Goal: Answer question/provide support: Share knowledge or assist other users

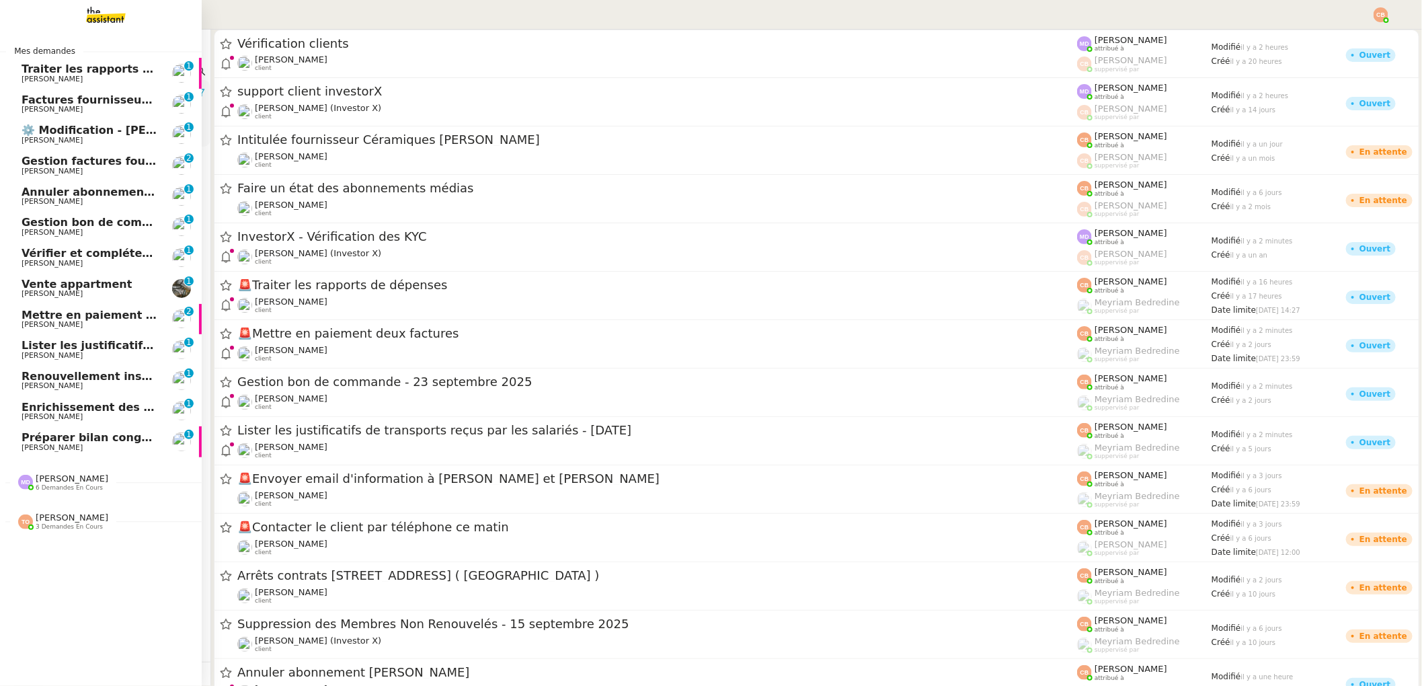
click at [35, 63] on span "Traiter les rapports de dépenses" at bounding box center [121, 69] width 198 height 13
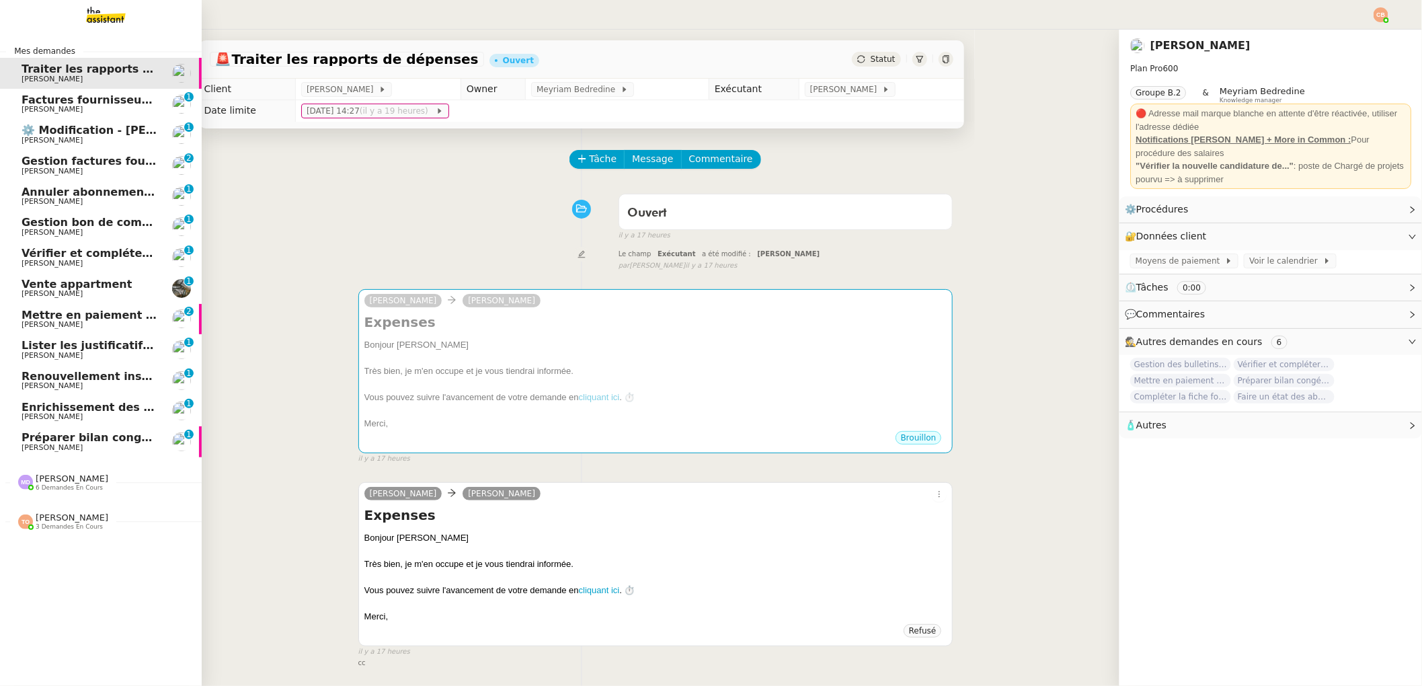
click at [37, 103] on span "Factures fournisseurs règlement par prélèvement, CB et espèces via Pennylane - …" at bounding box center [319, 99] width 595 height 13
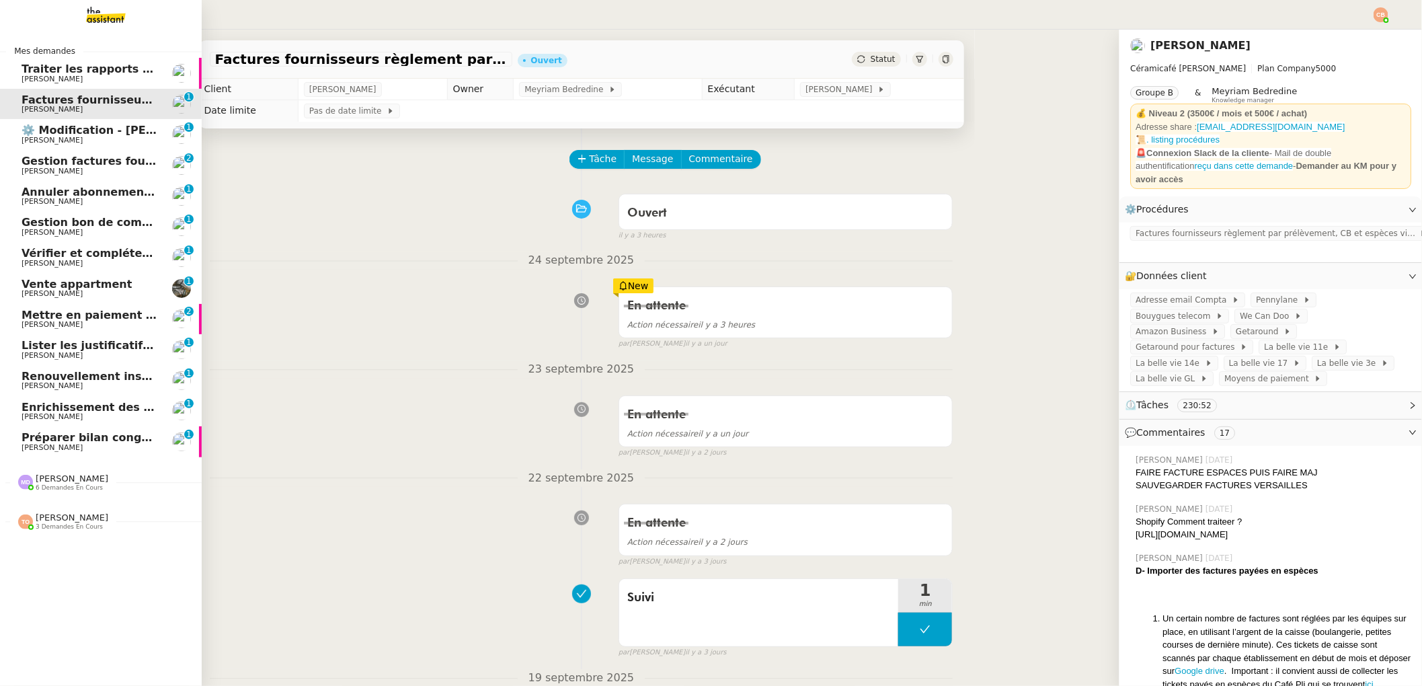
click at [46, 131] on span "⚙️ Modification - [PERSON_NAME] et suivi des devis sur Energy Track" at bounding box center [231, 130] width 419 height 13
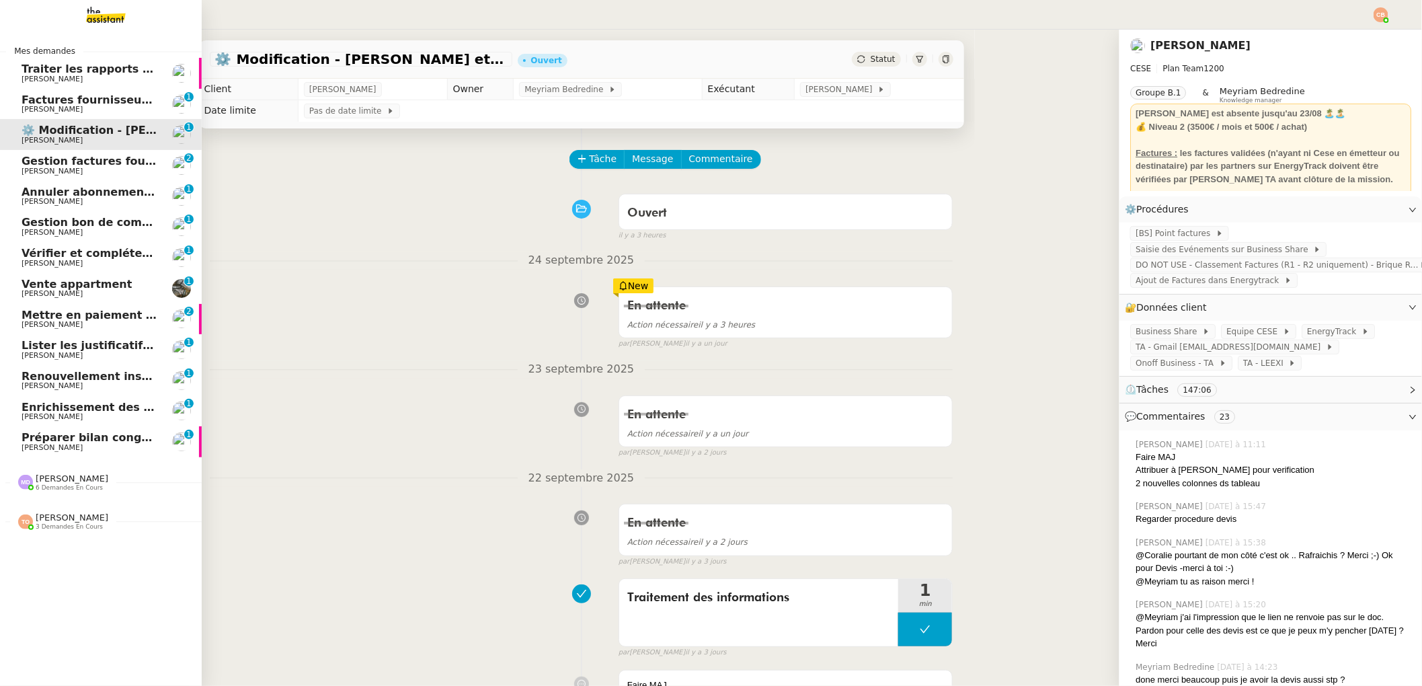
click at [56, 165] on span "Gestion factures fournisseurs (virement) via [GEOGRAPHIC_DATA]- [DATE]" at bounding box center [246, 161] width 448 height 13
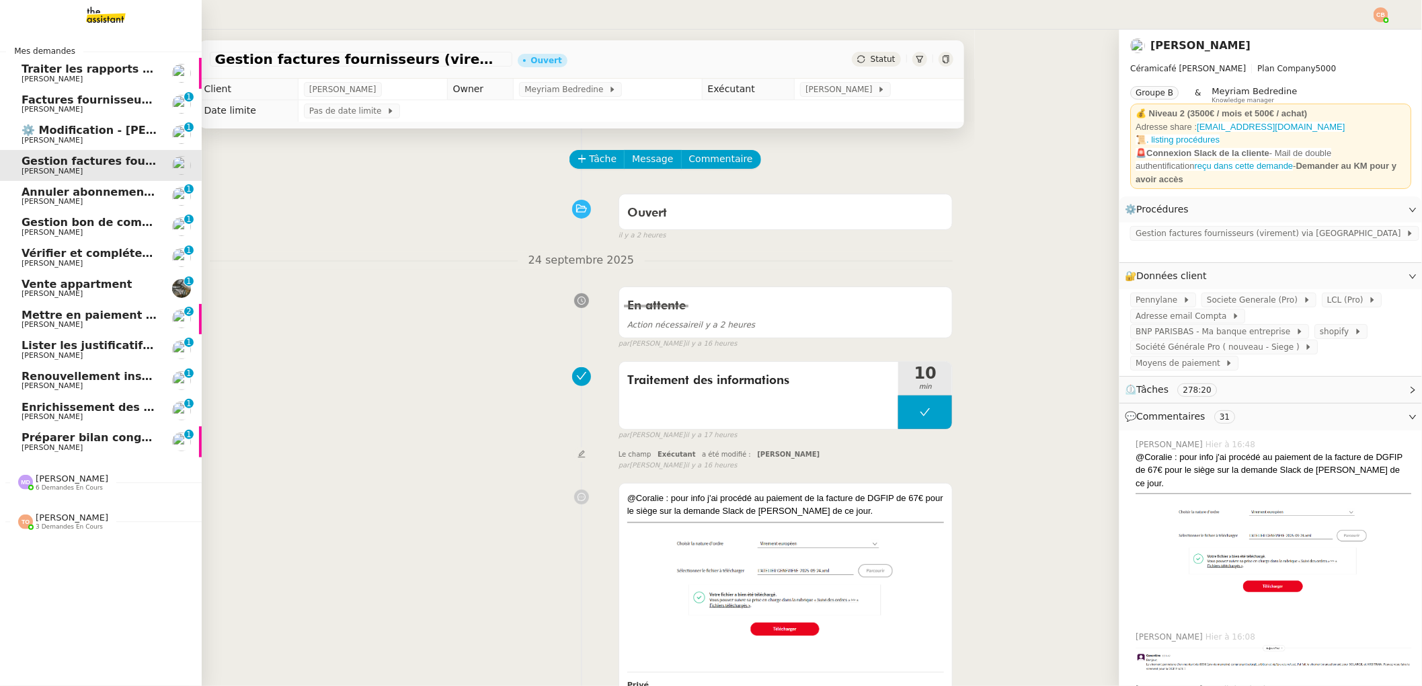
click at [60, 189] on span "Annuler abonnement [PERSON_NAME]" at bounding box center [137, 192] width 231 height 13
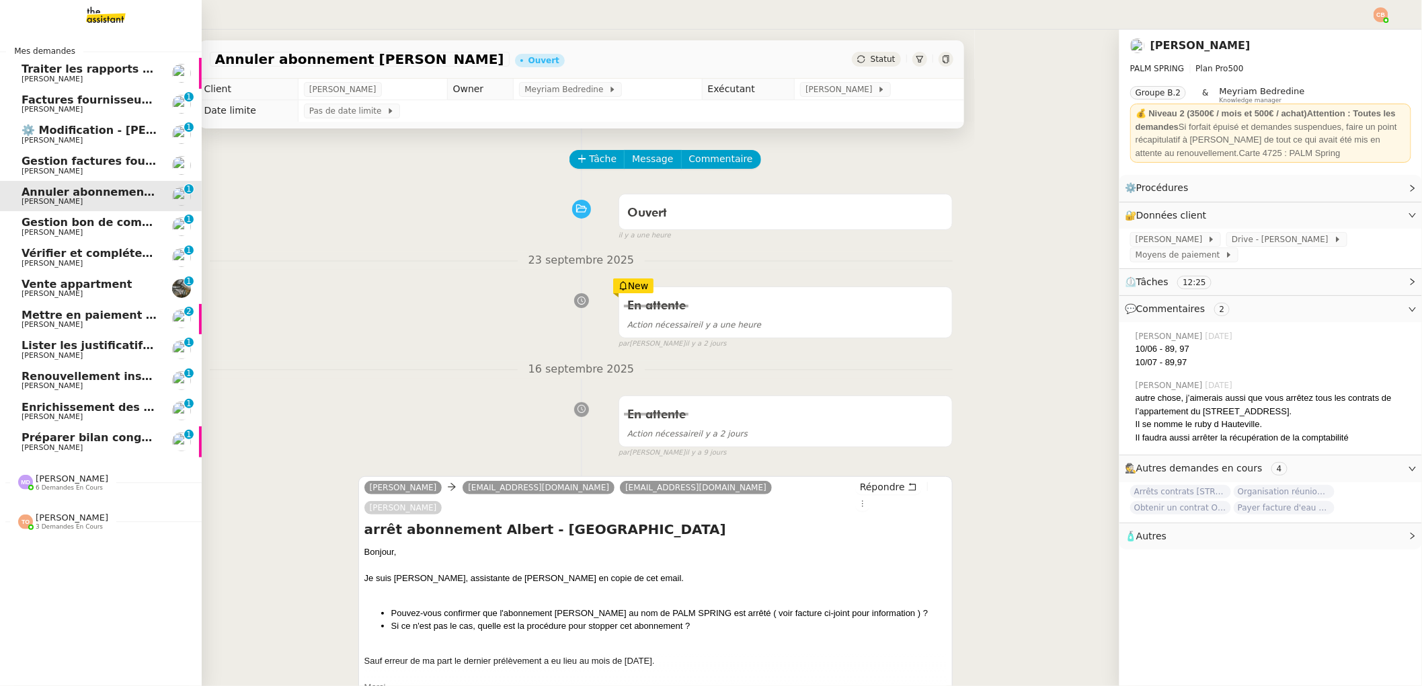
click at [61, 216] on span "Gestion bon de commande - 23 septembre 2025" at bounding box center [167, 222] width 291 height 13
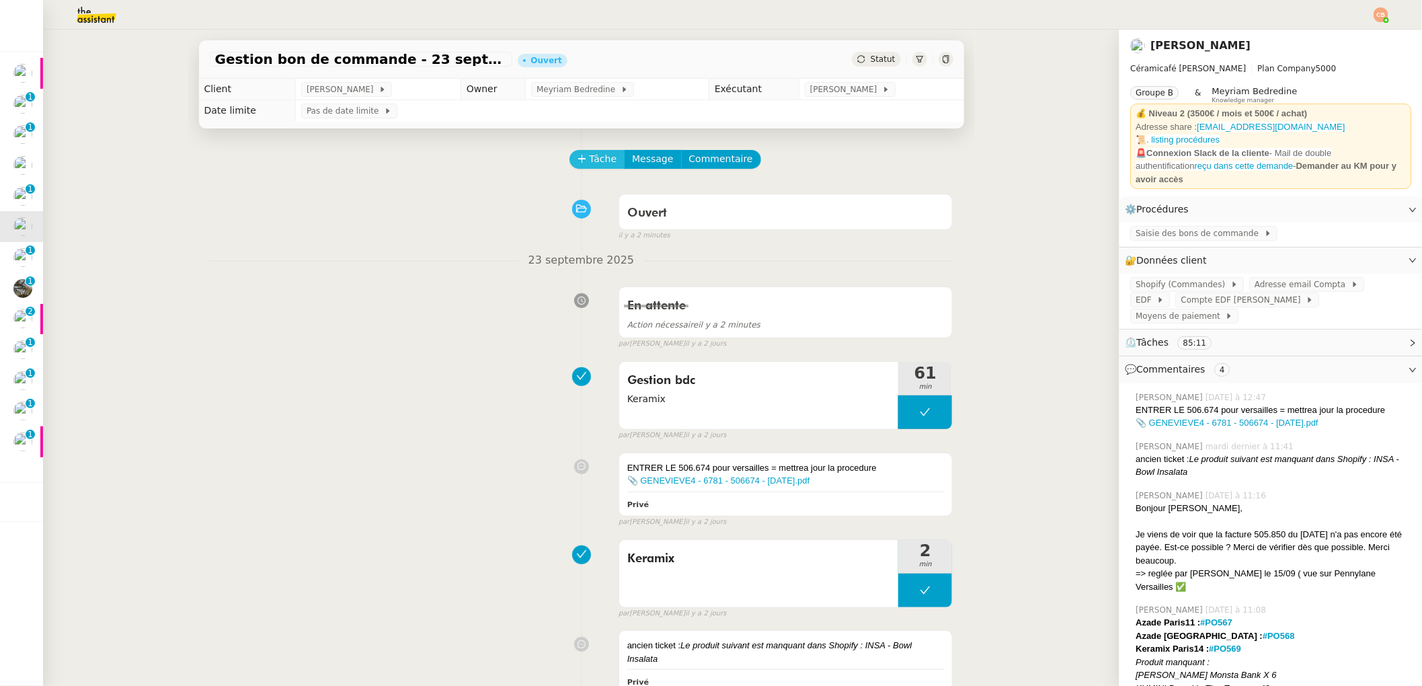
click at [590, 161] on span "Tâche" at bounding box center [604, 158] width 28 height 15
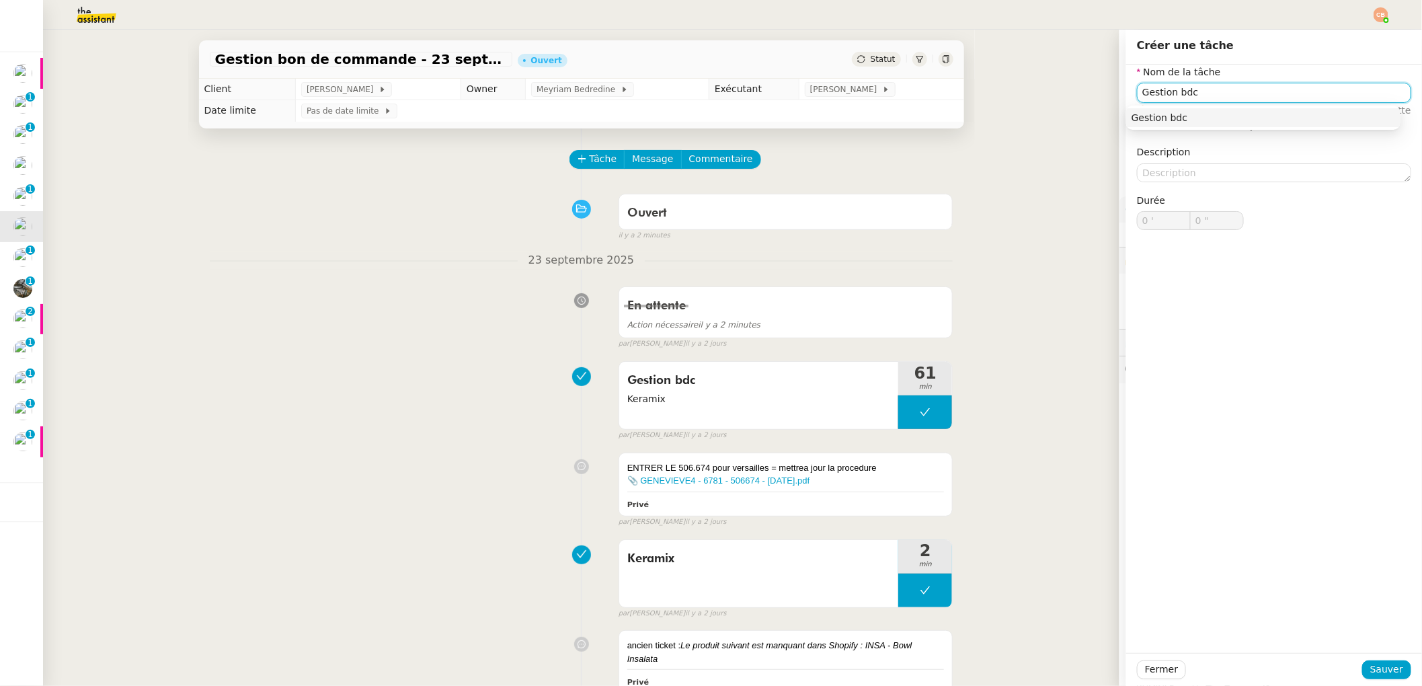
click at [1244, 115] on div "Gestion bdc" at bounding box center [1264, 118] width 264 height 12
type input "Gestion bdc"
click at [1378, 668] on span "Sauver" at bounding box center [1386, 669] width 33 height 15
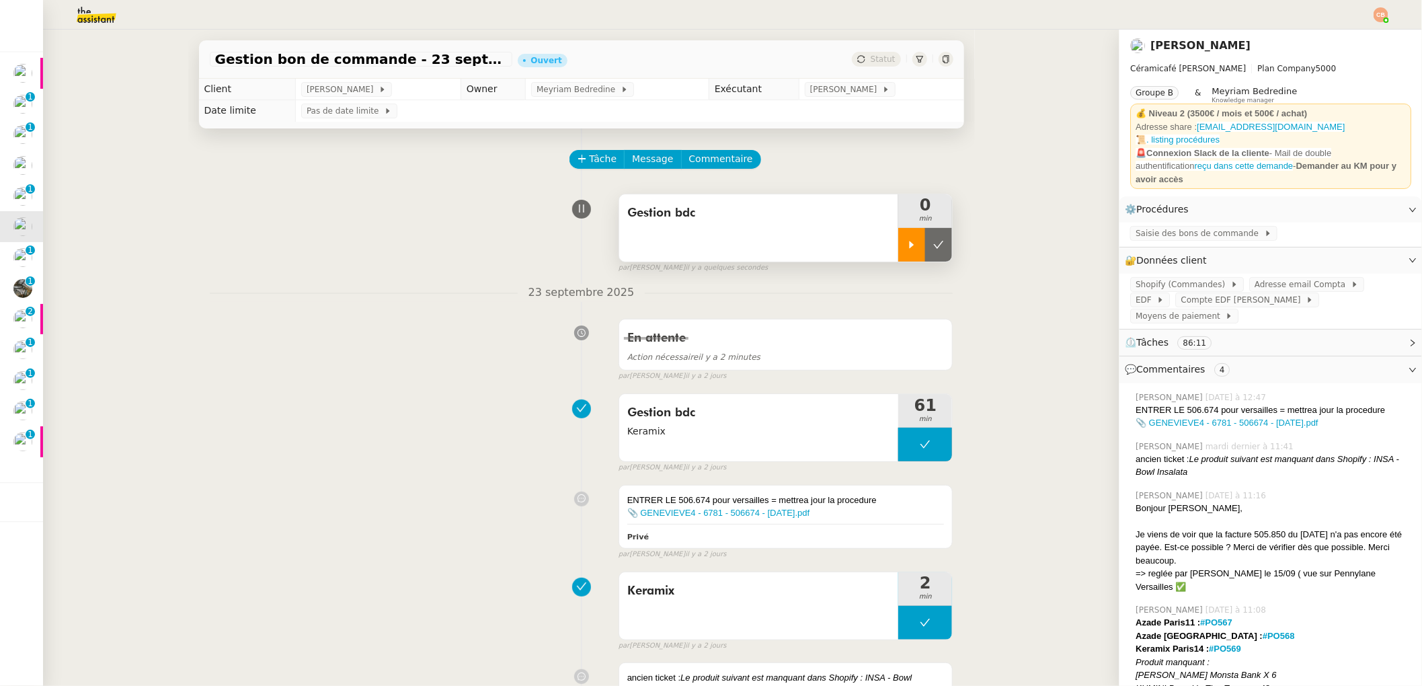
click at [902, 251] on div at bounding box center [911, 245] width 27 height 34
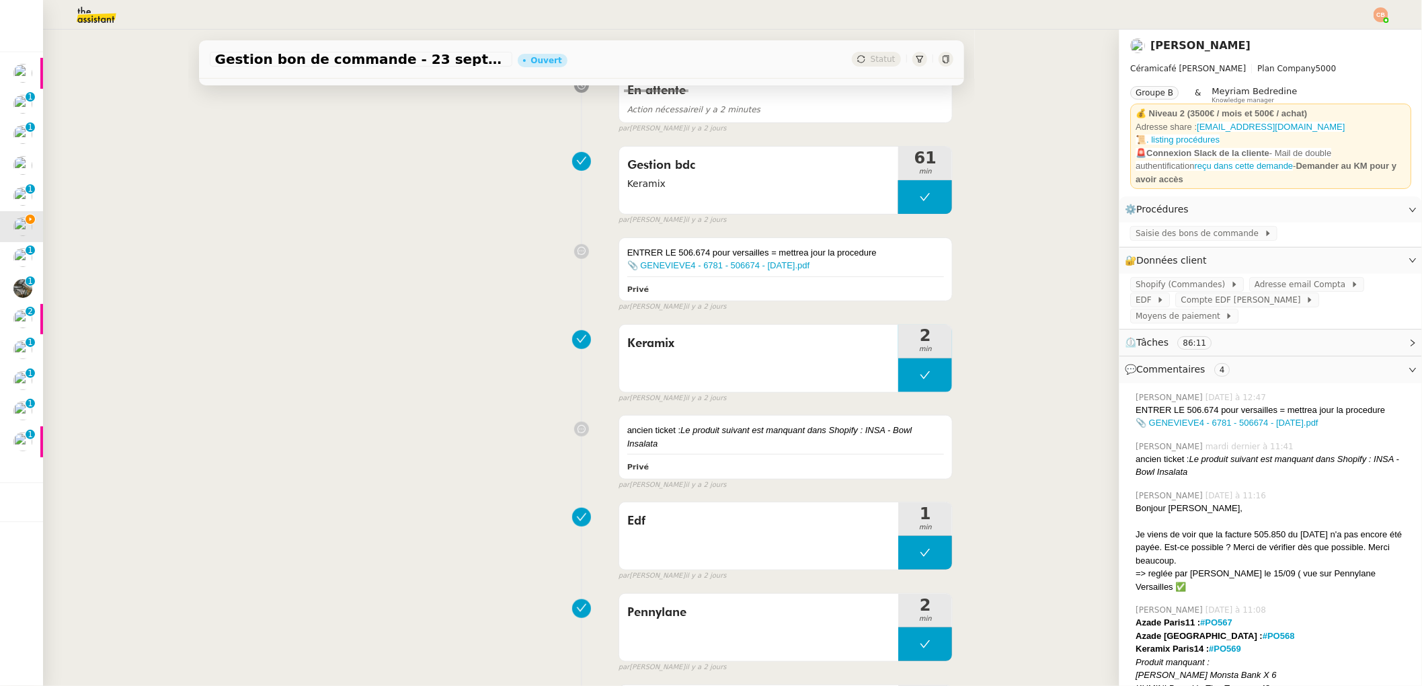
scroll to position [253, 0]
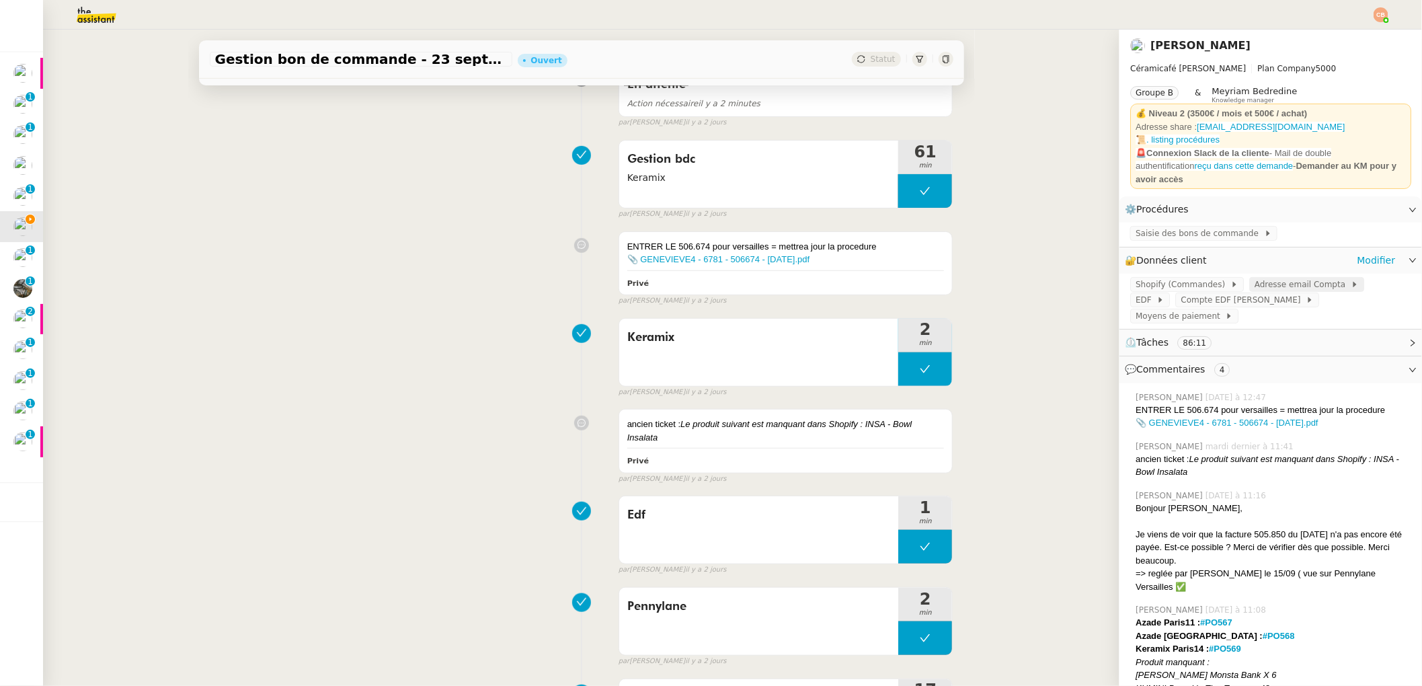
click at [1268, 278] on span "Adresse email Compta" at bounding box center [1303, 284] width 96 height 13
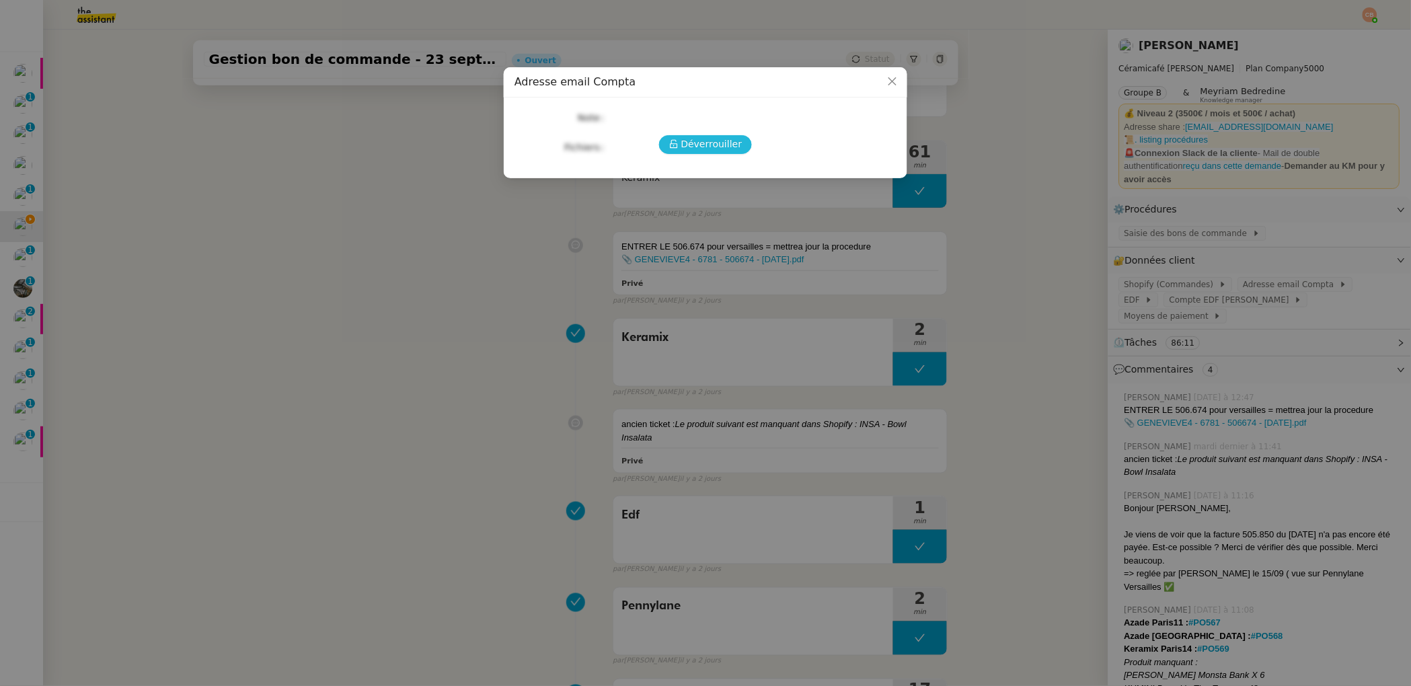
click at [720, 147] on span "Déverrouiller" at bounding box center [711, 143] width 61 height 15
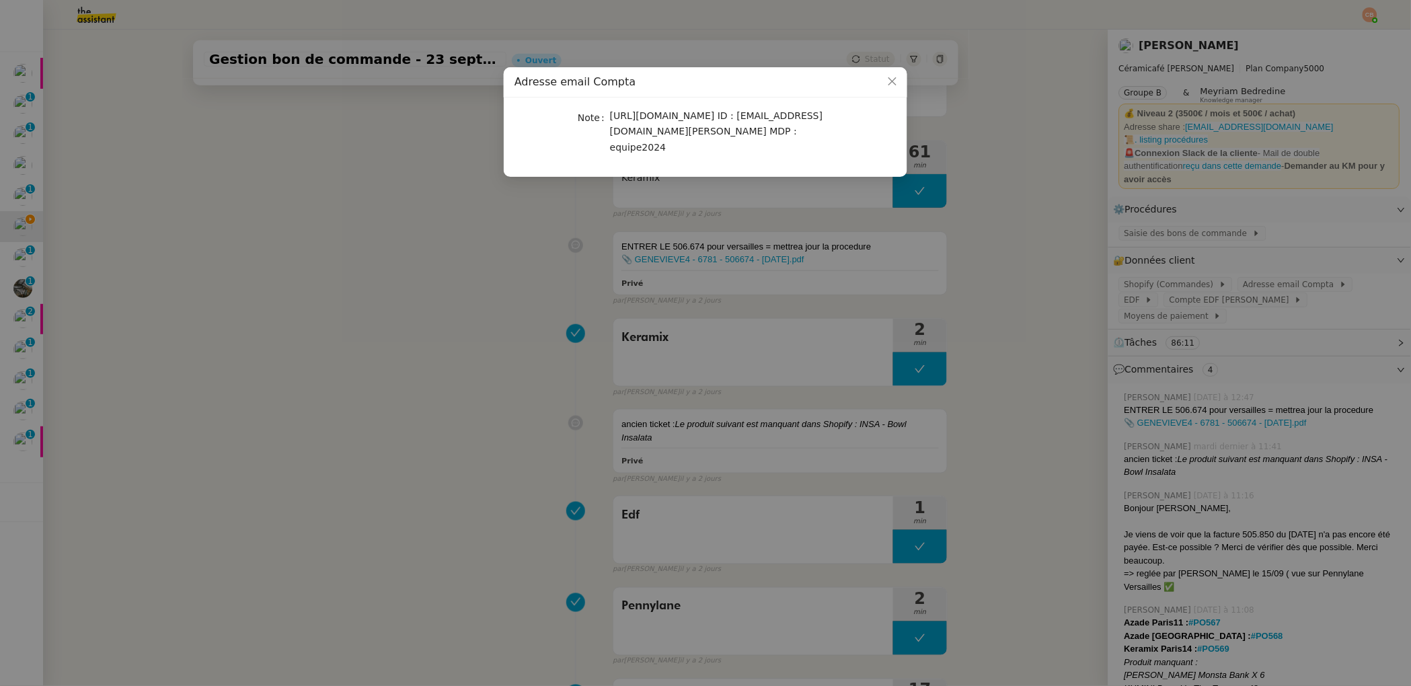
click at [612, 117] on span "https://mail.ovh.net/roundcube ID : compta@ceramicafe-genevieve.fr MDP : equipe…" at bounding box center [716, 131] width 212 height 42
drag, startPoint x: 610, startPoint y: 117, endPoint x: 746, endPoint y: 115, distance: 136.5
click at [746, 115] on span "https://mail.ovh.net/roundcube ID : compta@ceramicafe-genevieve.fr MDP : equipe…" at bounding box center [716, 131] width 212 height 42
copy span "https://mail.ovh.net/roundcube"
drag, startPoint x: 609, startPoint y: 134, endPoint x: 708, endPoint y: 141, distance: 99.1
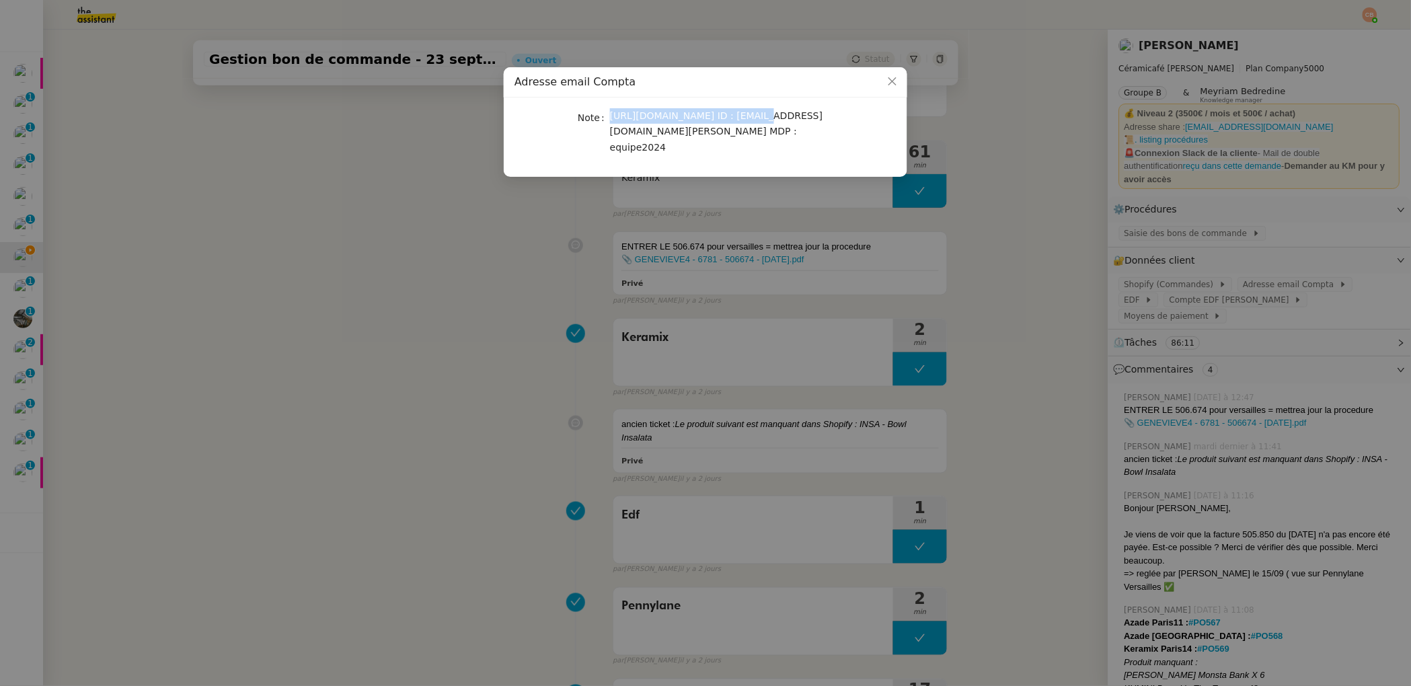
click at [708, 141] on nz-form-item "Note https://mail.ovh.net/roundcube ID : compta@ceramicafe-genevieve.fr MDP : e…" at bounding box center [705, 131] width 382 height 47
click at [709, 140] on div "https://mail.ovh.net/roundcube ID : compta@ceramicafe-genevieve.fr MDP : equipe…" at bounding box center [721, 131] width 223 height 47
drag, startPoint x: 612, startPoint y: 133, endPoint x: 756, endPoint y: 130, distance: 143.9
click at [756, 130] on span "https://mail.ovh.net/roundcube ID : compta@ceramicafe-genevieve.fr MDP : equipe…" at bounding box center [716, 131] width 212 height 42
copy span "[EMAIL_ADDRESS][DOMAIN_NAME][PERSON_NAME]"
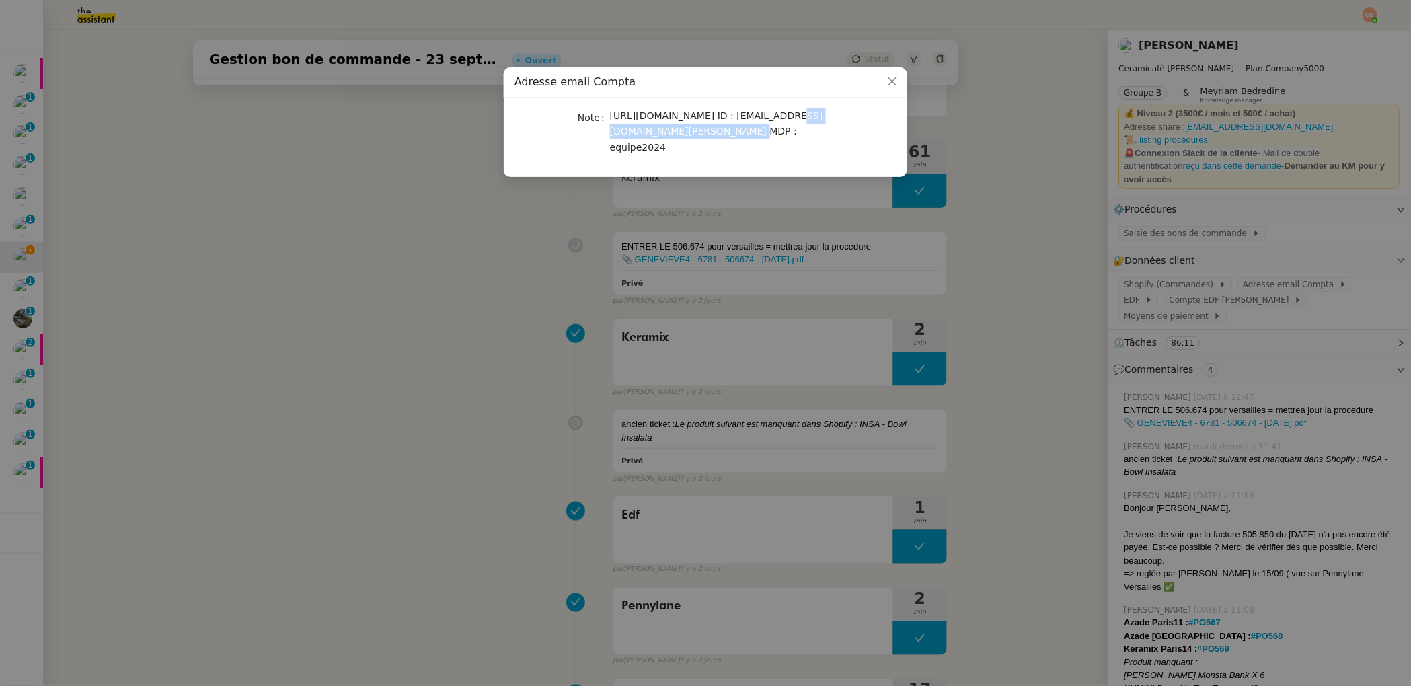
drag, startPoint x: 610, startPoint y: 149, endPoint x: 664, endPoint y: 154, distance: 54.1
click at [664, 154] on div "https://mail.ovh.net/roundcube ID : compta@ceramicafe-genevieve.fr MDP : equipe…" at bounding box center [721, 131] width 223 height 47
copy span "equipe2024"
click at [101, 145] on nz-modal-container "Adresse email Compta Note https://mail.ovh.net/roundcube ID : compta@ceramicafe…" at bounding box center [705, 343] width 1411 height 686
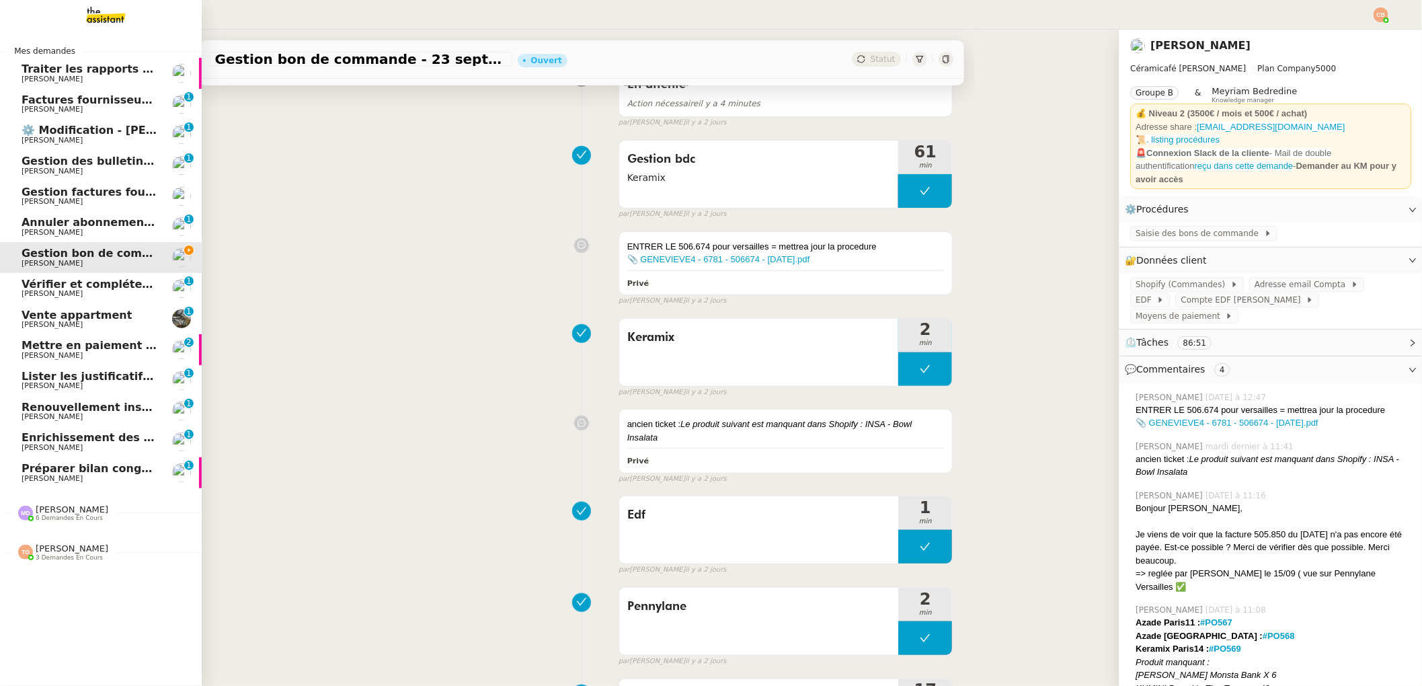
click at [46, 188] on span "Gestion factures fournisseurs (virement) via [GEOGRAPHIC_DATA]- [DATE]" at bounding box center [246, 192] width 448 height 13
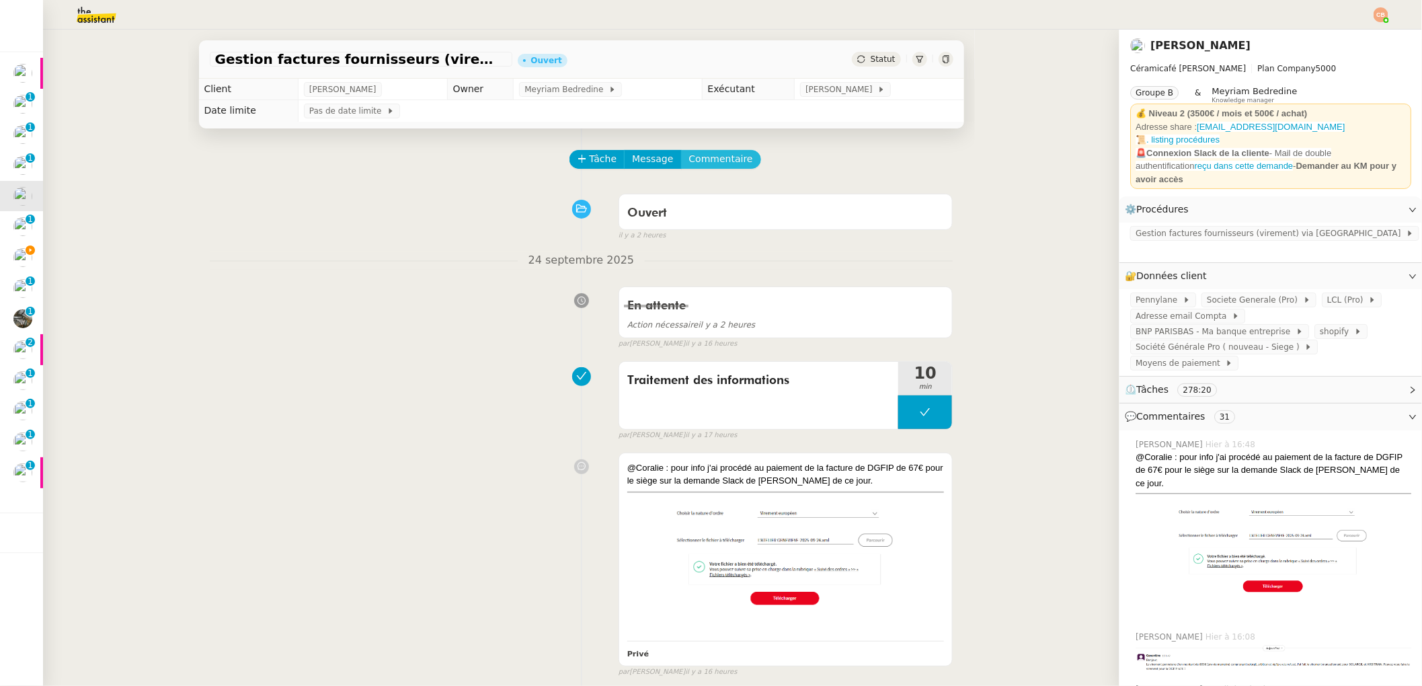
click at [693, 158] on span "Commentaire" at bounding box center [721, 158] width 64 height 15
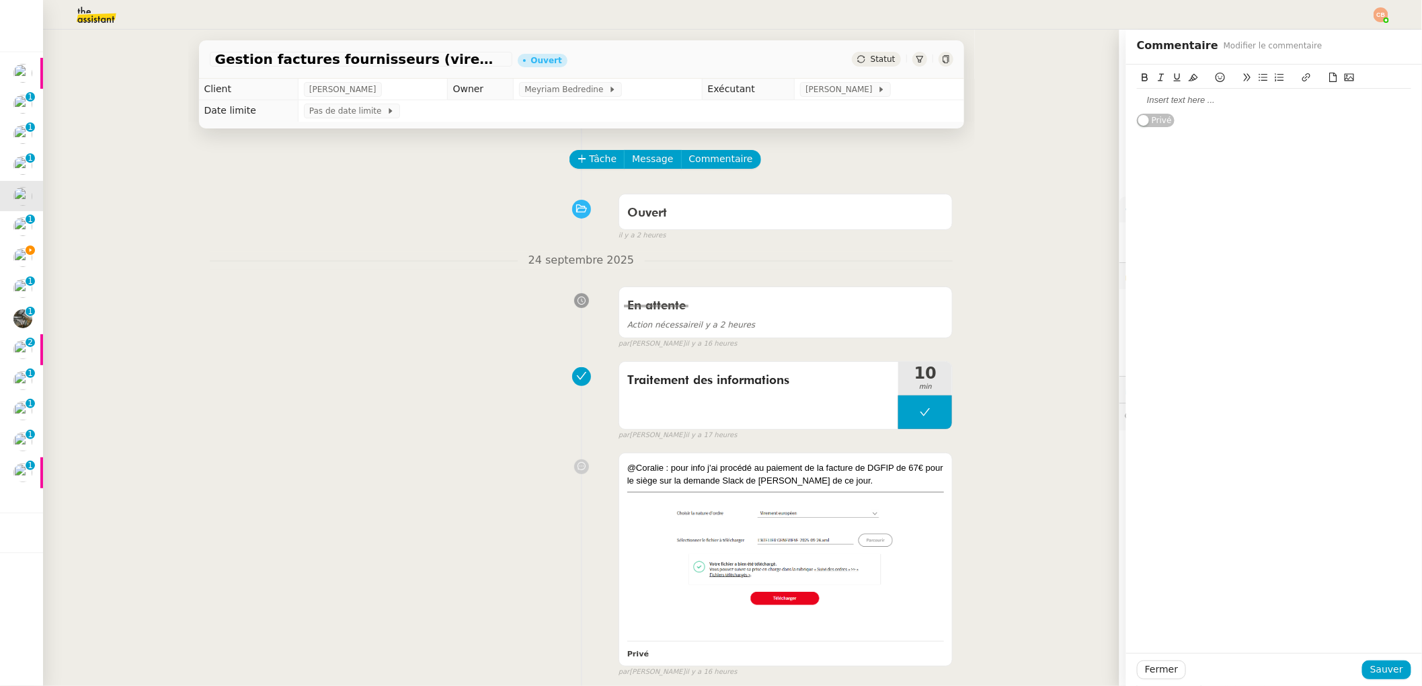
click at [1146, 98] on div at bounding box center [1274, 100] width 274 height 12
click at [1137, 105] on div "Bonjour," at bounding box center [1274, 100] width 274 height 12
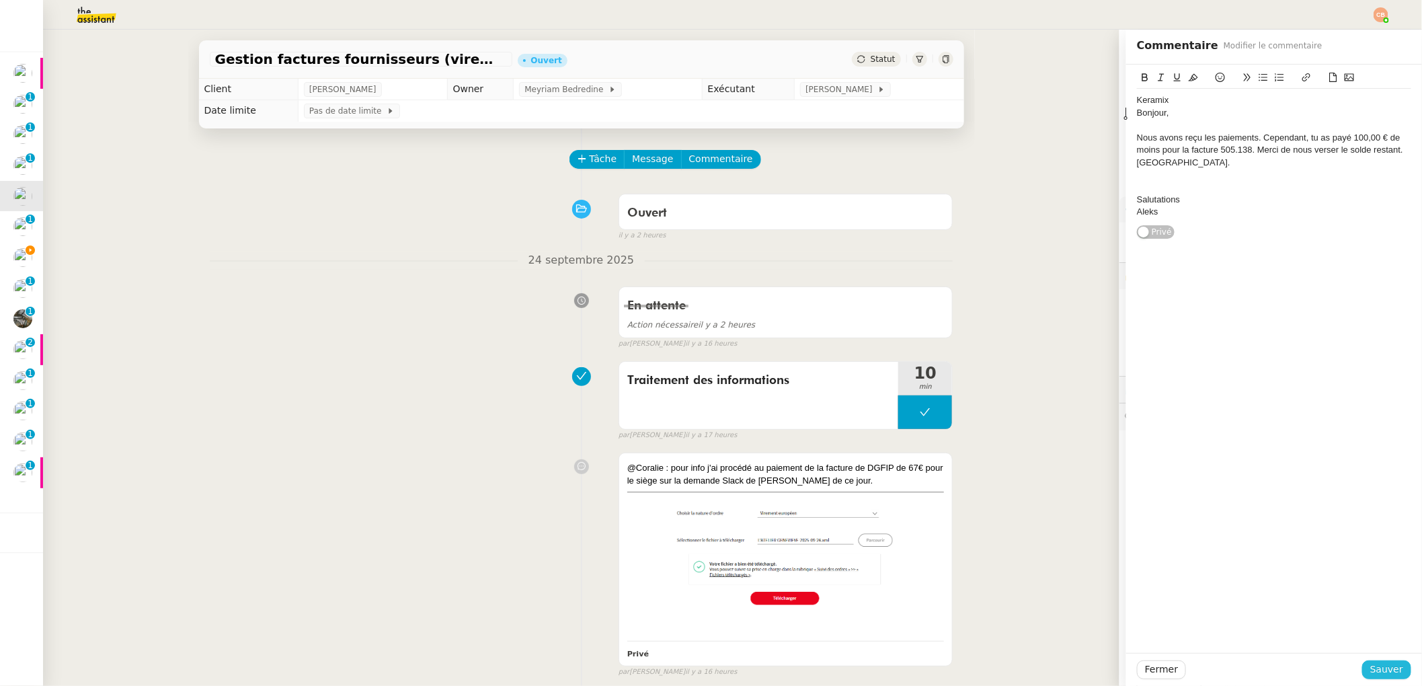
click at [1375, 666] on span "Sauver" at bounding box center [1386, 669] width 33 height 15
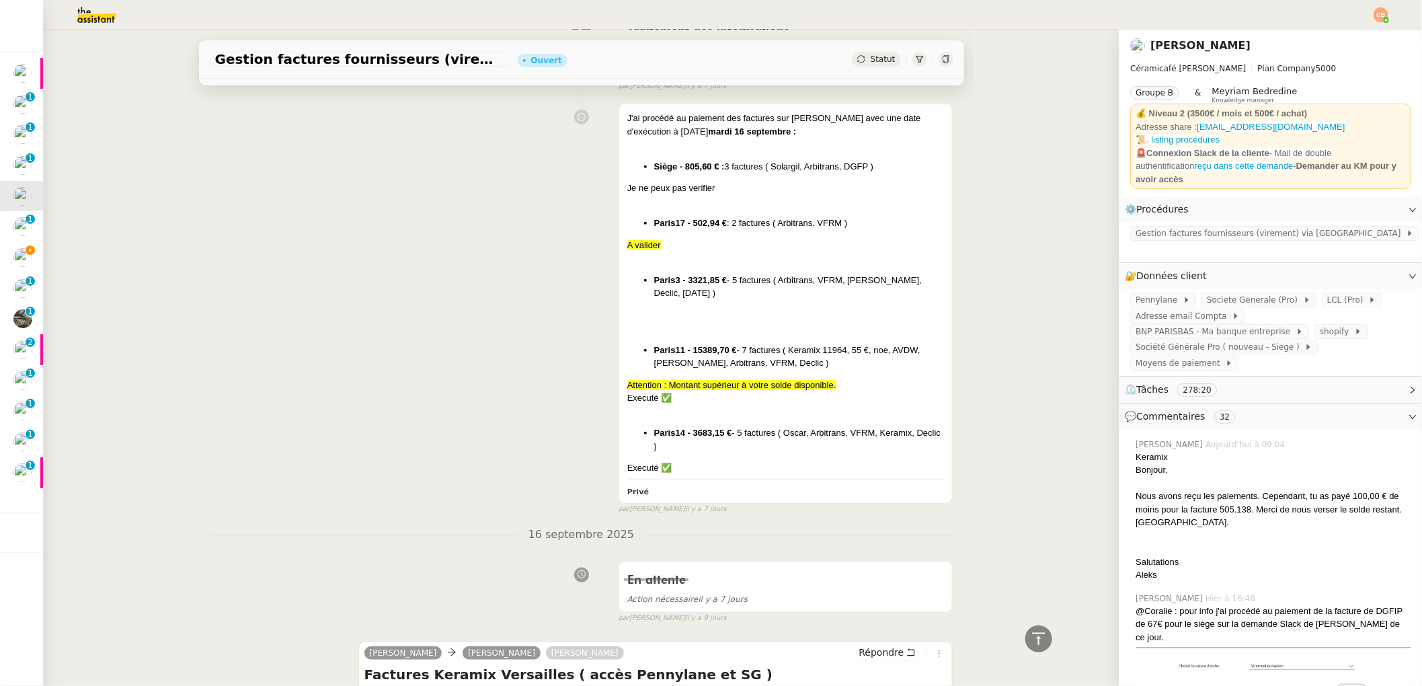
scroll to position [3108, 0]
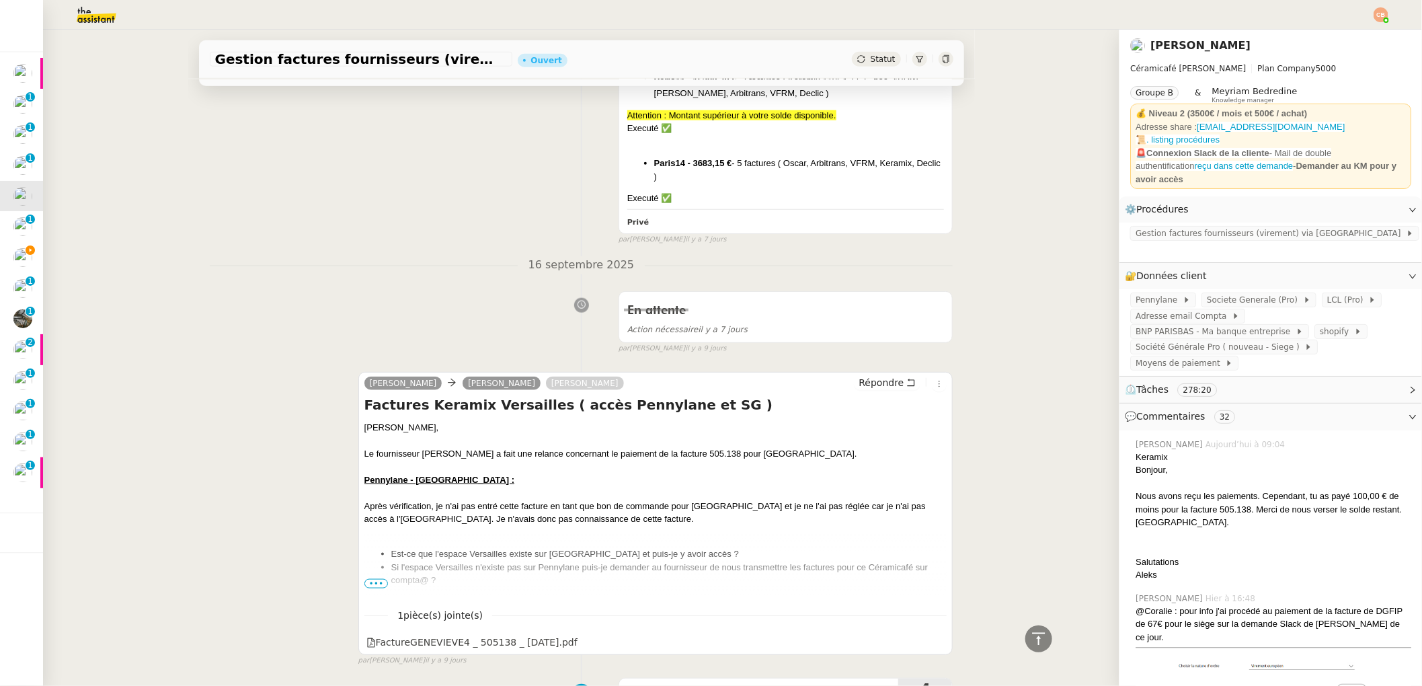
click at [379, 579] on span "•••" at bounding box center [376, 583] width 24 height 9
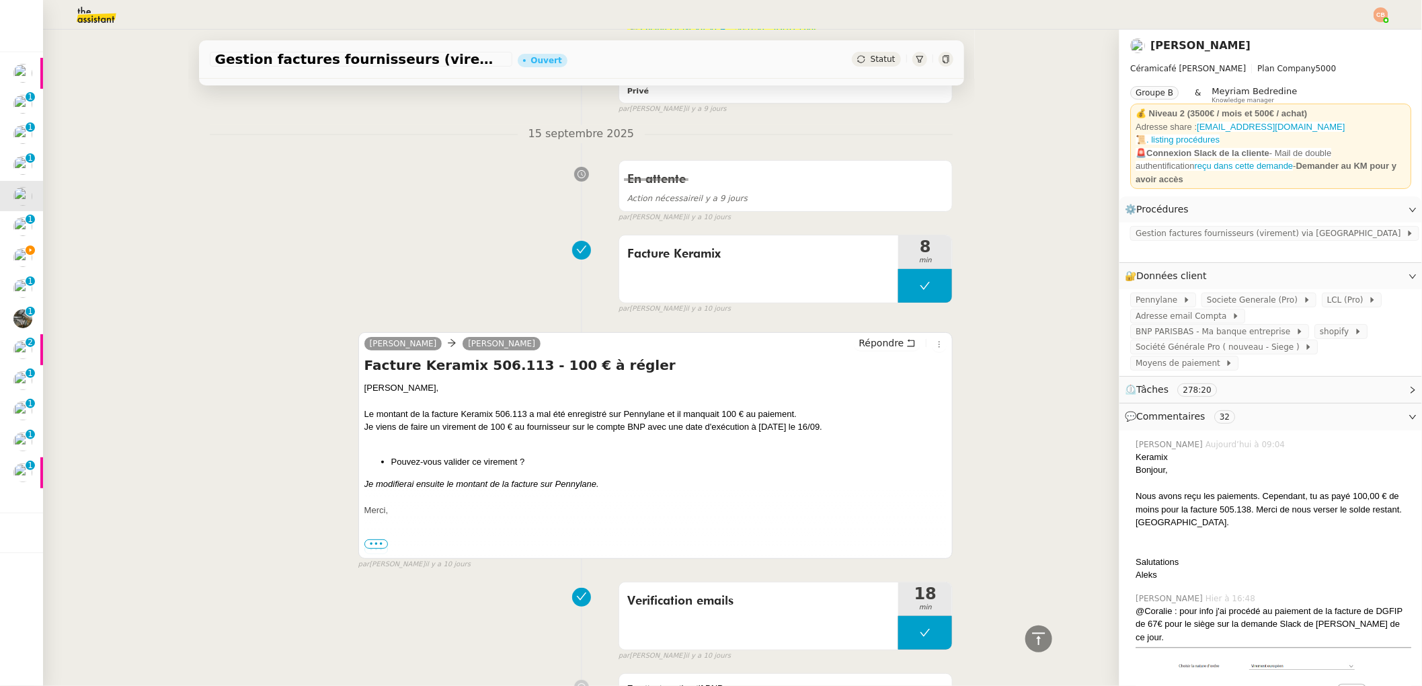
scroll to position [5057, 0]
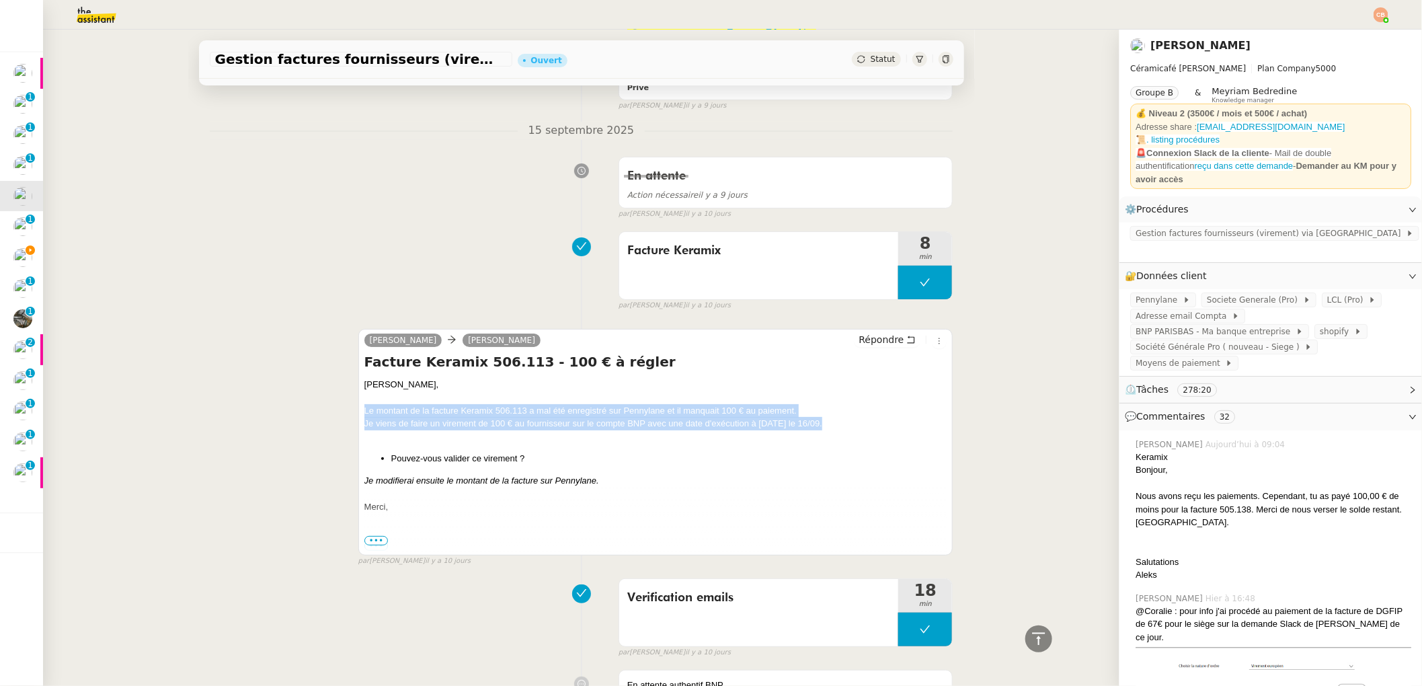
drag, startPoint x: 358, startPoint y: 401, endPoint x: 820, endPoint y: 408, distance: 462.6
click at [820, 408] on div "Geneviève, Le montant de la facture Keramix 506.113 a mal été enregistré sur Pe…" at bounding box center [655, 465] width 583 height 175
copy div "Le montant de la facture Keramix 506.113 a mal été enregistré sur Pennylane et …"
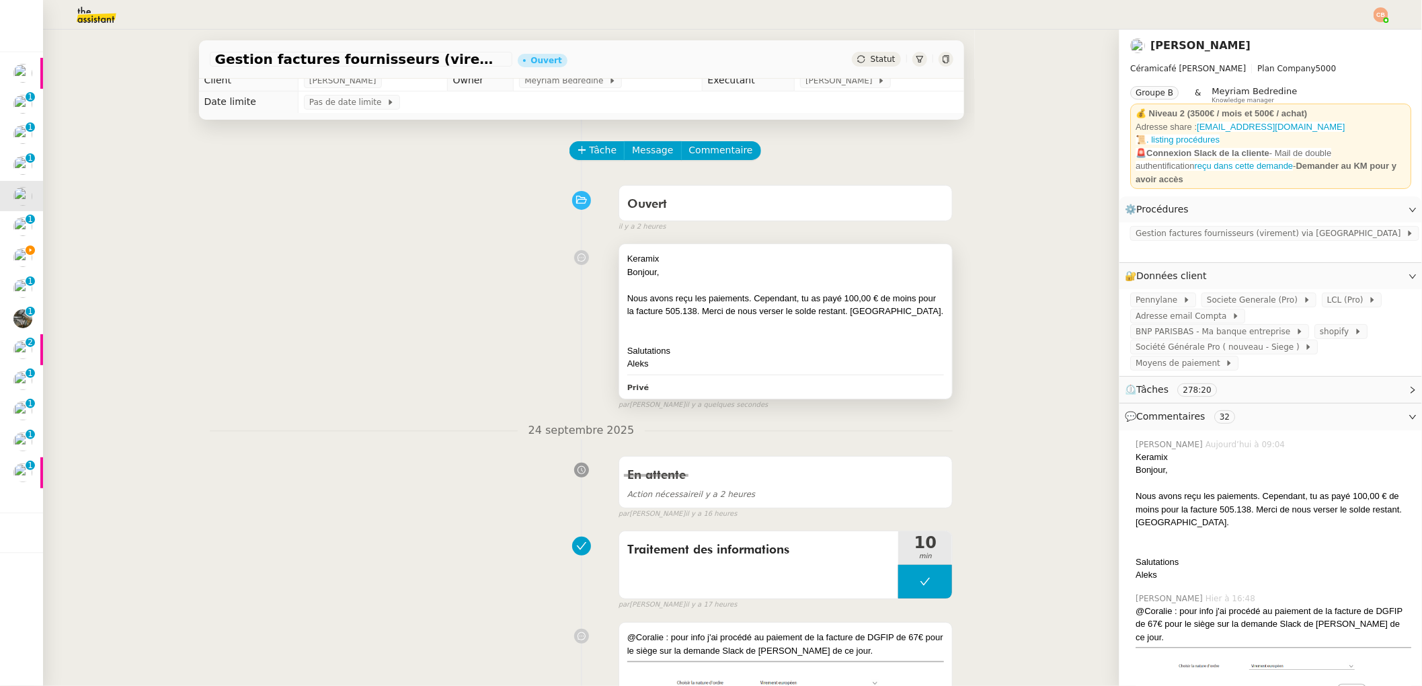
scroll to position [0, 0]
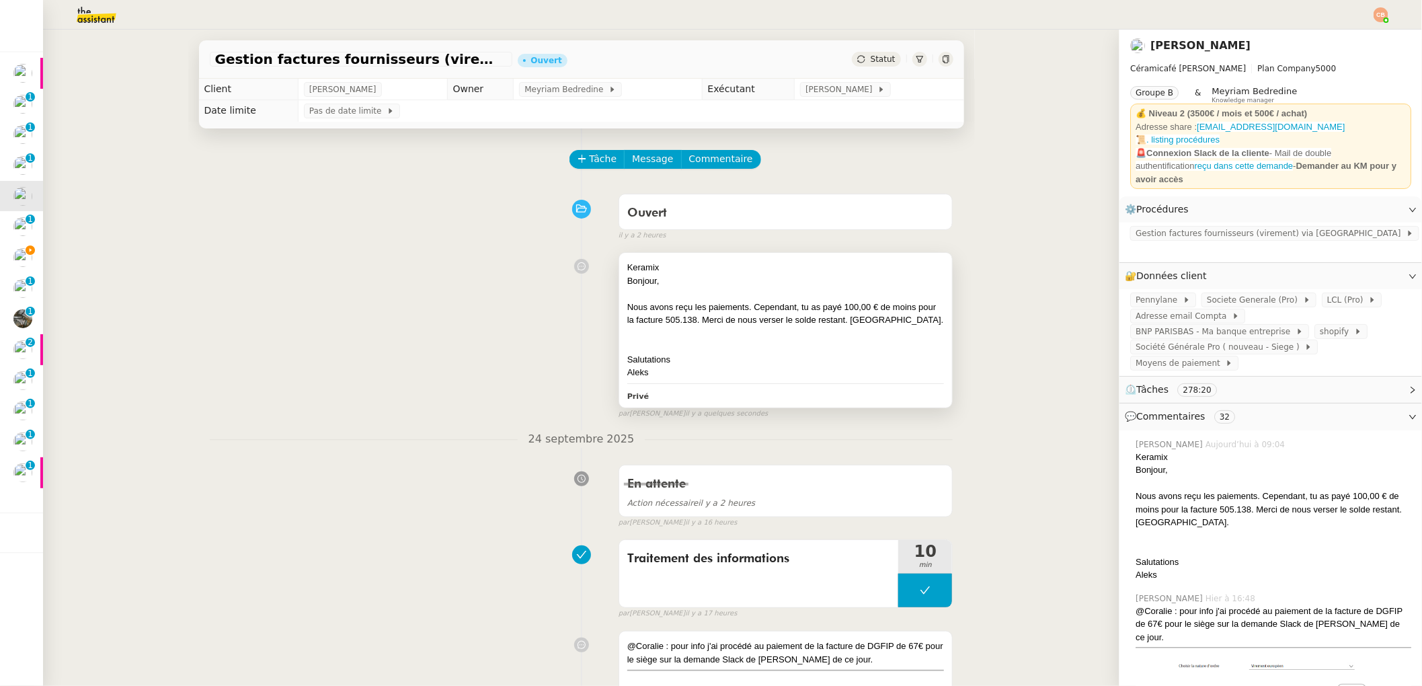
click at [767, 273] on div "Keramix" at bounding box center [785, 267] width 317 height 13
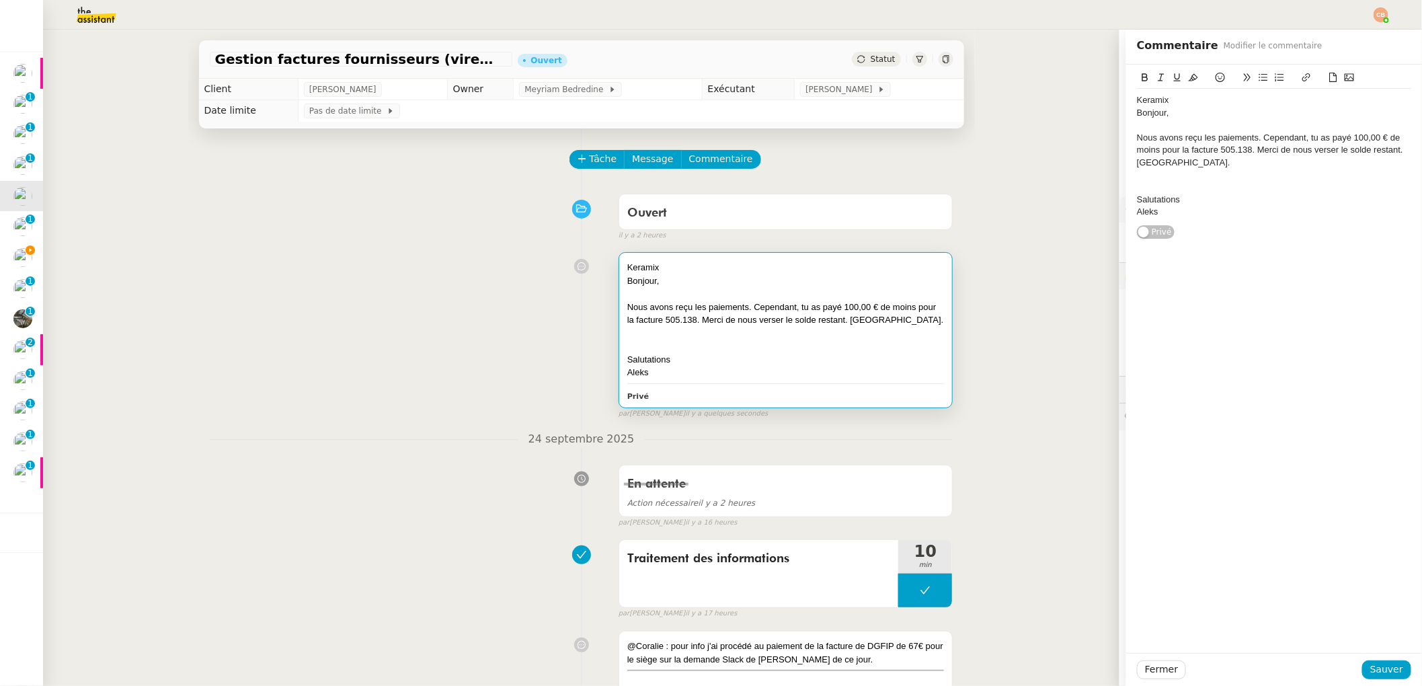
click at [1172, 215] on div "Aleks" at bounding box center [1274, 212] width 274 height 12
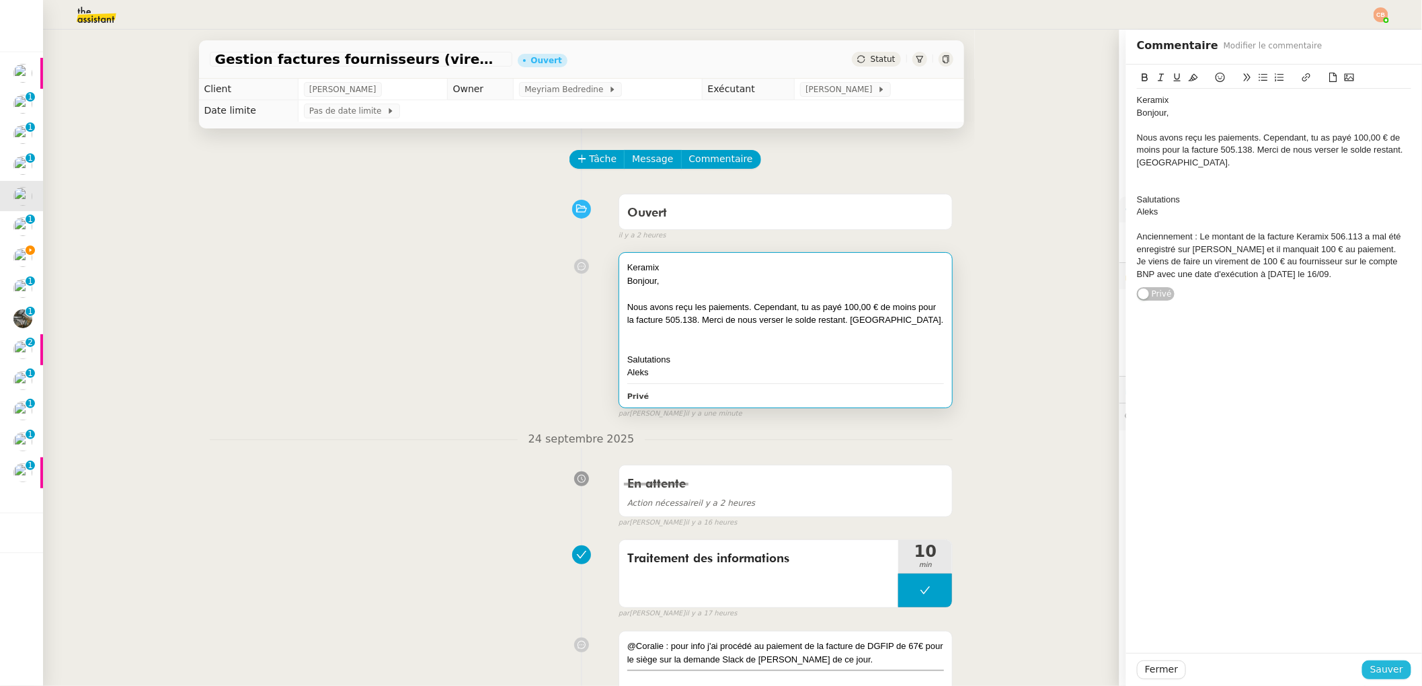
click at [1370, 664] on span "Sauver" at bounding box center [1386, 669] width 33 height 15
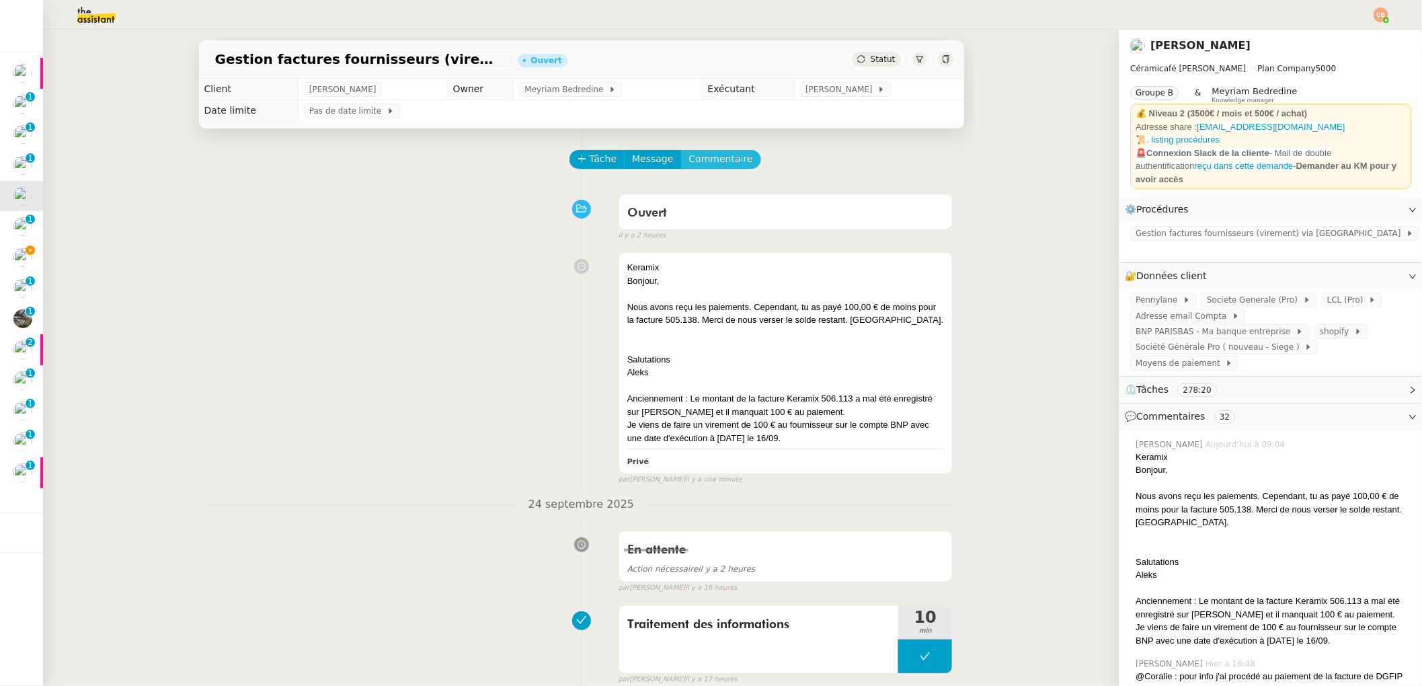
click at [695, 161] on span "Commentaire" at bounding box center [721, 158] width 64 height 15
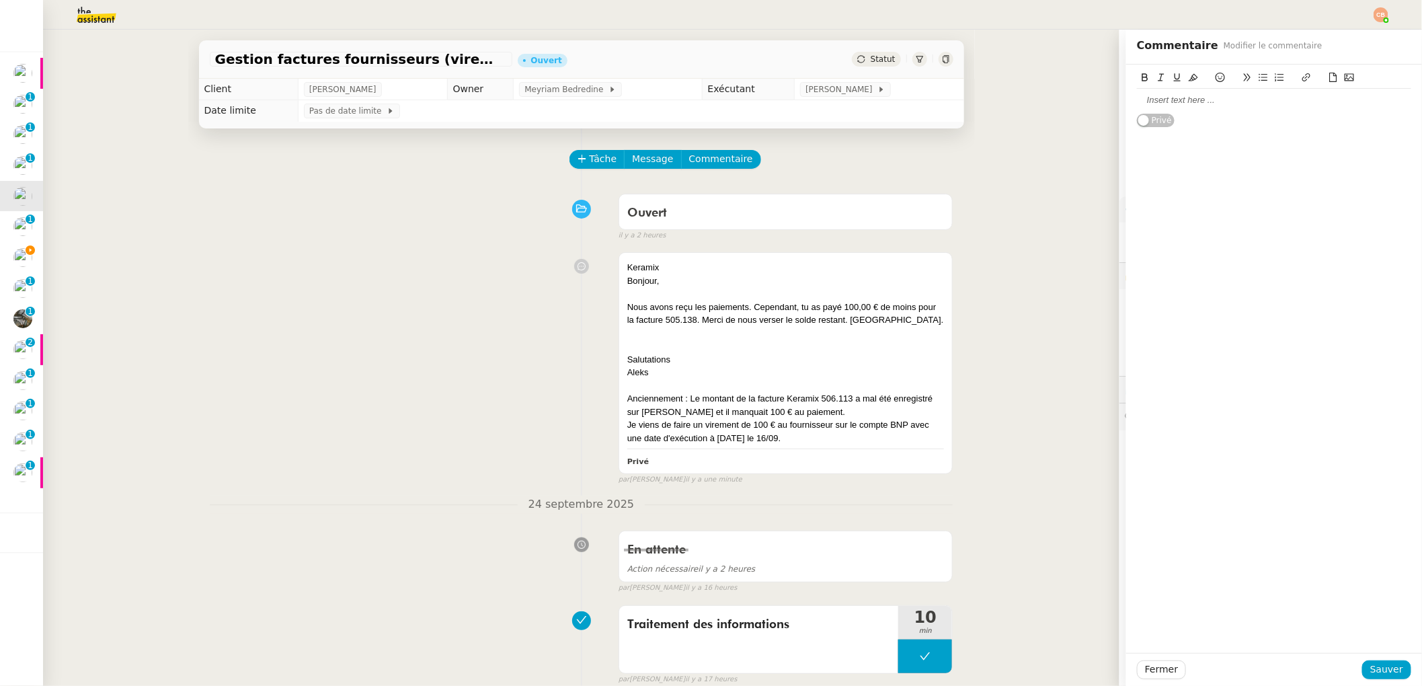
click at [1139, 97] on div at bounding box center [1274, 100] width 274 height 12
click at [1372, 668] on span "Sauver" at bounding box center [1386, 669] width 33 height 15
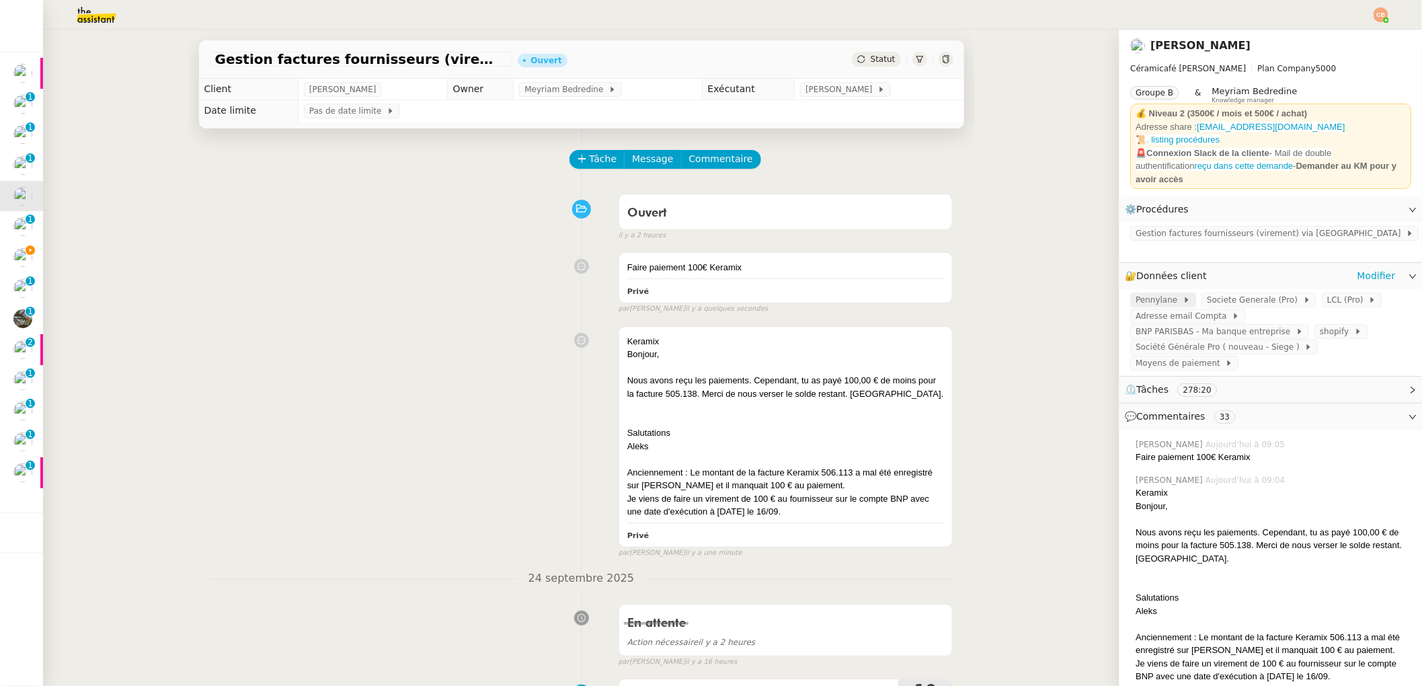
click at [1160, 293] on span "Pennylane" at bounding box center [1159, 299] width 47 height 13
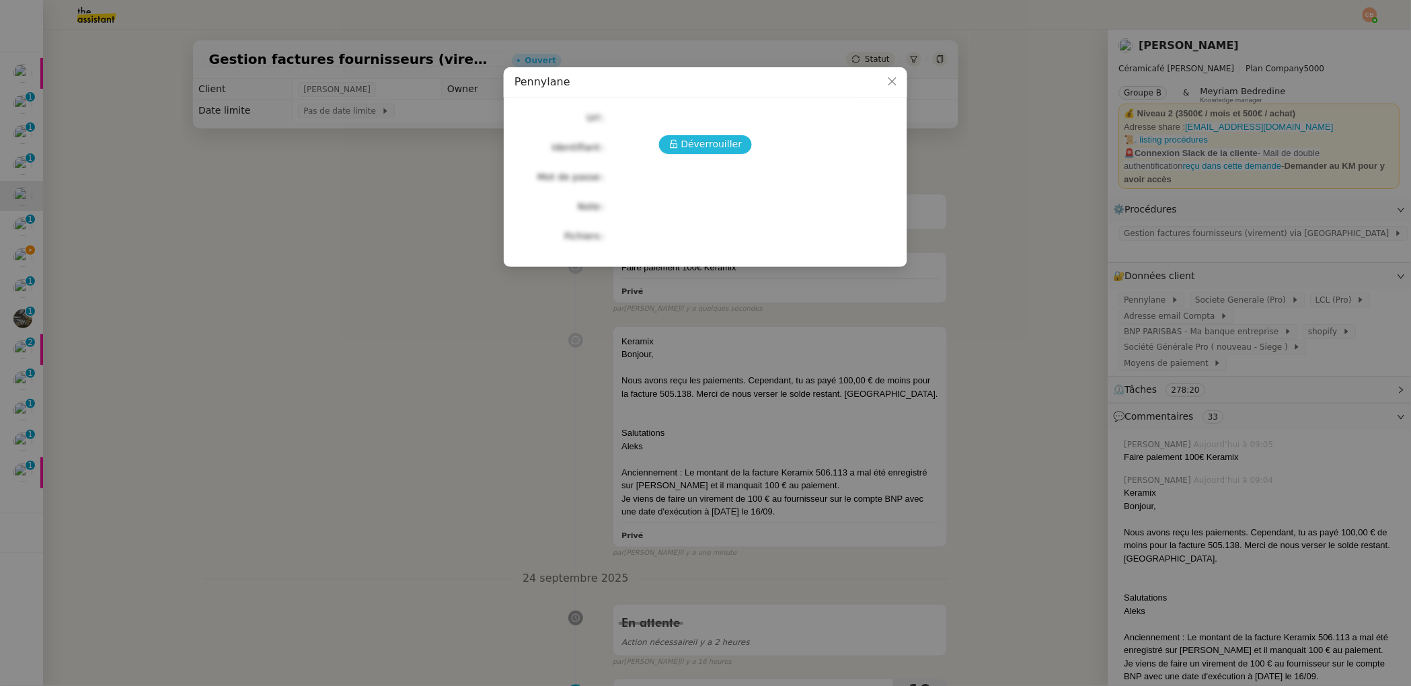
click at [734, 149] on span "Déverrouiller" at bounding box center [711, 143] width 61 height 15
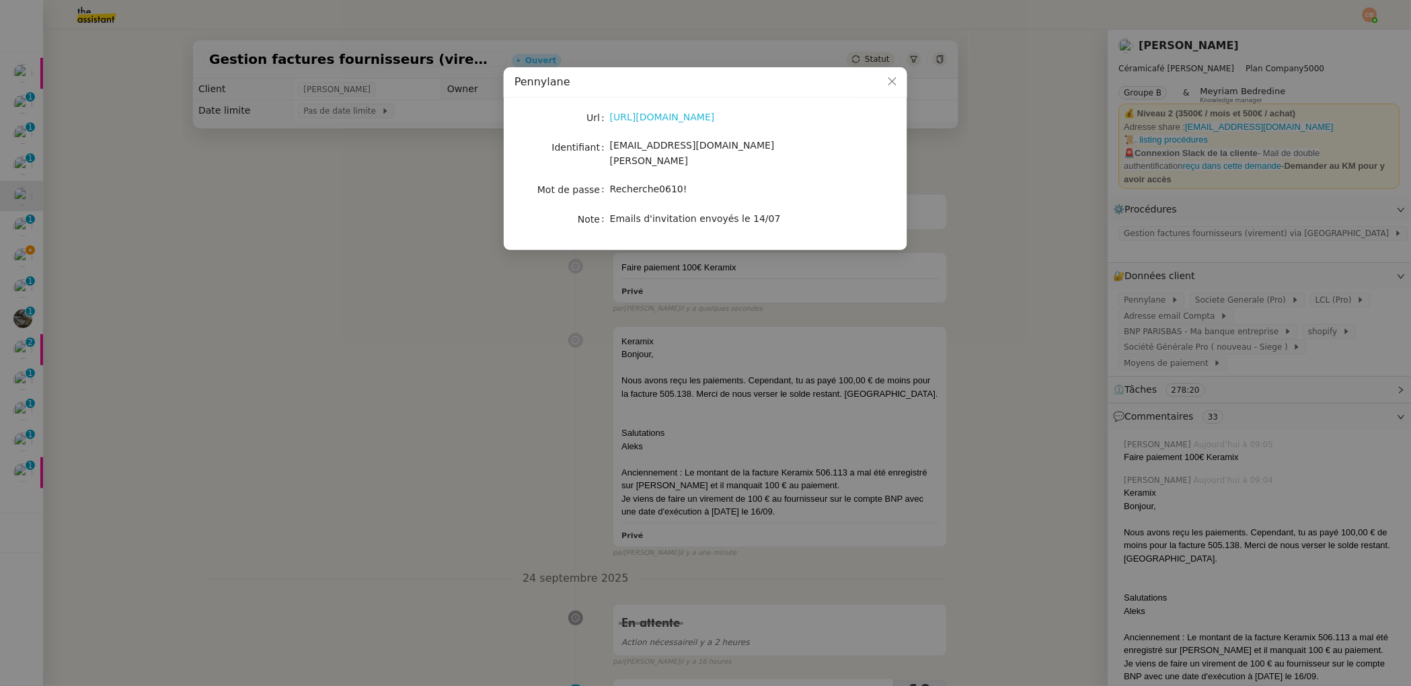
click at [619, 119] on link "[URL][DOMAIN_NAME]" at bounding box center [662, 117] width 105 height 11
drag, startPoint x: 609, startPoint y: 175, endPoint x: 682, endPoint y: 175, distance: 72.6
click at [682, 184] on span "Recherche0610!" at bounding box center [648, 189] width 77 height 11
copy span "Recherche0610!"
click at [253, 224] on nz-modal-container "Pennylane Url [URL][DOMAIN_NAME] Identifiant [EMAIL_ADDRESS][DOMAIN_NAME][PERSO…" at bounding box center [705, 343] width 1411 height 686
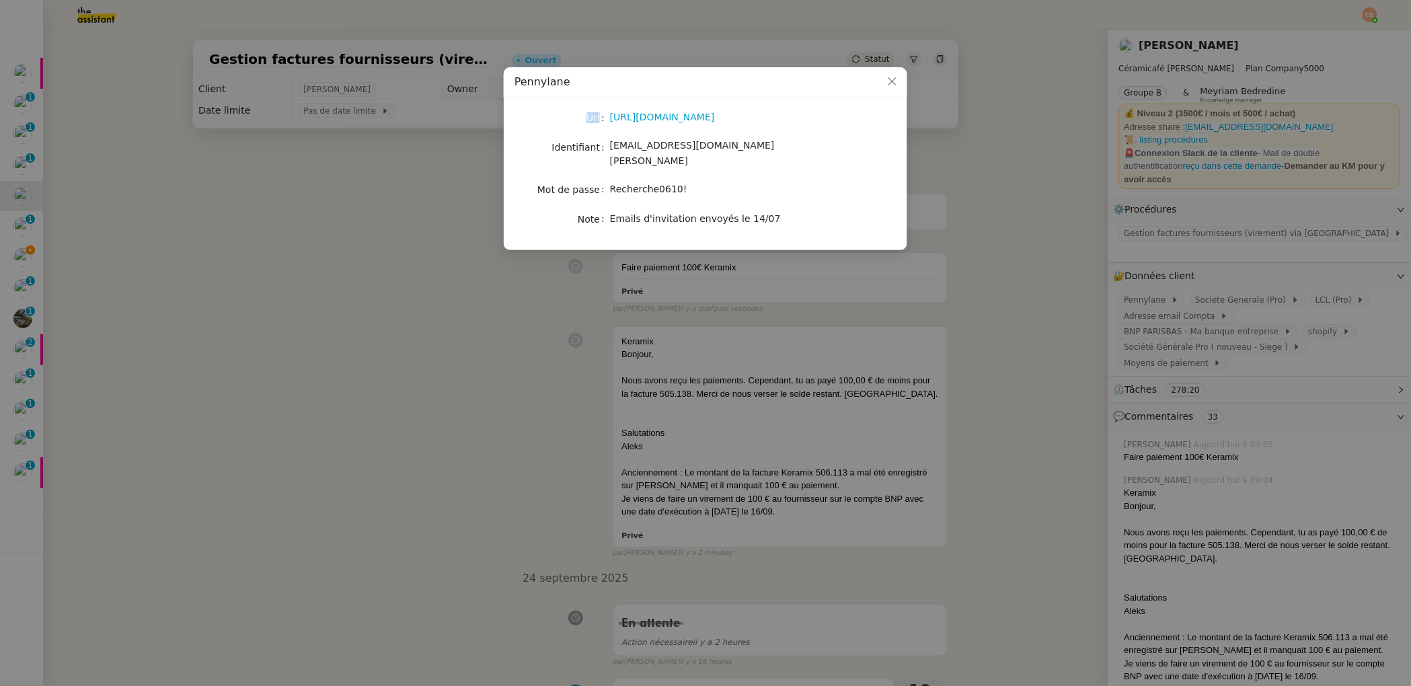
click at [253, 224] on nz-modal-container "Pennylane Url [URL][DOMAIN_NAME] Identifiant [EMAIL_ADDRESS][DOMAIN_NAME][PERSO…" at bounding box center [705, 343] width 1411 height 686
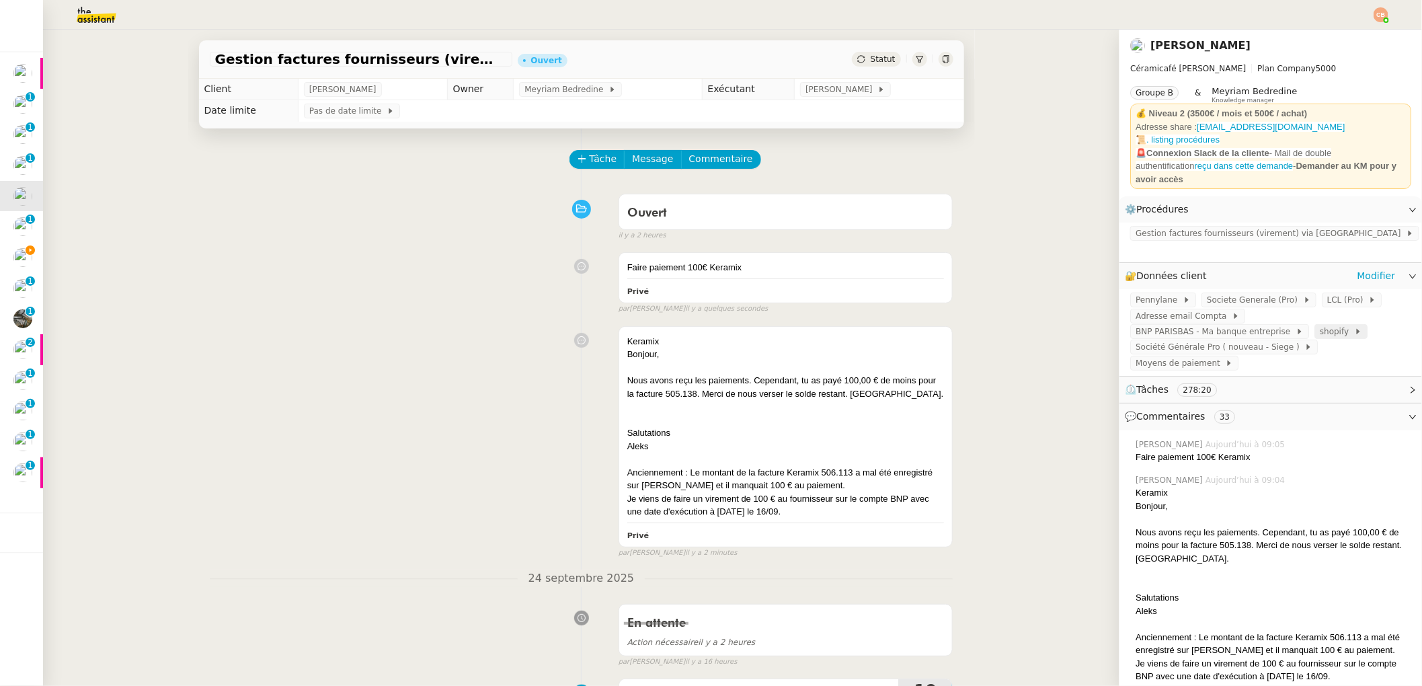
click at [1320, 325] on span "shopify" at bounding box center [1337, 331] width 34 height 13
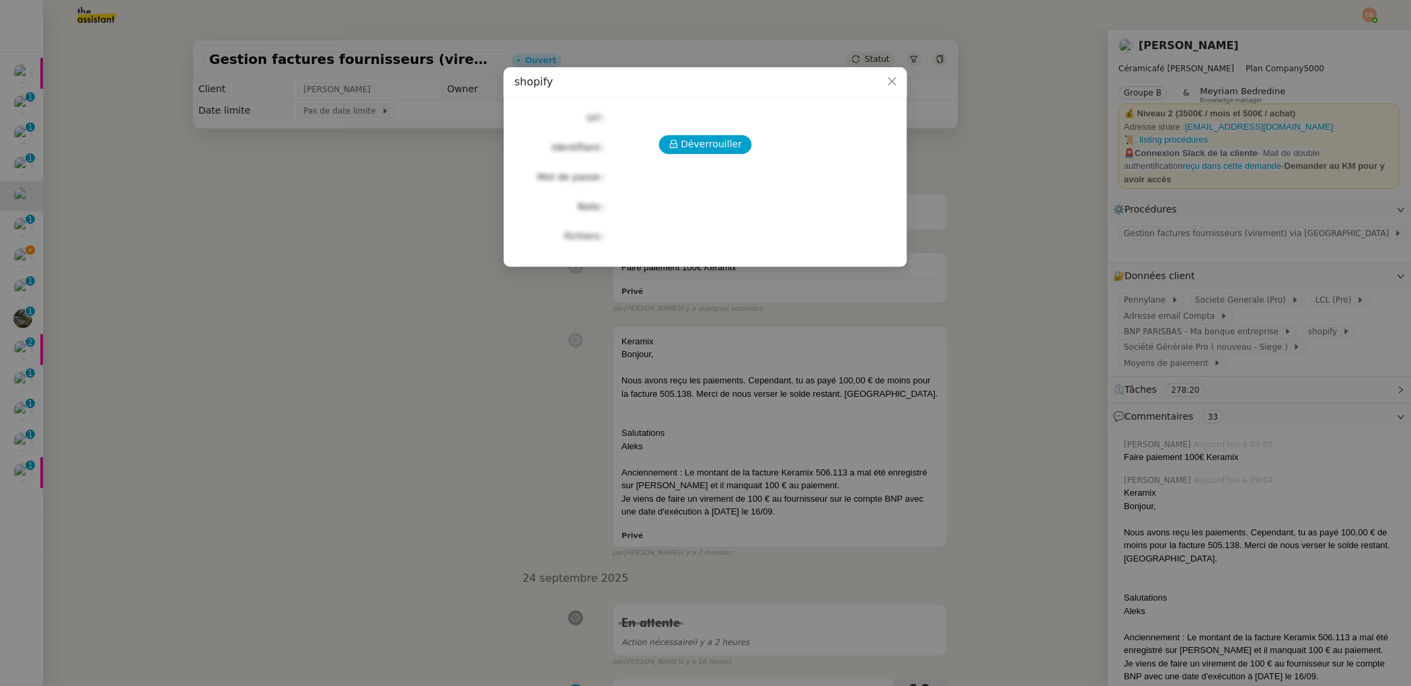
click at [329, 227] on nz-modal-container "shopify Déverrouiller Url Identifiant Mot de passe Note Fichiers Upload" at bounding box center [705, 343] width 1411 height 686
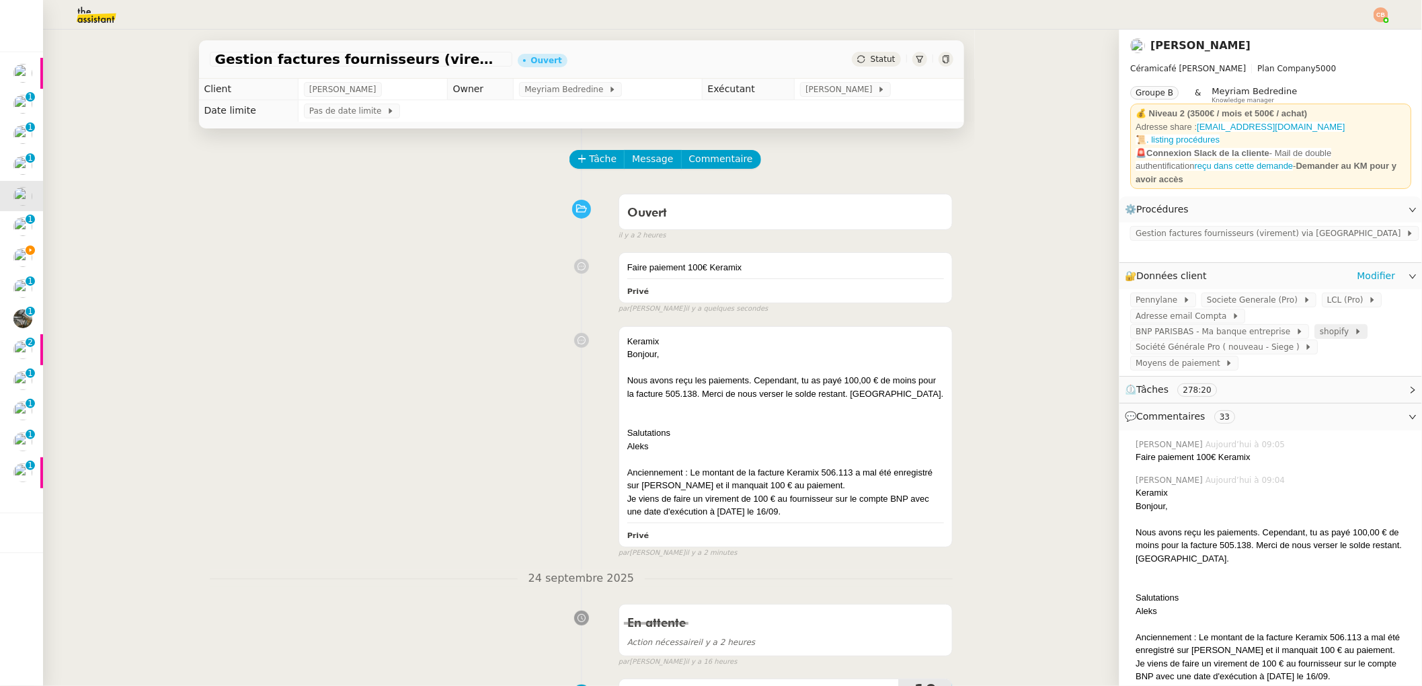
click at [1320, 325] on span "shopify" at bounding box center [1337, 331] width 34 height 13
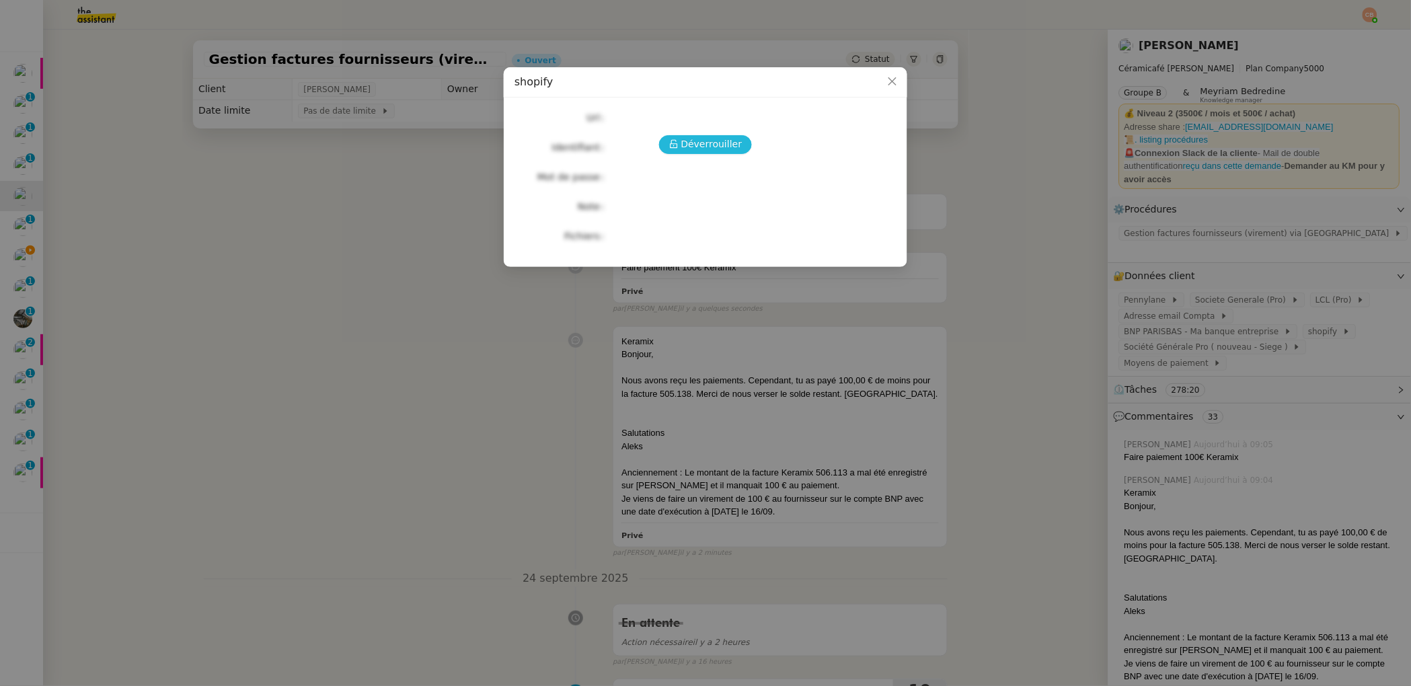
click at [711, 148] on span "Déverrouiller" at bounding box center [711, 143] width 61 height 15
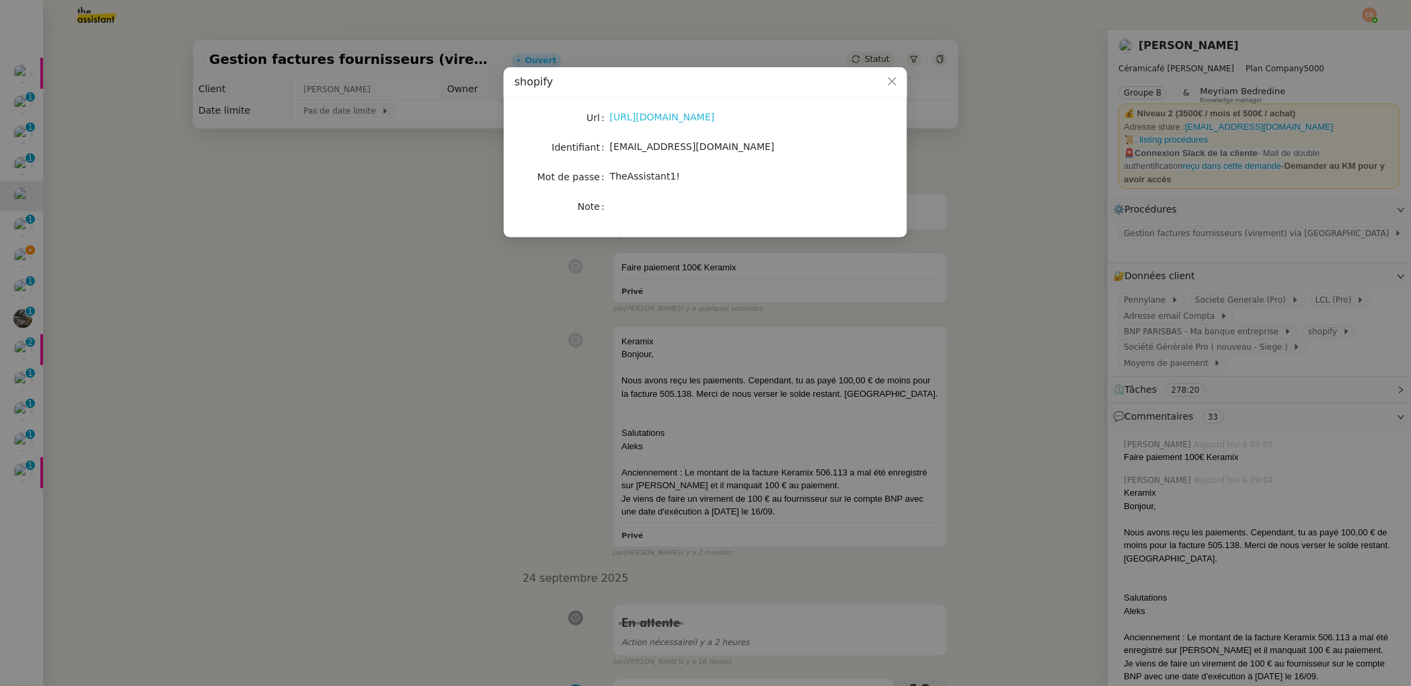
click at [686, 118] on link "https://www.shopify.com/fr" at bounding box center [662, 117] width 105 height 11
click at [304, 190] on nz-modal-container "shopify Url https://www.shopify.com/fr Identifiant charlie@theassistant.com Mot…" at bounding box center [705, 343] width 1411 height 686
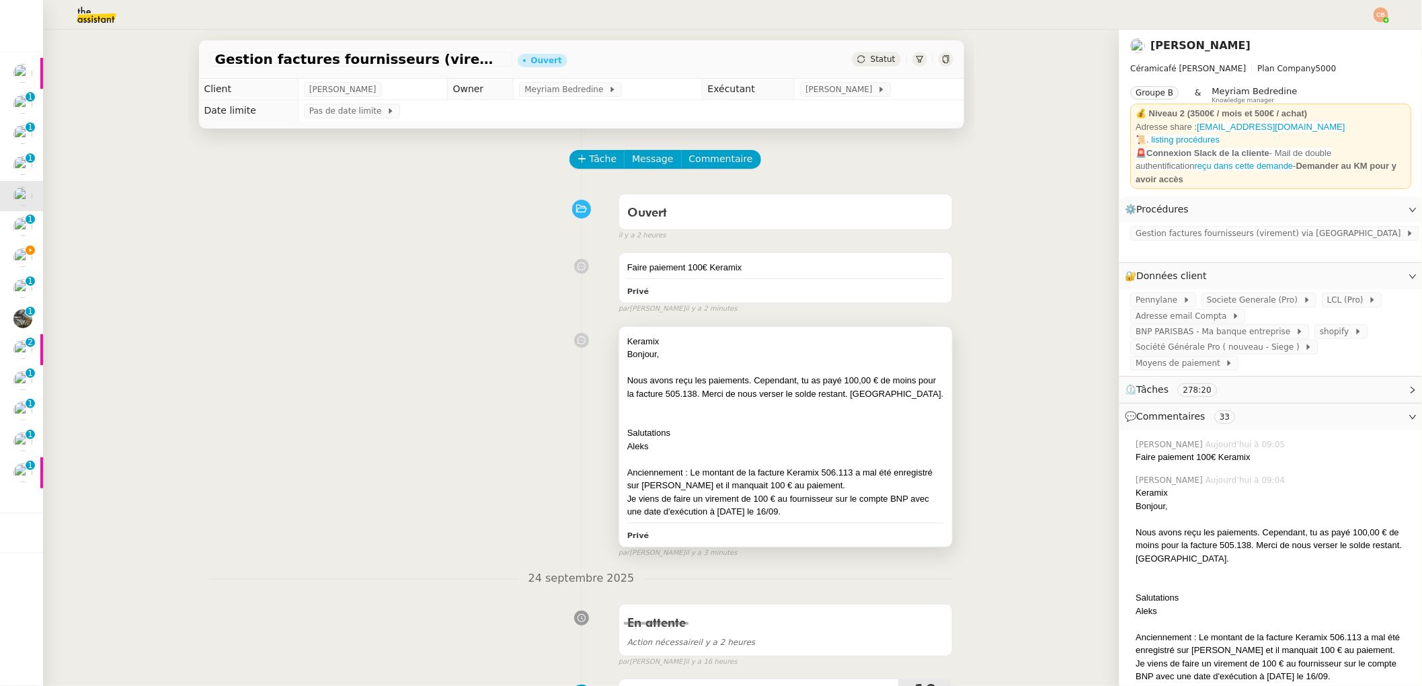
click at [723, 356] on div "Bonjour," at bounding box center [785, 354] width 317 height 13
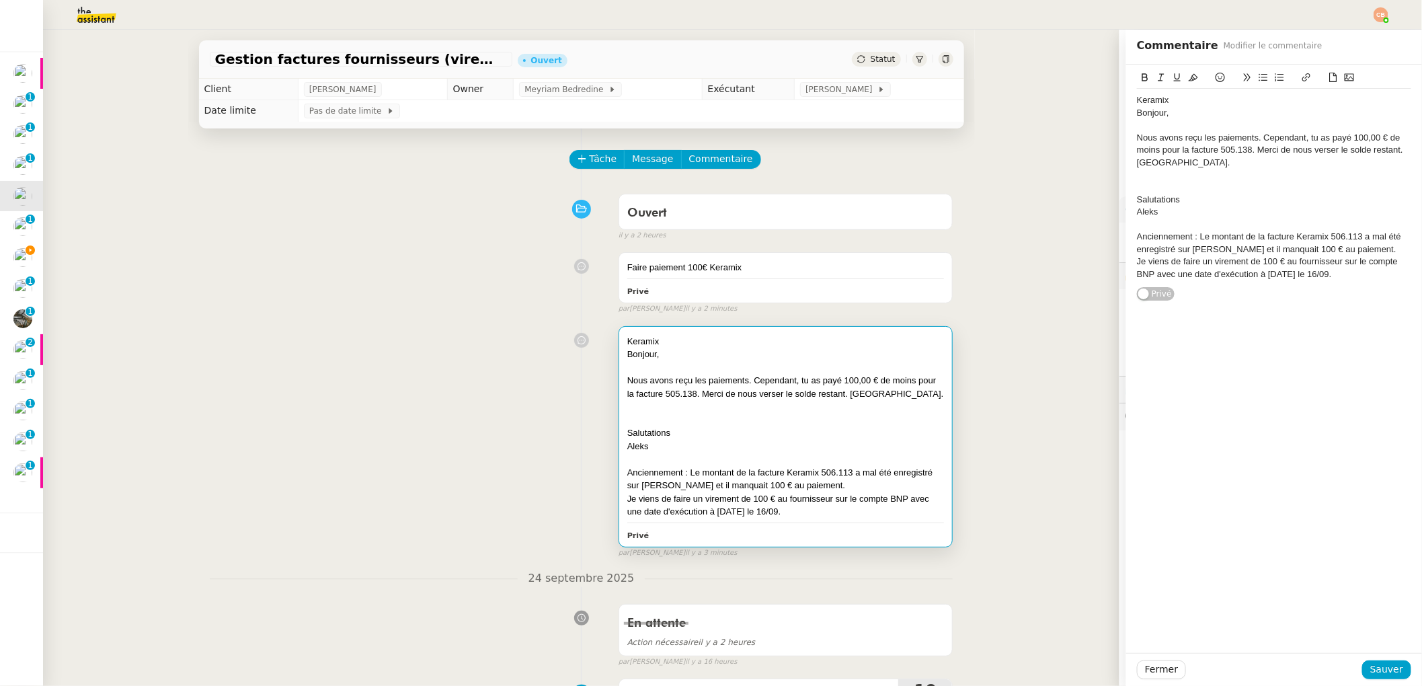
click at [1126, 100] on div "Keramix Bonjour, Nous avons reçu les paiements. Cependant, tu as payé 100,00 € …" at bounding box center [1274, 183] width 296 height 237
click at [1137, 102] on div "Keramix" at bounding box center [1274, 100] width 274 height 12
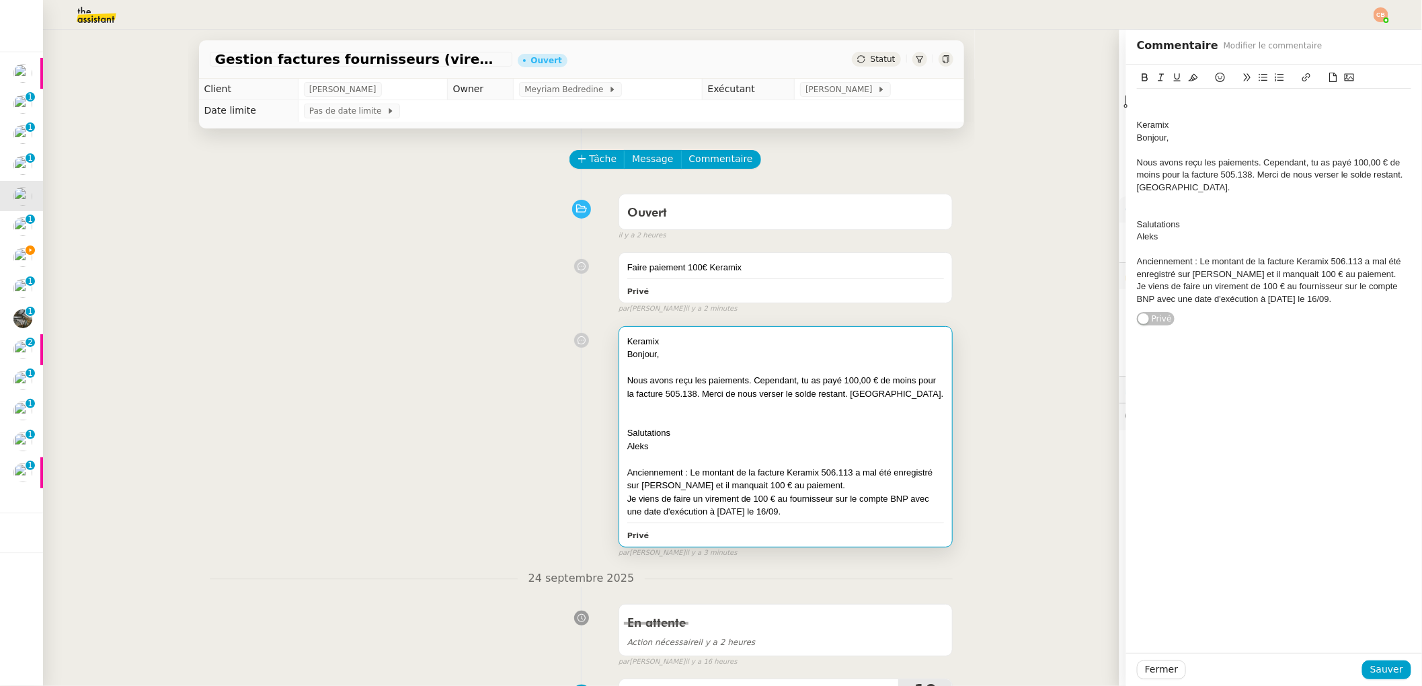
click at [1137, 100] on div at bounding box center [1274, 100] width 274 height 12
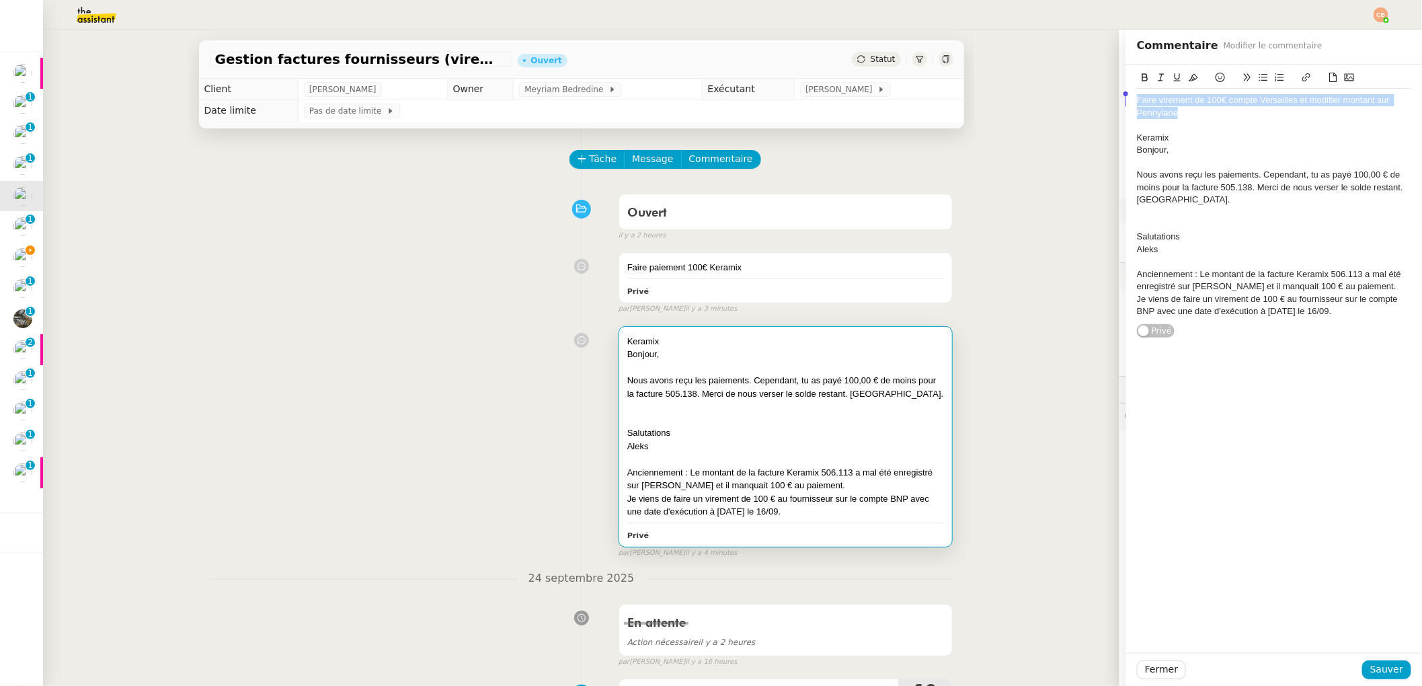
drag, startPoint x: 1183, startPoint y: 115, endPoint x: 1106, endPoint y: 95, distance: 79.1
click at [1106, 95] on app-ticket "Gestion factures fournisseurs (virement) via Pennylane- 2 septembre 2025 Ouvert…" at bounding box center [732, 358] width 1379 height 656
click at [1189, 73] on icon at bounding box center [1193, 77] width 9 height 9
click at [1191, 125] on div at bounding box center [1274, 125] width 274 height 12
click at [1396, 665] on button "Sauver" at bounding box center [1386, 669] width 49 height 19
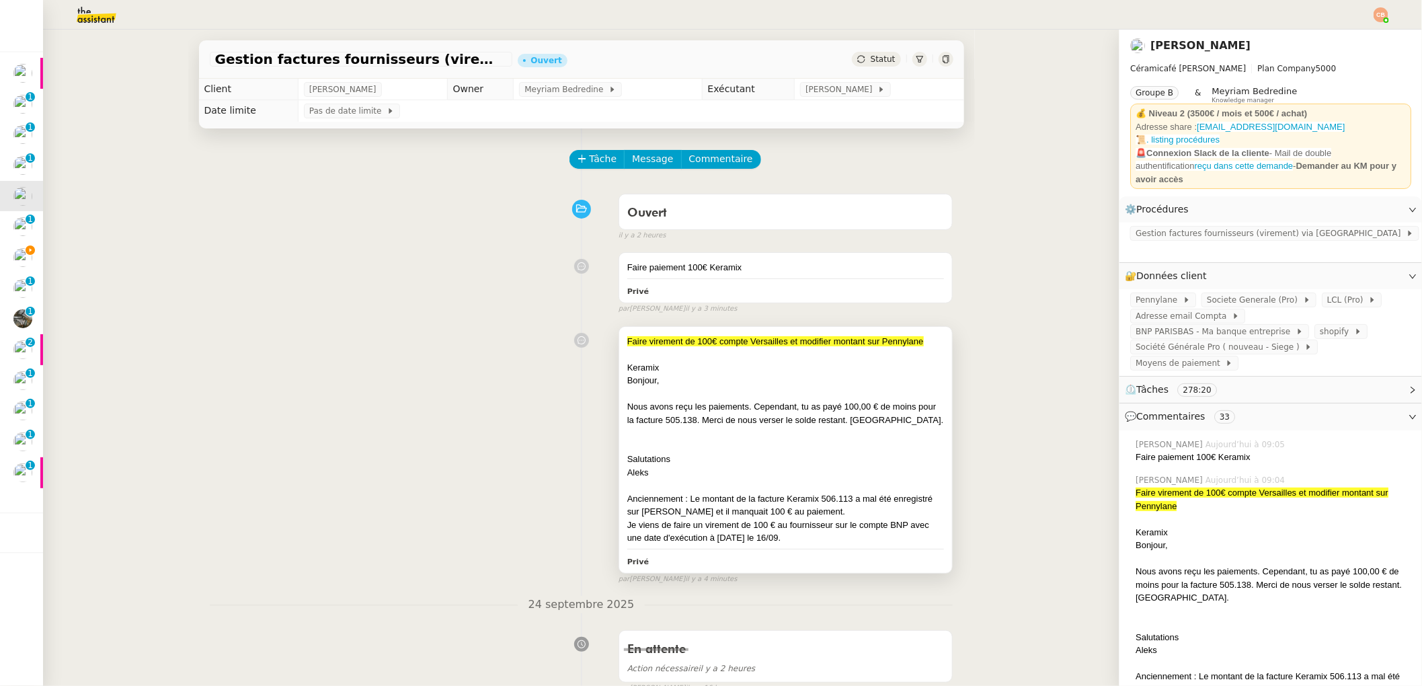
click at [879, 378] on div "Bonjour," at bounding box center [785, 380] width 317 height 13
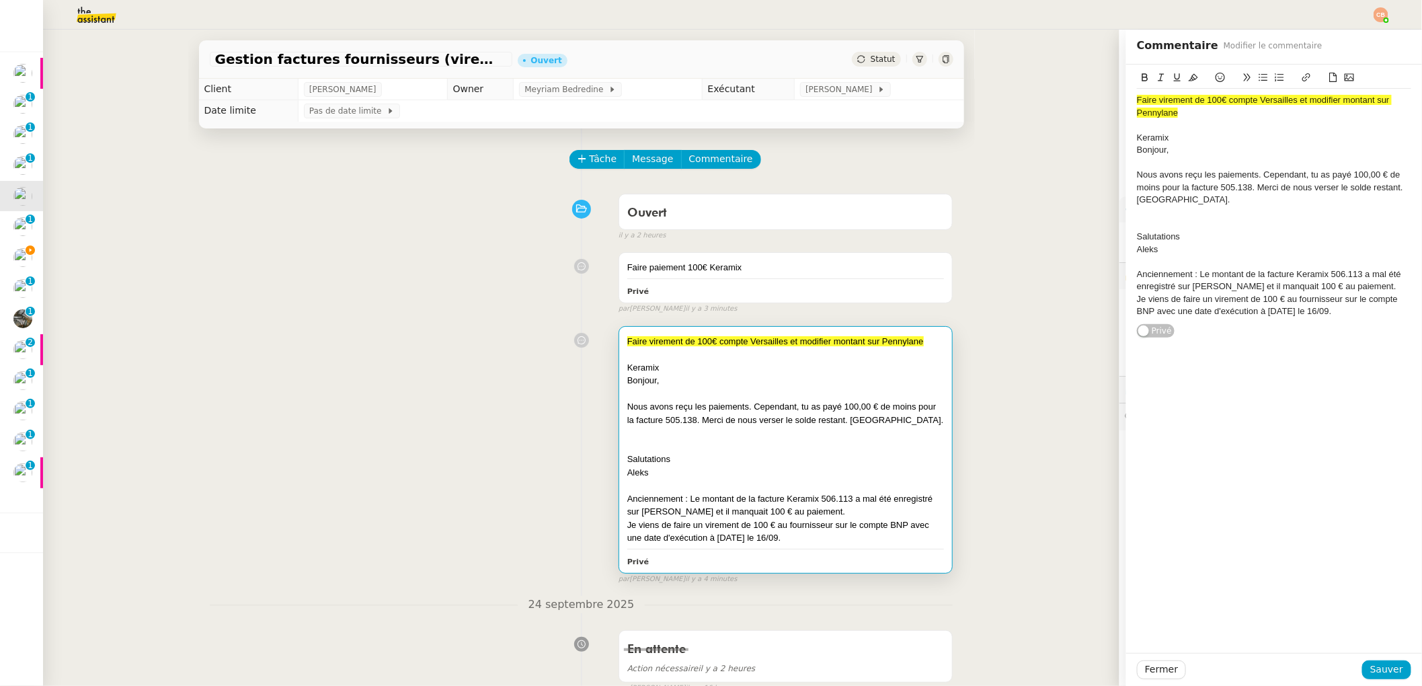
click at [1201, 119] on div at bounding box center [1274, 125] width 274 height 12
click at [1199, 114] on div "Faire virement de 100€ compte Versailles et modifier montant sur Pennylane" at bounding box center [1274, 106] width 274 height 25
drag, startPoint x: 1222, startPoint y: 111, endPoint x: 1204, endPoint y: 114, distance: 18.5
click at [1204, 114] on div "Faire virement de 100€ compte Versailles et modifier montant sur Pennylane - fa…" at bounding box center [1274, 106] width 274 height 25
click at [1302, 75] on icon at bounding box center [1306, 77] width 9 height 9
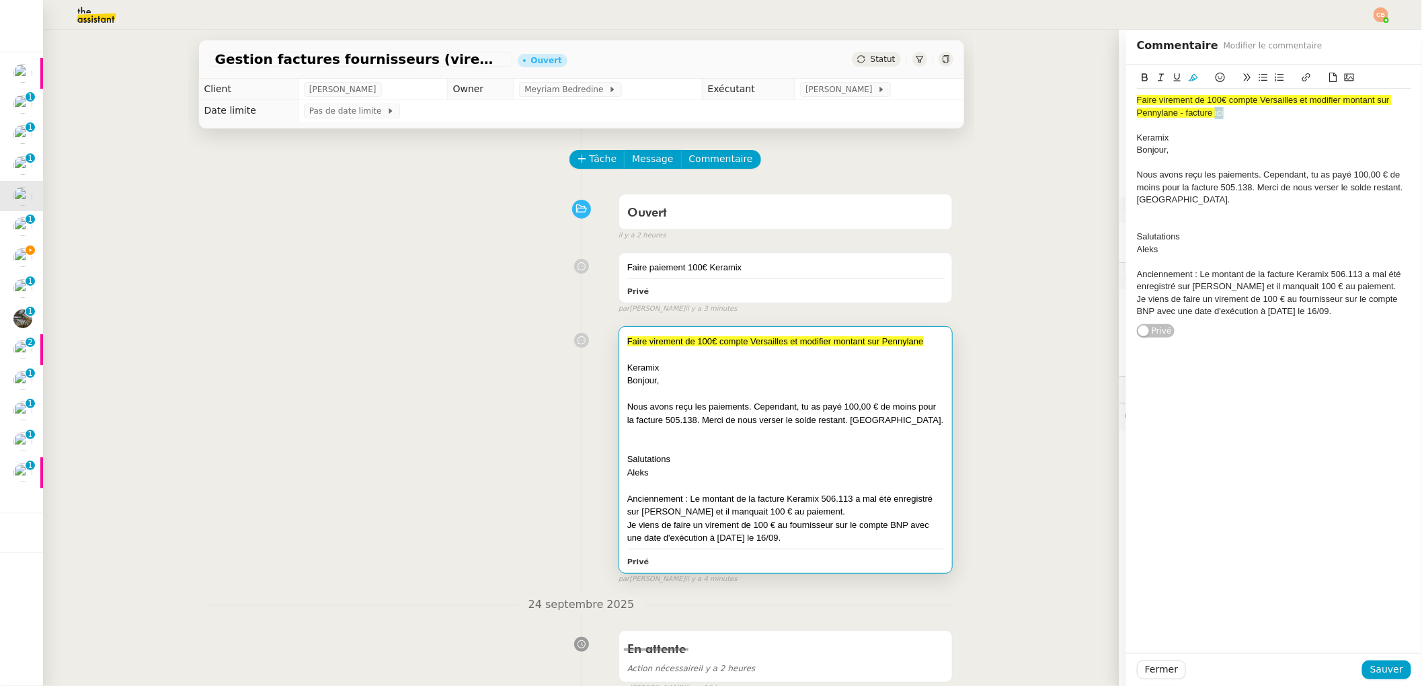
type input "ici"
paste input "https://app.pennylane.com/companies/22463232/supplier_invoices?filter=%5B%7B%22…"
type input "https://app.pennylane.com/companies/22463232/supplier_invoices?filter=%5B%7B%22…"
click at [1273, 379] on div "Faire virement de 100€ compte Versailles et modifier montant sur Pennylane - fa…" at bounding box center [1274, 359] width 296 height 588
click at [1370, 665] on span "Sauver" at bounding box center [1386, 669] width 33 height 15
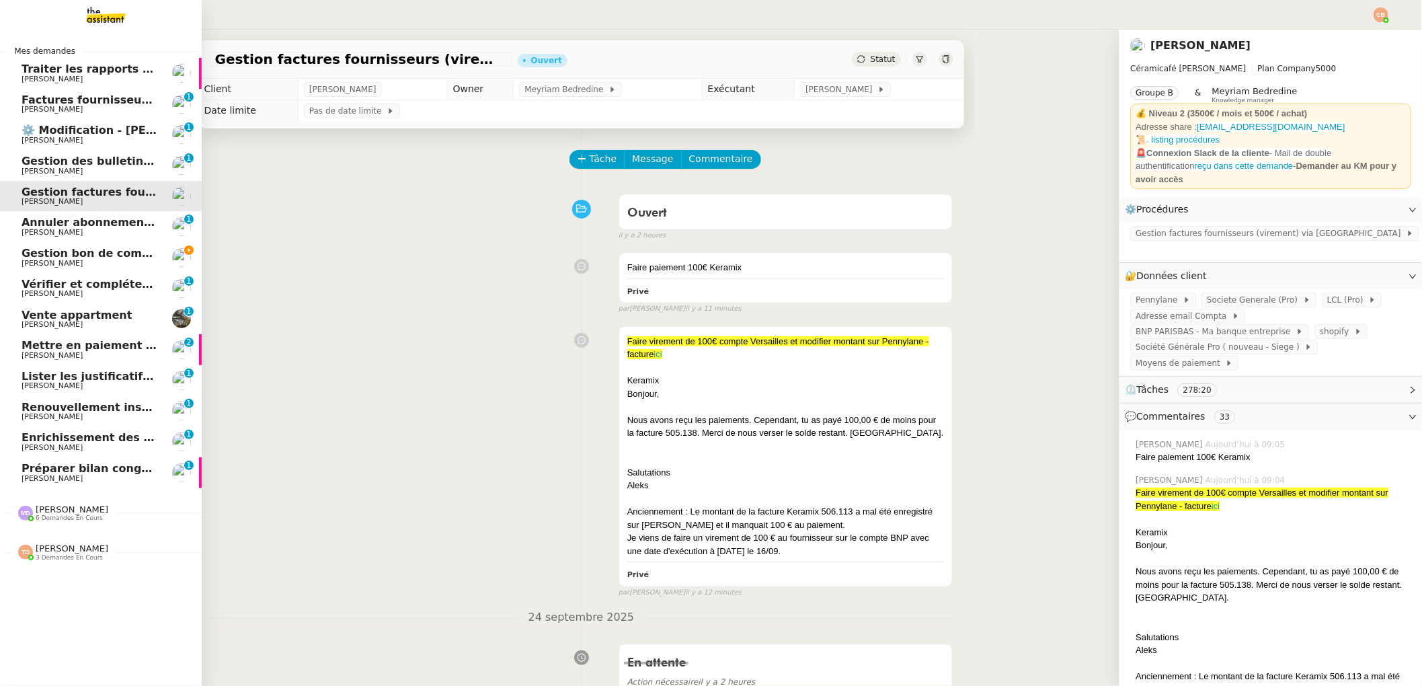
click at [36, 253] on span "Gestion bon de commande - 23 septembre 2025" at bounding box center [167, 253] width 291 height 13
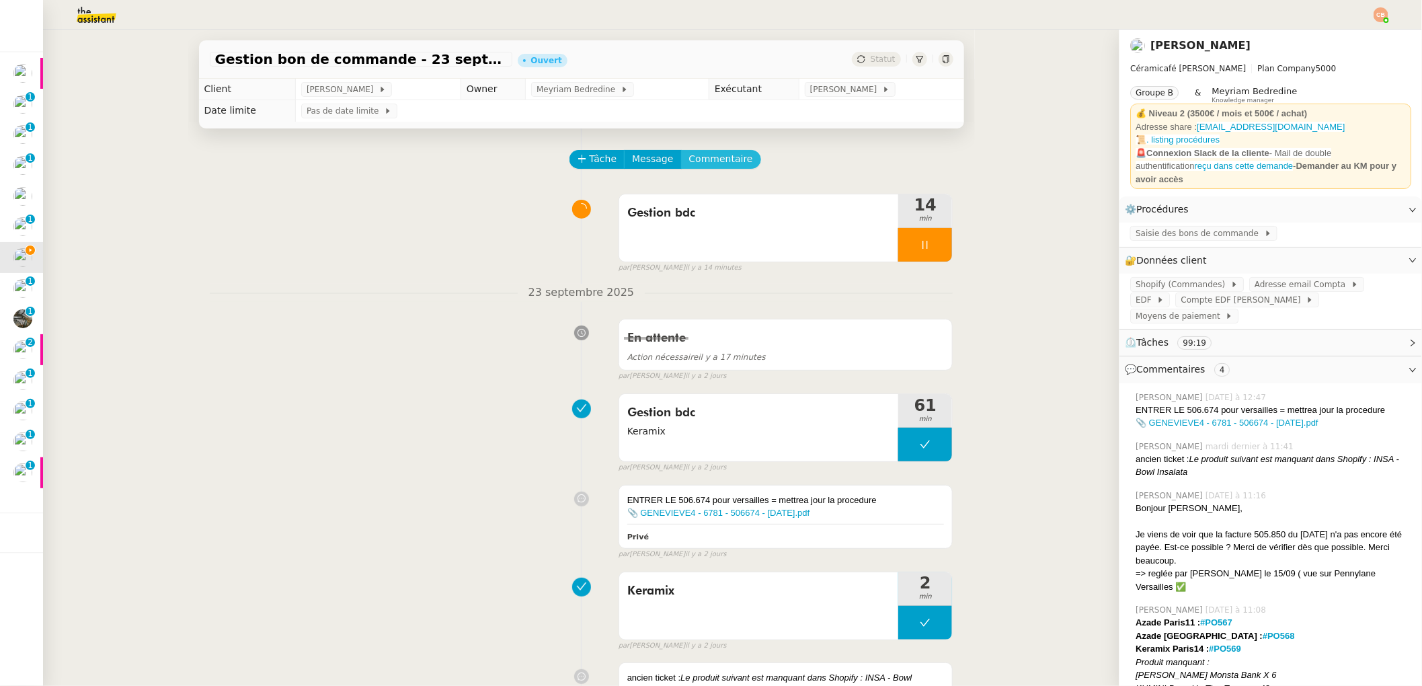
click at [719, 161] on span "Commentaire" at bounding box center [721, 158] width 64 height 15
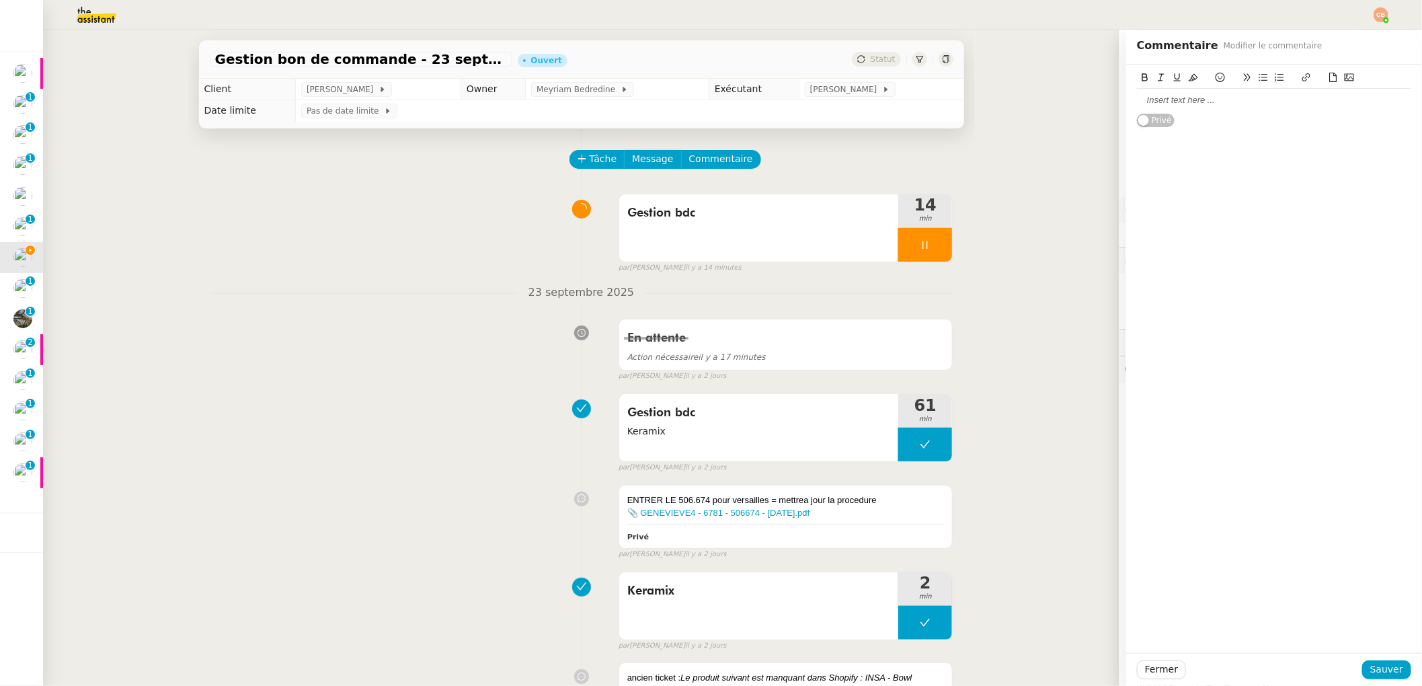
click at [1203, 94] on div at bounding box center [1274, 100] width 274 height 12
click at [1386, 664] on span "Sauver" at bounding box center [1386, 669] width 33 height 15
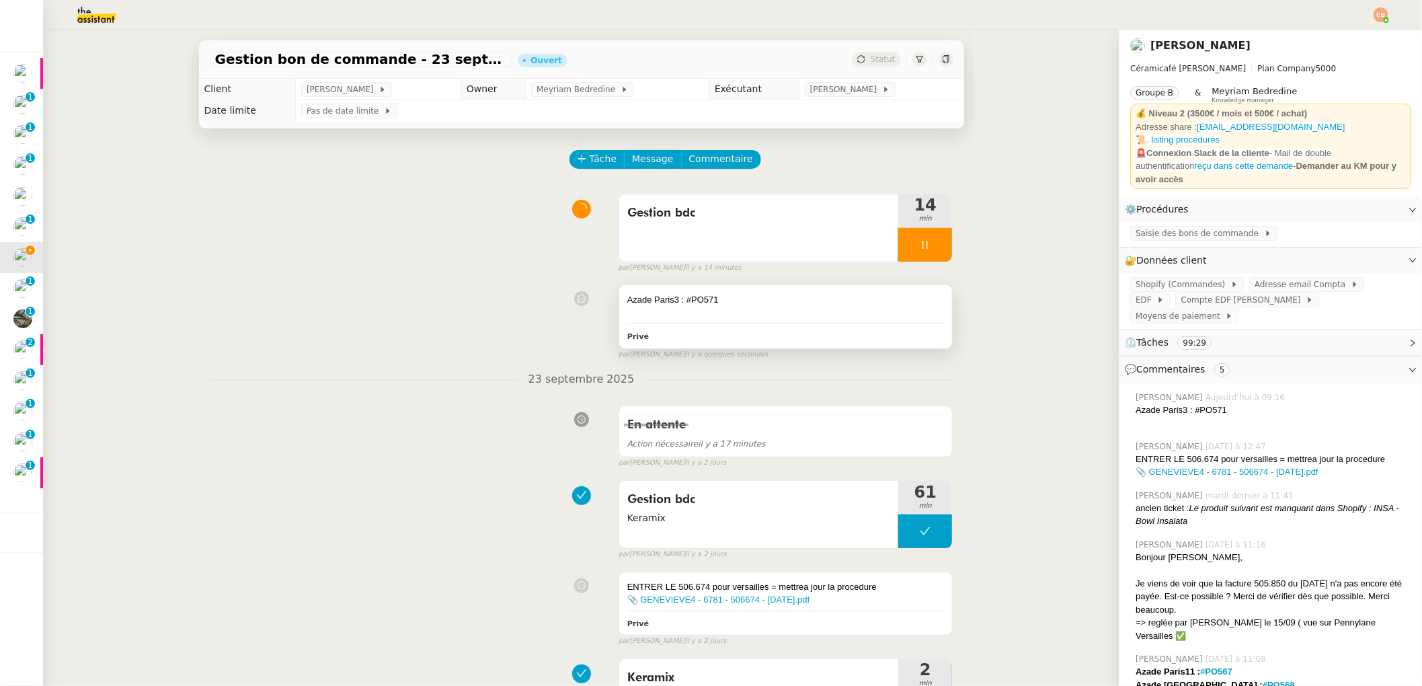
click at [784, 300] on div "Azade Paris3 : #PO571" at bounding box center [785, 299] width 317 height 13
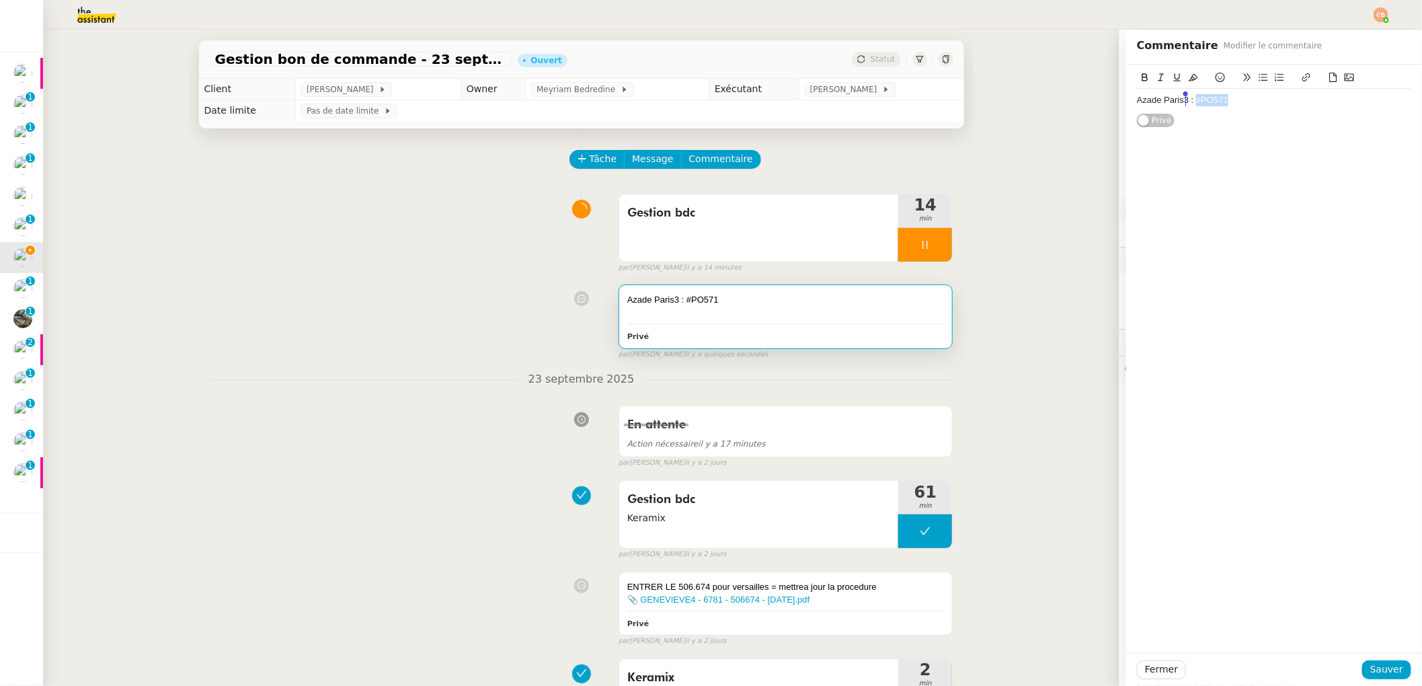
drag, startPoint x: 1230, startPoint y: 100, endPoint x: 1185, endPoint y: 102, distance: 44.5
click at [1185, 102] on div "Azade Paris3 : #PO571" at bounding box center [1274, 100] width 274 height 12
click at [1302, 73] on icon at bounding box center [1306, 77] width 9 height 9
type input "#PO571"
paste input "https://admin.shopify.com/store/latelier-genevieve/purchase_orders/1365901649"
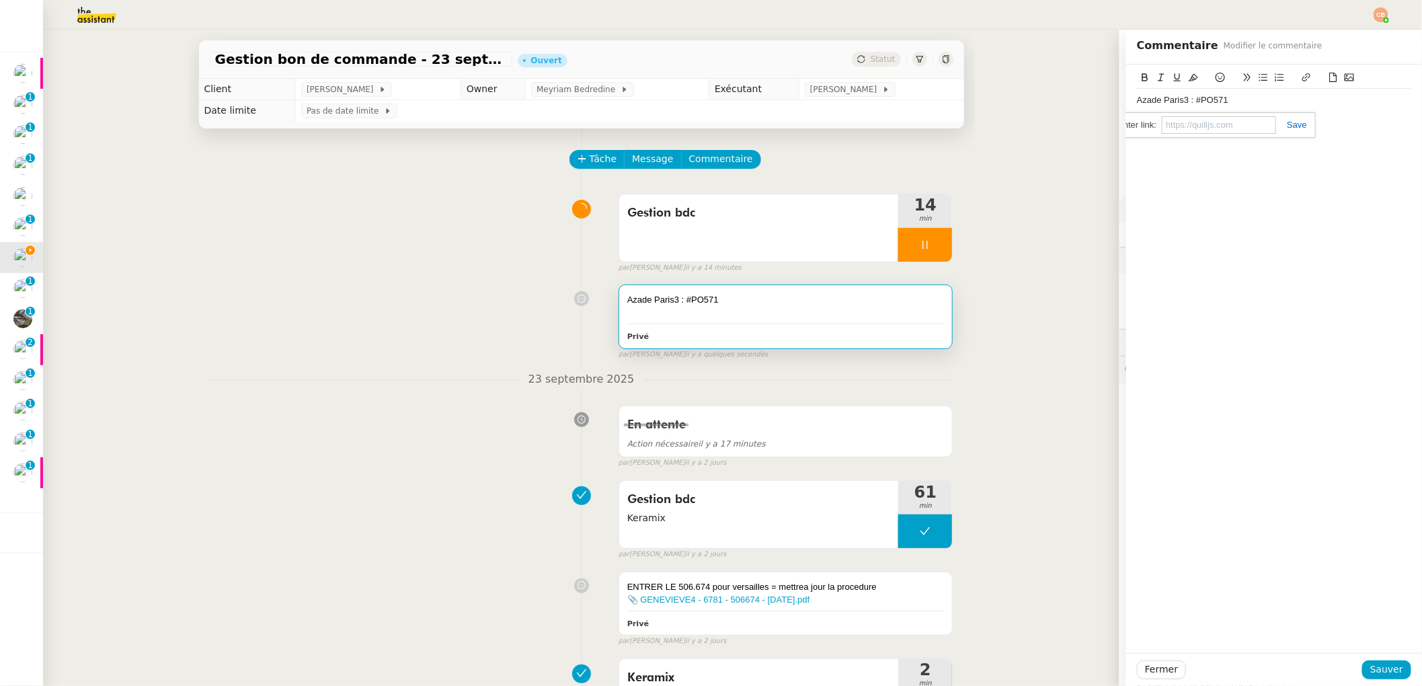
type input "https://admin.shopify.com/store/latelier-genevieve/purchase_orders/1365901649"
click at [1283, 107] on div "Azade Paris3 : #PO571" at bounding box center [1274, 100] width 274 height 23
click at [1370, 664] on span "Sauver" at bounding box center [1386, 669] width 33 height 15
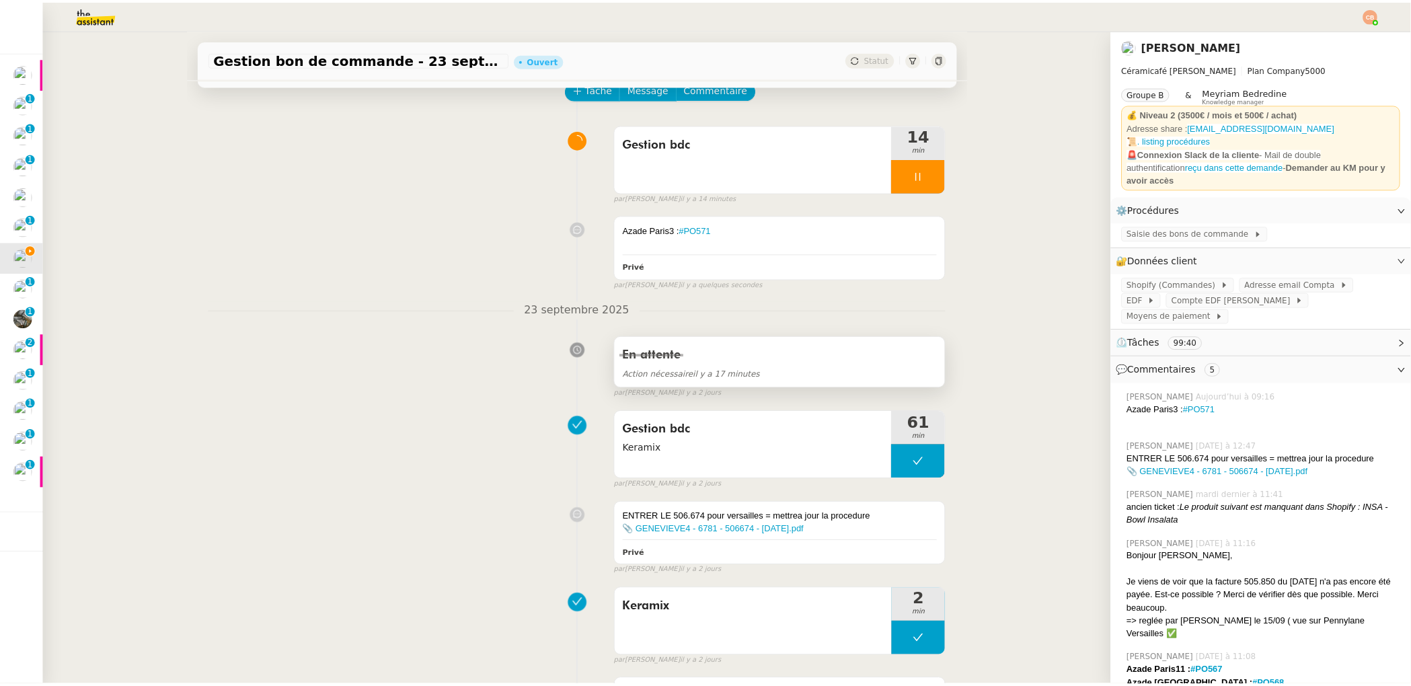
scroll to position [89, 0]
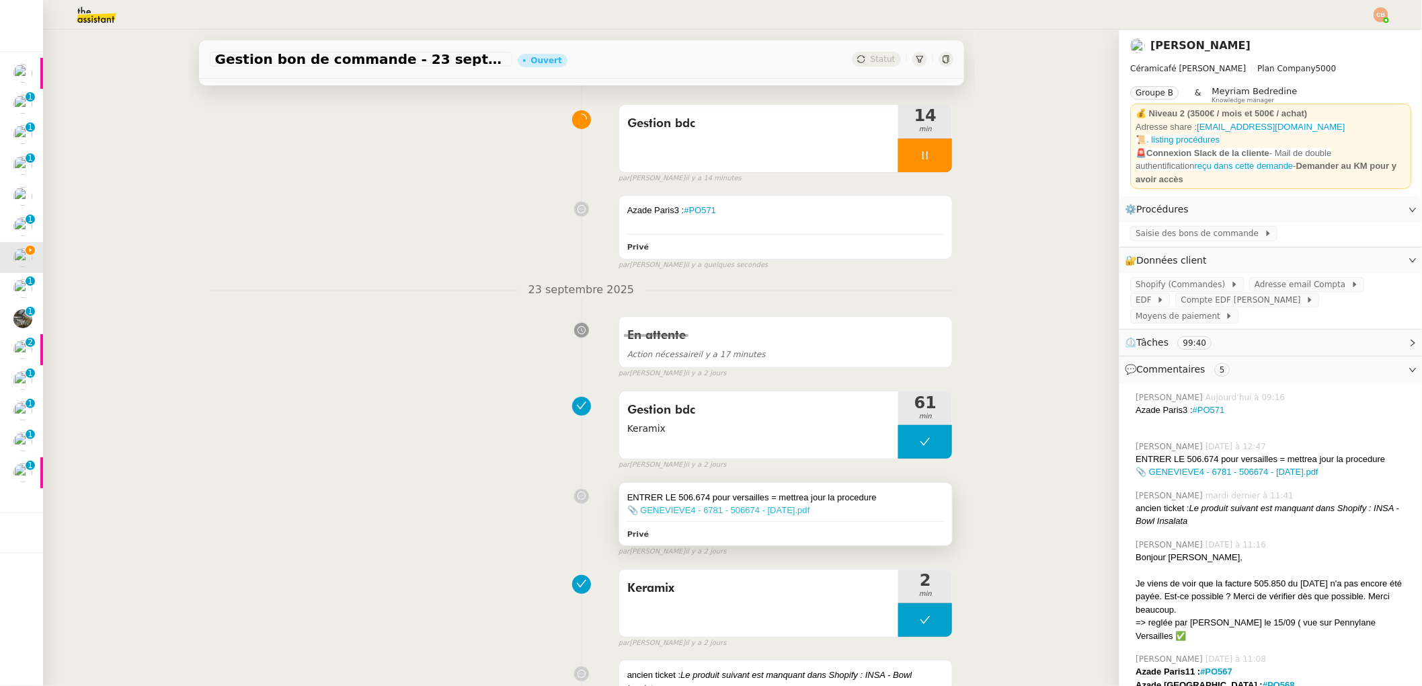
click at [734, 510] on link "📎 GENEVIEVE4 - 6781 - 506674 - 16.09.2025.pdf" at bounding box center [718, 510] width 183 height 10
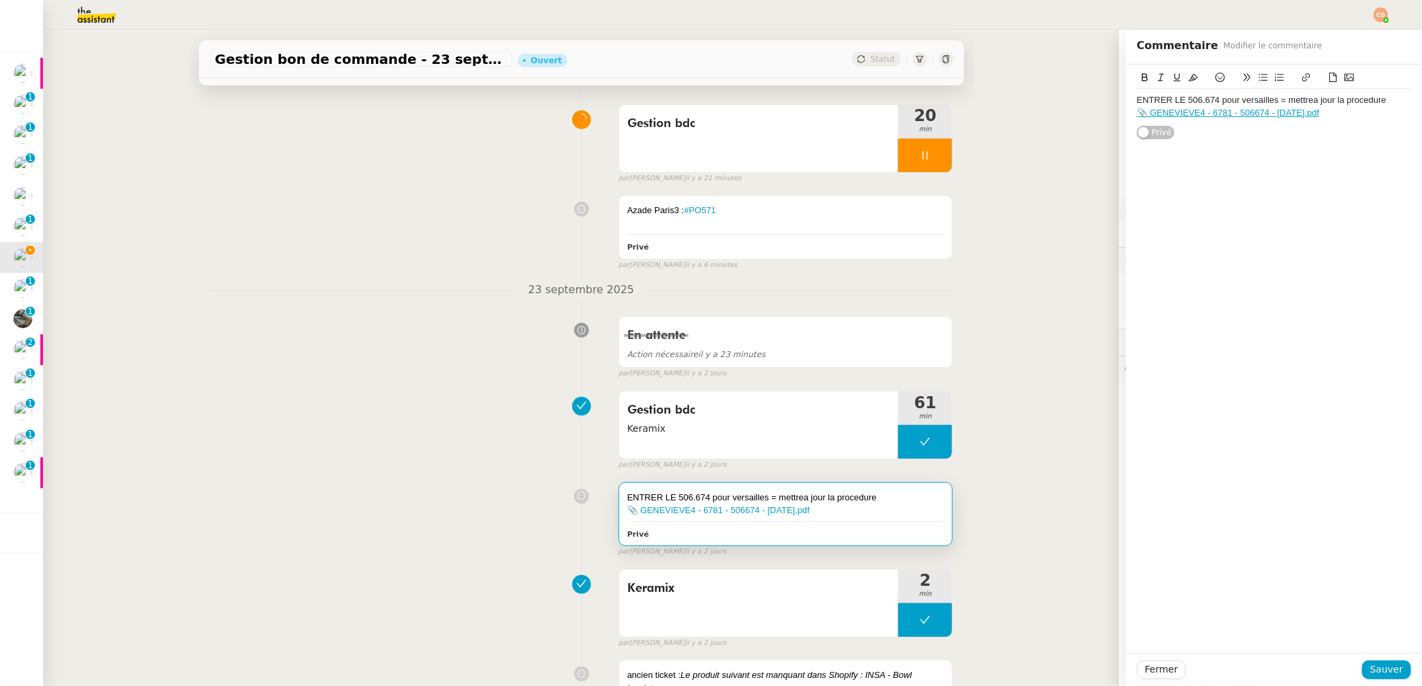
click at [497, 297] on nz-divider "23 septembre 2025" at bounding box center [582, 290] width 744 height 18
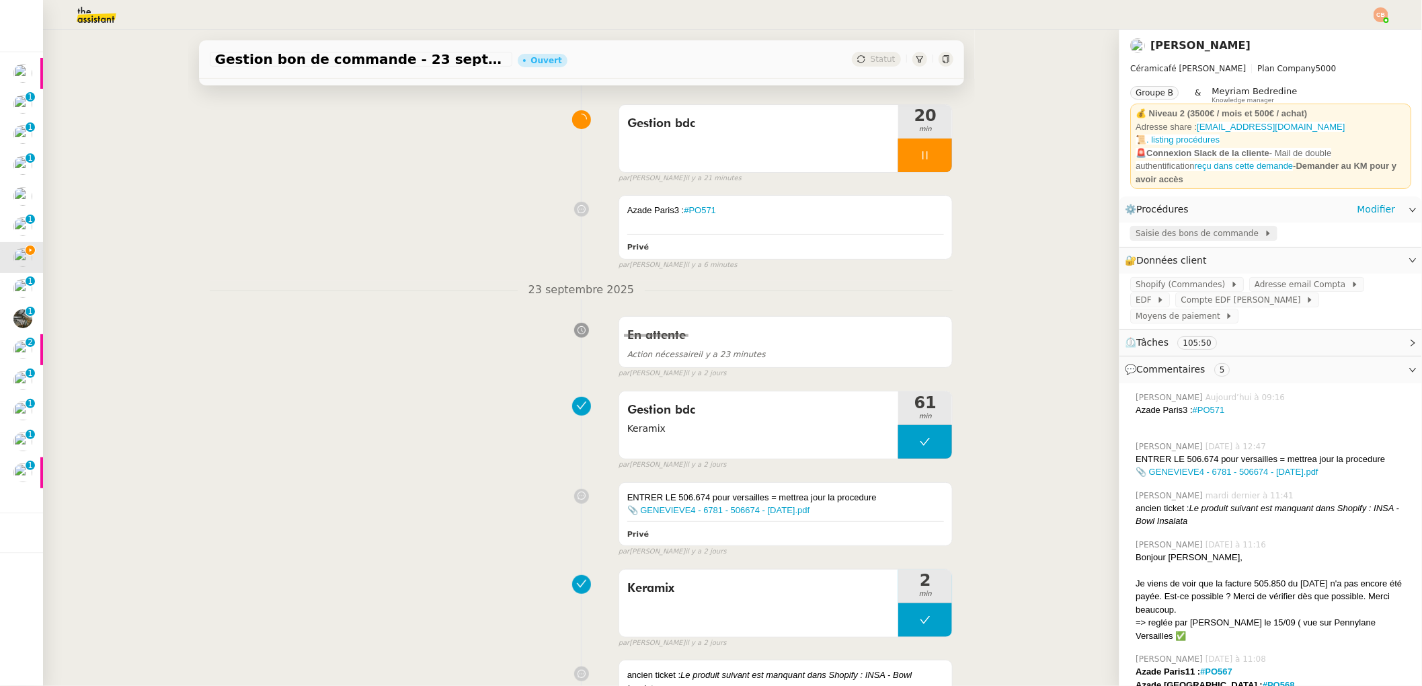
click at [1163, 229] on span "Saisie des bons de commande" at bounding box center [1200, 233] width 128 height 13
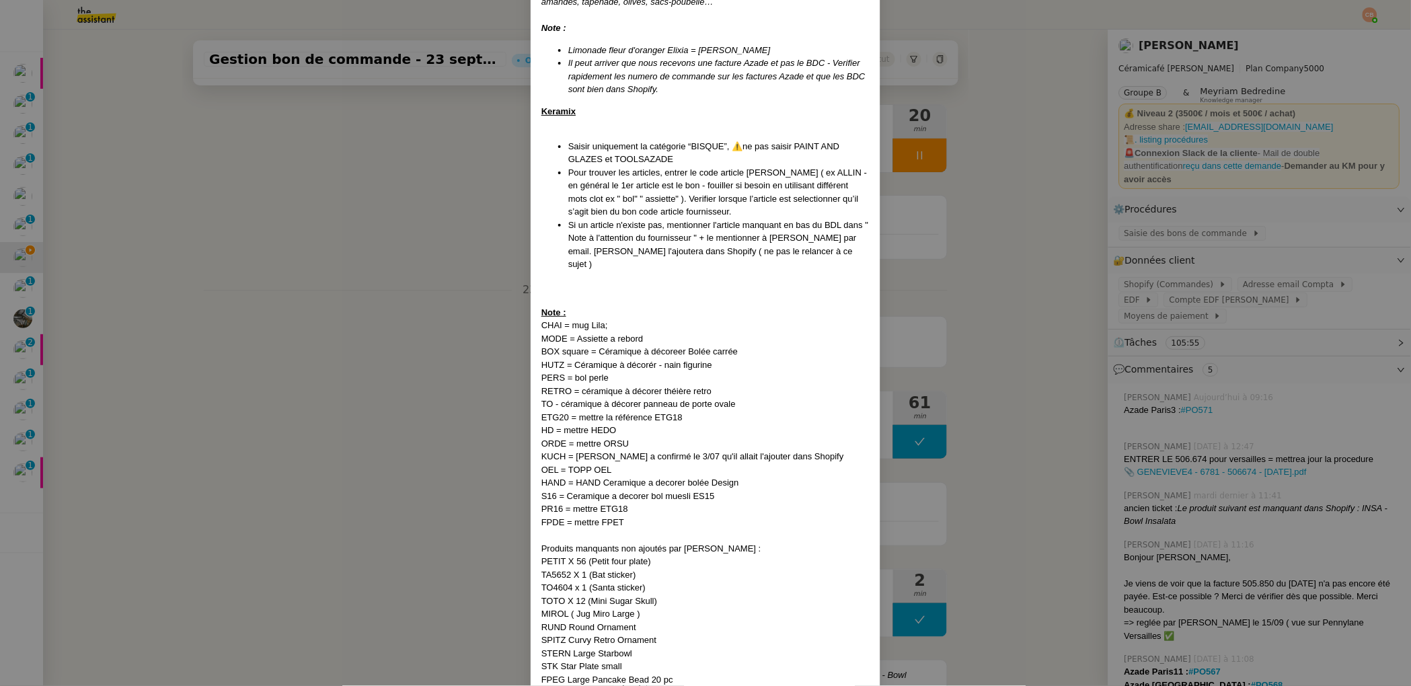
scroll to position [1016, 0]
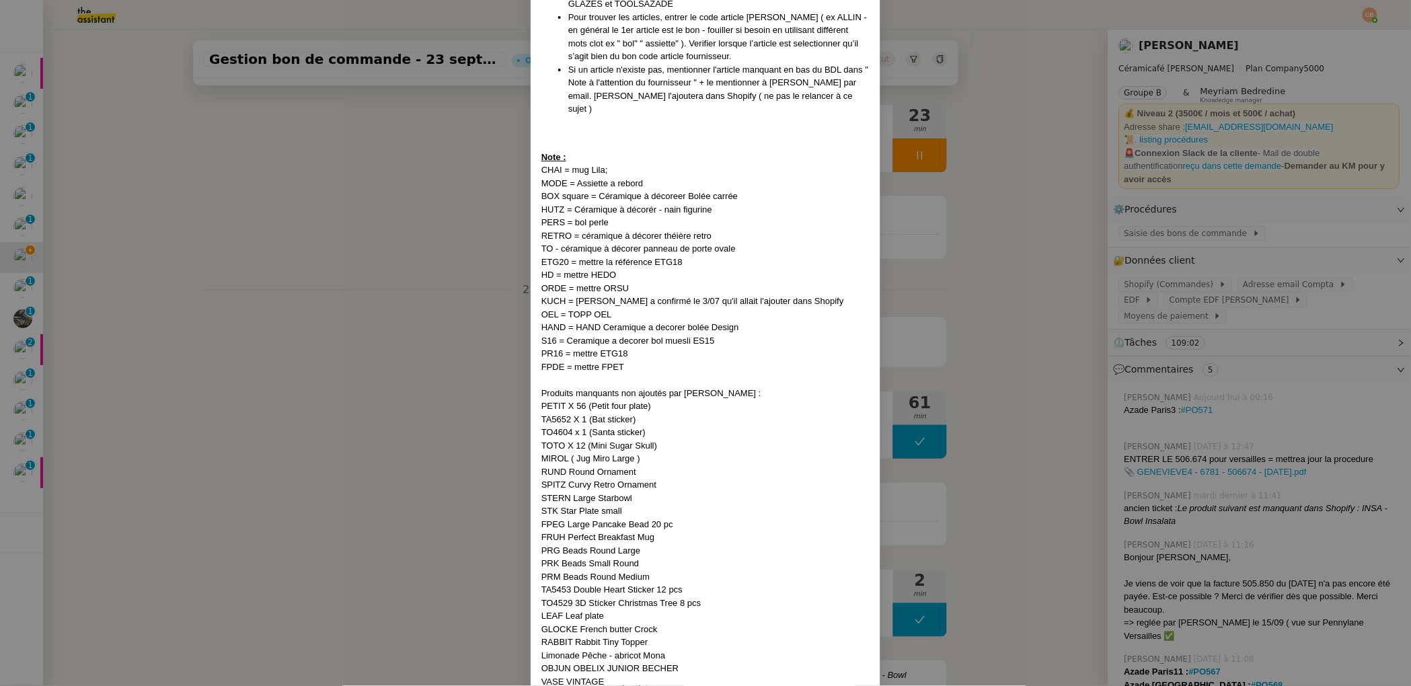
click at [303, 177] on nz-modal-container "Mise à jour le 05/09/2025 Contexte : la cliente souhaite que nous gérions la sa…" at bounding box center [705, 343] width 1411 height 686
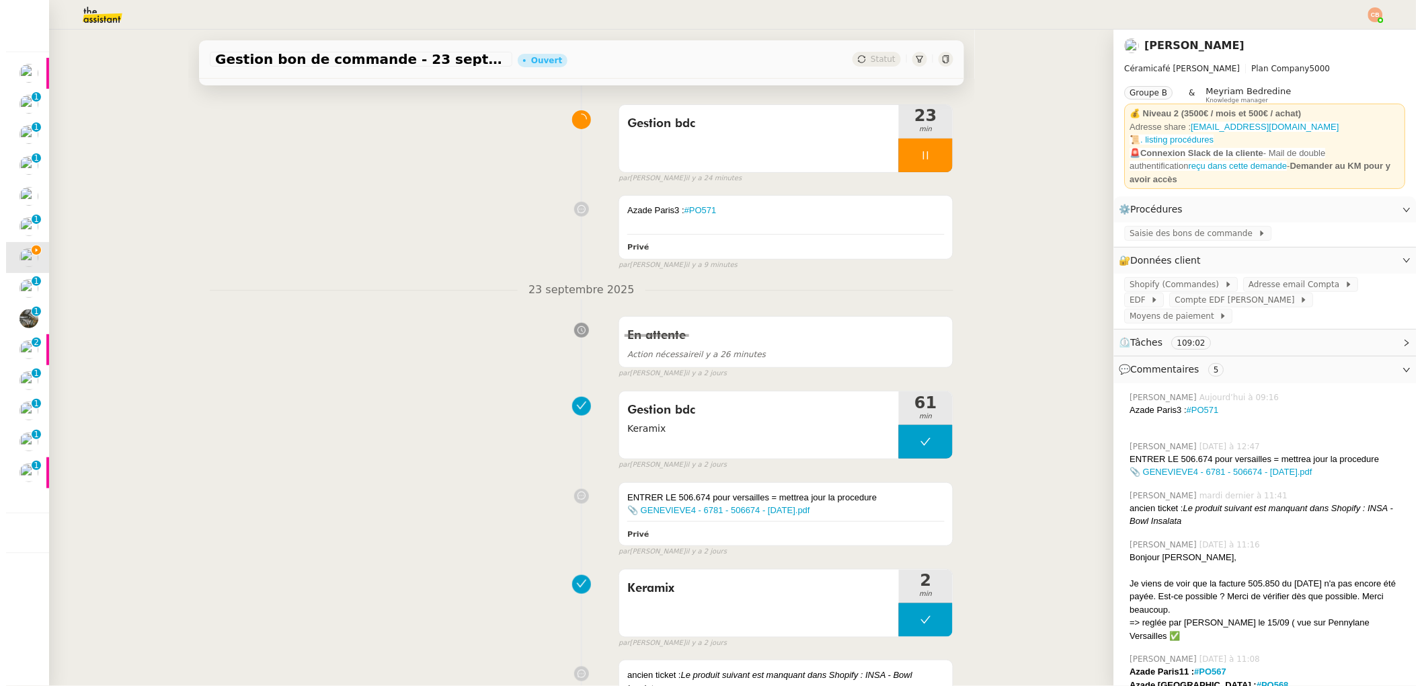
scroll to position [977, 0]
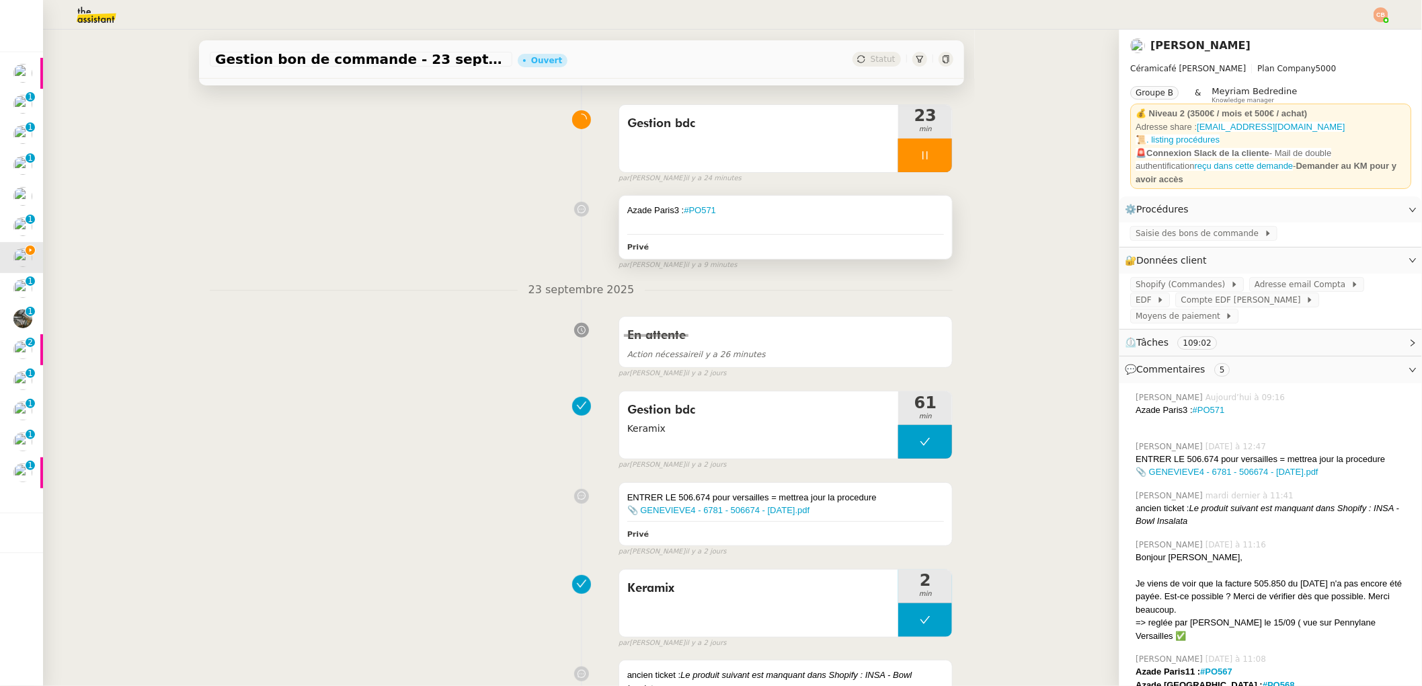
click at [717, 219] on div at bounding box center [785, 223] width 317 height 13
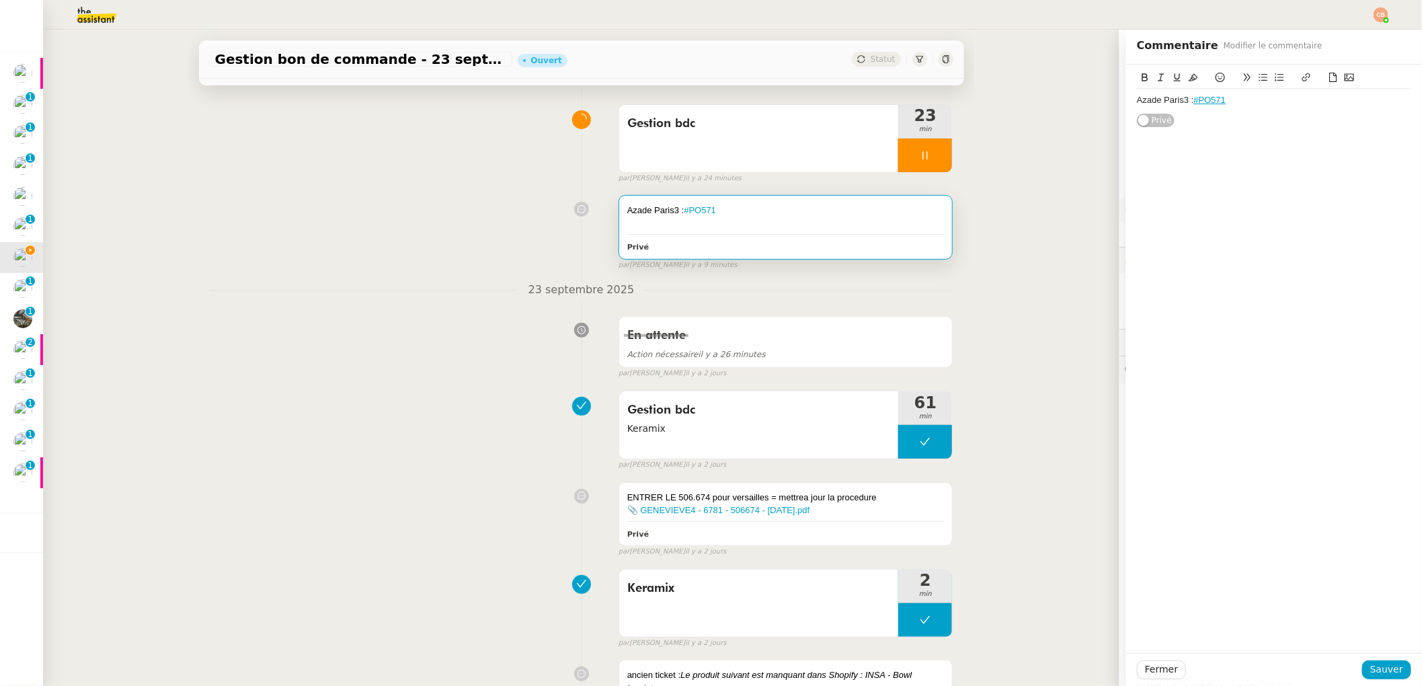
click at [1228, 102] on div "Azade Paris3 : #PO571" at bounding box center [1274, 100] width 274 height 12
paste div
click at [1137, 113] on div "#PO572" at bounding box center [1274, 113] width 274 height 12
drag, startPoint x: 1251, startPoint y: 110, endPoint x: 1205, endPoint y: 112, distance: 46.4
click at [1205, 112] on div "Keramix Versailles : #PO572" at bounding box center [1274, 113] width 274 height 12
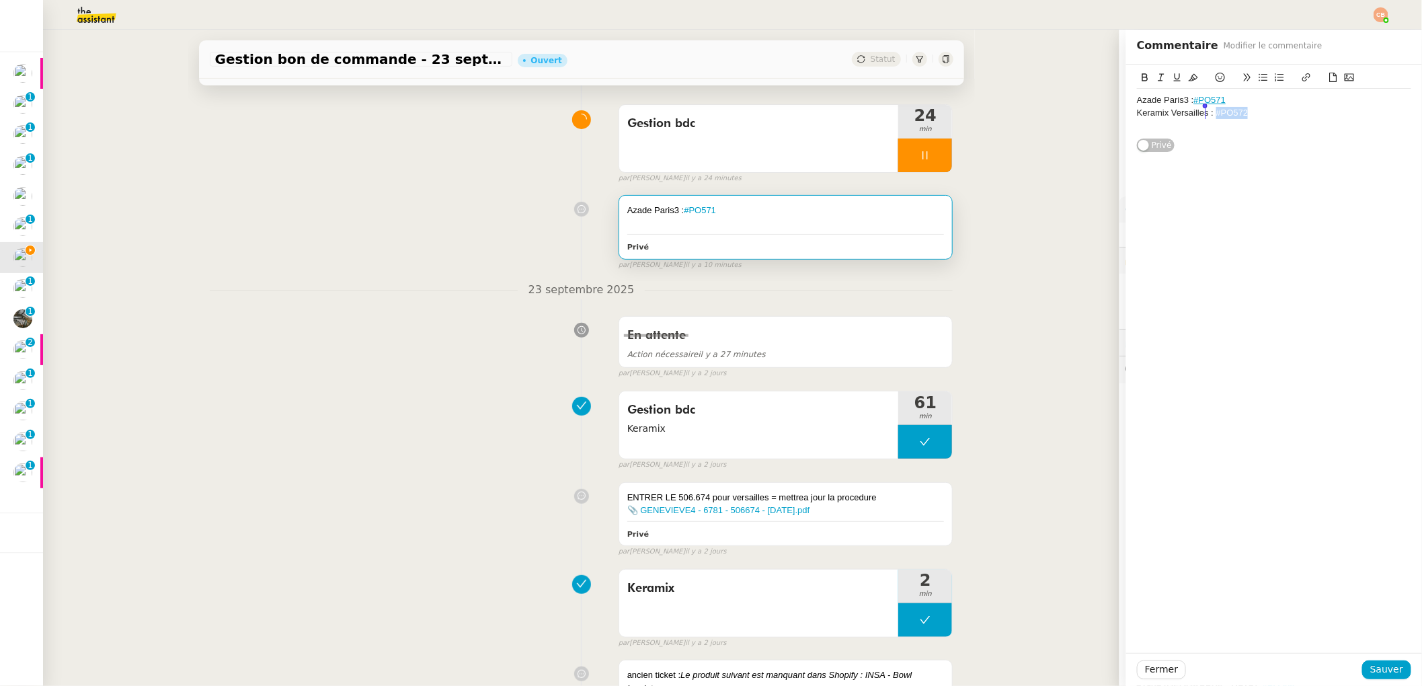
click at [1298, 77] on button at bounding box center [1306, 77] width 16 height 15
type input "#PO572"
paste input "https://admin.shopify.com/store/latelier-genevieve/purchase_orders/1365934417"
type input "https://admin.shopify.com/store/latelier-genevieve/purchase_orders/1365934417"
click at [1269, 109] on div "Keramix Versailles : #PO572" at bounding box center [1274, 113] width 274 height 12
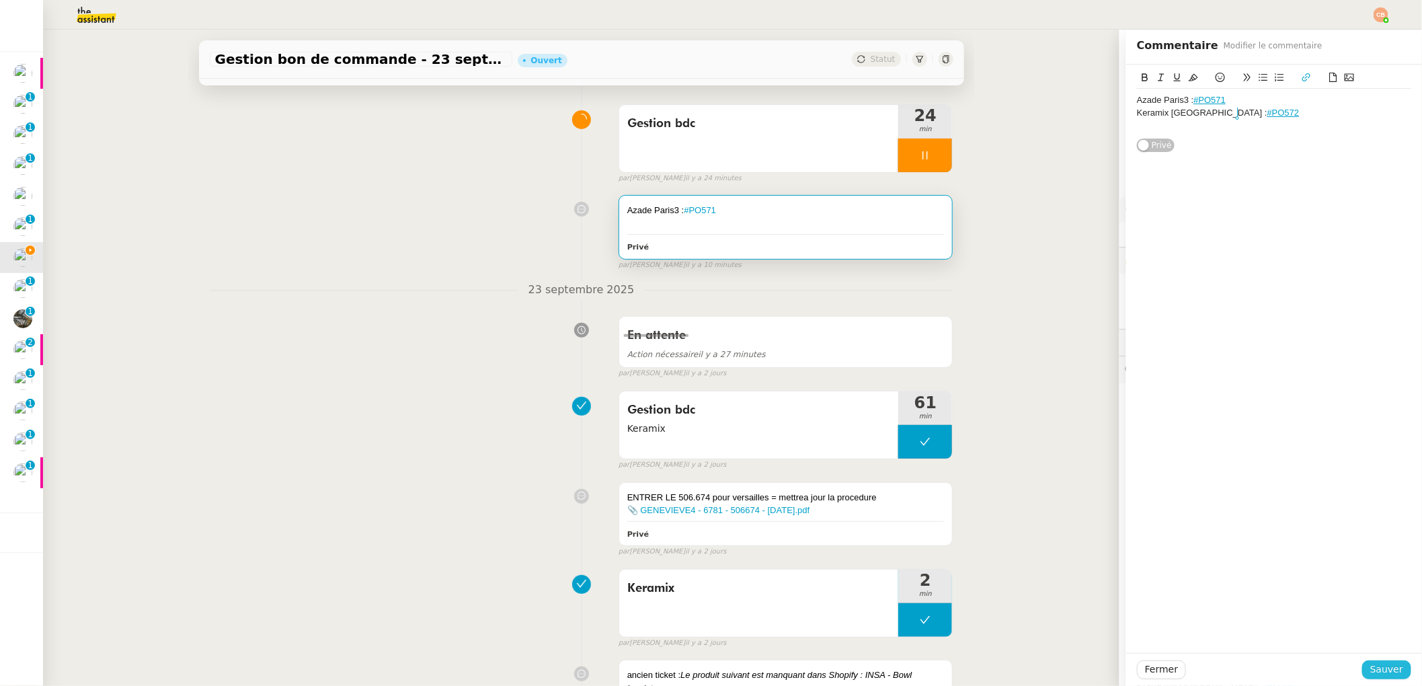
click at [1394, 672] on button "Sauver" at bounding box center [1386, 669] width 49 height 19
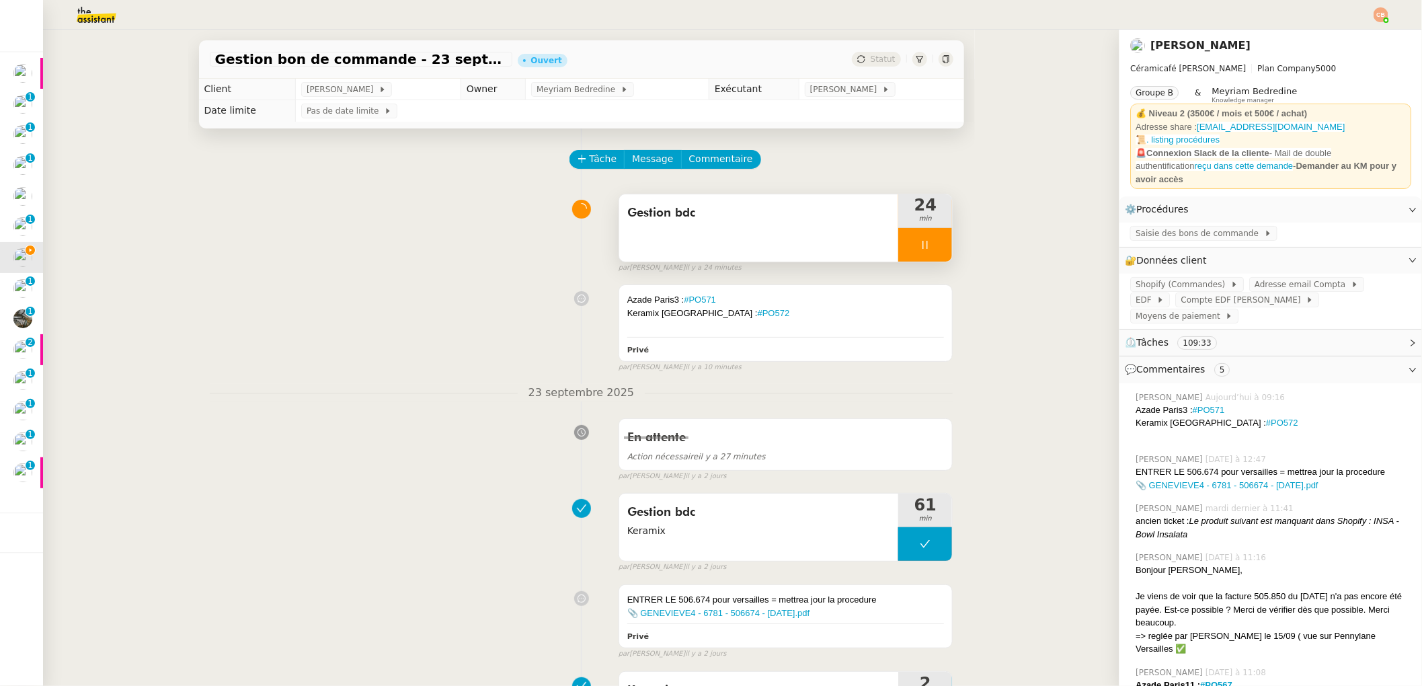
click at [898, 233] on div at bounding box center [925, 245] width 54 height 34
click at [925, 237] on button at bounding box center [938, 245] width 27 height 34
click at [590, 157] on span "Tâche" at bounding box center [604, 158] width 28 height 15
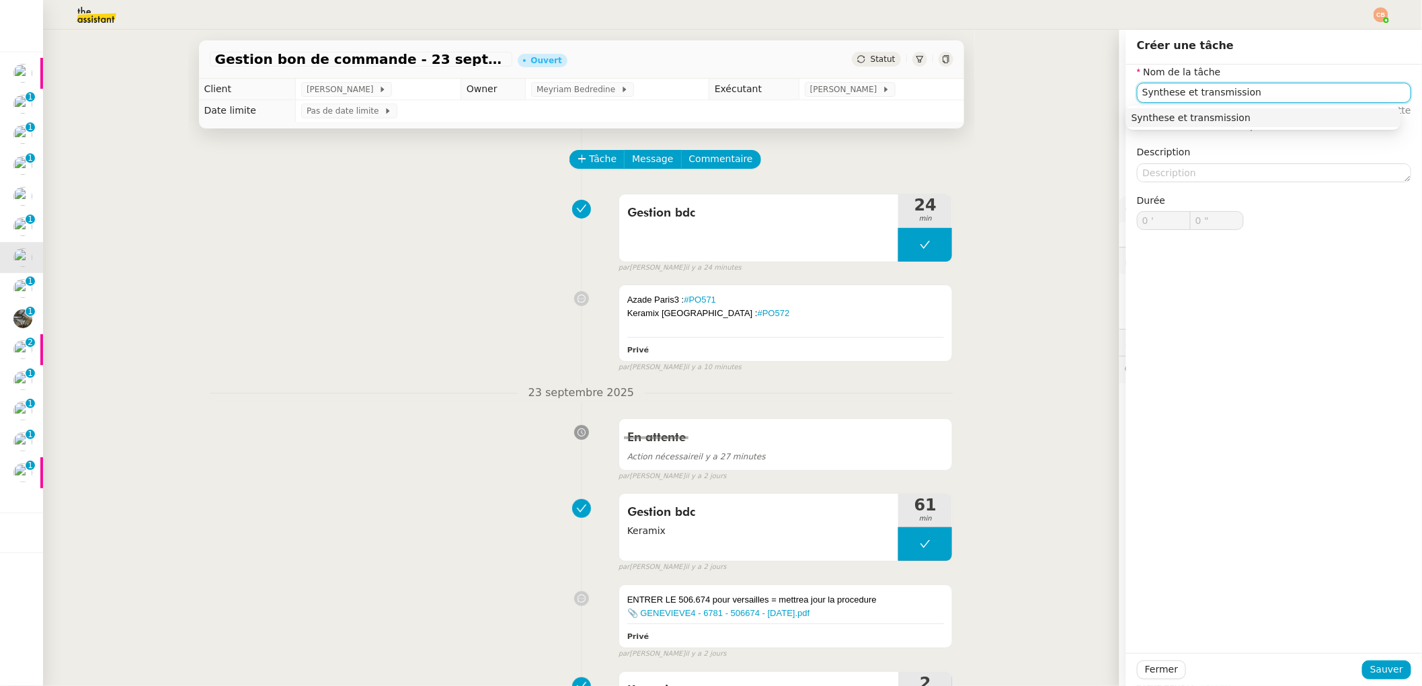
click at [1175, 121] on div "Synthese et transmission" at bounding box center [1264, 118] width 264 height 12
type input "Synthese et transmission"
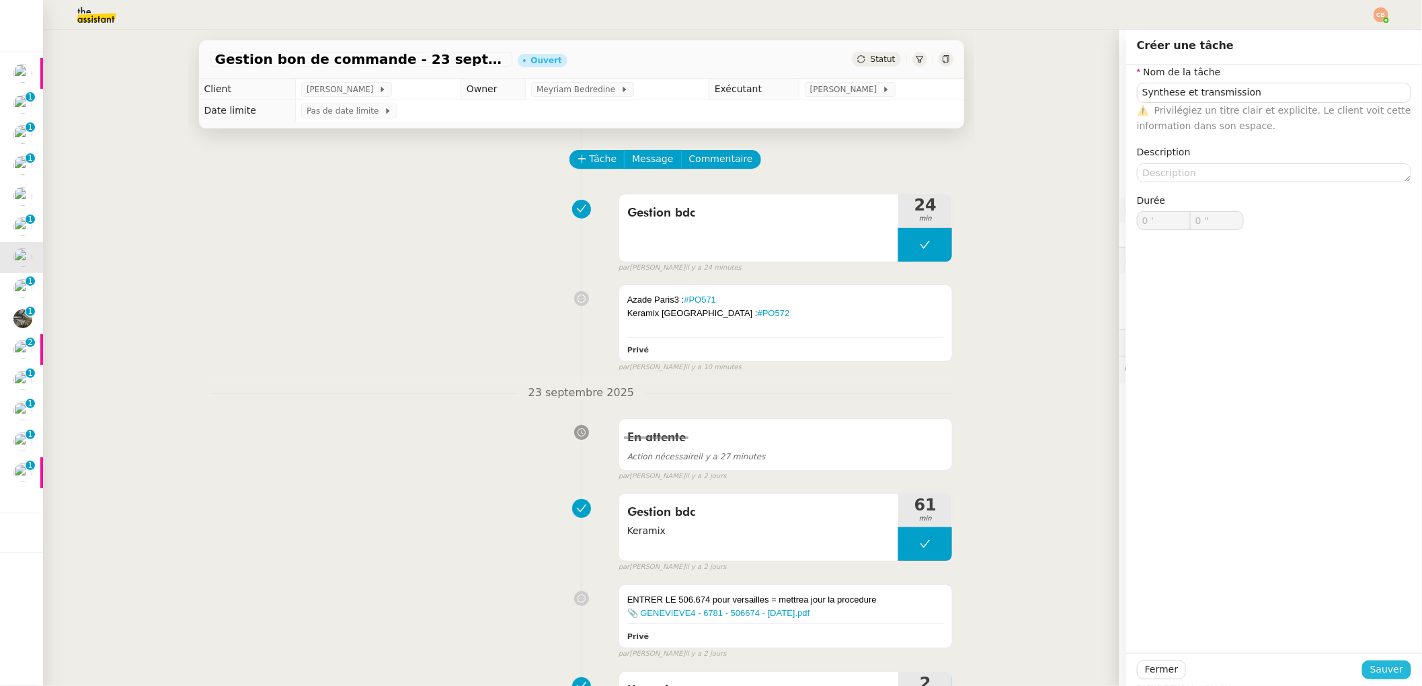
click at [1372, 666] on span "Sauver" at bounding box center [1386, 669] width 33 height 15
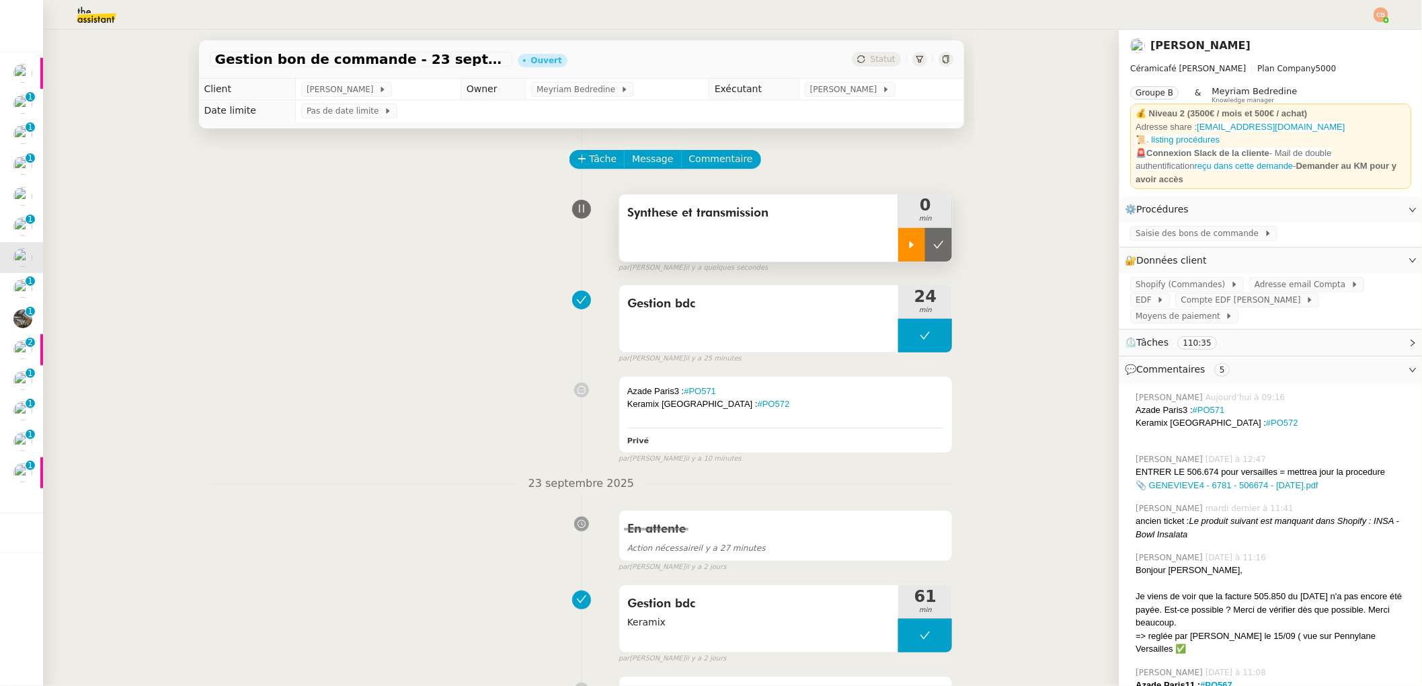
click at [906, 245] on icon at bounding box center [911, 244] width 11 height 11
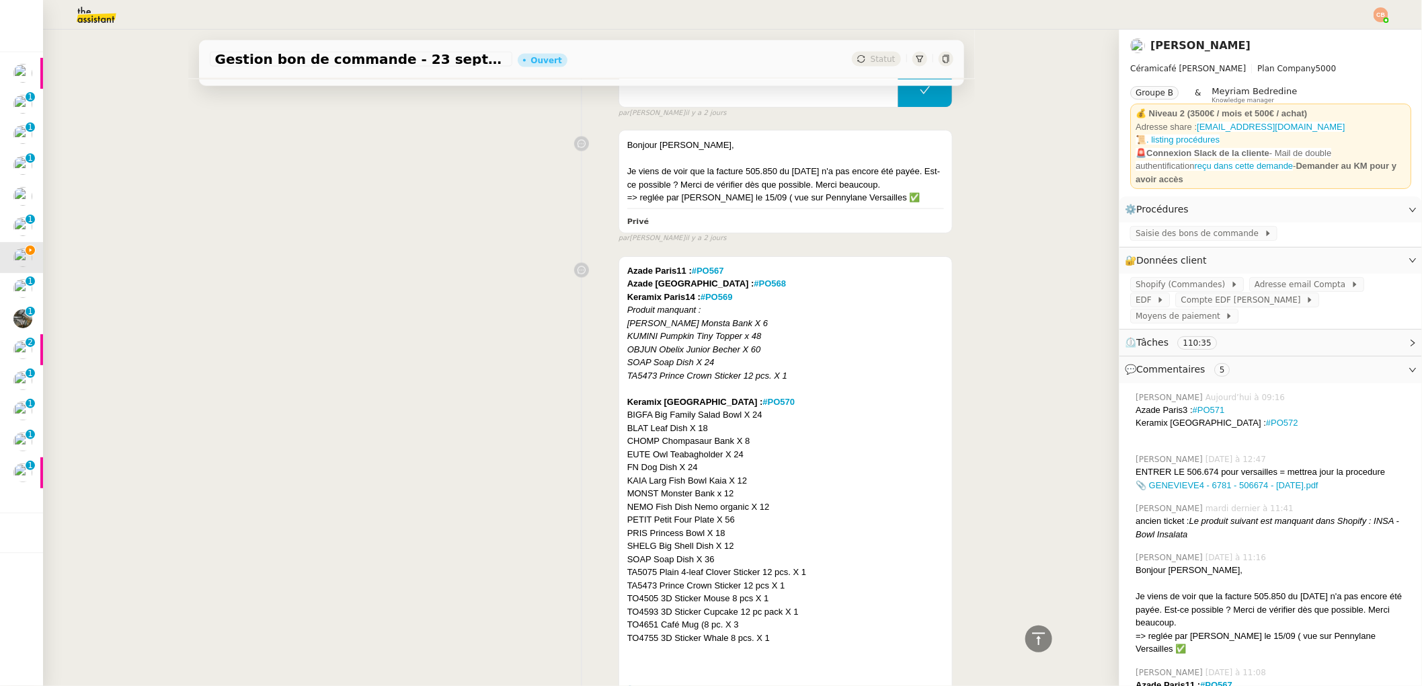
scroll to position [1236, 0]
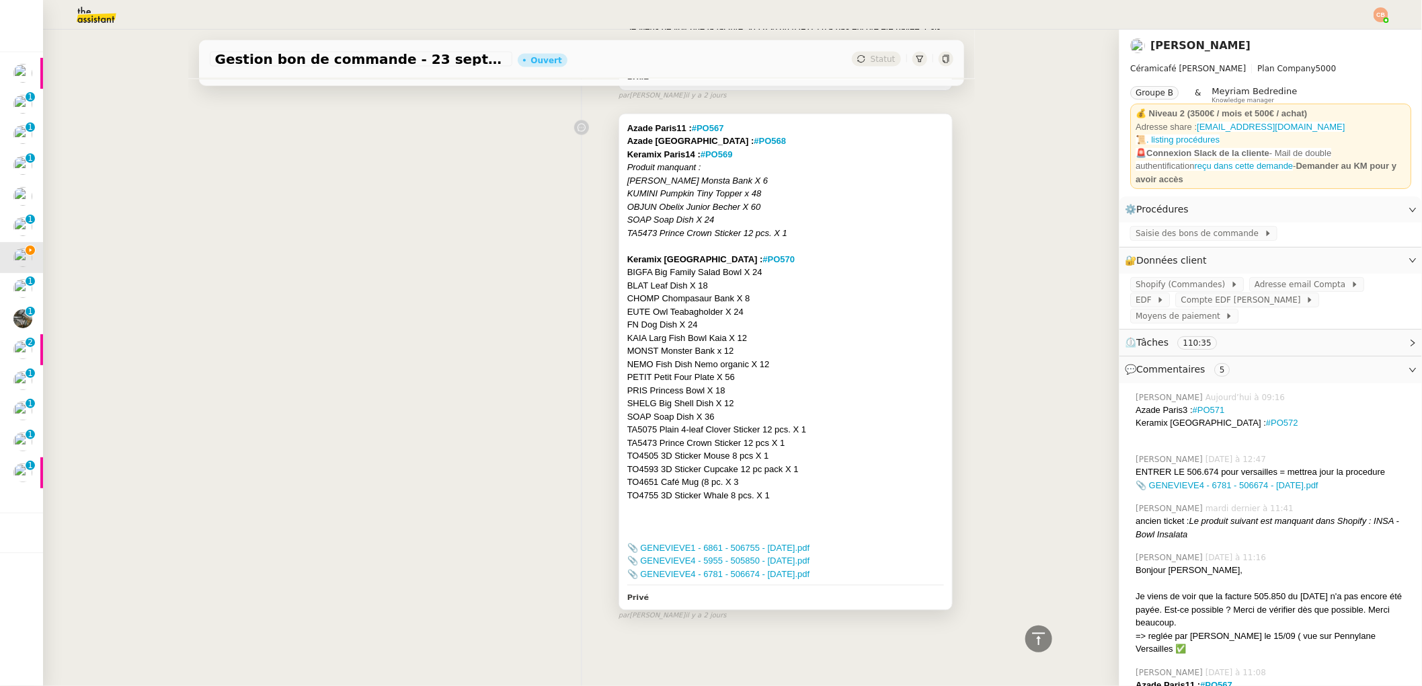
click at [812, 229] on div "TA5473 Prince Crown Sticker 12 pcs. X 1" at bounding box center [785, 233] width 317 height 13
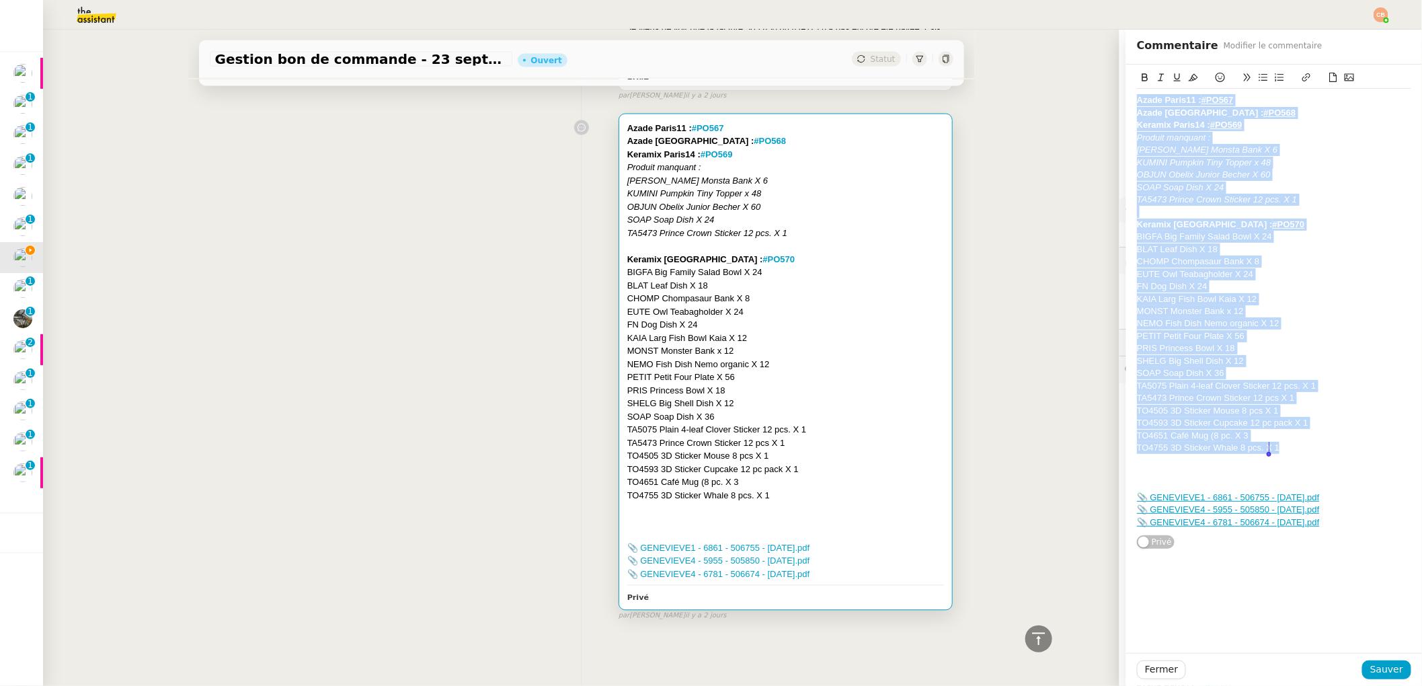
drag, startPoint x: 1127, startPoint y: 101, endPoint x: 1283, endPoint y: 448, distance: 380.4
click at [1283, 448] on div "Azade Paris11 : #PO567 Azade Versailles : #PO568 Keramix Paris14 : #PO569 Produ…" at bounding box center [1274, 311] width 274 height 445
copy div "Azade Paris11 : #PO567 Azade Versailles : #PO568 Keramix Paris14 : #PO569 Produ…"
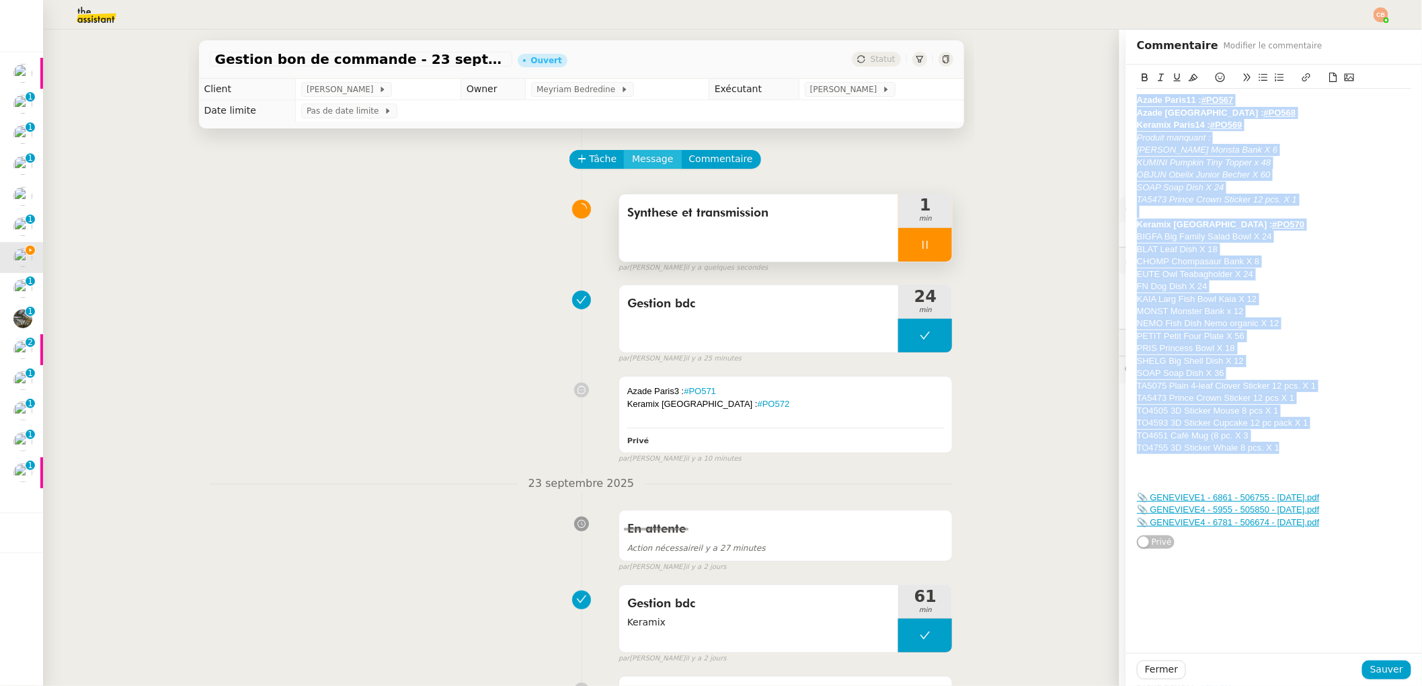
click at [633, 166] on span "Message" at bounding box center [652, 158] width 41 height 15
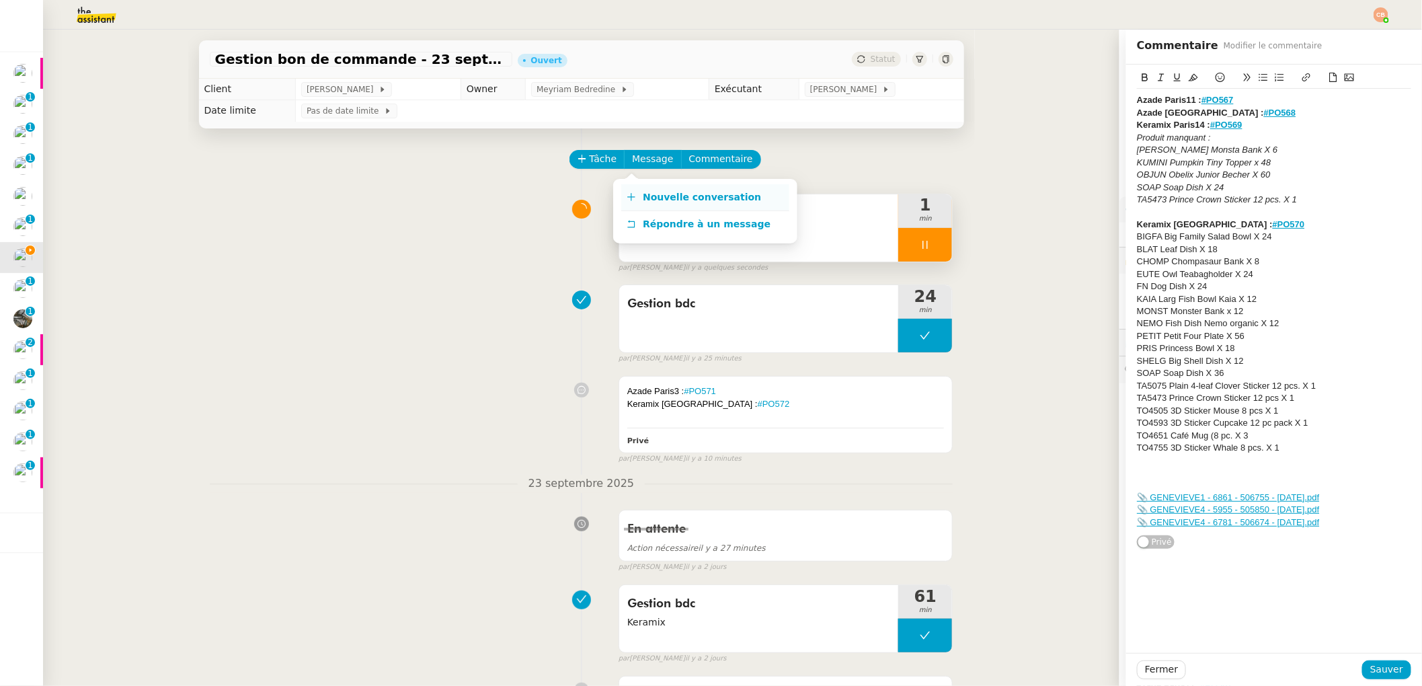
click at [645, 194] on span "Nouvelle conversation" at bounding box center [702, 197] width 118 height 11
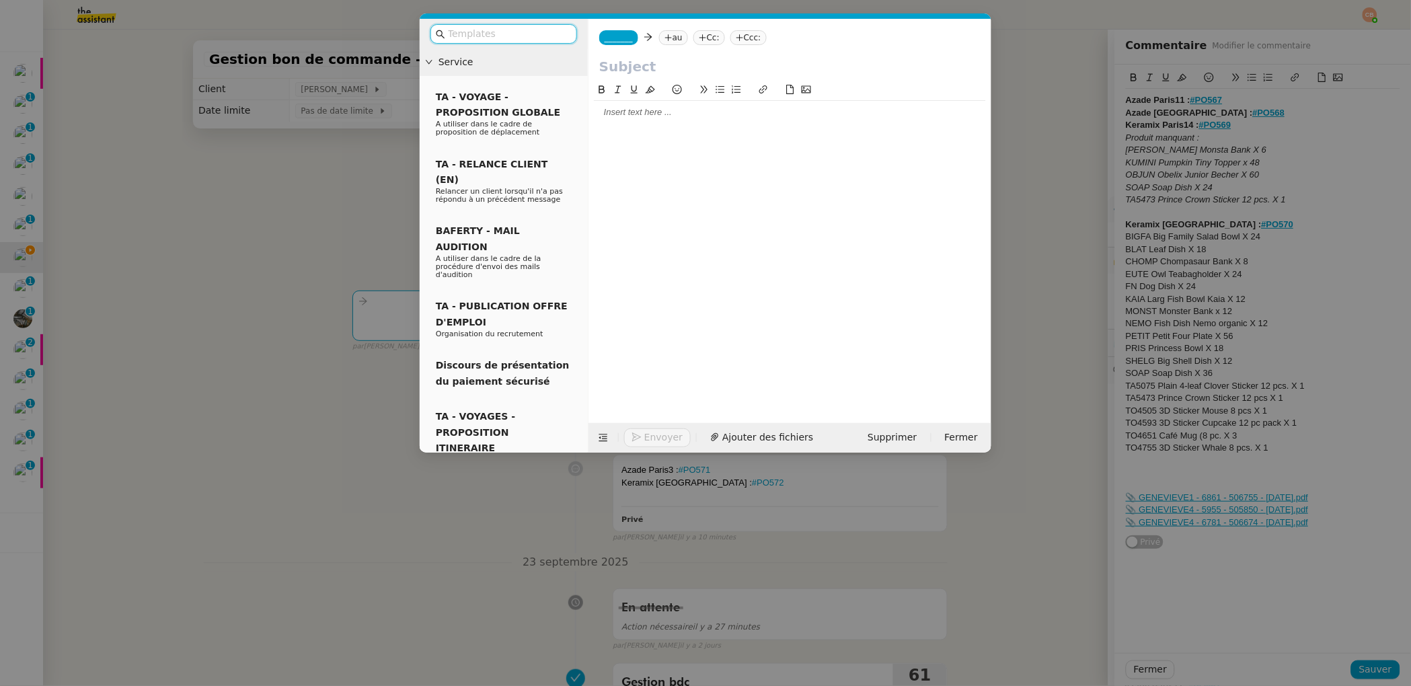
click at [612, 118] on div at bounding box center [790, 112] width 392 height 12
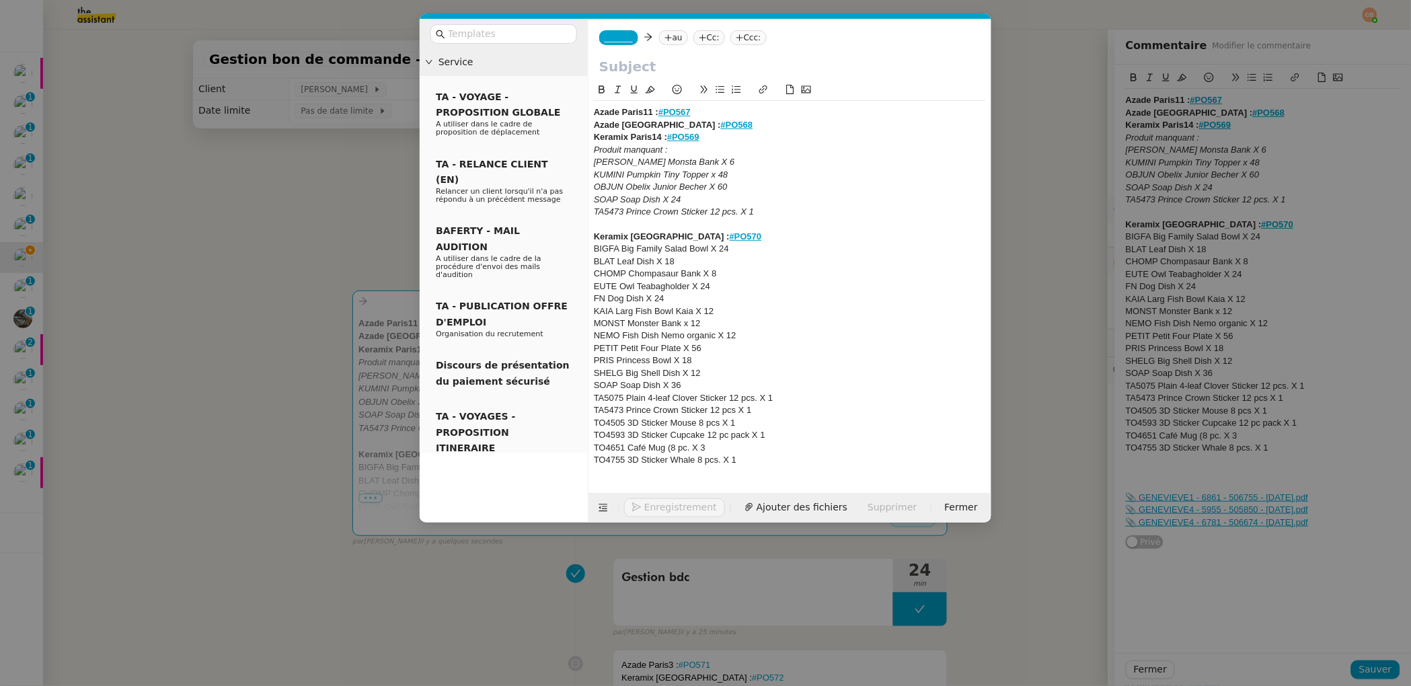
click at [612, 36] on span "_______" at bounding box center [618, 37] width 28 height 9
click at [620, 61] on span "[PERSON_NAME]" at bounding box center [700, 59] width 191 height 11
click at [703, 34] on icon at bounding box center [707, 38] width 8 height 8
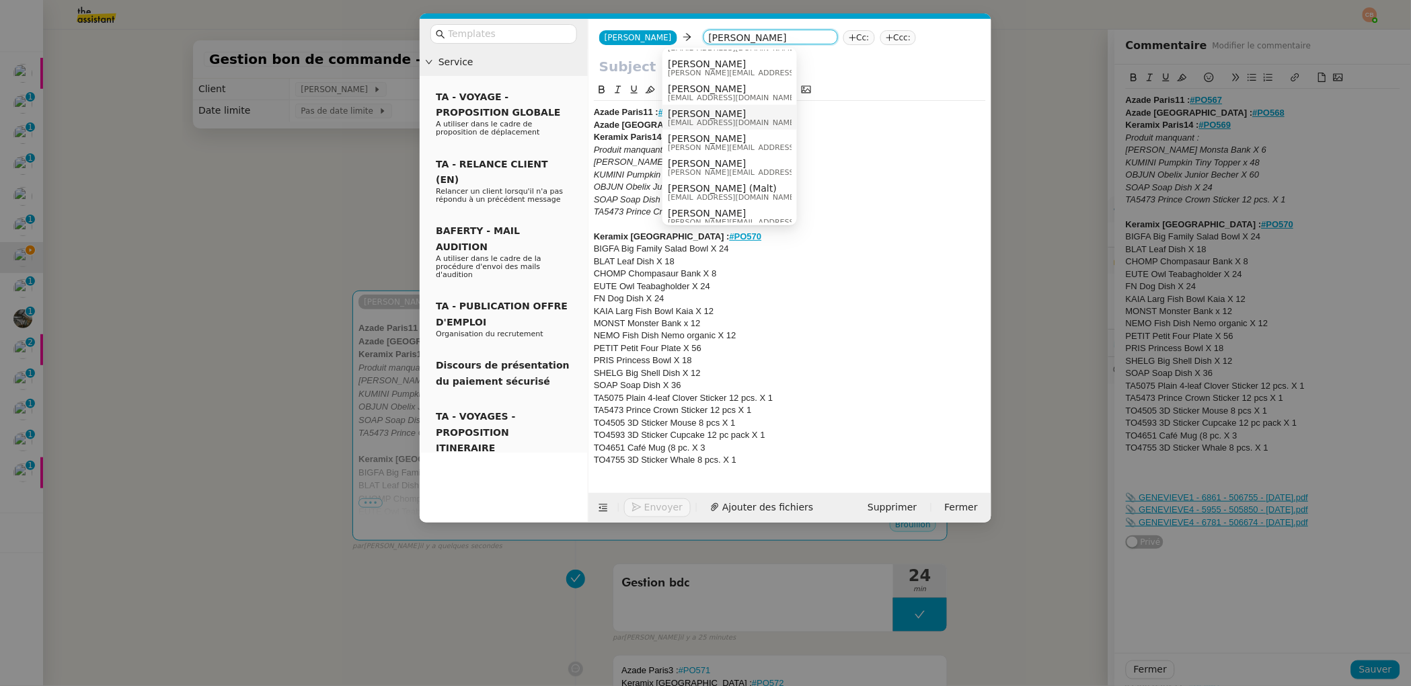
scroll to position [422, 0]
type input "cedric"
click at [721, 128] on span "[PERSON_NAME]" at bounding box center [794, 133] width 252 height 11
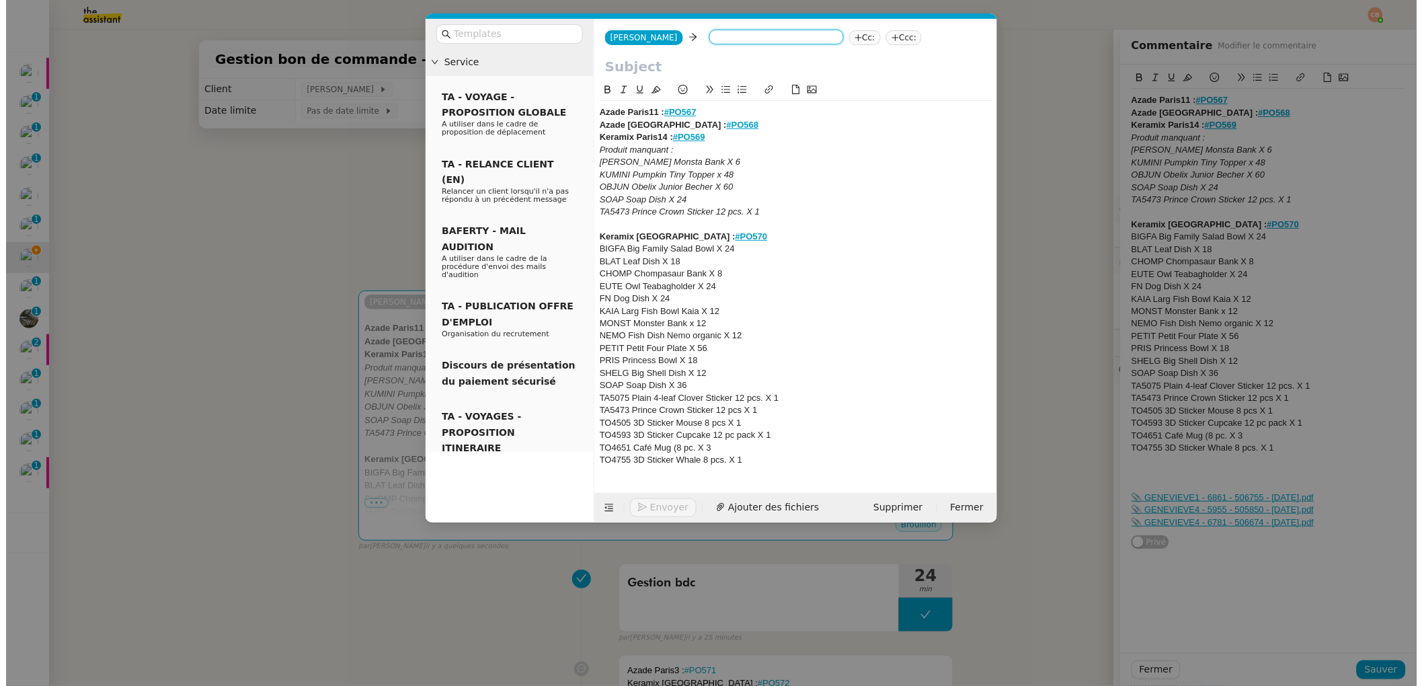
scroll to position [0, 0]
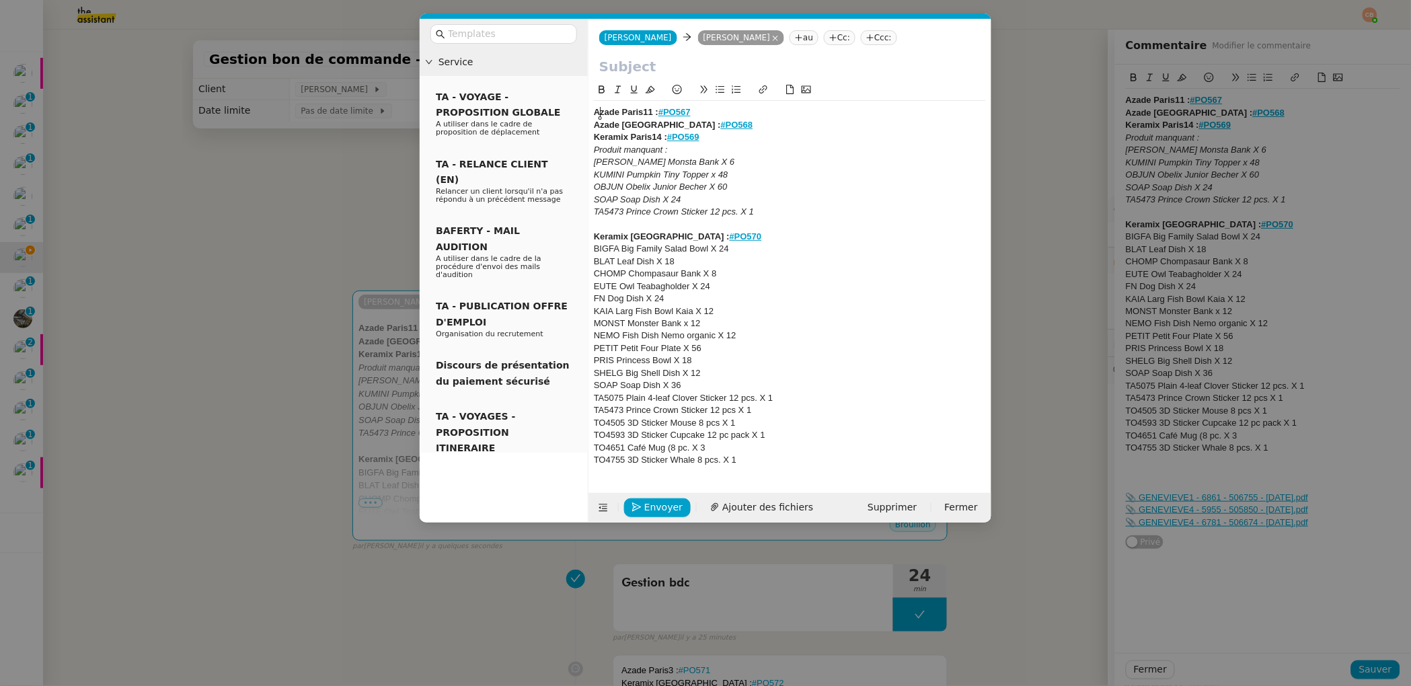
click at [597, 110] on strong "Azade Paris11 :" at bounding box center [626, 112] width 65 height 10
click at [594, 111] on strong "Azade Paris11 :" at bounding box center [626, 112] width 65 height 10
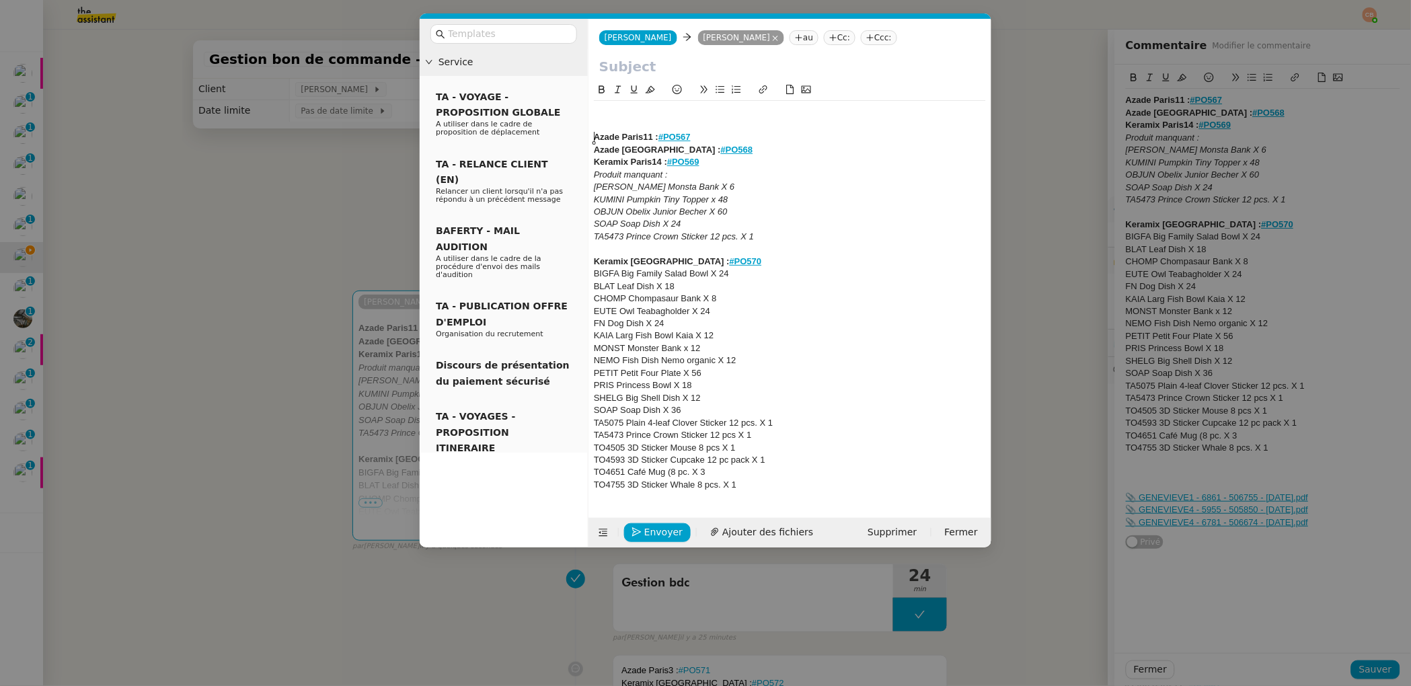
click at [596, 110] on div at bounding box center [790, 112] width 392 height 12
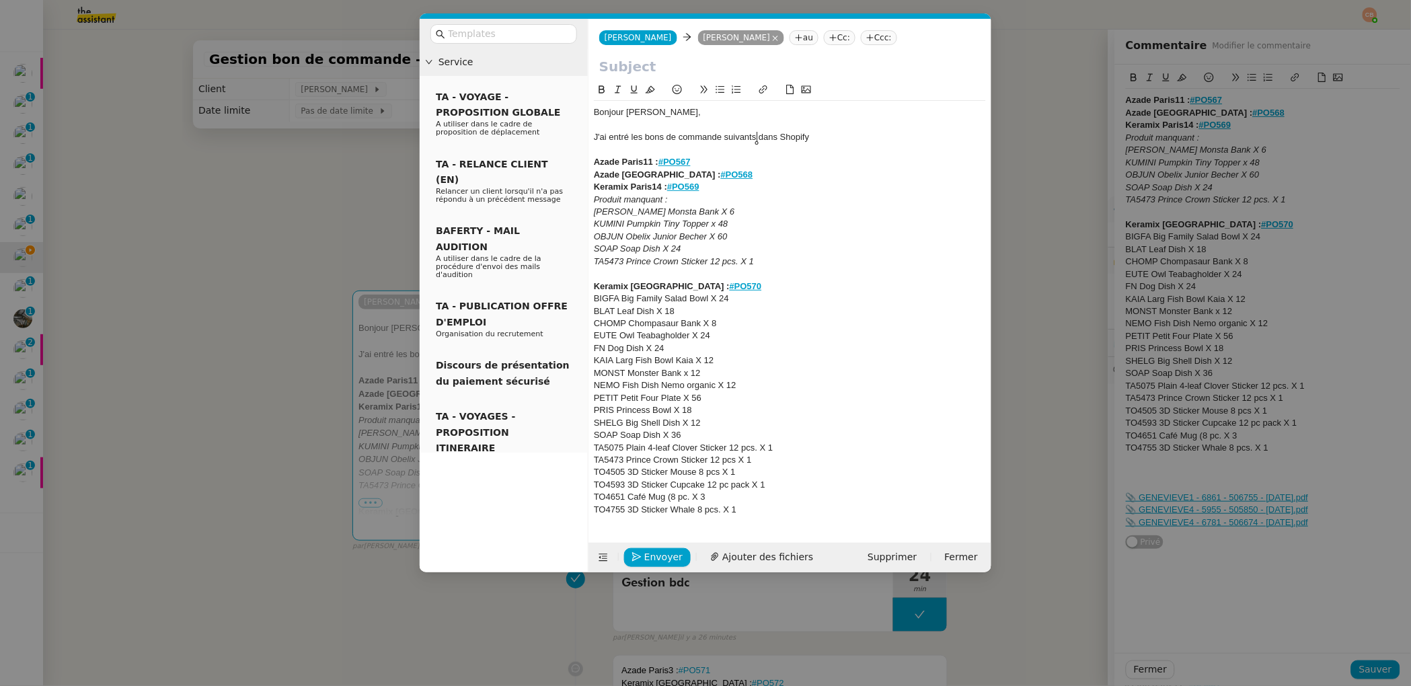
click at [757, 138] on div "J'ai entré les bons de commande suivants dans Shopify" at bounding box center [790, 137] width 392 height 12
click at [830, 139] on div "J'ai entré les bons de commande ci-dessous dans Shopify" at bounding box center [790, 137] width 392 height 12
click at [280, 252] on nz-modal-container "Service TA - VOYAGE - PROPOSITION GLOBALE A utiliser dans le cadre de propositi…" at bounding box center [705, 343] width 1411 height 686
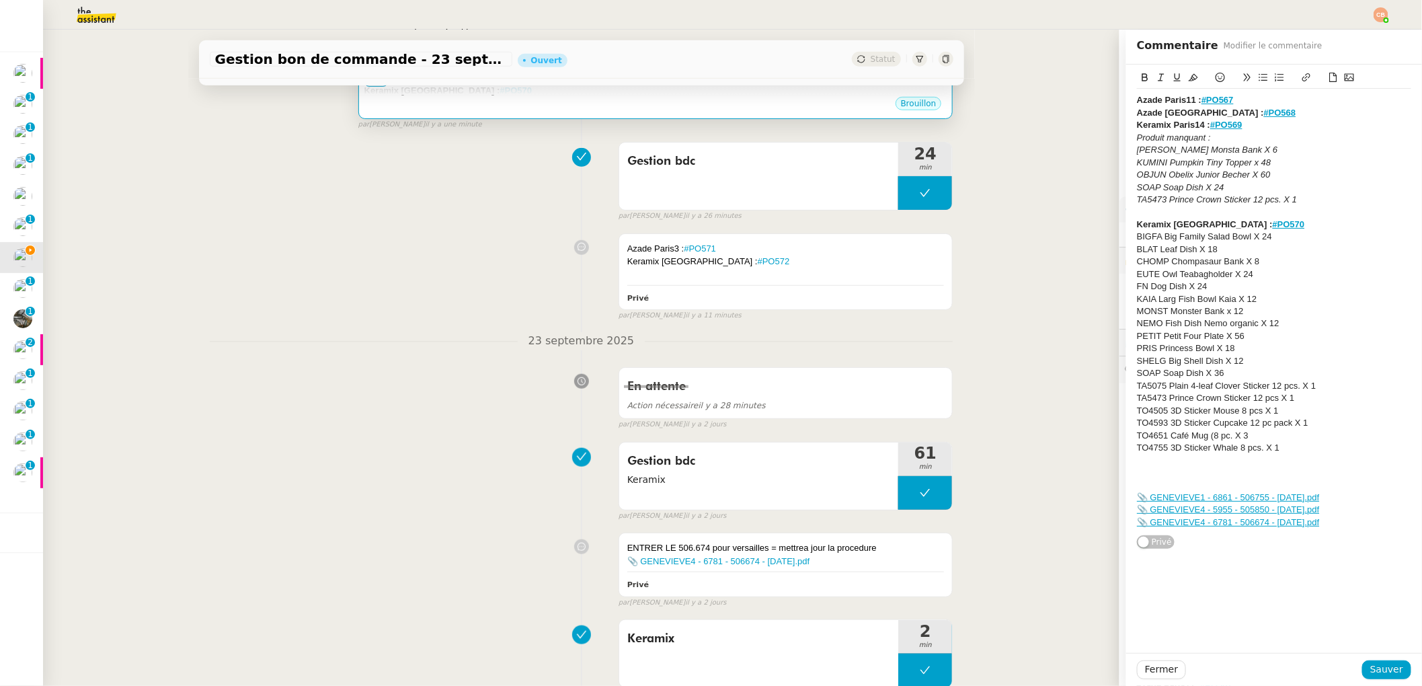
scroll to position [438, 0]
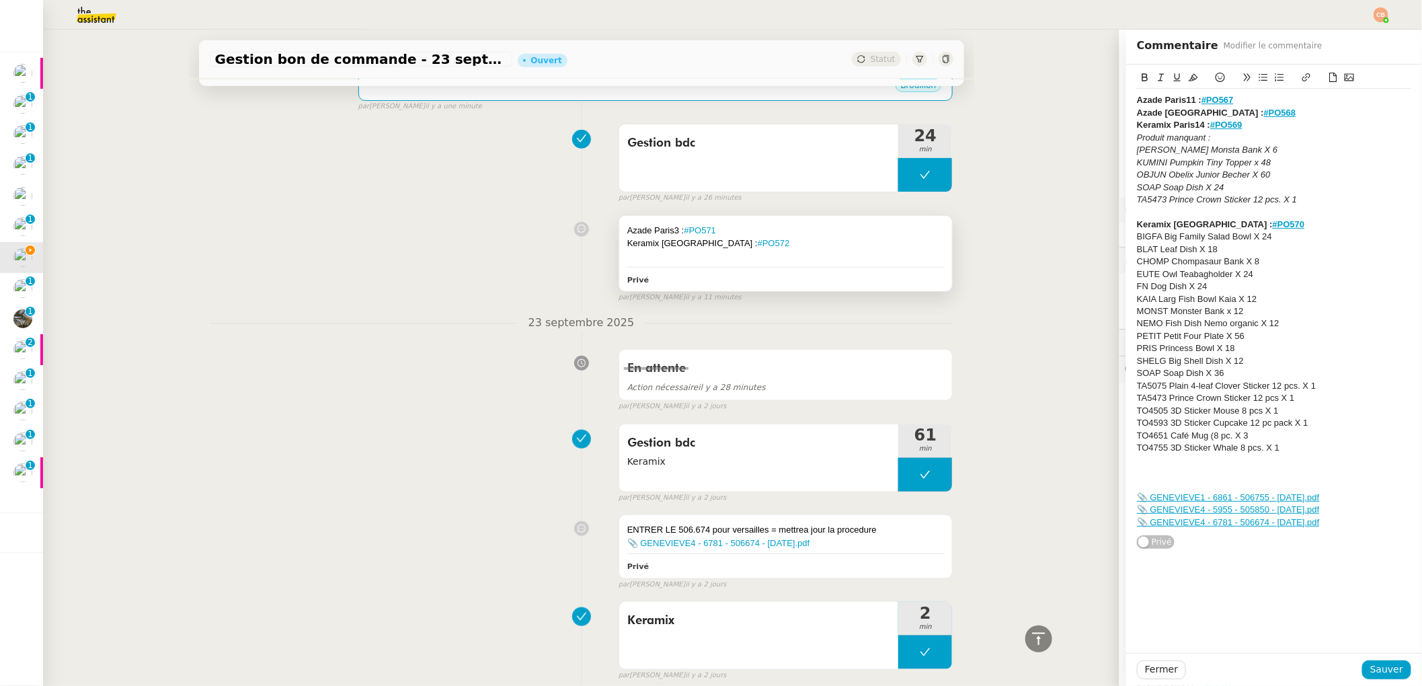
click at [758, 255] on div at bounding box center [785, 256] width 317 height 13
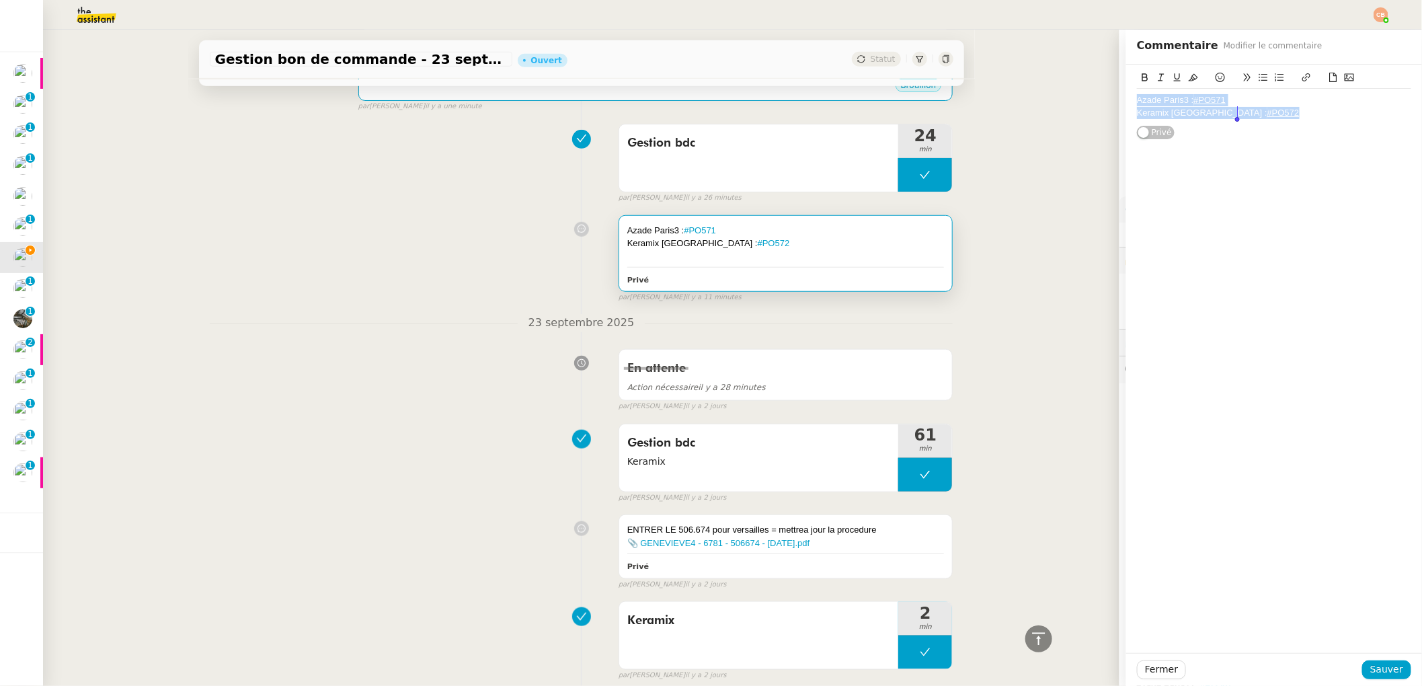
drag, startPoint x: 1125, startPoint y: 98, endPoint x: 1247, endPoint y: 114, distance: 122.8
click at [1247, 114] on div "Azade Paris3 : #PO571 Keramix Versailles : #PO572" at bounding box center [1274, 107] width 274 height 36
copy div "Azade Paris3 : #PO571 Keramix Versailles : #PO572"
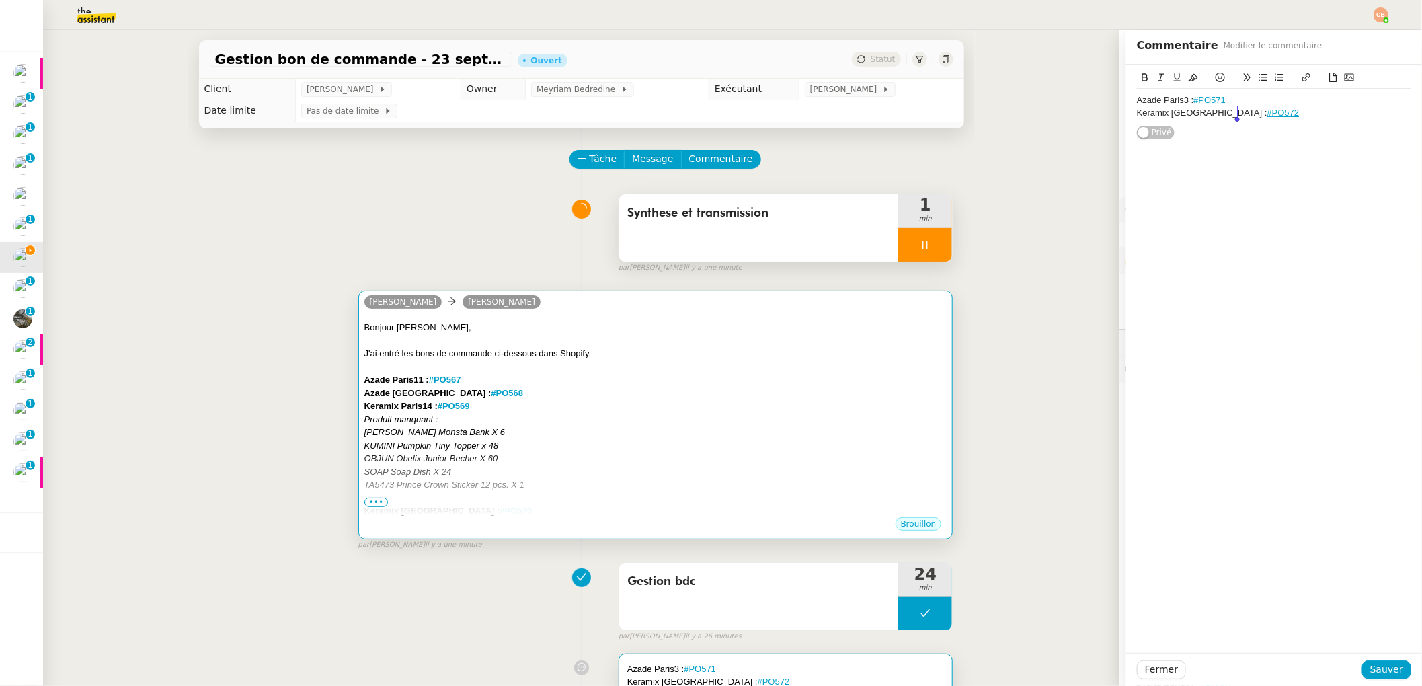
click at [620, 346] on div at bounding box center [655, 340] width 583 height 13
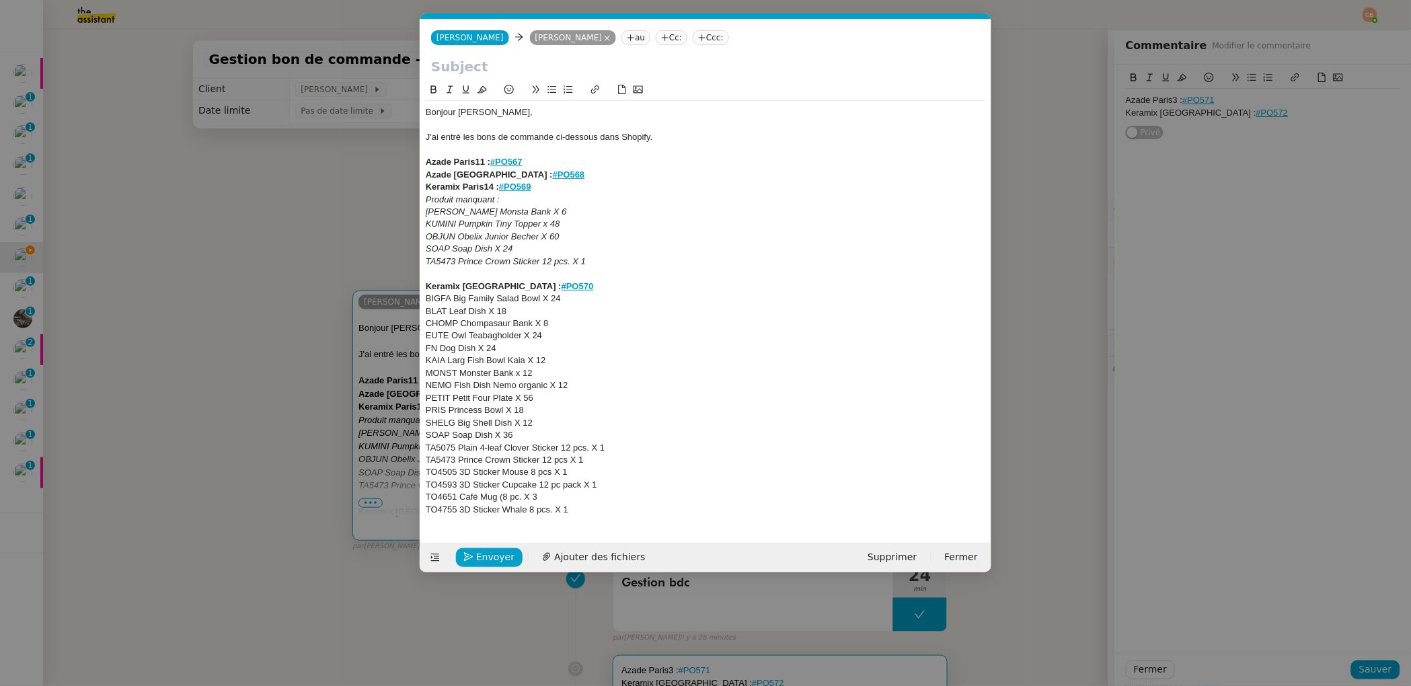
scroll to position [0, 28]
click at [595, 260] on div "TA5473 Prince Crown Sticker 12 pcs. X 1" at bounding box center [706, 261] width 560 height 12
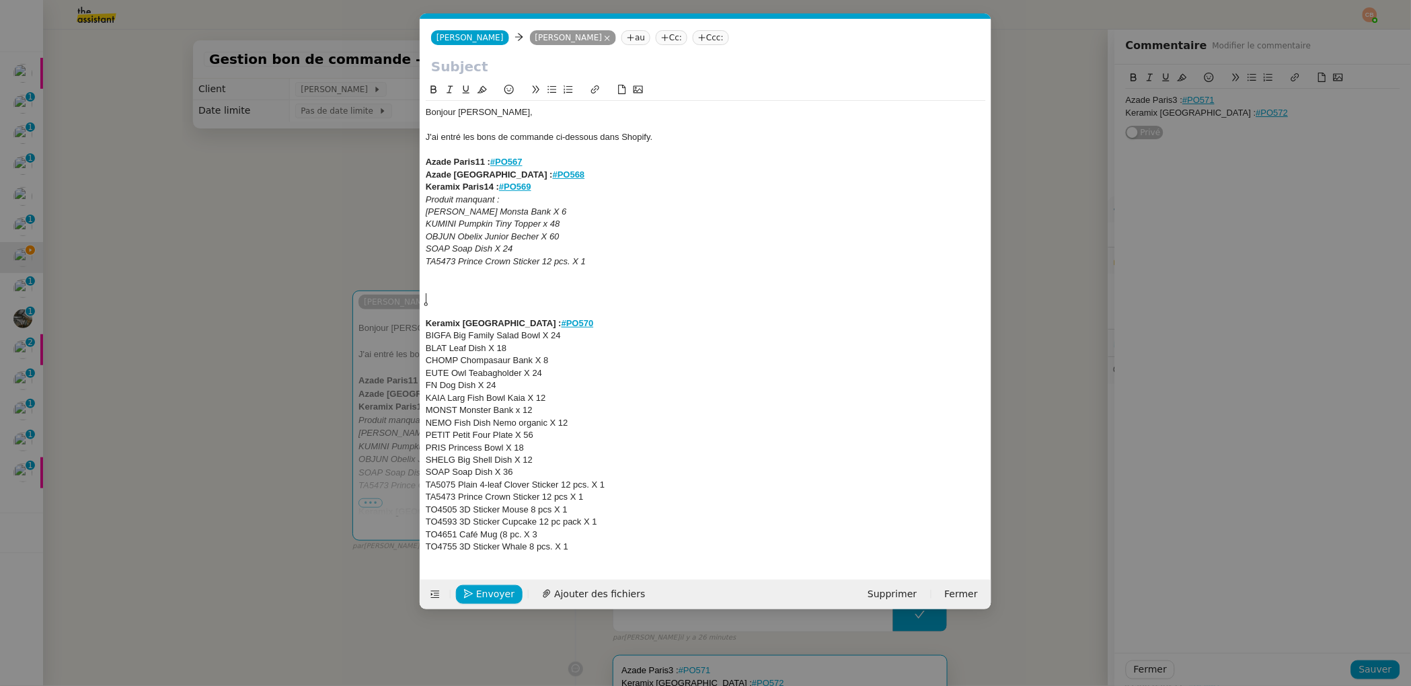
scroll to position [0, 0]
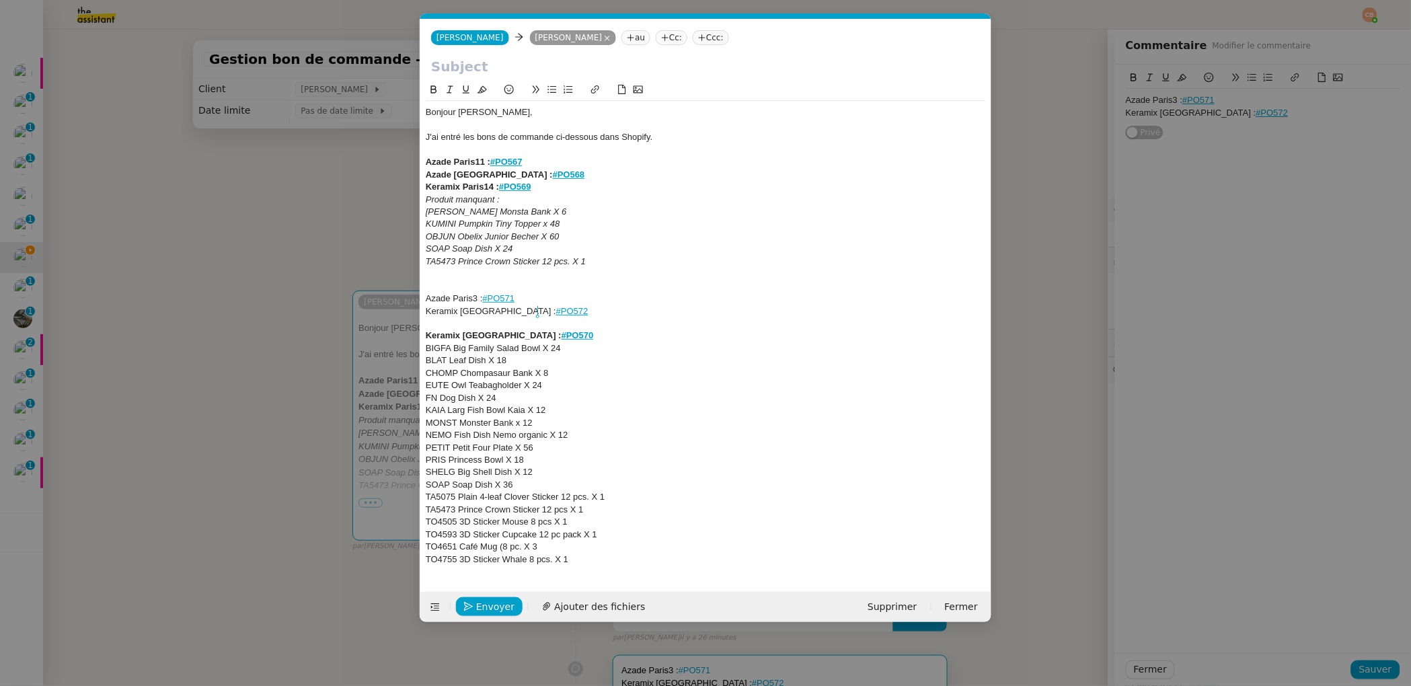
click at [537, 171] on div "Azade Versailles : #PO568" at bounding box center [706, 175] width 560 height 12
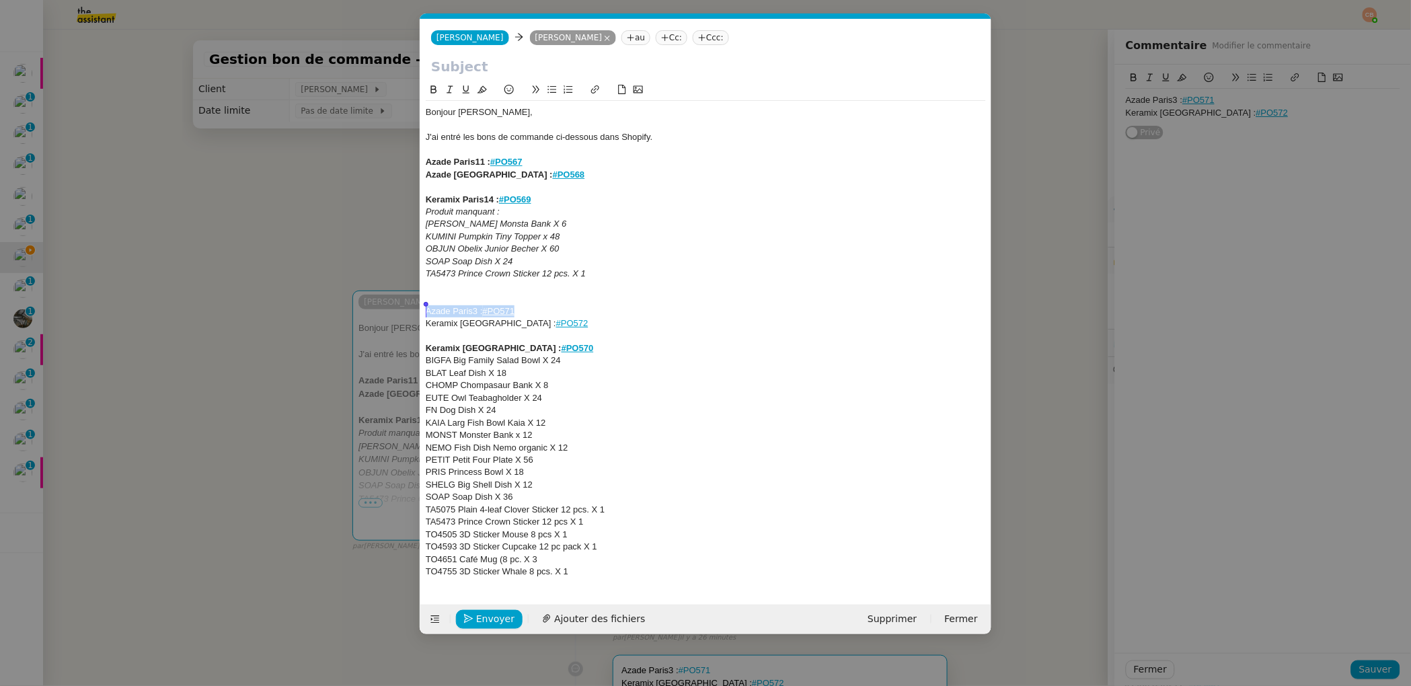
drag, startPoint x: 522, startPoint y: 309, endPoint x: 409, endPoint y: 313, distance: 113.0
click at [409, 313] on nz-modal-container "Service TA - VOYAGE - PROPOSITION GLOBALE A utiliser dans le cadre de propositi…" at bounding box center [705, 343] width 1411 height 686
copy div "Azade Paris3 : #PO571"
click at [440, 186] on div "﻿" at bounding box center [706, 187] width 560 height 12
drag, startPoint x: 526, startPoint y: 307, endPoint x: 409, endPoint y: 312, distance: 117.1
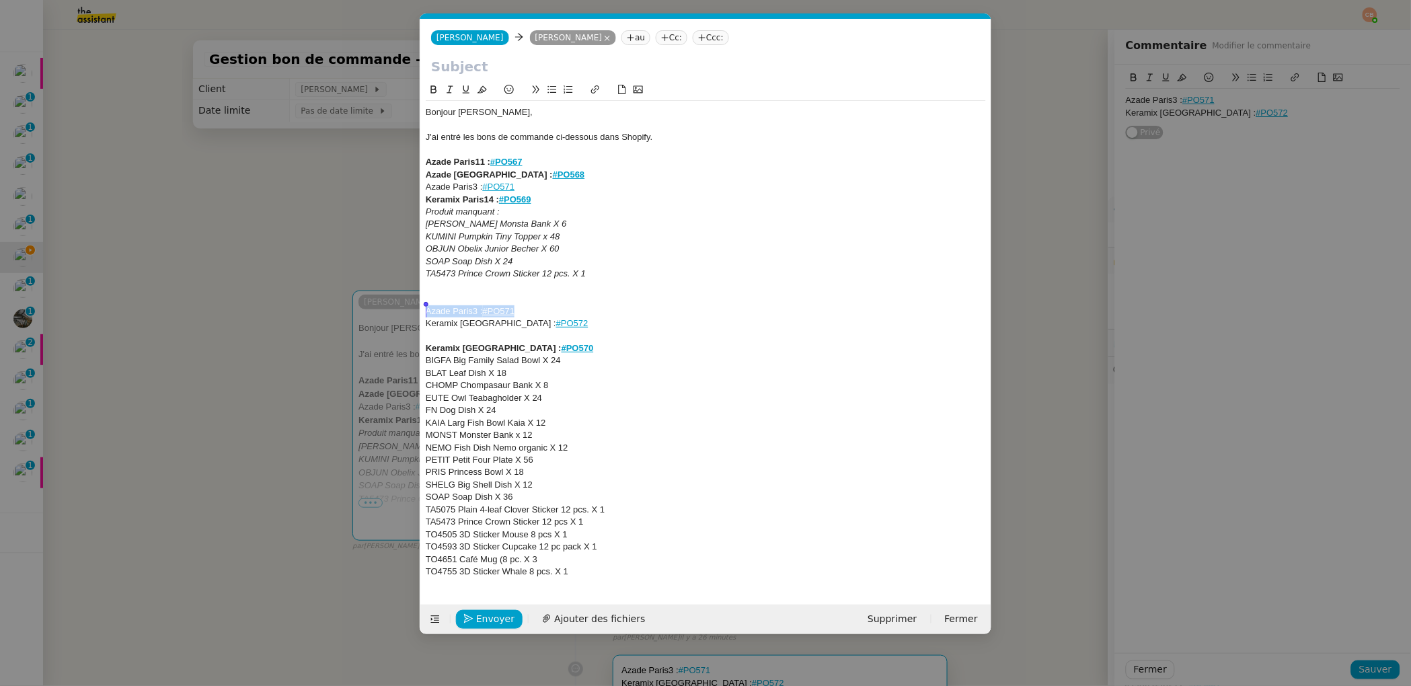
click at [409, 312] on nz-modal-container "Service TA - VOYAGE - PROPOSITION GLOBALE A utiliser dans le cadre de propositi…" at bounding box center [705, 343] width 1411 height 686
drag, startPoint x: 477, startPoint y: 187, endPoint x: 419, endPoint y: 185, distance: 58.5
click at [420, 185] on form "Charlie Charlie Cédric CLINAT au Cc: Ccc: Bonjour Cédric, J'ai entré les bons d…" at bounding box center [705, 326] width 571 height 615
click at [433, 88] on icon at bounding box center [434, 89] width 6 height 8
click at [578, 166] on div "Azade Paris11 : #PO567" at bounding box center [706, 162] width 560 height 12
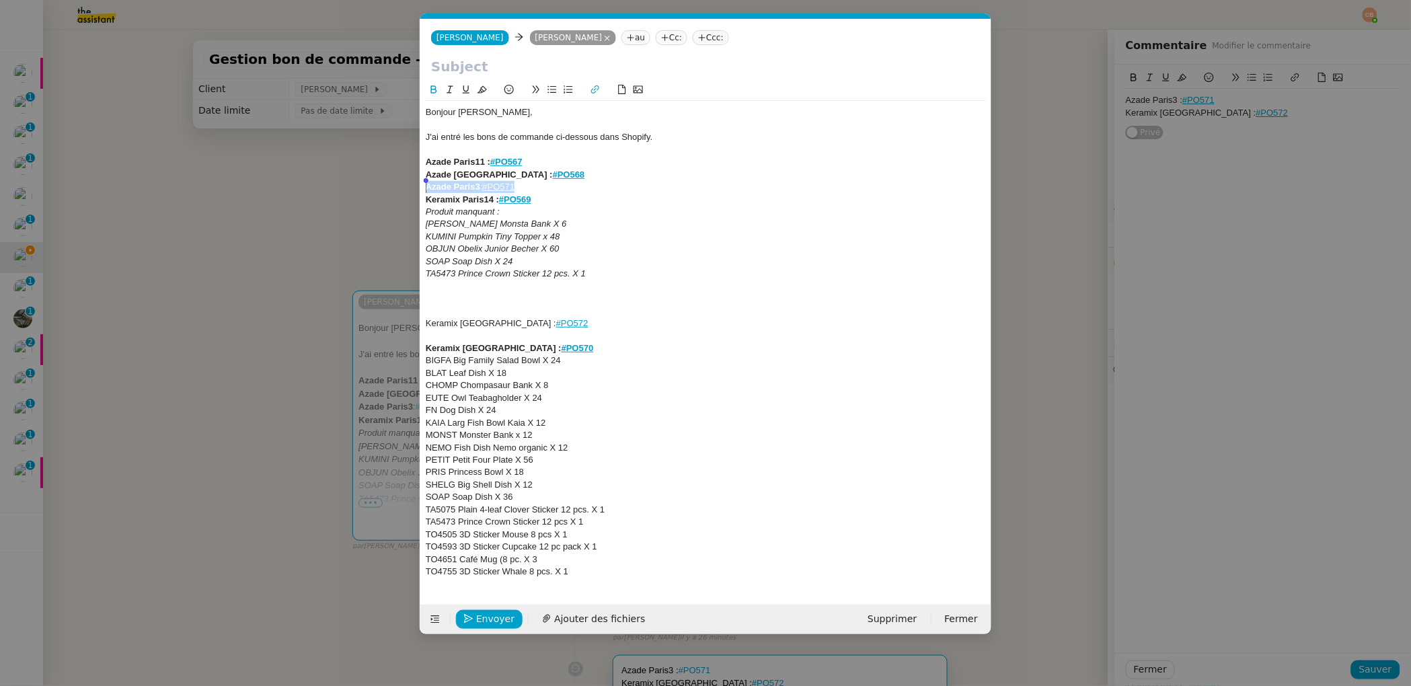
drag, startPoint x: 534, startPoint y: 187, endPoint x: 407, endPoint y: 159, distance: 129.5
click at [409, 188] on nz-modal-container "Service TA - VOYAGE - PROPOSITION GLOBALE A utiliser dans le cadre de propositi…" at bounding box center [705, 343] width 1411 height 686
click at [431, 86] on icon at bounding box center [434, 89] width 6 height 8
click at [611, 165] on div "Azade Paris11 : #PO567" at bounding box center [706, 162] width 560 height 12
click at [428, 163] on strong "Azade Paris11 :" at bounding box center [458, 162] width 65 height 10
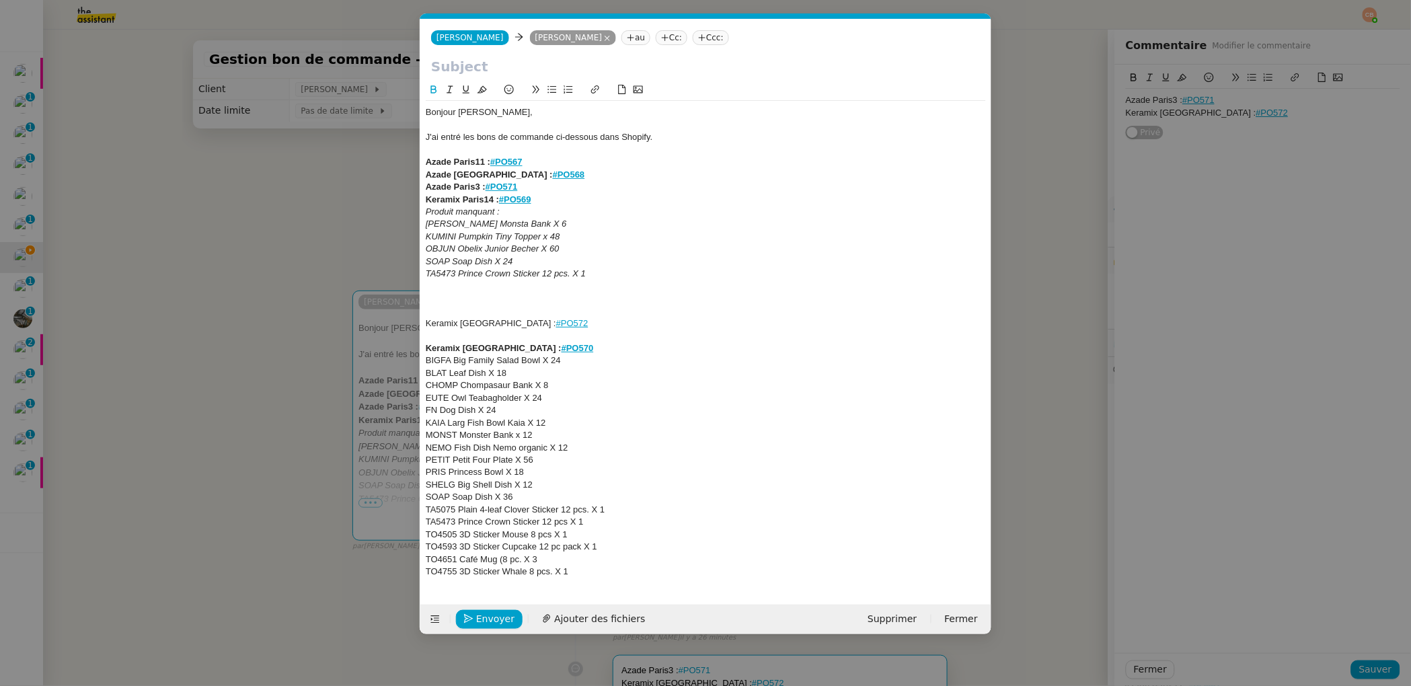
click at [551, 87] on icon at bounding box center [551, 89] width 9 height 9
click at [428, 175] on strong "Azade Versailles :" at bounding box center [489, 174] width 127 height 10
click at [548, 87] on icon at bounding box center [551, 89] width 9 height 9
click at [426, 188] on strong "Azade Paris3 :" at bounding box center [456, 187] width 60 height 10
click at [551, 94] on button at bounding box center [552, 89] width 16 height 15
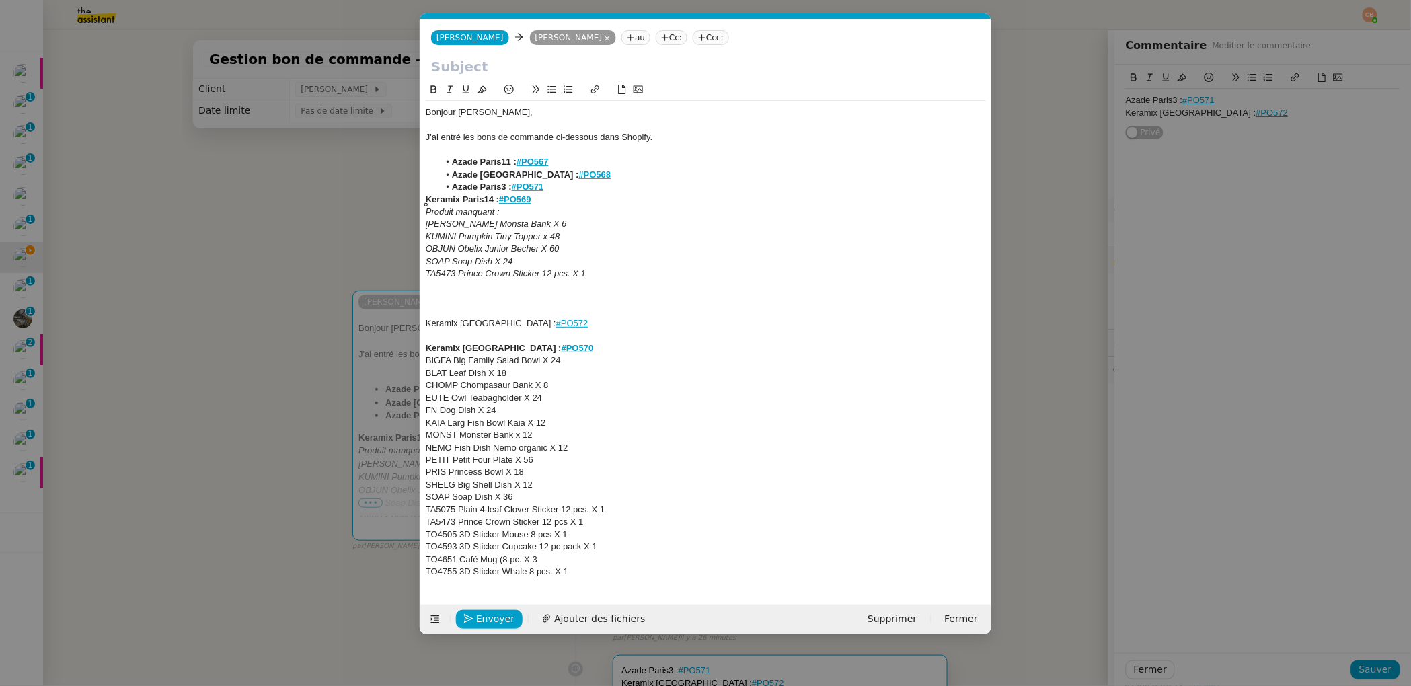
click at [428, 198] on strong "Keramix Paris14 :" at bounding box center [462, 199] width 73 height 10
click at [550, 93] on icon at bounding box center [551, 89] width 9 height 9
click at [454, 212] on em "Produit manquant :" at bounding box center [463, 211] width 74 height 10
click at [500, 208] on em "Produits manquant :" at bounding box center [465, 211] width 78 height 10
click at [426, 321] on div "Keramix Versailles : #PO572" at bounding box center [706, 323] width 560 height 12
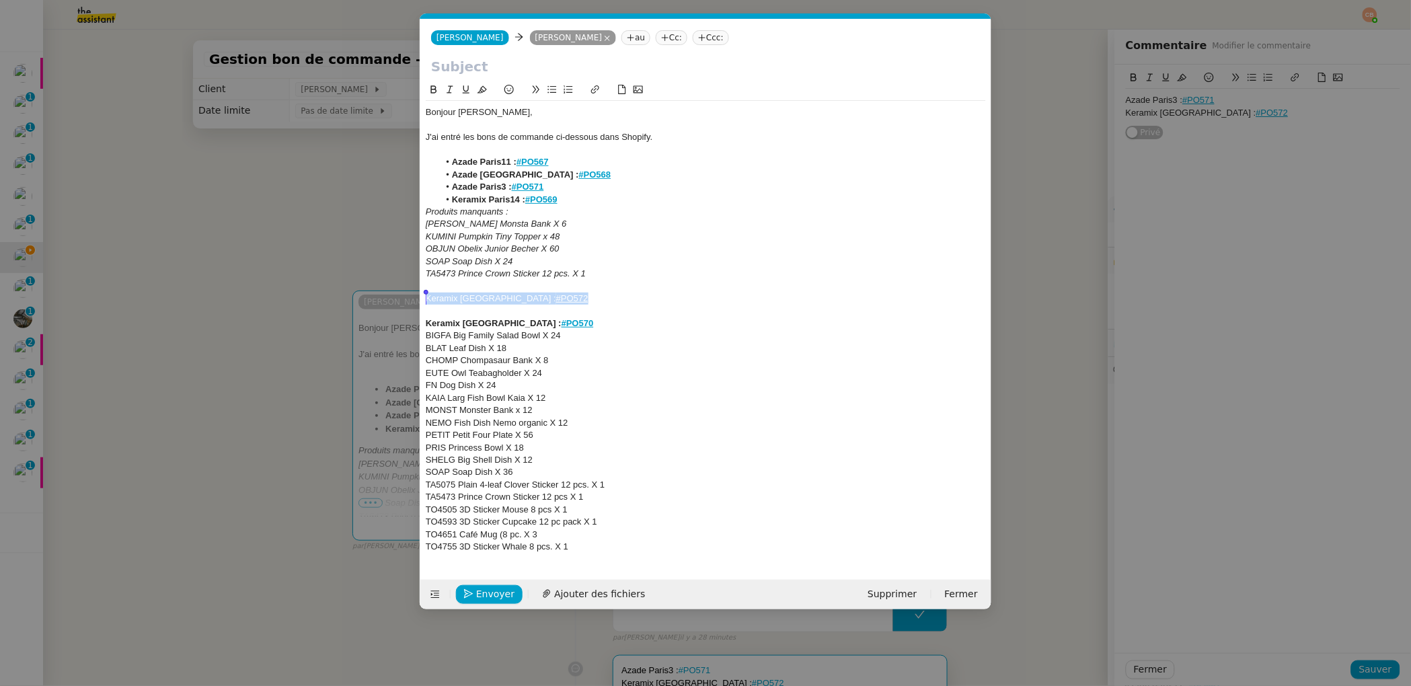
drag, startPoint x: 547, startPoint y: 300, endPoint x: 420, endPoint y: 301, distance: 127.1
click at [420, 301] on nz-spin "Bonjour Cédric, J'ai entré les bons de commande ci-dessous dans Shopify. Azade …" at bounding box center [705, 323] width 571 height 482
copy div "Keramix Versailles : #PO572"
click at [556, 187] on li "Azade Paris3 : #PO571" at bounding box center [712, 187] width 547 height 12
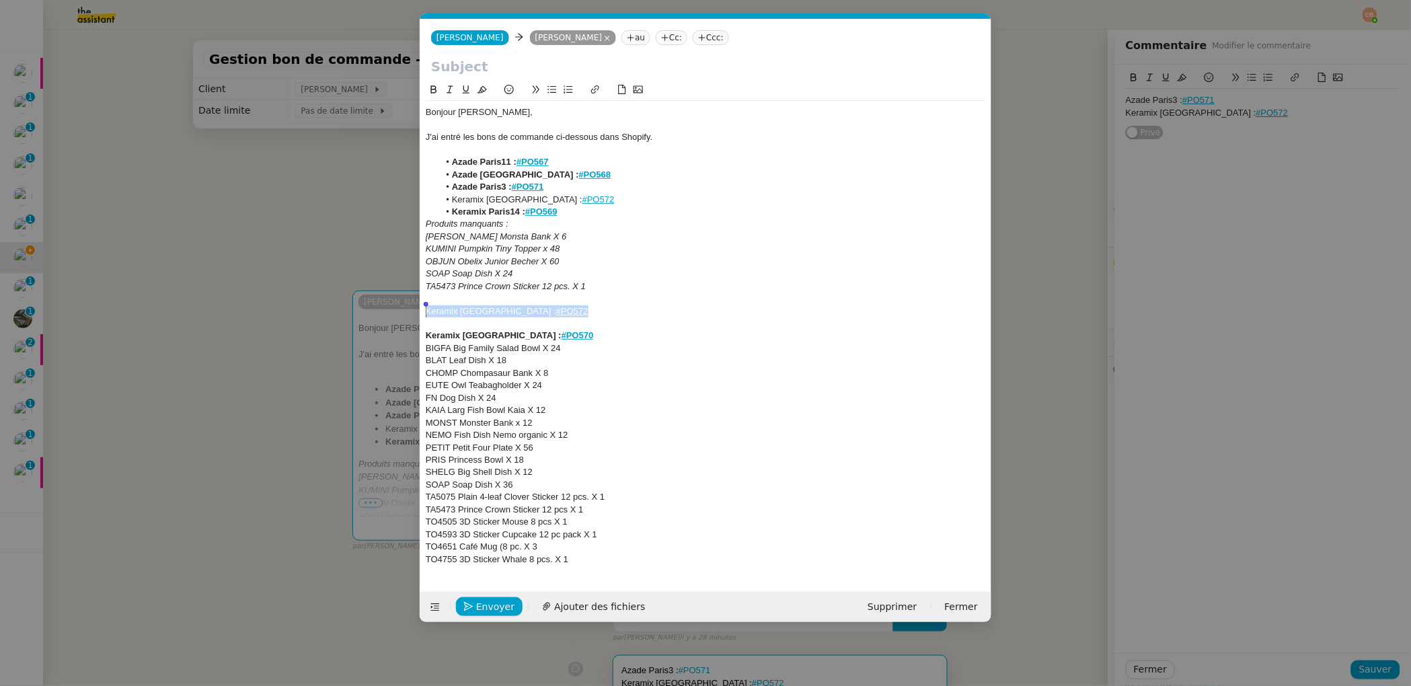
drag, startPoint x: 547, startPoint y: 315, endPoint x: 420, endPoint y: 315, distance: 127.1
click at [420, 315] on form "Charlie Charlie Cédric CLINAT au Cc: Ccc: Bonjour Cédric, J'ai entré les bons d…" at bounding box center [705, 320] width 571 height 603
drag, startPoint x: 528, startPoint y: 200, endPoint x: 434, endPoint y: 198, distance: 93.5
click at [434, 198] on ul "Azade Paris11 : #PO567 Azade Versailles : #PO568 Azade Paris3 : #PO571 Keramix …" at bounding box center [706, 187] width 560 height 62
click at [432, 93] on icon at bounding box center [433, 89] width 9 height 9
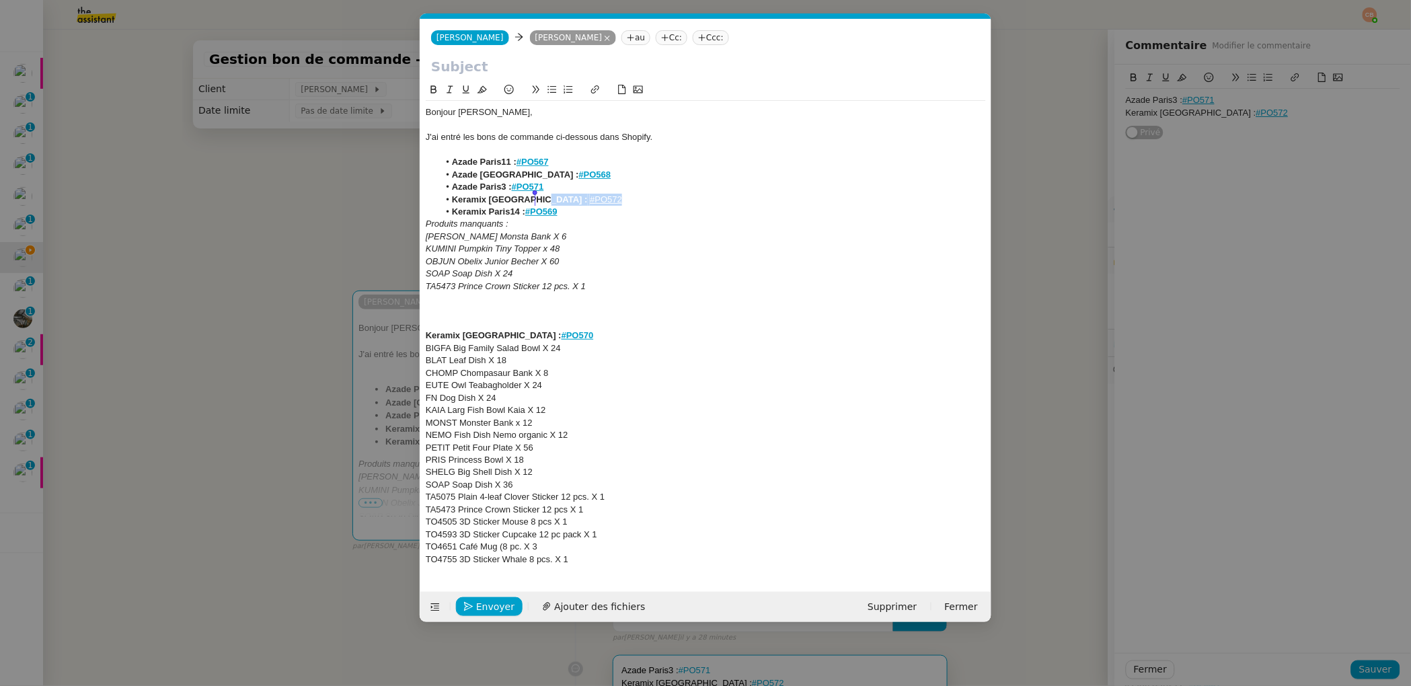
drag, startPoint x: 582, startPoint y: 202, endPoint x: 532, endPoint y: 198, distance: 49.9
click at [532, 198] on li "Keramix Versailles : #PO572" at bounding box center [712, 200] width 547 height 12
click at [436, 87] on icon at bounding box center [434, 89] width 6 height 8
click at [578, 201] on li "Keramix Versailles : #PO572" at bounding box center [712, 200] width 547 height 12
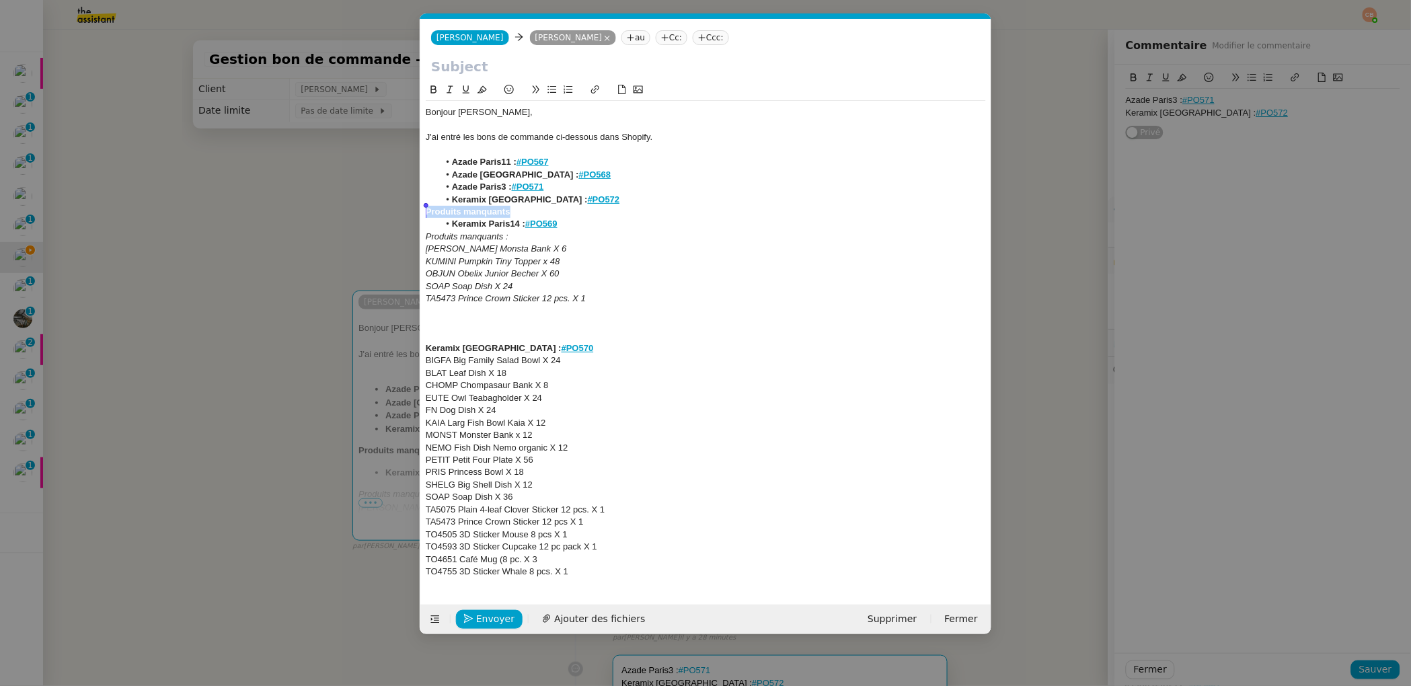
drag, startPoint x: 528, startPoint y: 206, endPoint x: 411, endPoint y: 202, distance: 116.4
click at [413, 211] on nz-modal-container "Service TA - VOYAGE - PROPOSITION GLOBALE A utiliser dans le cadre de propositi…" at bounding box center [705, 343] width 1411 height 686
click at [434, 88] on icon at bounding box center [433, 89] width 9 height 9
click at [510, 210] on div "Produits manquants" at bounding box center [706, 212] width 560 height 12
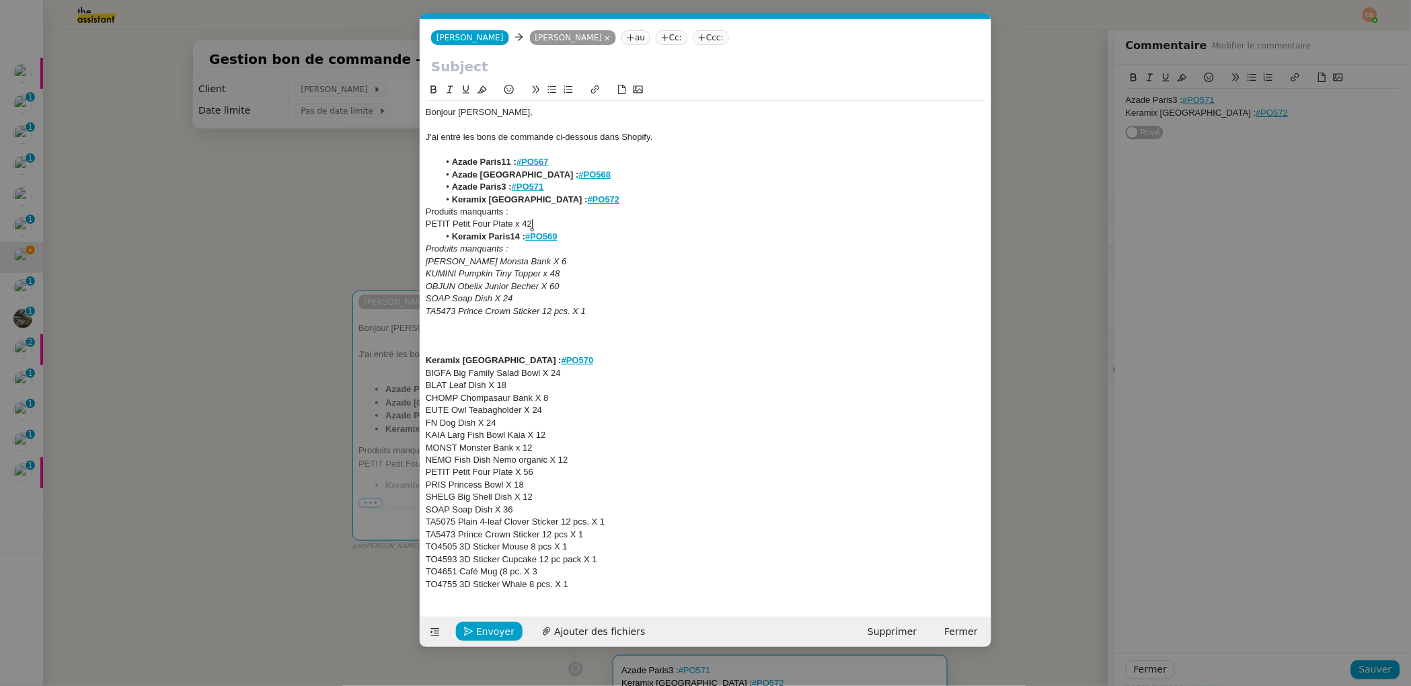
click at [442, 352] on div at bounding box center [706, 348] width 560 height 12
click at [567, 169] on li "Azade Versailles : #PO568" at bounding box center [712, 175] width 547 height 12
click at [569, 162] on li "Azade Paris11 : #PO567" at bounding box center [712, 162] width 547 height 12
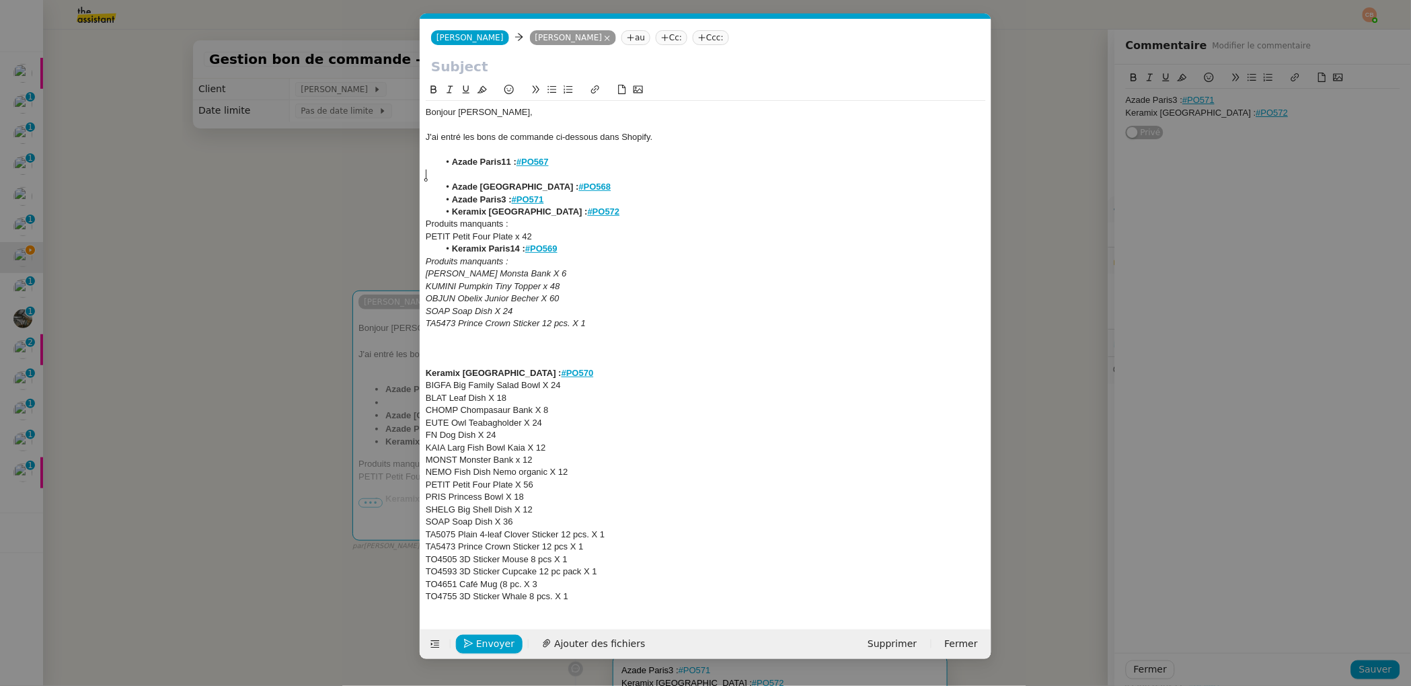
click at [567, 185] on li "Azade Versailles : #PO568" at bounding box center [712, 187] width 547 height 12
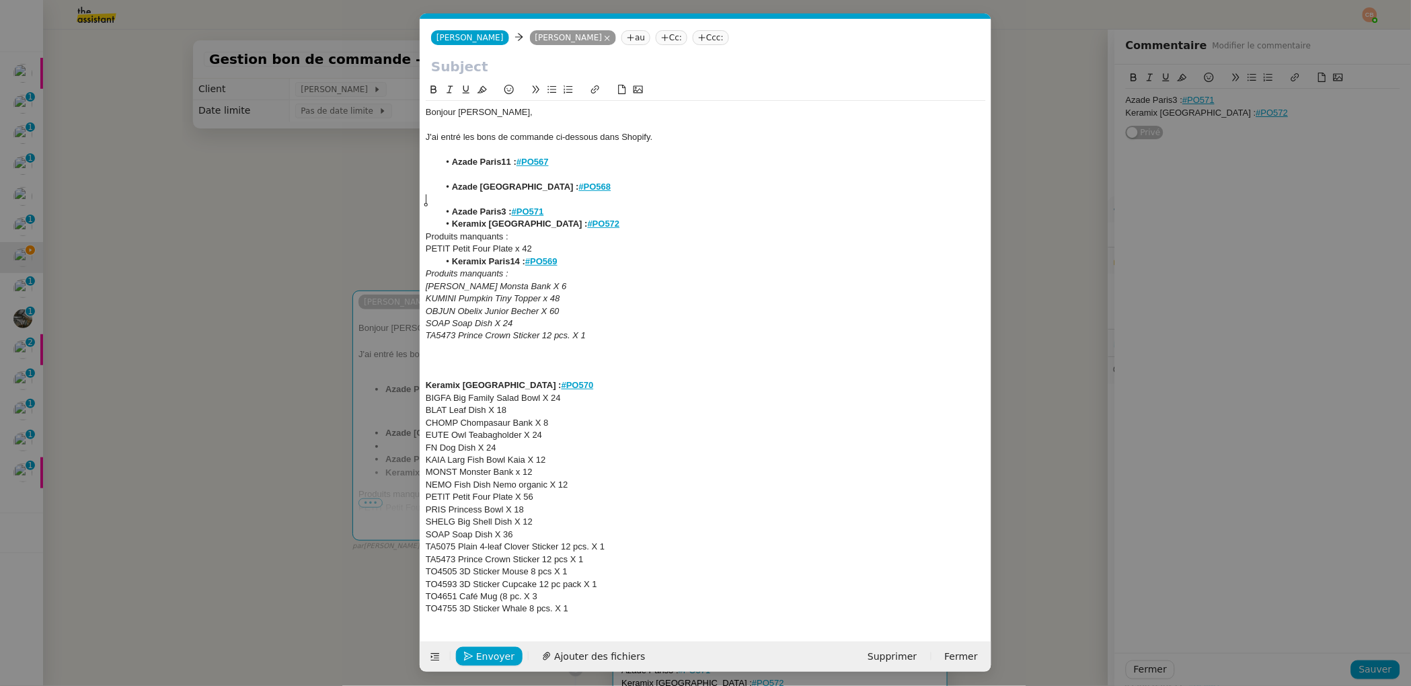
click at [568, 204] on div "﻿" at bounding box center [706, 200] width 560 height 12
click at [567, 210] on li "Azade Paris3 : #PO571" at bounding box center [712, 212] width 547 height 12
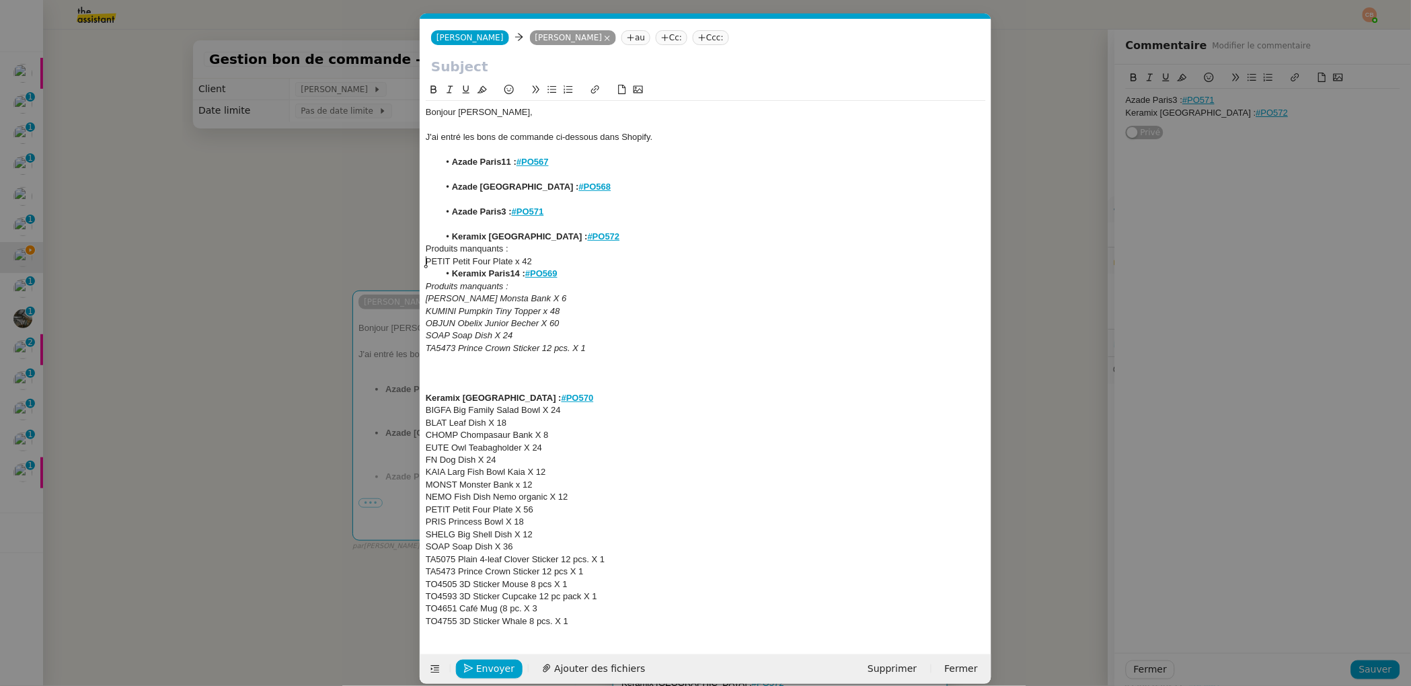
click at [573, 255] on div "PETIT Petit Four Plate x 42" at bounding box center [706, 261] width 560 height 12
click at [547, 261] on div "PETIT Petit Four Plate x 42" at bounding box center [706, 261] width 560 height 12
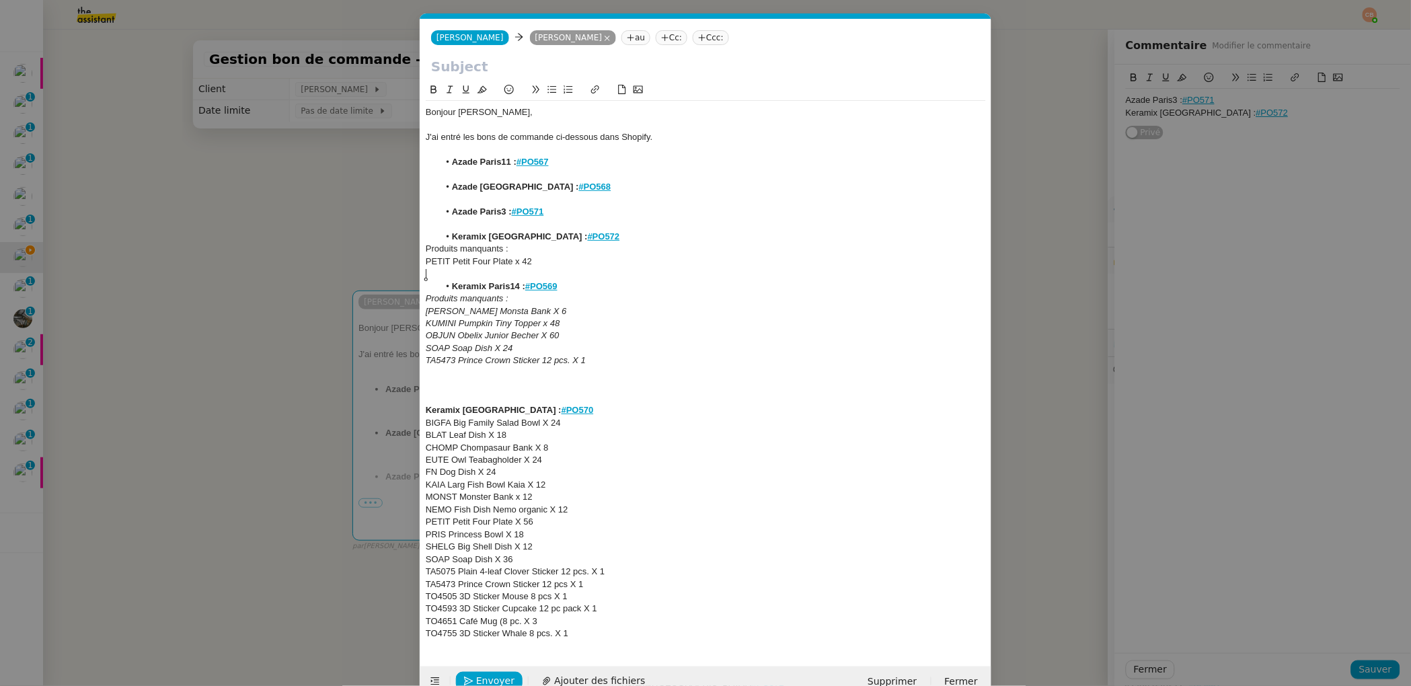
click at [453, 395] on div at bounding box center [706, 398] width 560 height 12
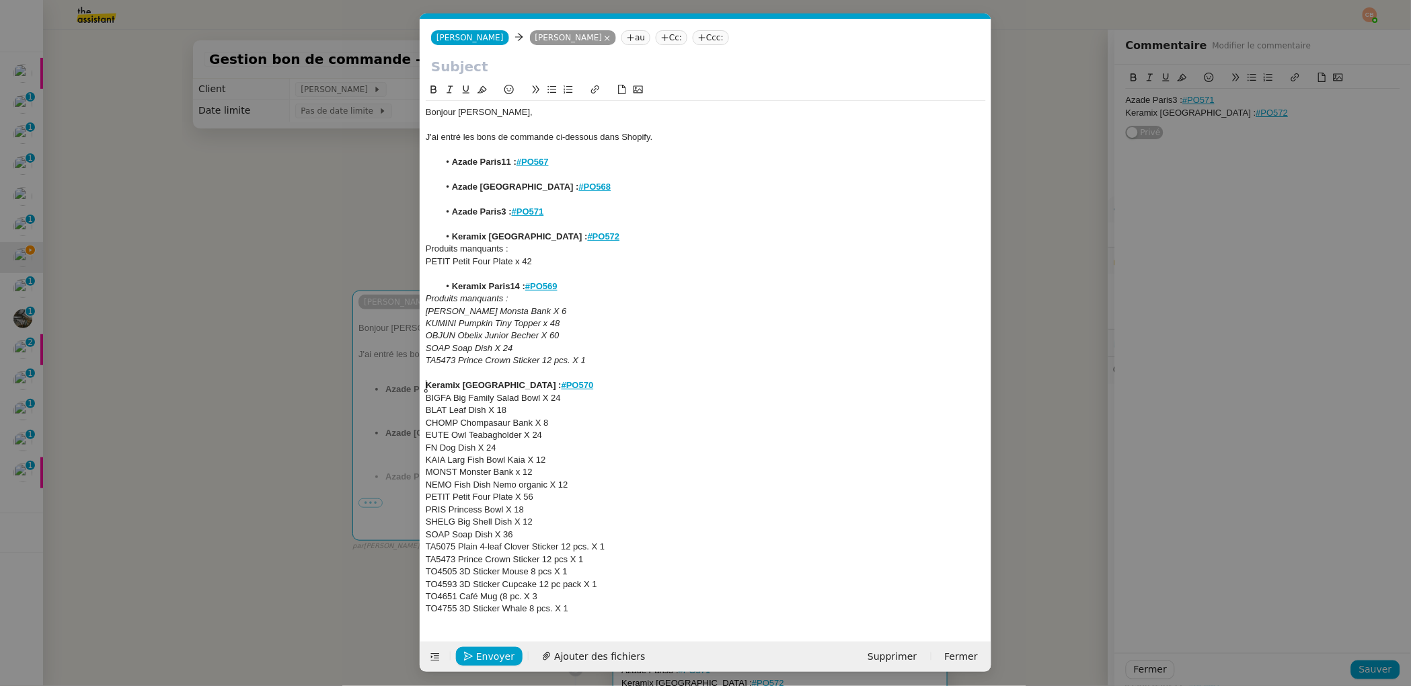
click at [428, 387] on strong "Keramix Versailles :" at bounding box center [494, 385] width 136 height 10
click at [552, 91] on icon at bounding box center [551, 89] width 9 height 9
click at [660, 294] on div "Produits manquants :" at bounding box center [706, 298] width 560 height 12
click at [579, 387] on li "Keramix Versailles : #PO570" at bounding box center [712, 385] width 547 height 12
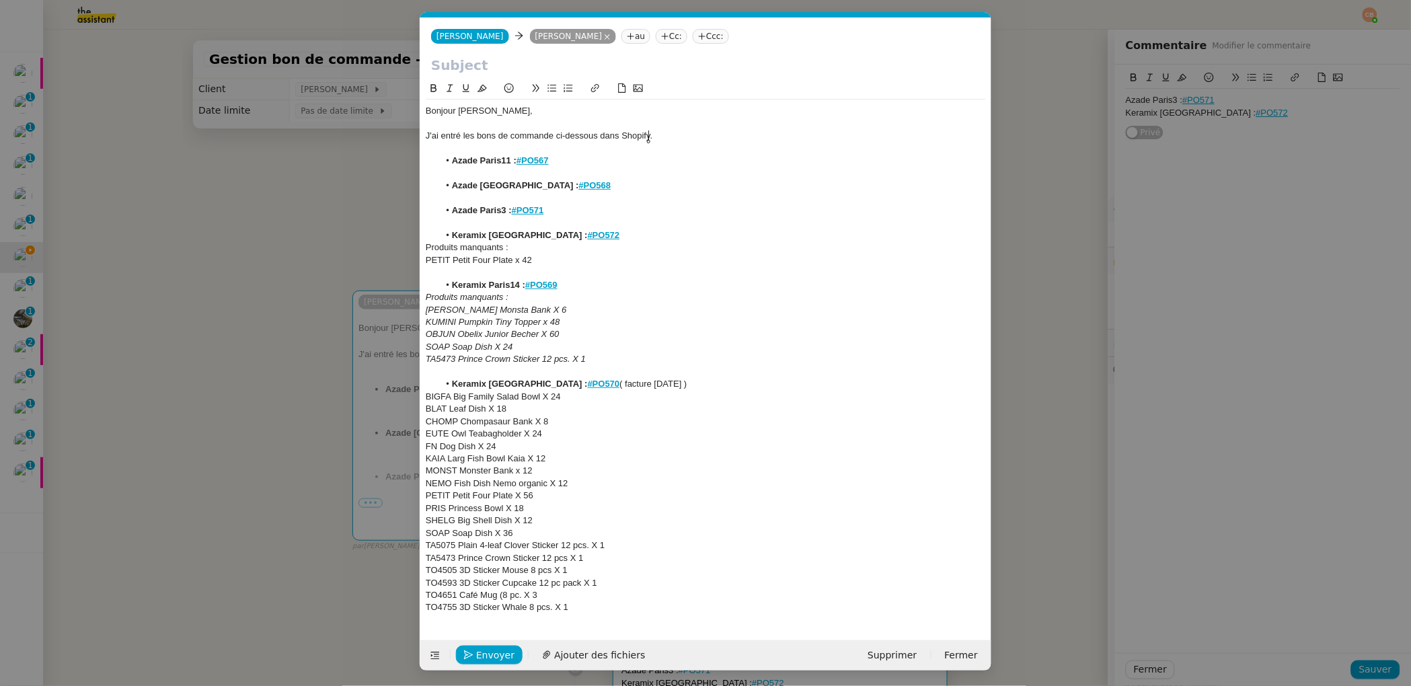
click at [659, 137] on div "J'ai entré les bons de commande ci-dessous dans Shopify." at bounding box center [706, 136] width 560 height 12
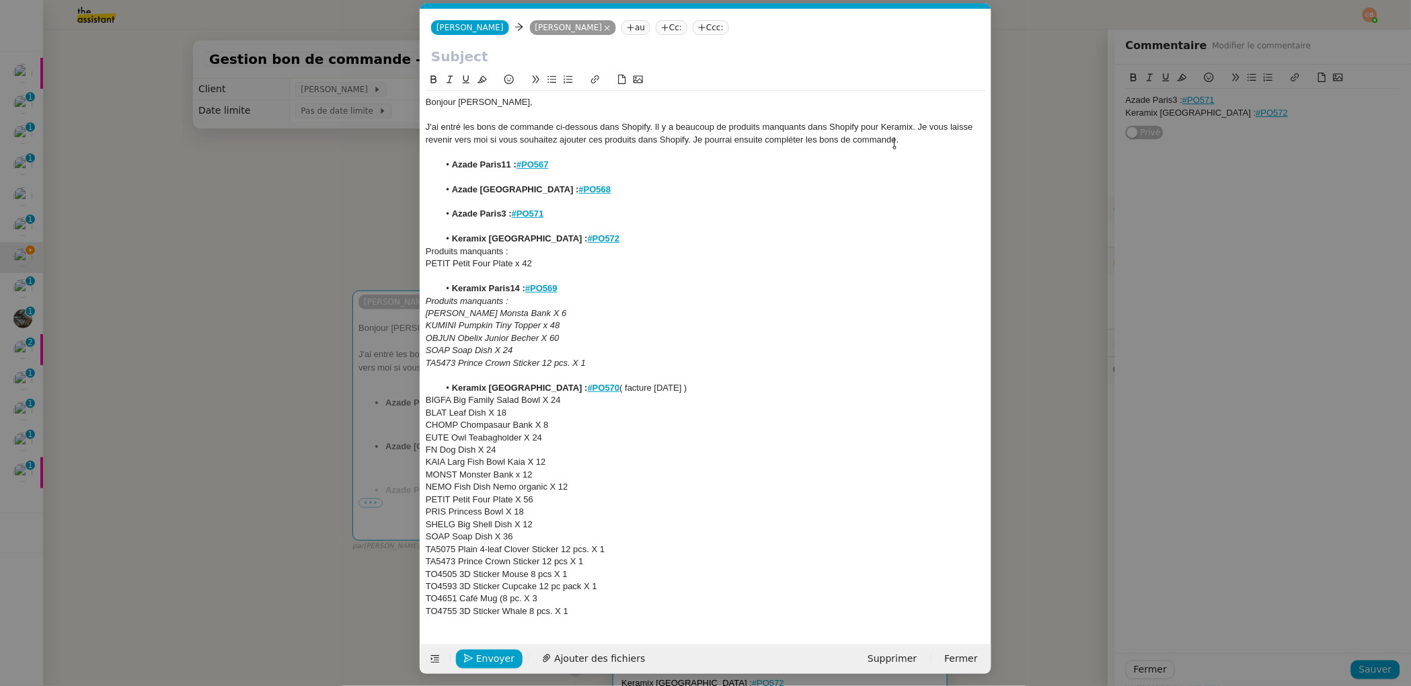
scroll to position [14, 0]
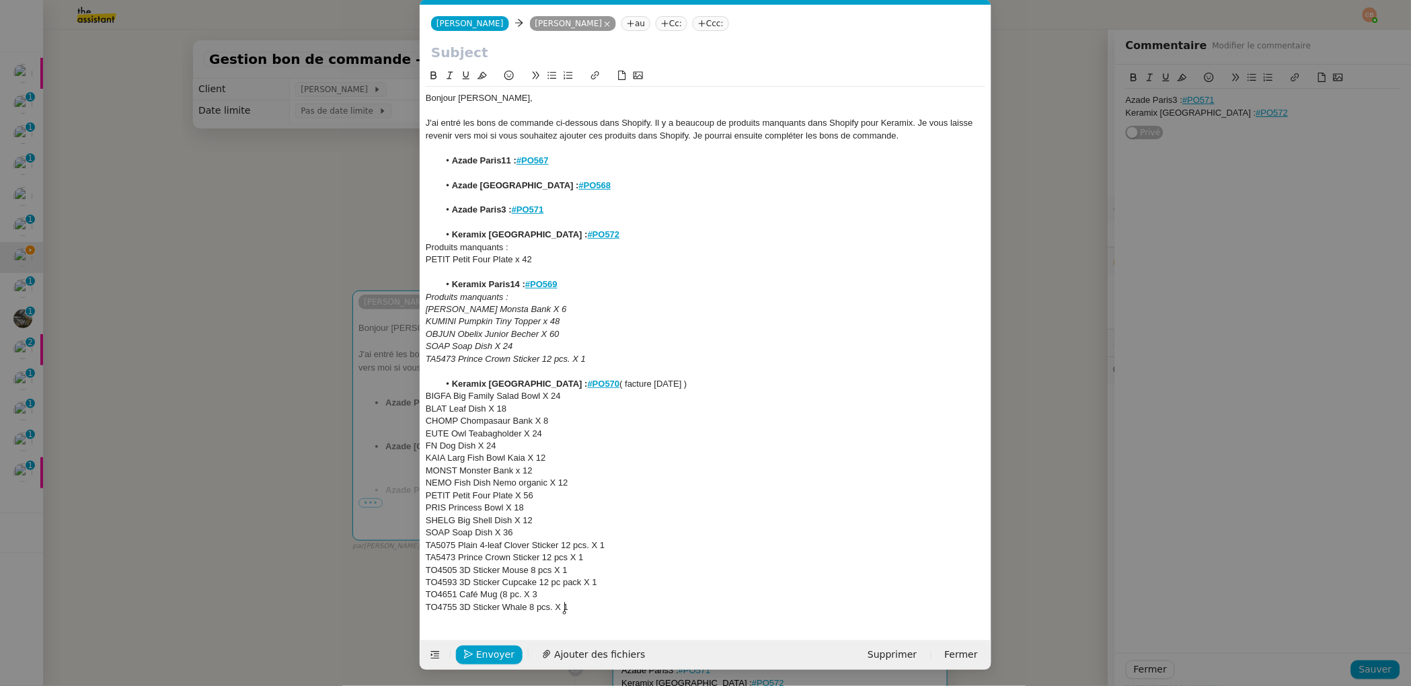
click at [569, 604] on div "TO4755 3D Sticker Whale 8 pcs. X 1" at bounding box center [706, 607] width 560 height 12
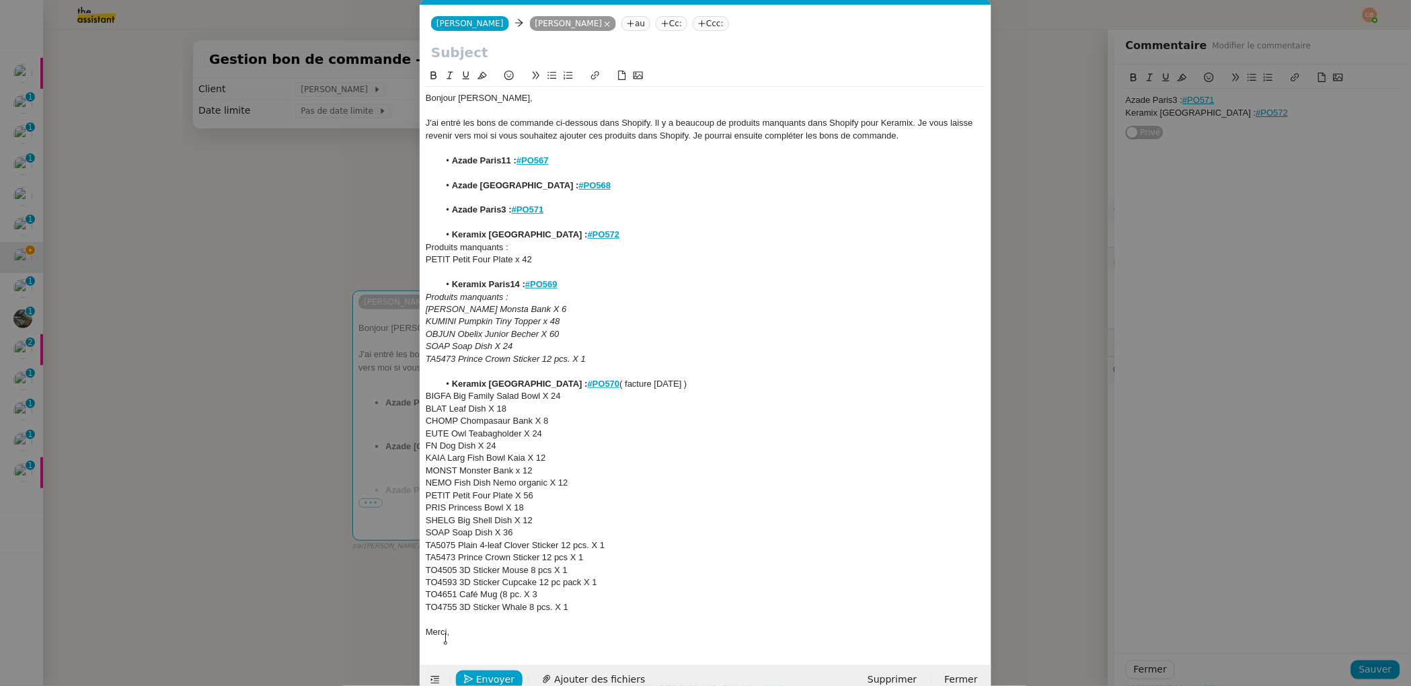
scroll to position [0, 0]
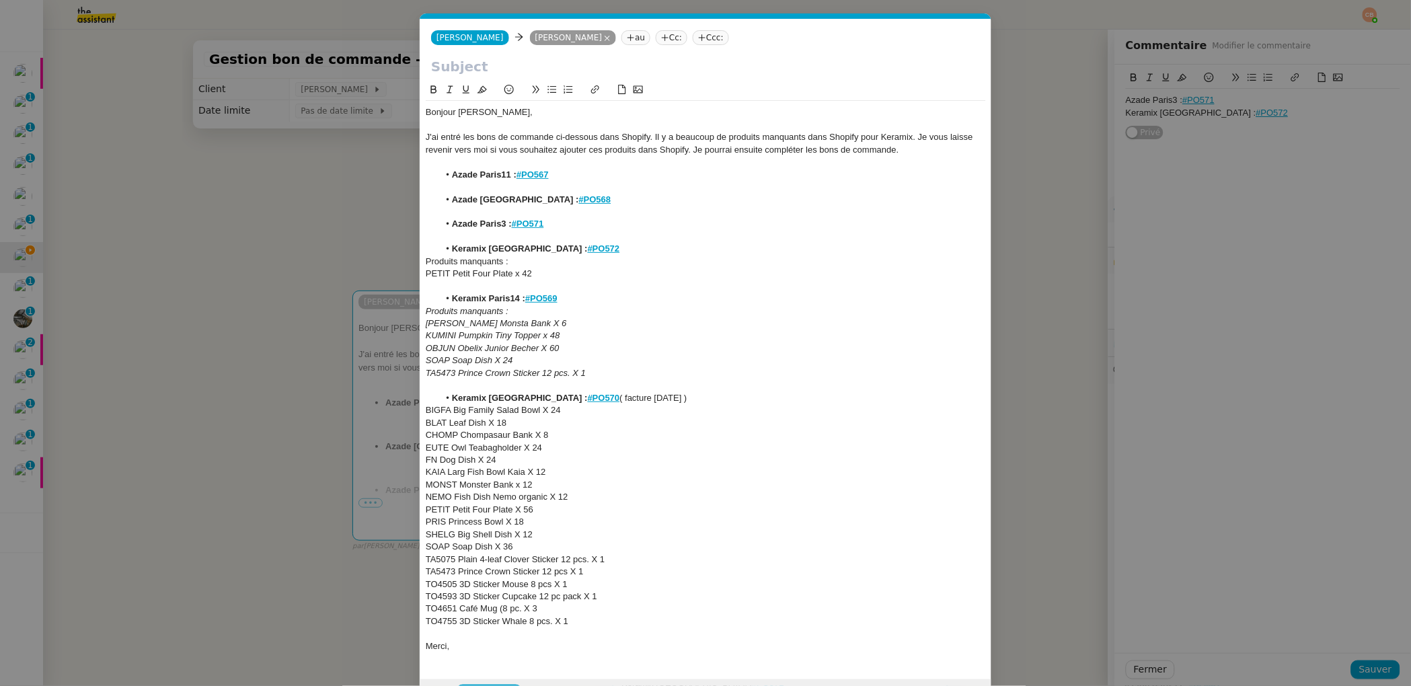
click at [459, 71] on input "text" at bounding box center [705, 66] width 549 height 20
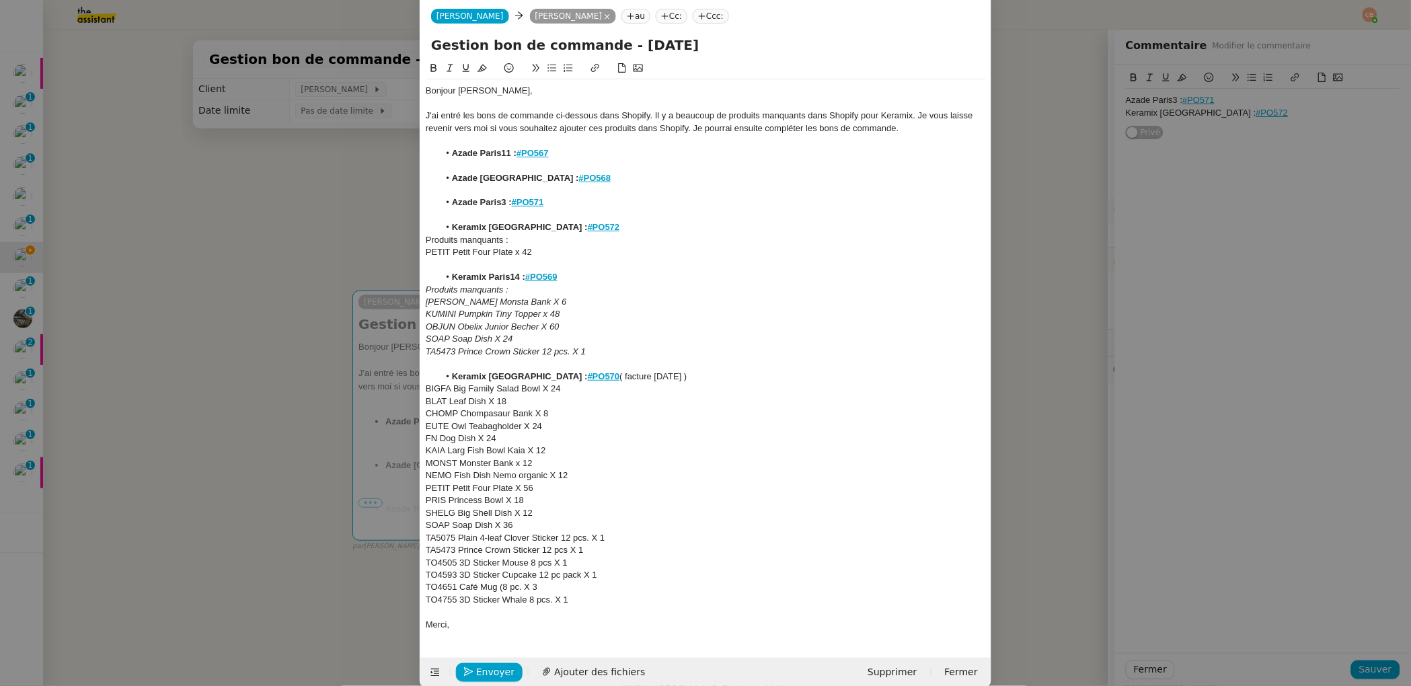
scroll to position [38, 0]
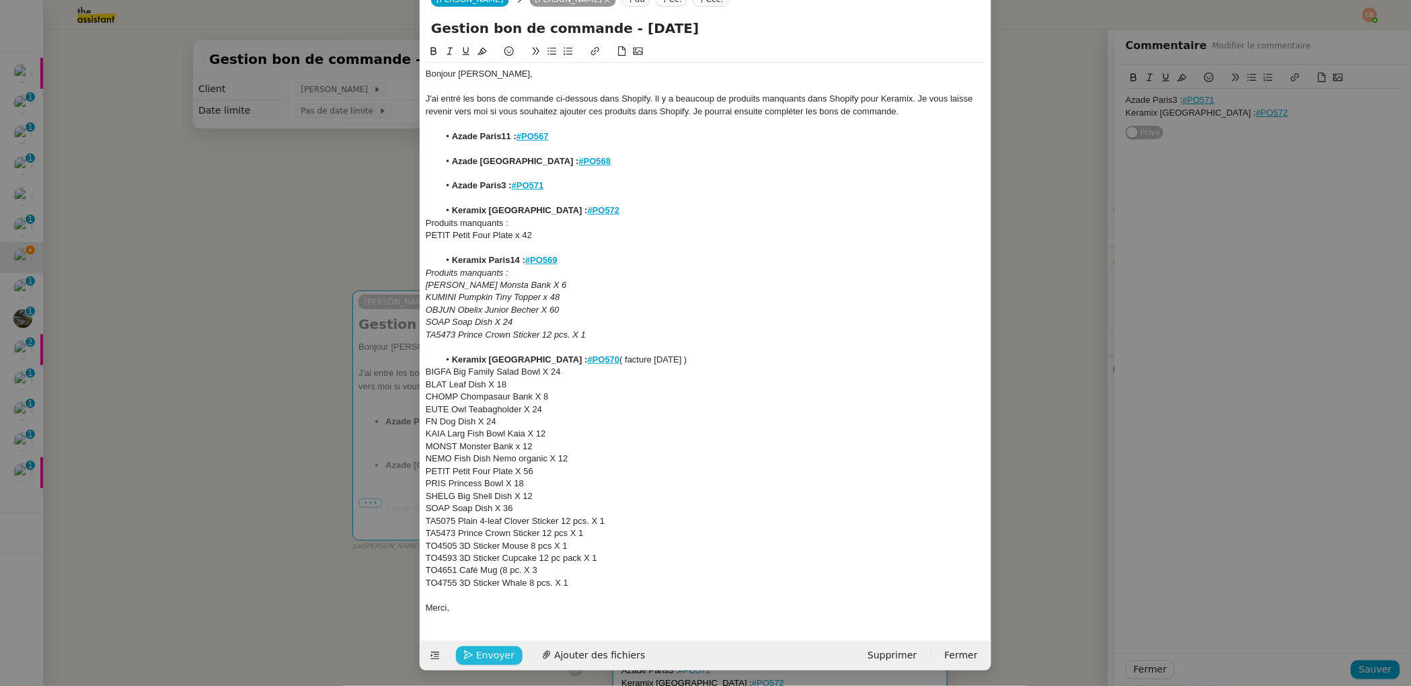
type input "Gestion bon de commande - 25 septembre"
click at [494, 651] on span "Envoyer" at bounding box center [495, 654] width 38 height 15
click at [494, 651] on span "Confirmer l'envoi" at bounding box center [516, 654] width 81 height 15
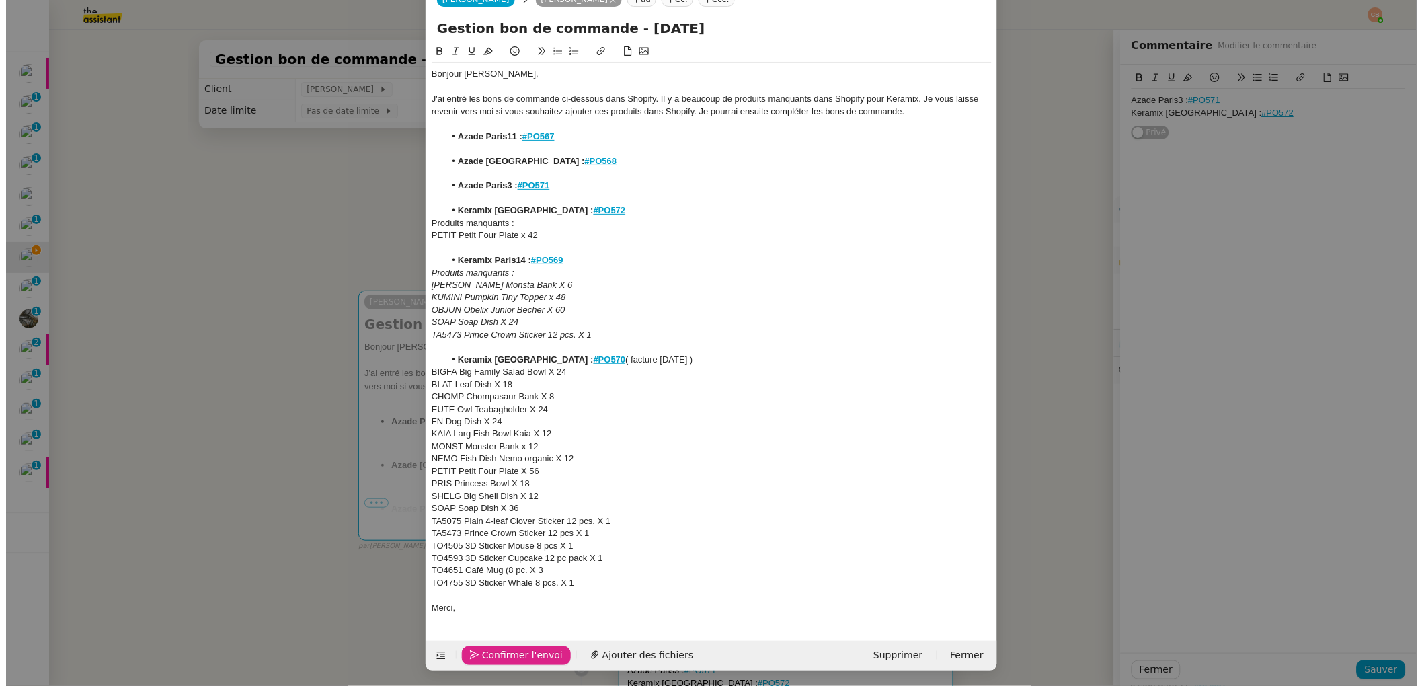
scroll to position [25, 0]
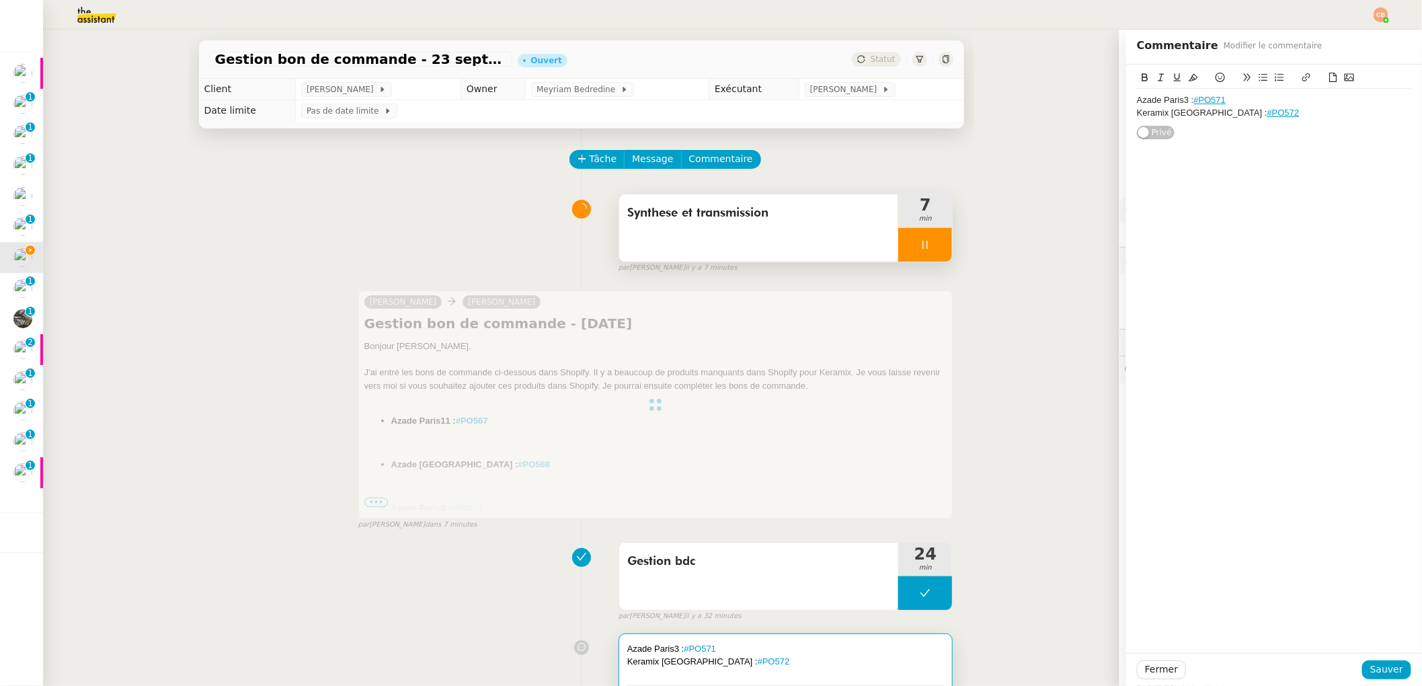
click at [904, 258] on div at bounding box center [925, 245] width 54 height 34
click at [925, 251] on button at bounding box center [938, 245] width 27 height 34
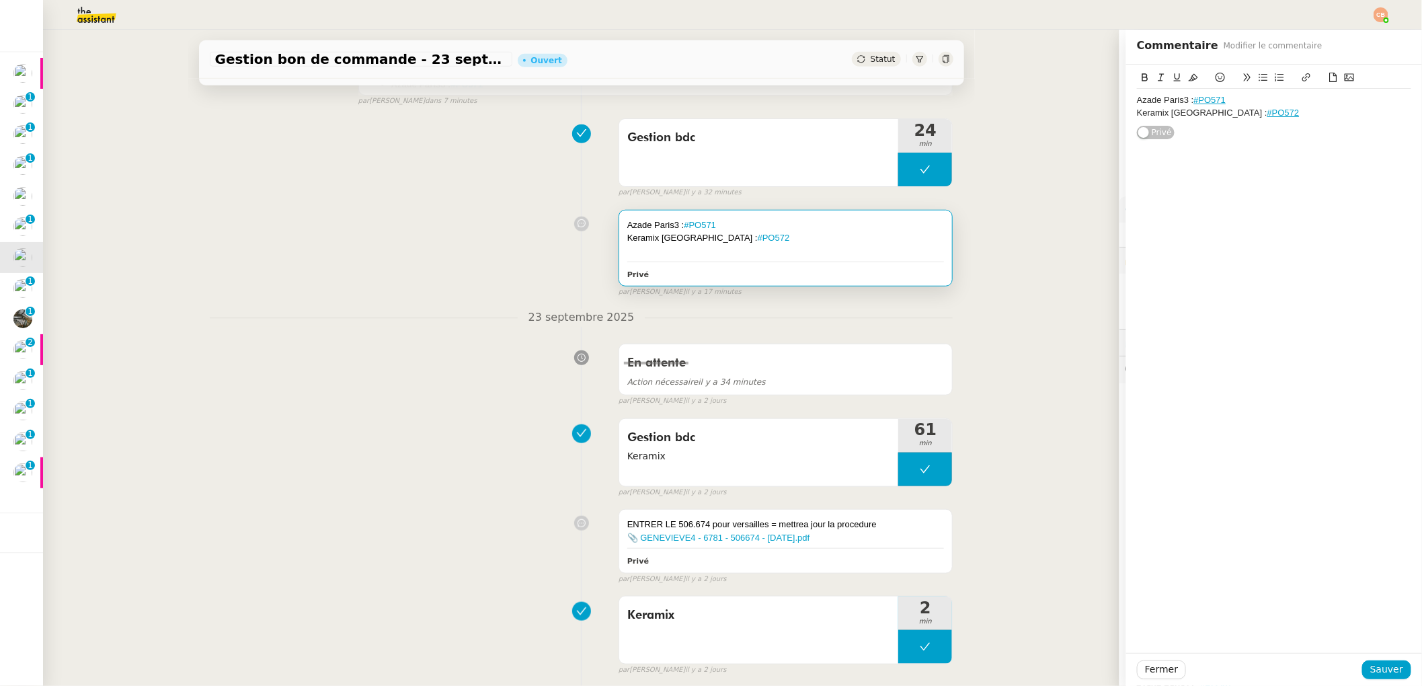
scroll to position [0, 0]
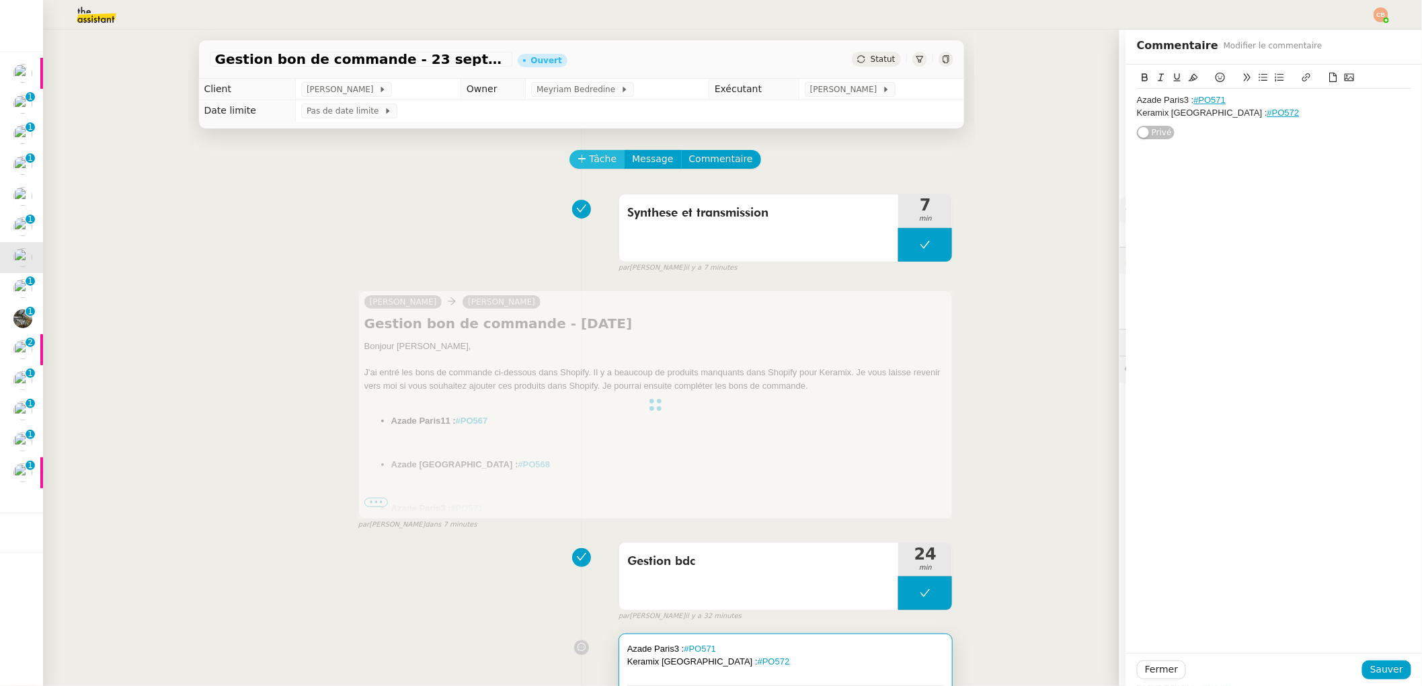
click at [590, 168] on button "Tâche" at bounding box center [597, 159] width 56 height 19
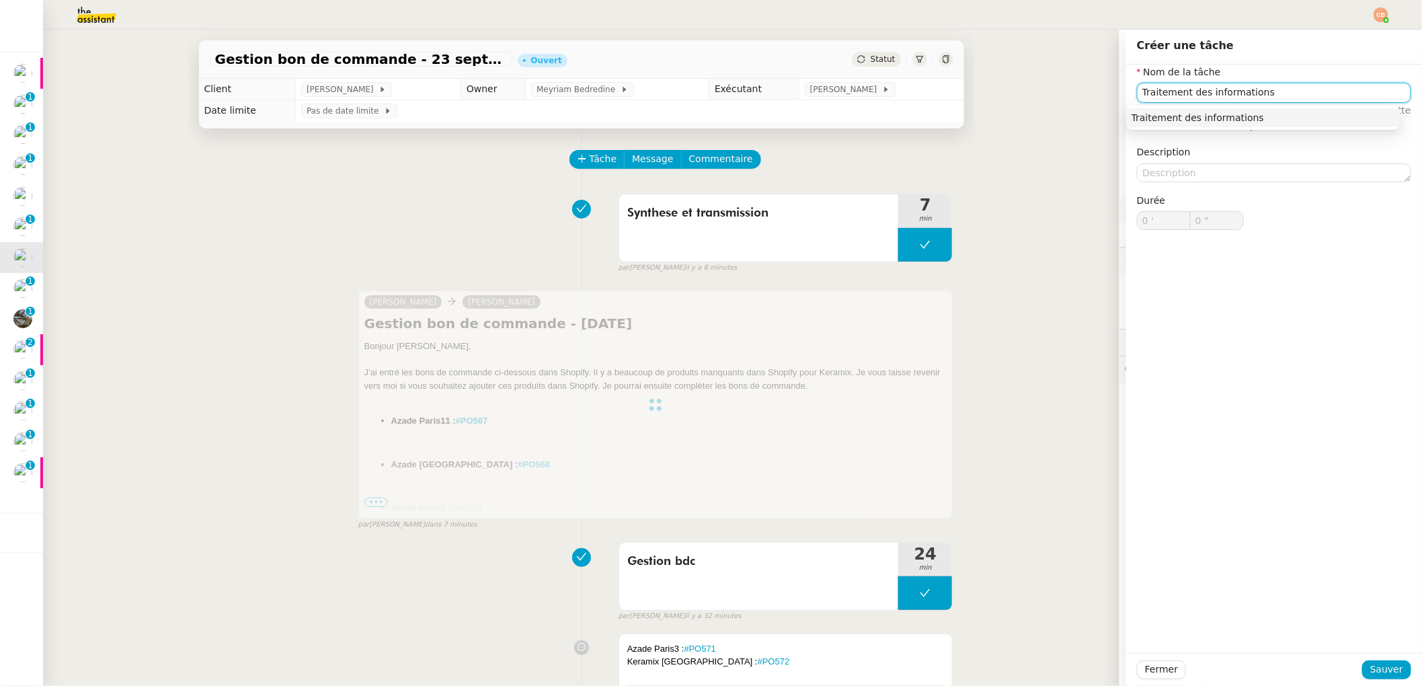
click at [1234, 118] on div "Traitement des informations" at bounding box center [1264, 118] width 264 height 12
type input "Traitement des informations"
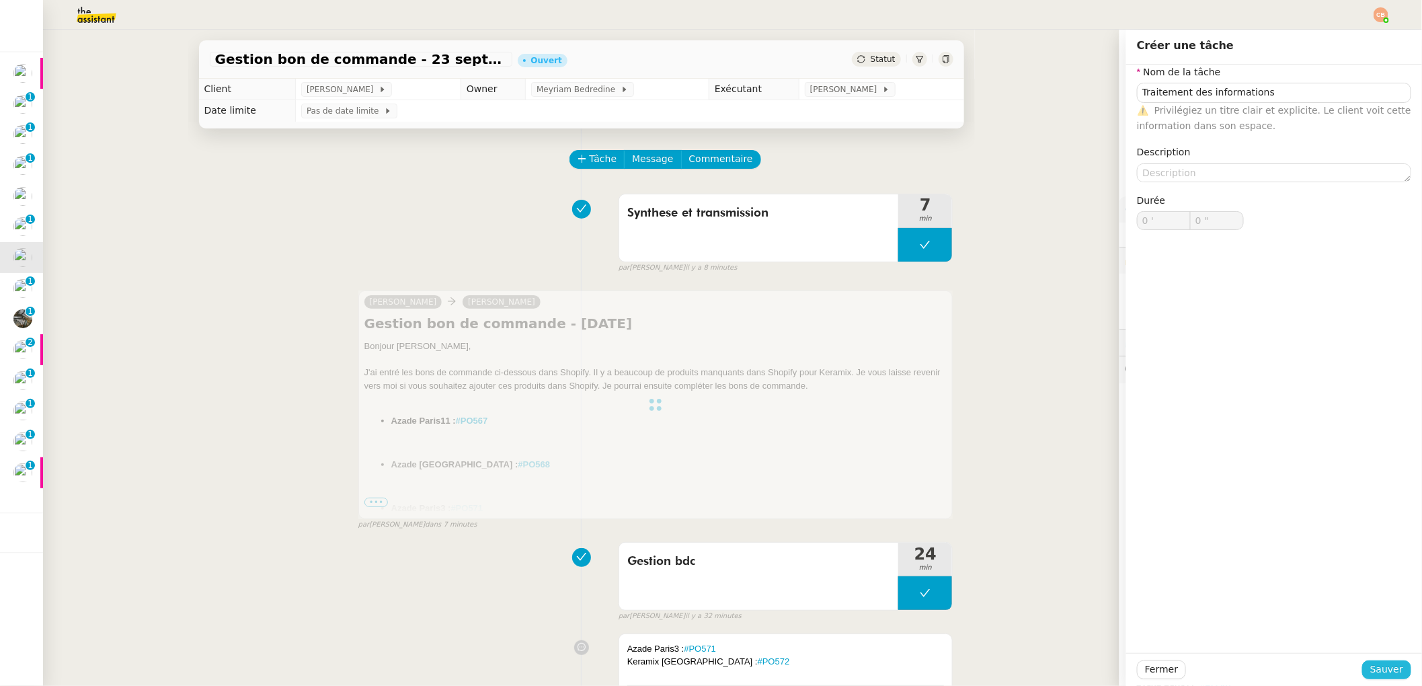
click at [1370, 667] on span "Sauver" at bounding box center [1386, 669] width 33 height 15
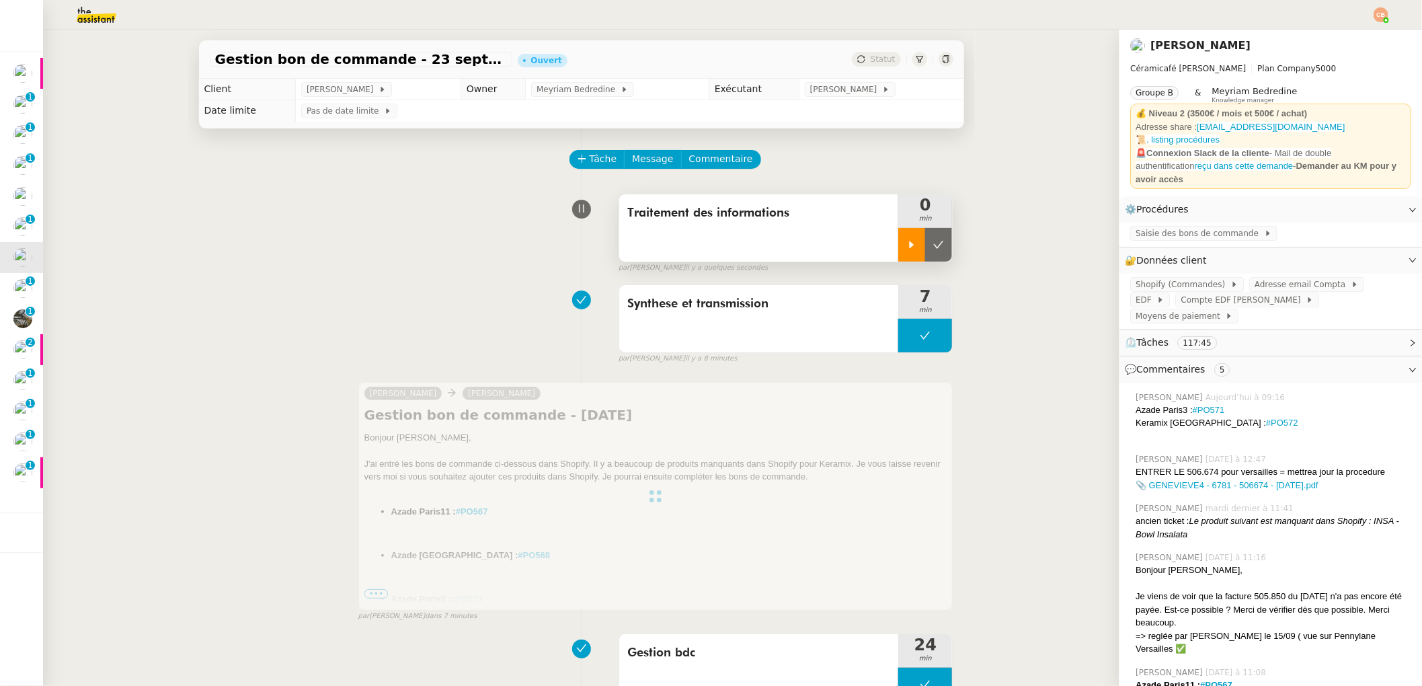
click at [898, 255] on div at bounding box center [911, 245] width 27 height 34
click at [734, 163] on button "Commentaire" at bounding box center [721, 159] width 80 height 19
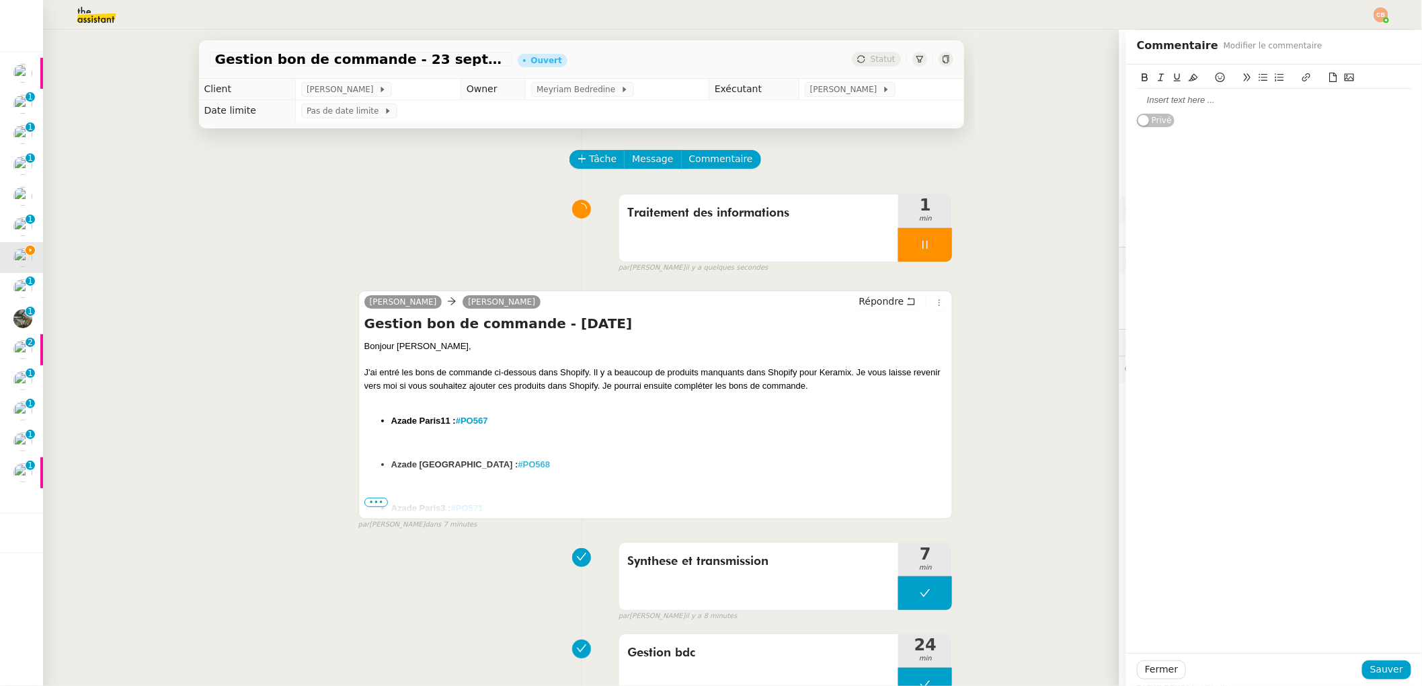
click at [1162, 92] on div at bounding box center [1274, 100] width 274 height 23
click at [1370, 664] on span "Sauver" at bounding box center [1386, 669] width 33 height 15
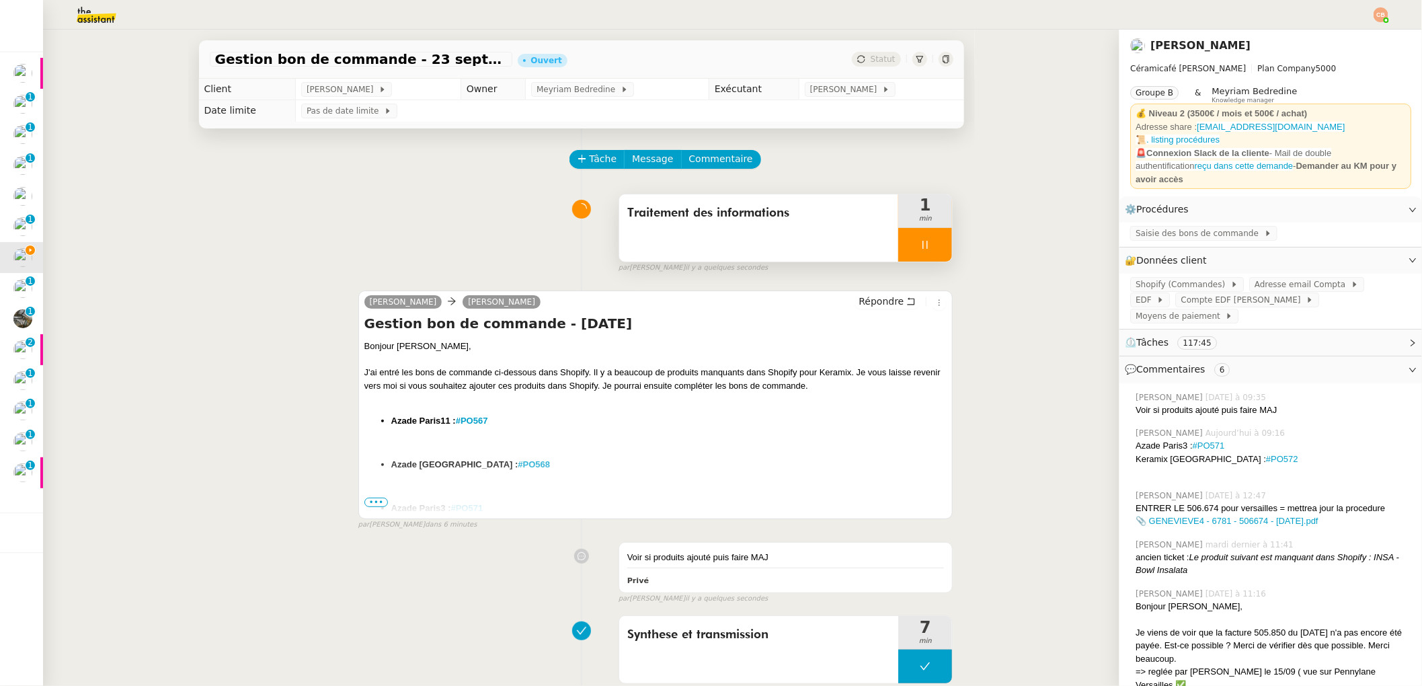
click at [904, 241] on div at bounding box center [925, 245] width 54 height 34
click at [933, 240] on icon at bounding box center [938, 244] width 11 height 11
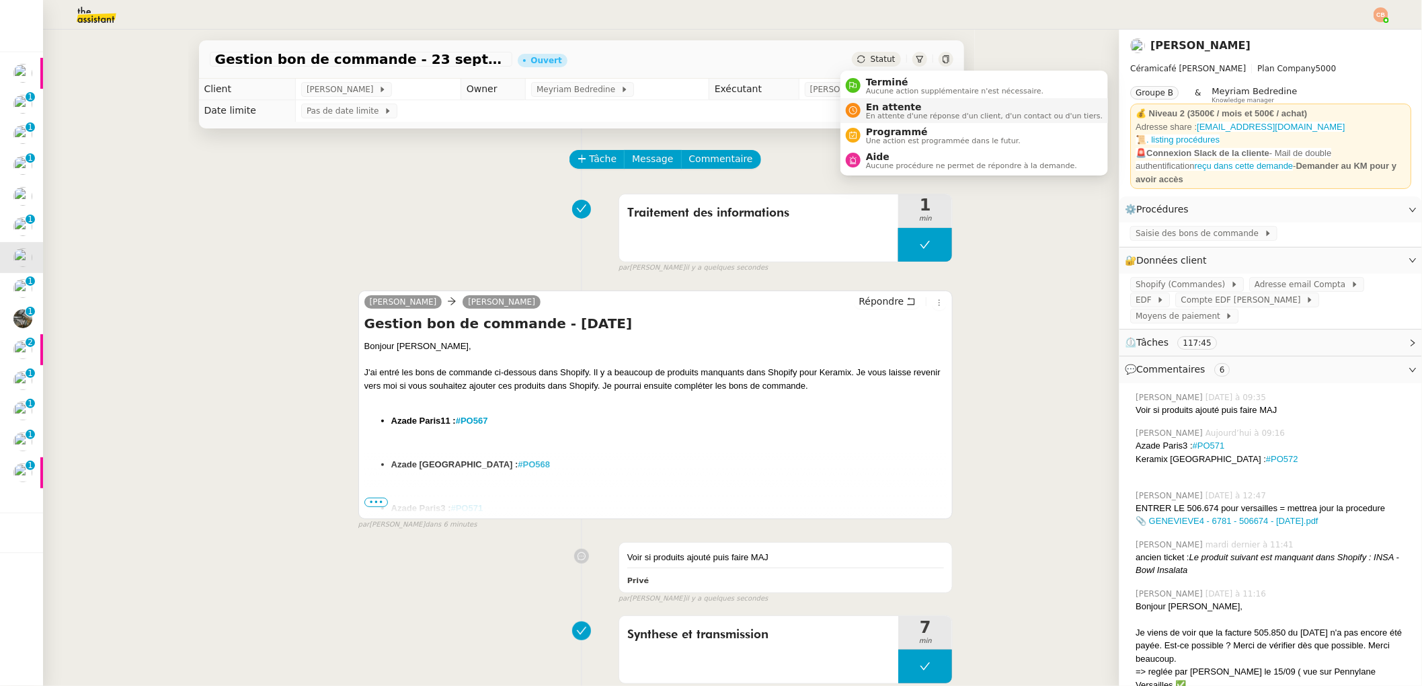
click at [874, 104] on span "En attente" at bounding box center [984, 107] width 237 height 11
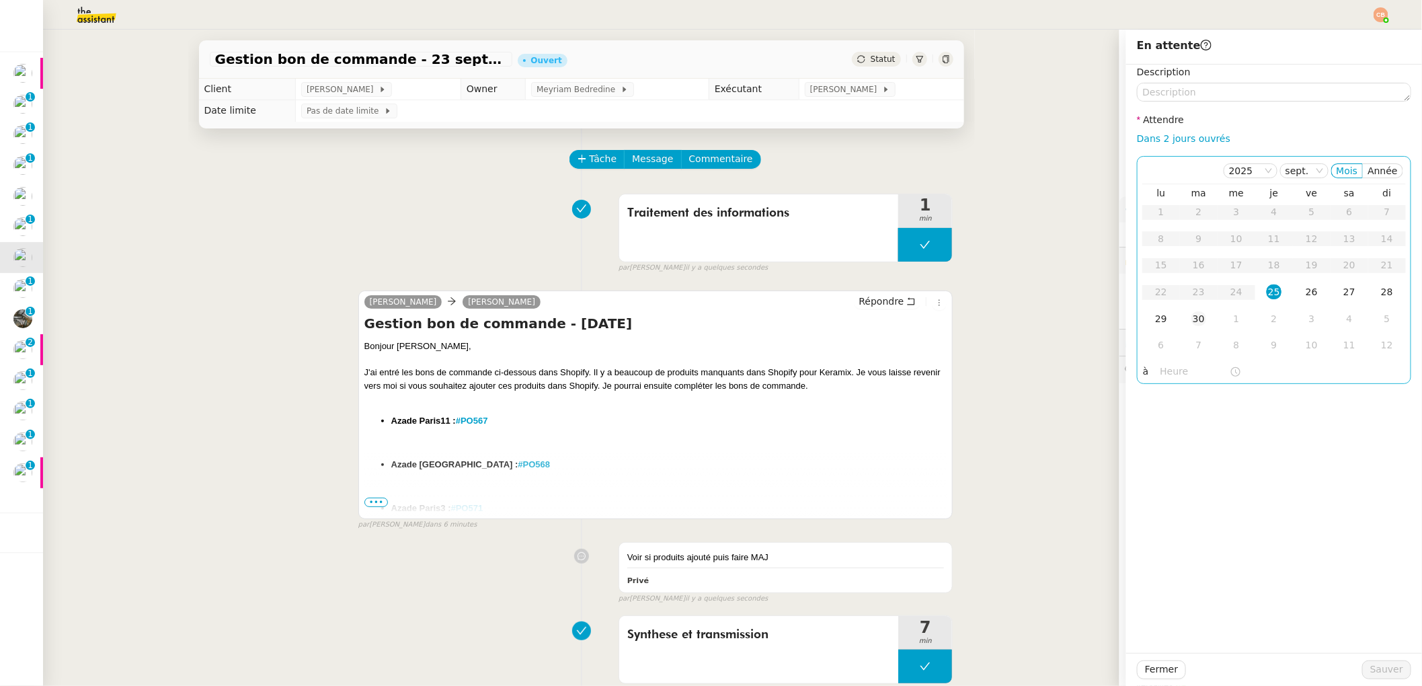
click at [1191, 319] on div "30" at bounding box center [1198, 318] width 15 height 15
click at [1169, 366] on input "text" at bounding box center [1194, 371] width 69 height 15
click at [1165, 487] on div "09" at bounding box center [1161, 489] width 38 height 16
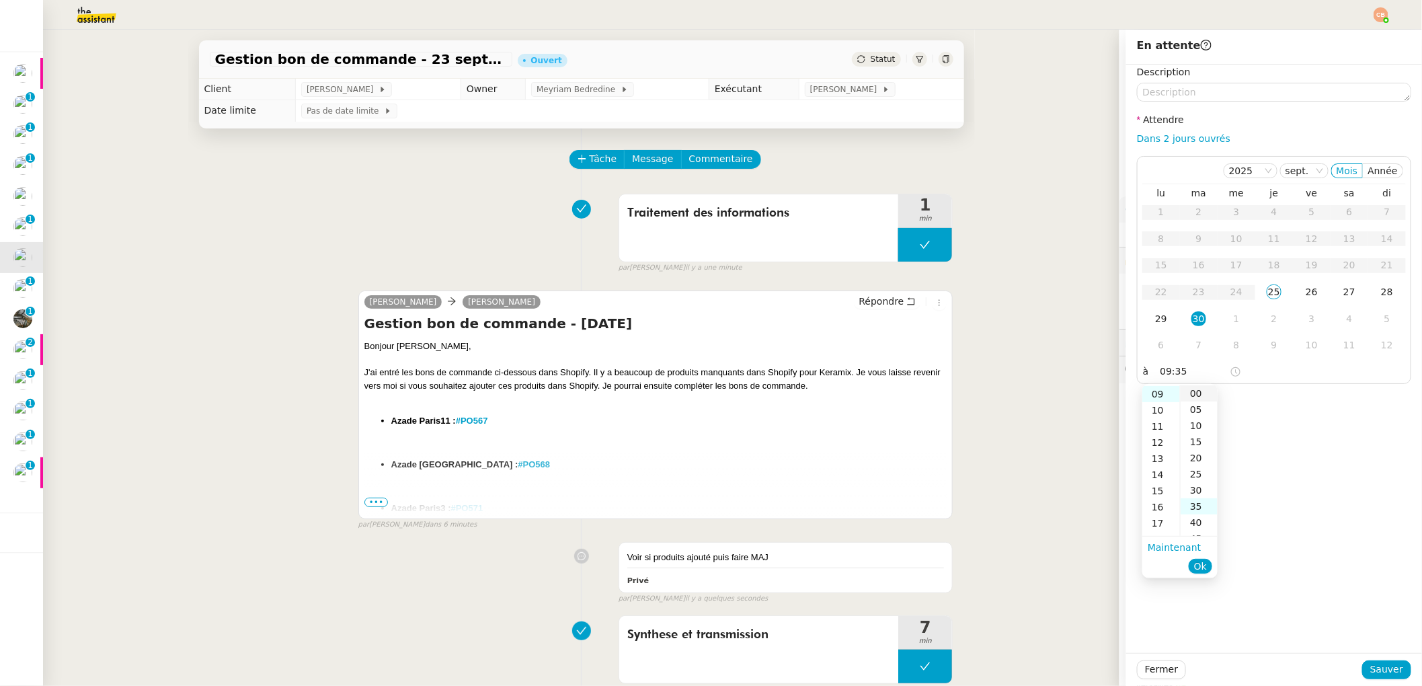
click at [1193, 390] on div "00" at bounding box center [1199, 393] width 37 height 16
type input "09:00"
click at [1277, 399] on div "Description Attendre Dans 2 jours ouvrés [DATE] Mois Année lu ma me je ve sa di…" at bounding box center [1274, 359] width 296 height 588
click at [1377, 673] on span "Sauver" at bounding box center [1386, 669] width 33 height 15
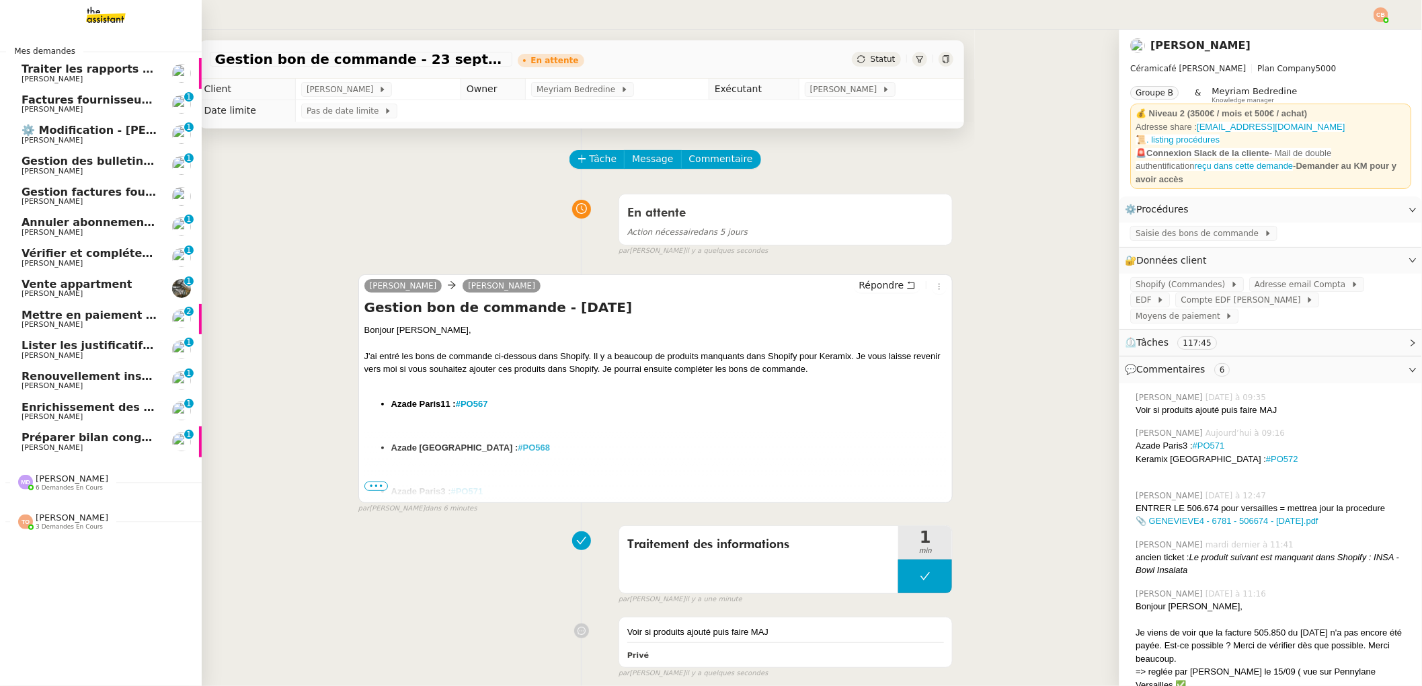
click at [65, 450] on span "[PERSON_NAME]" at bounding box center [52, 447] width 61 height 9
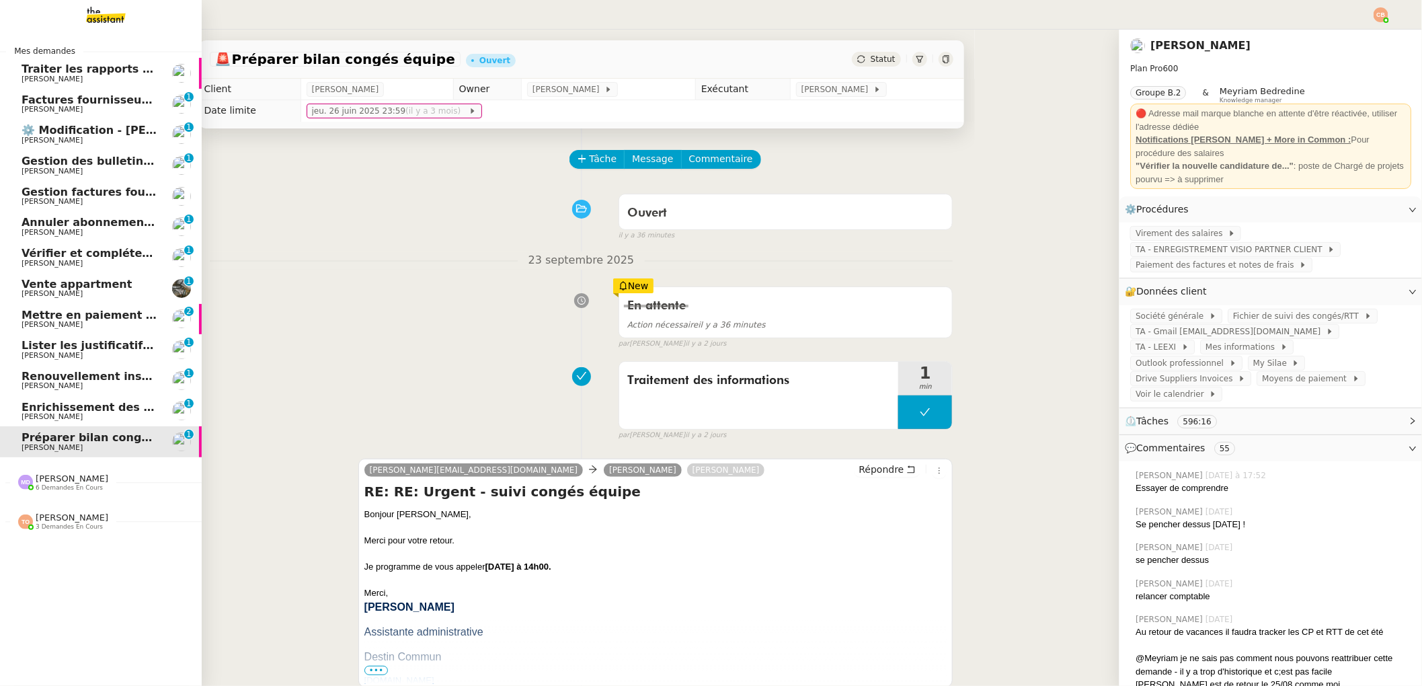
click at [71, 379] on span "Renouvellement inscriptions - septembre 2025" at bounding box center [164, 376] width 284 height 13
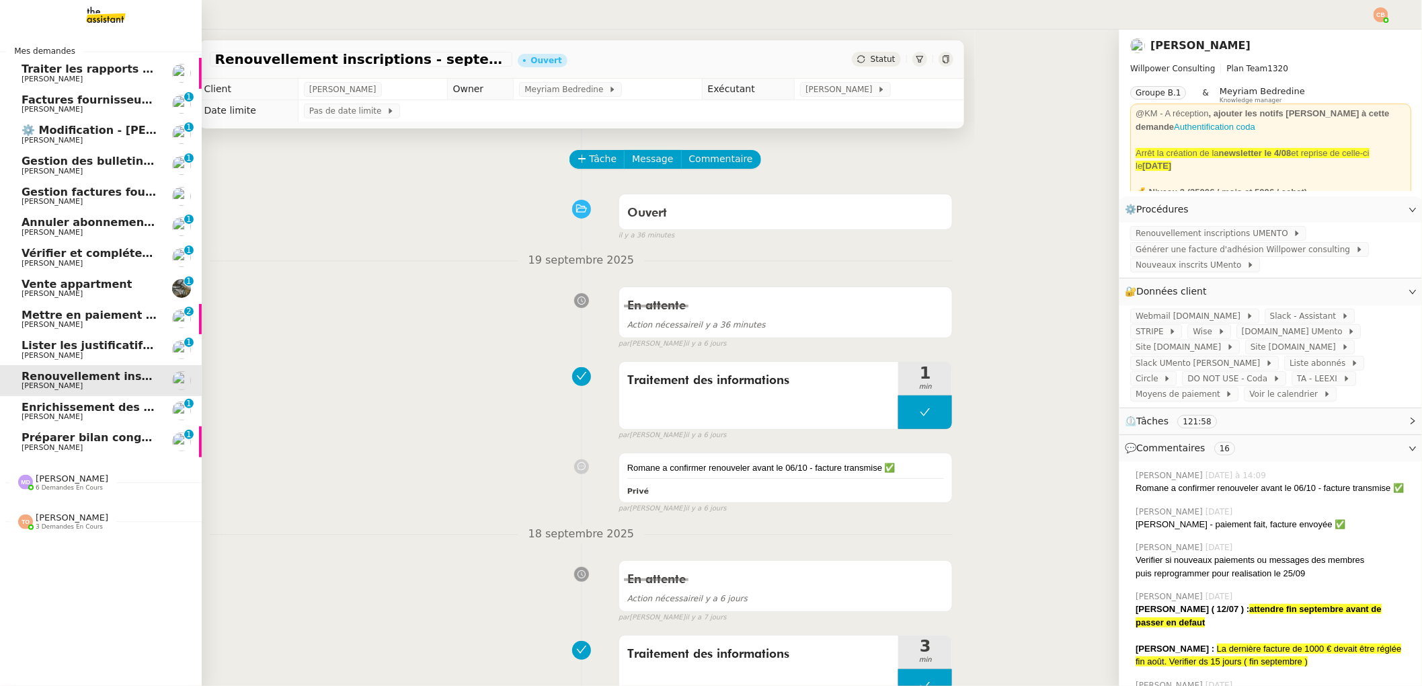
click at [77, 346] on span "Lister les justificatifs de transports reçus par les salariés - [DATE]" at bounding box center [222, 345] width 400 height 13
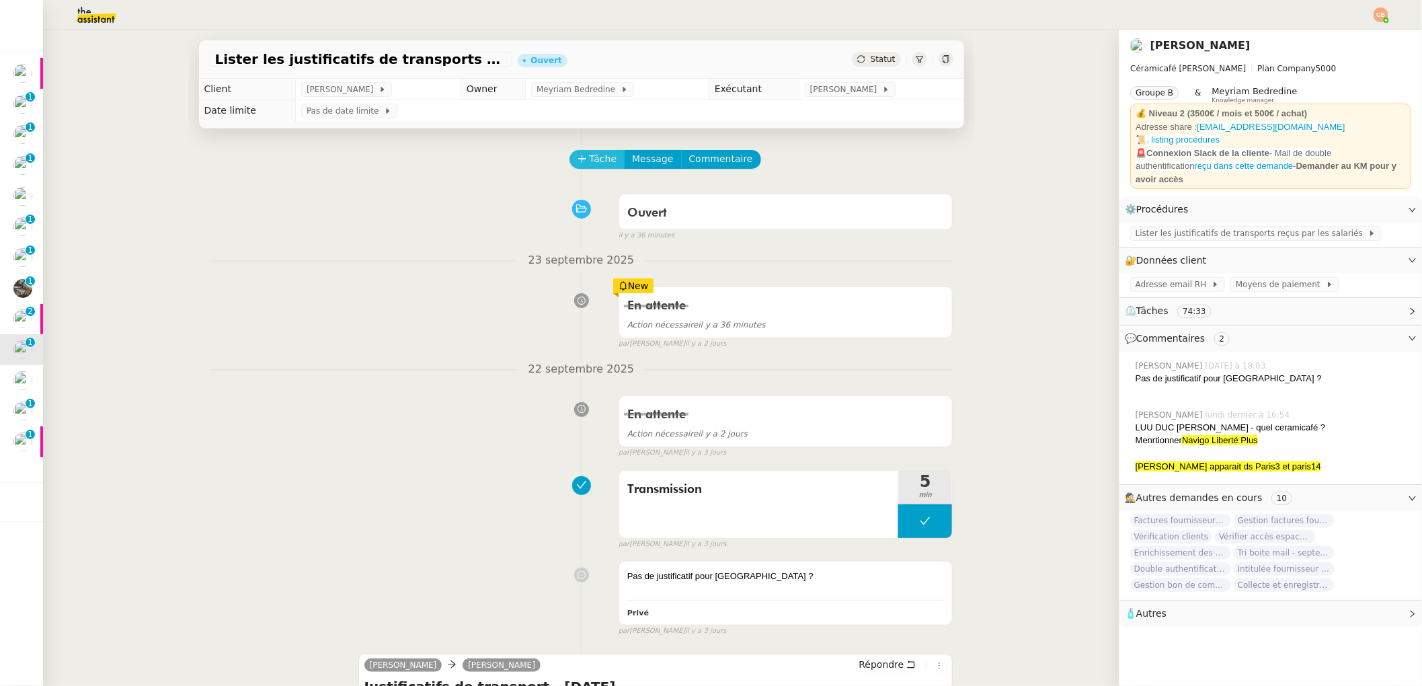
click at [577, 160] on button "Tâche" at bounding box center [597, 159] width 56 height 19
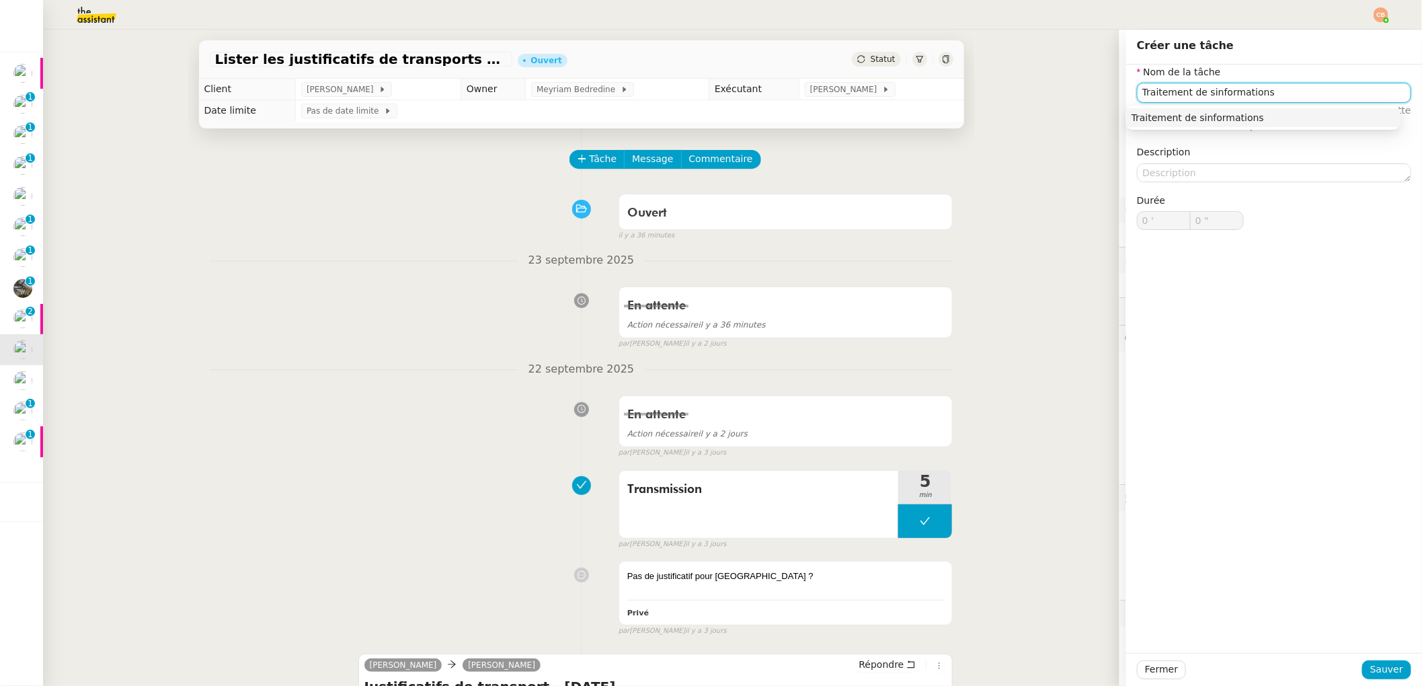
click at [1194, 93] on input "Traitement de sinformations" at bounding box center [1274, 92] width 274 height 19
click at [1197, 92] on input "Traitement desinformations" at bounding box center [1274, 92] width 274 height 19
click at [1203, 116] on div "Traitement des informations" at bounding box center [1264, 118] width 264 height 12
type input "Traitement des informations"
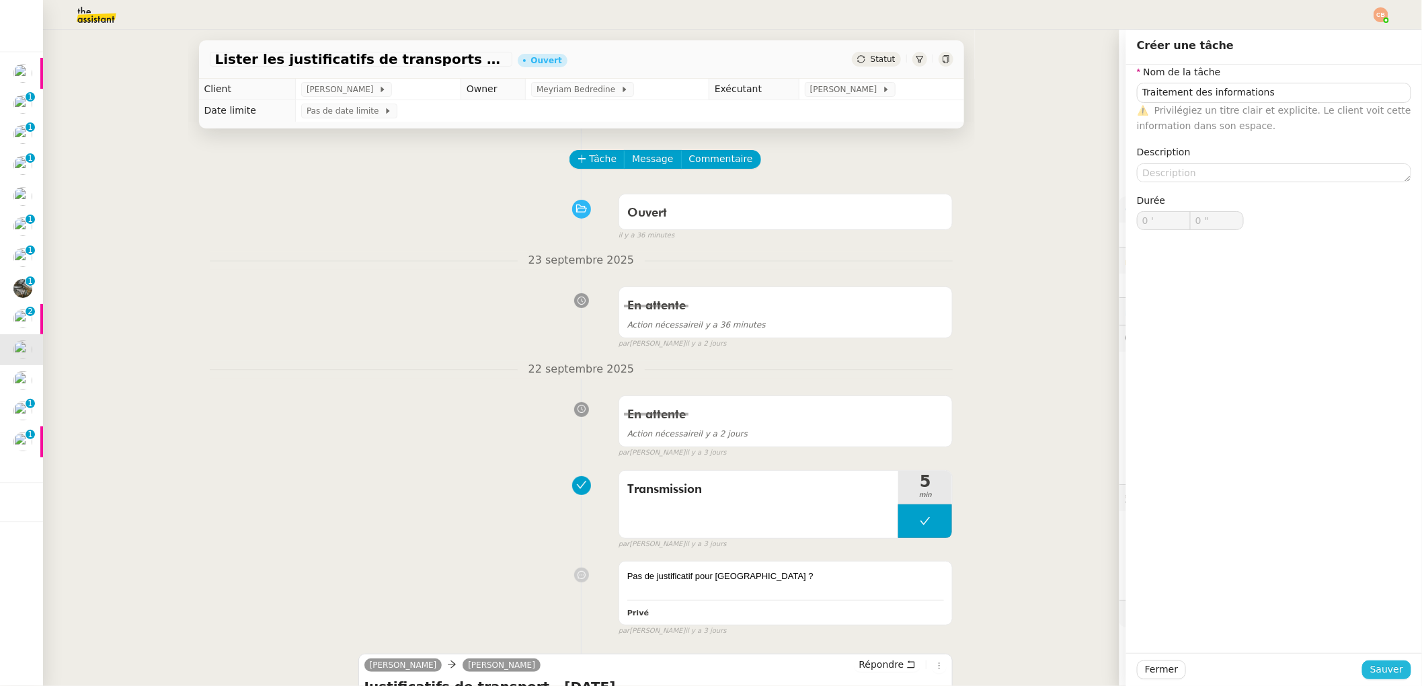
click at [1378, 669] on span "Sauver" at bounding box center [1386, 669] width 33 height 15
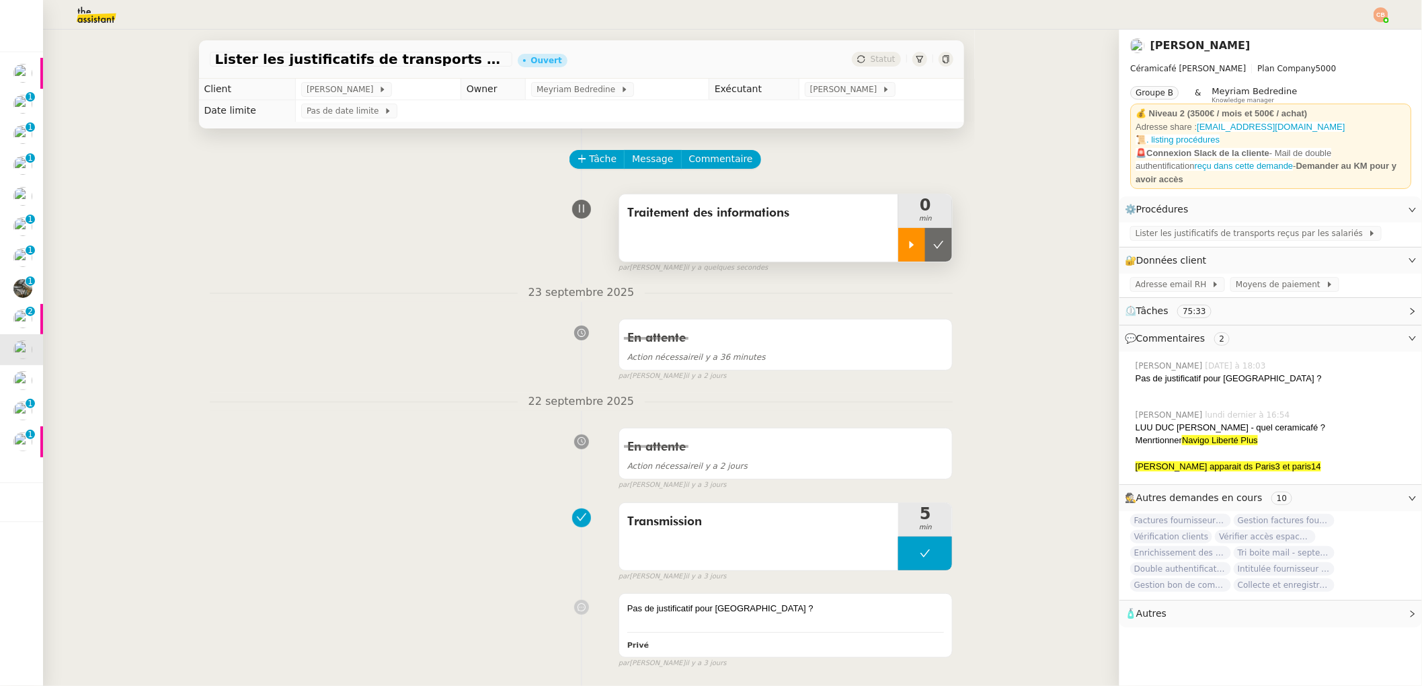
click at [906, 249] on icon at bounding box center [911, 244] width 11 height 11
click at [1178, 278] on span "Adresse email RH" at bounding box center [1174, 284] width 76 height 13
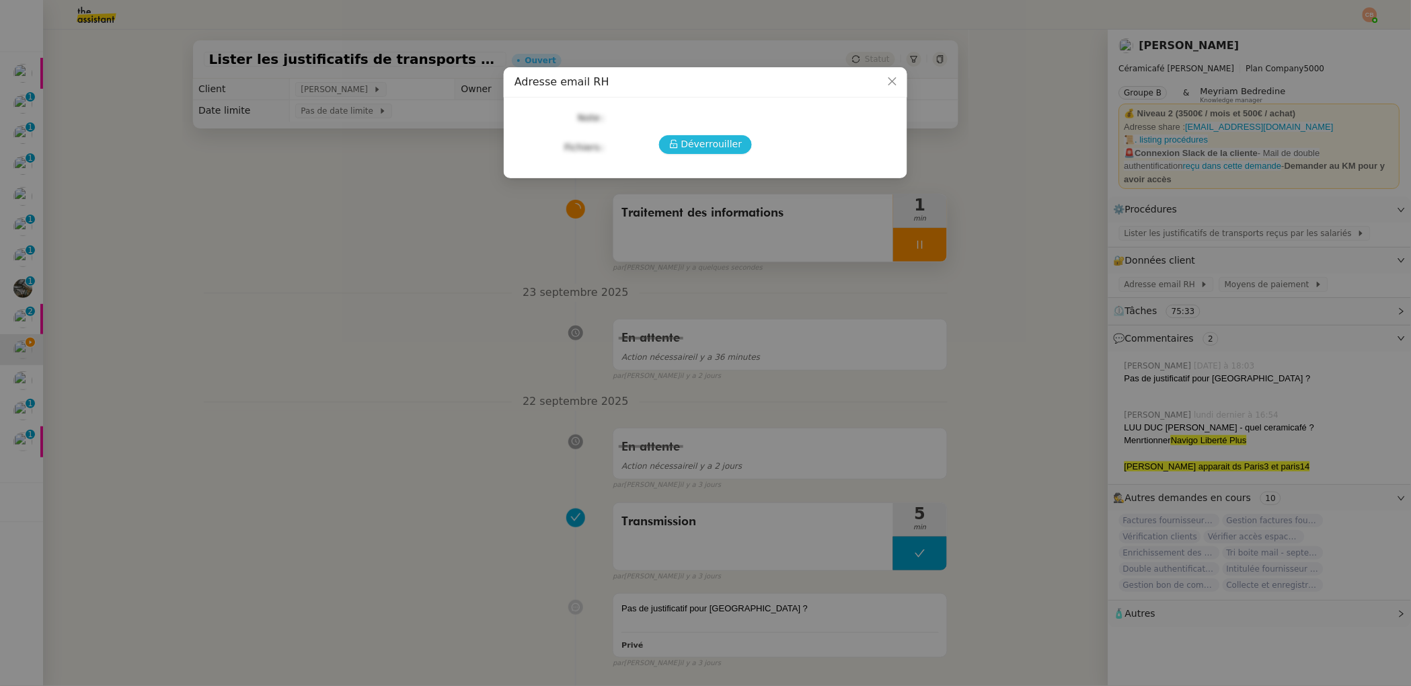
click at [713, 140] on span "Déverrouiller" at bounding box center [711, 143] width 61 height 15
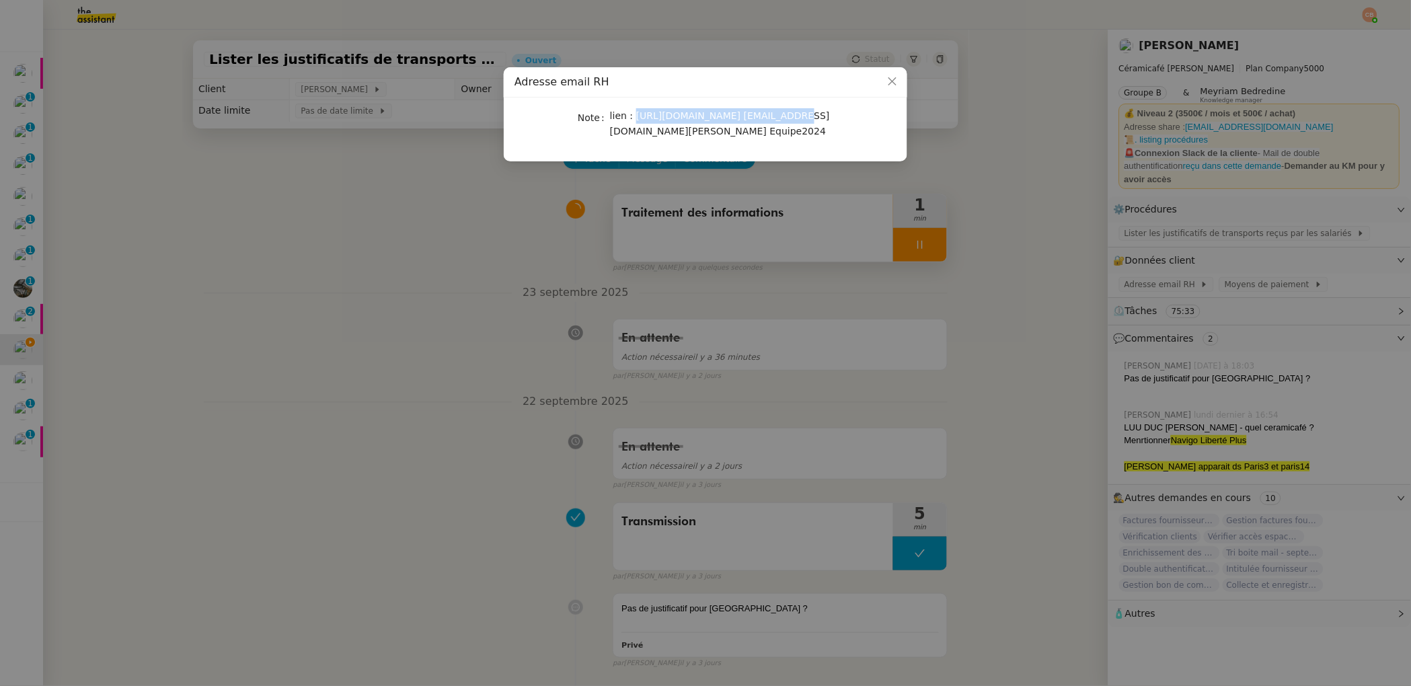
drag, startPoint x: 633, startPoint y: 114, endPoint x: 775, endPoint y: 116, distance: 141.2
click at [775, 116] on div "lien : https://mail.ovh.net/roundcube/ rh@ceramicafe-genevieve.fr Equipe2024" at bounding box center [721, 124] width 223 height 32
copy span "https://mail.ovh.net/roundcube/"
click at [604, 133] on nz-form-label "Note" at bounding box center [561, 124] width 95 height 32
drag, startPoint x: 610, startPoint y: 131, endPoint x: 732, endPoint y: 126, distance: 121.1
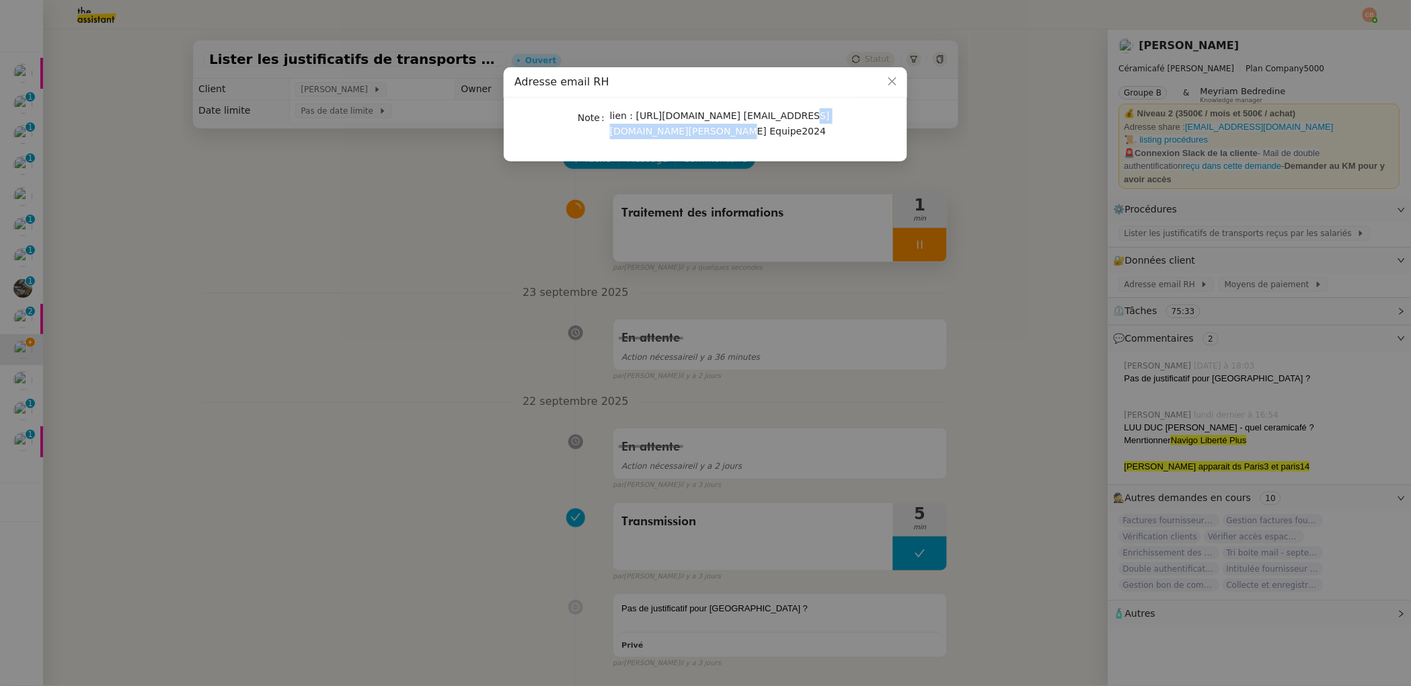
click at [732, 126] on span "lien : https://mail.ovh.net/roundcube/ rh@ceramicafe-genevieve.fr Equipe2024" at bounding box center [720, 123] width 220 height 26
drag, startPoint x: 736, startPoint y: 131, endPoint x: 818, endPoint y: 129, distance: 82.7
click at [818, 129] on div "lien : https://mail.ovh.net/roundcube/ rh@ceramicafe-genevieve.fr Equipe2024" at bounding box center [721, 124] width 223 height 32
click at [348, 203] on nz-modal-container "Adresse email RH Note lien : https://mail.ovh.net/roundcube/ rh@ceramicafe-gene…" at bounding box center [705, 343] width 1411 height 686
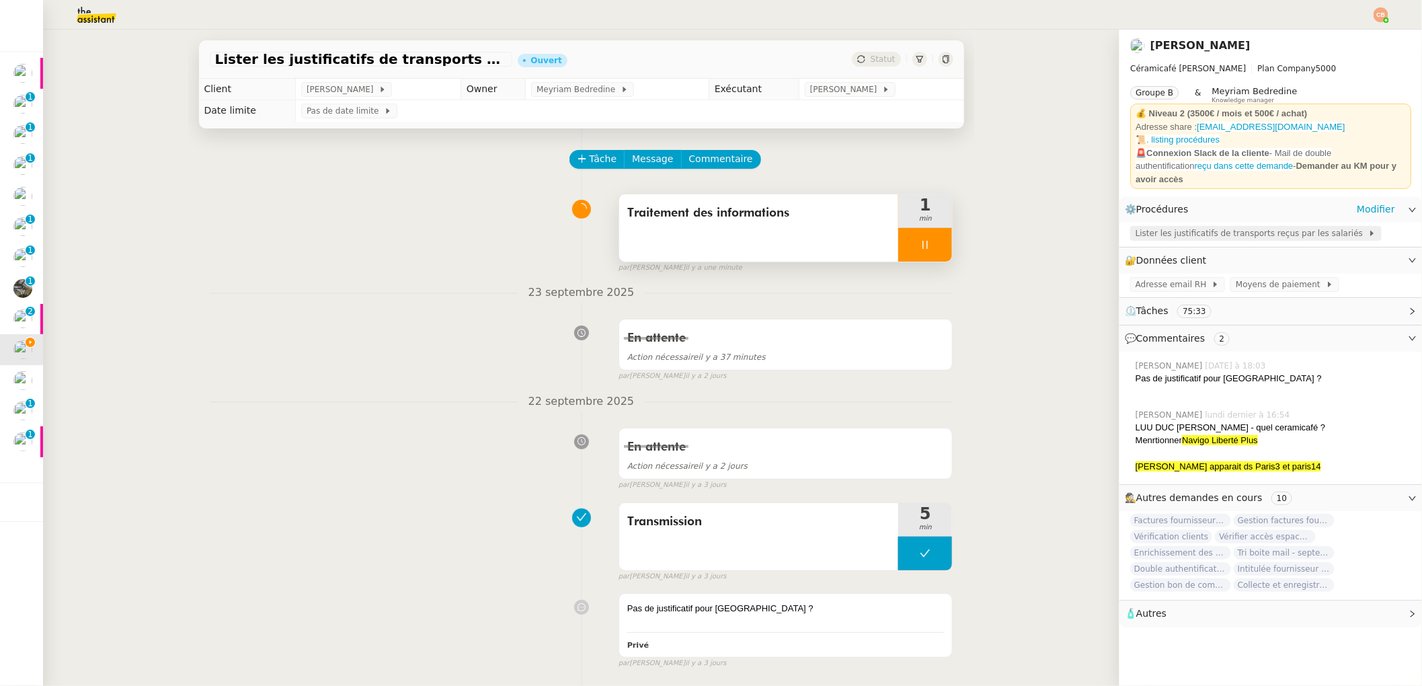
click at [1139, 227] on span "Lister les justificatifs de transports reçus par les salariés" at bounding box center [1252, 233] width 233 height 13
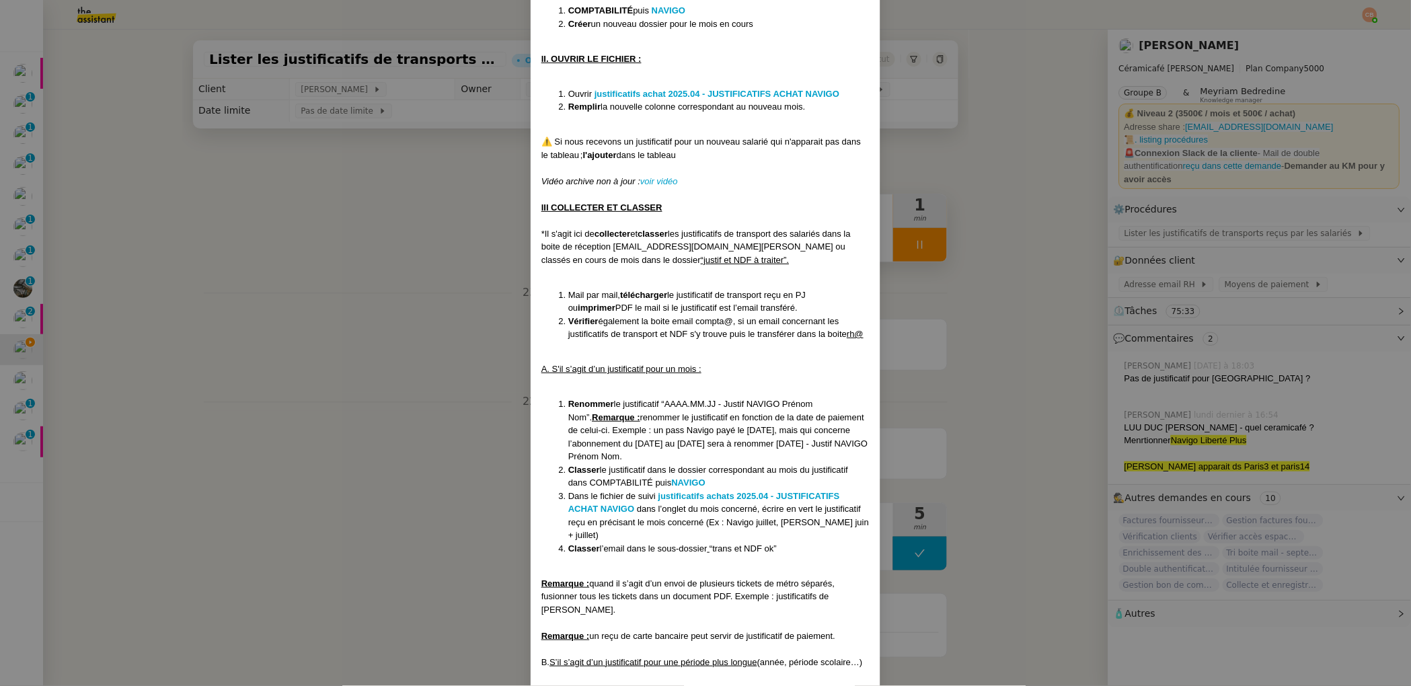
scroll to position [267, 0]
click at [707, 491] on strong "justificatifs achats 2025.04 - JUSTIFICATIFS ACHAT NAVIGO" at bounding box center [704, 502] width 272 height 24
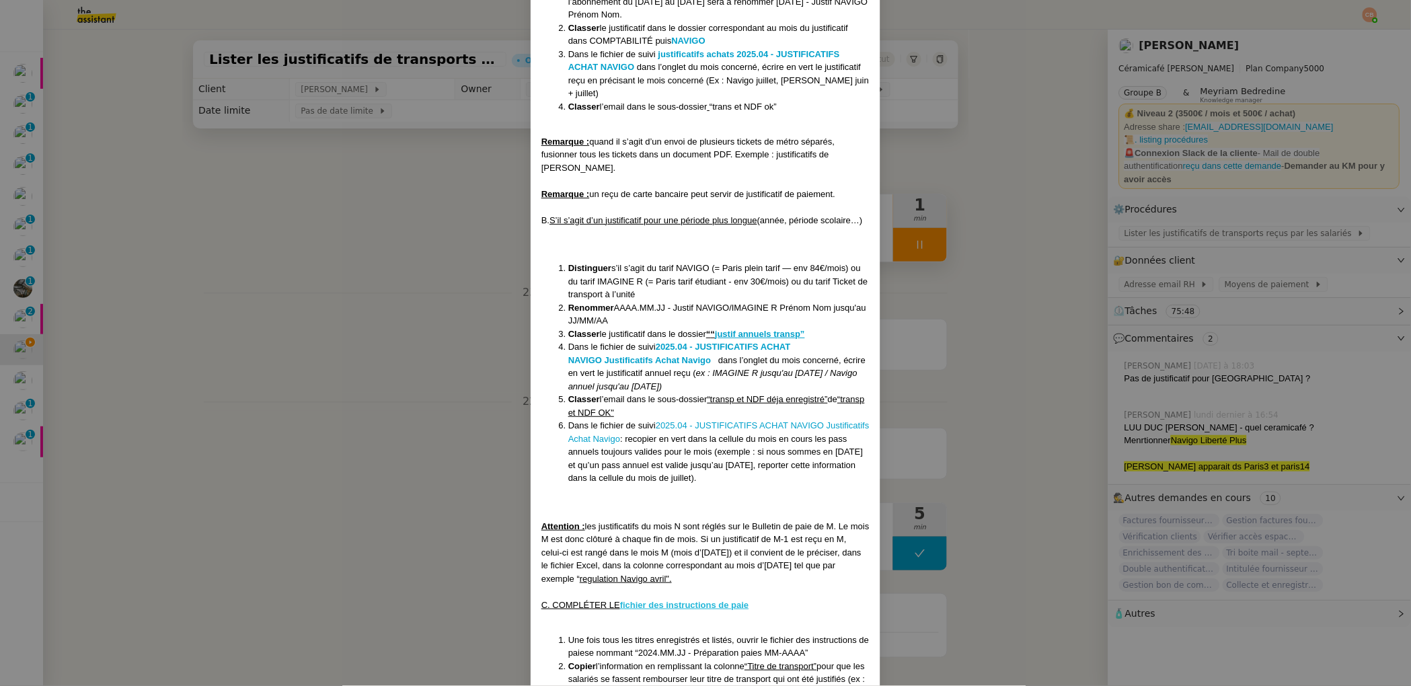
click at [679, 610] on u "fichier des instructions de paie" at bounding box center [684, 605] width 128 height 10
drag, startPoint x: 305, startPoint y: 214, endPoint x: 340, endPoint y: 197, distance: 39.1
click at [306, 214] on nz-modal-container "Créée le 18/06/24 MAJ le 22/07/25 Contexte : L’employeur a l’obligation de remb…" at bounding box center [705, 343] width 1411 height 686
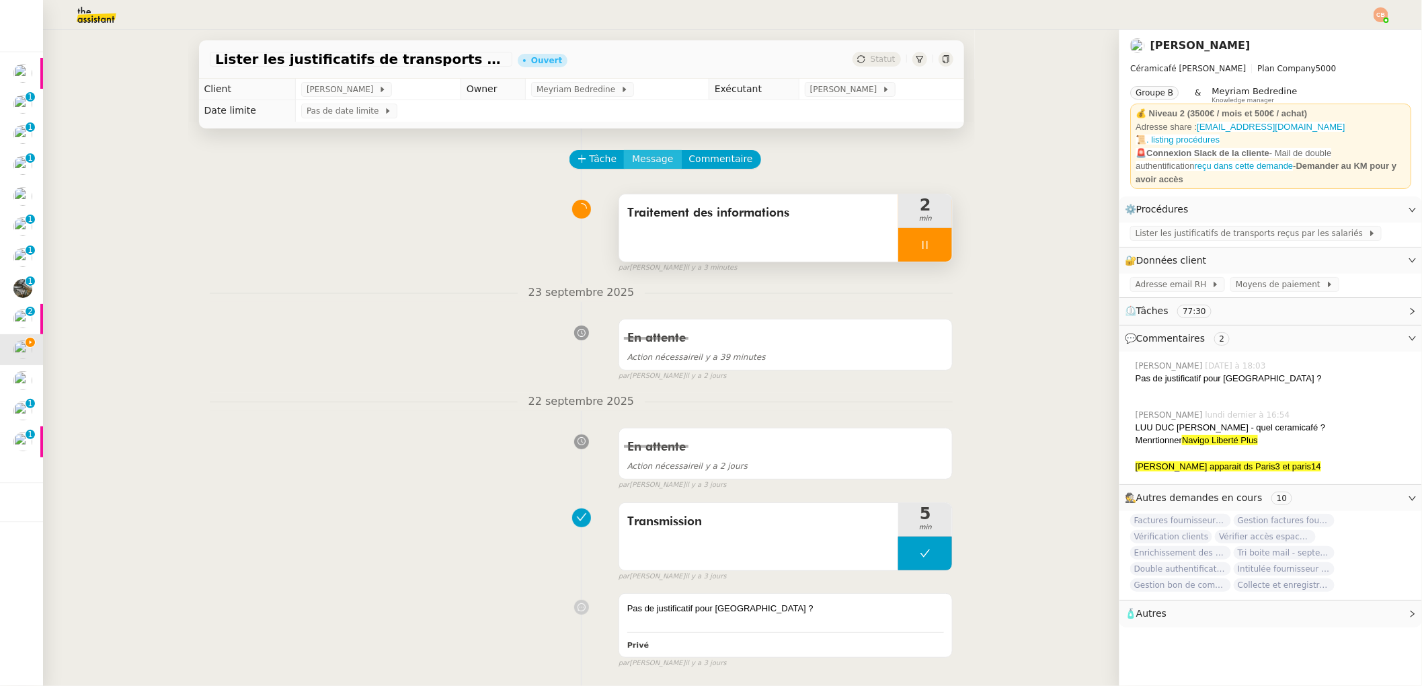
click at [652, 159] on span "Message" at bounding box center [652, 158] width 41 height 15
click at [664, 192] on span "Nouvelle conversation" at bounding box center [702, 197] width 118 height 11
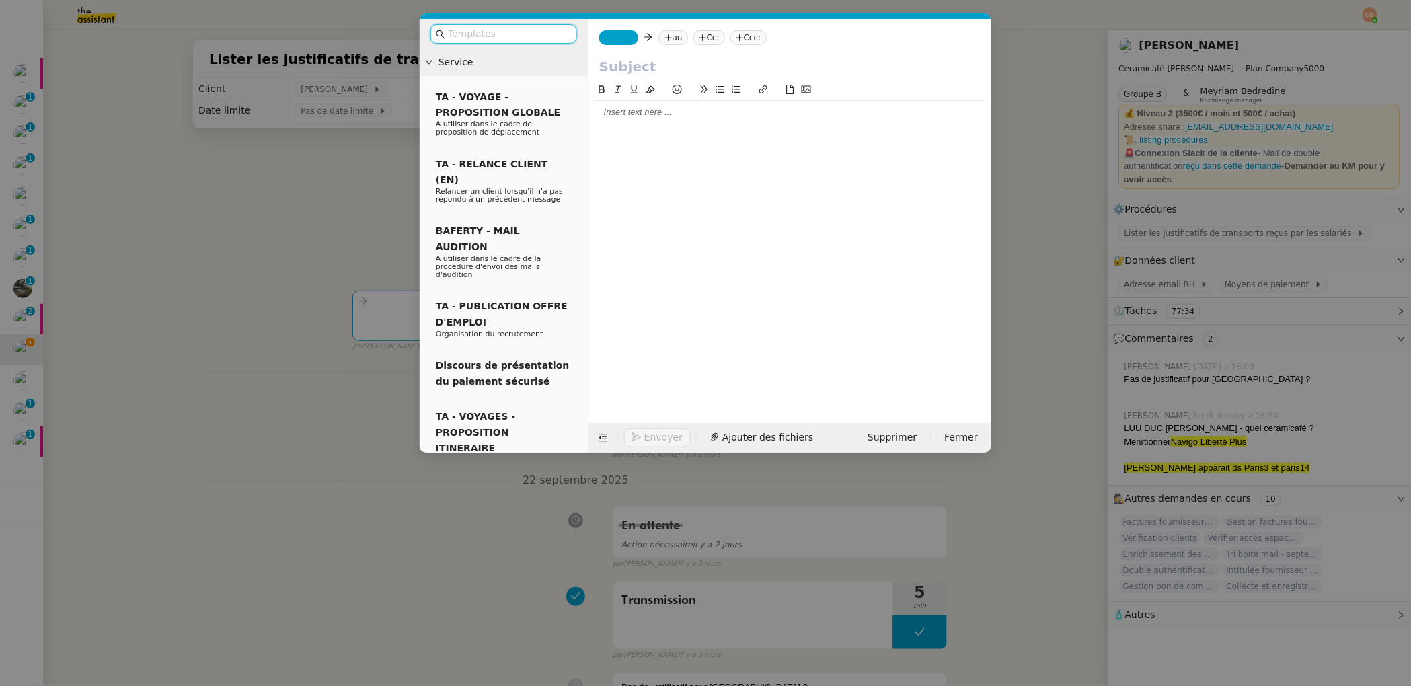
click at [627, 41] on span "_______" at bounding box center [618, 37] width 28 height 9
click at [629, 59] on span "[PERSON_NAME]" at bounding box center [700, 59] width 191 height 11
click at [698, 38] on nz-tag "au" at bounding box center [712, 37] width 29 height 15
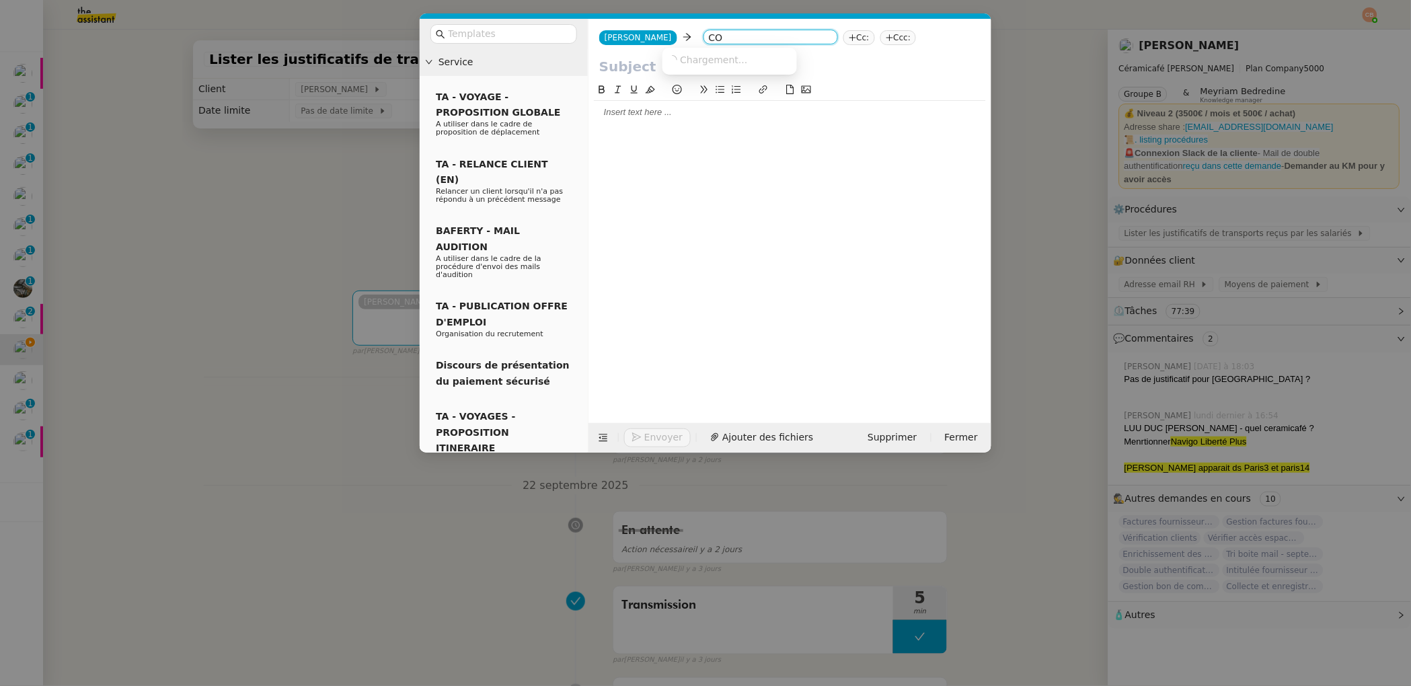
type input "C"
type input "c"
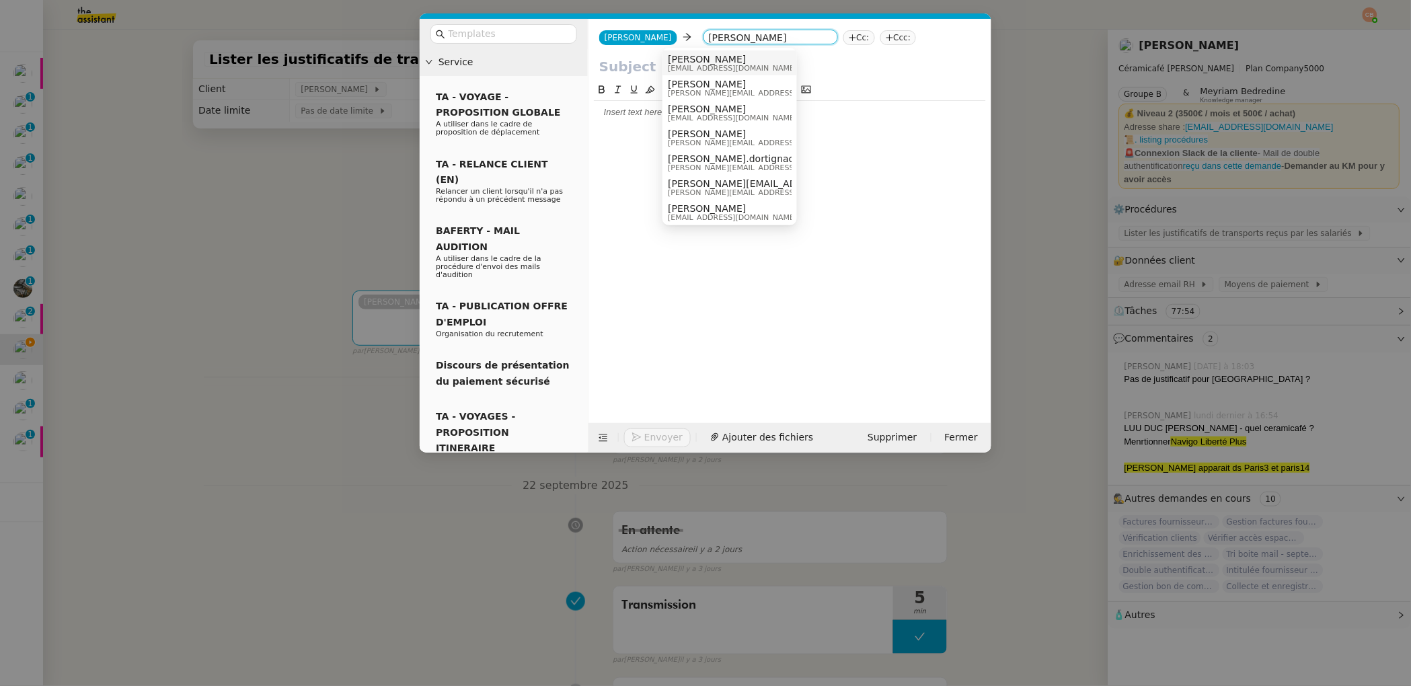
type input "genevieve"
click at [715, 65] on span "contact@ceramicafe-genevieve.fr" at bounding box center [763, 68] width 191 height 7
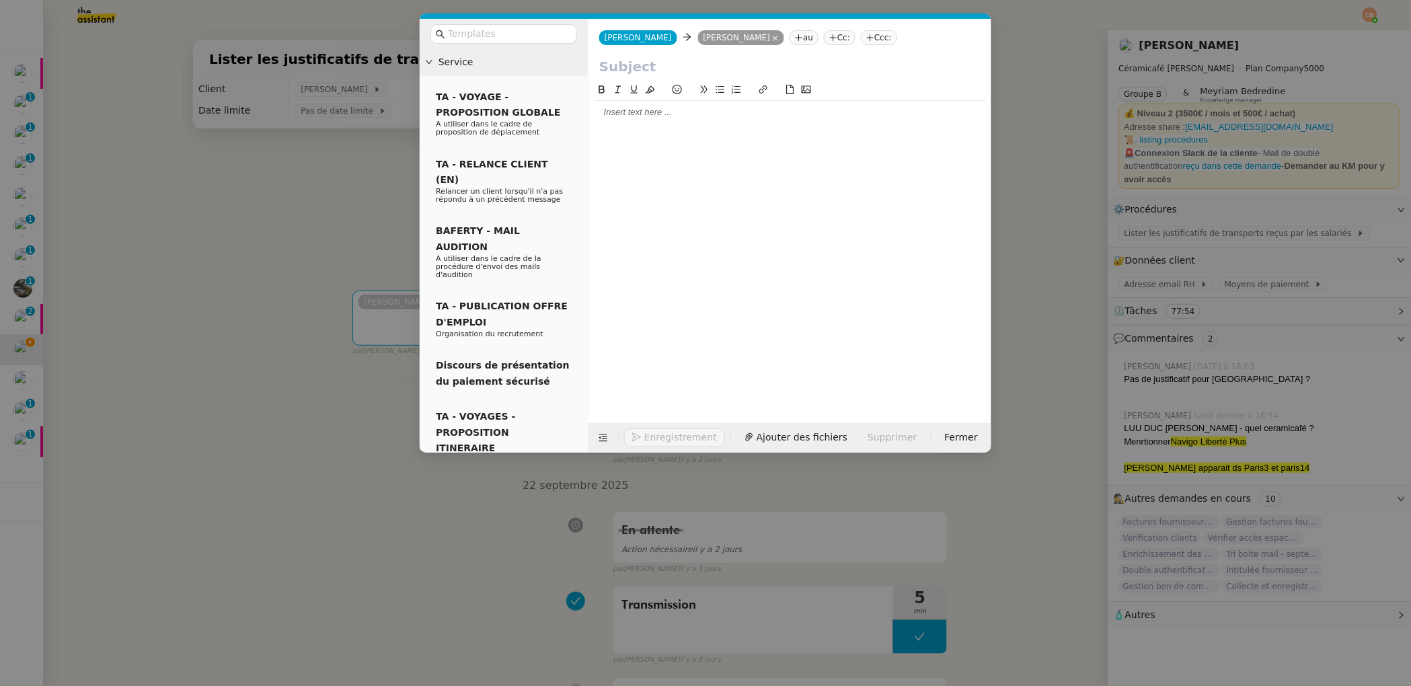
click at [662, 108] on div at bounding box center [790, 112] width 392 height 12
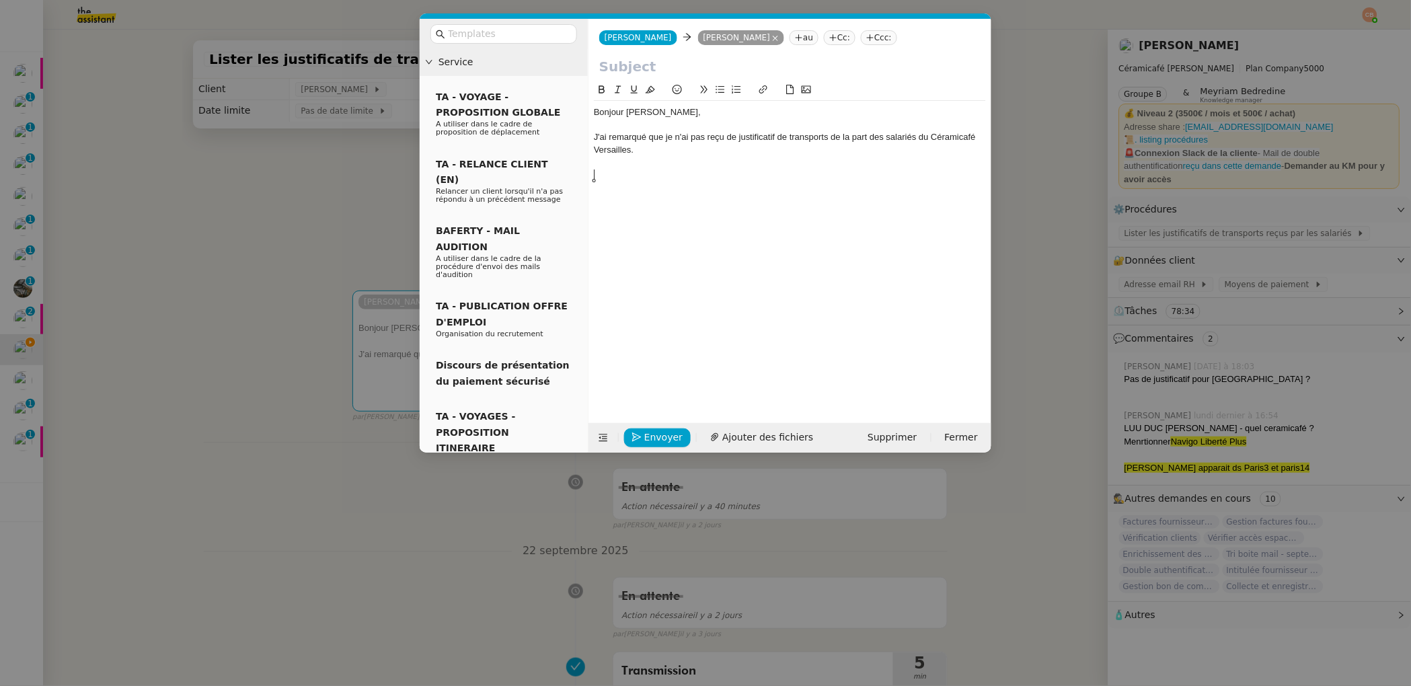
click at [726, 92] on button at bounding box center [720, 89] width 16 height 15
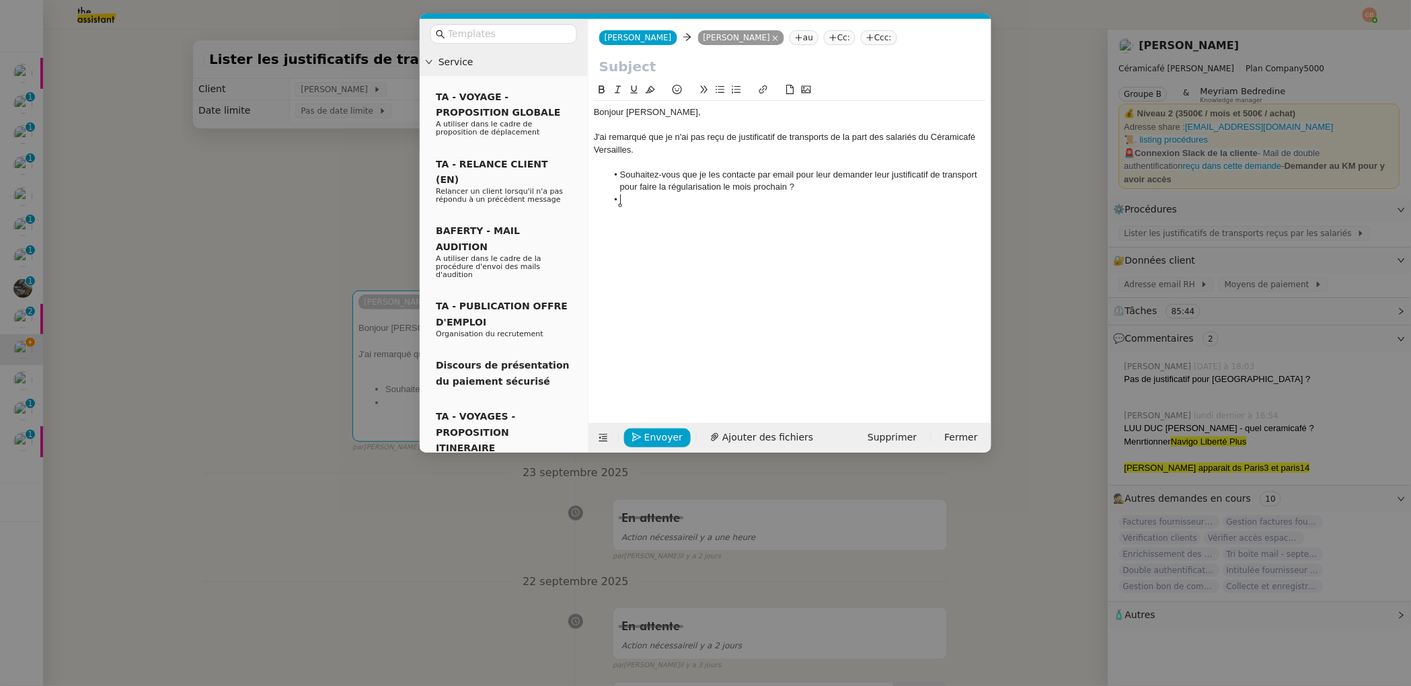
click at [598, 68] on div at bounding box center [789, 69] width 403 height 26
click at [603, 67] on input "text" at bounding box center [789, 66] width 381 height 20
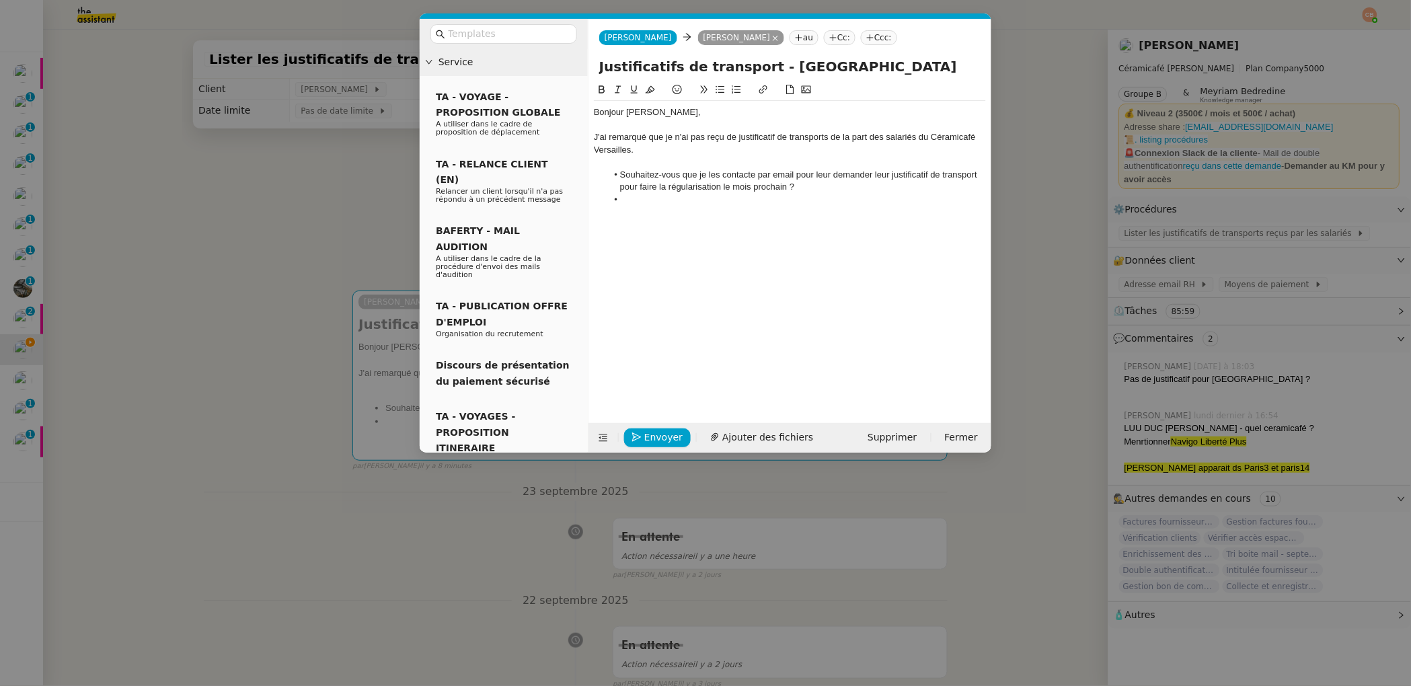
type input "Justificatifs de transport - Versailles"
drag, startPoint x: 595, startPoint y: 149, endPoint x: 640, endPoint y: 149, distance: 45.0
click at [640, 149] on div "J'ai remarqué que je n'ai pas reçu de justificatif de transports de la part des…" at bounding box center [790, 143] width 392 height 25
click at [602, 94] on button at bounding box center [602, 89] width 16 height 15
click at [729, 145] on div "J'ai remarqué que je n'ai pas reçu de justificatif de transports de la part des…" at bounding box center [790, 143] width 392 height 25
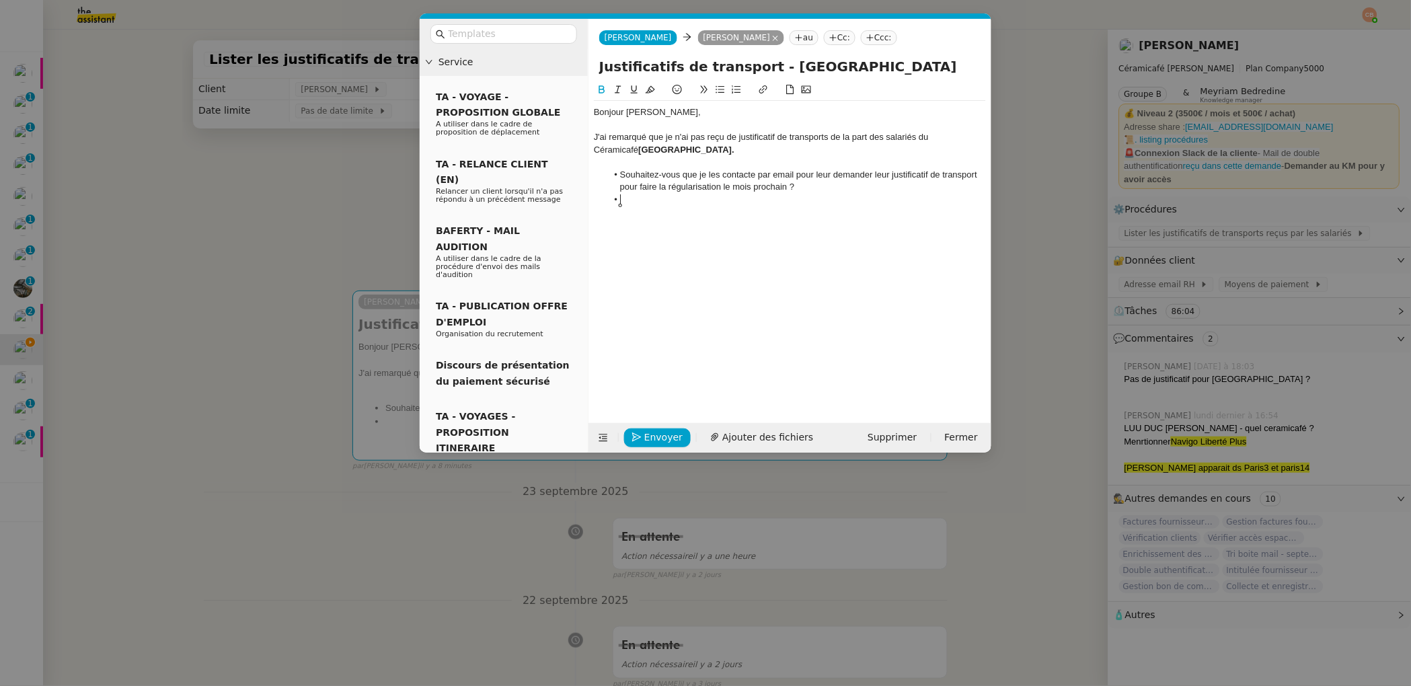
click at [649, 196] on li at bounding box center [796, 200] width 379 height 12
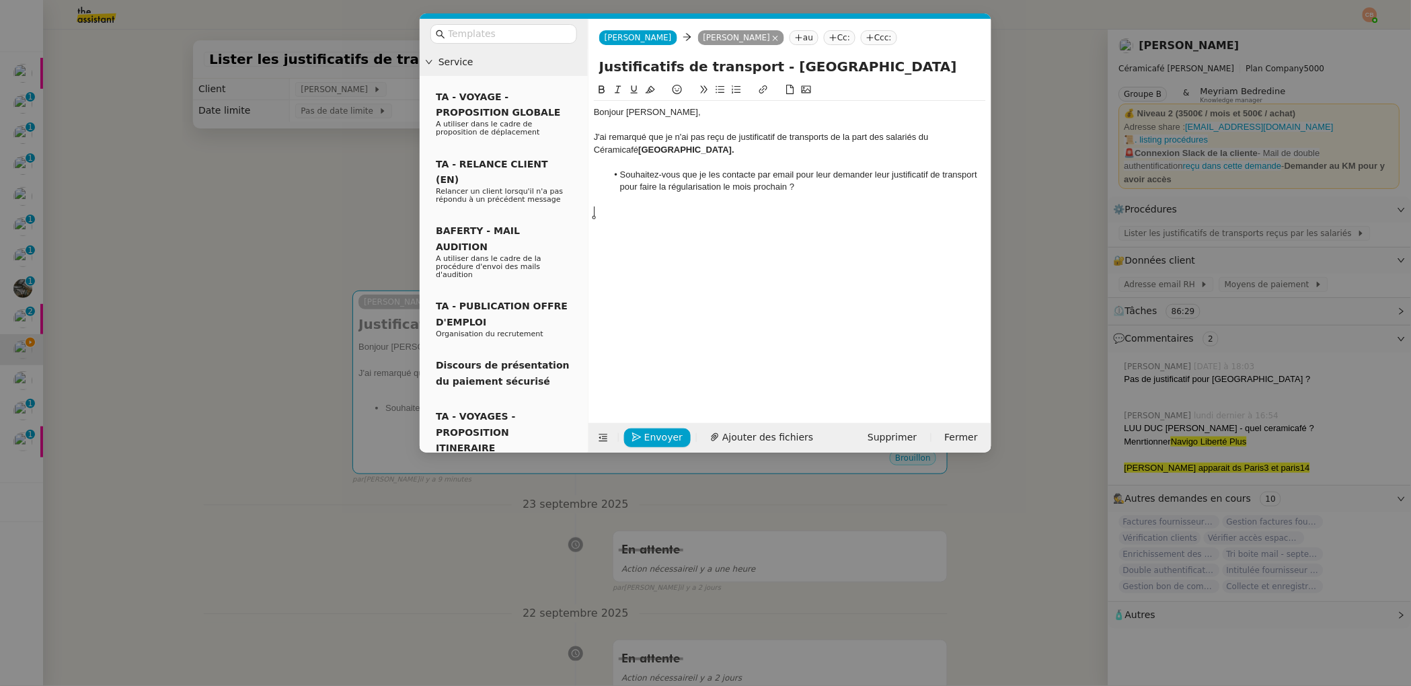
click at [806, 188] on li "Souhaitez-vous que je les contacte par email pour leur demander leur justificat…" at bounding box center [796, 181] width 379 height 25
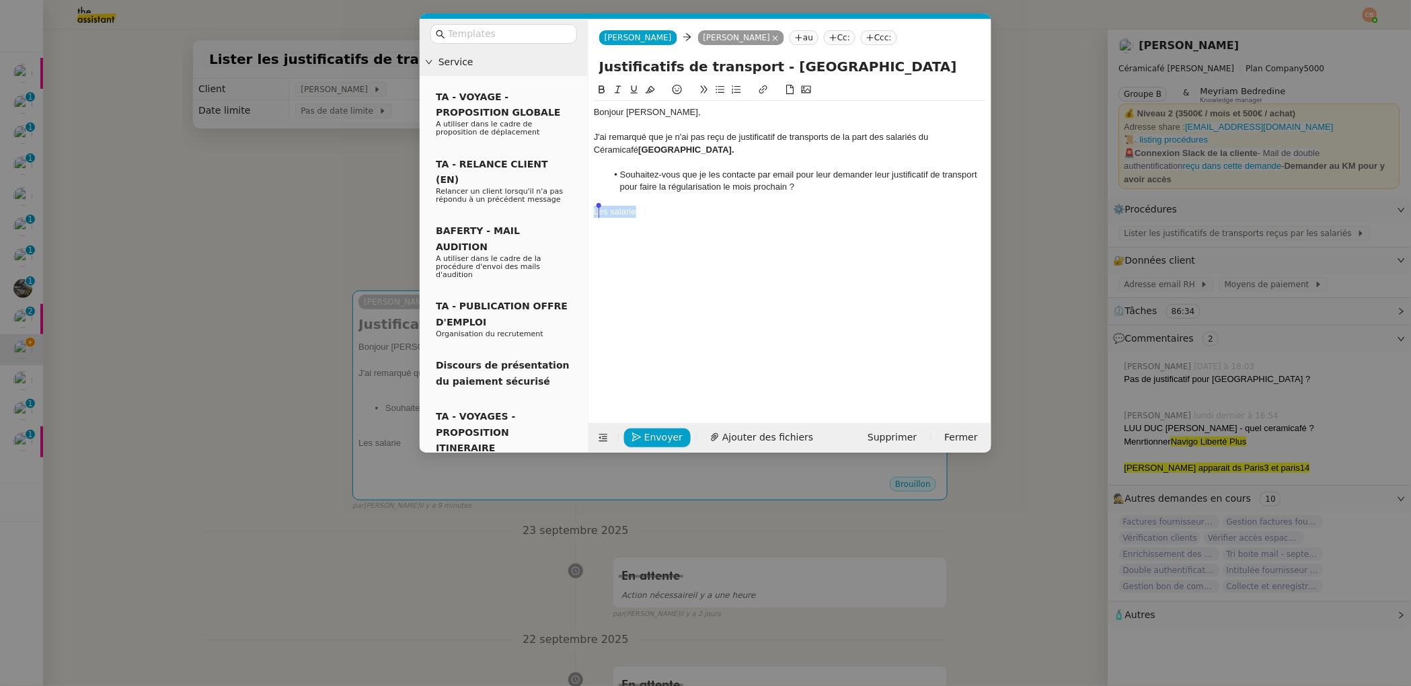
drag, startPoint x: 642, startPoint y: 214, endPoint x: 594, endPoint y: 216, distance: 47.8
click at [594, 216] on div "Les salarie" at bounding box center [790, 212] width 392 height 12
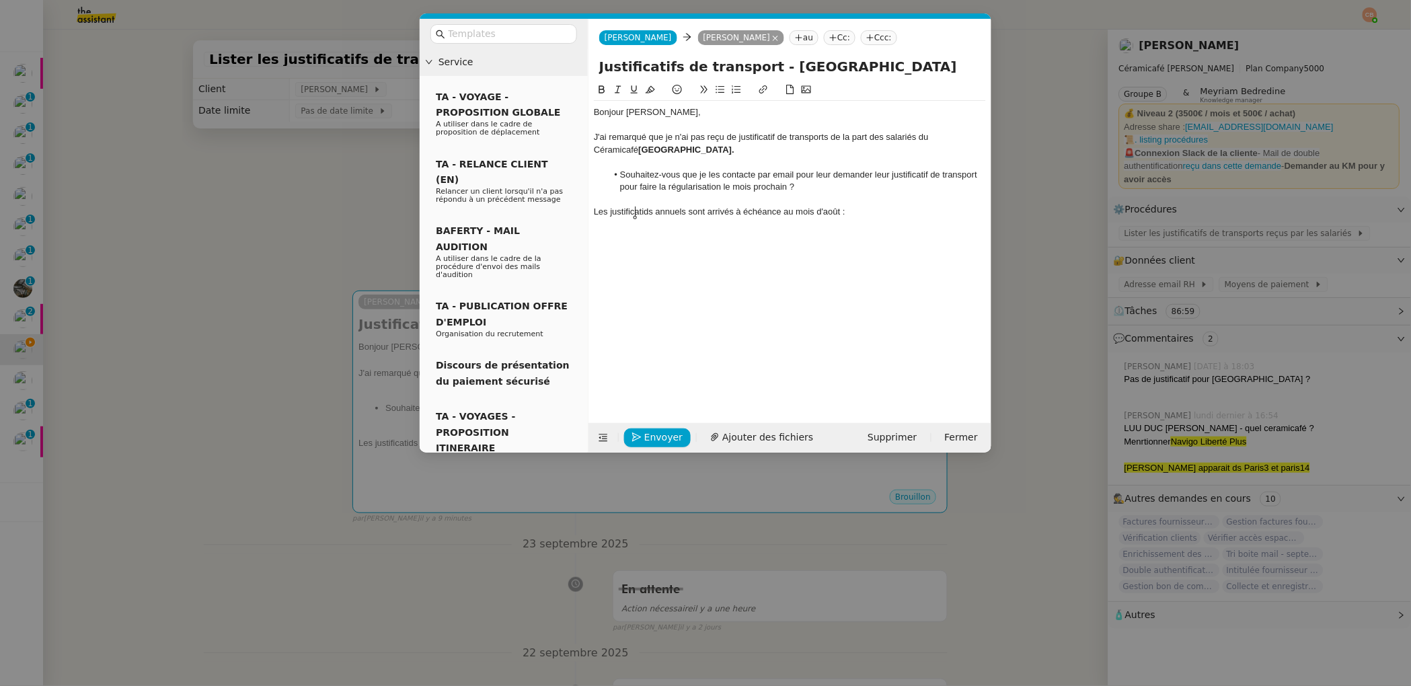
click at [634, 212] on div "Les justificatids annuels sont arrivés à échéance au mois d'août :" at bounding box center [790, 212] width 392 height 12
click at [0, 0] on lt-span "justificati f s" at bounding box center [0, 0] width 0 height 0
click at [838, 208] on div "Les justificatifs annuels sont arrivés à échéance au mois d'août :" at bounding box center [790, 212] width 392 height 12
click at [957, 209] on div "Les justificatifs annuels sont arrivés à échéance au mois d'août pour les salar…" at bounding box center [790, 212] width 392 height 12
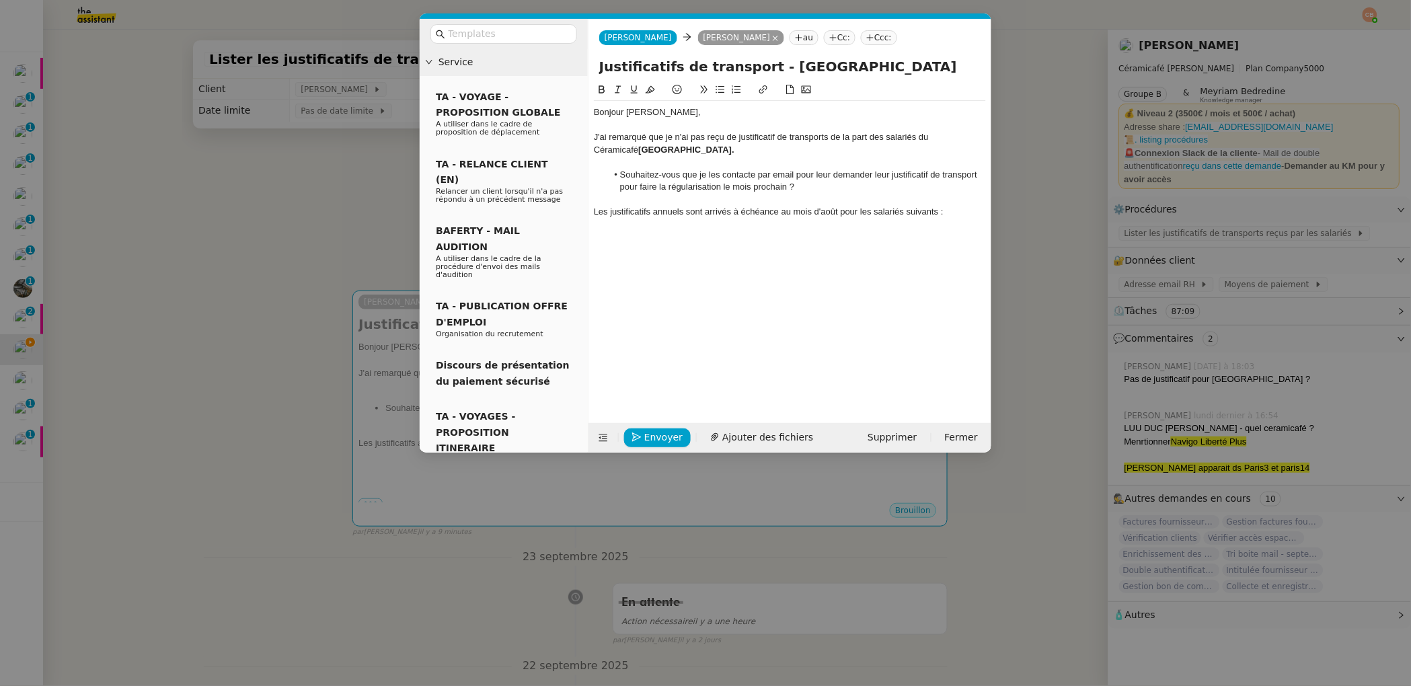
click at [723, 91] on icon at bounding box center [719, 89] width 9 height 9
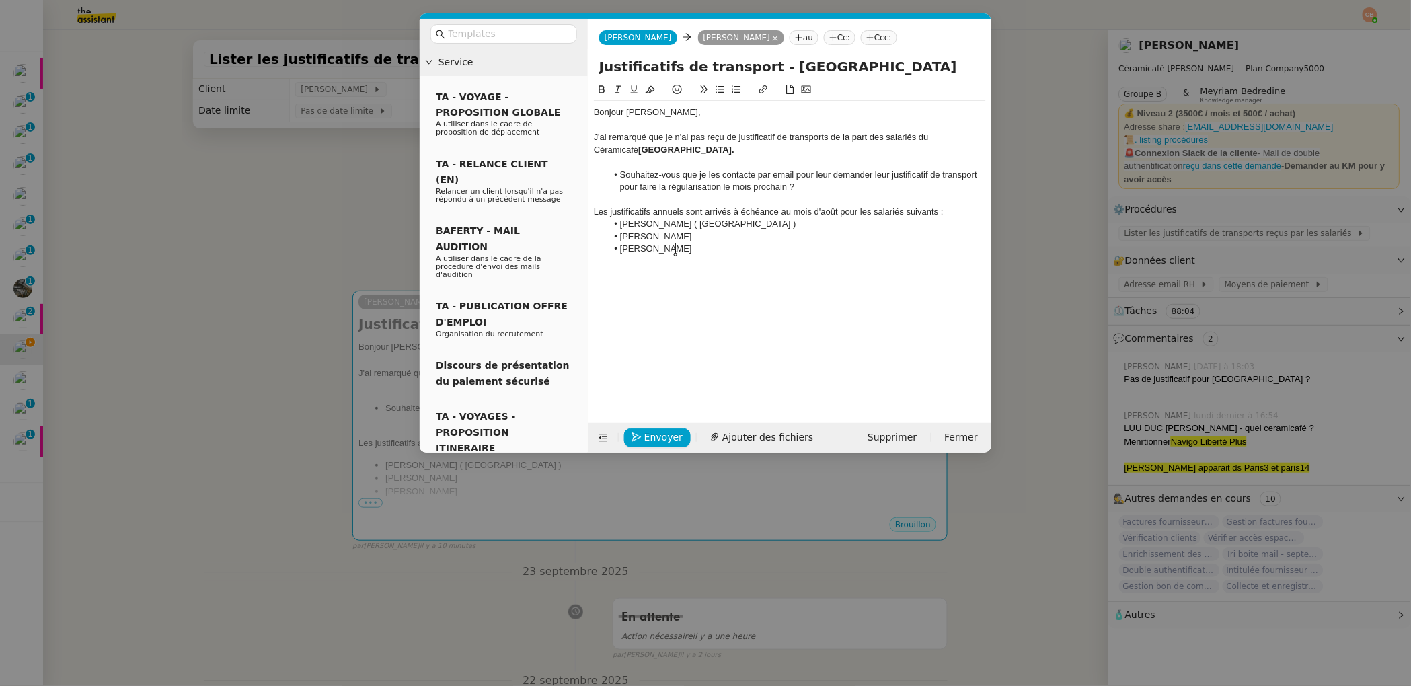
click at [713, 241] on li "Orfeo Campanella" at bounding box center [796, 237] width 379 height 12
click at [710, 252] on li "Axelle Careira" at bounding box center [796, 249] width 379 height 12
drag, startPoint x: 737, startPoint y: 258, endPoint x: 604, endPoint y: 239, distance: 133.8
click at [604, 239] on div "Bonjour Geneviève, J'ai remarqué que je n'ai pas reçu de justificatif de transp…" at bounding box center [790, 199] width 392 height 197
drag, startPoint x: 610, startPoint y: 237, endPoint x: 730, endPoint y: 251, distance: 121.3
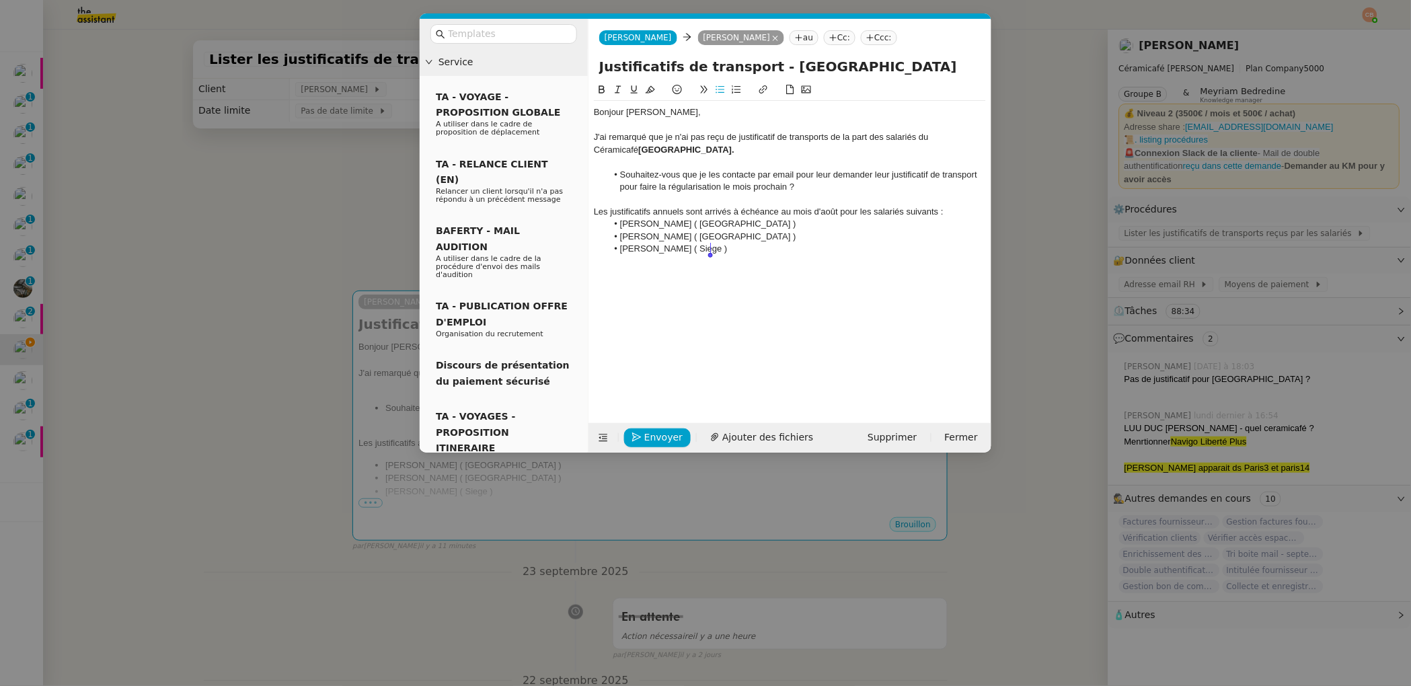
click at [730, 251] on ul "Anais Bernier Richer ( Paris11 ) Orfeo Campanella ( Paris3 ) Axelle Careira ( S…" at bounding box center [790, 236] width 392 height 37
drag, startPoint x: 736, startPoint y: 243, endPoint x: 610, endPoint y: 236, distance: 125.3
click at [610, 236] on div "Bonjour Geneviève, J'ai remarqué que je n'ai pas reçu de justificatif de transp…" at bounding box center [790, 193] width 392 height 184
drag, startPoint x: 721, startPoint y: 237, endPoint x: 601, endPoint y: 234, distance: 119.7
click at [601, 234] on ul "Anais Bernier Richer ( Paris11 ) Nina Daguerre ( Siege )" at bounding box center [790, 230] width 392 height 25
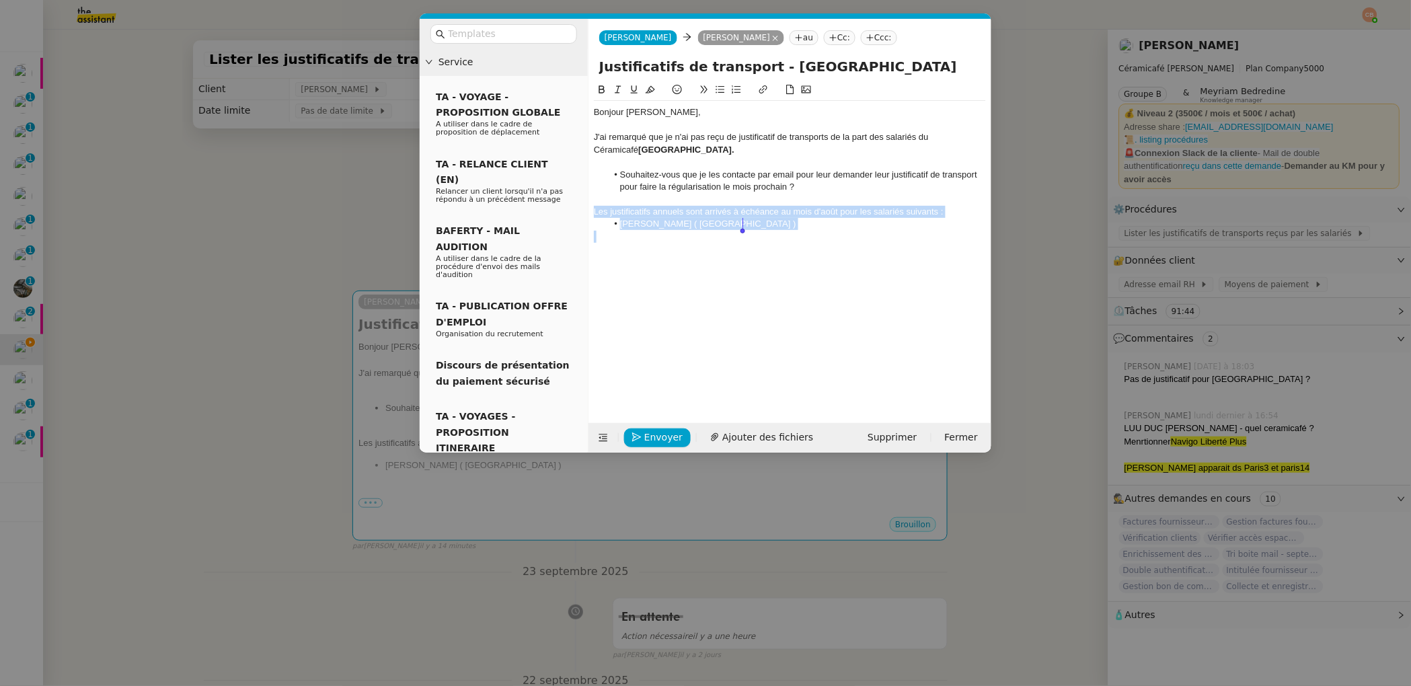
drag, startPoint x: 594, startPoint y: 210, endPoint x: 800, endPoint y: 241, distance: 207.9
click at [800, 241] on div "Bonjour Geneviève, J'ai remarqué que je n'ai pas reçu de justificatif de transp…" at bounding box center [790, 193] width 392 height 184
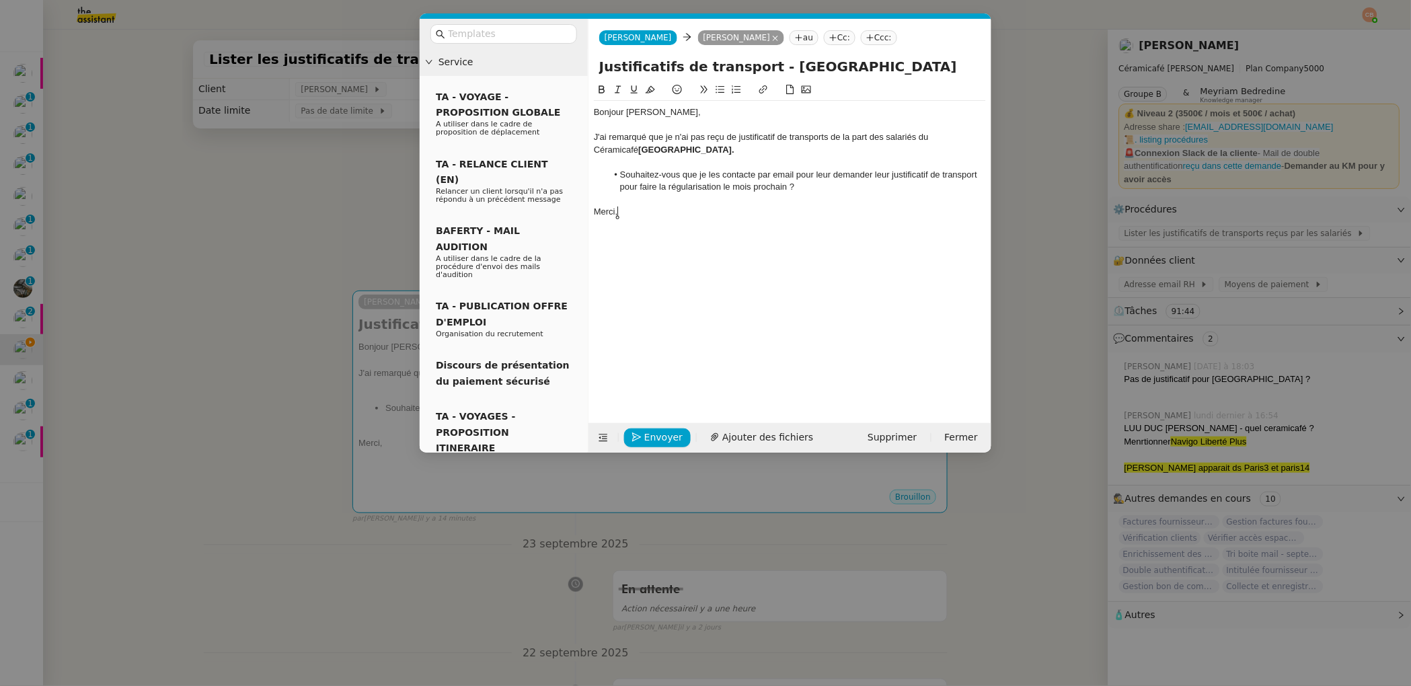
drag, startPoint x: 331, startPoint y: 202, endPoint x: 343, endPoint y: 196, distance: 12.9
click at [333, 200] on nz-modal-container "Service TA - VOYAGE - PROPOSITION GLOBALE A utiliser dans le cadre de propositi…" at bounding box center [705, 343] width 1411 height 686
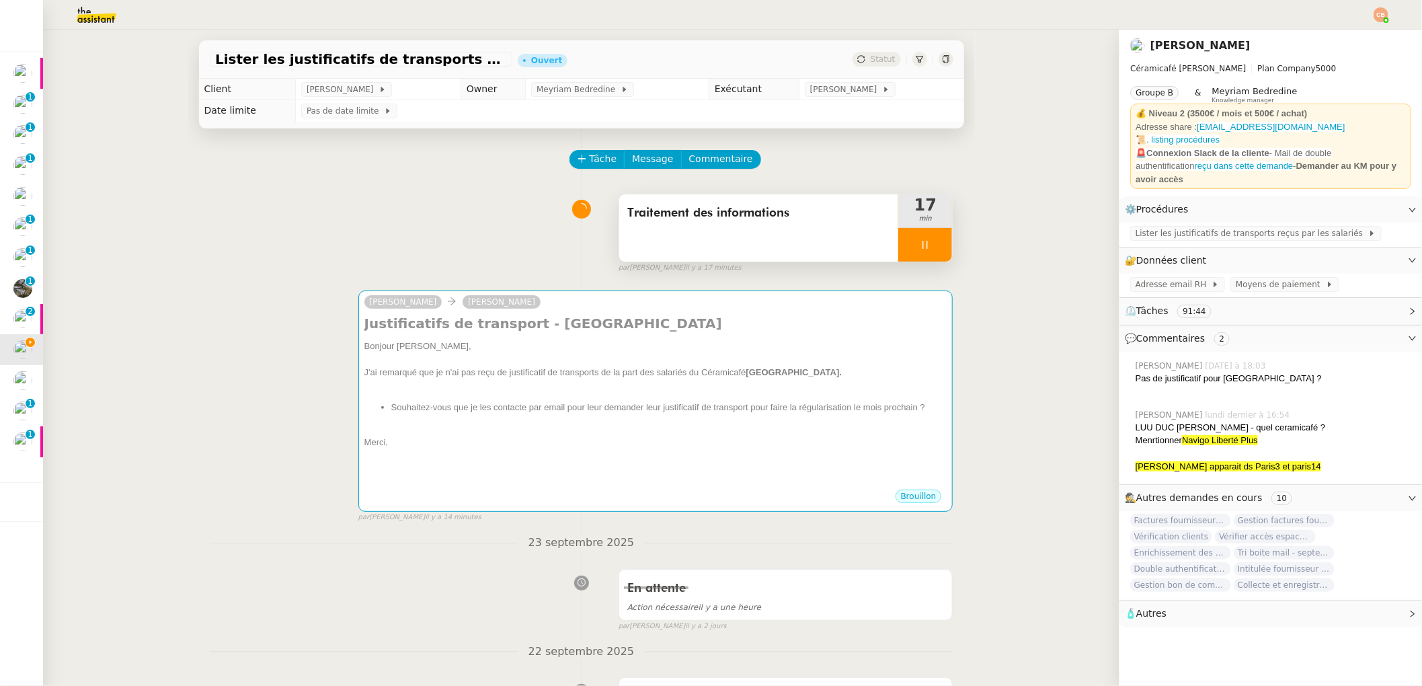
click at [915, 235] on div at bounding box center [925, 245] width 54 height 34
click at [933, 239] on icon at bounding box center [938, 244] width 11 height 11
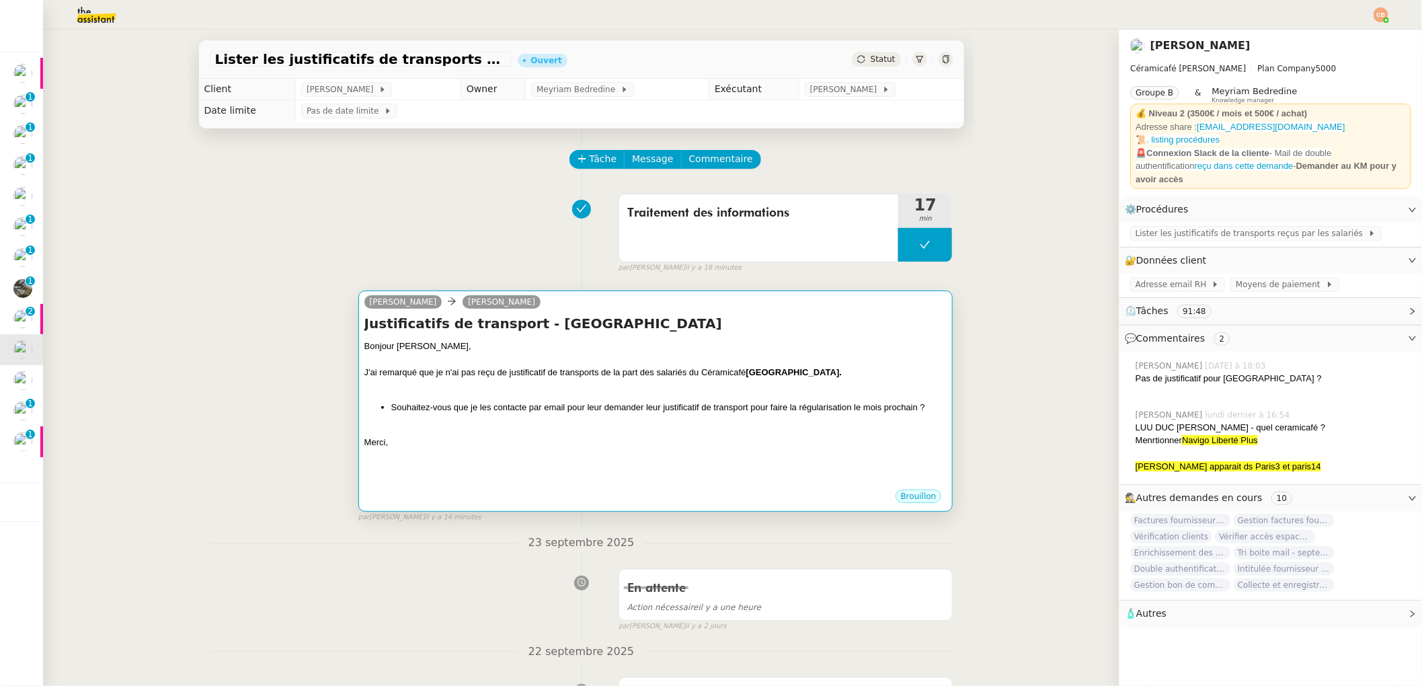
click at [662, 322] on h4 "Justificatifs de transport - Versailles" at bounding box center [655, 323] width 583 height 19
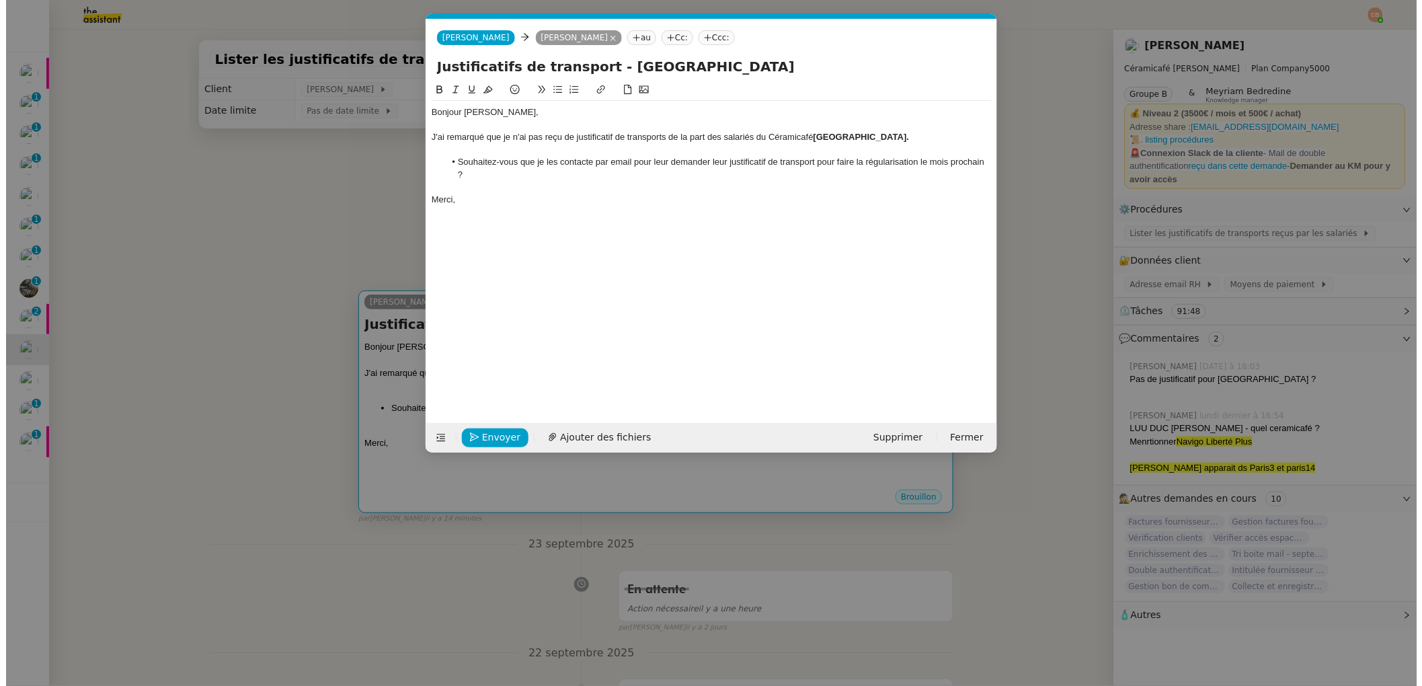
scroll to position [0, 28]
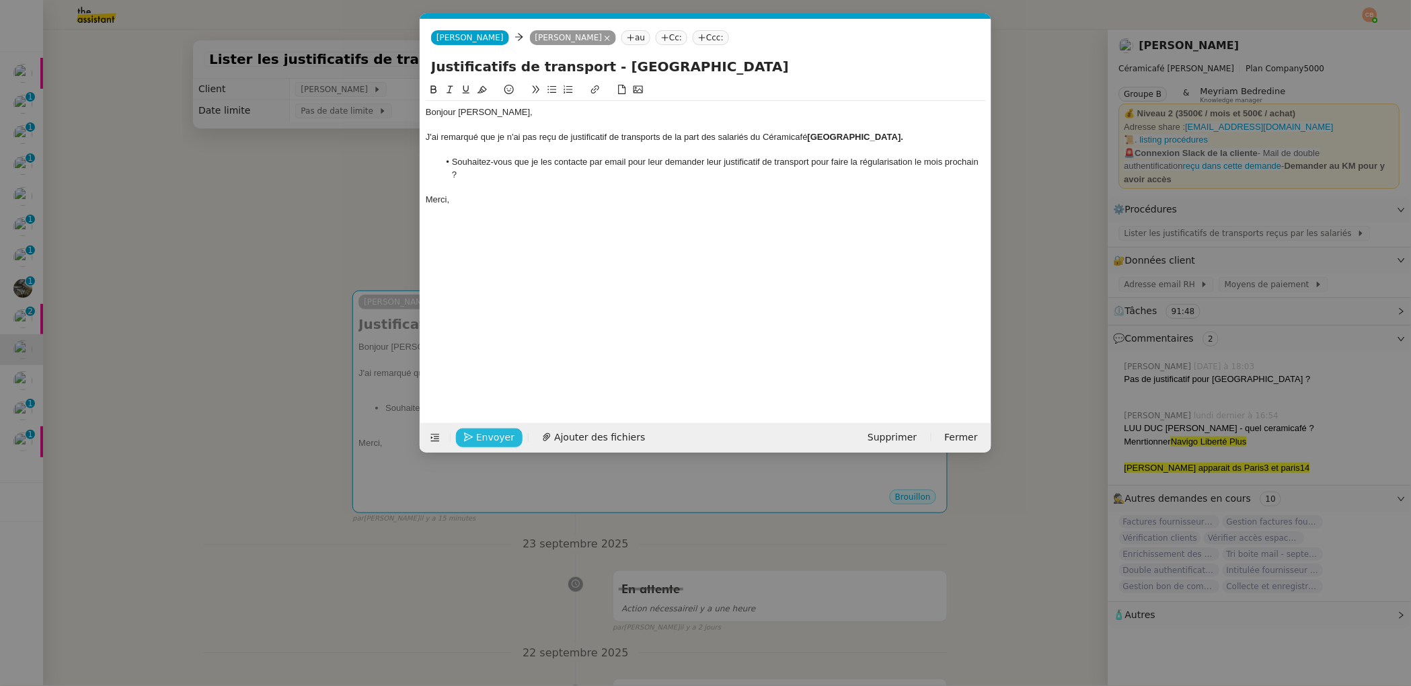
click at [503, 436] on span "Envoyer" at bounding box center [495, 437] width 38 height 15
click at [503, 436] on span "Confirmer l'envoi" at bounding box center [516, 437] width 81 height 15
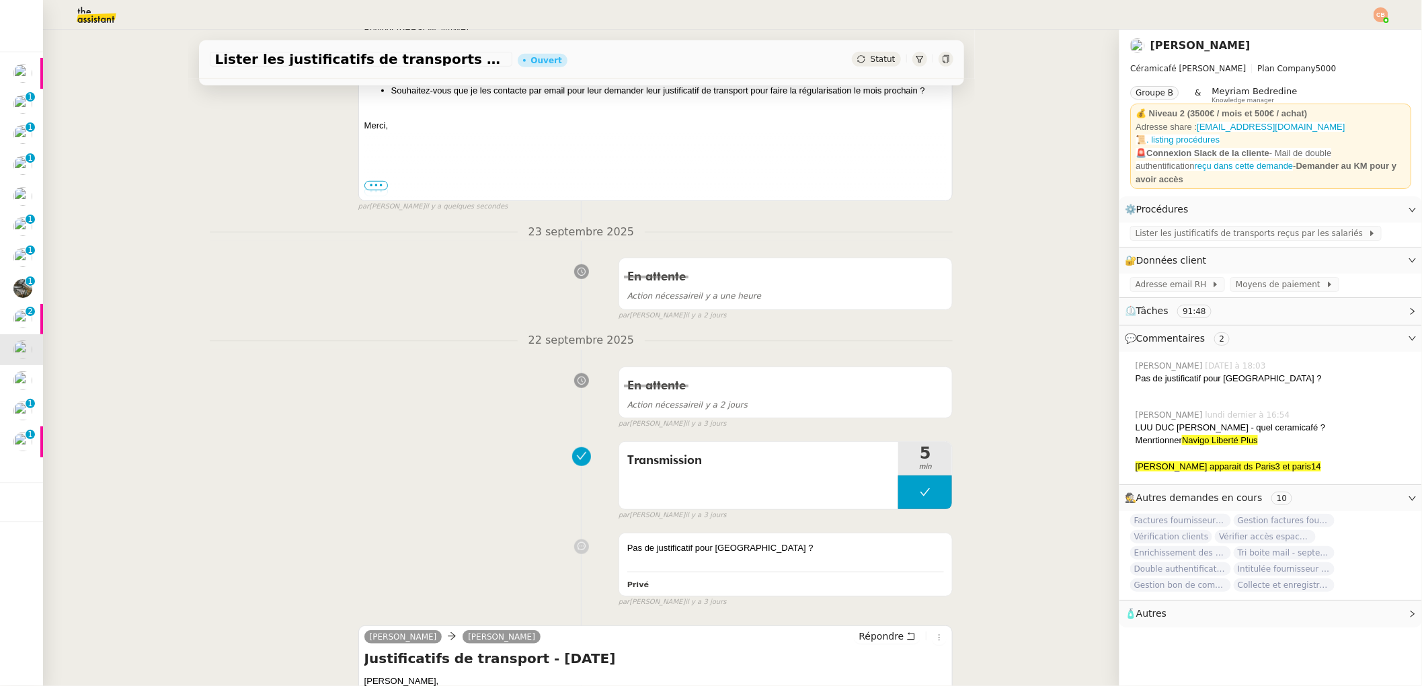
scroll to position [0, 0]
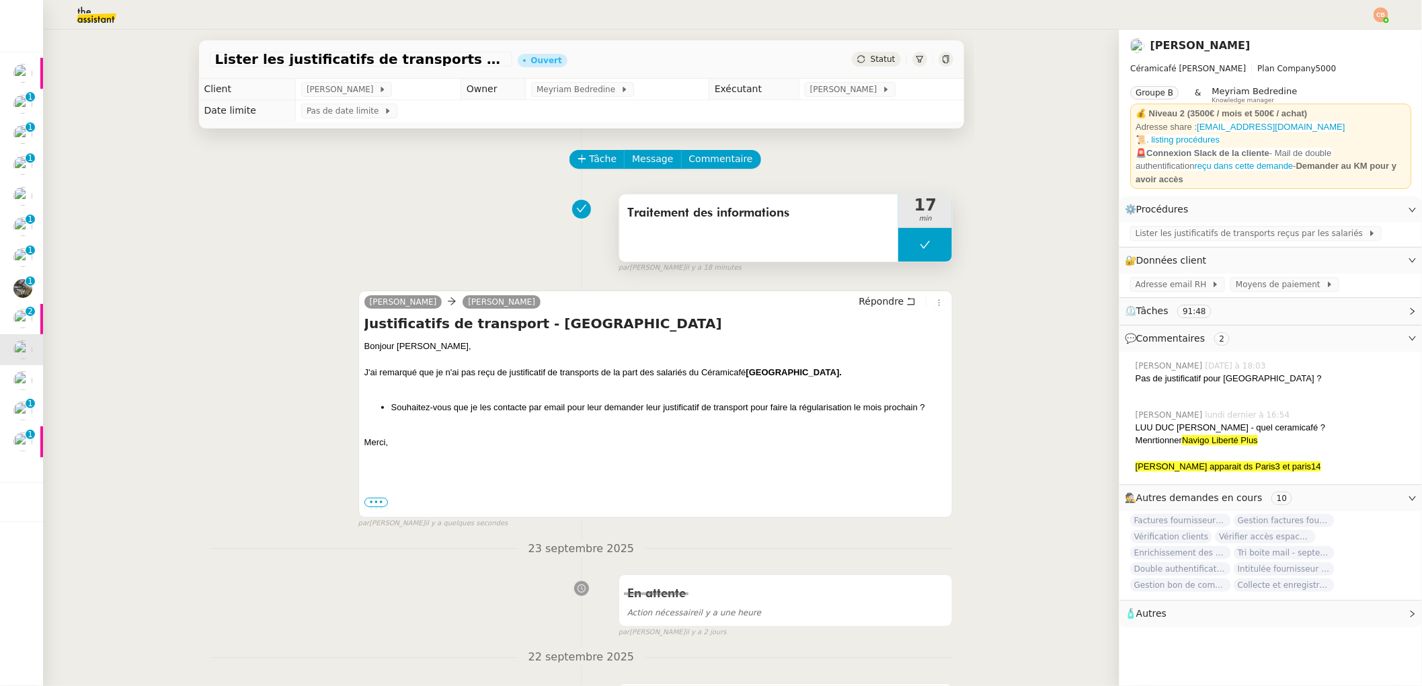
click at [752, 254] on div "Traitement des informations" at bounding box center [759, 227] width 280 height 67
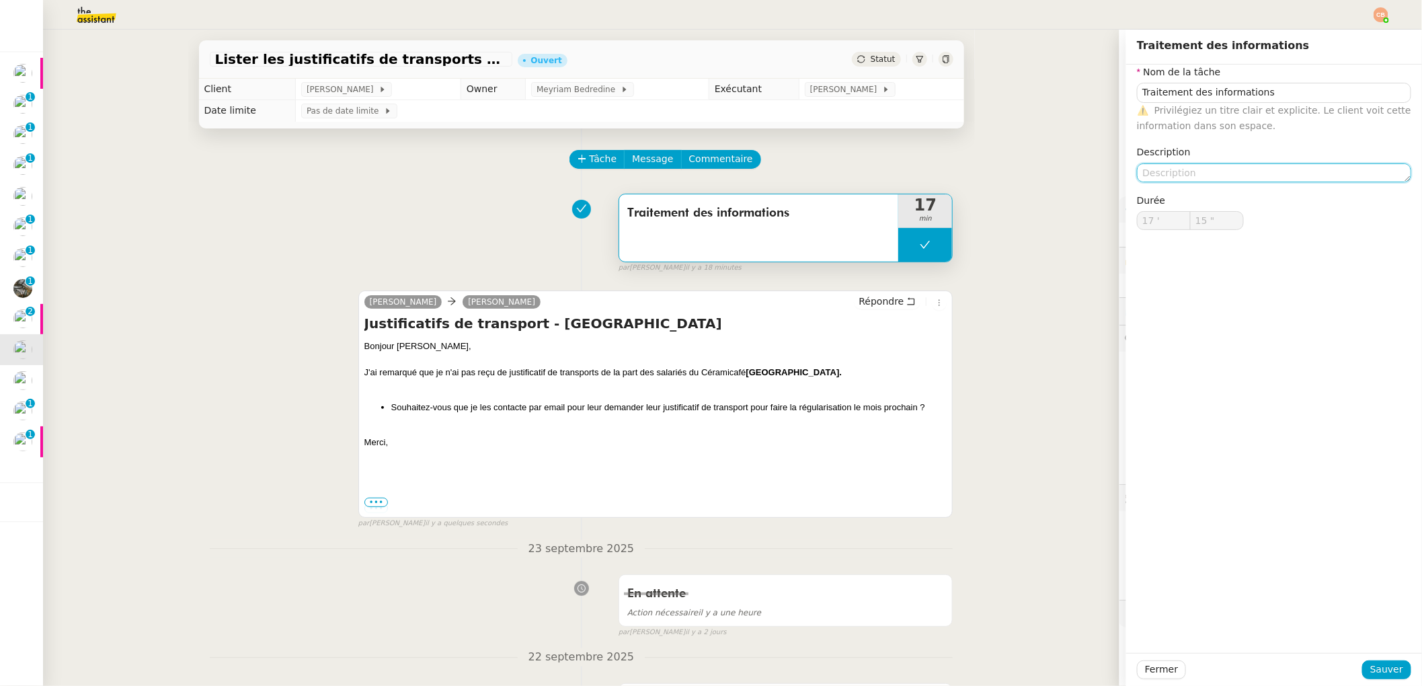
click at [1174, 182] on textarea at bounding box center [1274, 172] width 274 height 19
type textarea "Mise a jour tableau fins de contrats"
click at [1379, 667] on span "Sauver" at bounding box center [1386, 669] width 33 height 15
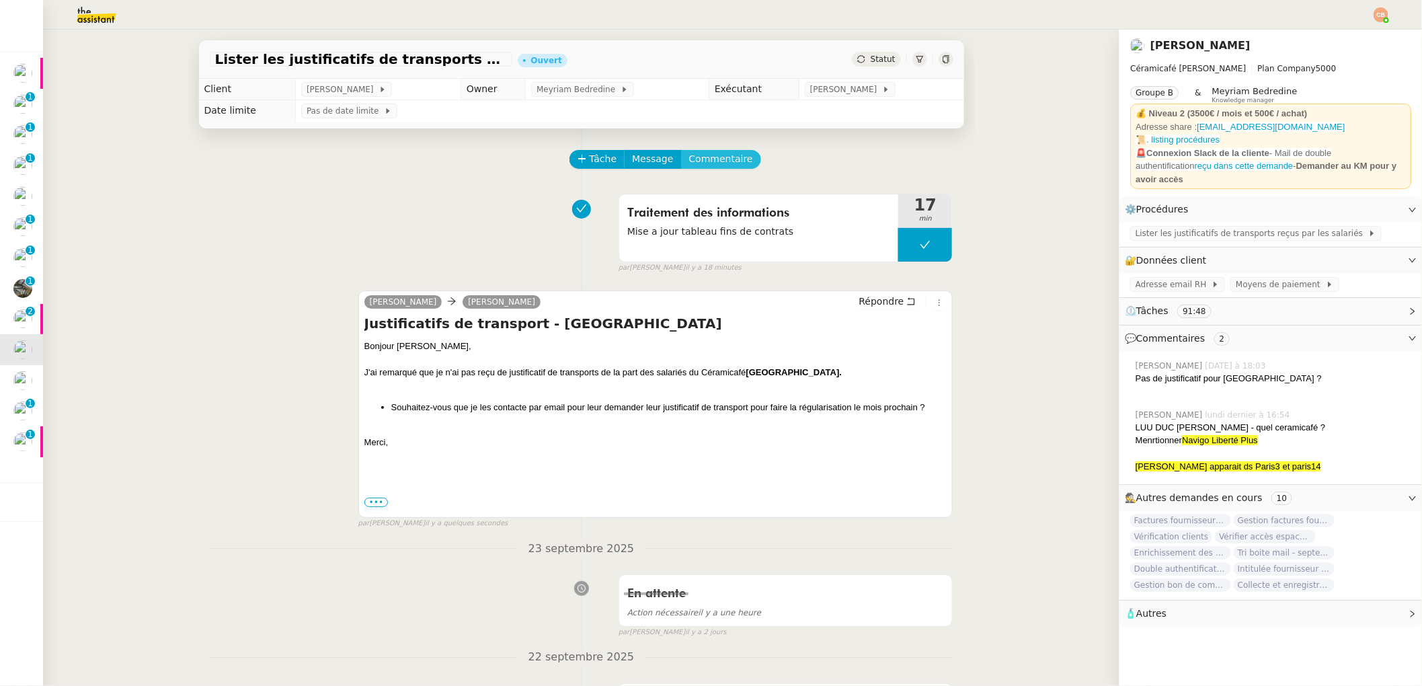
click at [717, 165] on span "Commentaire" at bounding box center [721, 158] width 64 height 15
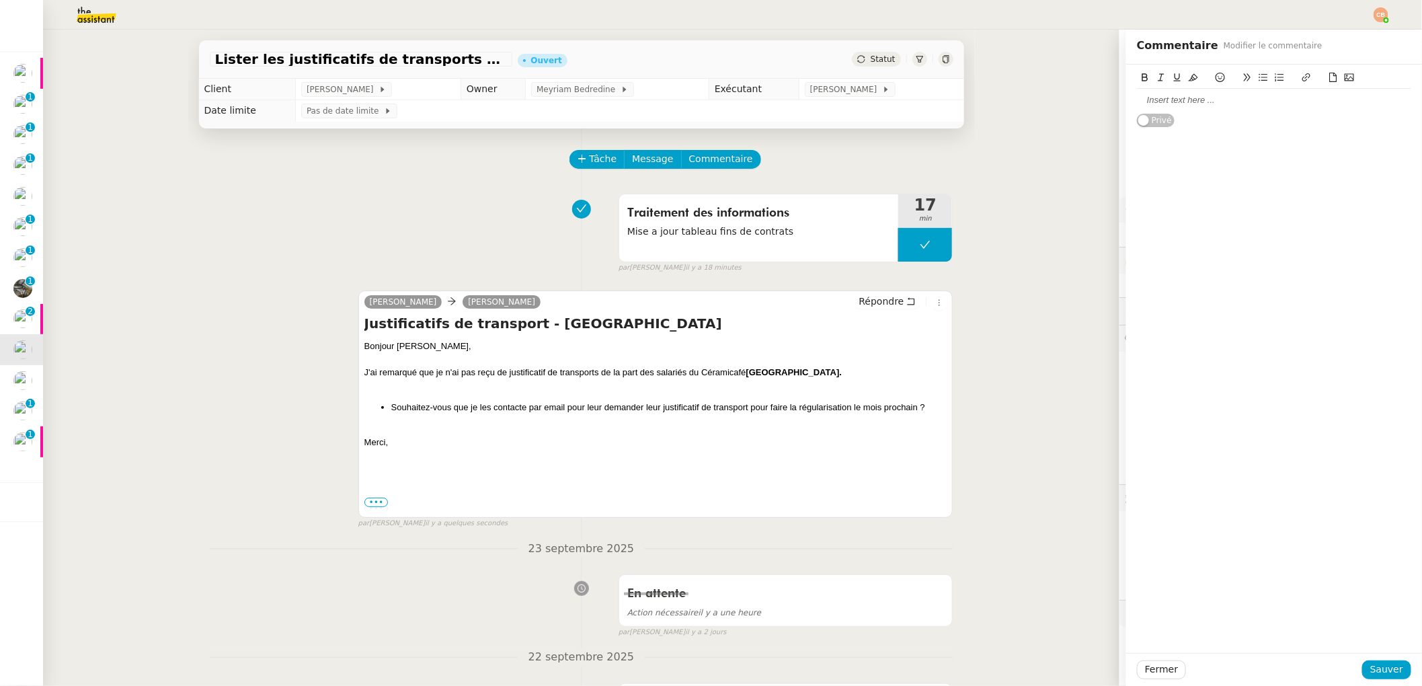
click at [1143, 95] on div at bounding box center [1274, 100] width 274 height 12
click at [1392, 674] on button "Sauver" at bounding box center [1386, 669] width 49 height 19
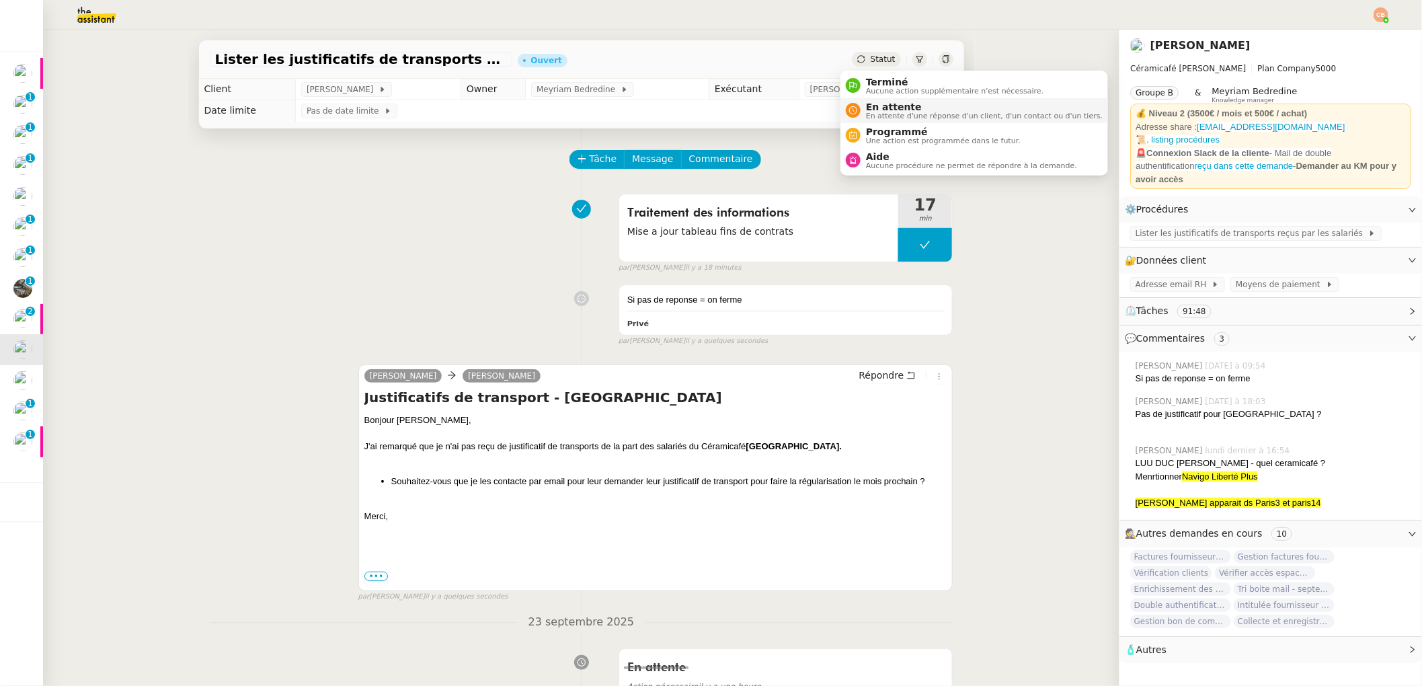
click at [871, 99] on li "En attente En attente d'une réponse d'un client, d'un contact ou d'un tiers." at bounding box center [974, 110] width 268 height 25
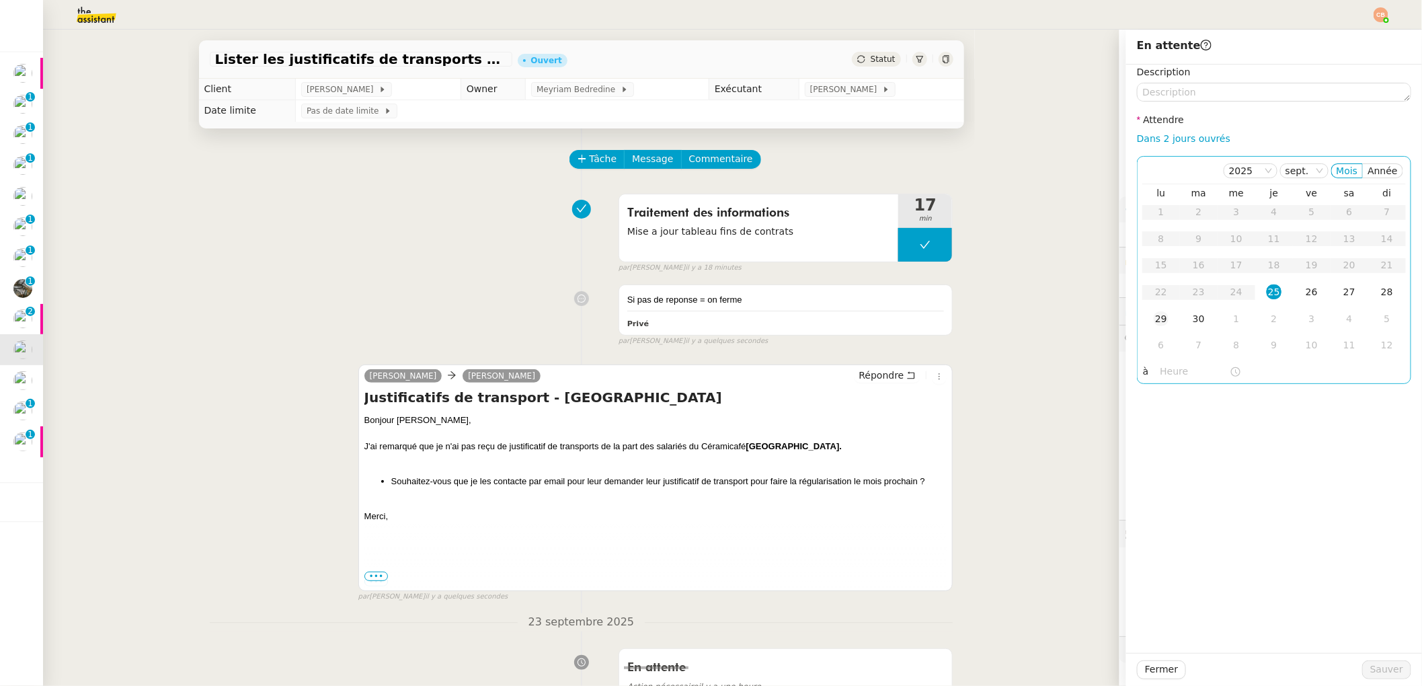
click at [1154, 322] on div "29" at bounding box center [1161, 318] width 15 height 15
click at [1162, 368] on input "text" at bounding box center [1194, 371] width 69 height 15
click at [1160, 518] on div "09" at bounding box center [1161, 522] width 38 height 16
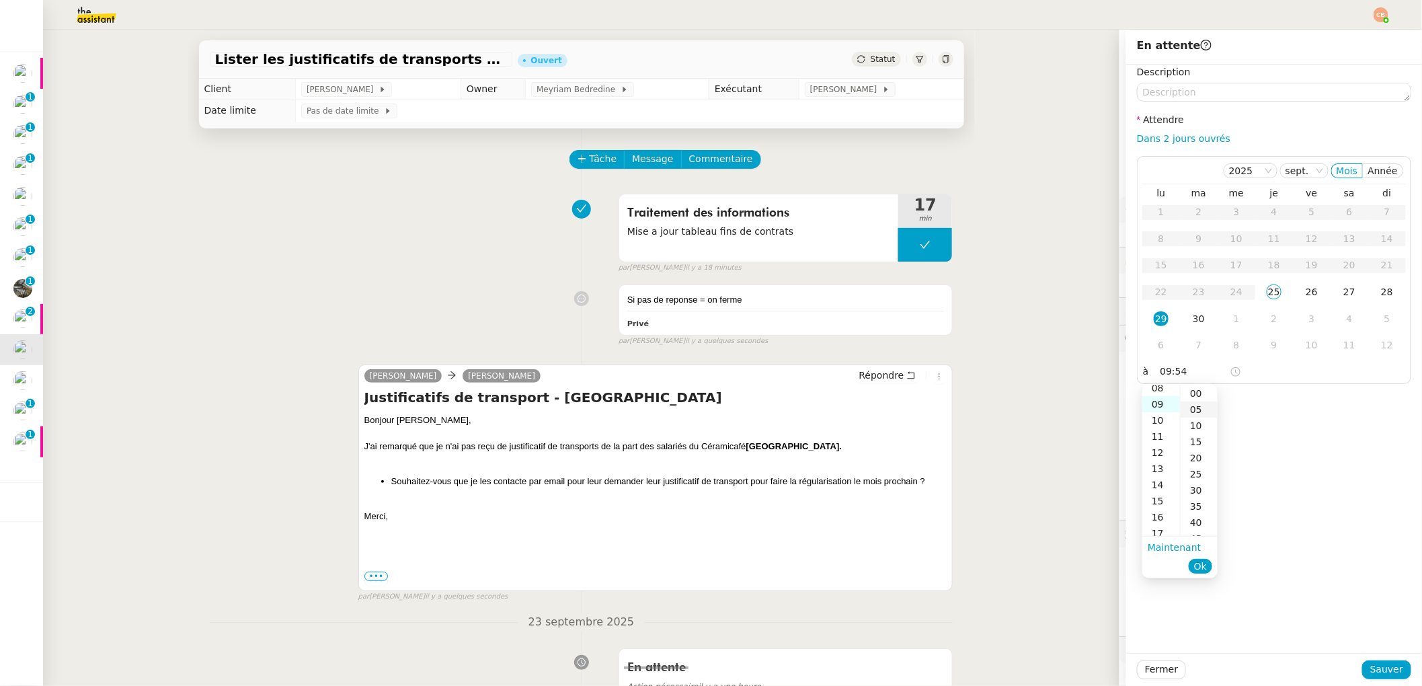
scroll to position [145, 0]
click at [1198, 389] on div "00" at bounding box center [1199, 393] width 37 height 16
type input "09:00"
drag, startPoint x: 1273, startPoint y: 397, endPoint x: 1307, endPoint y: 501, distance: 109.7
click at [1276, 403] on div "Description Attendre Dans 2 jours ouvrés [DATE] Mois Année lu ma me je ve sa di…" at bounding box center [1274, 359] width 296 height 588
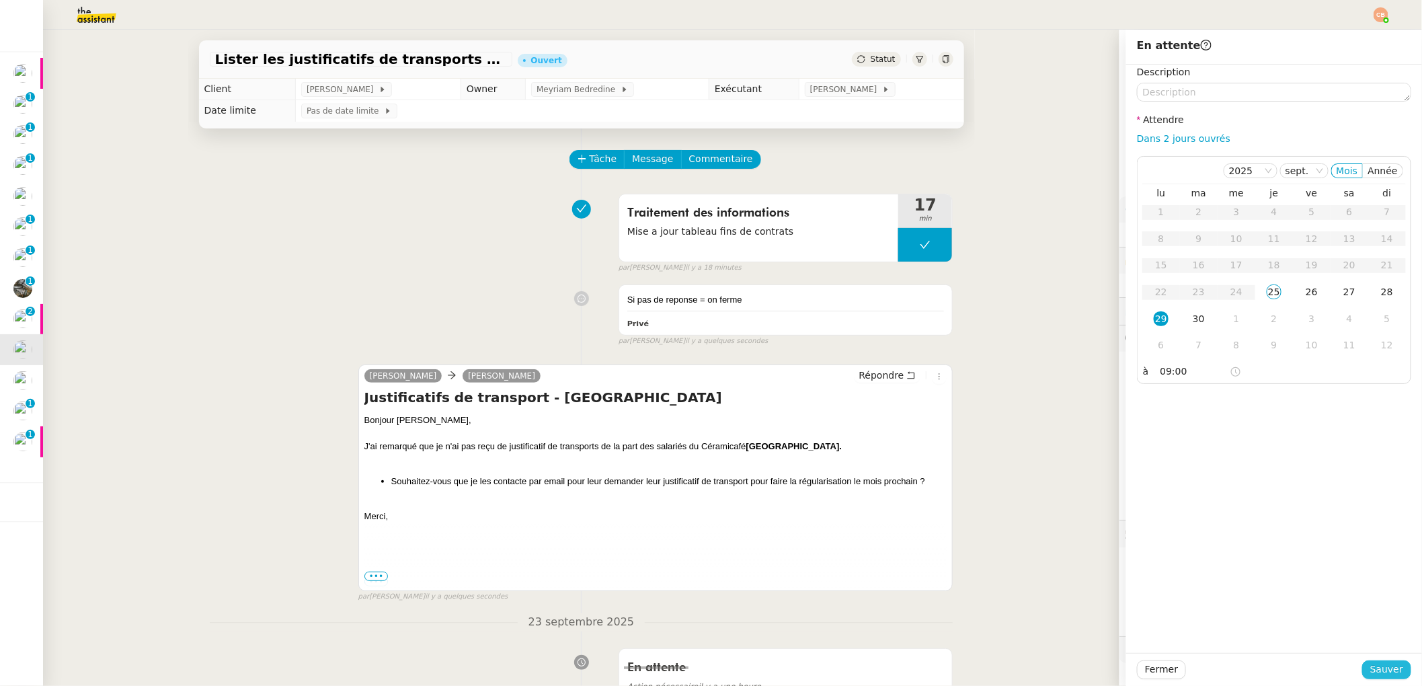
click at [1371, 663] on span "Sauver" at bounding box center [1386, 669] width 33 height 15
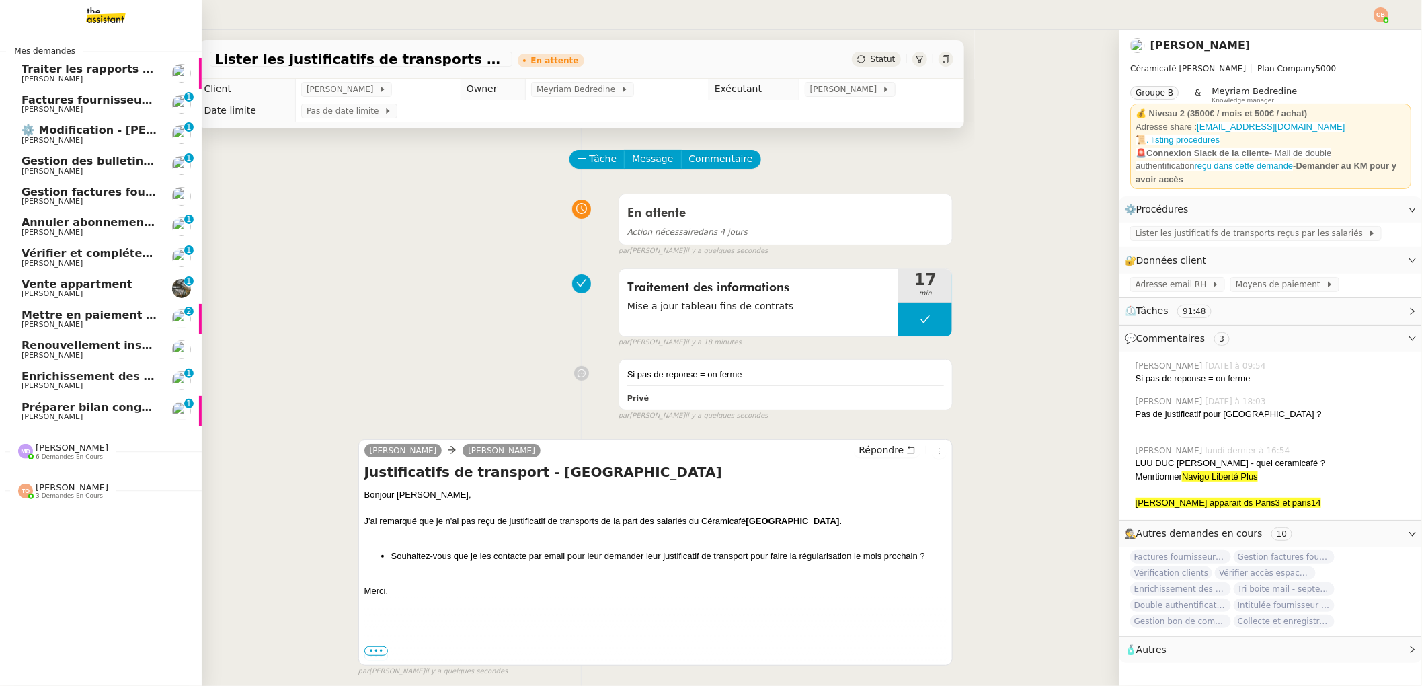
click at [83, 323] on span "[PERSON_NAME]" at bounding box center [52, 324] width 61 height 9
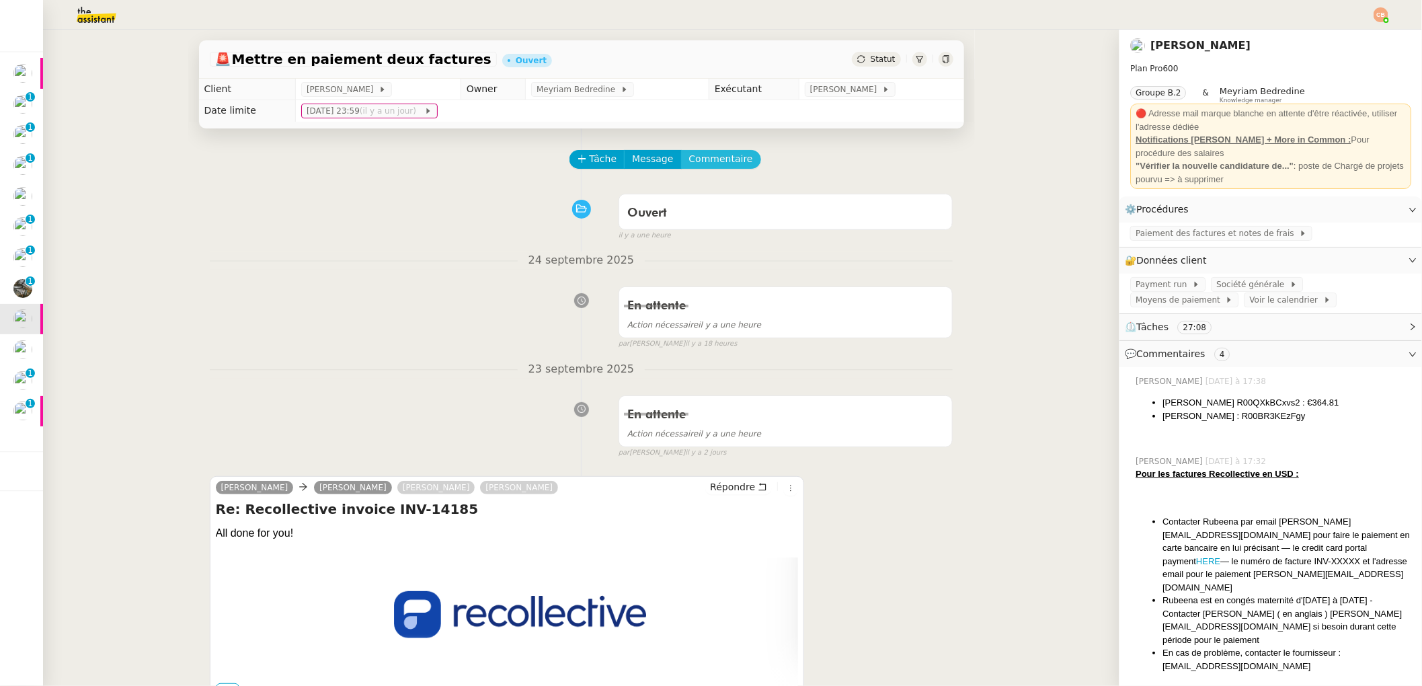
click at [725, 153] on span "Commentaire" at bounding box center [721, 158] width 64 height 15
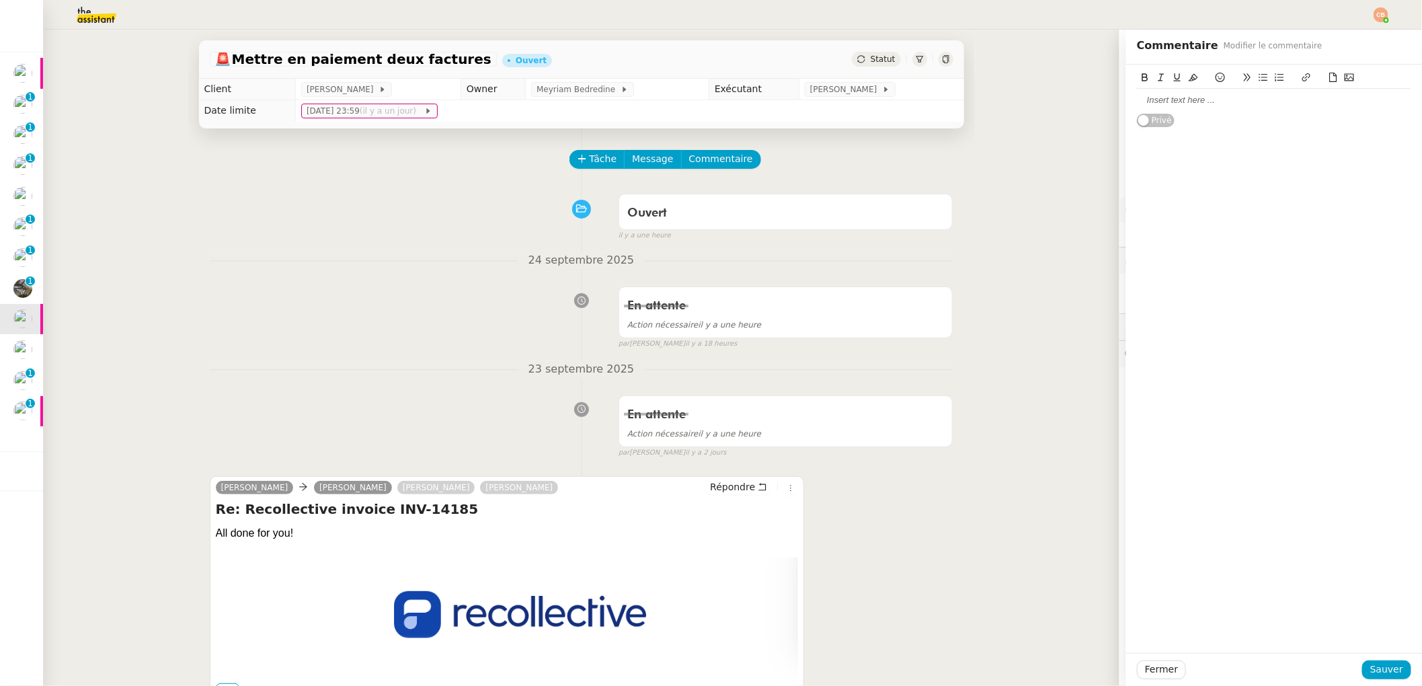
click at [1140, 100] on div at bounding box center [1274, 100] width 274 height 12
click at [1362, 662] on button "Sauver" at bounding box center [1386, 669] width 49 height 19
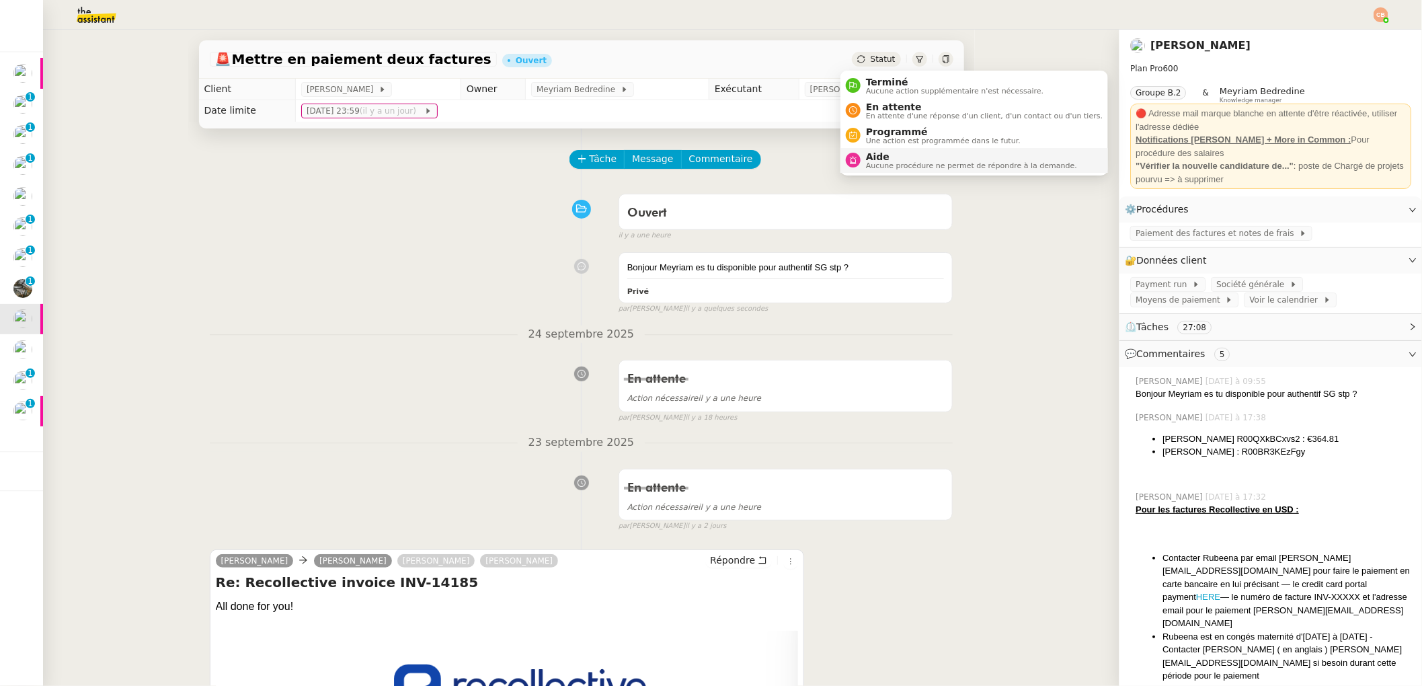
click at [873, 157] on span "Aide" at bounding box center [971, 156] width 211 height 11
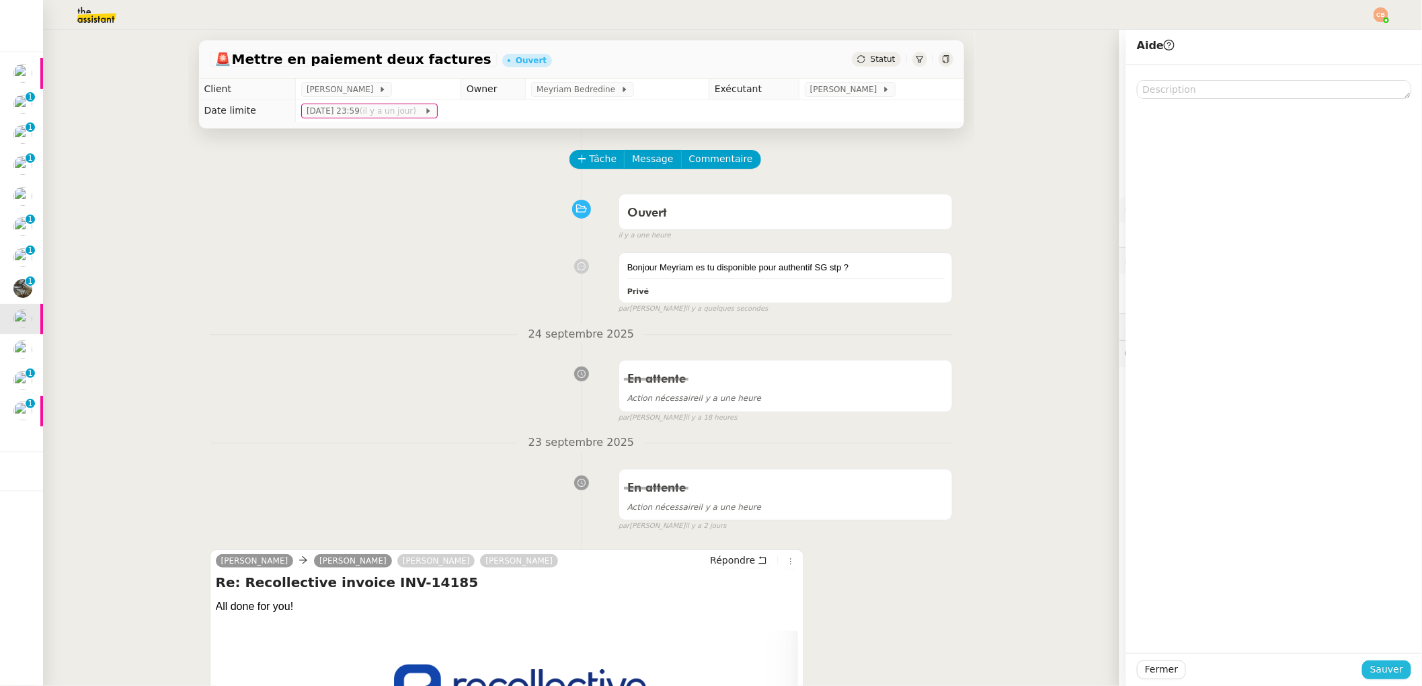
click at [1370, 666] on span "Sauver" at bounding box center [1386, 669] width 33 height 15
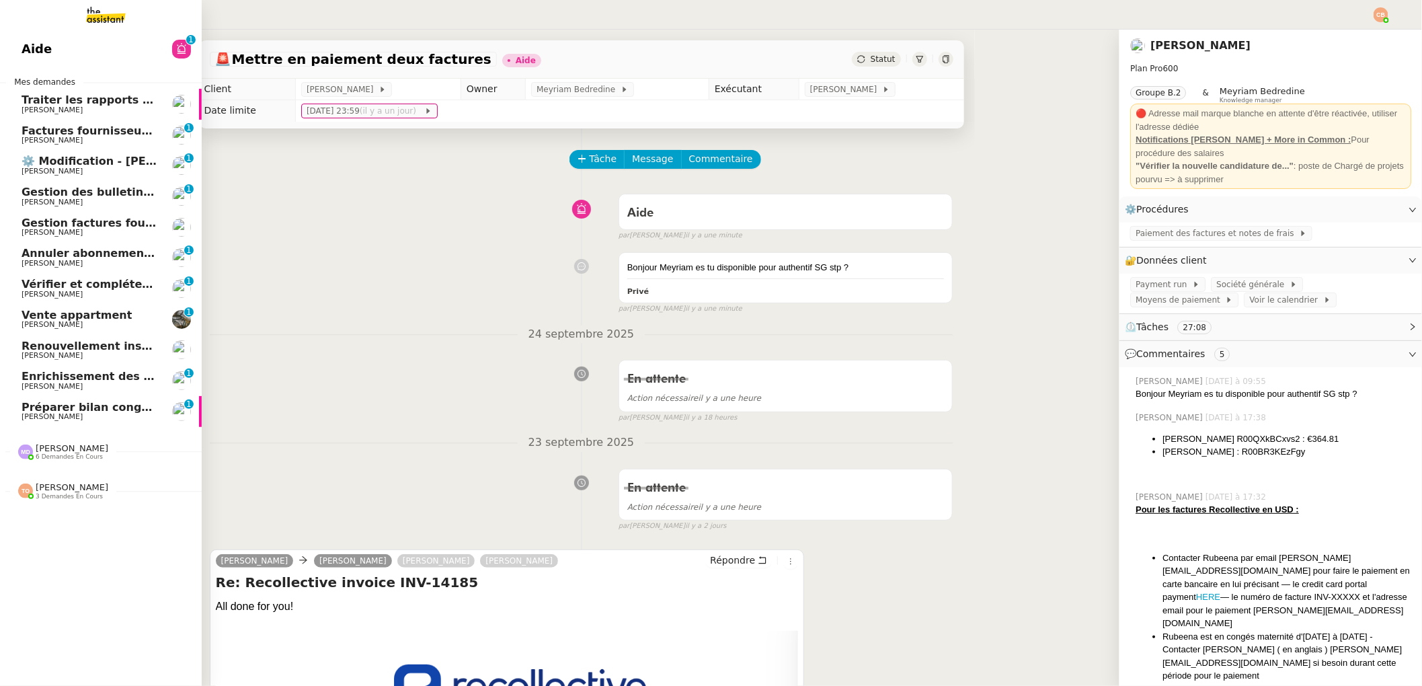
click at [42, 294] on span "[PERSON_NAME]" at bounding box center [52, 294] width 61 height 9
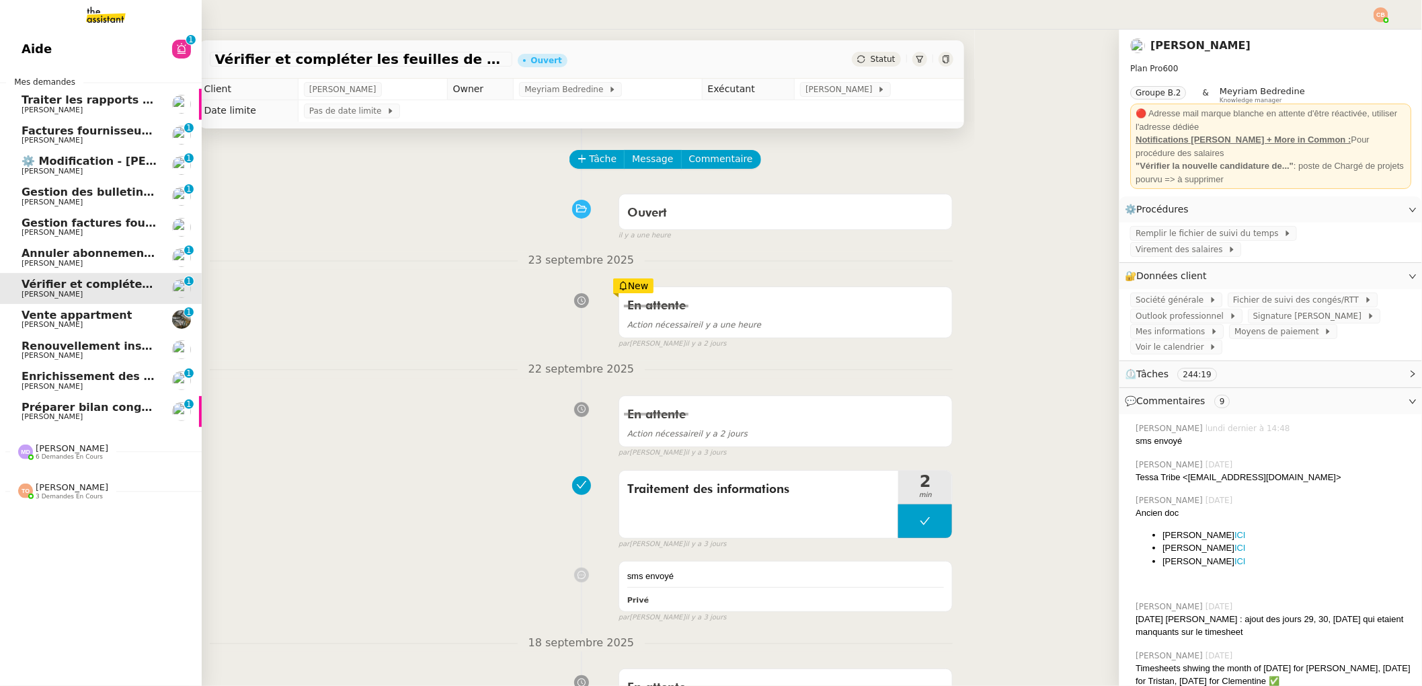
click at [48, 258] on span "Annuler abonnement [PERSON_NAME]" at bounding box center [137, 253] width 231 height 13
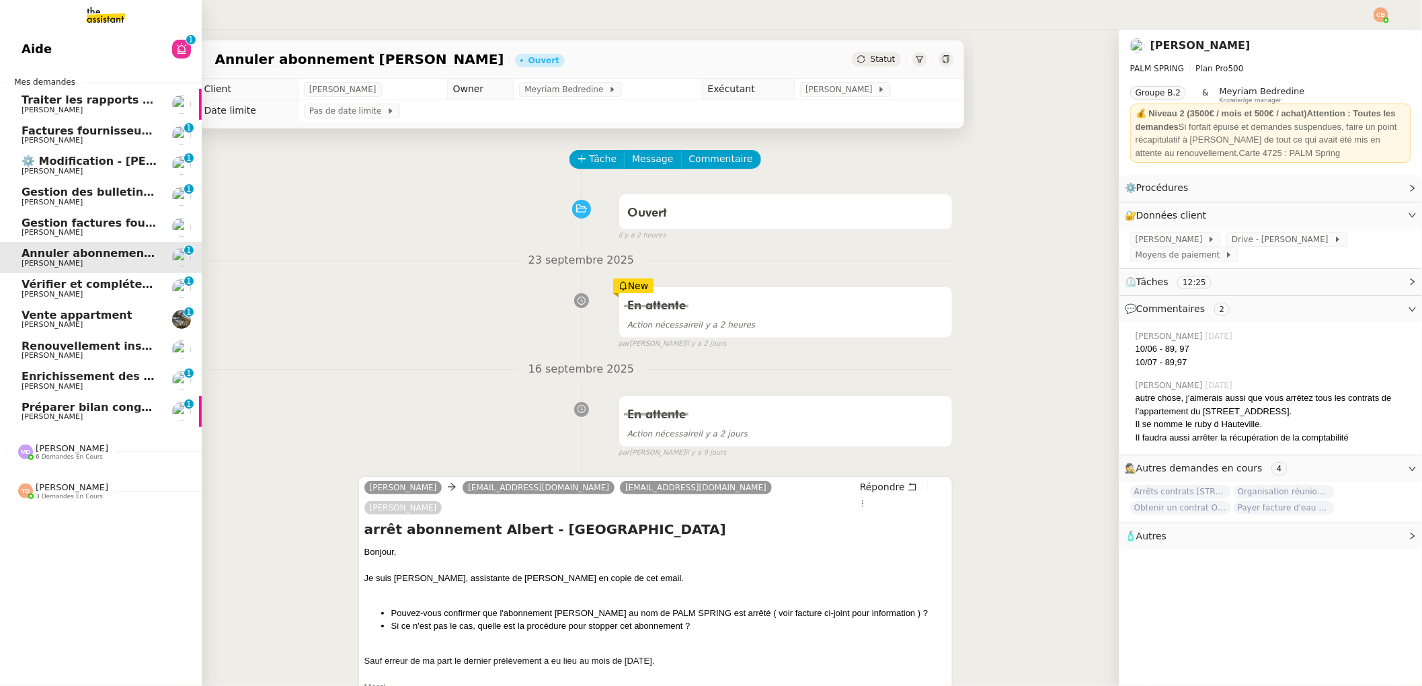
click at [61, 216] on span "Gestion factures fournisseurs (virement) via [GEOGRAPHIC_DATA]- [DATE]" at bounding box center [246, 222] width 448 height 13
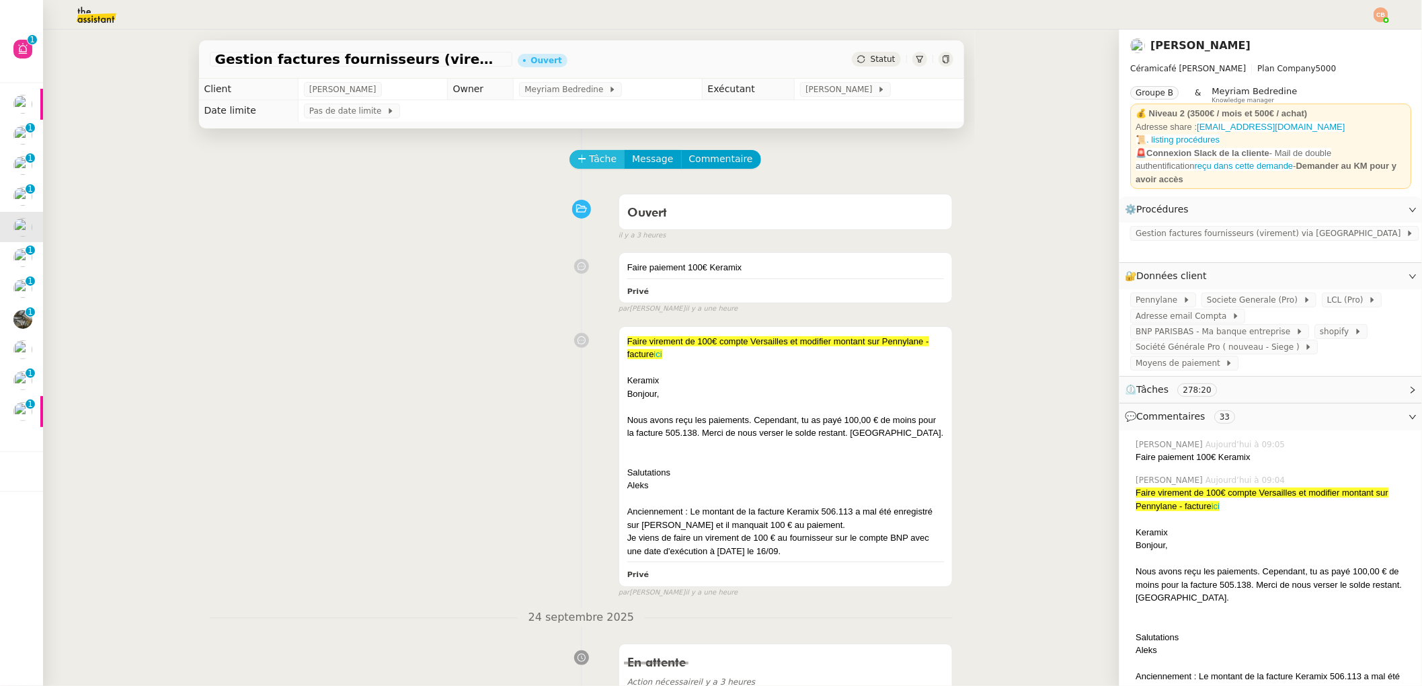
click at [590, 159] on span "Tâche" at bounding box center [604, 158] width 28 height 15
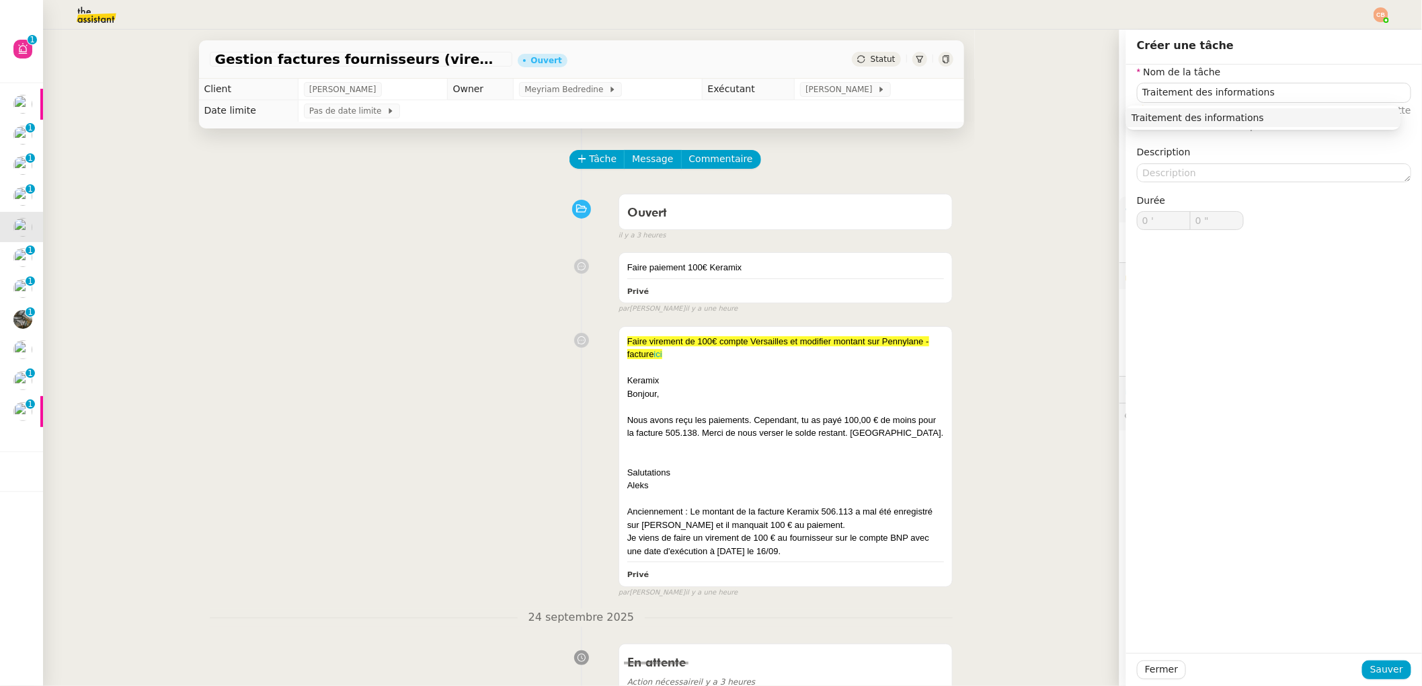
click at [1253, 110] on nz-auto-option "Traitement des informations" at bounding box center [1263, 117] width 274 height 19
type input "Traitement des informations"
click at [1384, 666] on span "Sauver" at bounding box center [1386, 669] width 33 height 15
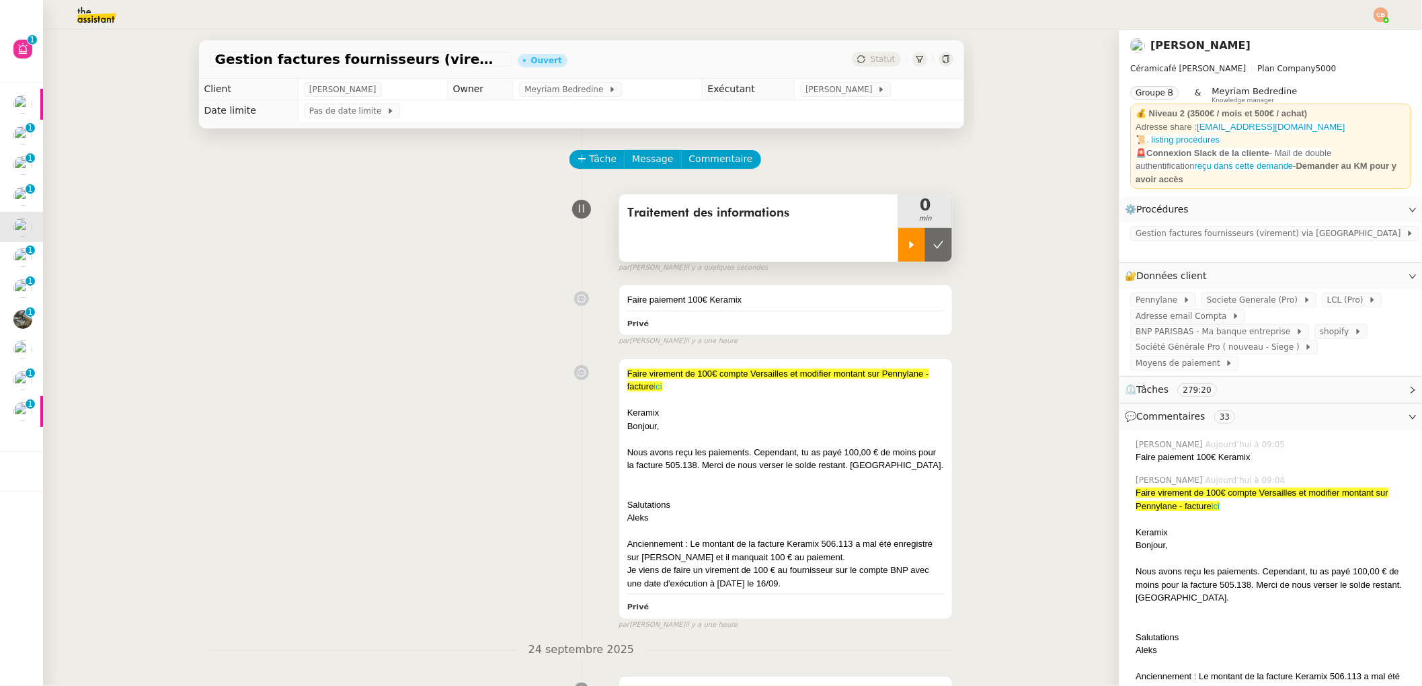
click at [898, 255] on div at bounding box center [911, 245] width 27 height 34
click at [932, 237] on div at bounding box center [925, 245] width 54 height 34
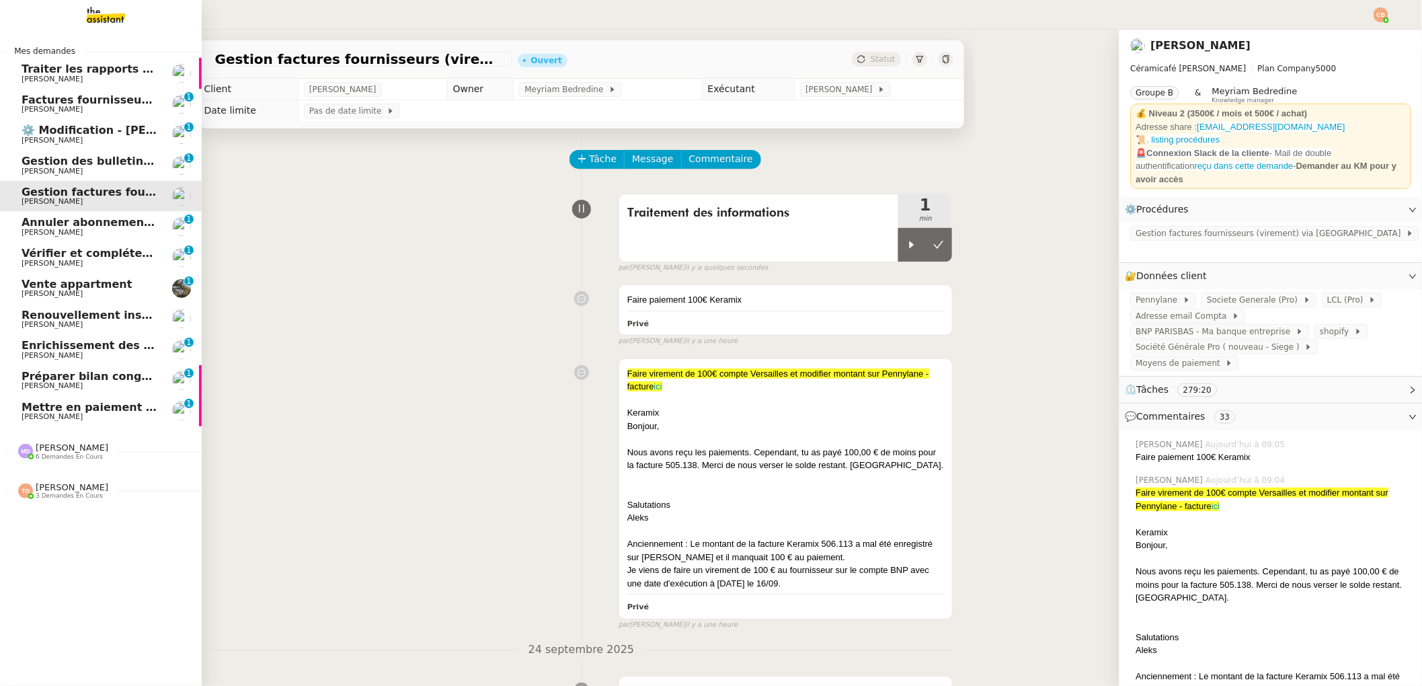
click at [75, 410] on span "Mettre en paiement deux factures" at bounding box center [126, 407] width 208 height 13
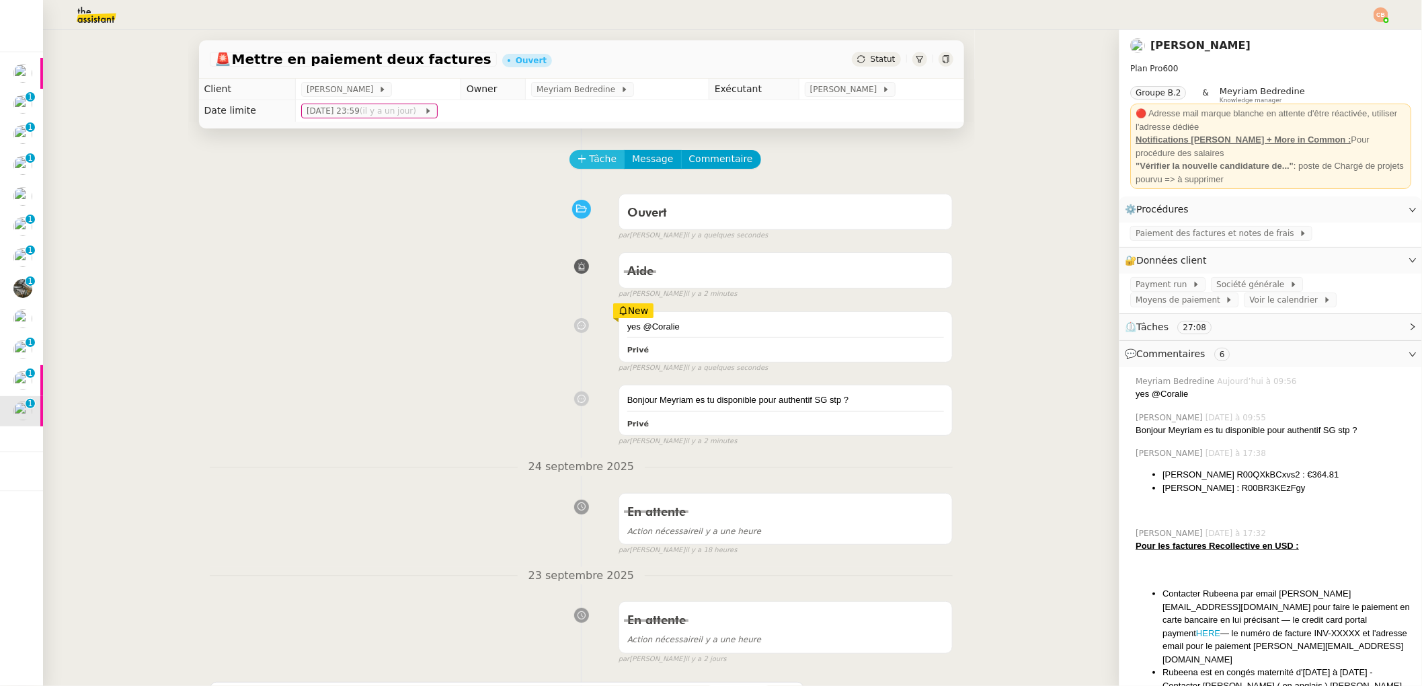
click at [590, 153] on span "Tâche" at bounding box center [604, 158] width 28 height 15
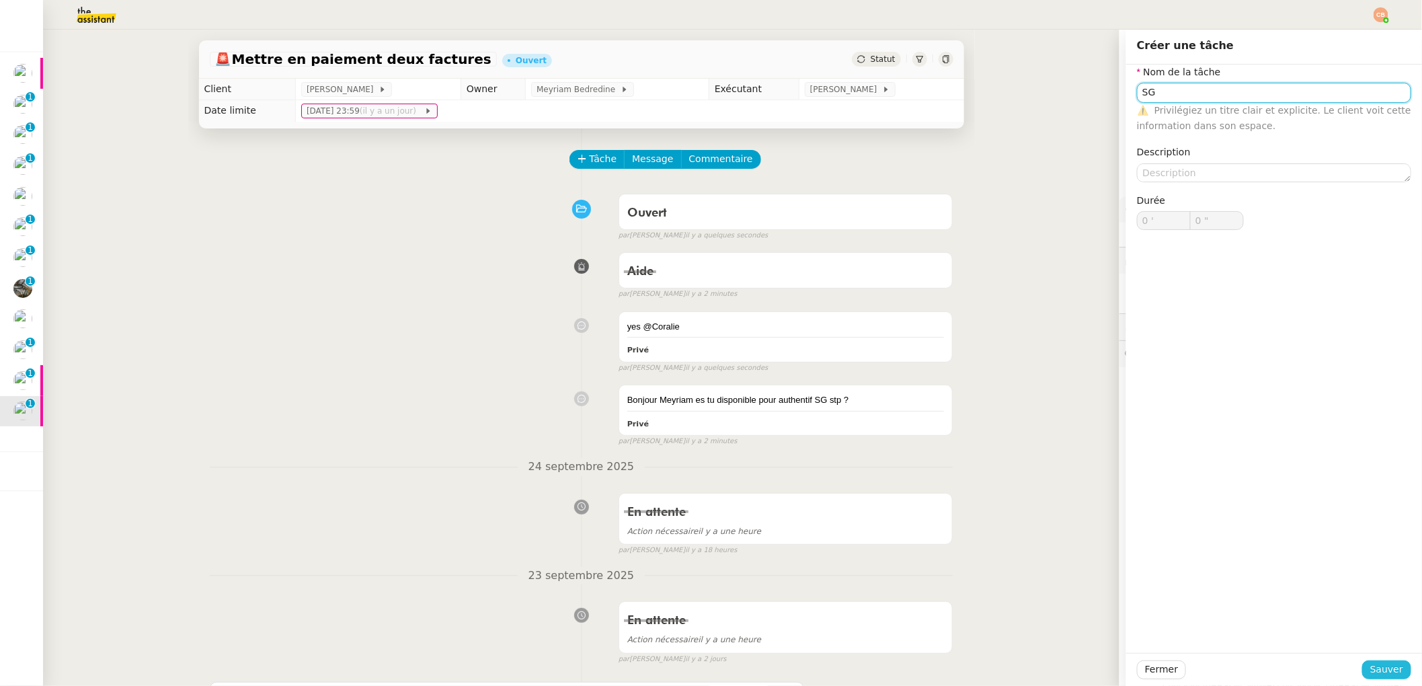
type input "SG"
click at [1374, 670] on span "Sauver" at bounding box center [1386, 669] width 33 height 15
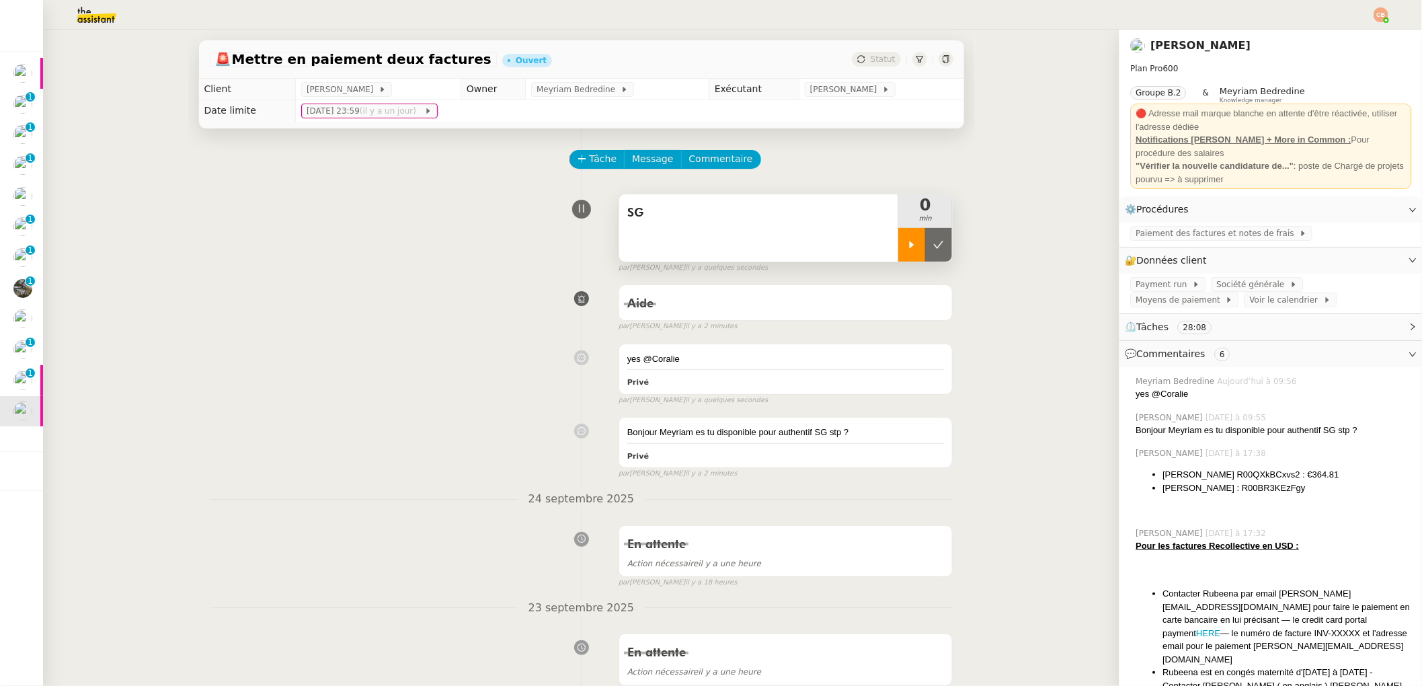
click at [898, 245] on div at bounding box center [911, 245] width 27 height 34
click at [1236, 284] on span "Société générale" at bounding box center [1252, 284] width 73 height 13
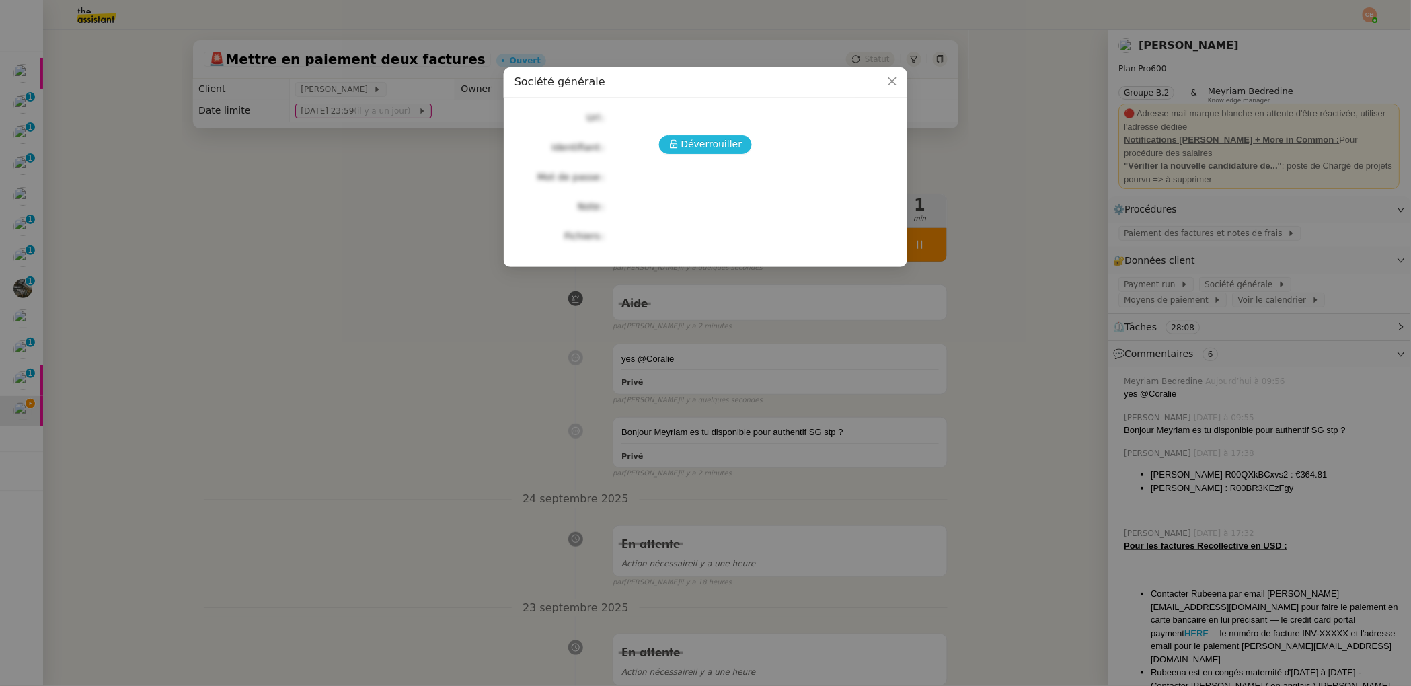
click at [703, 151] on span "Déverrouiller" at bounding box center [711, 143] width 61 height 15
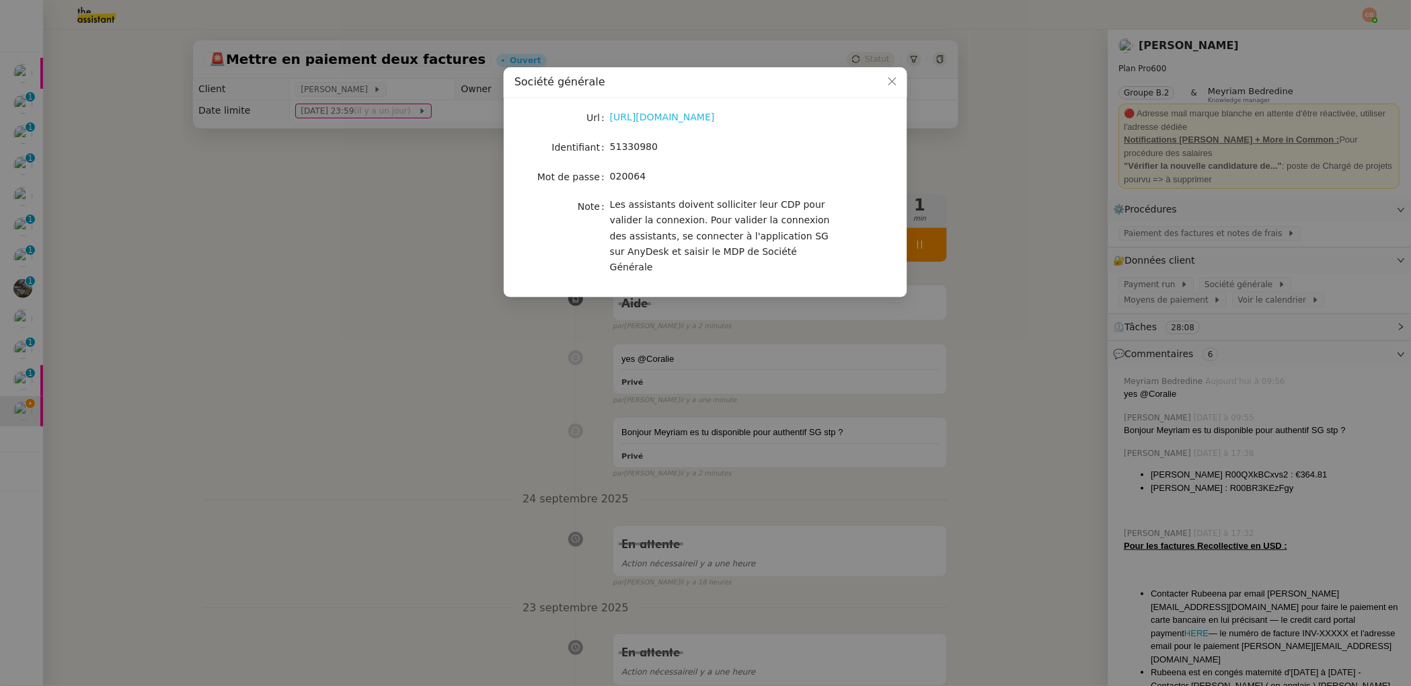
click at [634, 114] on link "[URL][DOMAIN_NAME]" at bounding box center [662, 117] width 105 height 11
drag, startPoint x: 612, startPoint y: 146, endPoint x: 684, endPoint y: 146, distance: 71.9
click at [684, 146] on div "51330980" at bounding box center [721, 146] width 223 height 15
copy span "51330980"
click at [278, 366] on nz-modal-container "Société générale Url [URL][DOMAIN_NAME] Identifiant 51330980 Mot de passe [SECU…" at bounding box center [705, 343] width 1411 height 686
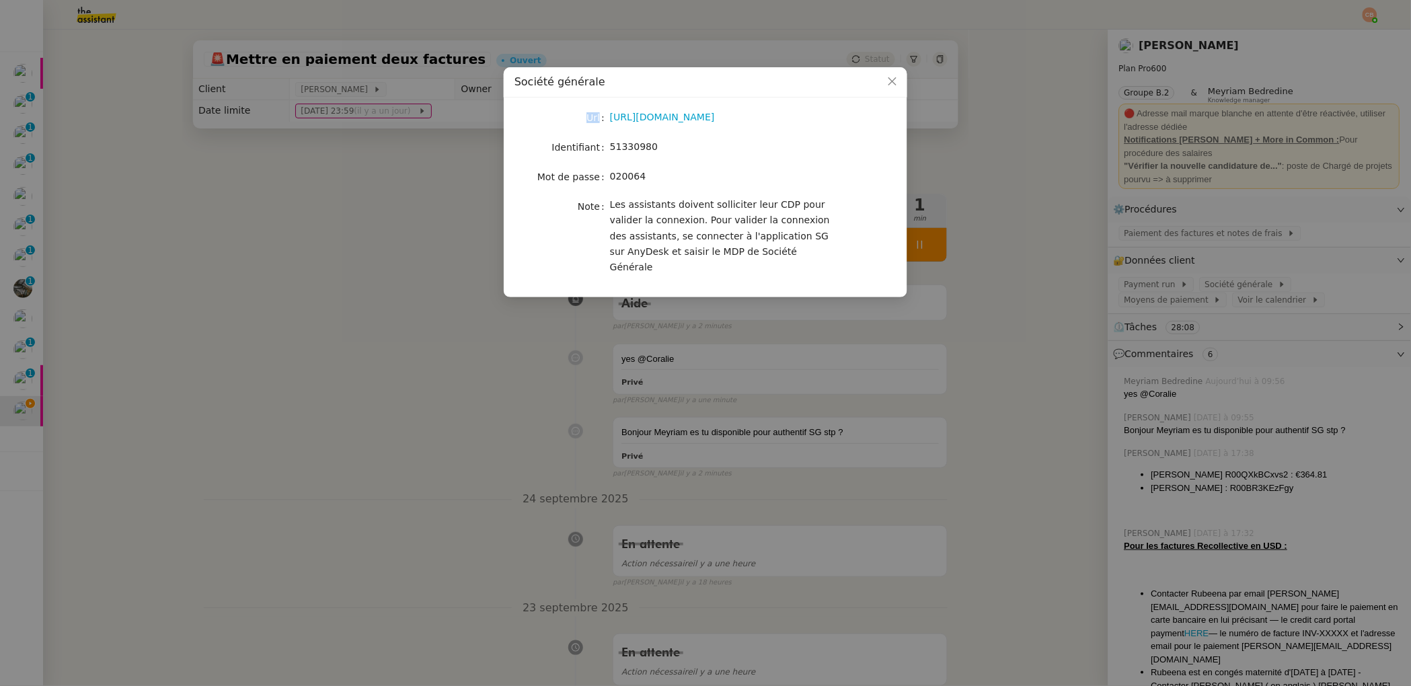
click at [278, 366] on nz-modal-container "Société générale Url [URL][DOMAIN_NAME] Identifiant 51330980 Mot de passe [SECU…" at bounding box center [705, 343] width 1411 height 686
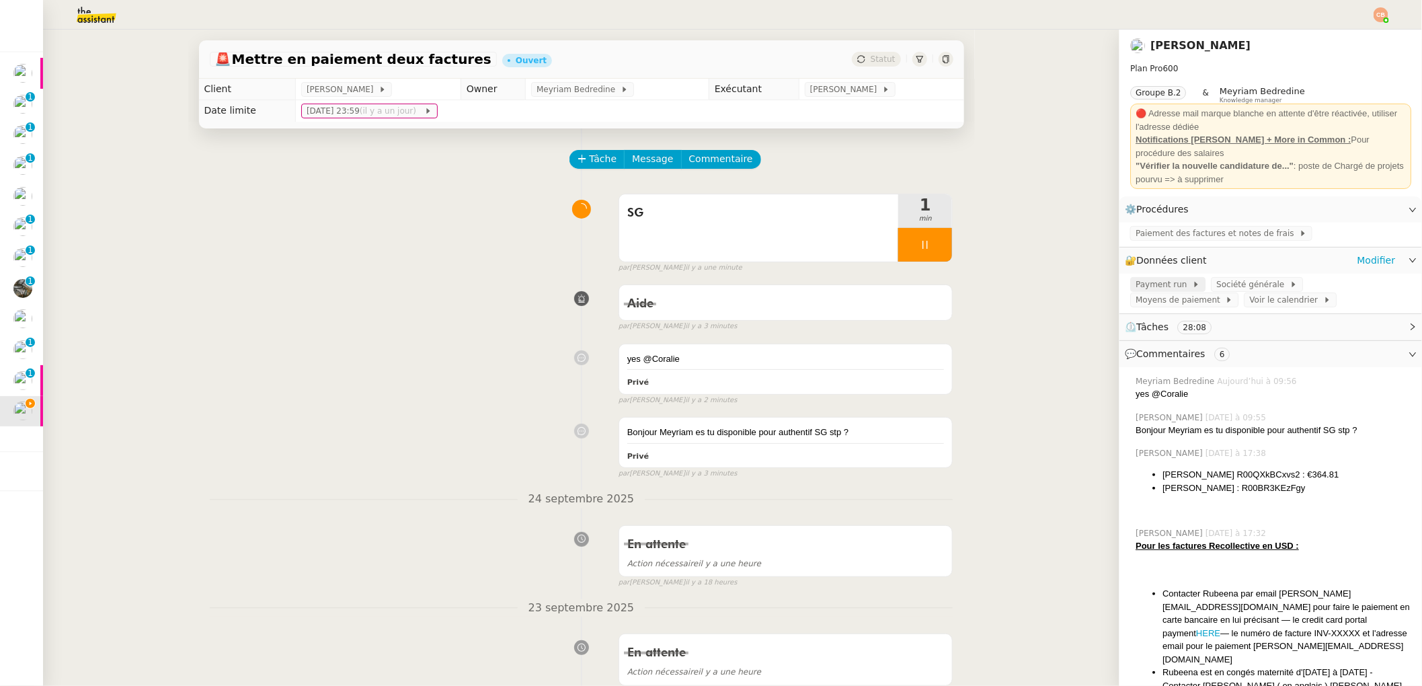
click at [1162, 286] on span "Payment run" at bounding box center [1164, 284] width 56 height 13
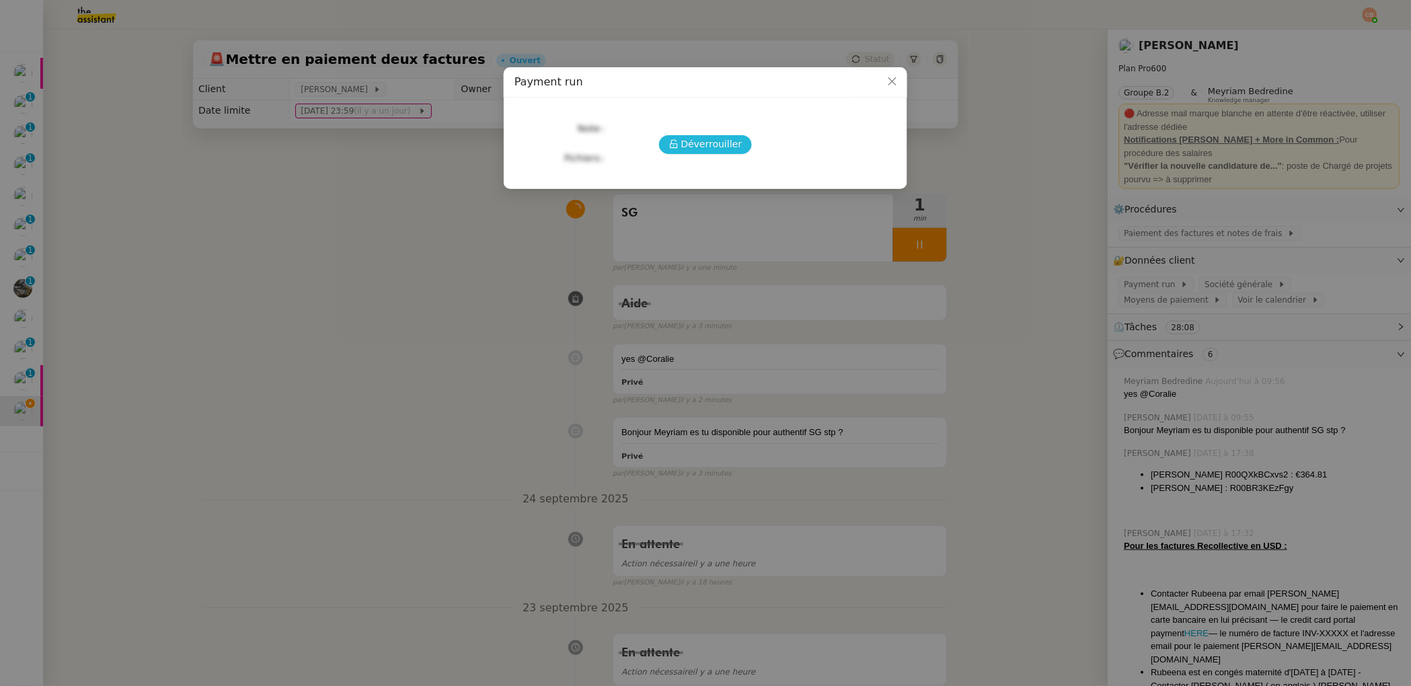
click at [718, 141] on span "Déverrouiller" at bounding box center [711, 143] width 61 height 15
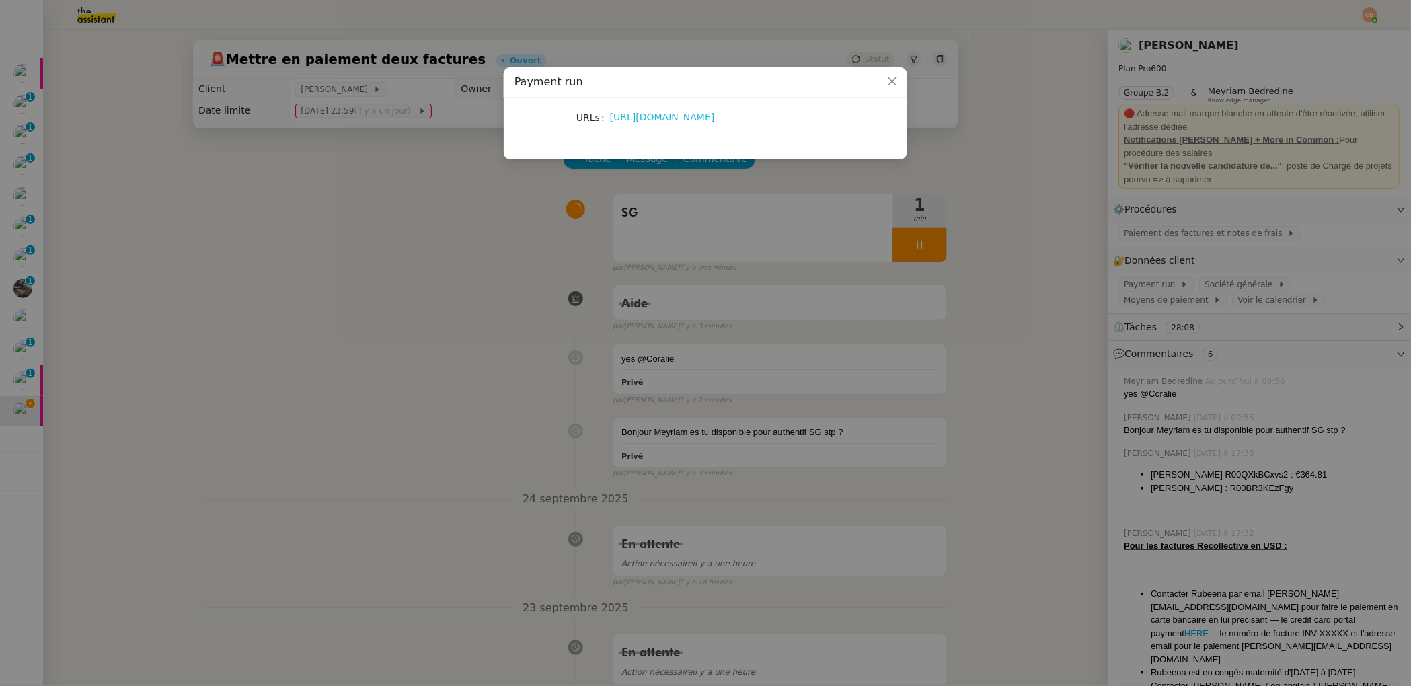
click at [703, 118] on link "https://docs.google.com/spreadsheets/d/1GRGcWFrufohQNRnjvm3_i22SqI6hTGG4rVGDIwg…" at bounding box center [662, 117] width 105 height 11
click at [418, 249] on nz-modal-container "Payment run URLs https://docs.google.com/spreadsheets/d/1GRGcWFrufohQNRnjvm3_i2…" at bounding box center [705, 343] width 1411 height 686
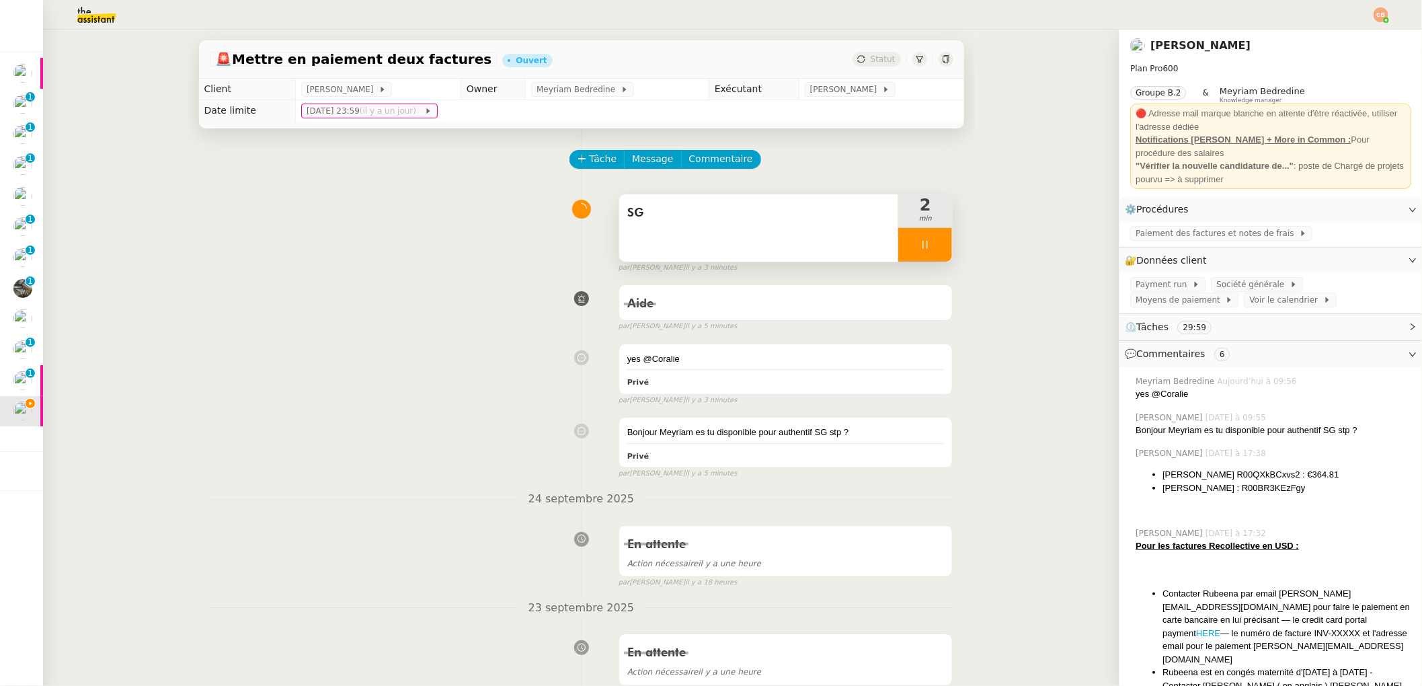
click at [918, 241] on div at bounding box center [925, 245] width 54 height 34
click at [925, 241] on button at bounding box center [938, 245] width 27 height 34
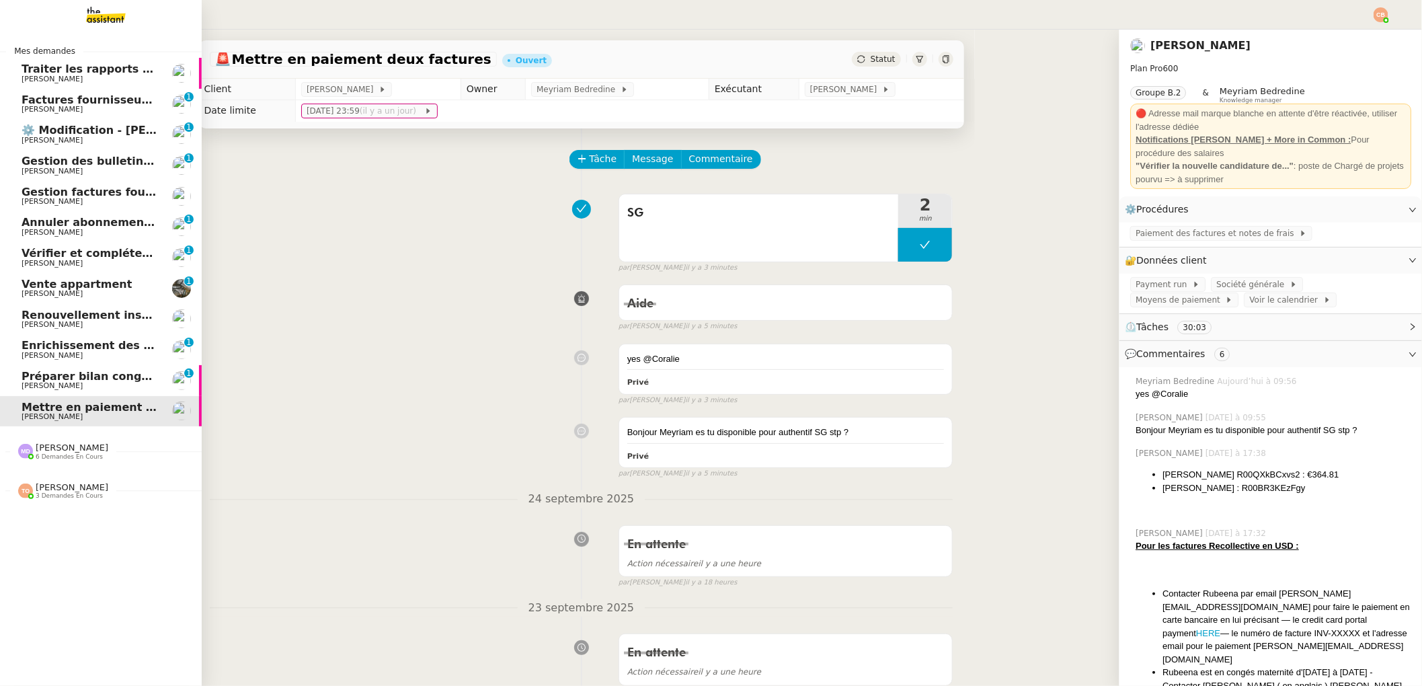
click at [55, 175] on link "Gestion des bulletins de paie - [DATE] [PERSON_NAME] 0 1 2 3 4 5 6 7 8 9" at bounding box center [101, 165] width 202 height 31
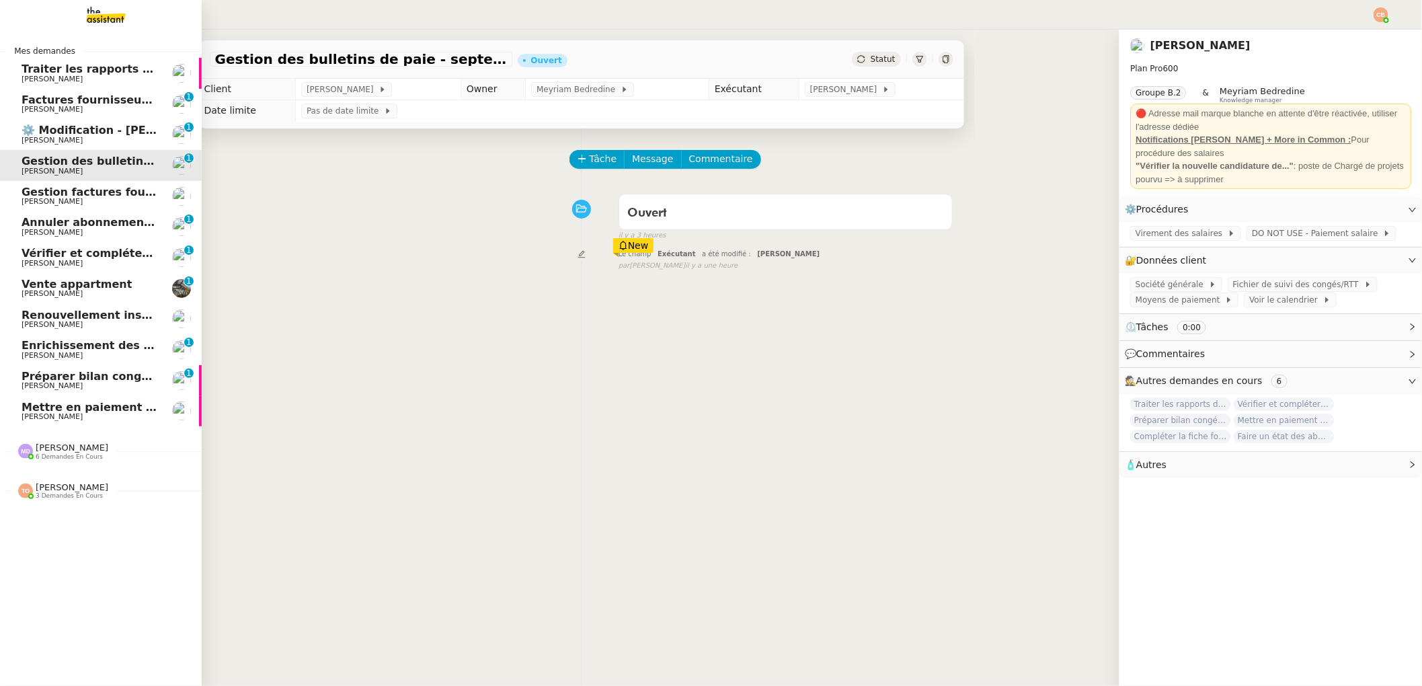
click at [53, 193] on span "Gestion factures fournisseurs (virement) via [GEOGRAPHIC_DATA]- [DATE]" at bounding box center [246, 192] width 448 height 13
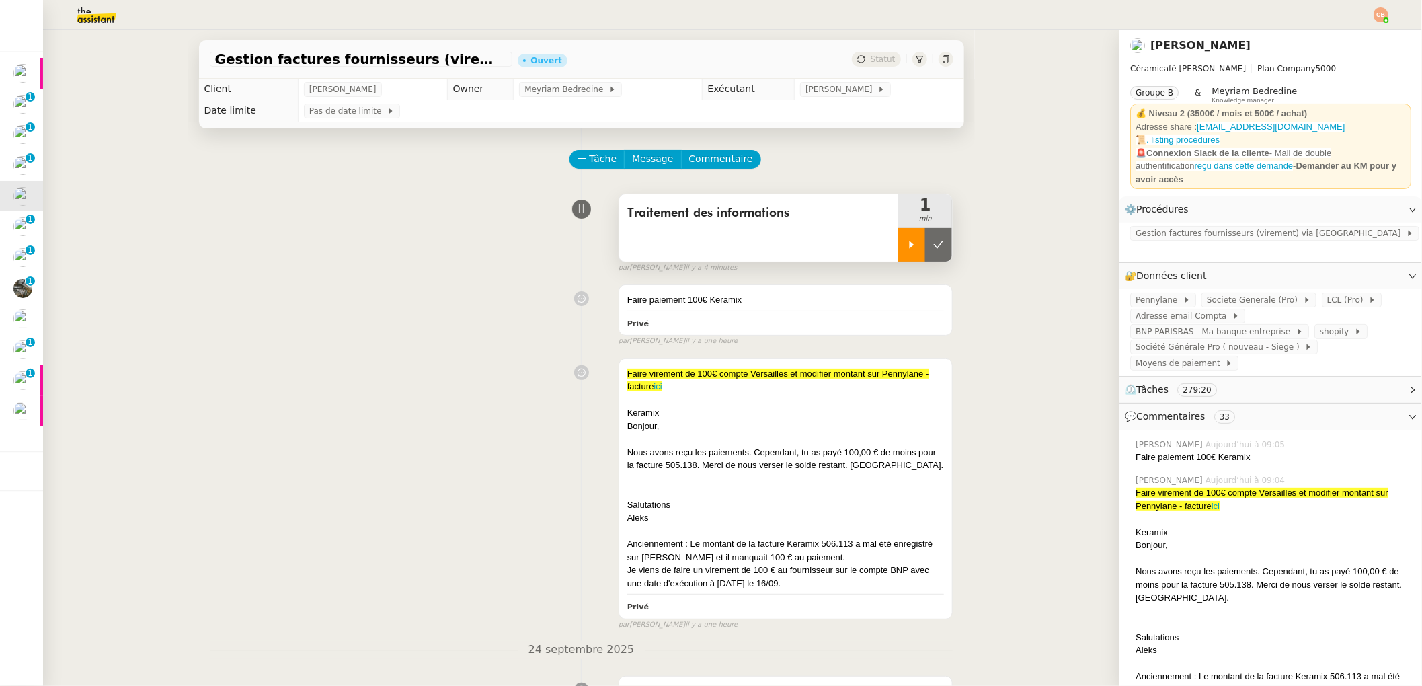
click at [906, 244] on icon at bounding box center [911, 244] width 11 height 11
click at [1249, 293] on span "Societe Generale (Pro)" at bounding box center [1255, 299] width 96 height 13
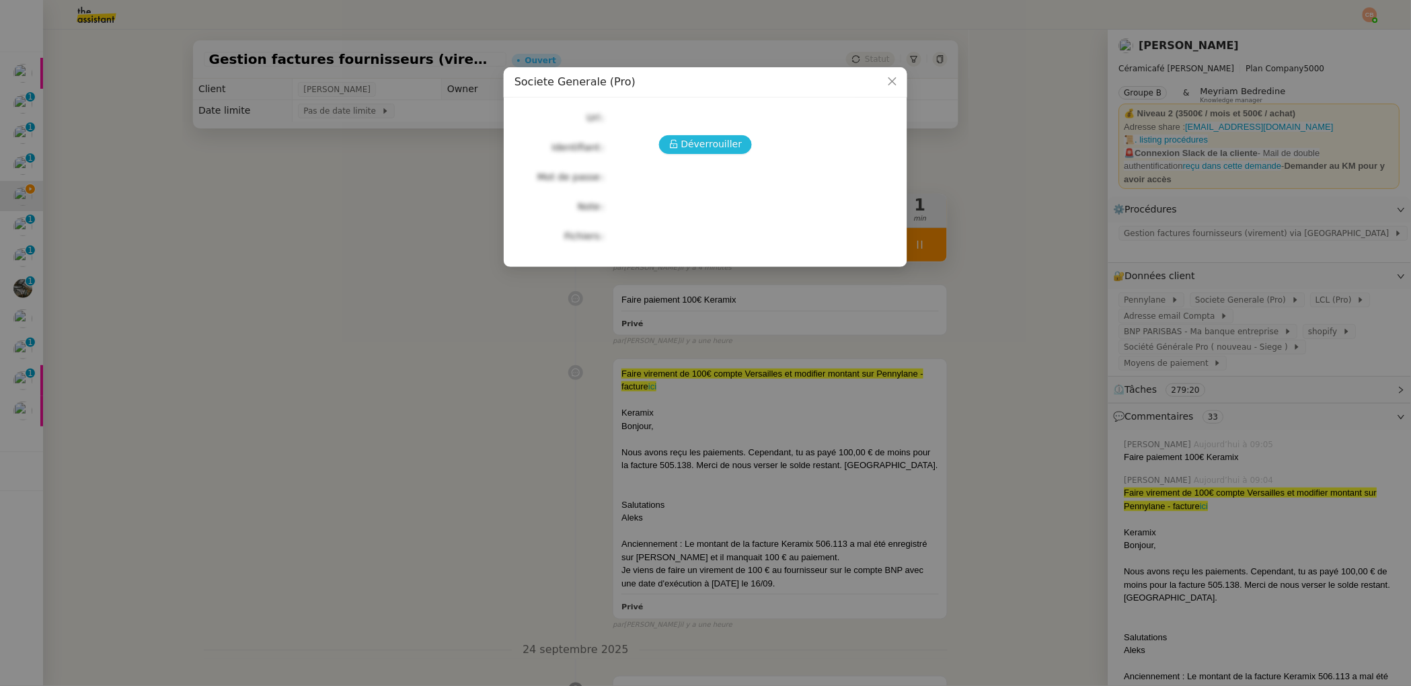
click at [727, 149] on span "Déverrouiller" at bounding box center [711, 143] width 61 height 15
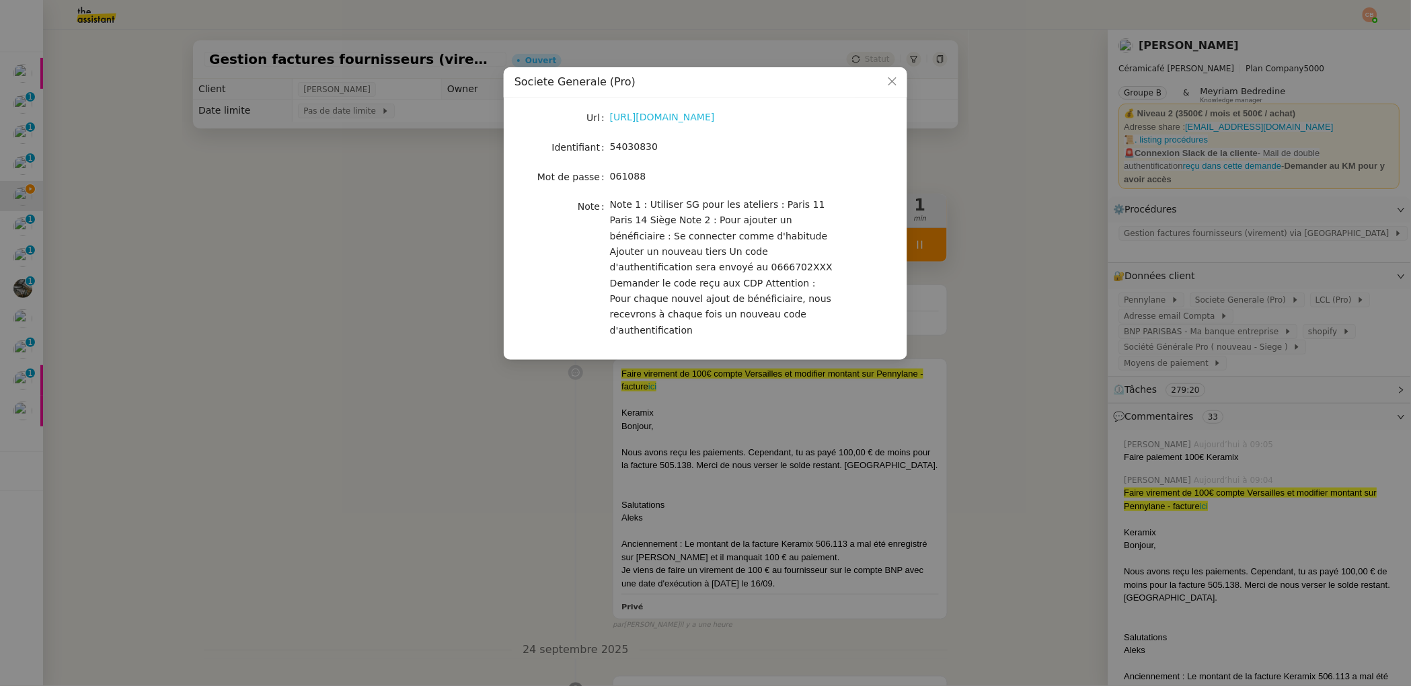
click at [713, 116] on link "https://professionnels.sg.fr/icd-web/syd-front/index-comptes.html#comptes" at bounding box center [662, 117] width 105 height 11
drag, startPoint x: 612, startPoint y: 147, endPoint x: 680, endPoint y: 146, distance: 67.9
click at [680, 146] on div "54030830" at bounding box center [721, 146] width 223 height 15
copy span "54030830"
click at [155, 237] on nz-modal-container "Societe Generale (Pro) Url https://professionnels.sg.fr/icd-web/syd-front/index…" at bounding box center [705, 343] width 1411 height 686
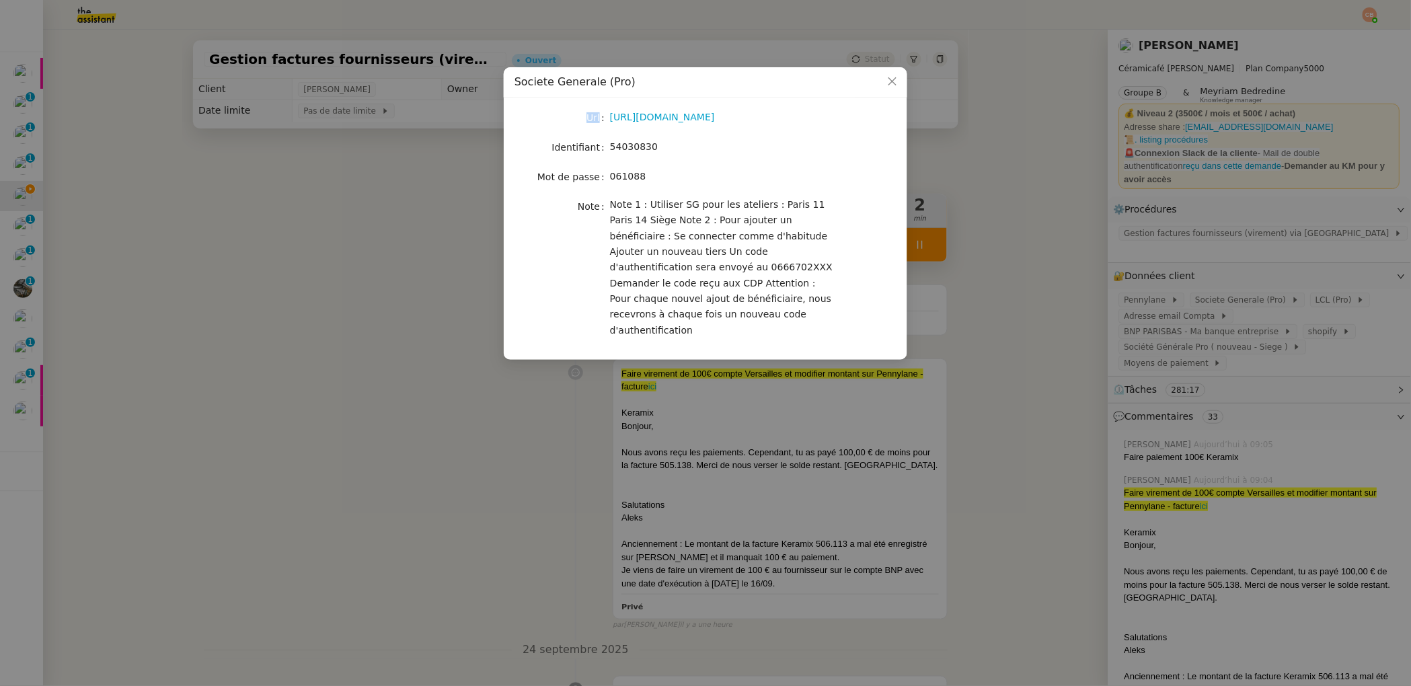
click at [155, 237] on nz-modal-container "Societe Generale (Pro) Url https://professionnels.sg.fr/icd-web/syd-front/index…" at bounding box center [705, 343] width 1411 height 686
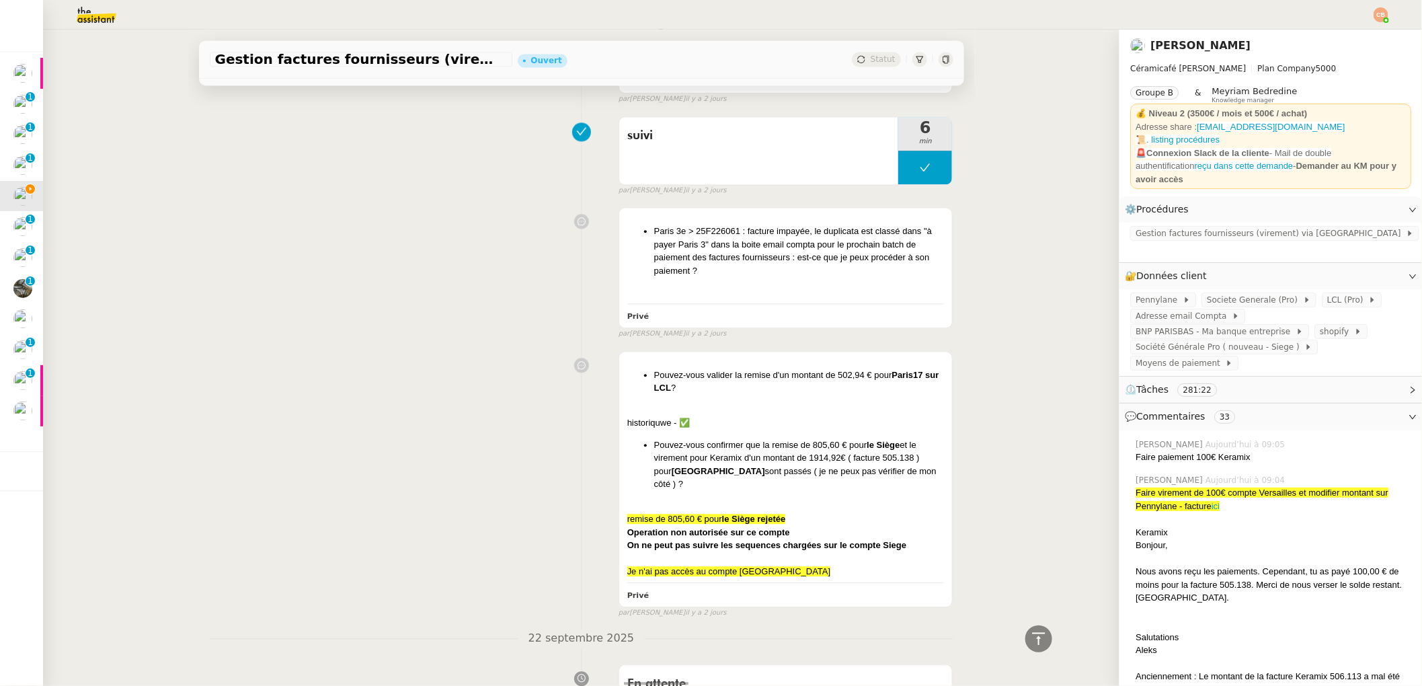
scroll to position [1558, 0]
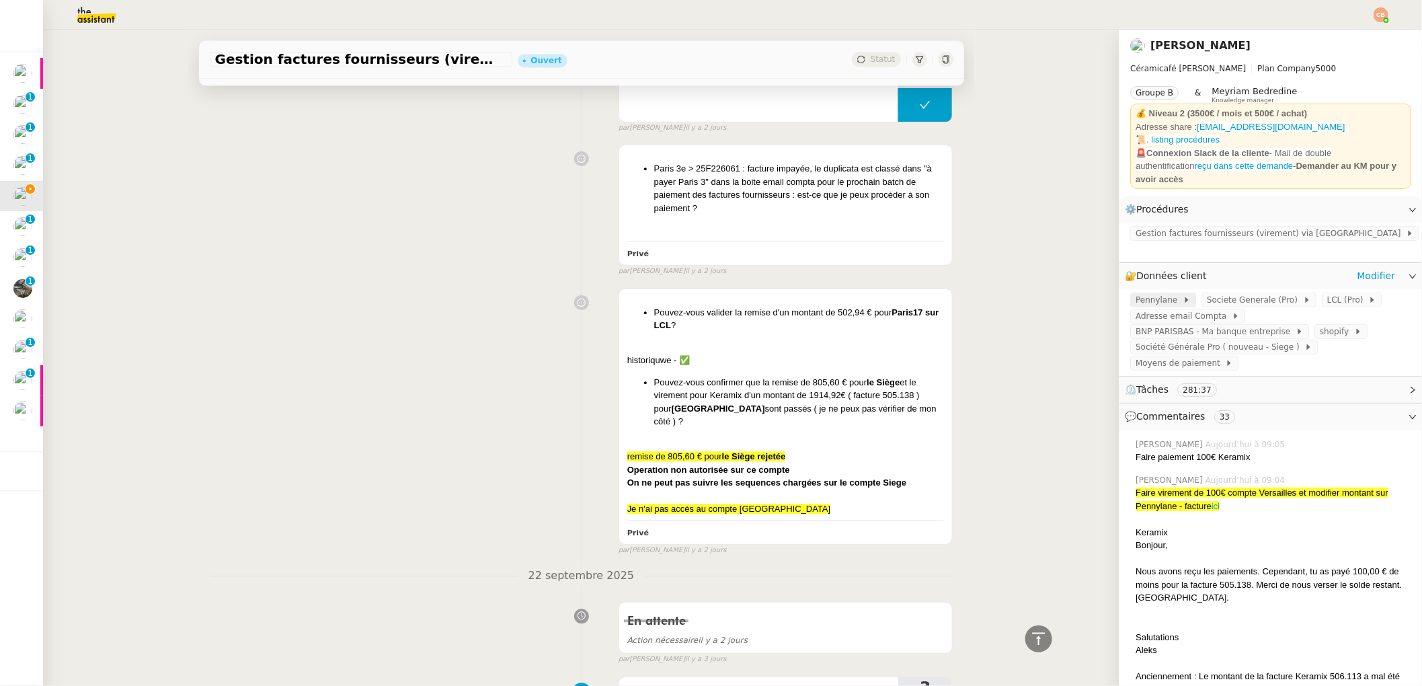
click at [1136, 293] on span "Pennylane" at bounding box center [1159, 299] width 47 height 13
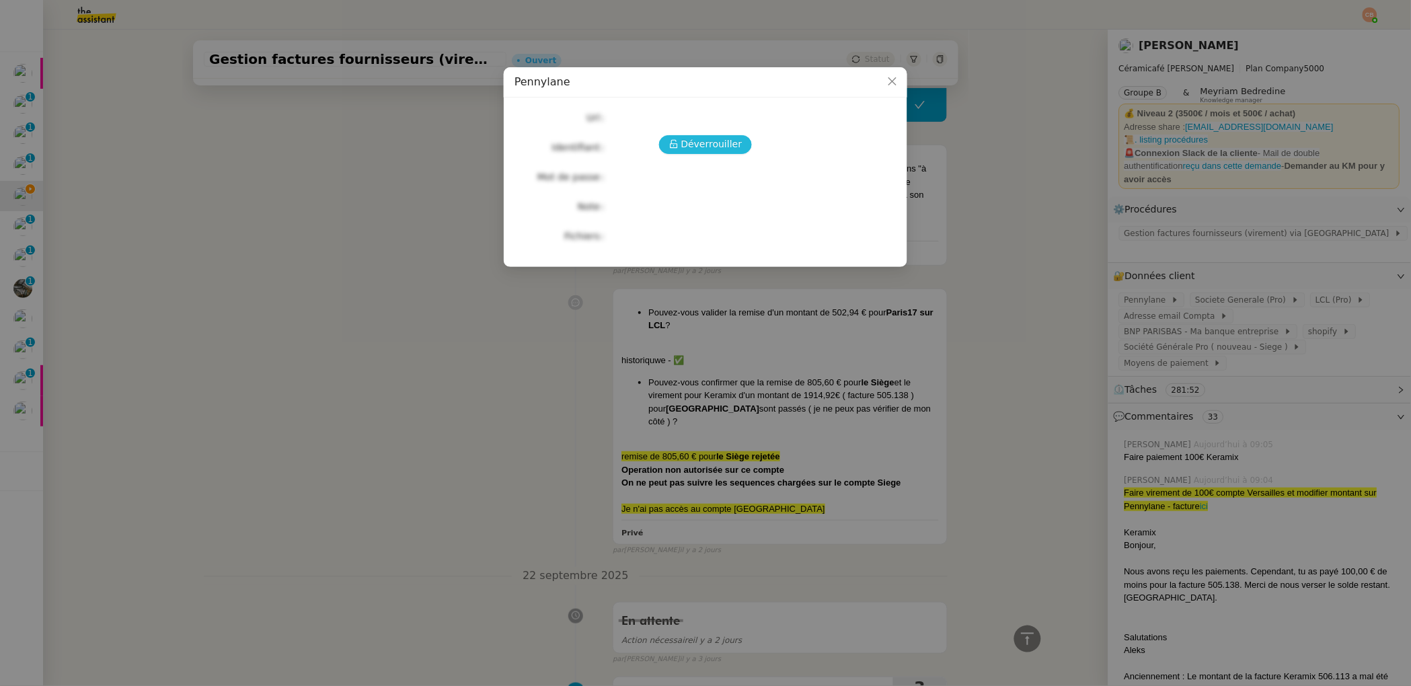
click at [697, 141] on span "Déverrouiller" at bounding box center [711, 143] width 61 height 15
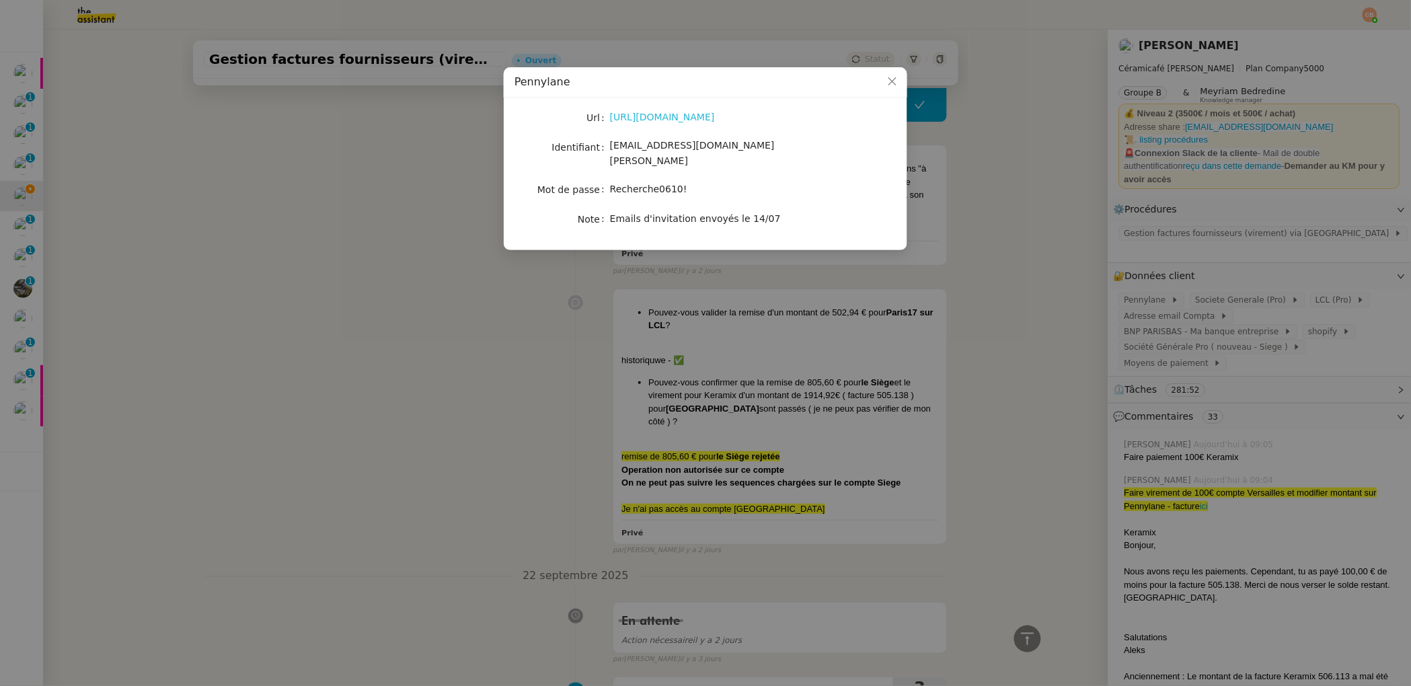
click at [676, 114] on link "[URL][DOMAIN_NAME]" at bounding box center [662, 117] width 105 height 11
click at [335, 289] on nz-modal-container "Pennylane Url [URL][DOMAIN_NAME] Identifiant [EMAIL_ADDRESS][DOMAIN_NAME][PERSO…" at bounding box center [705, 343] width 1411 height 686
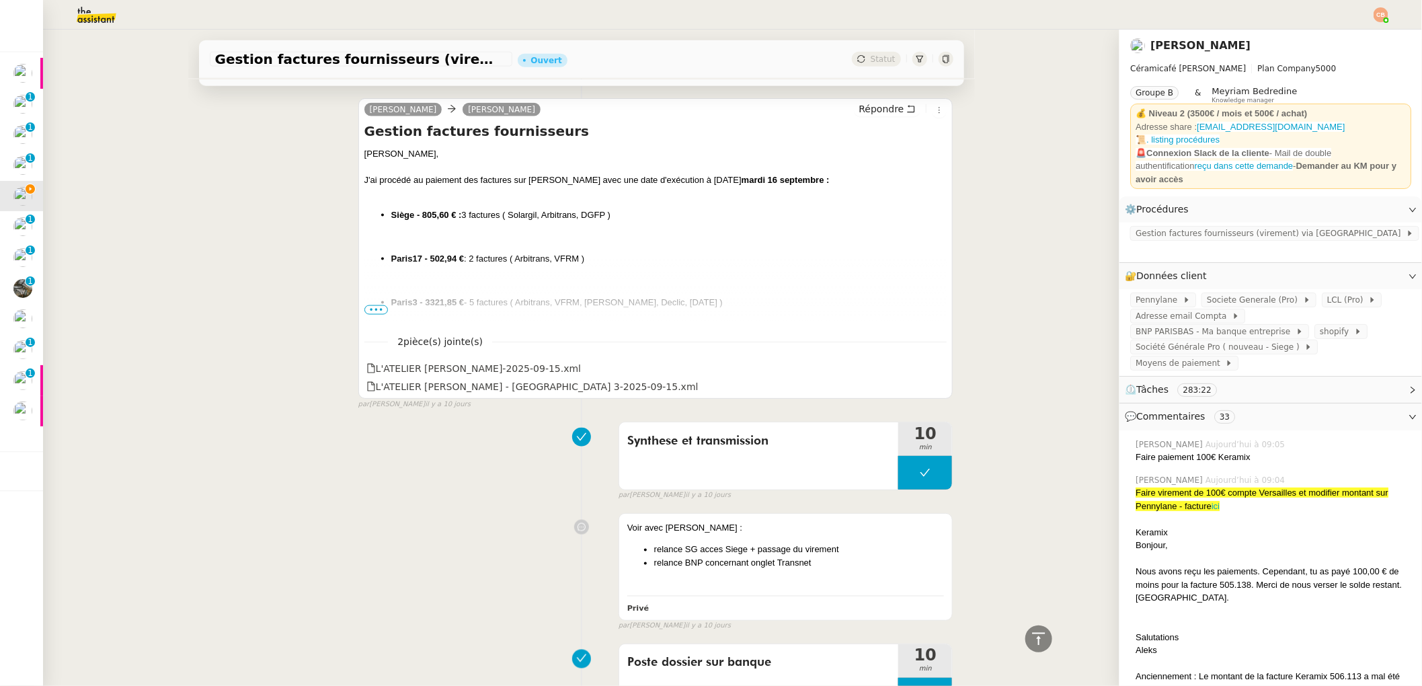
scroll to position [5791, 0]
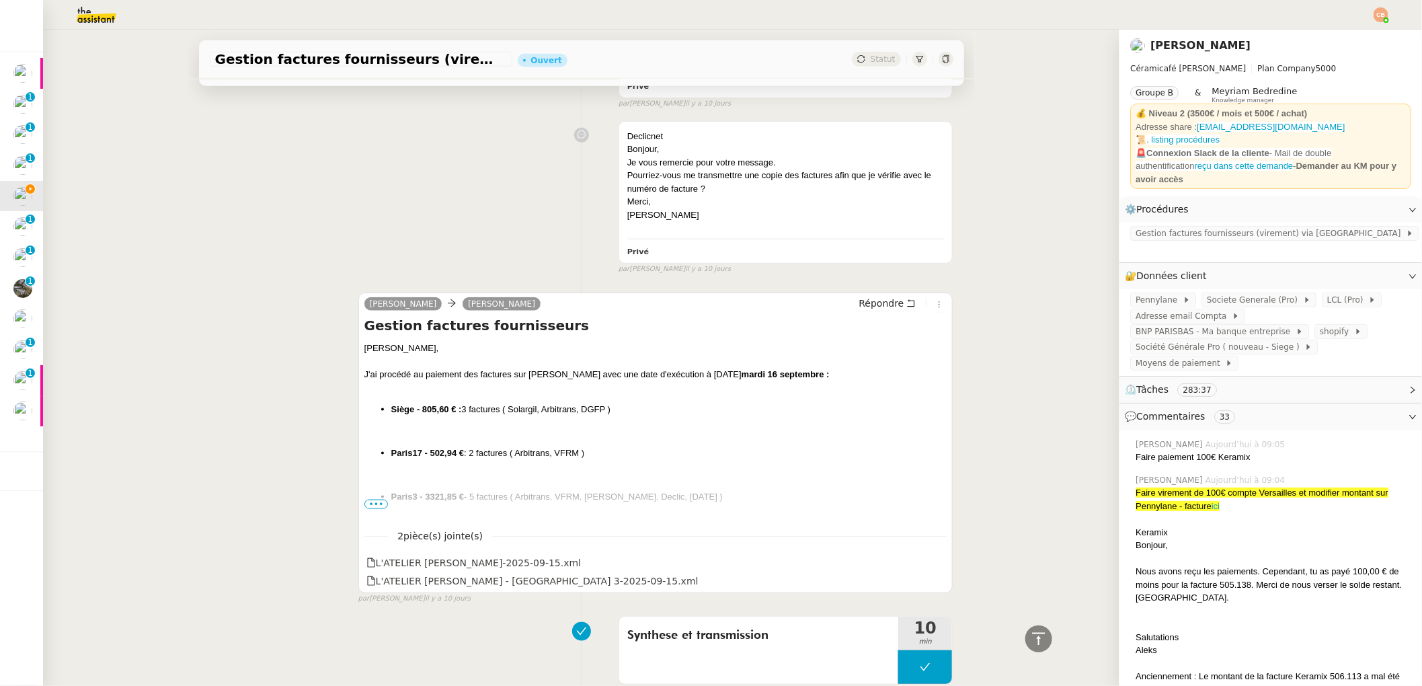
click at [370, 500] on span "•••" at bounding box center [376, 504] width 24 height 9
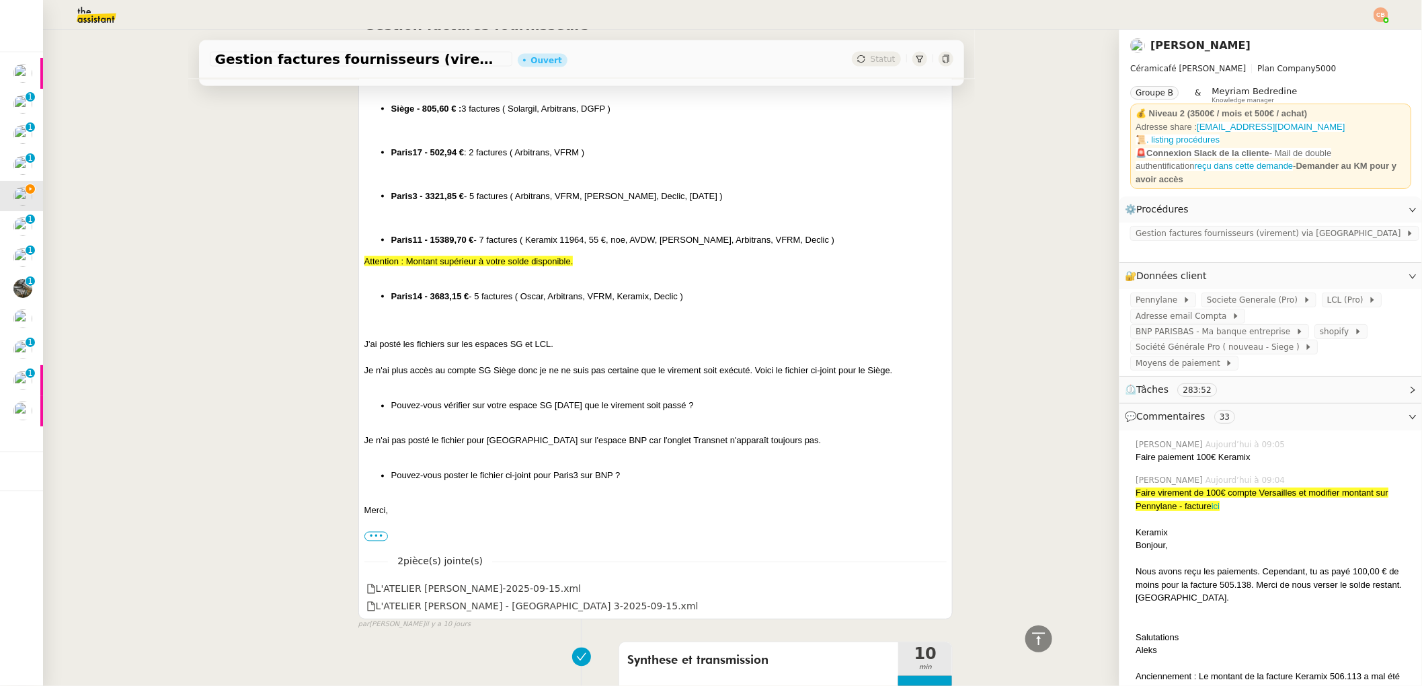
scroll to position [6092, 0]
click at [428, 581] on div "L'ATELIER [PERSON_NAME]-2025-09-15.xml" at bounding box center [473, 588] width 214 height 15
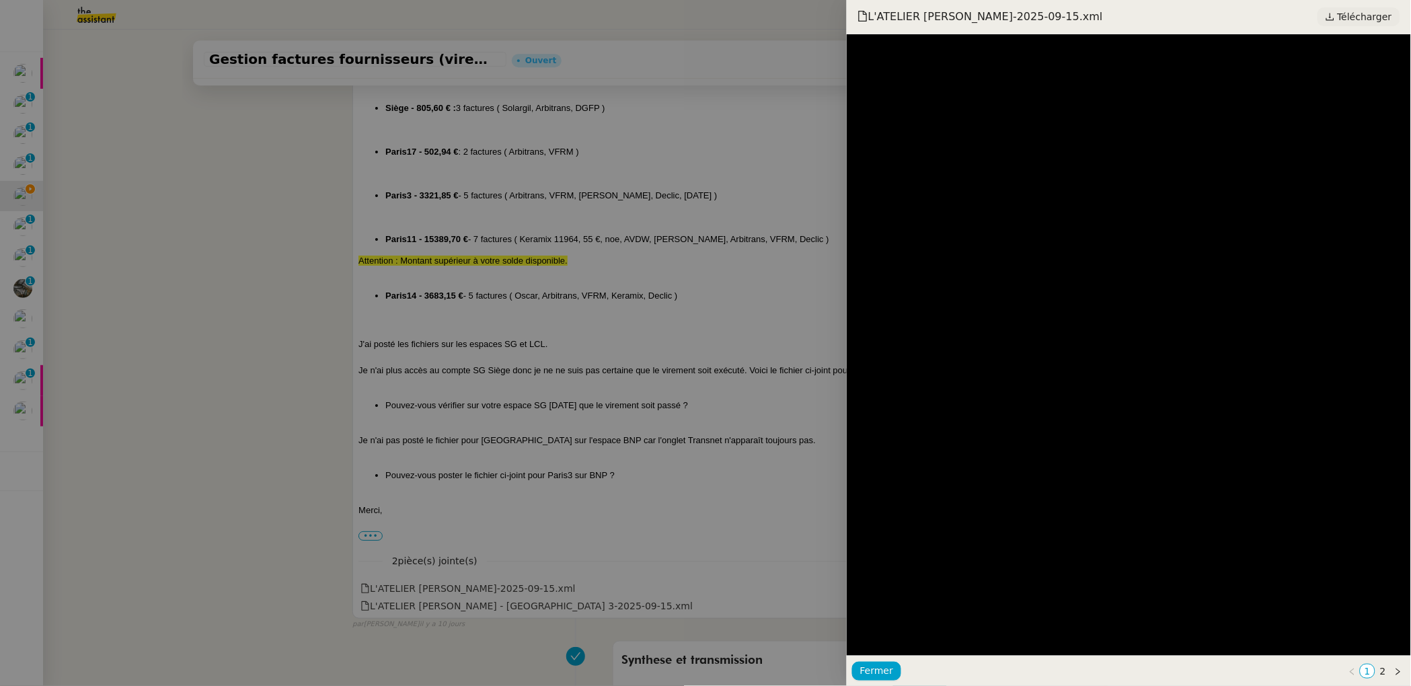
click at [1369, 16] on span "Télécharger" at bounding box center [1364, 16] width 54 height 17
click at [237, 305] on div at bounding box center [705, 343] width 1411 height 686
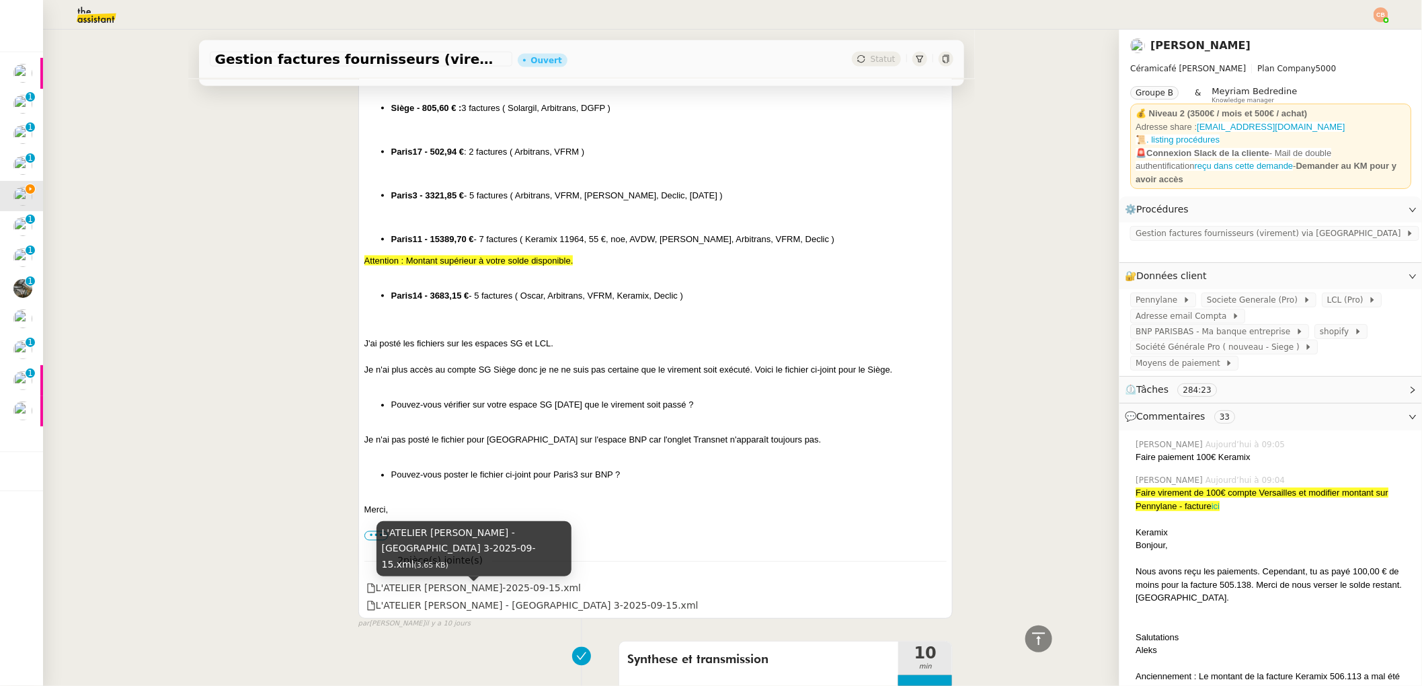
click at [521, 578] on div "L'ATELIER GENEVIEVE - PARIS 3-2025-09-15.xml (3.65 KB)" at bounding box center [474, 553] width 195 height 65
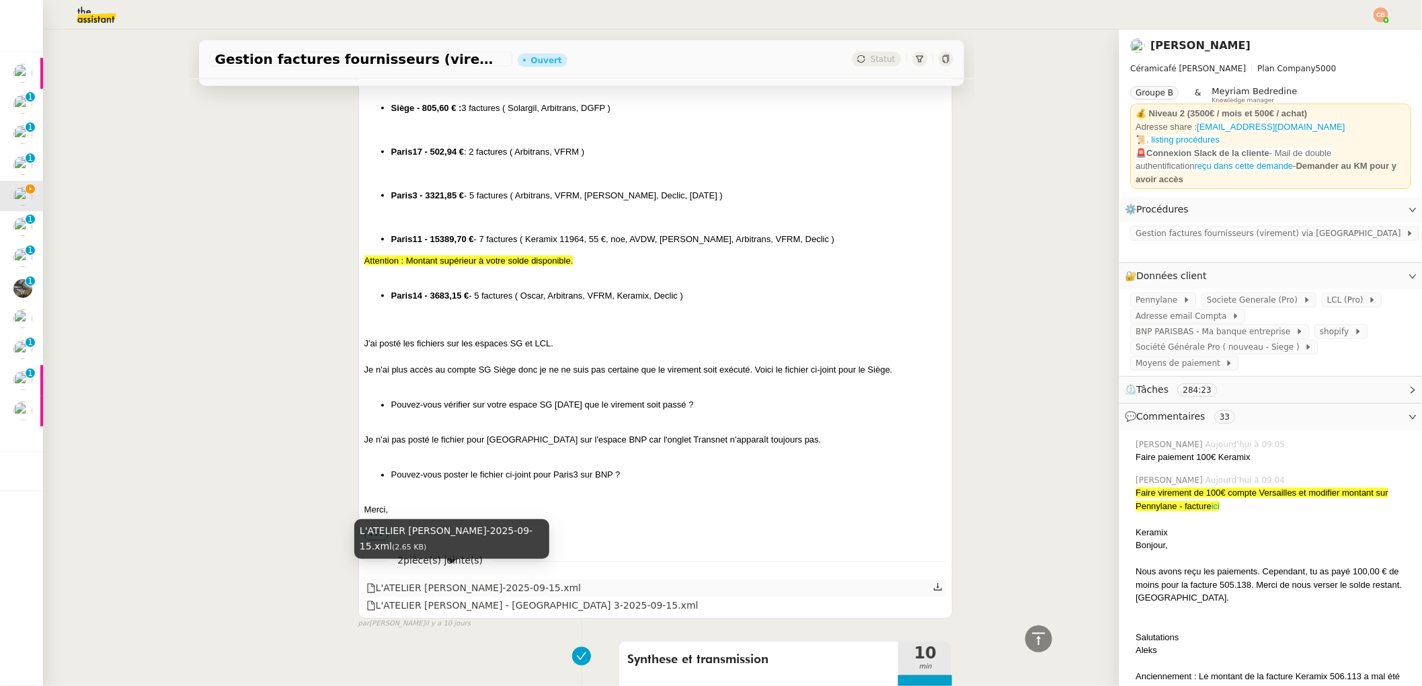
click at [395, 581] on div "L'ATELIER [PERSON_NAME]-2025-09-15.xml" at bounding box center [473, 588] width 214 height 15
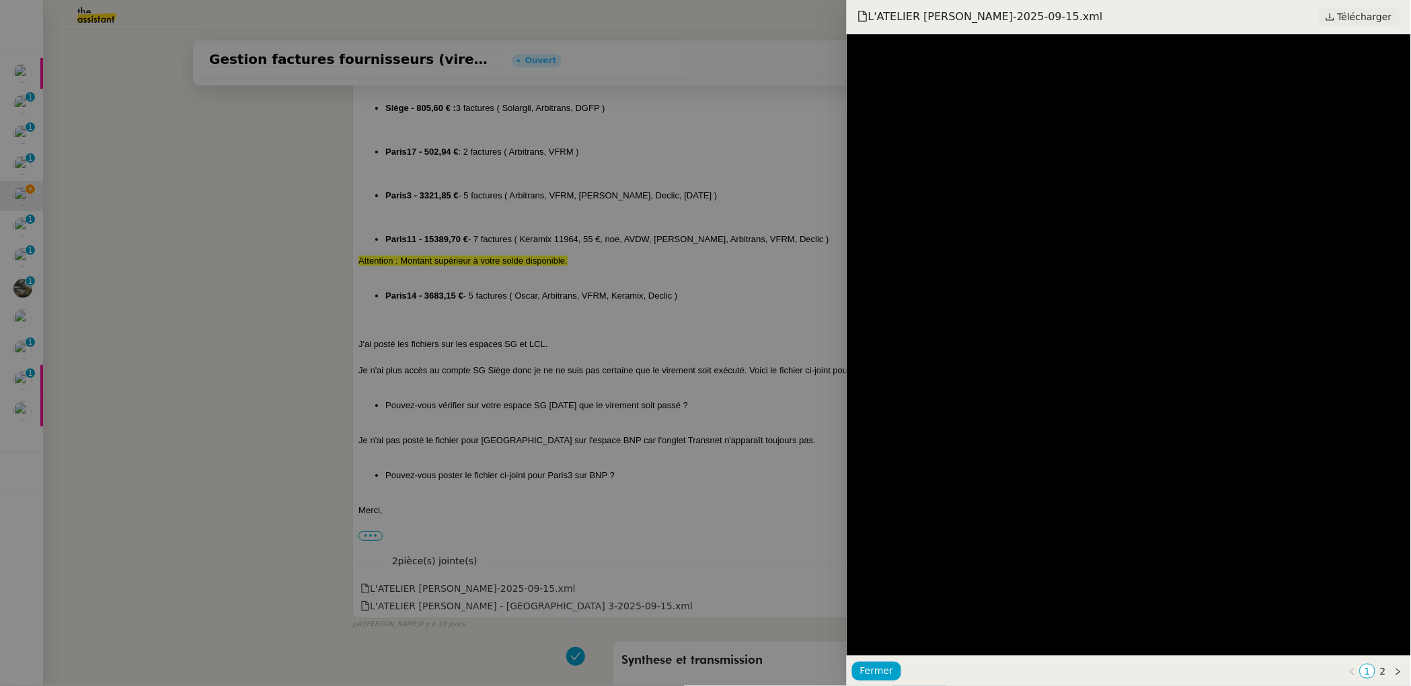
click at [1371, 11] on span "Télécharger" at bounding box center [1364, 16] width 54 height 17
click at [715, 504] on div at bounding box center [705, 343] width 1411 height 686
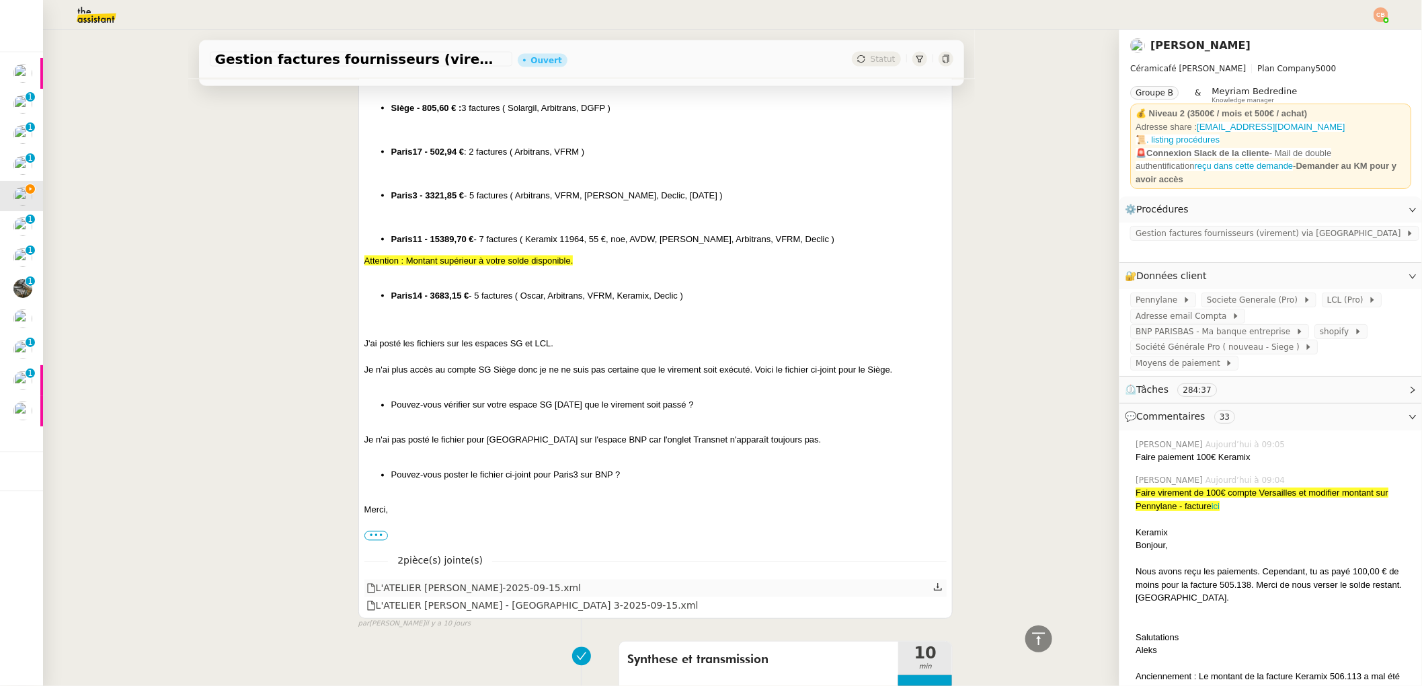
click at [933, 582] on icon at bounding box center [937, 586] width 9 height 9
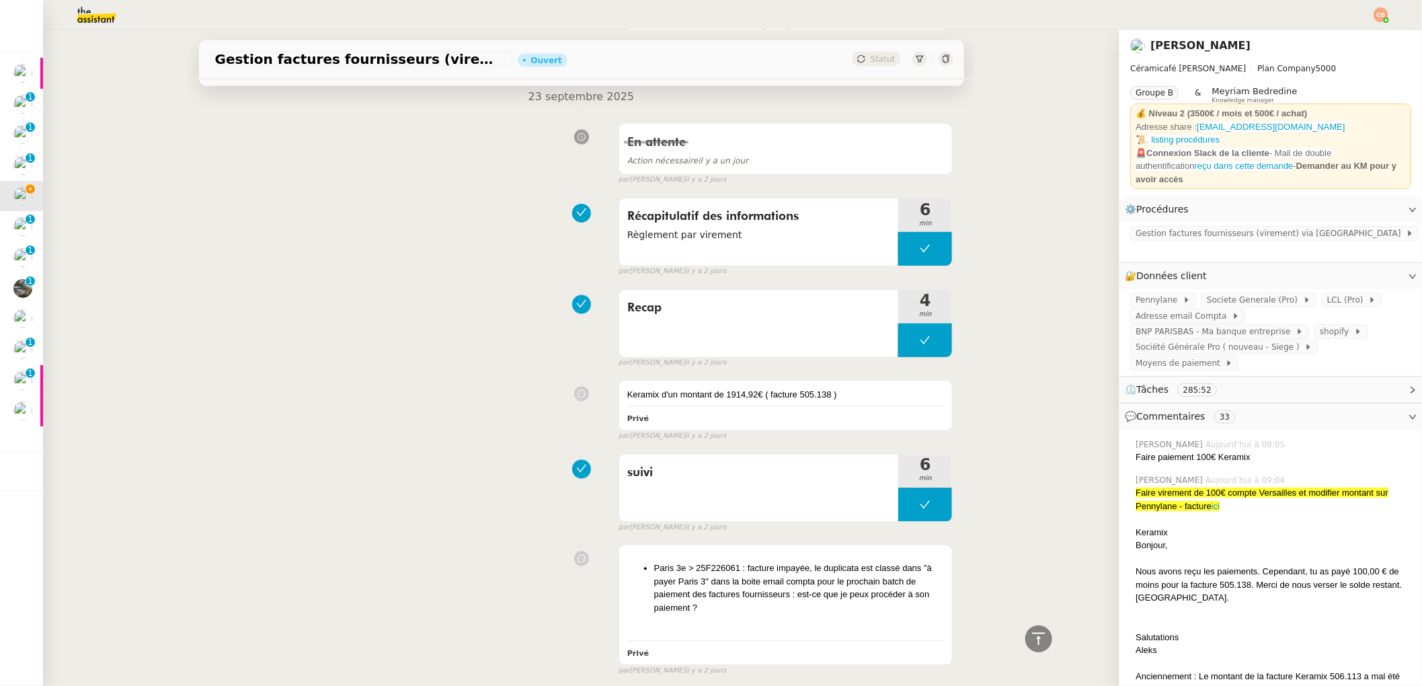
scroll to position [0, 0]
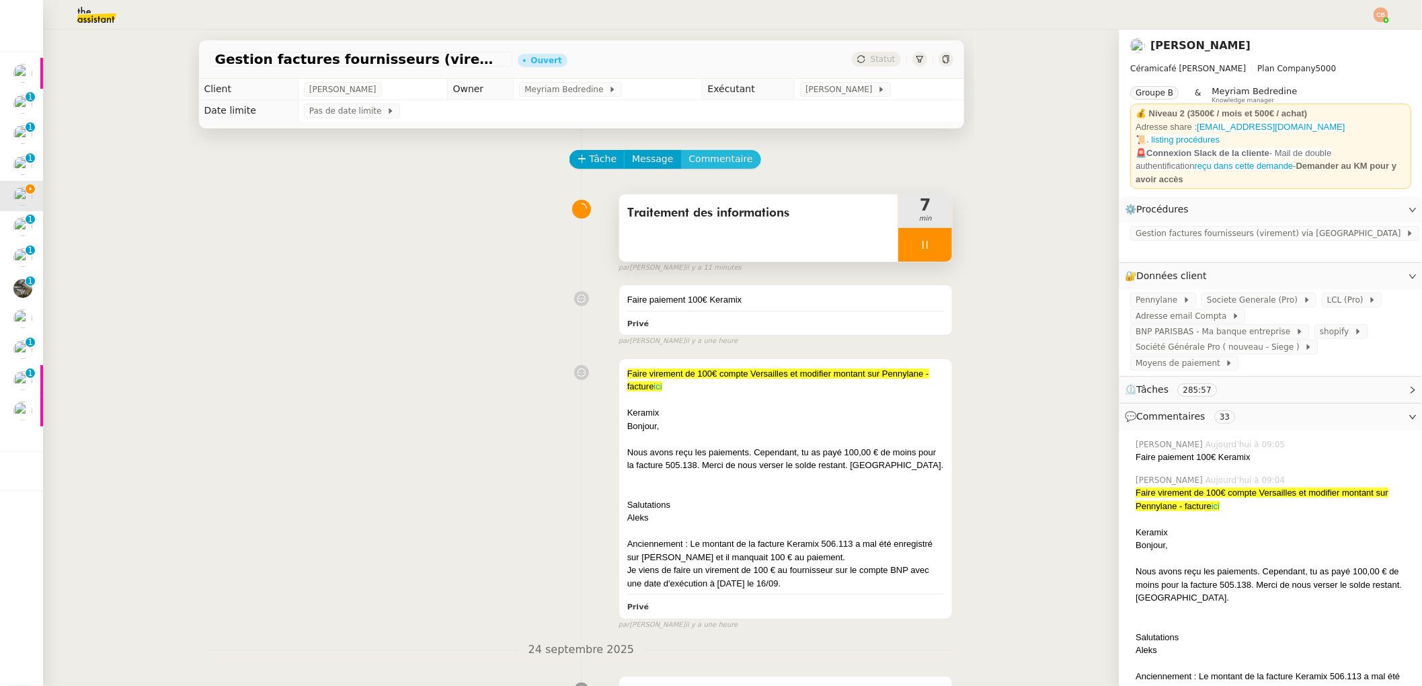
click at [689, 155] on span "Commentaire" at bounding box center [721, 158] width 64 height 15
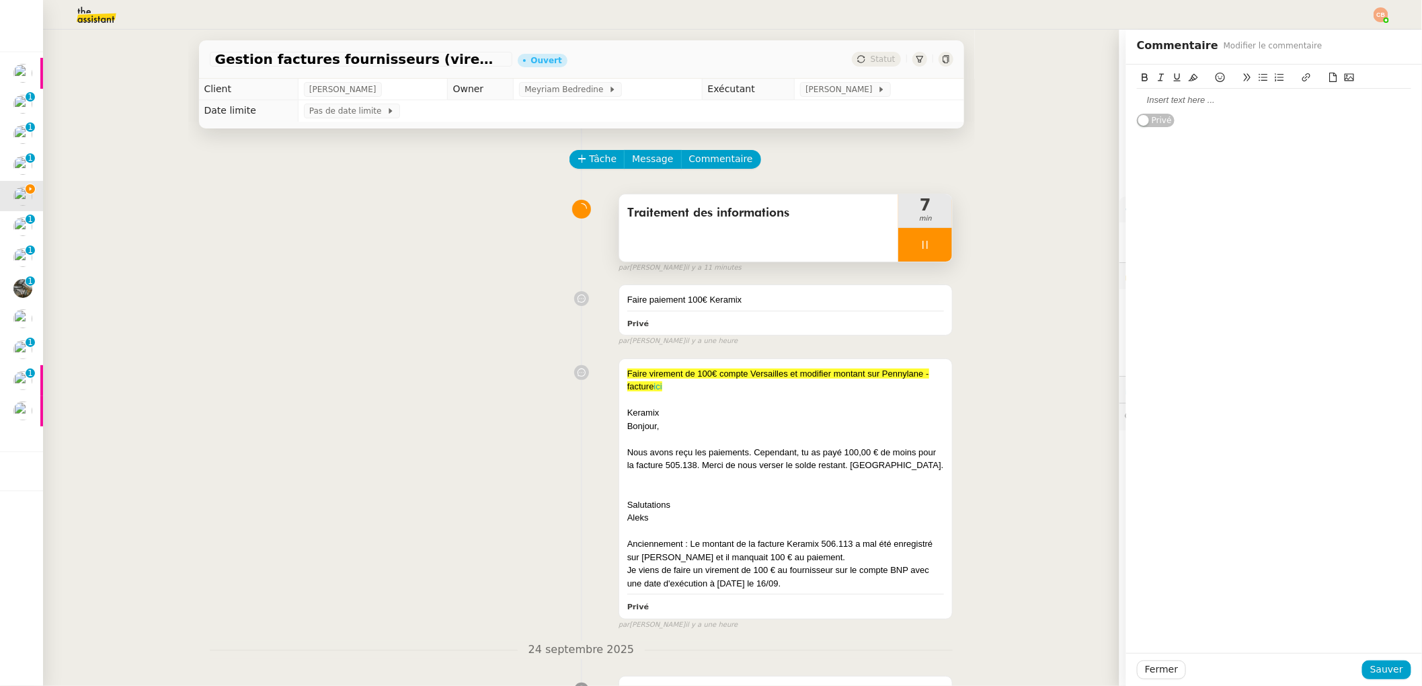
click at [1329, 76] on icon at bounding box center [1333, 77] width 9 height 9
click at [1312, 97] on div "📎 L'ATELIER [PERSON_NAME]-2025-09-15.xml" at bounding box center [1274, 100] width 274 height 12
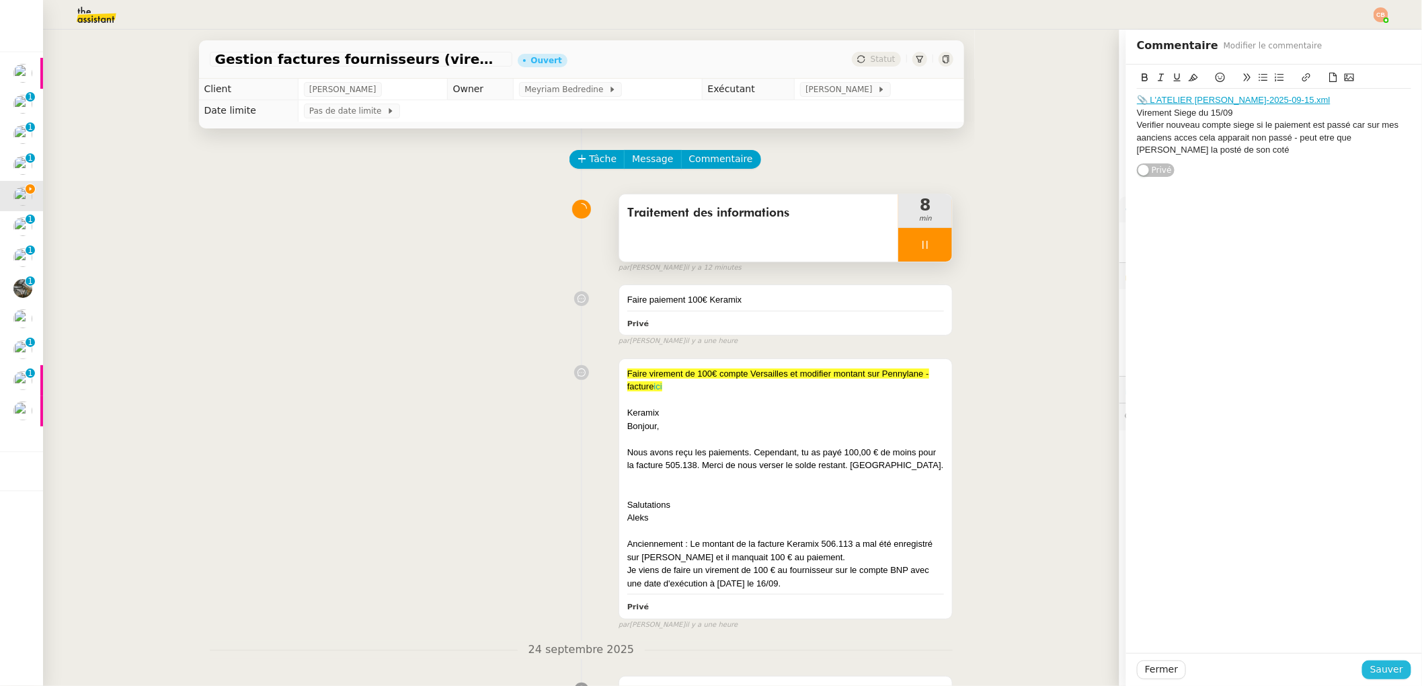
click at [1383, 676] on span "Sauver" at bounding box center [1386, 669] width 33 height 15
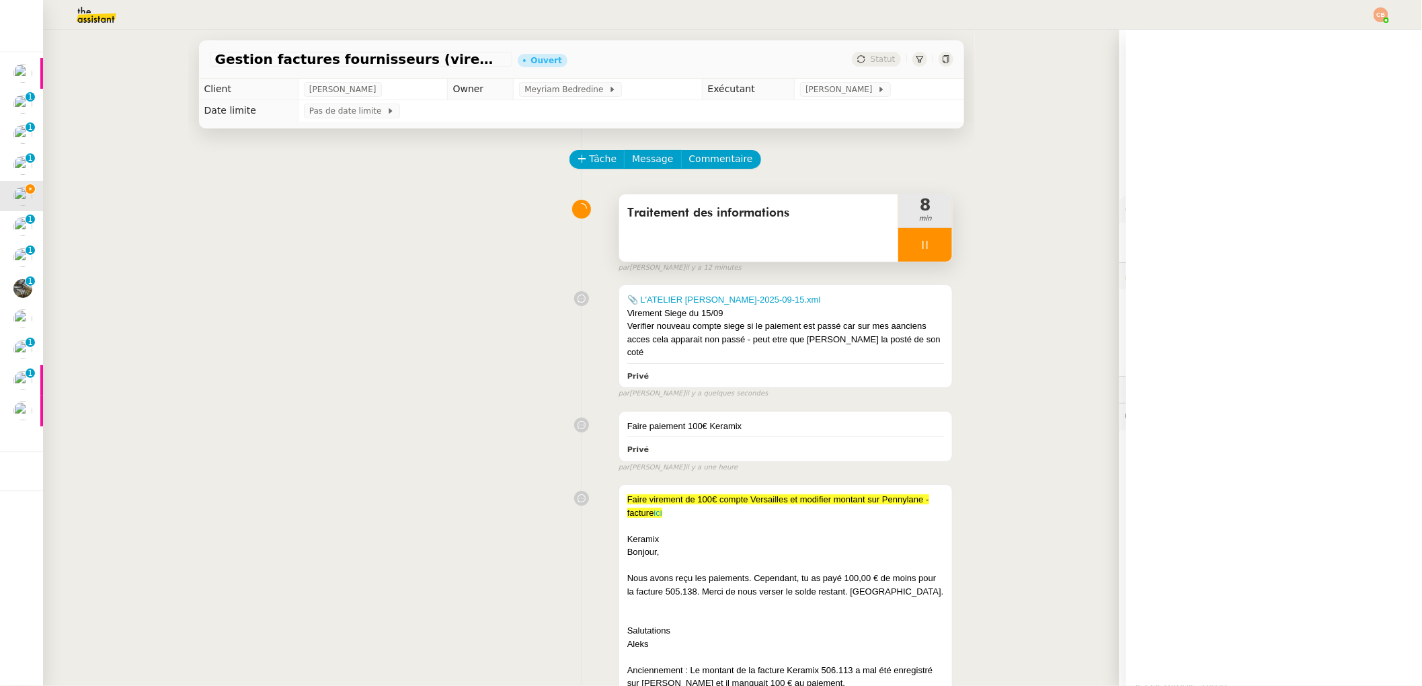
click at [920, 239] on icon at bounding box center [925, 244] width 11 height 11
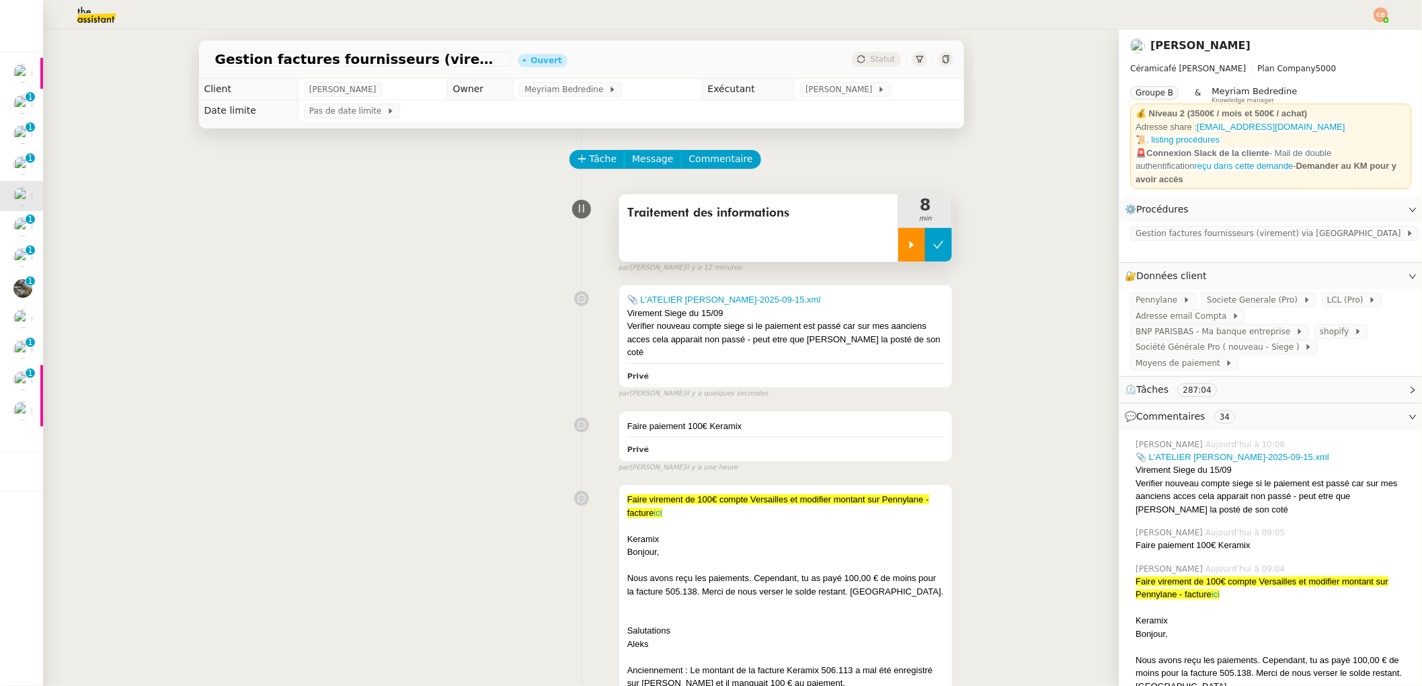
click at [933, 240] on icon at bounding box center [938, 244] width 11 height 11
click at [590, 157] on span "Tâche" at bounding box center [604, 158] width 28 height 15
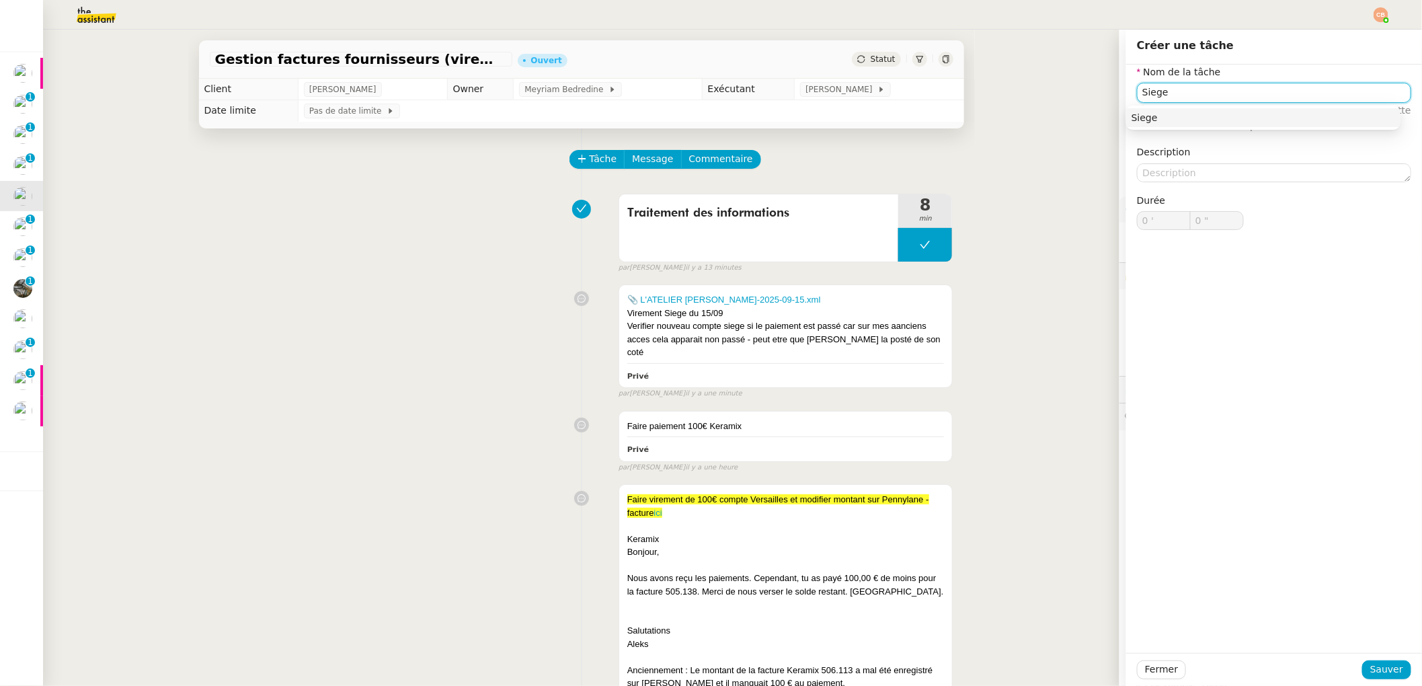
click at [1192, 118] on div "Siege" at bounding box center [1264, 118] width 264 height 12
type input "Siege"
click at [1376, 669] on span "Sauver" at bounding box center [1386, 669] width 33 height 15
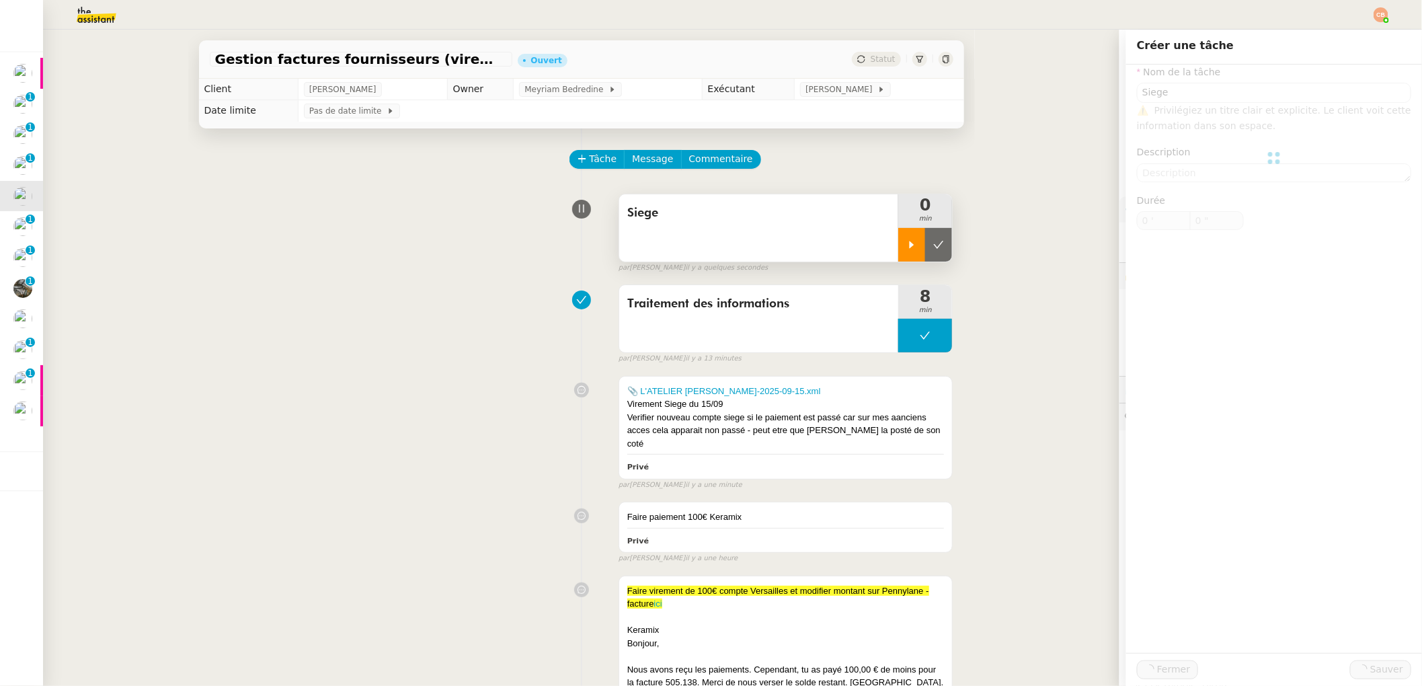
click at [906, 249] on icon at bounding box center [911, 244] width 11 height 11
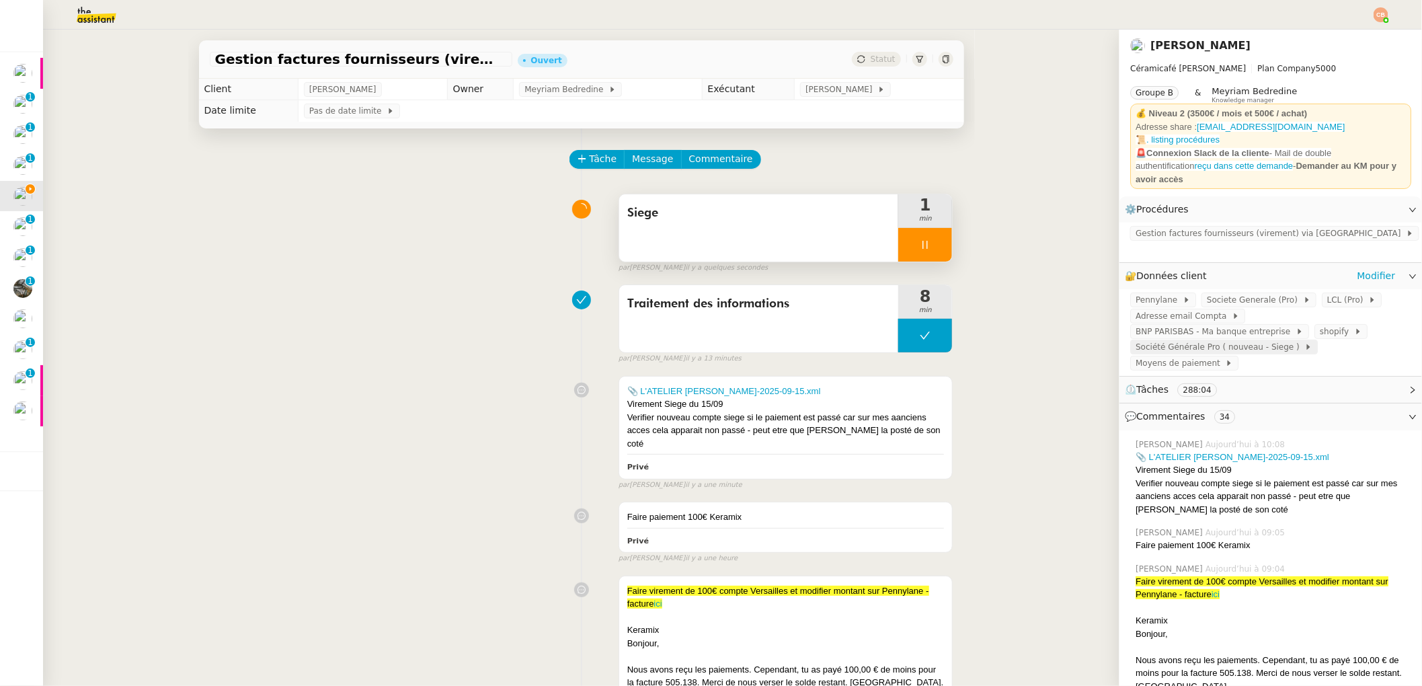
click at [1196, 340] on span "Société Générale Pro ( nouveau - Siege )" at bounding box center [1220, 346] width 169 height 13
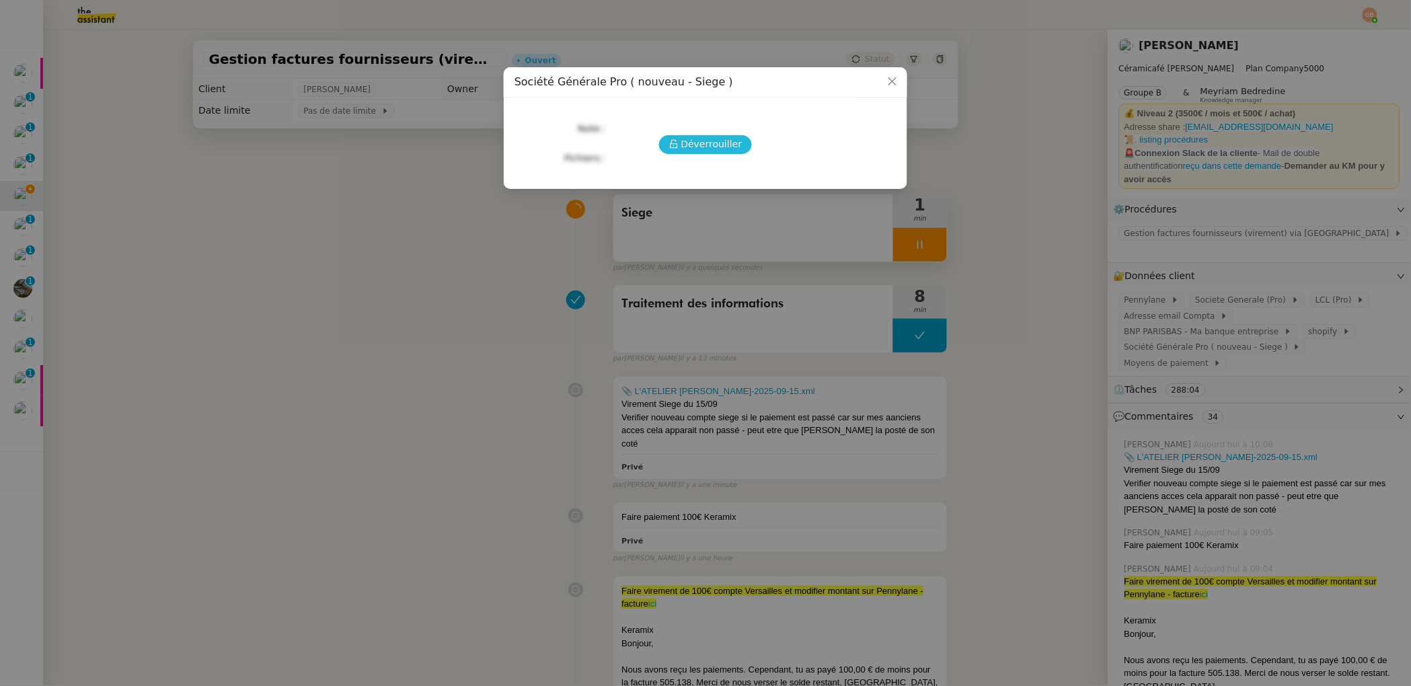
click at [709, 136] on span "Déverrouiller" at bounding box center [711, 143] width 61 height 15
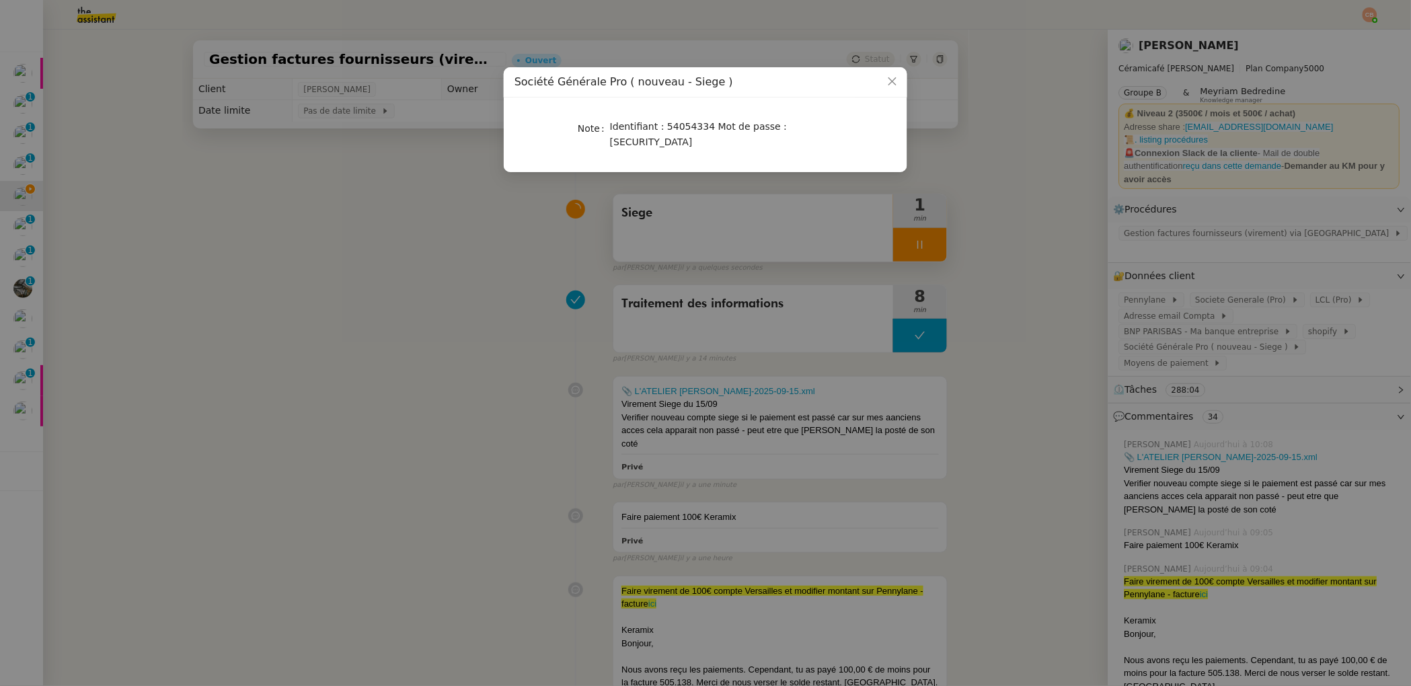
click at [594, 245] on nz-modal-container "Société Générale Pro ( nouveau - Siege ) Note Identifiant : 54054334 Mot de pas…" at bounding box center [705, 343] width 1411 height 686
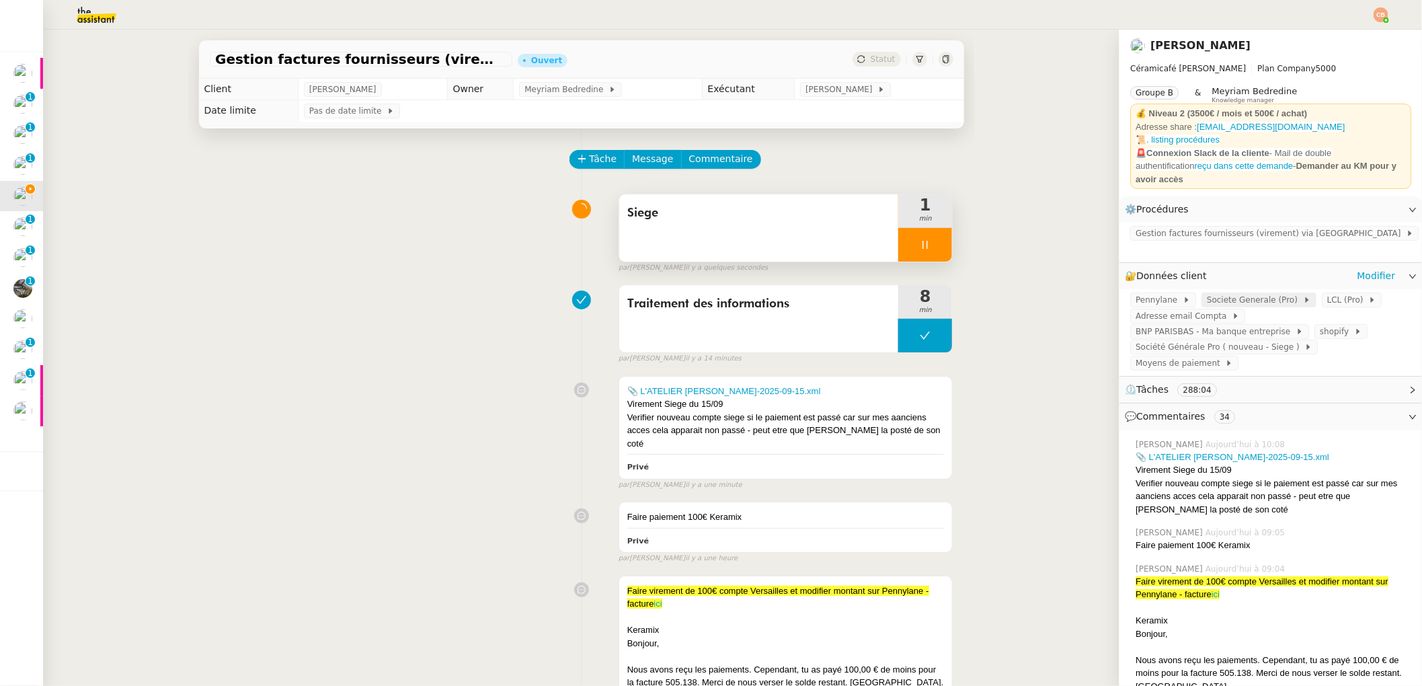
click at [1240, 293] on span "Societe Generale (Pro)" at bounding box center [1255, 299] width 96 height 13
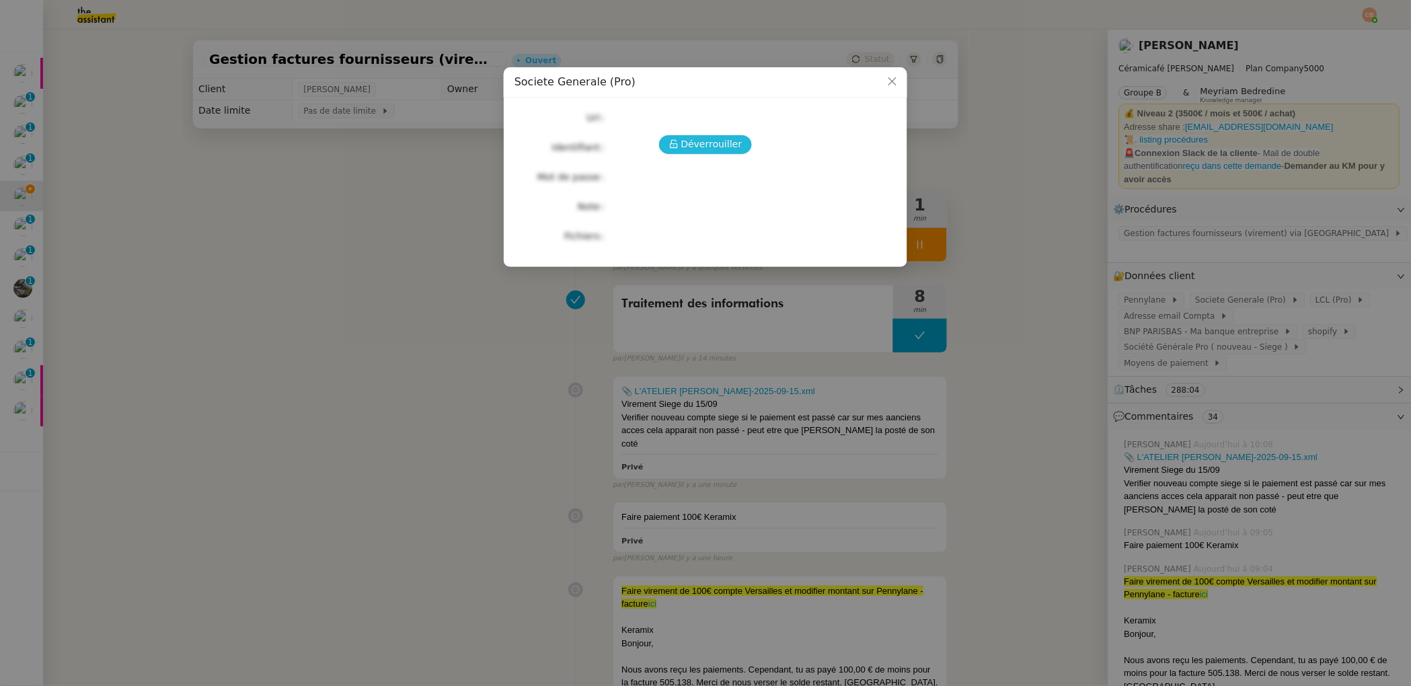
click at [719, 149] on span "Déverrouiller" at bounding box center [711, 143] width 61 height 15
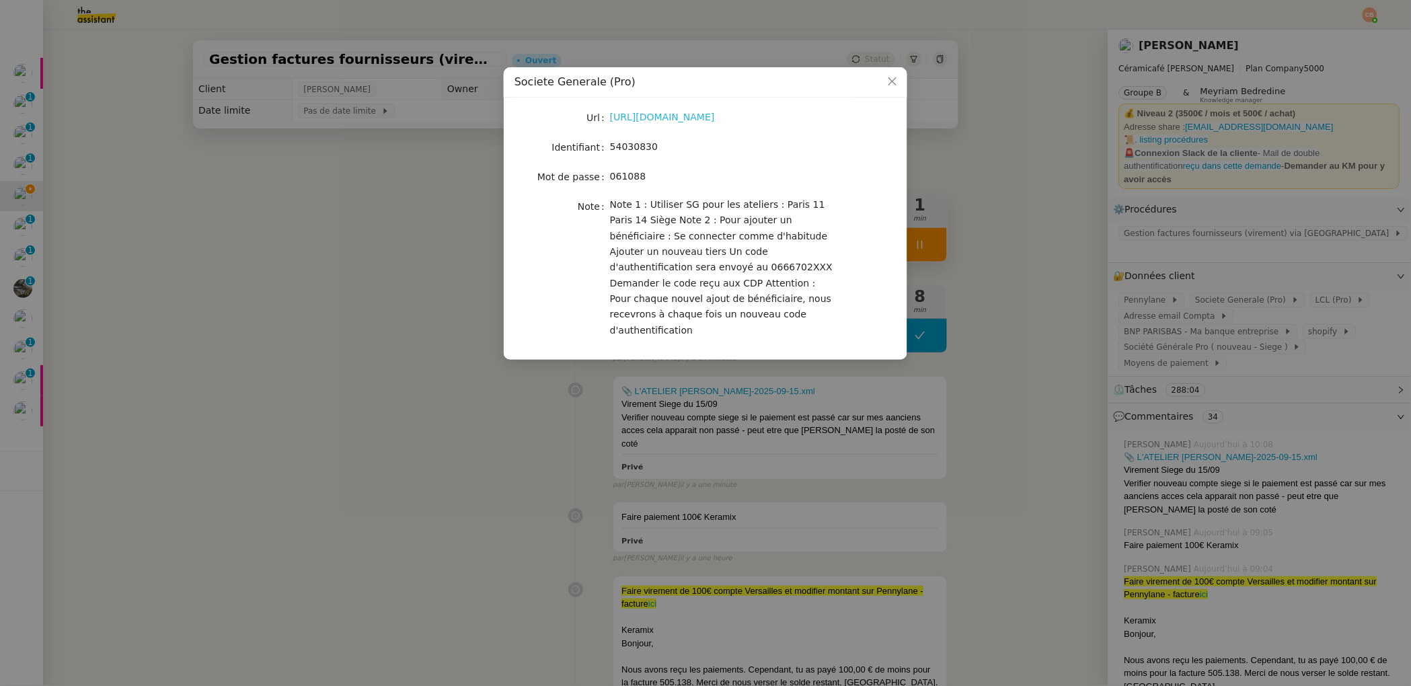
click at [693, 118] on link "https://professionnels.sg.fr/icd-web/syd-front/index-comptes.html#comptes" at bounding box center [662, 117] width 105 height 11
click at [362, 208] on nz-modal-container "Societe Generale (Pro) Url https://professionnels.sg.fr/icd-web/syd-front/index…" at bounding box center [705, 343] width 1411 height 686
click at [363, 208] on nz-modal-container "Societe Generale (Pro) Url https://professionnels.sg.fr/icd-web/syd-front/index…" at bounding box center [705, 343] width 1411 height 686
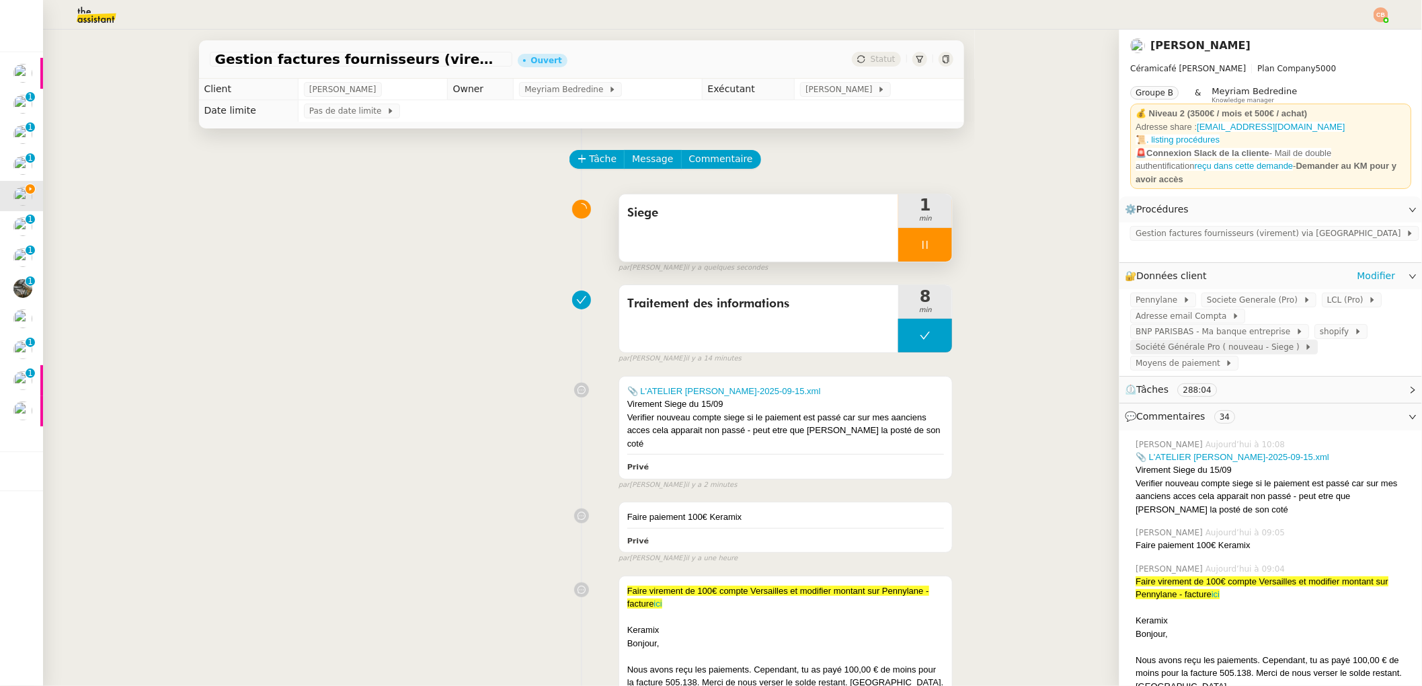
click at [1195, 340] on span "Société Générale Pro ( nouveau - Siege )" at bounding box center [1220, 346] width 169 height 13
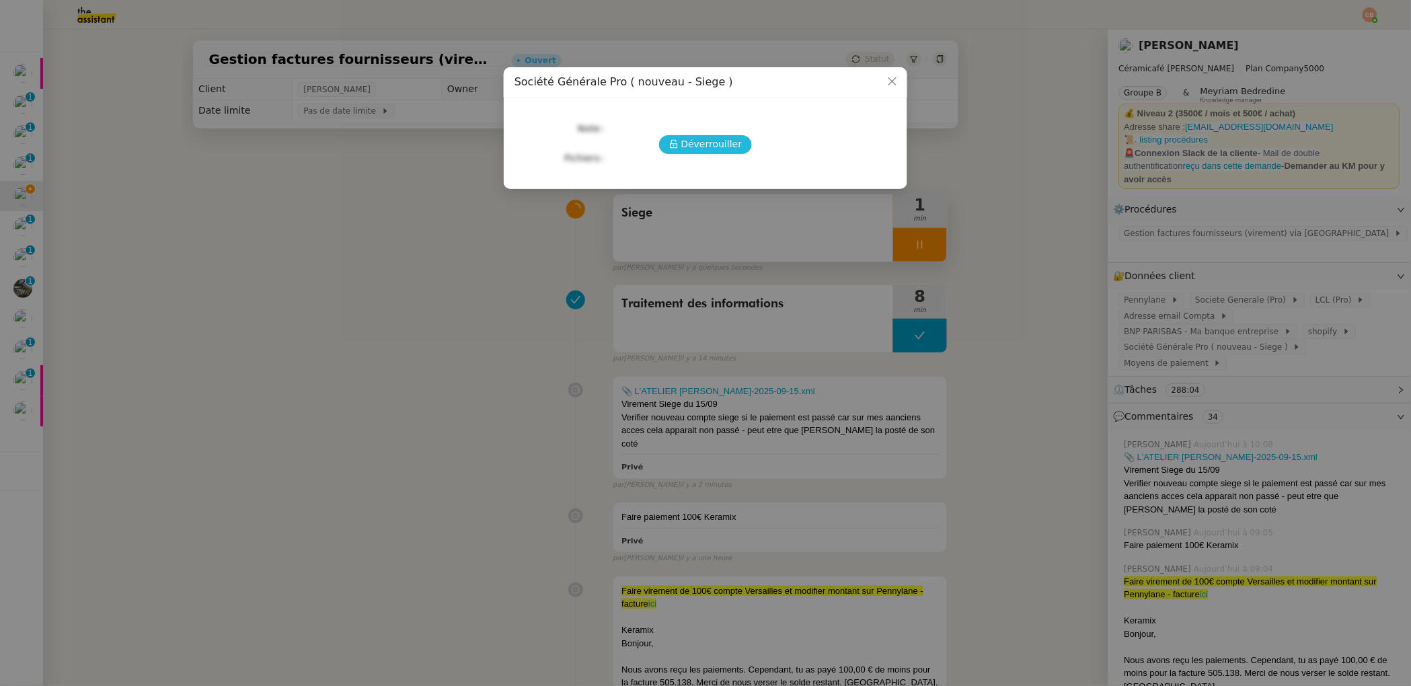
click at [691, 147] on span "Déverrouiller" at bounding box center [711, 143] width 61 height 15
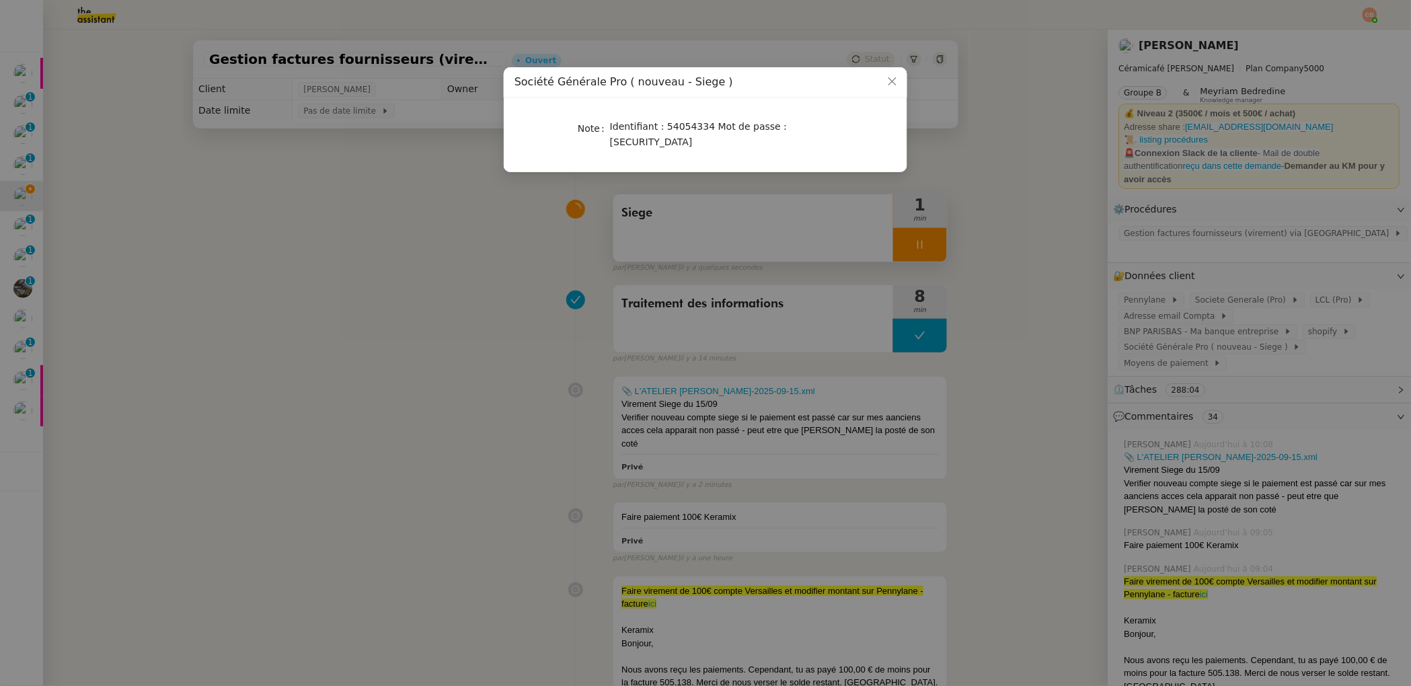
click at [664, 127] on span "Identifiant : 54054334 Mot de passe : 441361" at bounding box center [698, 134] width 177 height 26
drag, startPoint x: 662, startPoint y: 127, endPoint x: 705, endPoint y: 125, distance: 43.1
click at [705, 125] on span "Identifiant : 54054334 Mot de passe : 441361" at bounding box center [698, 134] width 177 height 26
copy span "54054334"
click at [301, 196] on nz-modal-container "Société Générale Pro ( nouveau - Siege ) Note Identifiant : 54054334 Mot de pas…" at bounding box center [705, 343] width 1411 height 686
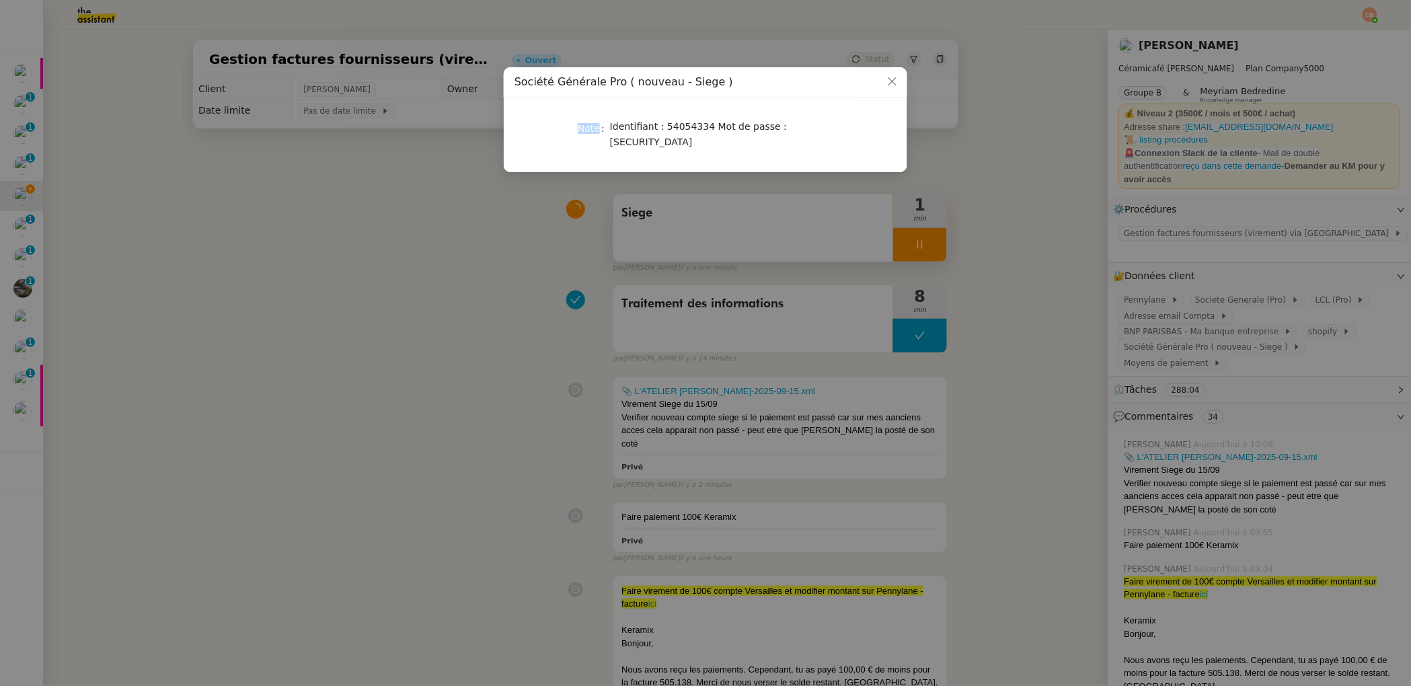
click at [301, 196] on nz-modal-container "Société Générale Pro ( nouveau - Siege ) Note Identifiant : 54054334 Mot de pas…" at bounding box center [705, 343] width 1411 height 686
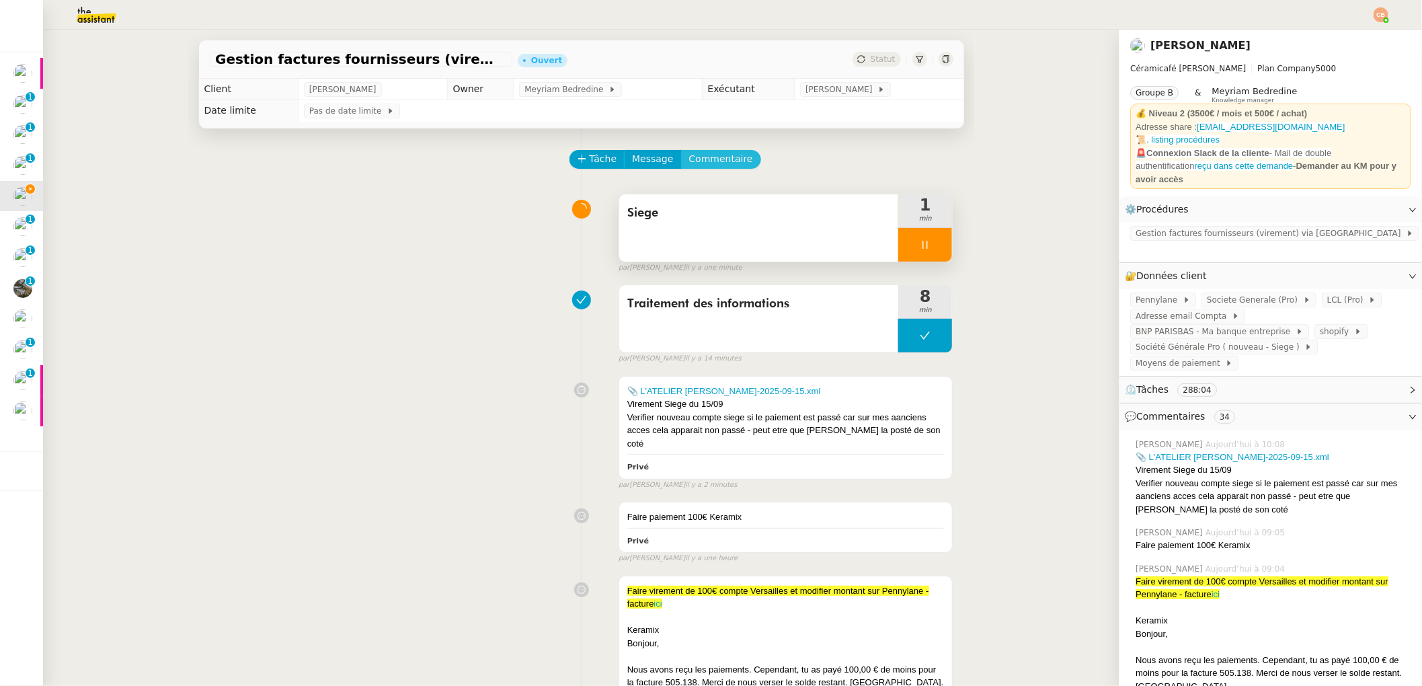
click at [723, 160] on span "Commentaire" at bounding box center [721, 158] width 64 height 15
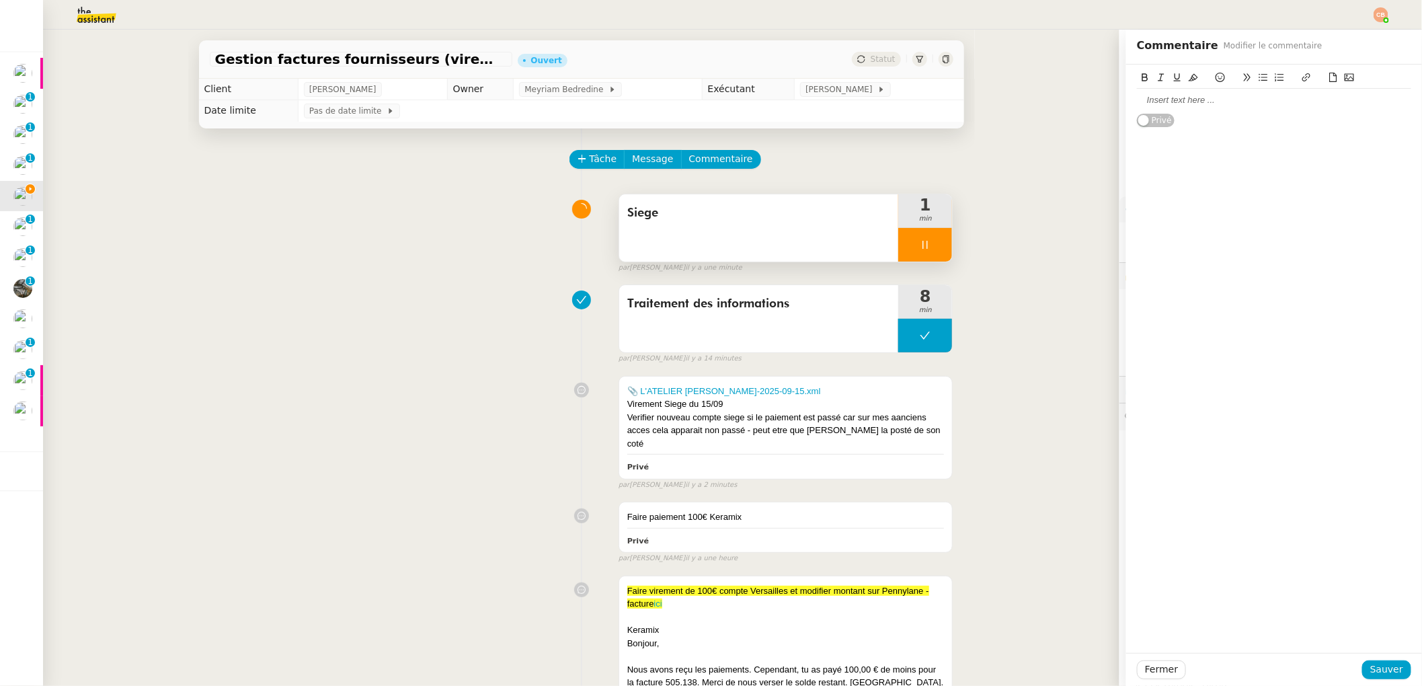
click at [1171, 106] on div at bounding box center [1274, 100] width 274 height 12
click at [1372, 663] on span "Sauver" at bounding box center [1386, 669] width 33 height 15
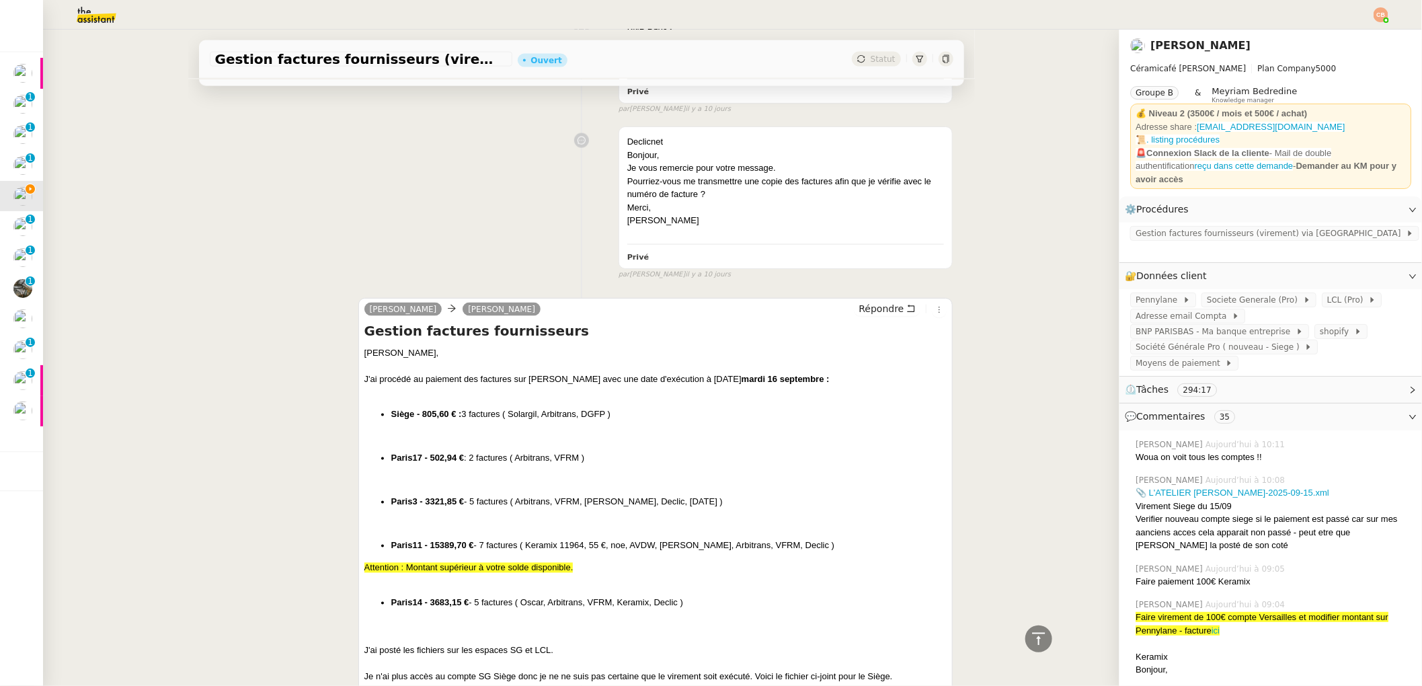
scroll to position [6356, 0]
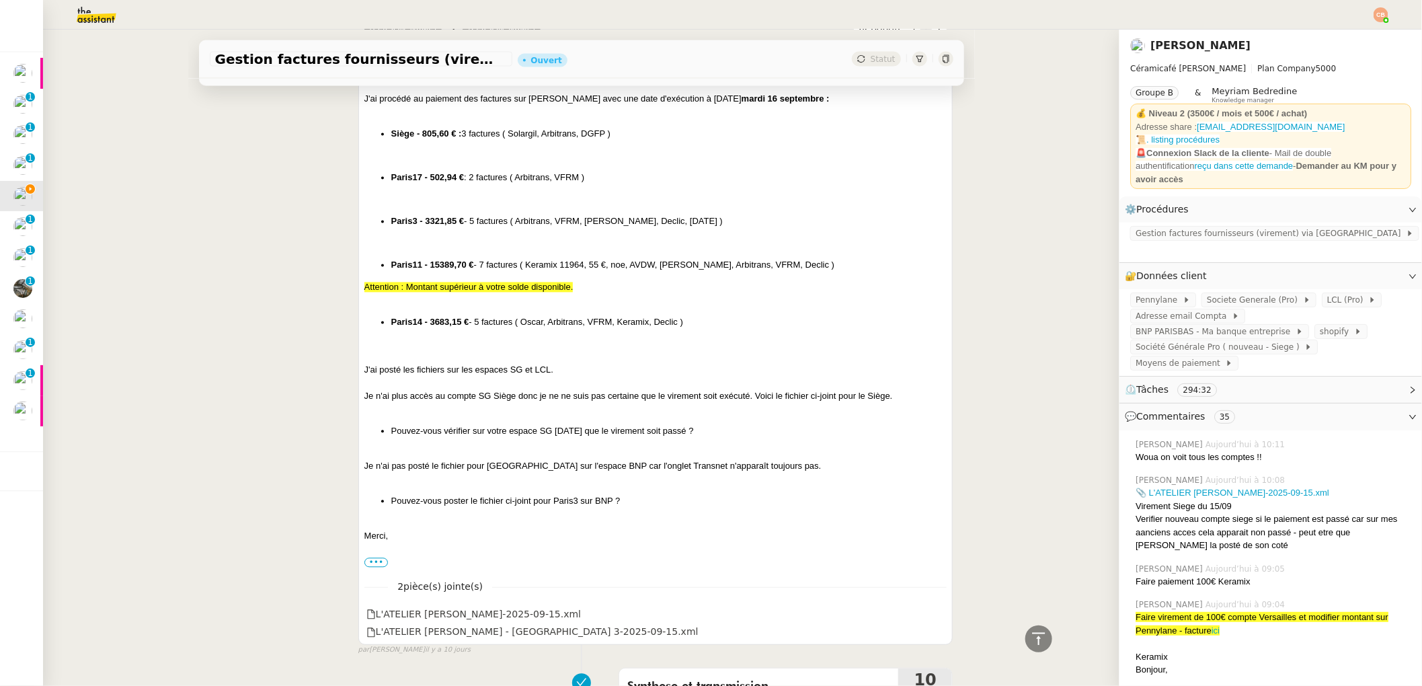
drag, startPoint x: 385, startPoint y: 110, endPoint x: 610, endPoint y: 110, distance: 225.2
click at [610, 128] on li "Siège - 805,60 € : 3 factures ( Solargil, Arbitrans, DGFP )" at bounding box center [669, 134] width 556 height 13
copy li "Siège - 805,60 € : 3 factures ( Solargil, Arbitrans, DGFP )"
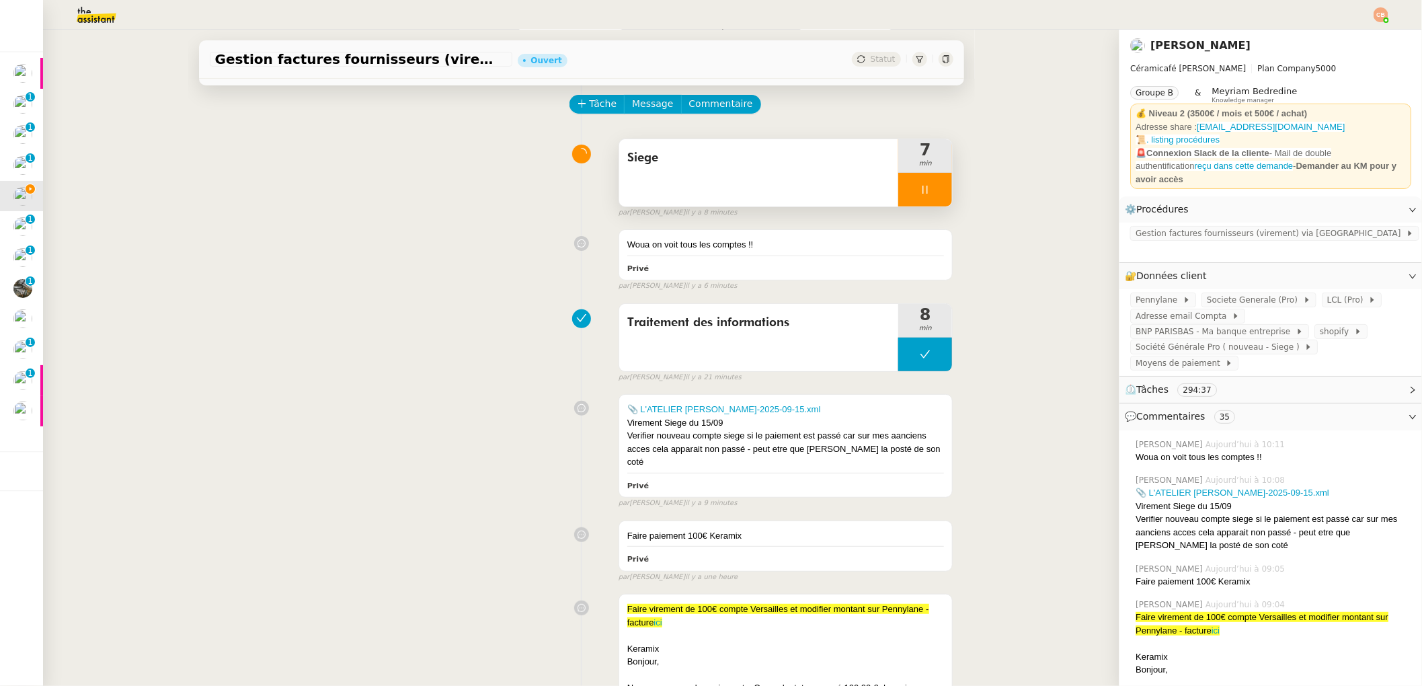
scroll to position [0, 0]
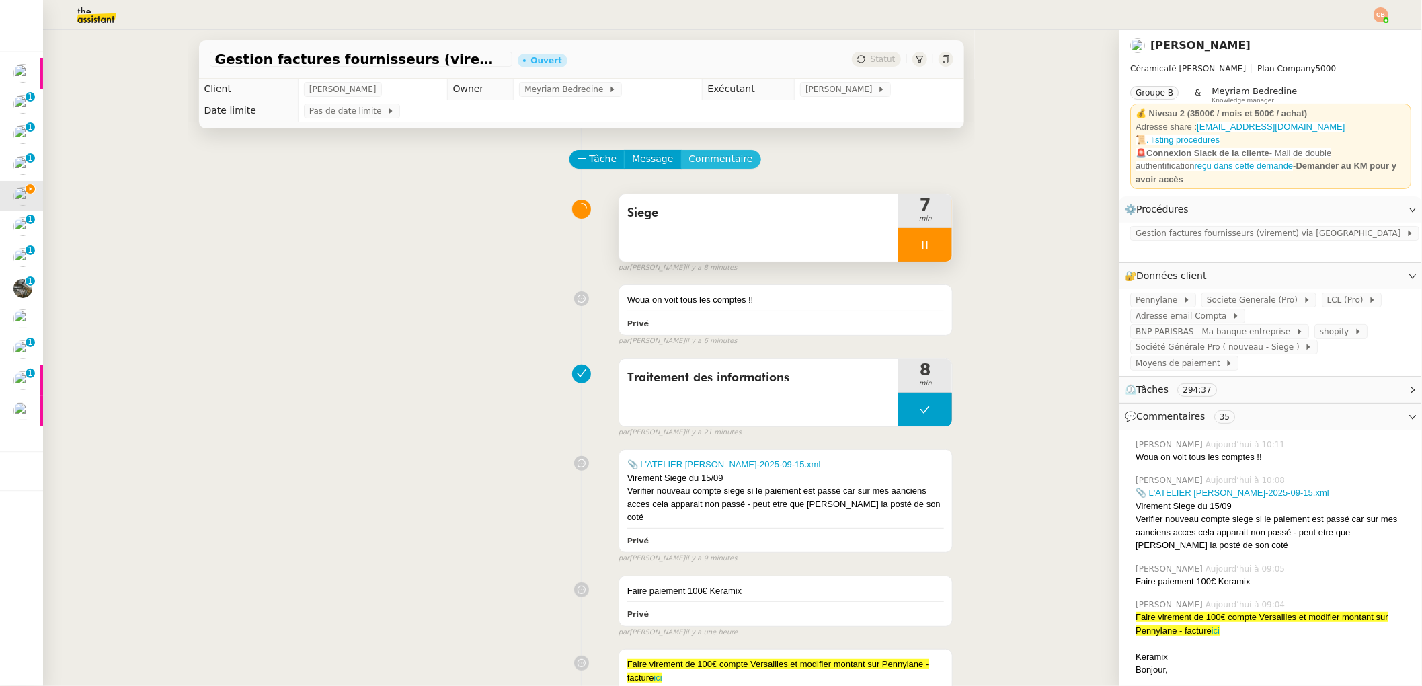
click at [707, 160] on span "Commentaire" at bounding box center [721, 158] width 64 height 15
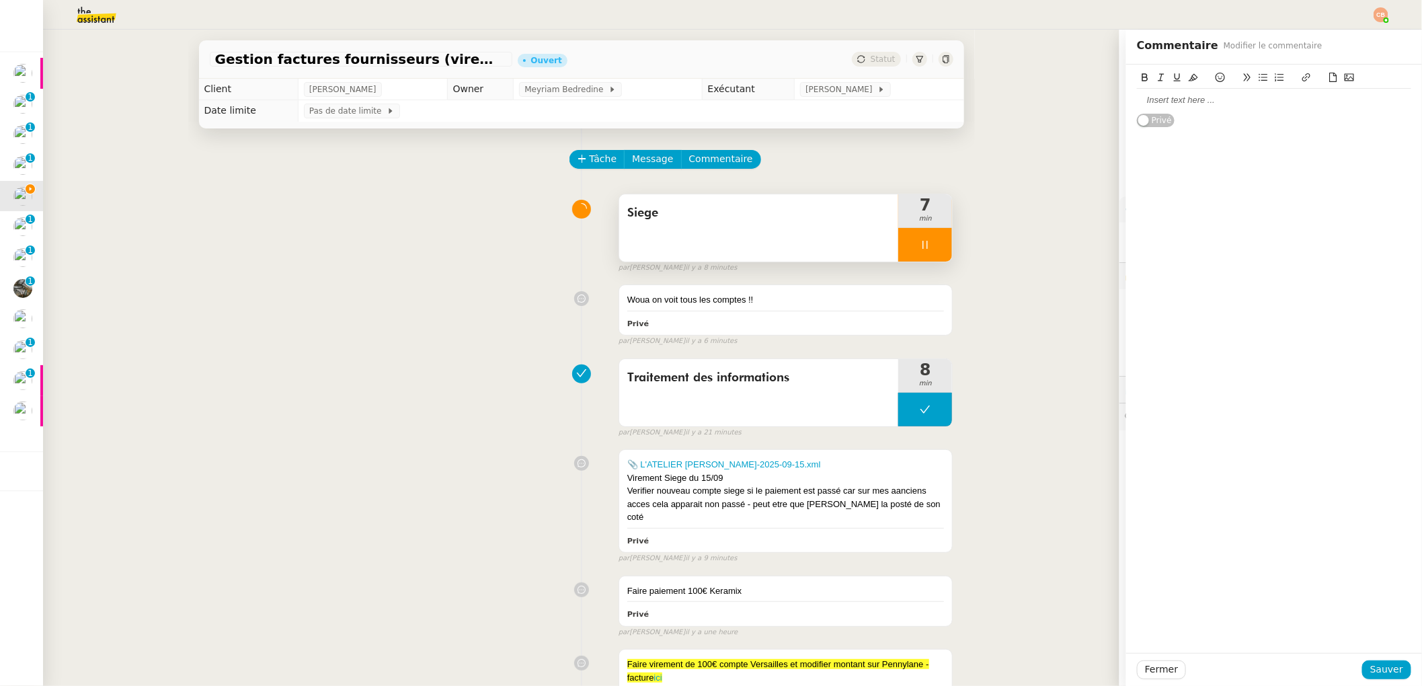
click at [1142, 100] on div at bounding box center [1274, 100] width 274 height 12
click at [1375, 664] on span "Sauver" at bounding box center [1386, 669] width 33 height 15
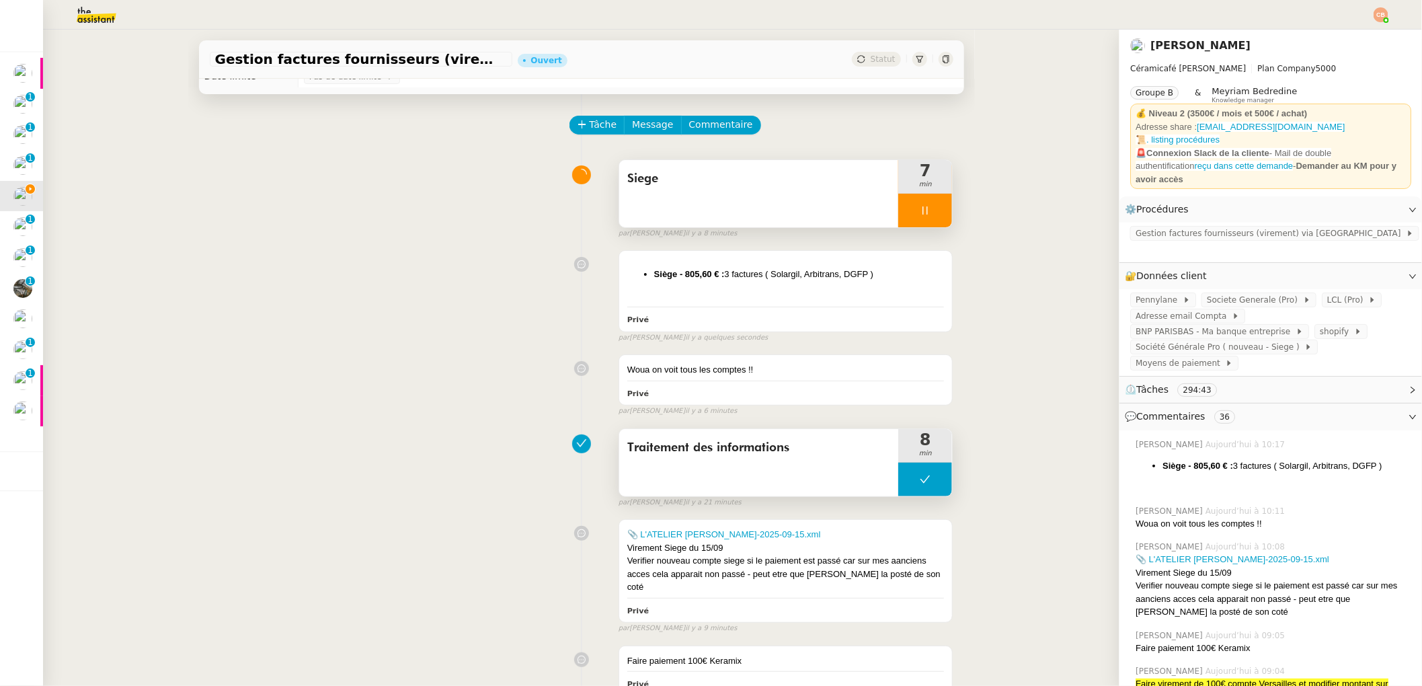
scroll to position [403, 0]
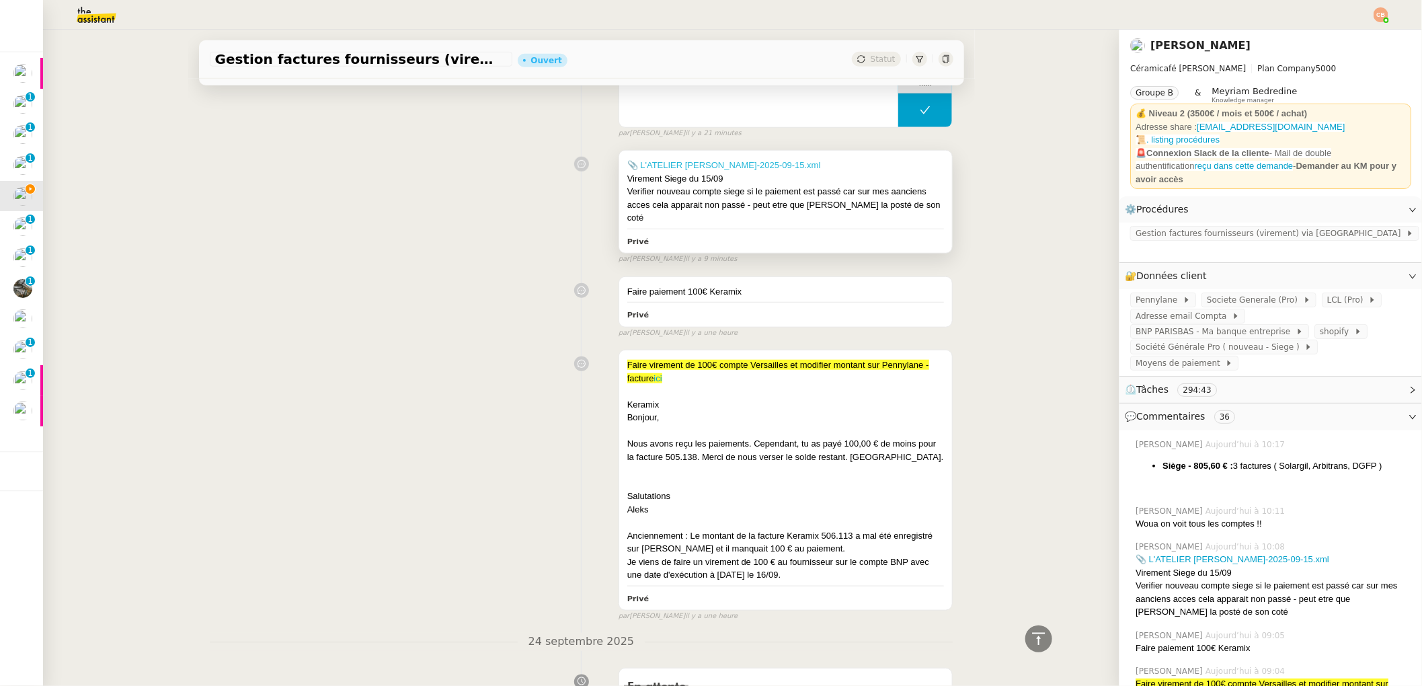
click at [732, 166] on link "📎 L'ATELIER [PERSON_NAME]-2025-09-15.xml" at bounding box center [724, 165] width 194 height 10
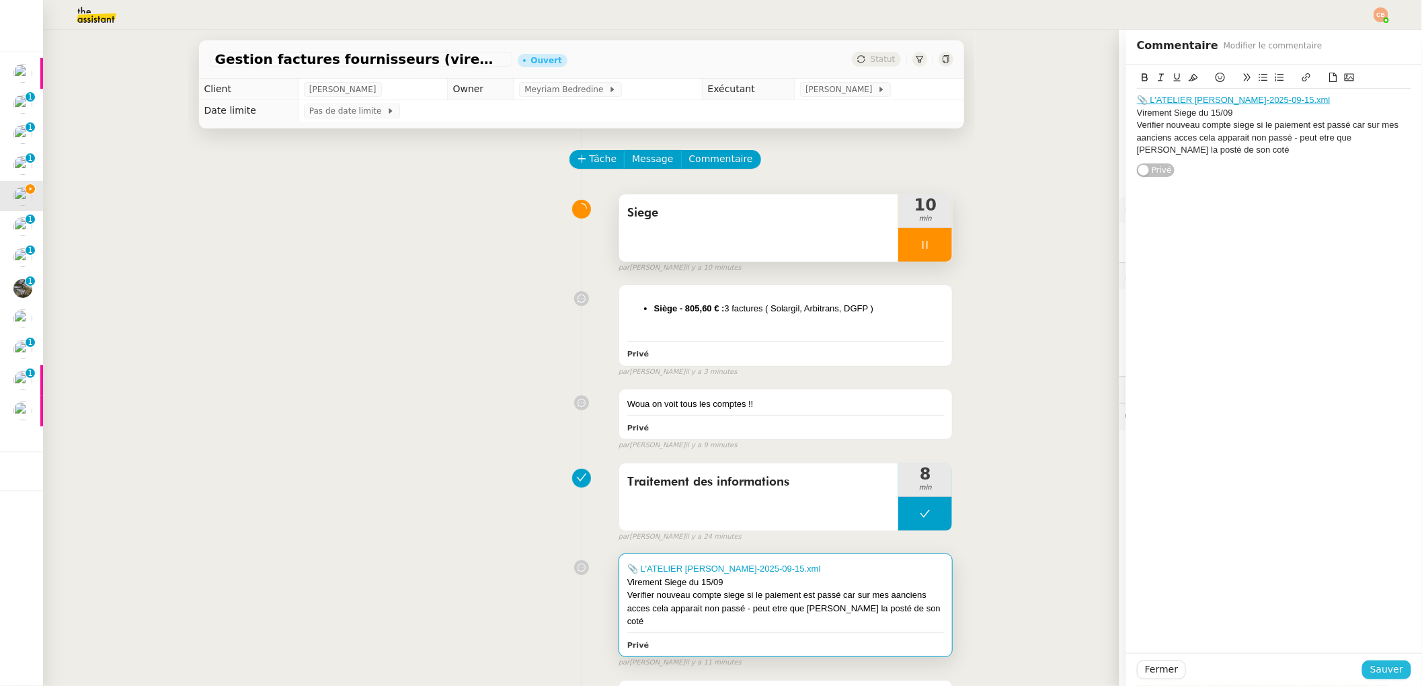
drag, startPoint x: 1392, startPoint y: 661, endPoint x: 1386, endPoint y: 668, distance: 9.6
click at [1386, 668] on div "Fermer Sauver" at bounding box center [1274, 669] width 296 height 33
click at [1386, 668] on span "Sauver" at bounding box center [1386, 669] width 33 height 15
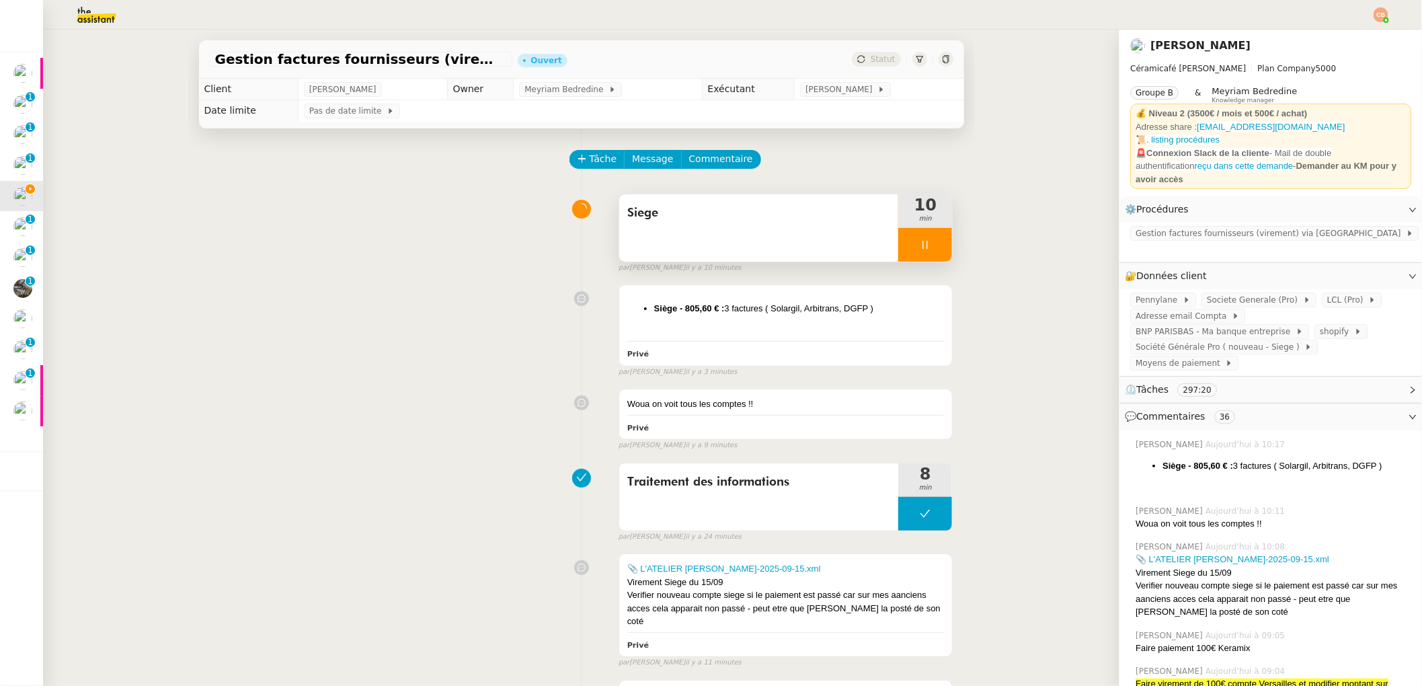
click at [921, 255] on div at bounding box center [925, 245] width 54 height 34
click at [578, 161] on icon at bounding box center [582, 158] width 9 height 9
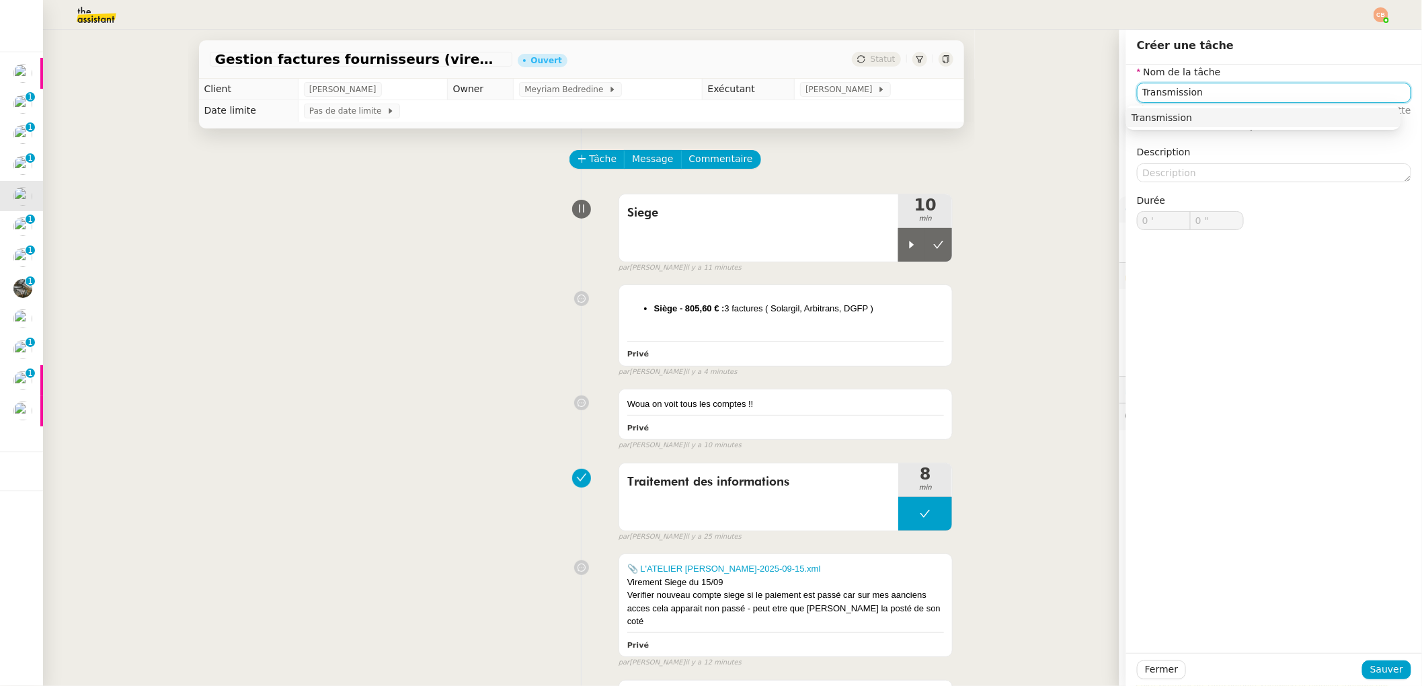
click at [1181, 122] on div "Transmission" at bounding box center [1264, 118] width 264 height 12
type input "Transmission"
click at [1370, 667] on span "Sauver" at bounding box center [1386, 669] width 33 height 15
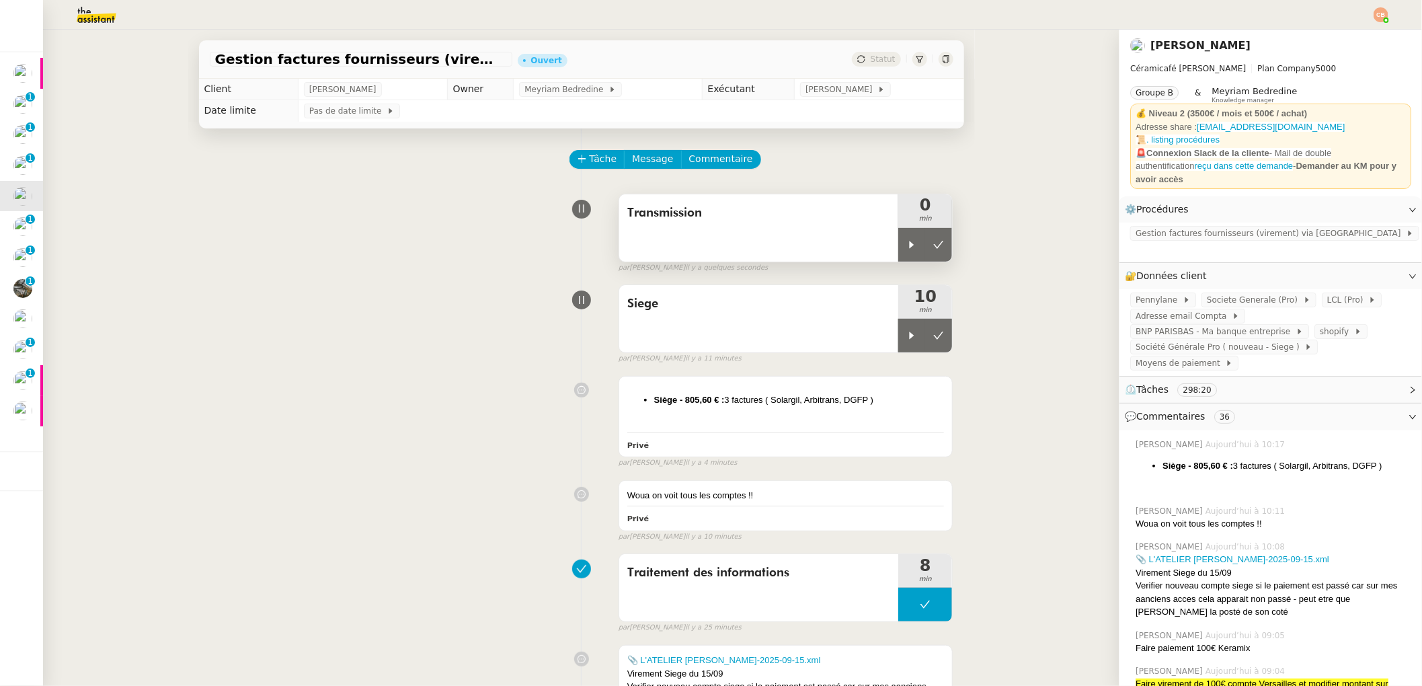
drag, startPoint x: 901, startPoint y: 249, endPoint x: 783, endPoint y: 261, distance: 118.9
click at [906, 249] on icon at bounding box center [911, 244] width 11 height 11
click at [635, 163] on span "Message" at bounding box center [652, 158] width 41 height 15
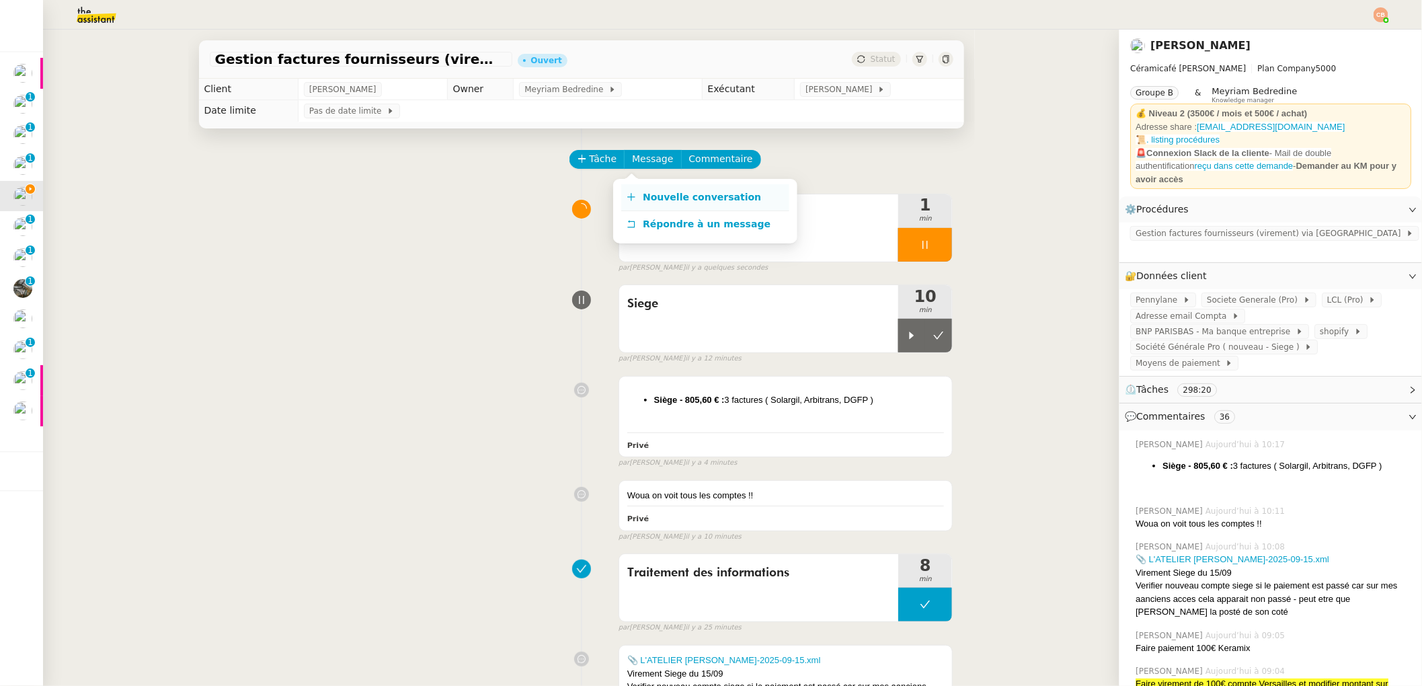
click at [643, 194] on span "Nouvelle conversation" at bounding box center [702, 197] width 118 height 11
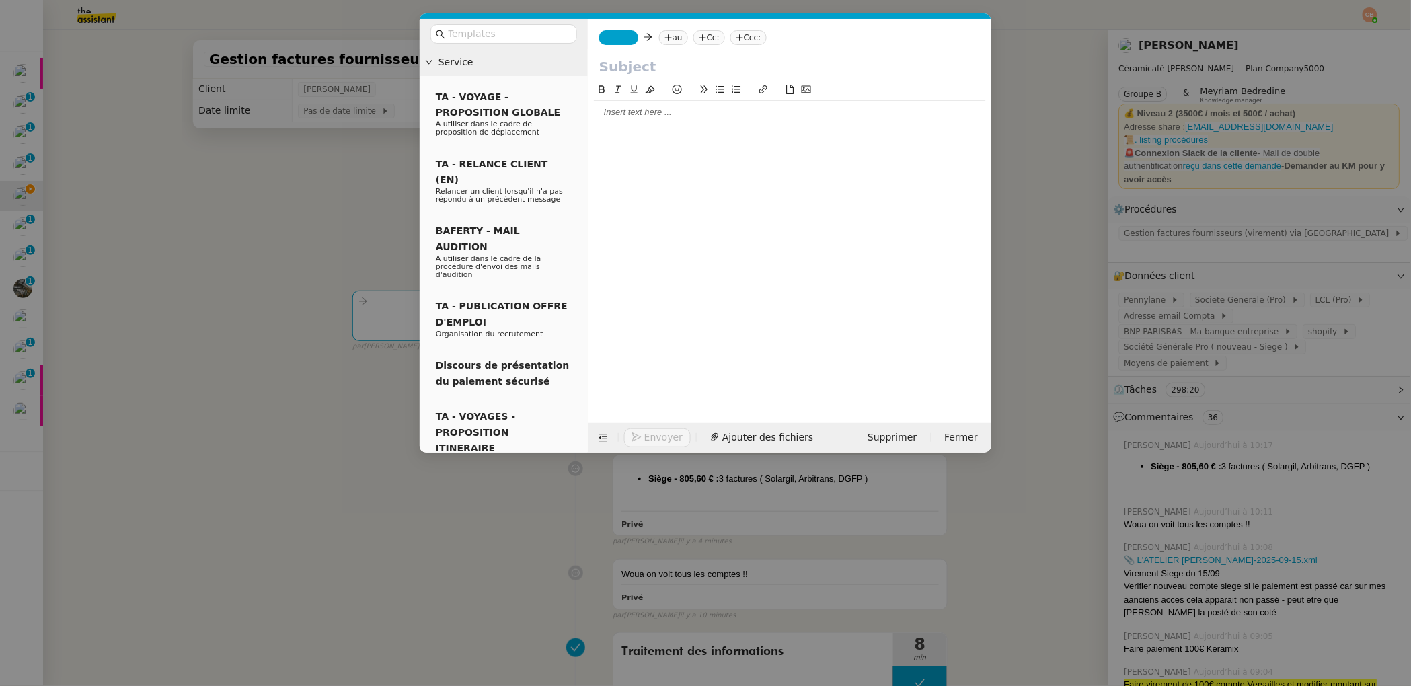
click at [617, 116] on div at bounding box center [790, 112] width 392 height 12
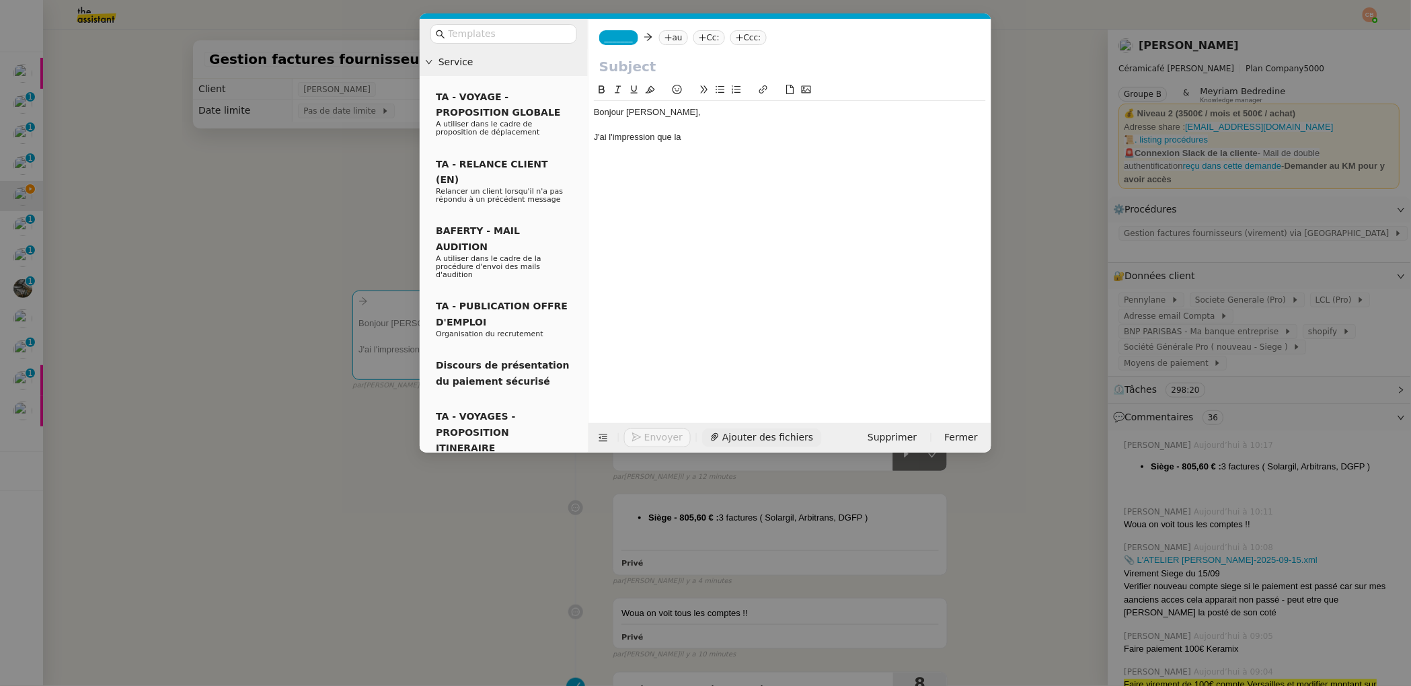
click at [740, 438] on span "Ajouter des fichiers" at bounding box center [767, 437] width 91 height 15
click at [698, 141] on div "J'ai l'impression que la" at bounding box center [790, 137] width 392 height 12
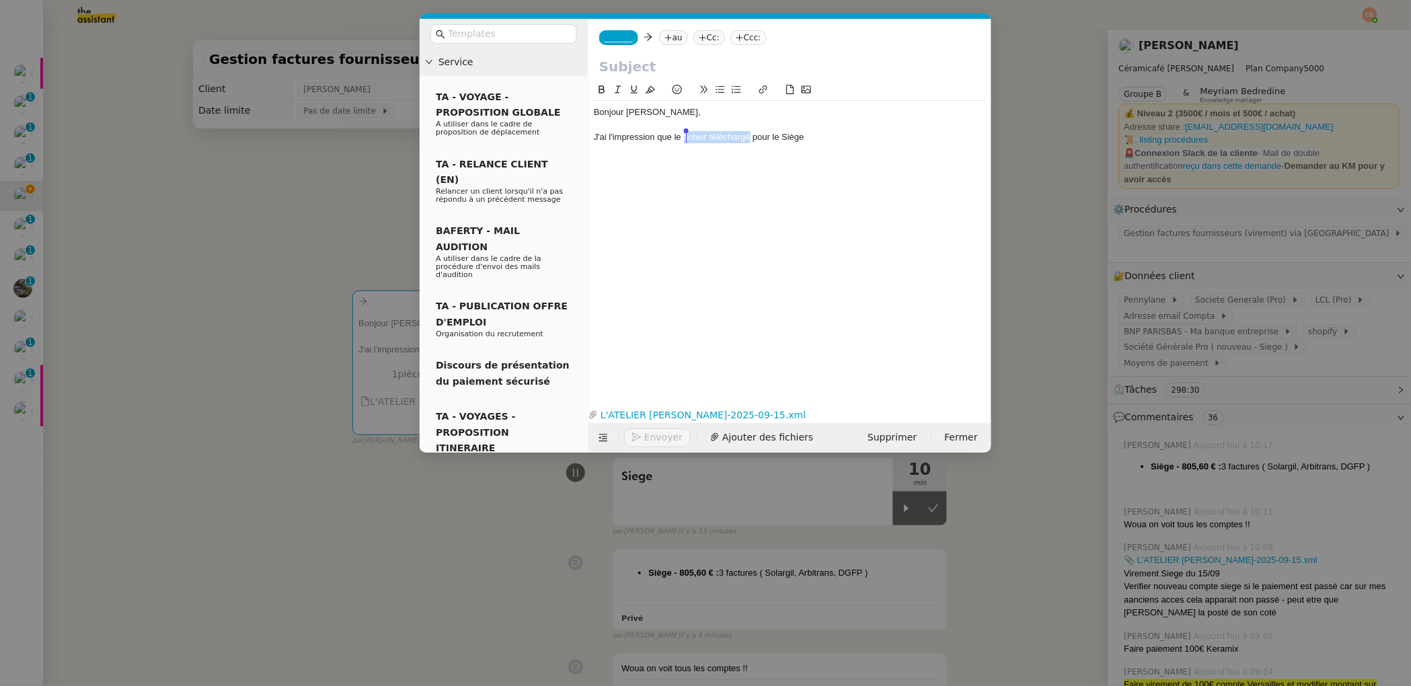
drag, startPoint x: 752, startPoint y: 140, endPoint x: 684, endPoint y: 141, distance: 67.2
click at [684, 141] on div "J'ai l'impression que le fichier téléchargé pour le Siège" at bounding box center [790, 137] width 392 height 12
click at [820, 136] on div "J'ai l'impression que le virement groupé pour le Siège" at bounding box center [790, 137] width 392 height 12
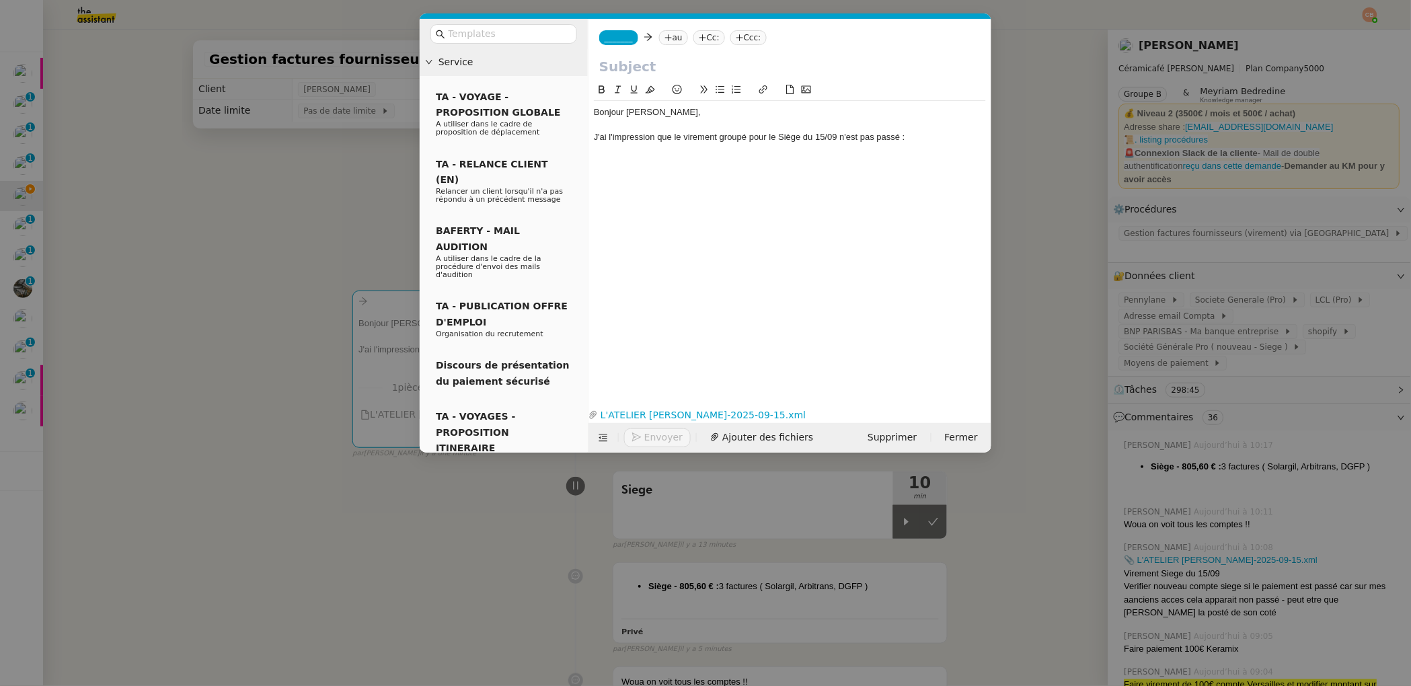
click at [721, 92] on icon at bounding box center [720, 89] width 9 height 7
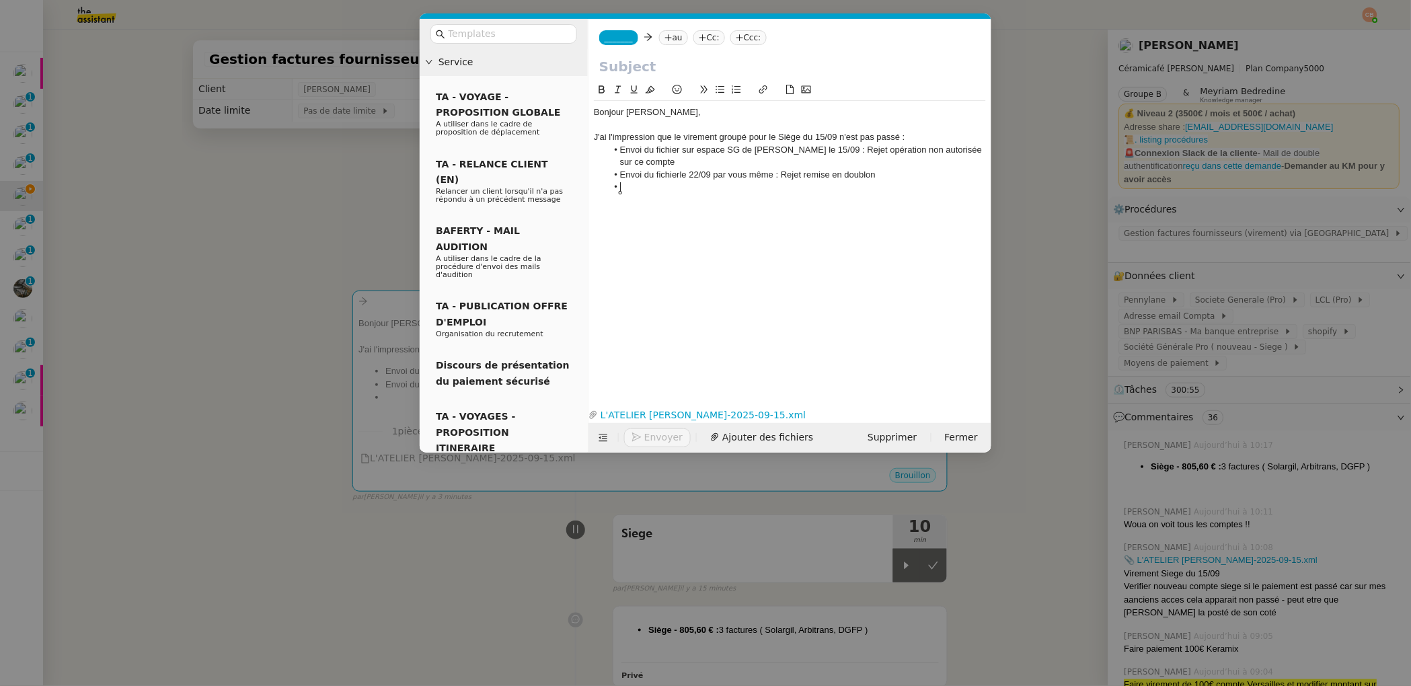
click at [679, 173] on li "Envoi du fichierle 22/09 par vous même : Rejet remise en doublon" at bounding box center [796, 175] width 379 height 12
click at [715, 169] on li "Envoi du fichier le 22/09 par vous même : Rejet remise en doublon" at bounding box center [796, 175] width 379 height 12
click at [637, 187] on li at bounding box center [796, 187] width 379 height 12
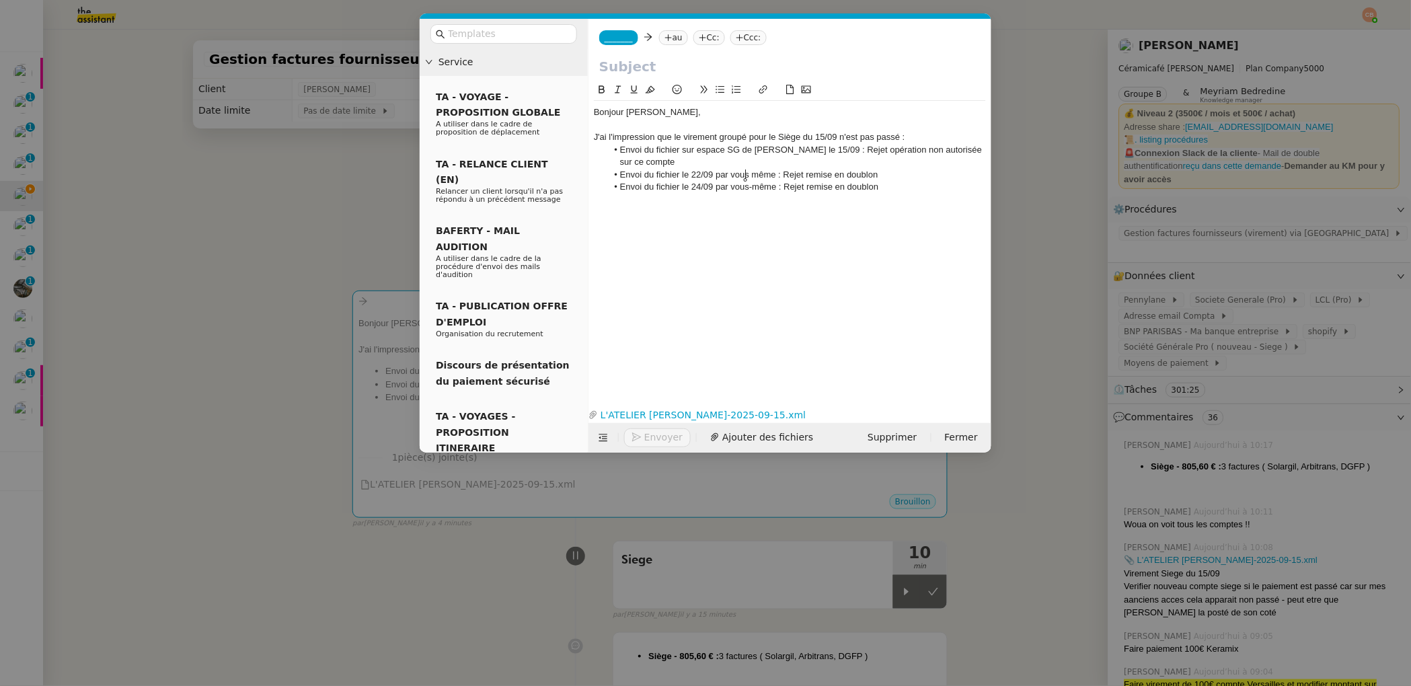
click at [746, 173] on li "Envoi du fichier le 22/09 par vous même : Rejet remise en doublon" at bounding box center [796, 175] width 379 height 12
click at [0, 0] on lt-em "vous-même" at bounding box center [0, 0] width 0 height 0
click at [886, 189] on li "Envoi du fichier le 24/09 par vous-même : Rejet remise en doublon" at bounding box center [796, 187] width 379 height 12
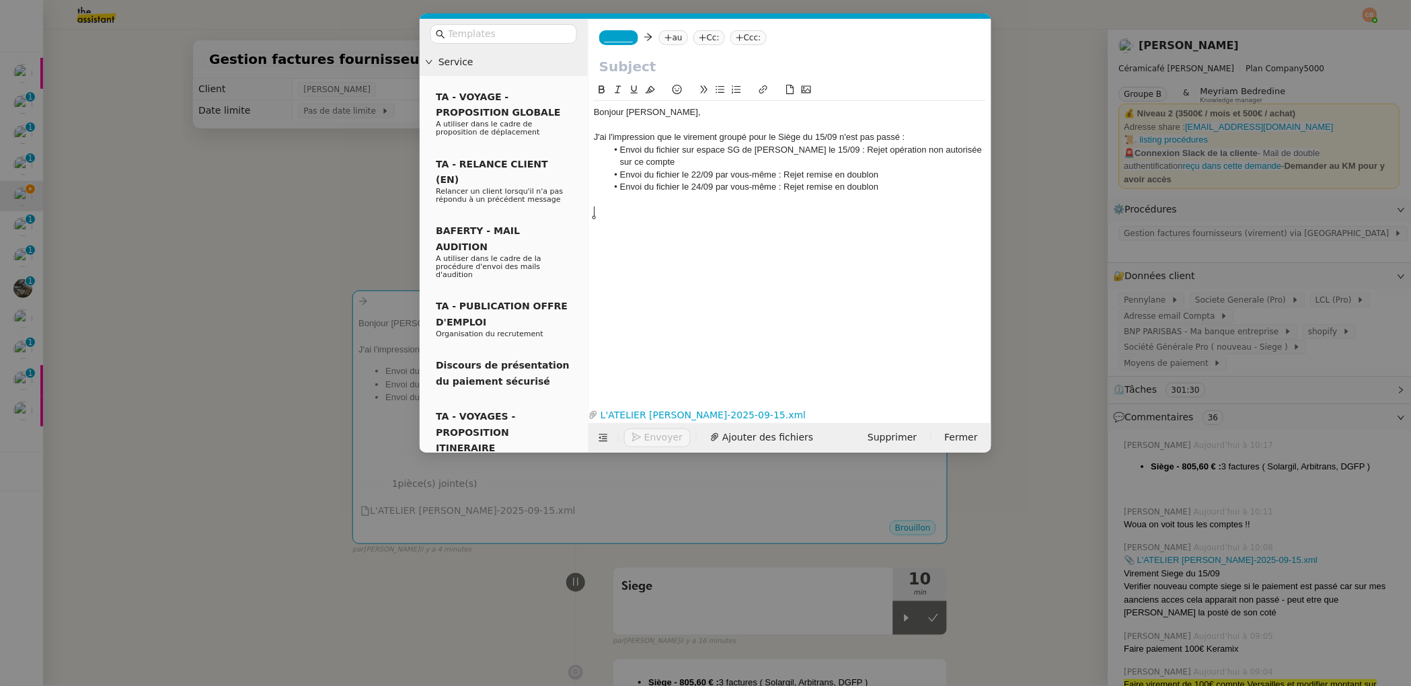
click at [719, 91] on icon at bounding box center [719, 89] width 9 height 9
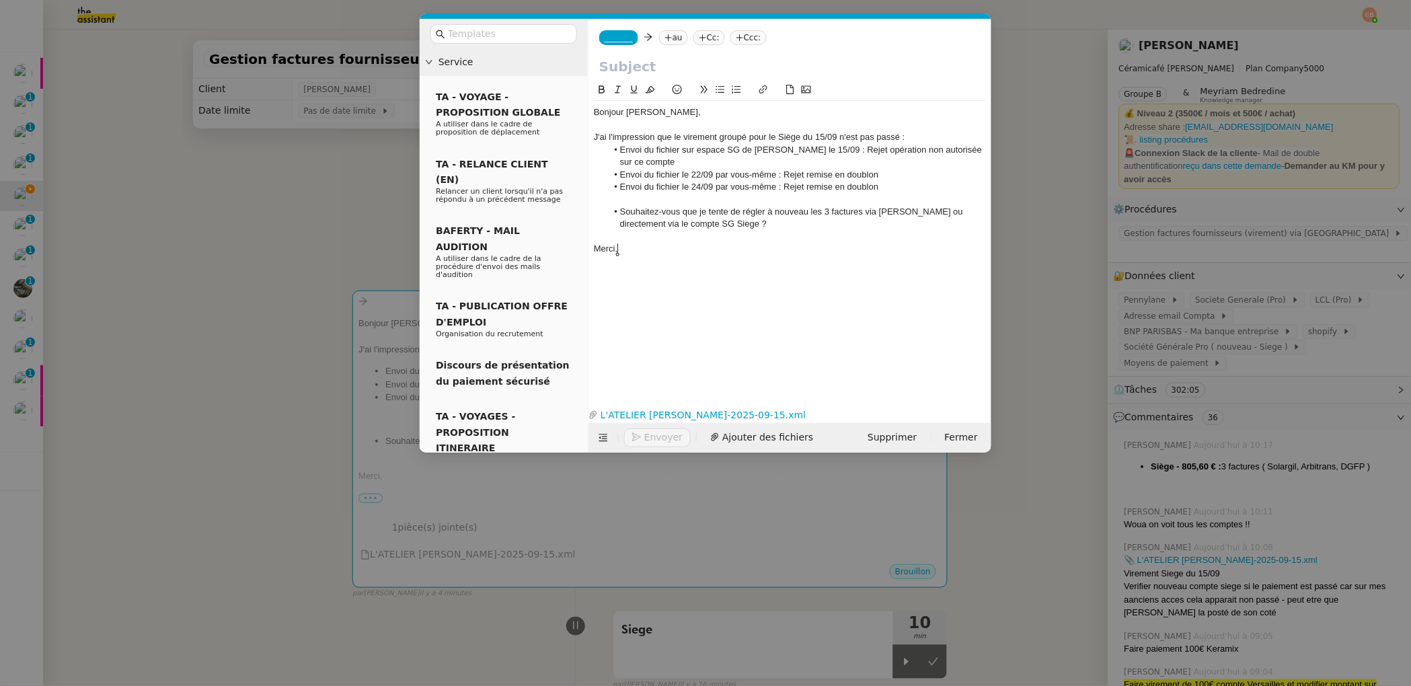
click at [621, 38] on span "_______" at bounding box center [618, 37] width 28 height 9
click at [623, 58] on span "[PERSON_NAME]" at bounding box center [700, 59] width 191 height 11
click at [698, 38] on nz-tag "au" at bounding box center [712, 37] width 29 height 15
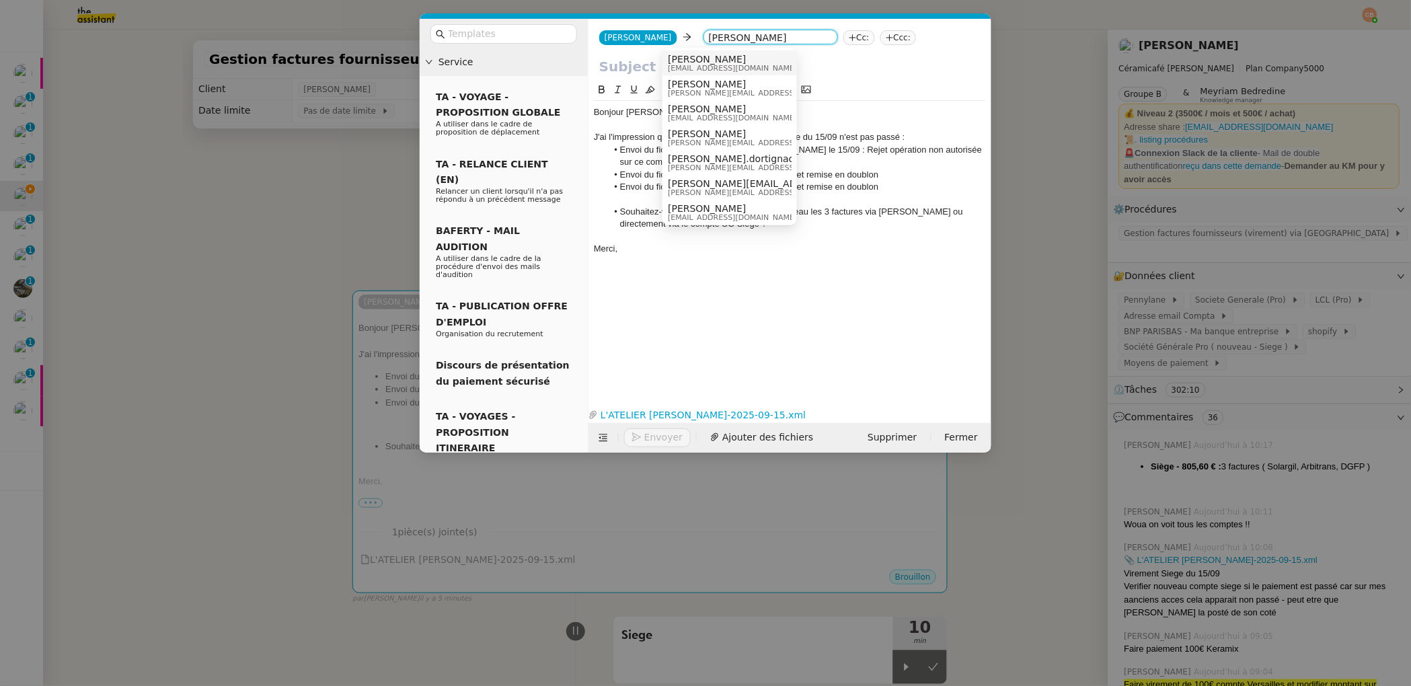
type input "genevieve"
click at [680, 65] on span "contact@ceramicafe-genevieve.fr" at bounding box center [763, 68] width 191 height 7
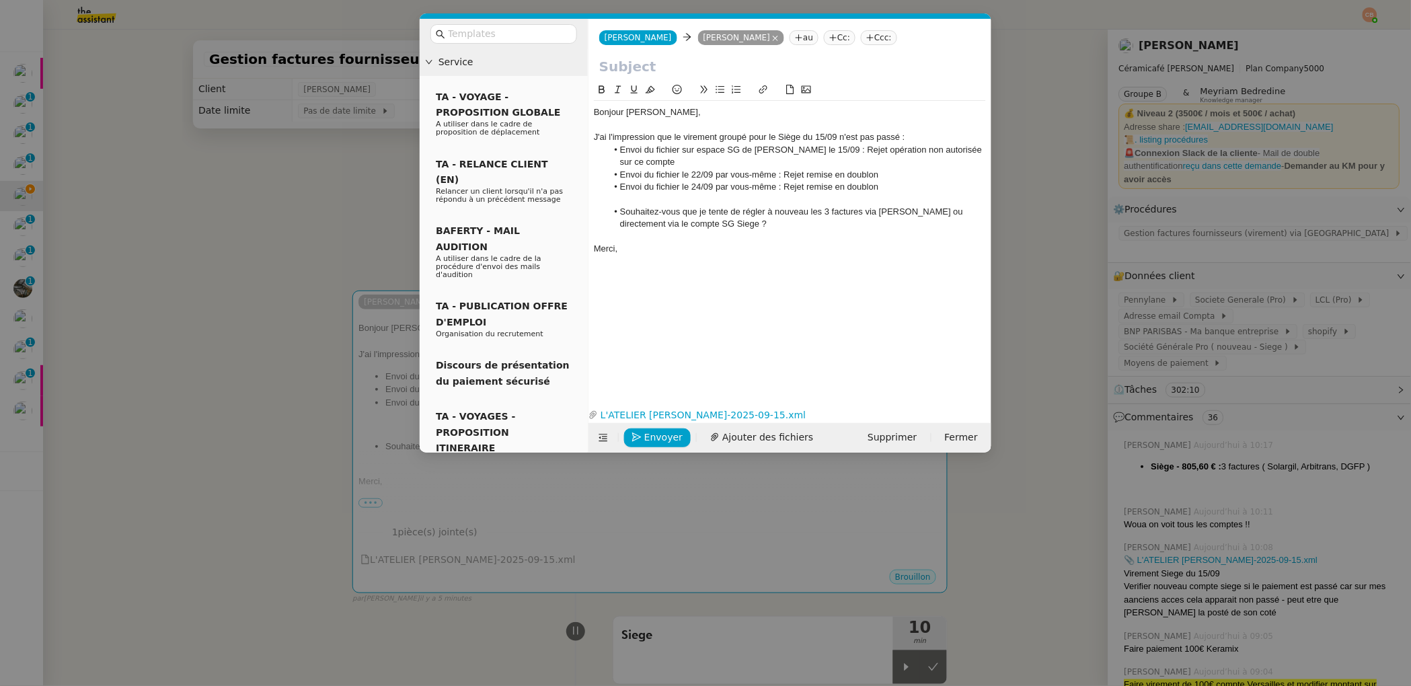
click at [637, 69] on input "text" at bounding box center [789, 66] width 381 height 20
type input "Paiement rejeté - Siège"
click at [777, 438] on span "Ajouter des fichiers" at bounding box center [767, 437] width 91 height 15
click at [741, 432] on span "Ajouter des fichiers" at bounding box center [767, 437] width 91 height 15
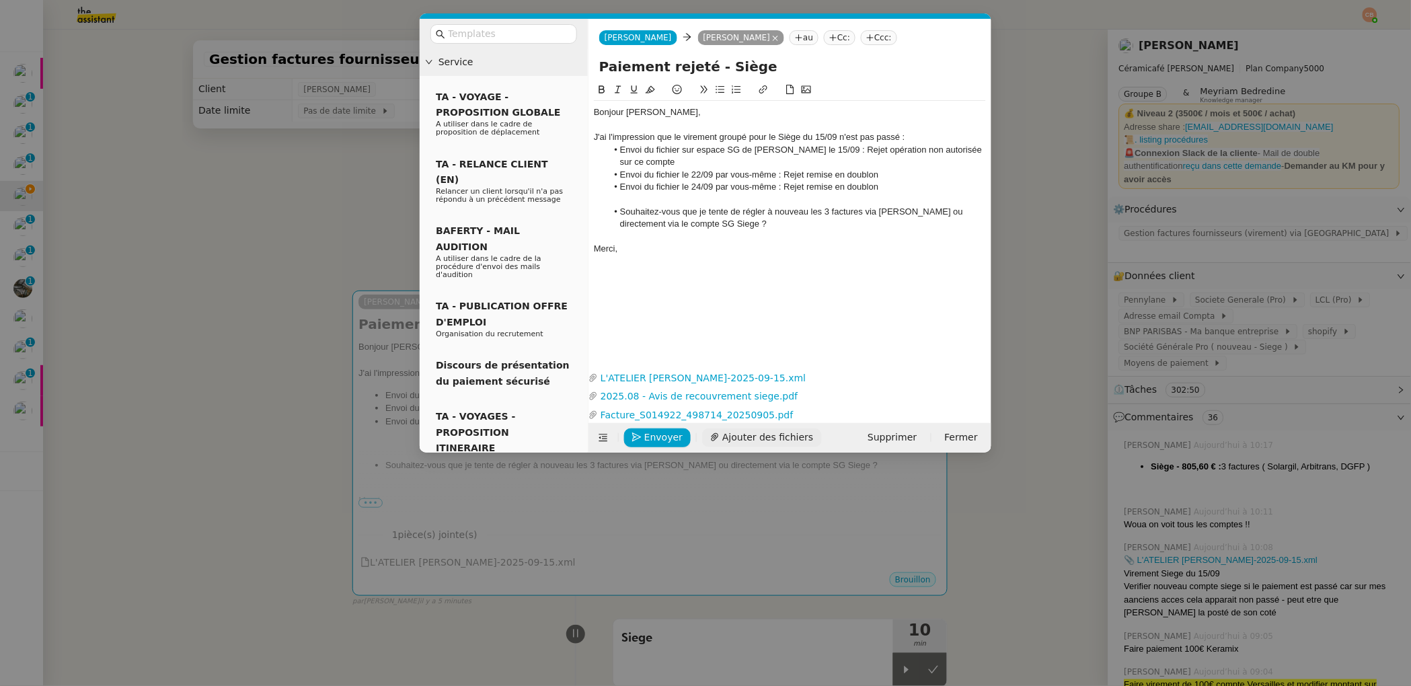
click at [736, 432] on span "Ajouter des fichiers" at bounding box center [767, 437] width 91 height 15
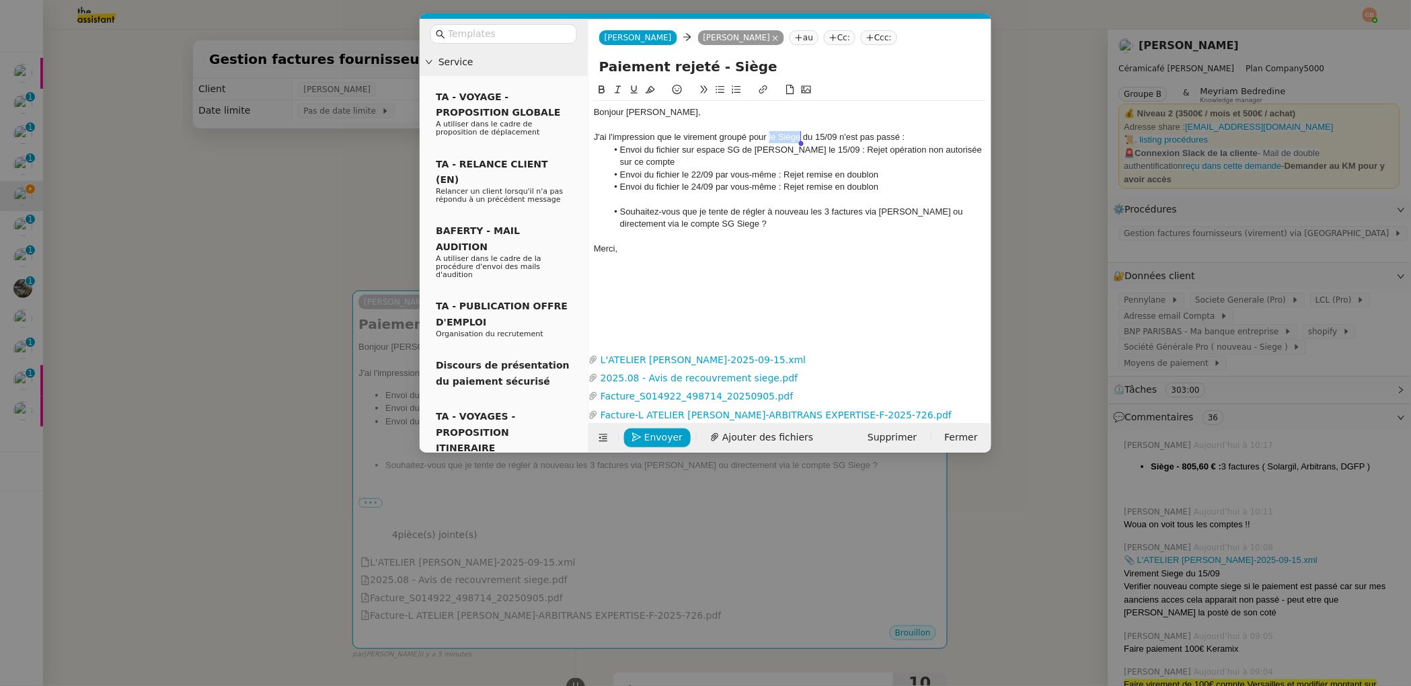
drag, startPoint x: 769, startPoint y: 138, endPoint x: 801, endPoint y: 136, distance: 31.6
click at [801, 136] on div "J'ai l'impression que le virement groupé pour le Siège du 15/09 n'est pas passé…" at bounding box center [790, 137] width 392 height 12
click at [600, 82] on button at bounding box center [602, 89] width 16 height 15
click at [894, 122] on div at bounding box center [790, 125] width 392 height 12
click at [902, 139] on div "J'ai l'impression que le virement groupé pour le Siège du 15/09 n'est pas passé…" at bounding box center [790, 137] width 392 height 12
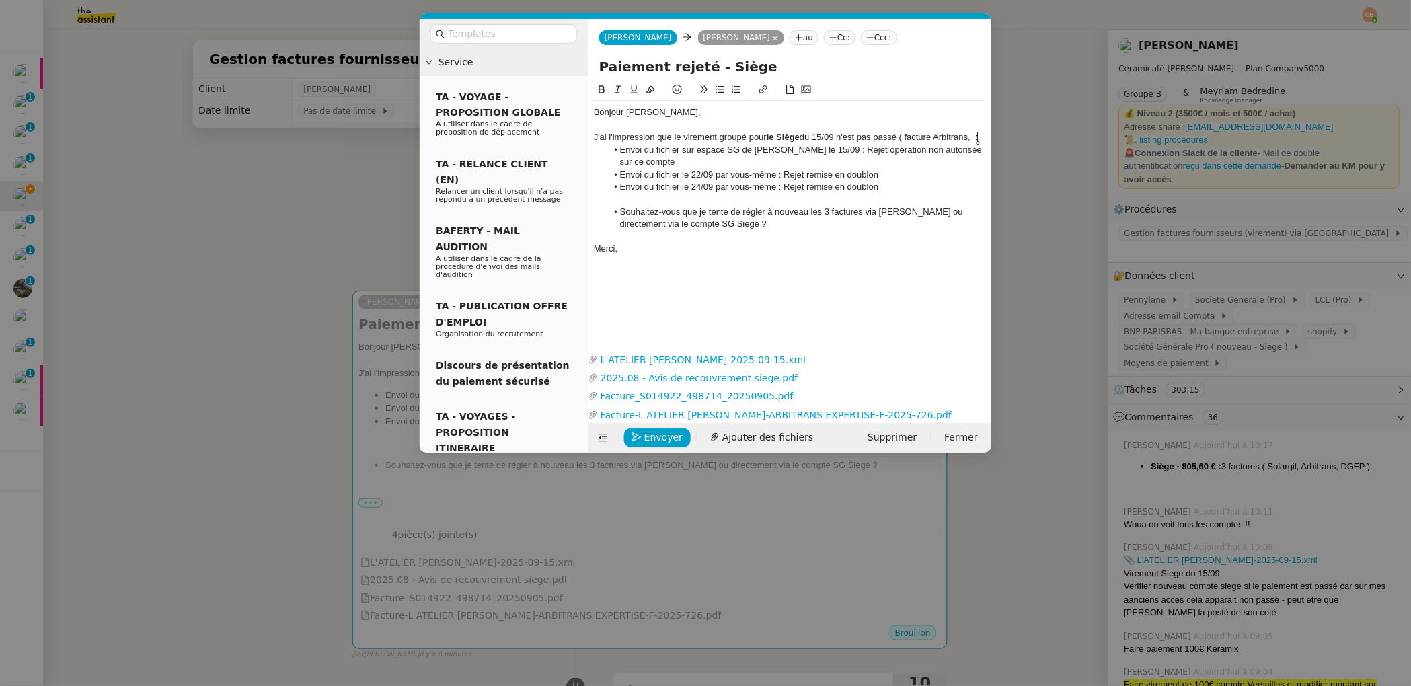
click at [734, 225] on li "Souhaitez-vous que je tente de régler à nouveau les 3 factures via [PERSON_NAME…" at bounding box center [796, 218] width 379 height 25
click at [779, 251] on div "Factures concernées : Arbitrans F-2025-726" at bounding box center [790, 249] width 392 height 12
drag, startPoint x: 905, startPoint y: 138, endPoint x: 978, endPoint y: 133, distance: 72.8
click at [978, 133] on div "J'ai l'impression que le virement groupé pour le Siège du 15/09 n'est pas passé…" at bounding box center [790, 137] width 392 height 12
click at [797, 251] on div "Factures concernées : Arbitrans F-2025-726," at bounding box center [790, 249] width 392 height 12
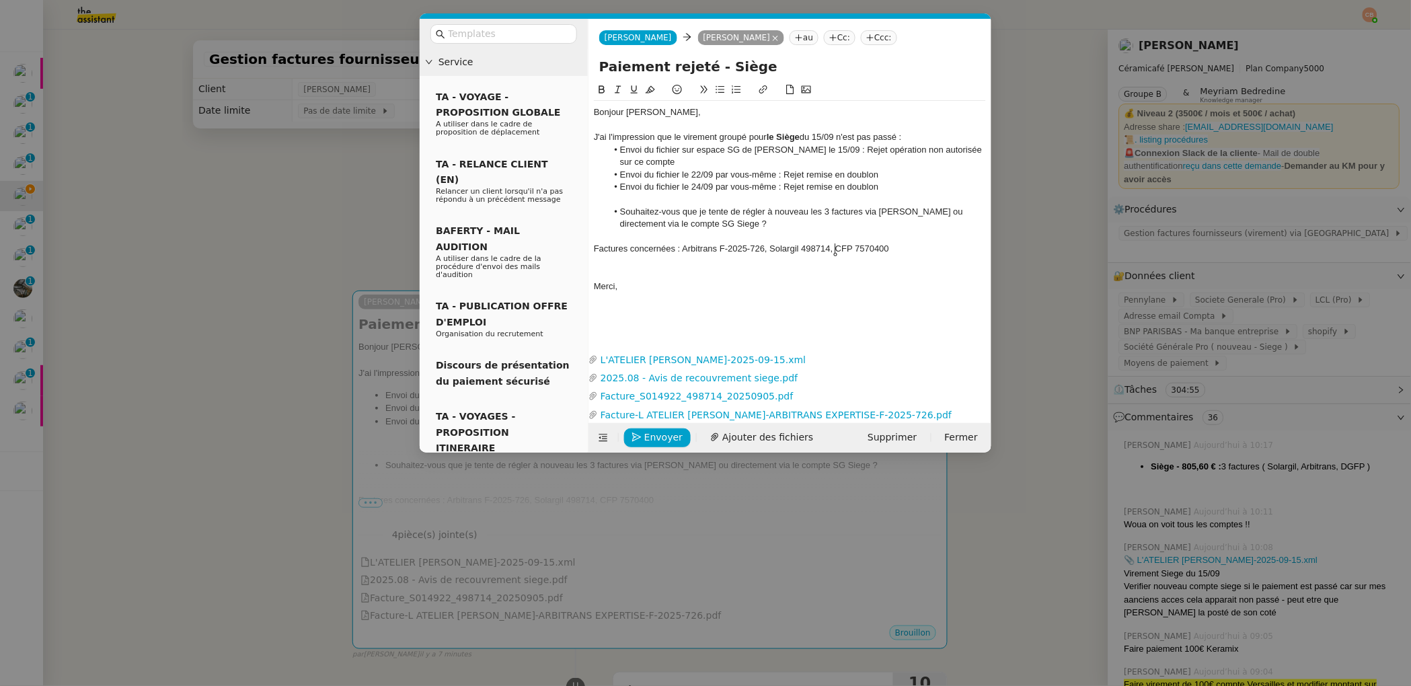
click at [836, 251] on div "Factures concernées : Arbitrans F-2025-726, Solargil 498714, CFP 7570400" at bounding box center [790, 249] width 392 height 12
click at [878, 246] on div "Factures concernées : Arbitrans F-2025-726, Solargil 498714, DGFP CFP 7570400" at bounding box center [790, 249] width 392 height 12
click at [913, 248] on div "Factures concernées : Arbitrans F-2025-726, Solargil 498714, DGFP 7570400" at bounding box center [790, 249] width 392 height 12
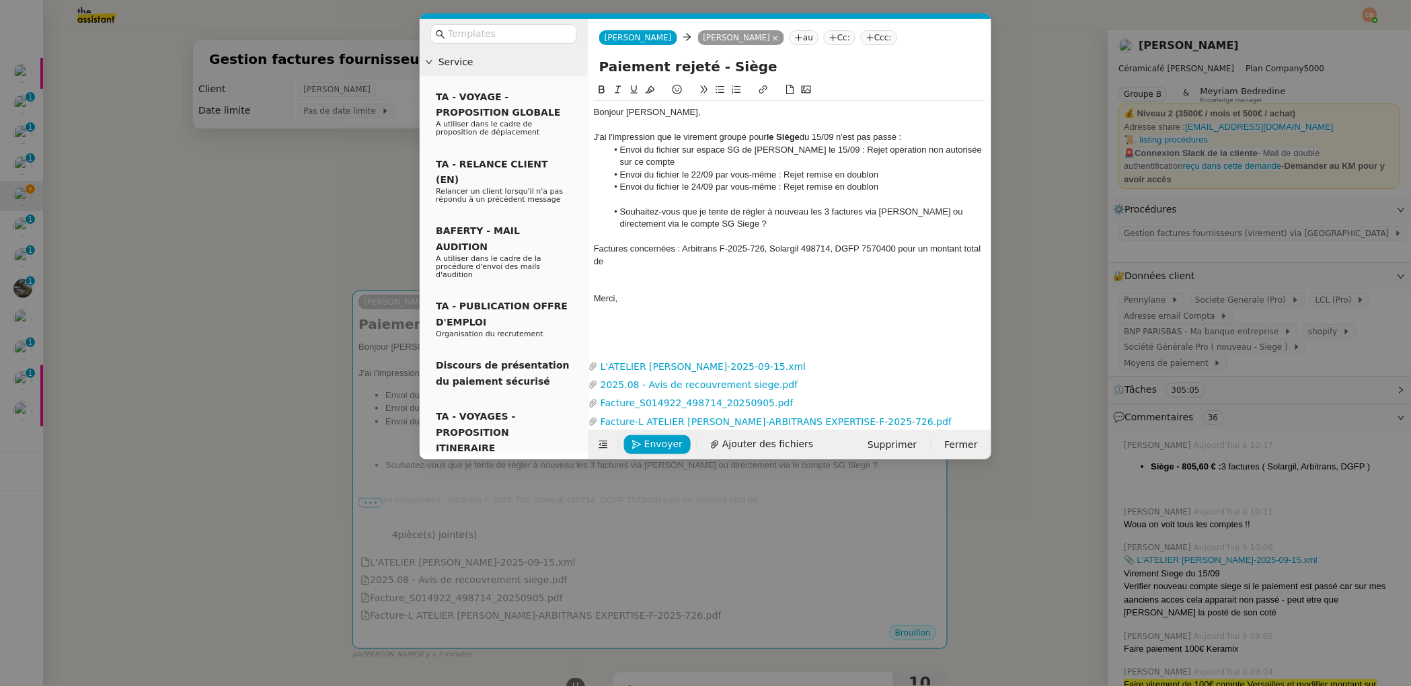
click at [220, 221] on nz-modal-container "Service TA - VOYAGE - PROPOSITION GLOBALE A utiliser dans le cadre de propositi…" at bounding box center [705, 343] width 1411 height 686
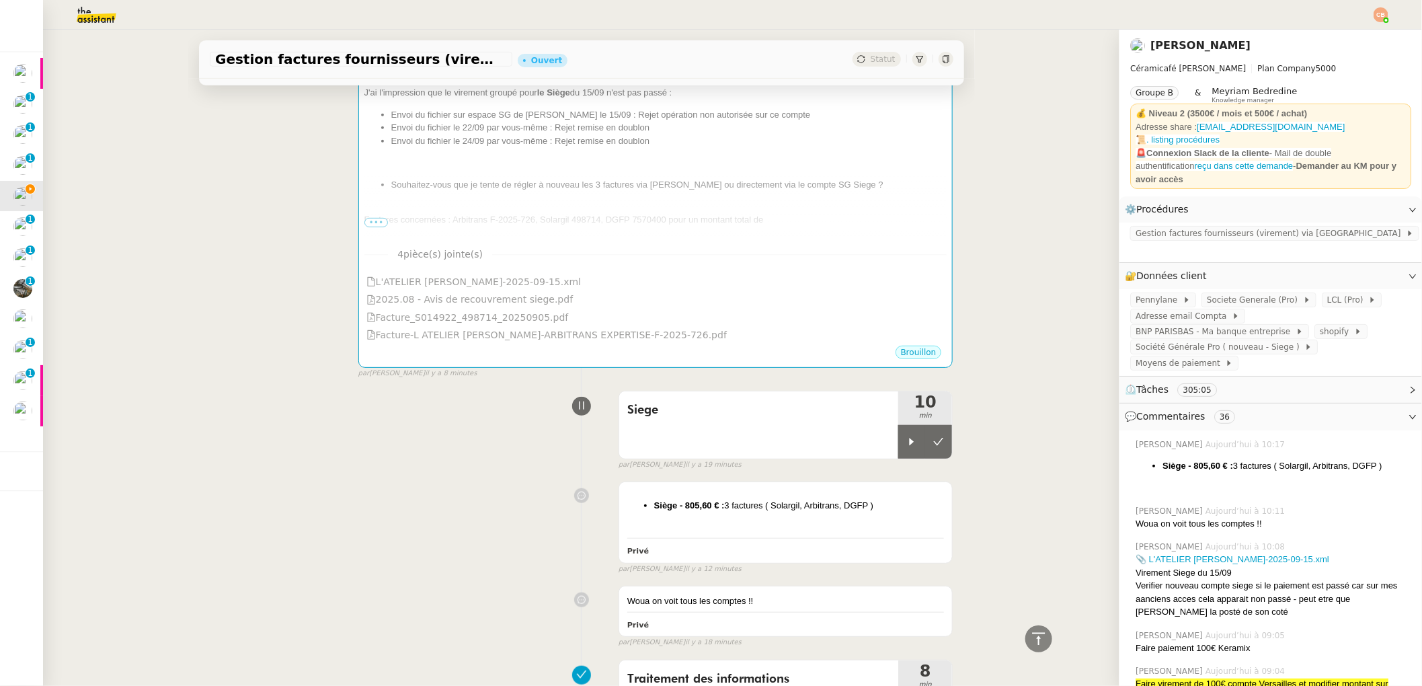
scroll to position [292, 0]
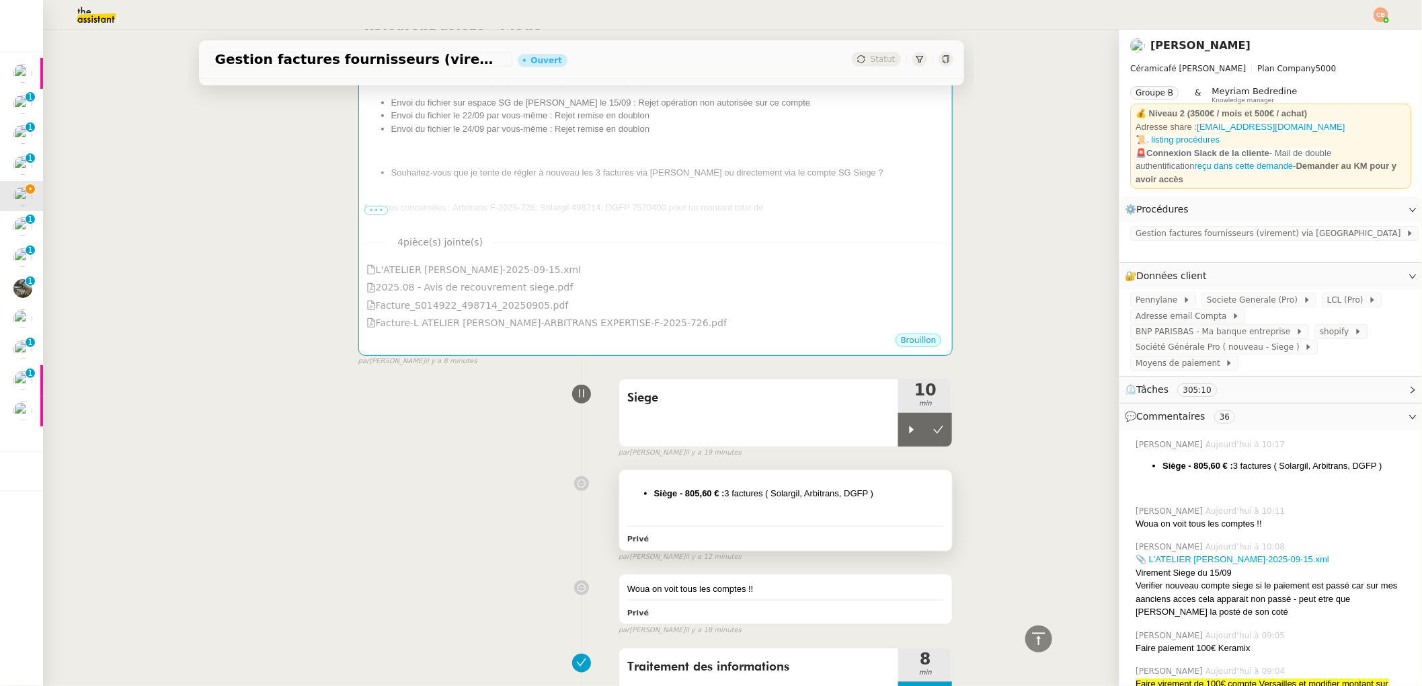
click at [719, 474] on div "Siège - 805,60 € : 3 factures ( Solargil, Arbitrans, DGFP ) Privé" at bounding box center [785, 510] width 333 height 80
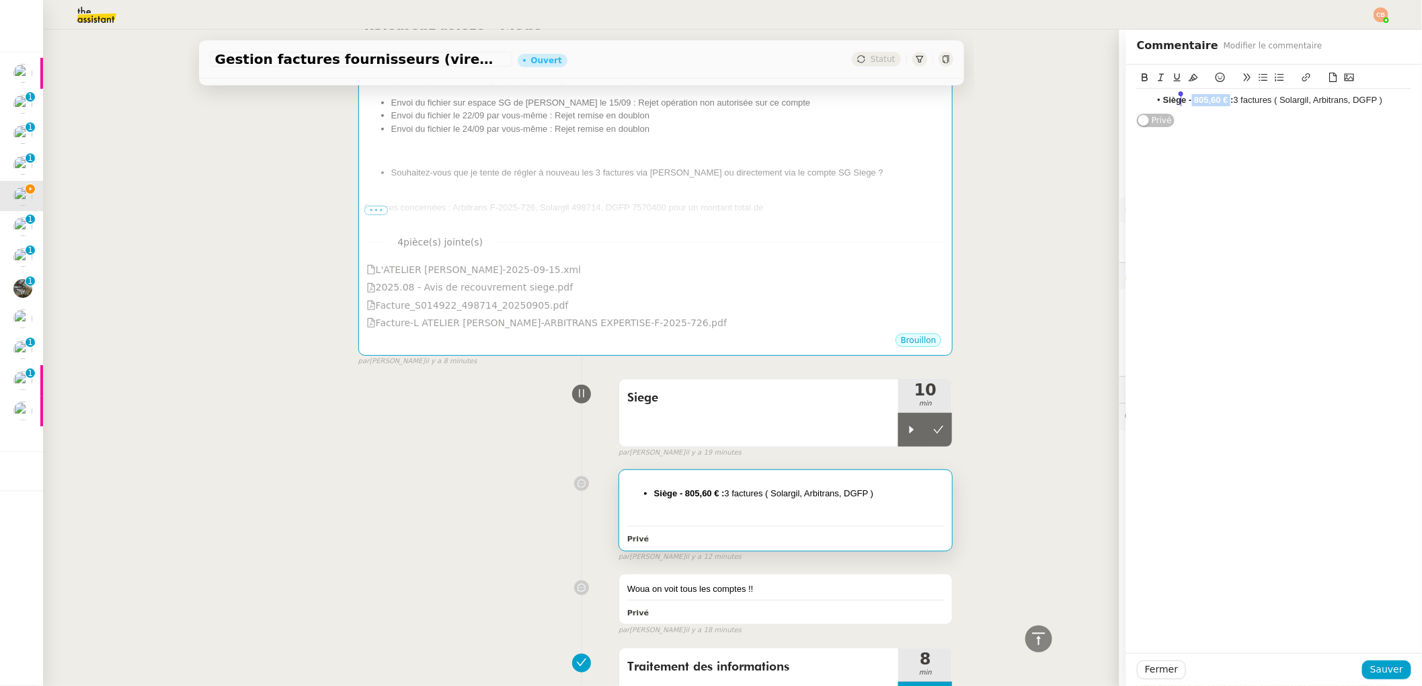
drag, startPoint x: 1221, startPoint y: 102, endPoint x: 1182, endPoint y: 103, distance: 39.0
click at [1182, 103] on strong "Siège - 805,60 € :" at bounding box center [1198, 100] width 71 height 10
copy strong "805,60 €"
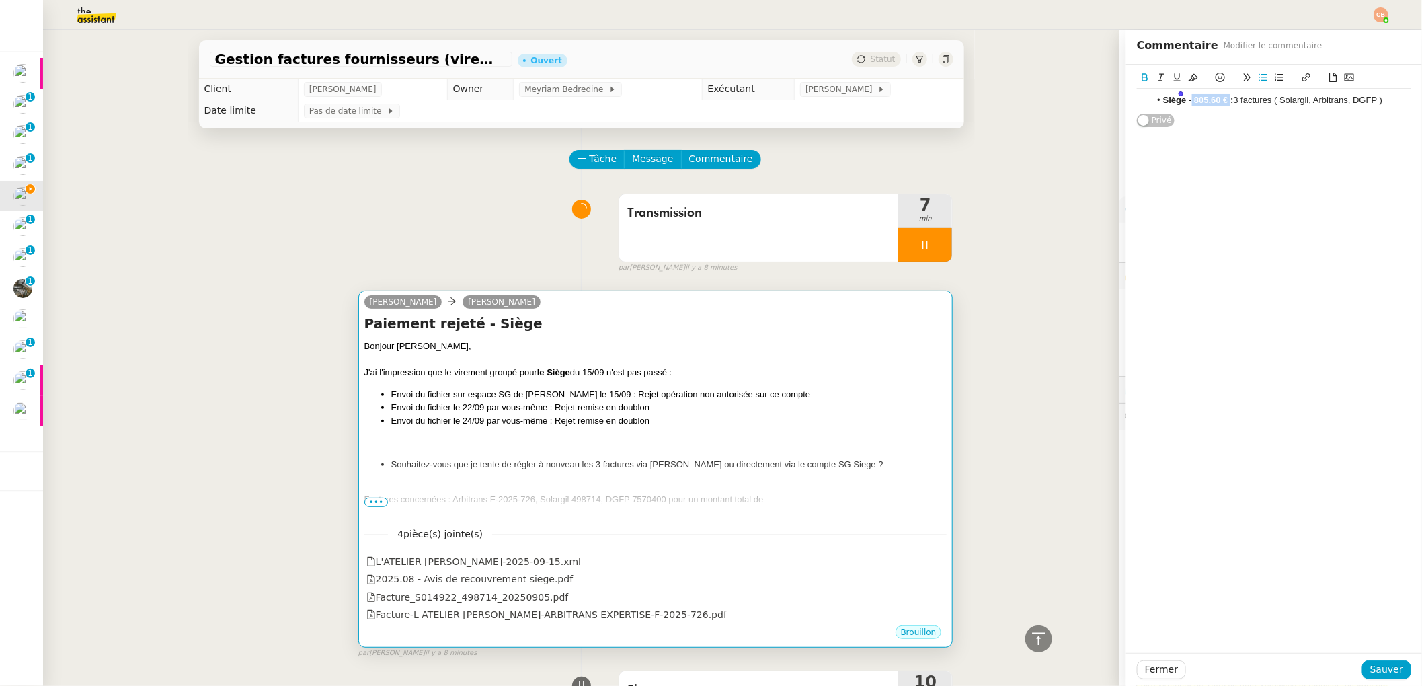
click at [582, 391] on li "Envoi du fichier sur espace SG de [PERSON_NAME] le 15/09 : Rejet opération non …" at bounding box center [669, 394] width 556 height 13
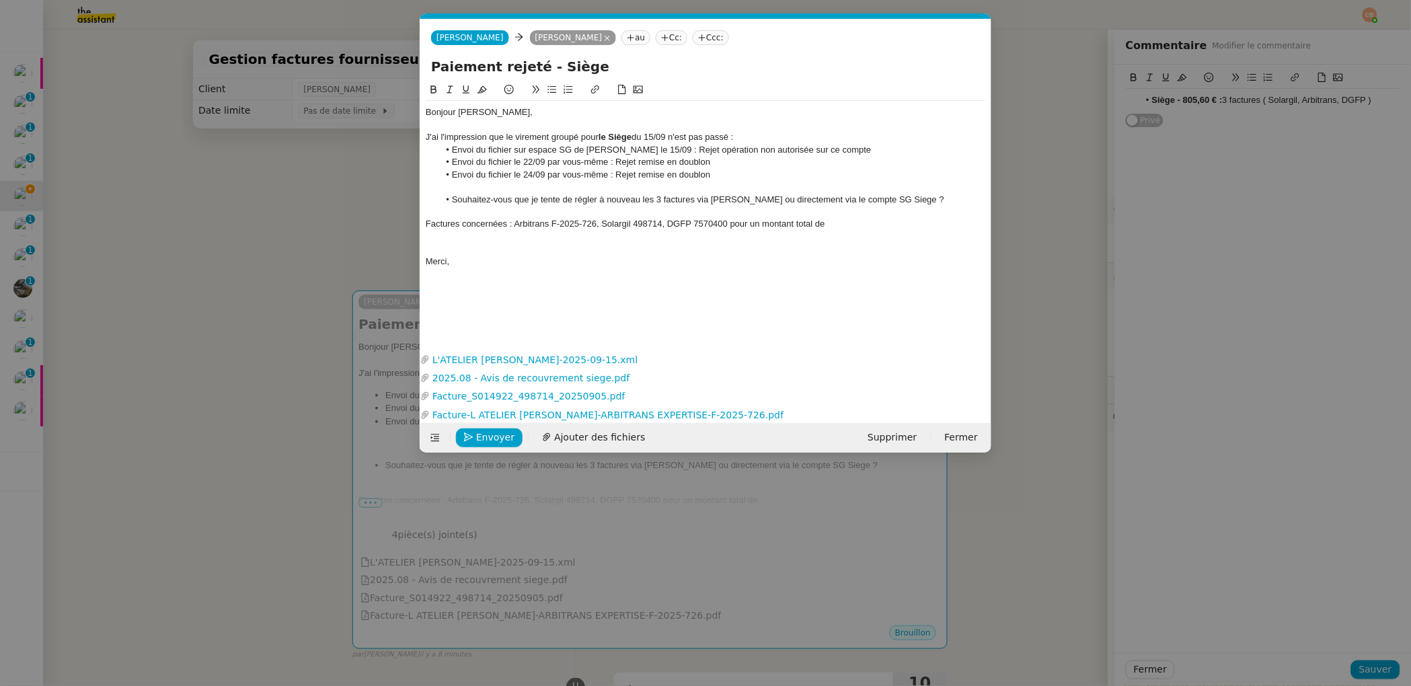
scroll to position [0, 28]
click at [845, 227] on div "Factures concernées : Arbitrans F-2025-726, Solargil 498714, DGFP 7570400 pour …" at bounding box center [706, 224] width 560 height 12
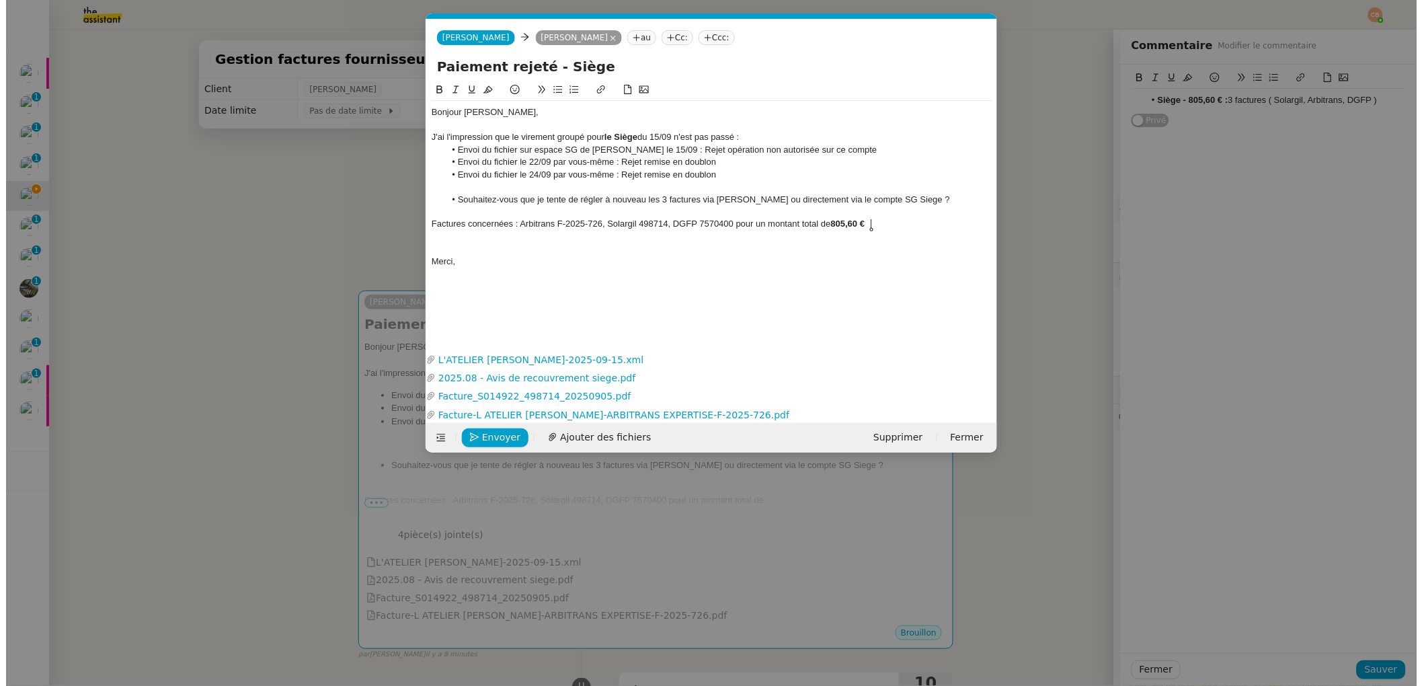
scroll to position [0, 0]
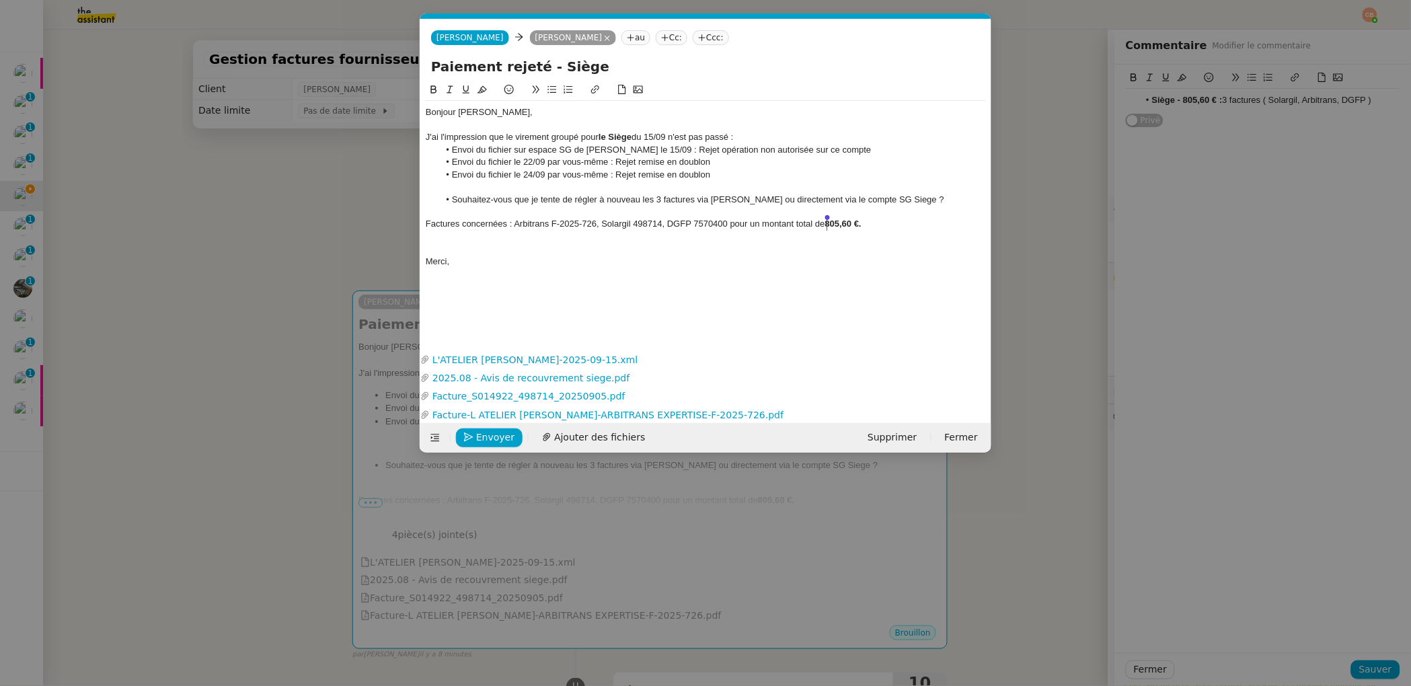
drag, startPoint x: 873, startPoint y: 224, endPoint x: 828, endPoint y: 228, distance: 44.6
click at [828, 228] on div "Factures concernées : Arbitrans F-2025-726, Solargil 498714, DGFP 7570400 pour …" at bounding box center [706, 224] width 560 height 12
click at [434, 87] on icon at bounding box center [433, 89] width 9 height 9
click at [544, 126] on div at bounding box center [706, 125] width 560 height 12
drag, startPoint x: 883, startPoint y: 223, endPoint x: 428, endPoint y: 227, distance: 455.2
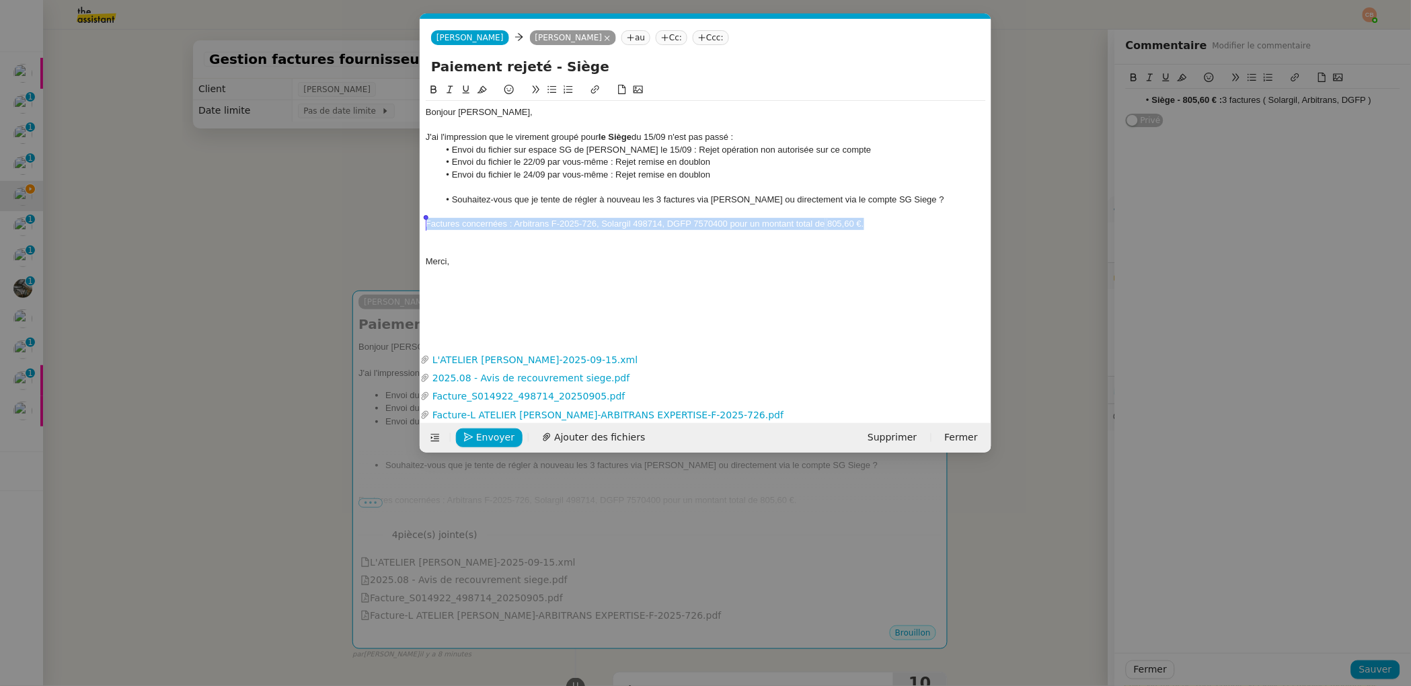
click at [428, 227] on div "Factures concernées : Arbitrans F-2025-726, Solargil 498714, DGFP 7570400 pour …" at bounding box center [706, 224] width 560 height 12
click at [454, 91] on icon at bounding box center [449, 89] width 9 height 9
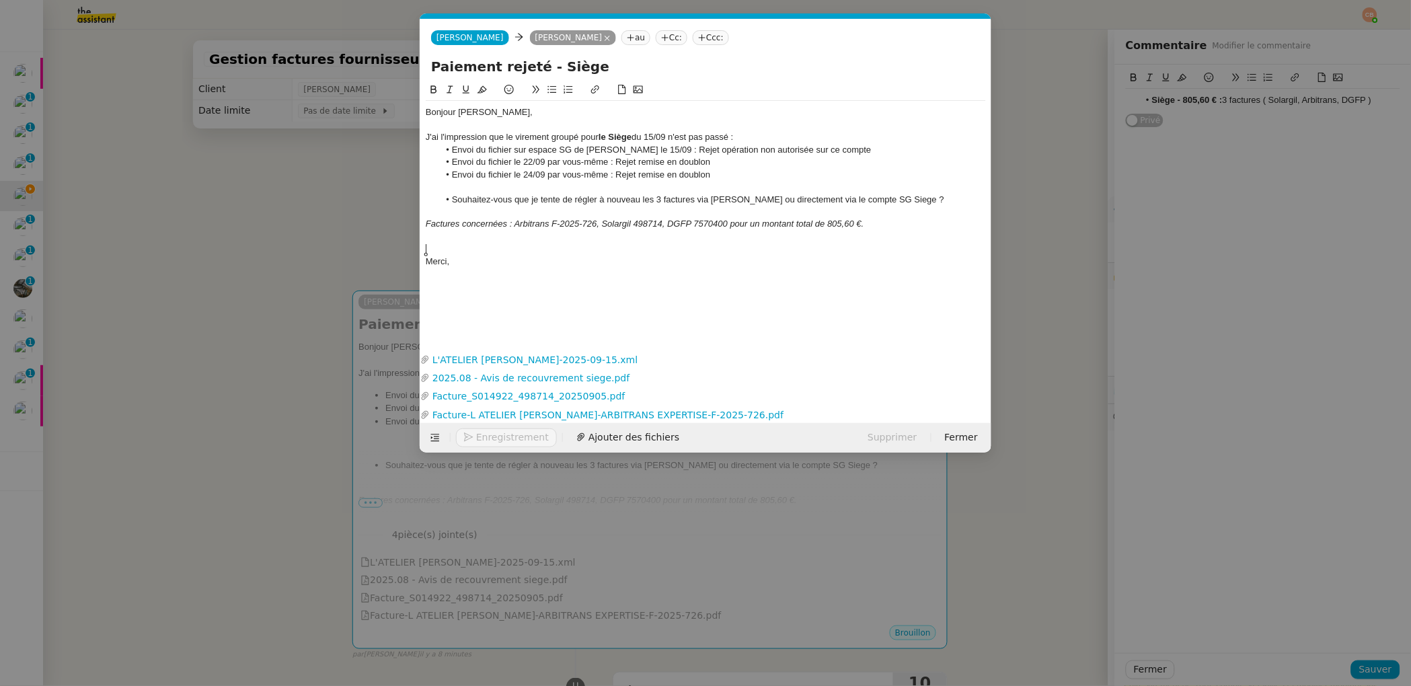
click at [440, 249] on div at bounding box center [706, 249] width 560 height 12
drag, startPoint x: 443, startPoint y: 196, endPoint x: 923, endPoint y: 201, distance: 480.1
click at [923, 201] on li "Souhaitez-vous que je tente de régler à nouveau les 3 factures via [PERSON_NAME…" at bounding box center [712, 200] width 547 height 12
click at [430, 87] on icon at bounding box center [433, 89] width 9 height 9
click at [586, 136] on div "J'ai l'impression que le virement groupé pour le Siège du 15/09 n'est pas passé…" at bounding box center [706, 137] width 560 height 12
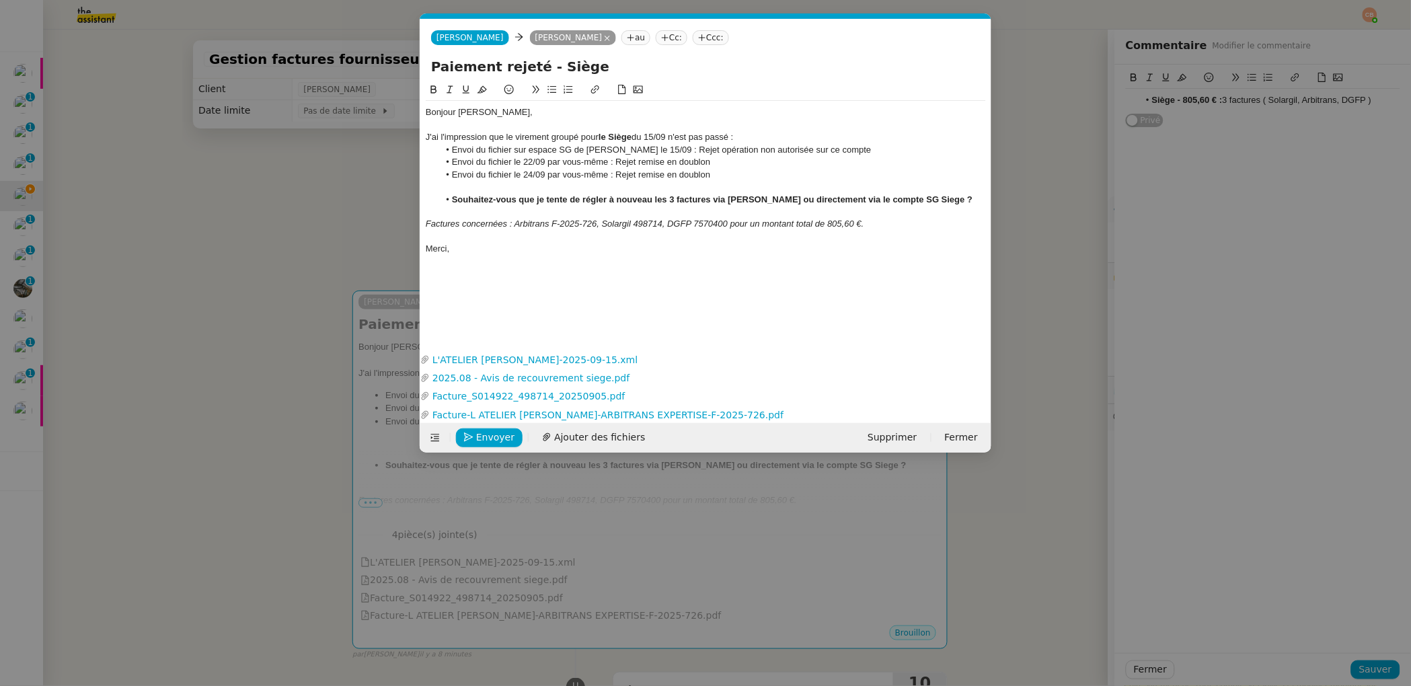
click at [502, 428] on div "Envoyer Ajouter des fichiers" at bounding box center [540, 437] width 228 height 19
click at [499, 435] on span "Envoyer" at bounding box center [495, 437] width 38 height 15
click at [499, 435] on span "Confirmer l'envoi" at bounding box center [516, 437] width 81 height 15
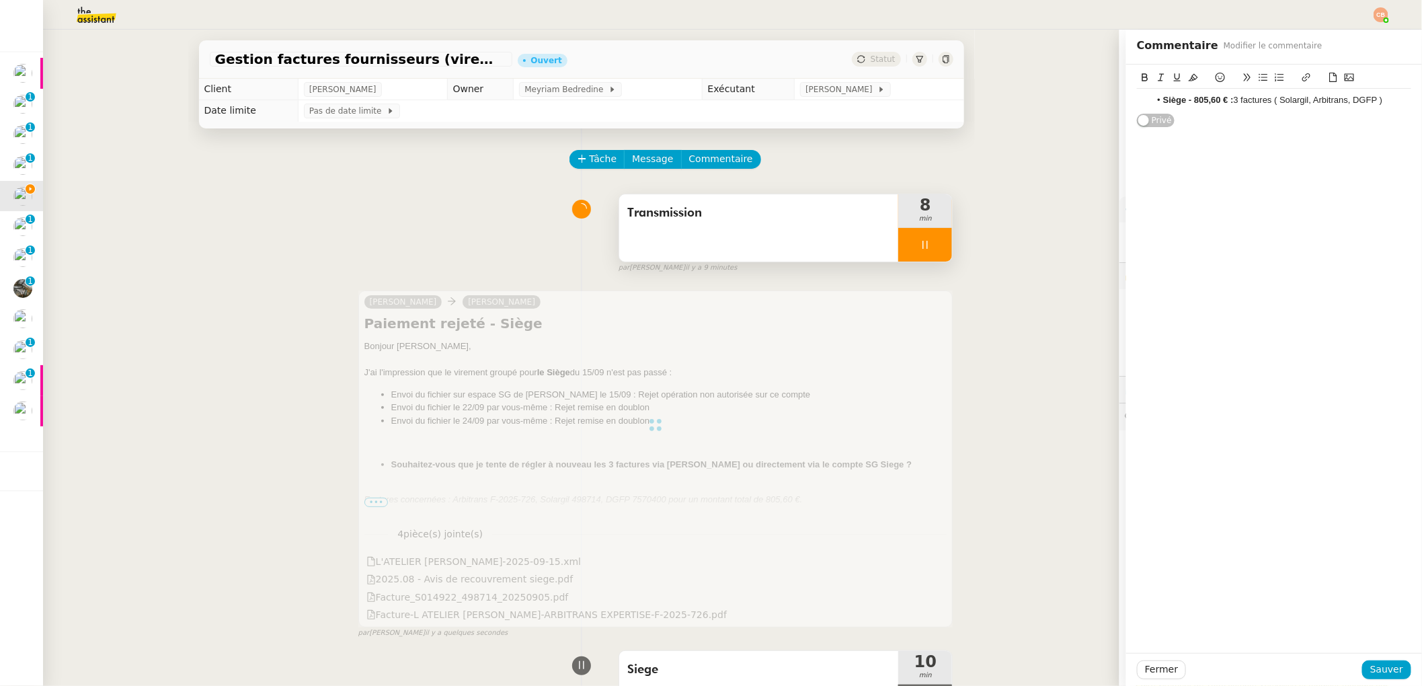
click at [920, 258] on div at bounding box center [925, 245] width 54 height 34
click at [925, 258] on button at bounding box center [938, 245] width 27 height 34
click at [777, 239] on div "Transmission" at bounding box center [759, 227] width 280 height 67
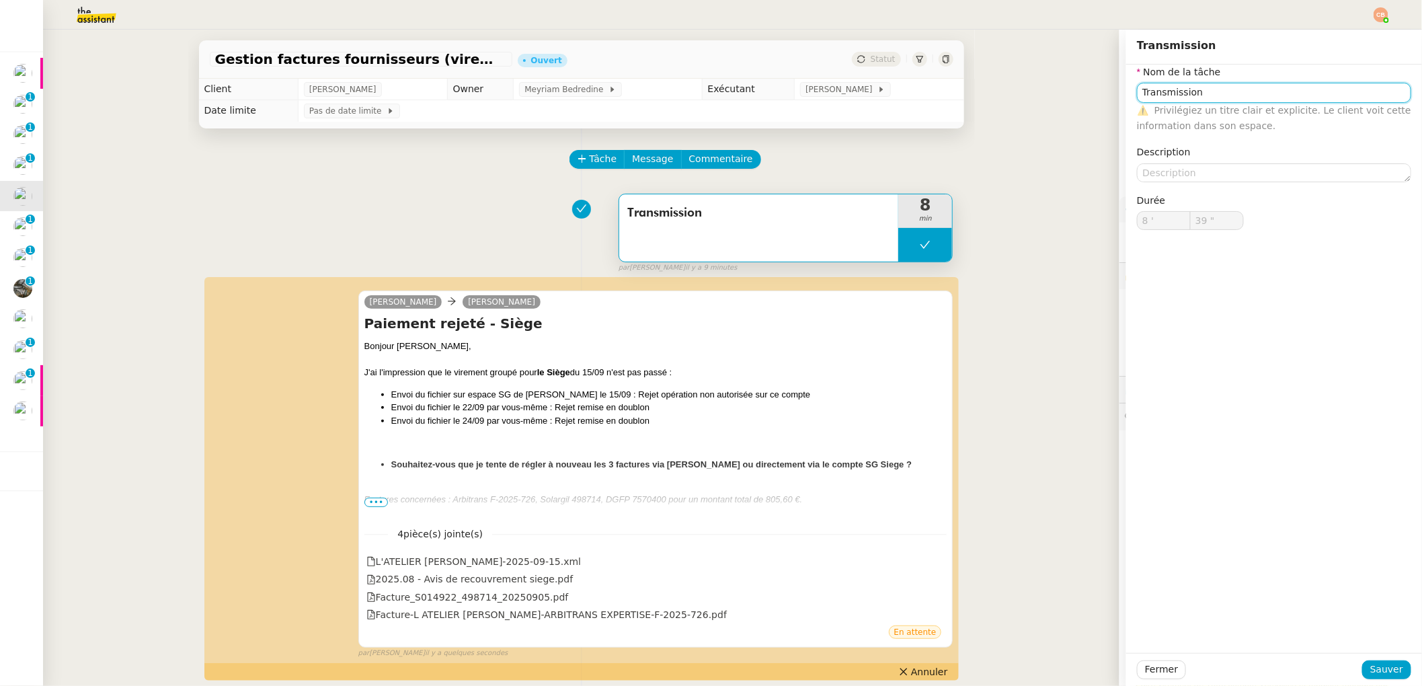
click at [1137, 93] on input "Transmission" at bounding box center [1274, 92] width 274 height 19
type input "Transmission"
type input "8 '"
type input "39 ""
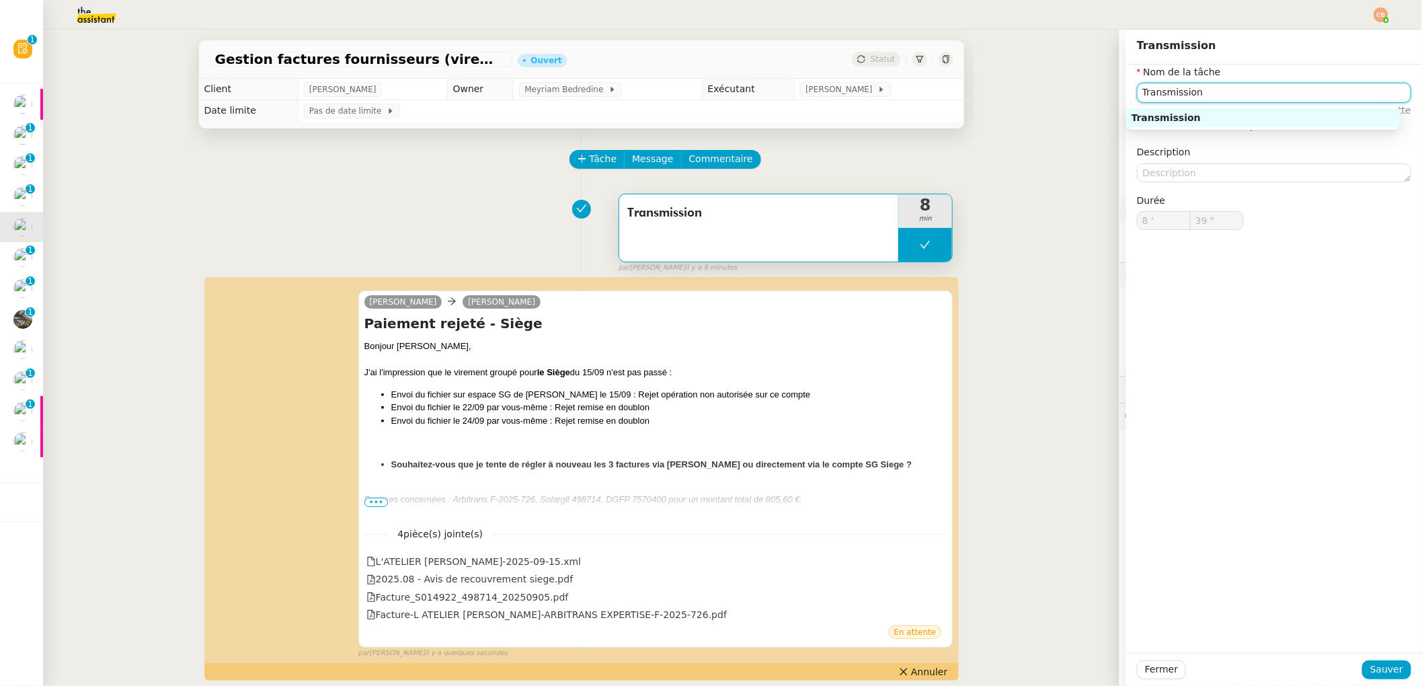
type input "Transmission"
type input "8 '"
type input "39 ""
type input "Transmission"
type input "8 '"
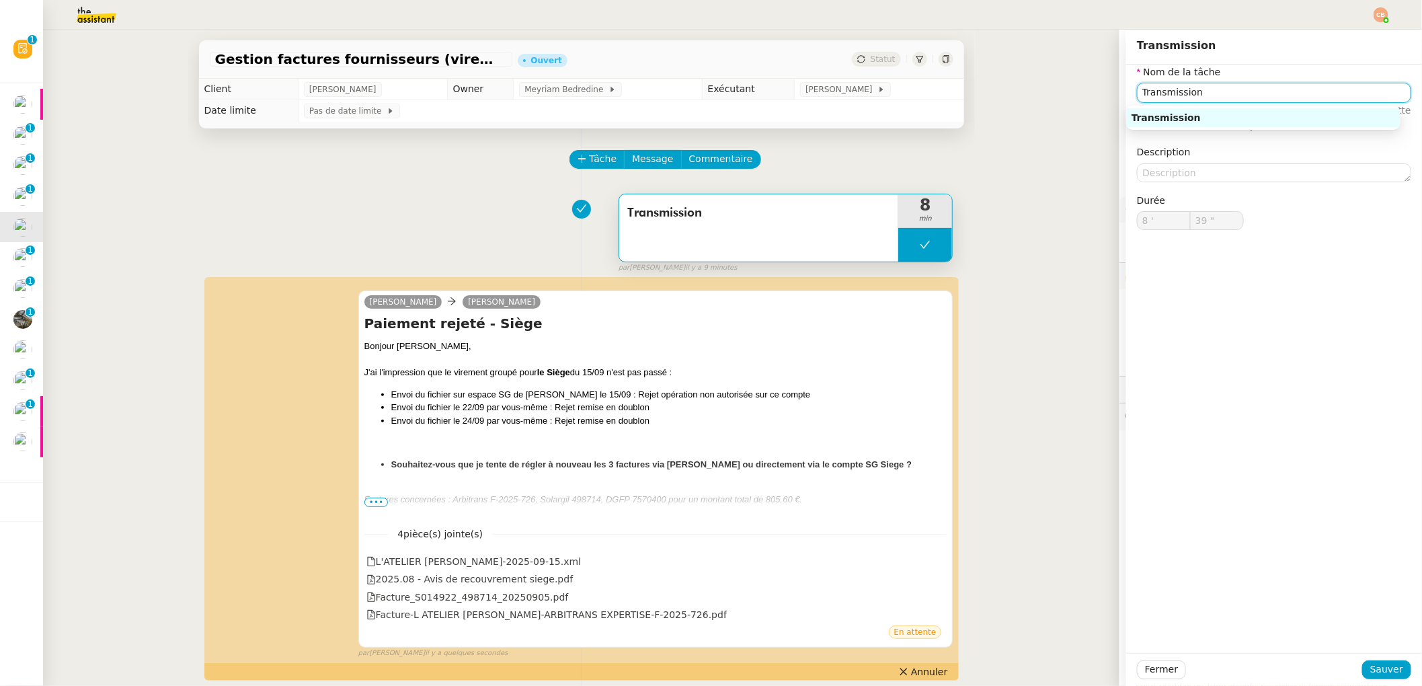
type input "39 ""
click at [1137, 93] on input "Transmission" at bounding box center [1274, 92] width 274 height 19
click at [1169, 112] on div "Synthese et Transmission" at bounding box center [1264, 118] width 264 height 12
type input "Synthese et Transmission"
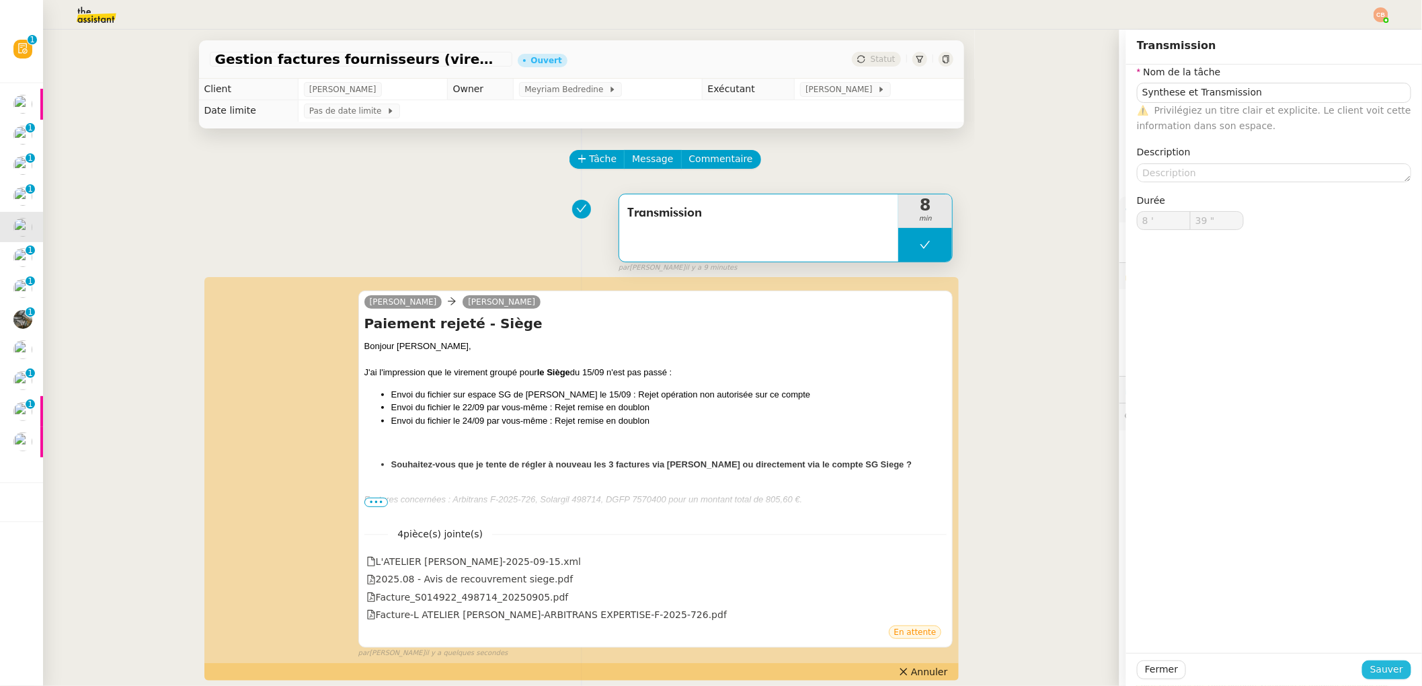
click at [1378, 668] on span "Sauver" at bounding box center [1386, 669] width 33 height 15
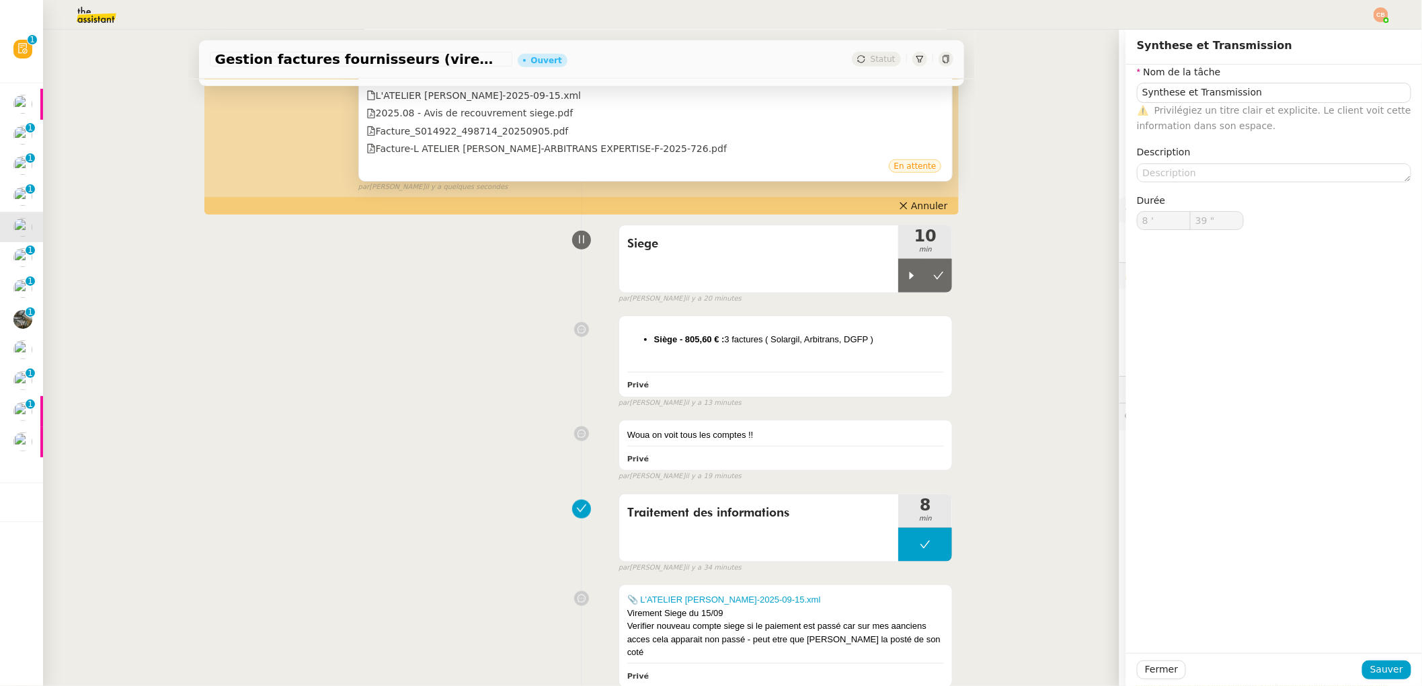
scroll to position [467, 0]
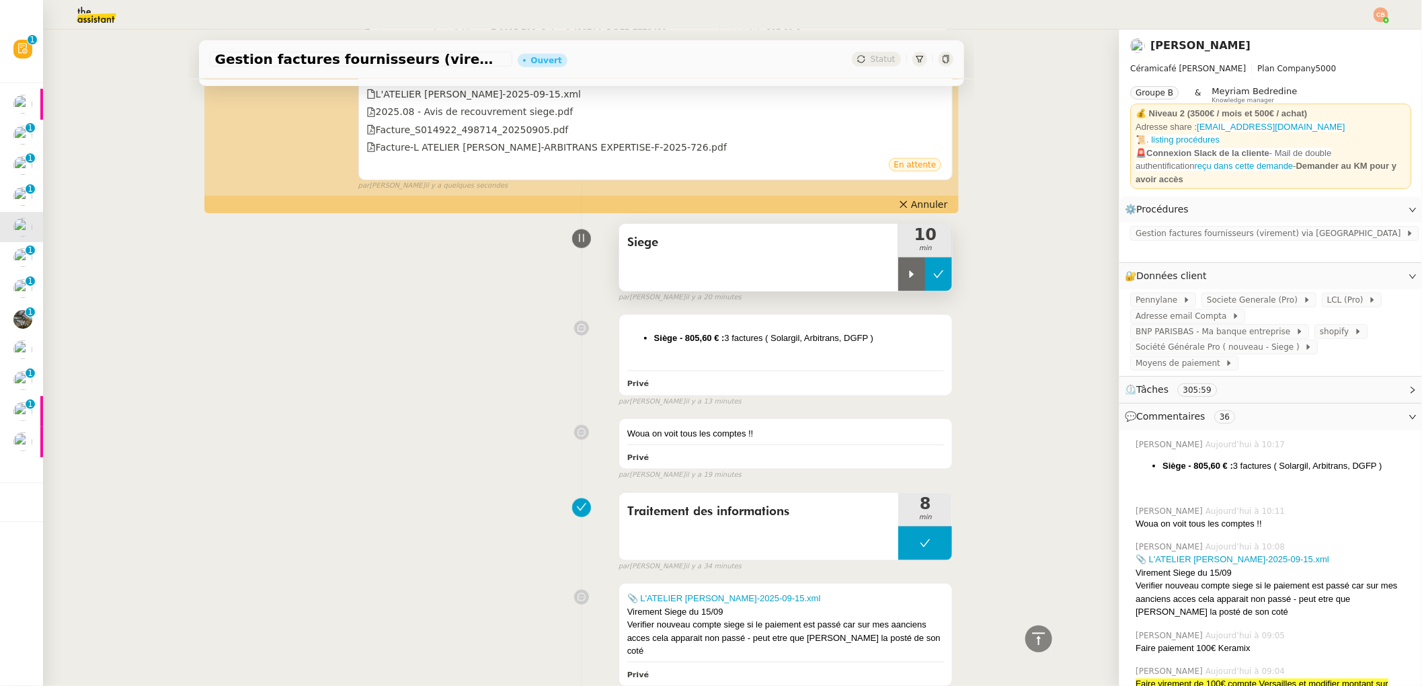
click at [933, 276] on icon at bounding box center [938, 274] width 11 height 11
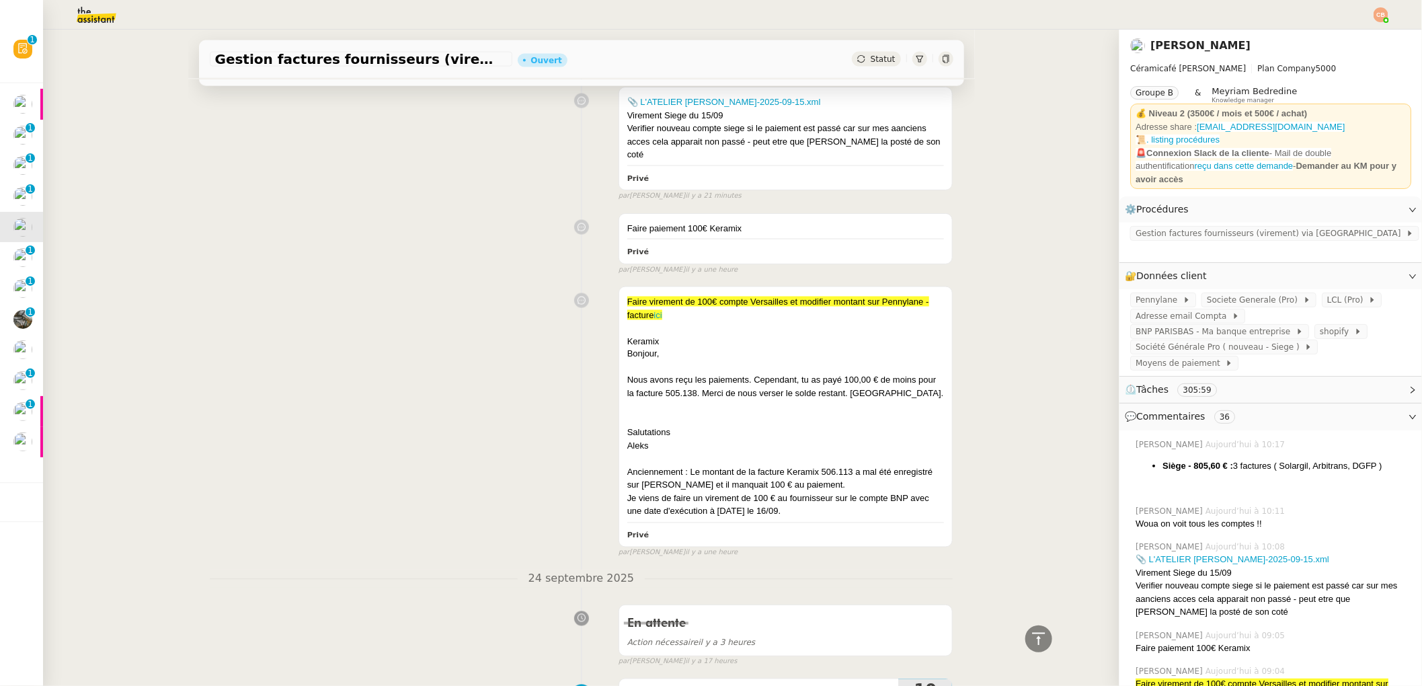
scroll to position [965, 0]
click at [777, 333] on div "Keramix" at bounding box center [785, 339] width 317 height 13
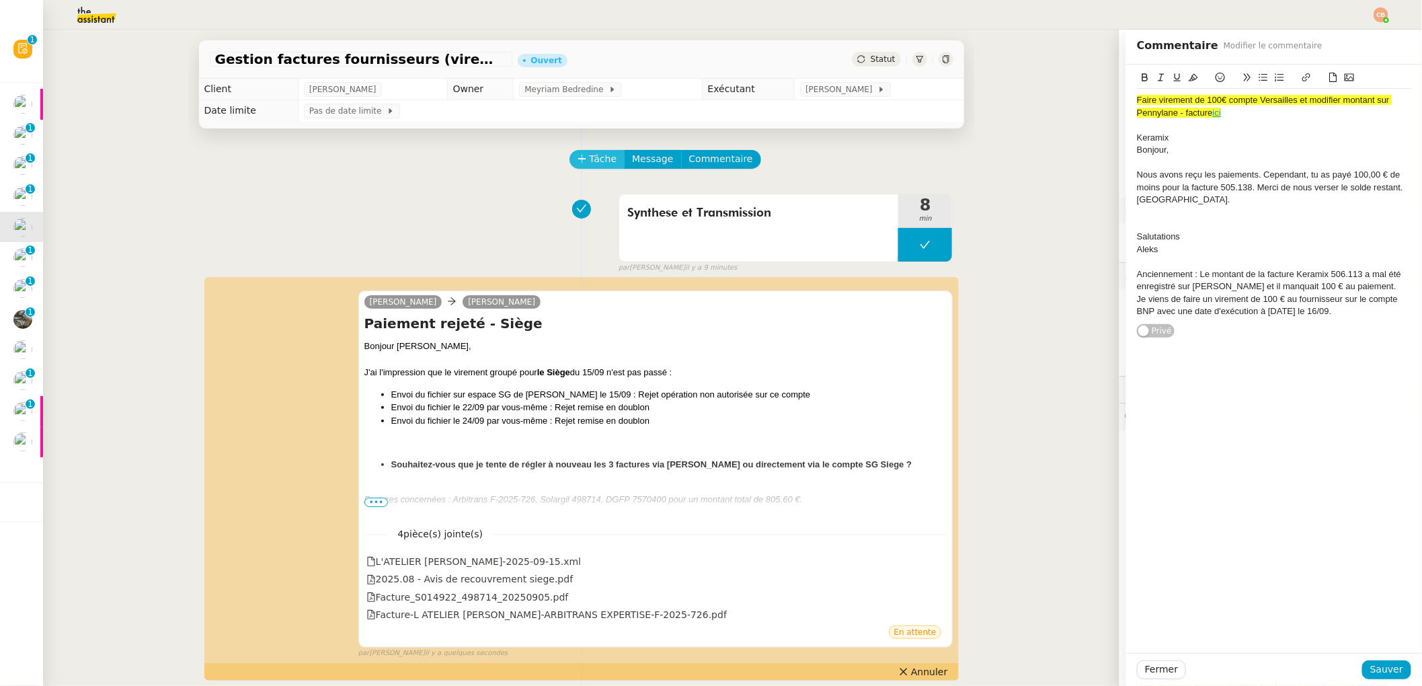
click at [596, 164] on span "Tâche" at bounding box center [604, 158] width 28 height 15
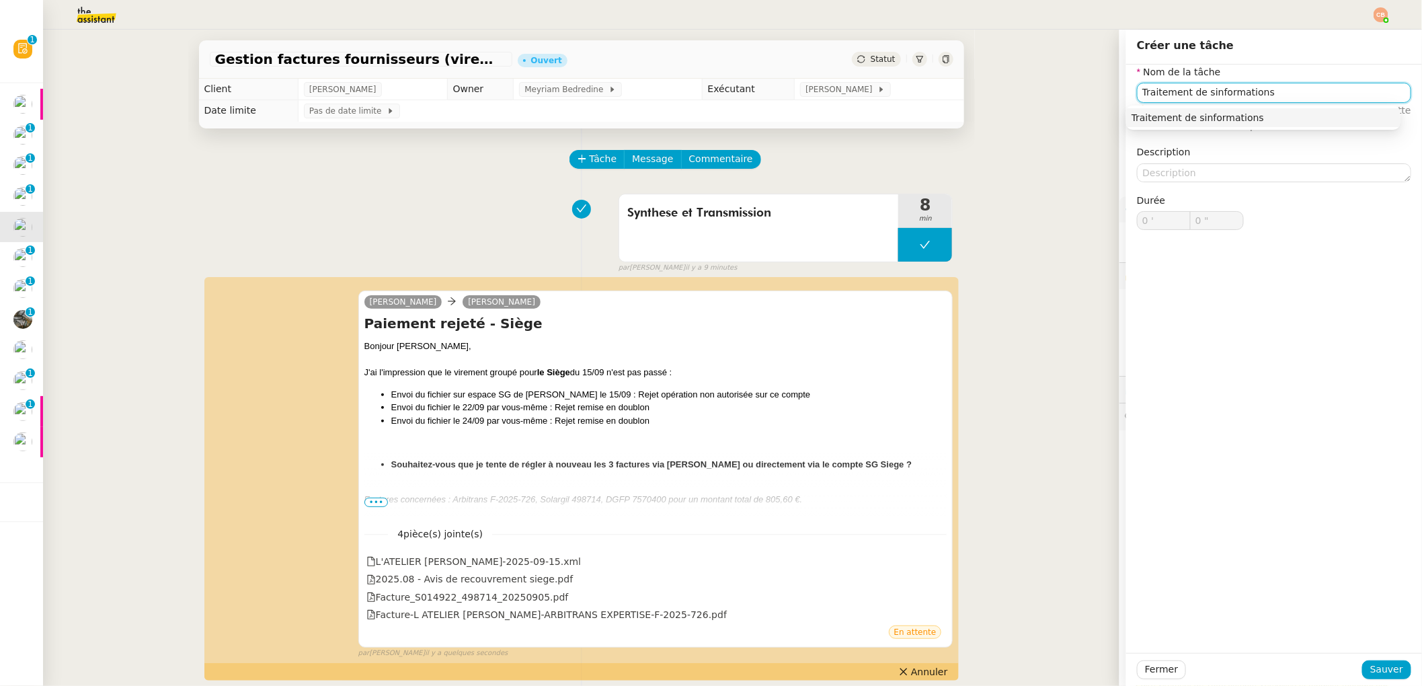
click at [1195, 93] on input "Traitement de sinformations" at bounding box center [1274, 92] width 274 height 19
click at [1194, 91] on input "Traitement desinformations" at bounding box center [1274, 92] width 274 height 19
click at [1205, 123] on div "Traitement des informations" at bounding box center [1264, 118] width 264 height 12
type input "Traitement des informations"
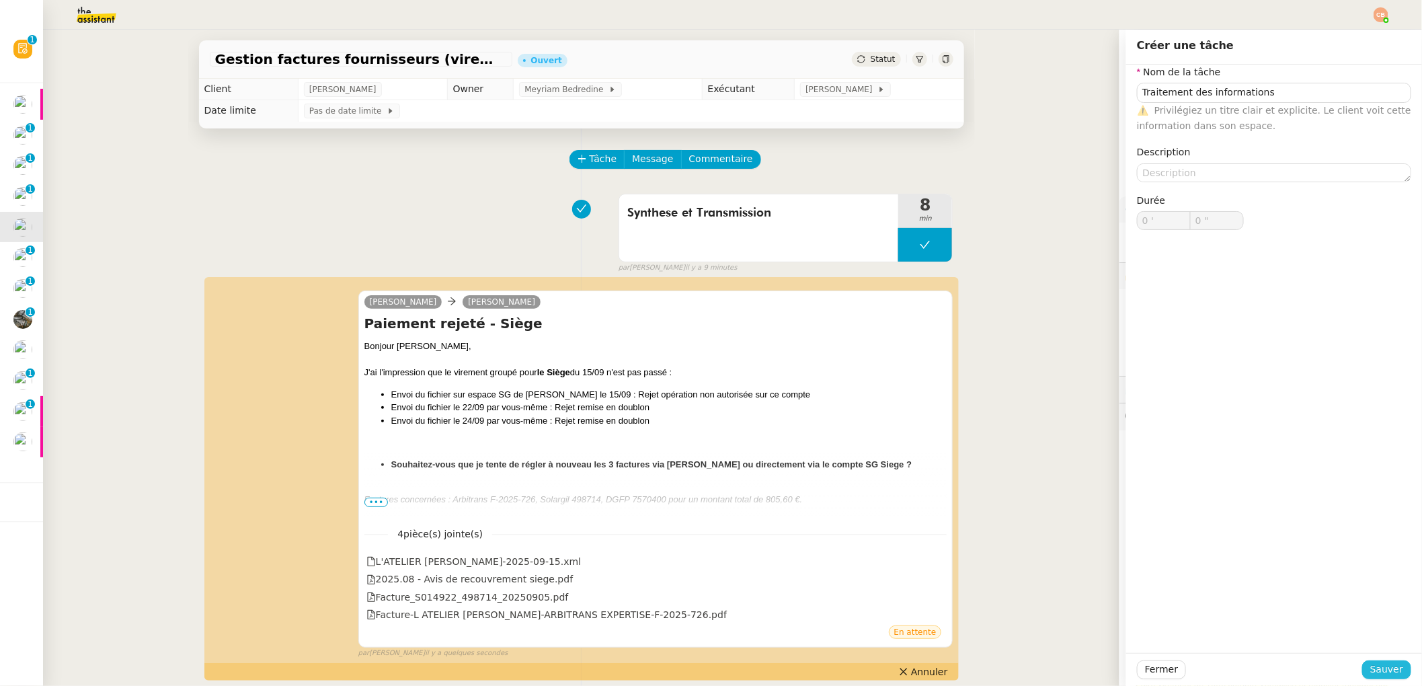
click at [1374, 672] on span "Sauver" at bounding box center [1386, 669] width 33 height 15
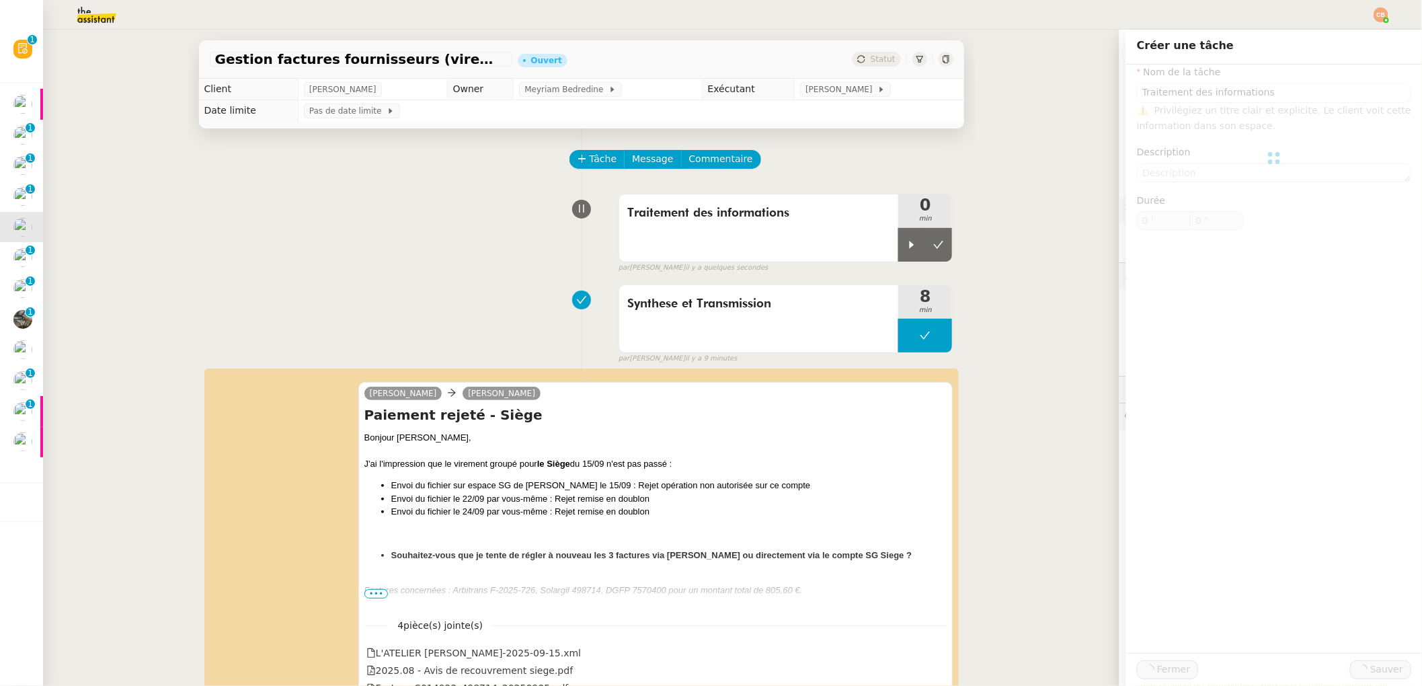
click at [898, 251] on div at bounding box center [911, 245] width 27 height 34
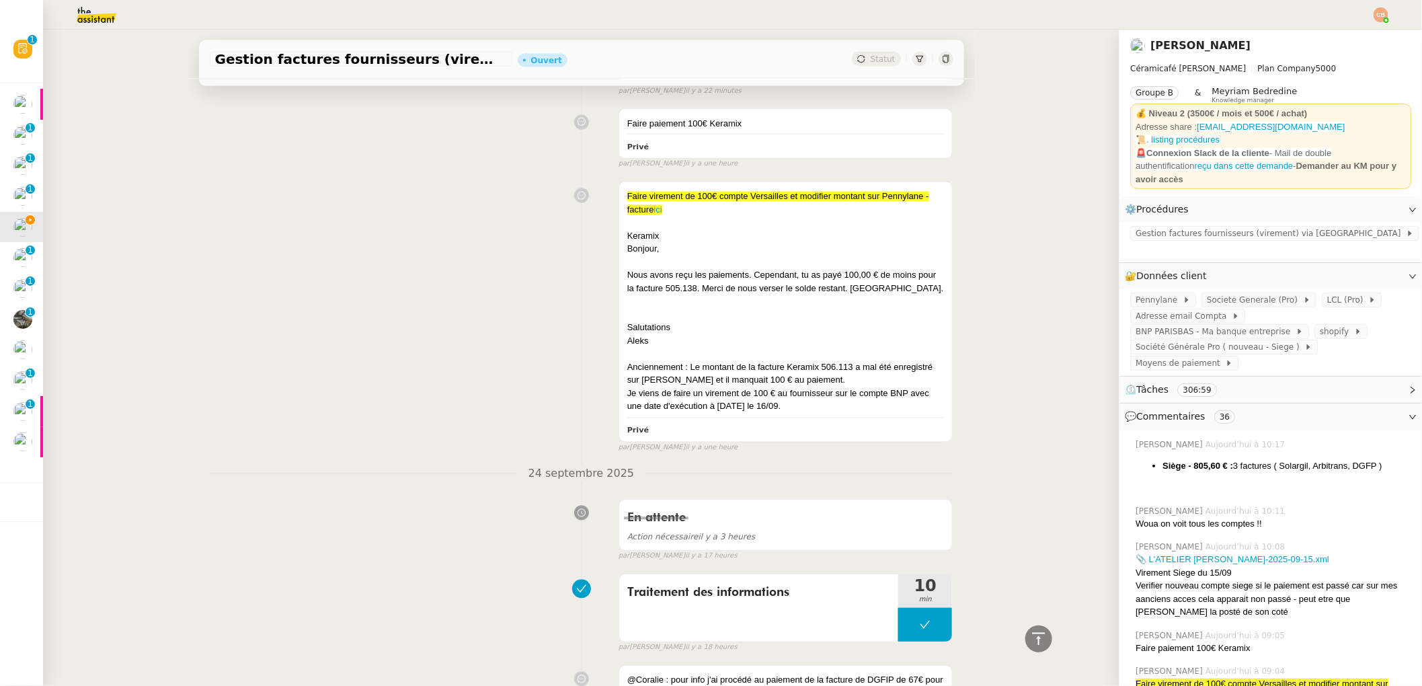
scroll to position [1177, 0]
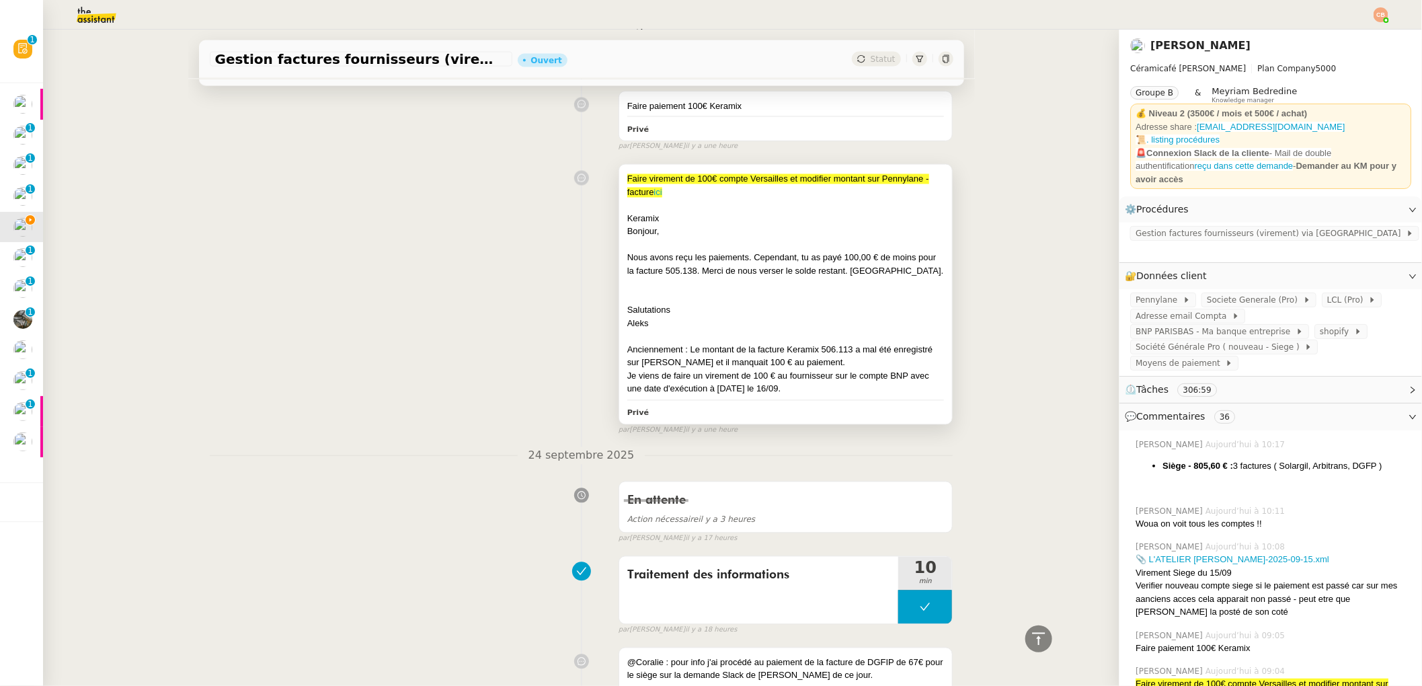
click at [669, 199] on div at bounding box center [785, 205] width 317 height 13
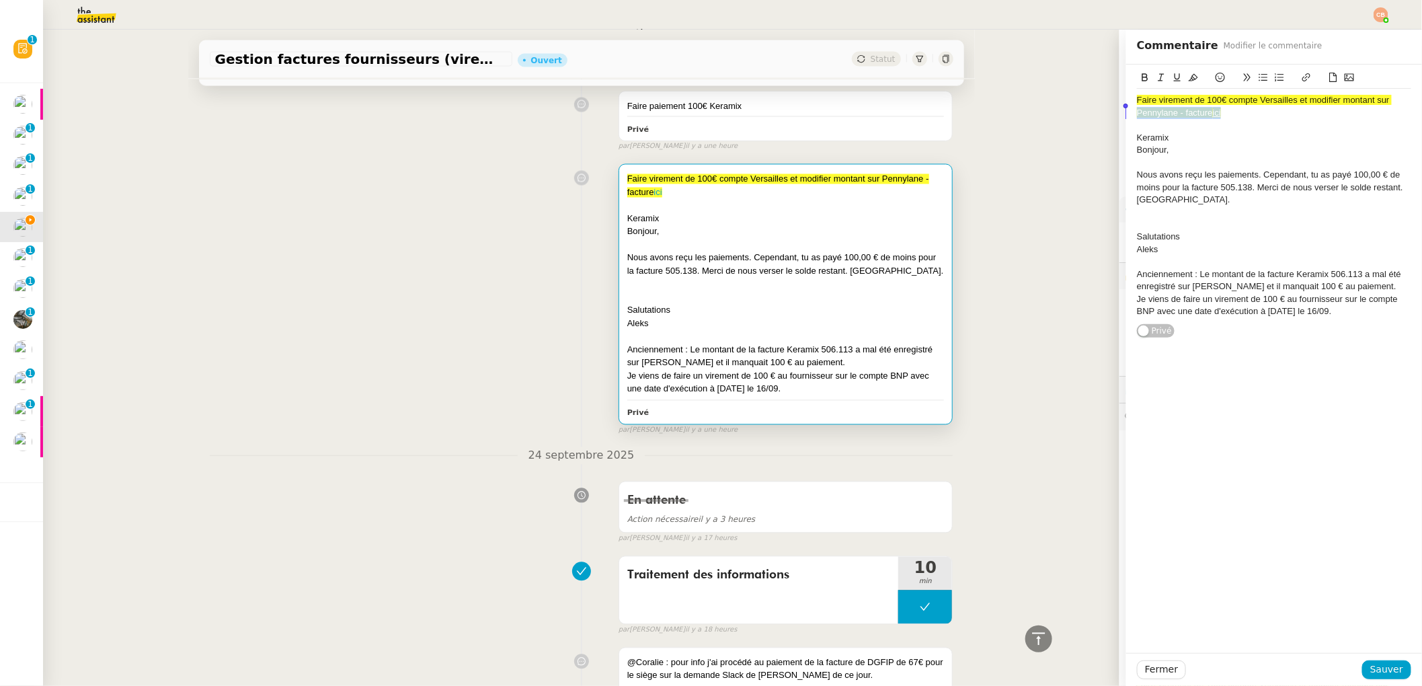
drag, startPoint x: 1245, startPoint y: 107, endPoint x: 1062, endPoint y: 118, distance: 183.9
click at [1062, 118] on app-ticket "Gestion factures fournisseurs (virement) via Pennylane- 2 septembre 2025 Ouvert…" at bounding box center [732, 358] width 1379 height 656
drag, startPoint x: 1203, startPoint y: 207, endPoint x: 1076, endPoint y: 101, distance: 166.1
click at [1076, 101] on app-ticket "Gestion factures fournisseurs (virement) via Pennylane- 2 septembre 2025 Ouvert…" at bounding box center [732, 358] width 1379 height 656
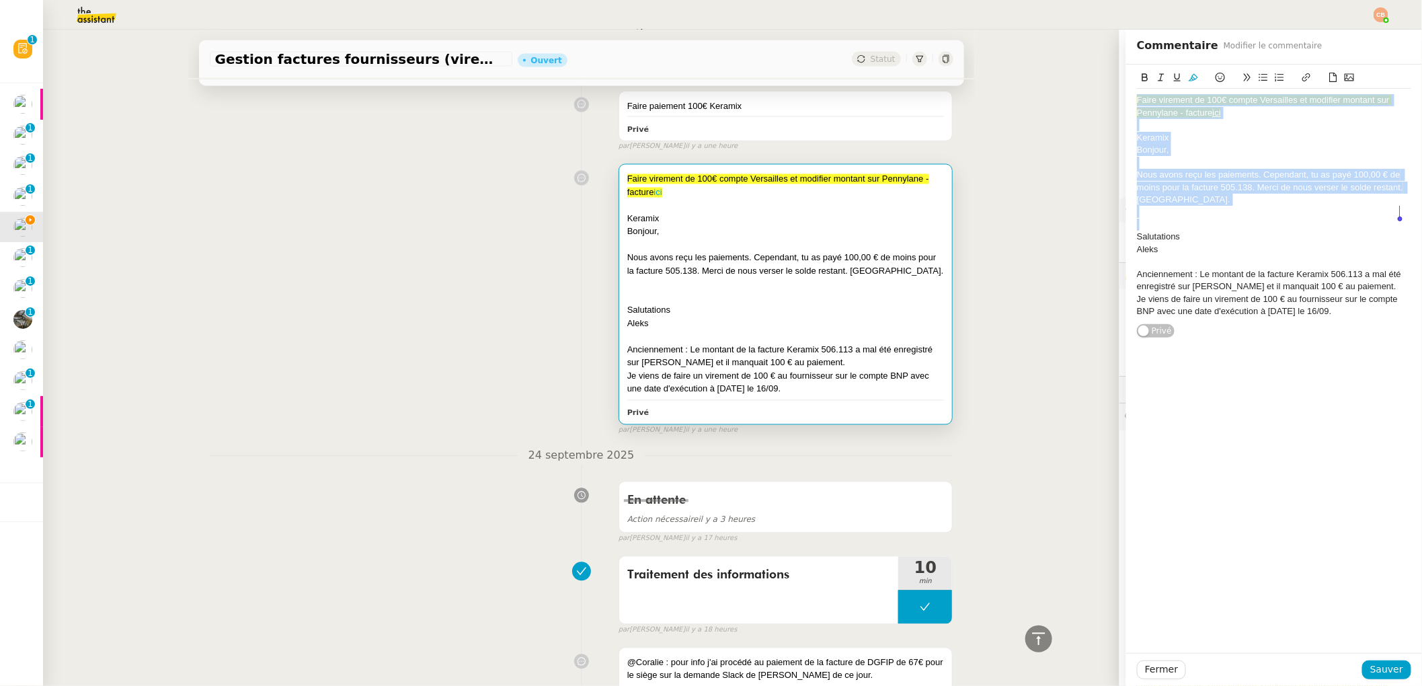
drag, startPoint x: 1127, startPoint y: 100, endPoint x: 1201, endPoint y: 229, distance: 149.4
click at [1201, 229] on div "Faire virement de 100€ compte Versailles et modifier montant sur Pennylane - fa…" at bounding box center [1274, 206] width 274 height 234
copy div "Faire virement de 100€ compte Versailles et modifier montant sur Pennylane - fa…"
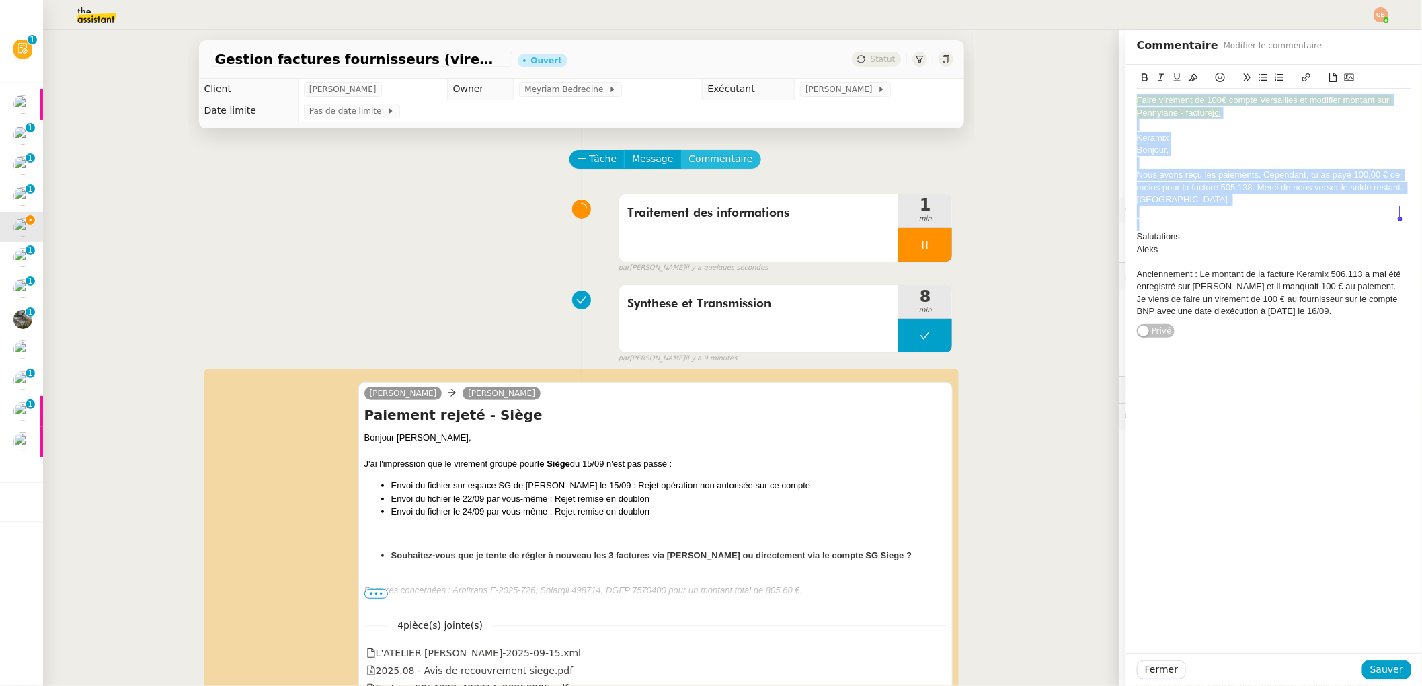
click at [713, 160] on span "Commentaire" at bounding box center [721, 158] width 64 height 15
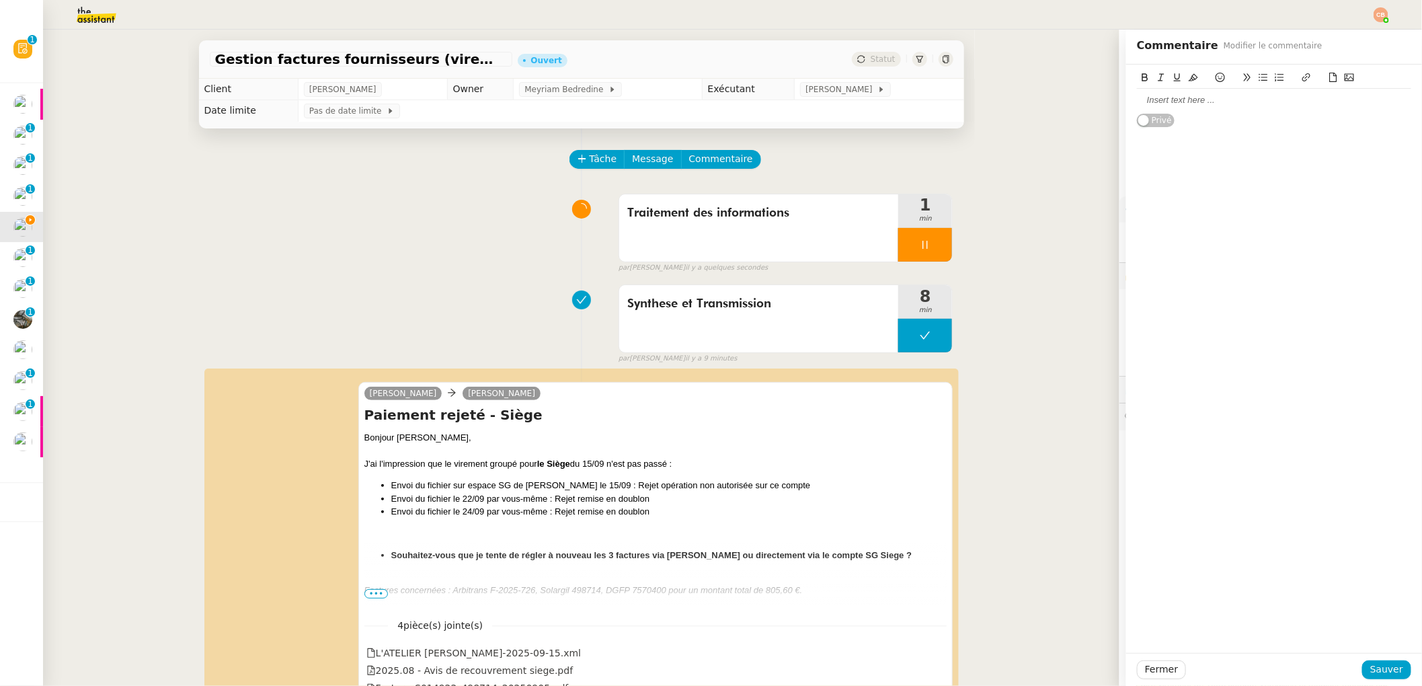
click at [1138, 100] on div at bounding box center [1274, 100] width 274 height 12
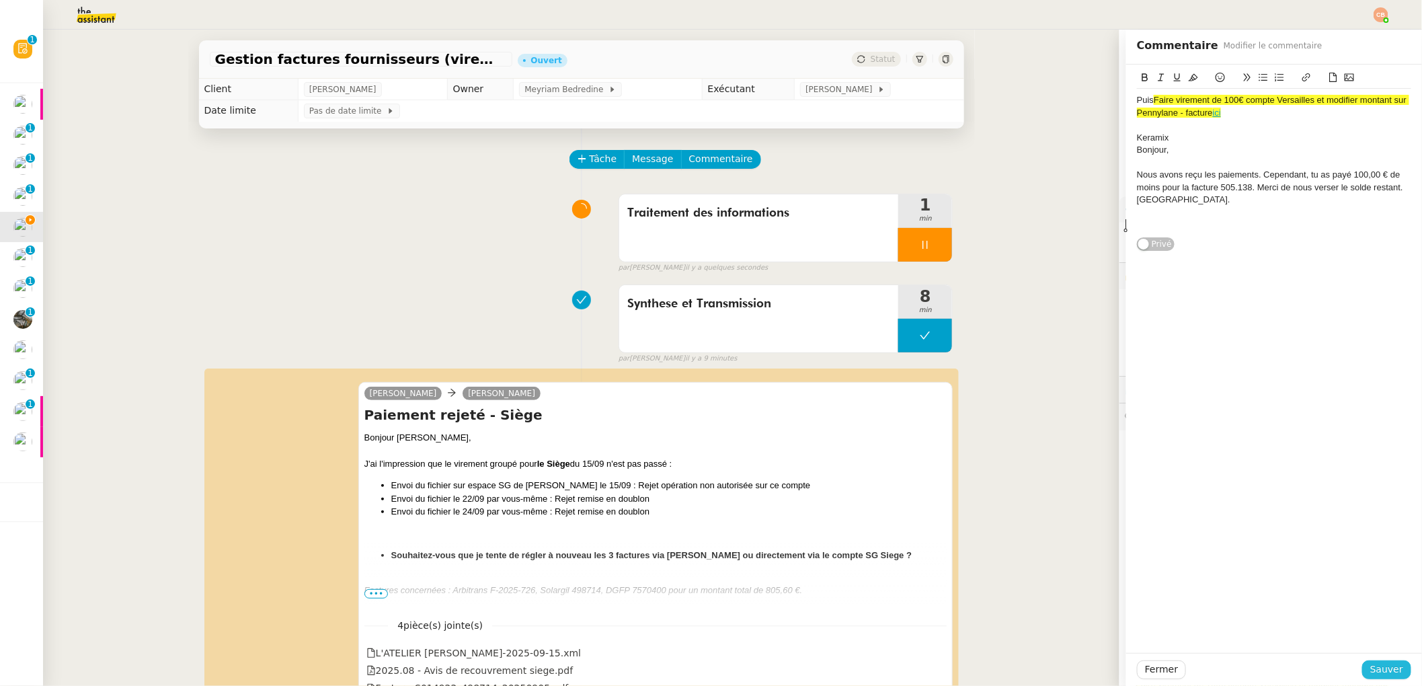
click at [1370, 667] on span "Sauver" at bounding box center [1386, 669] width 33 height 15
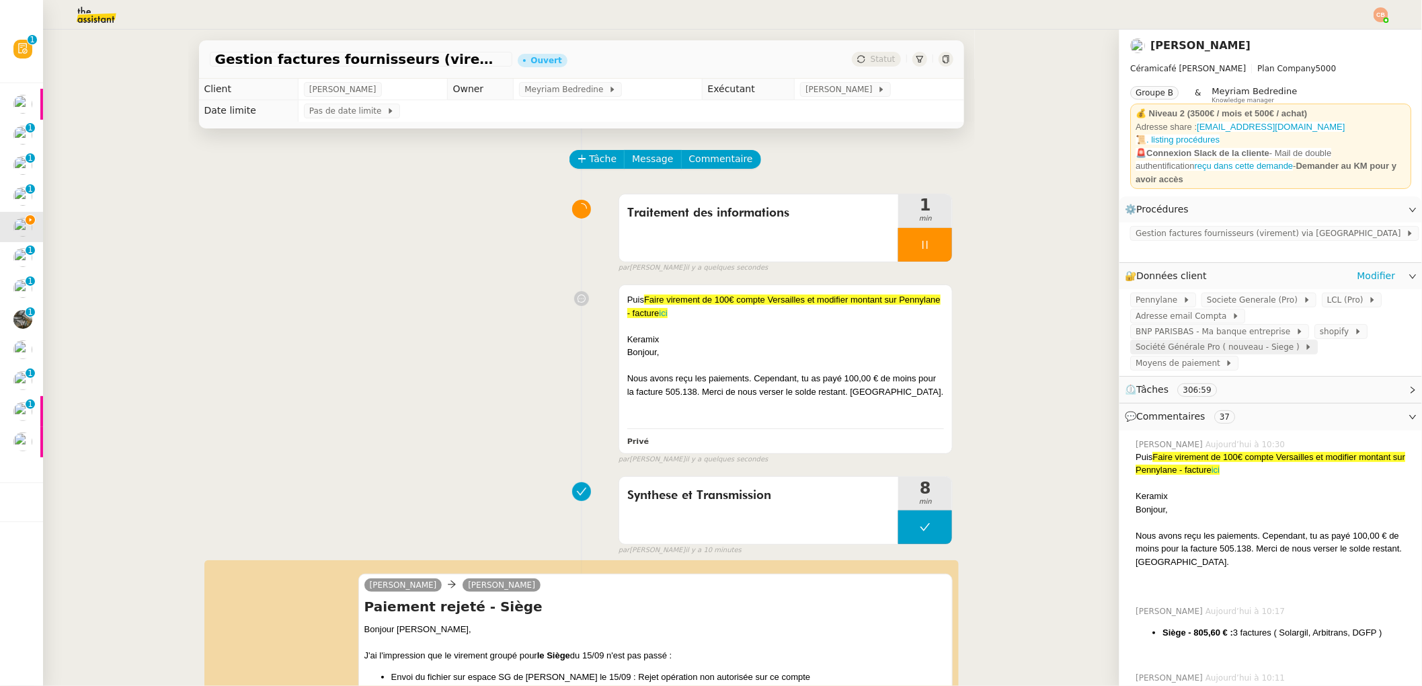
click at [1231, 340] on span "Société Générale Pro ( nouveau - Siege )" at bounding box center [1220, 346] width 169 height 13
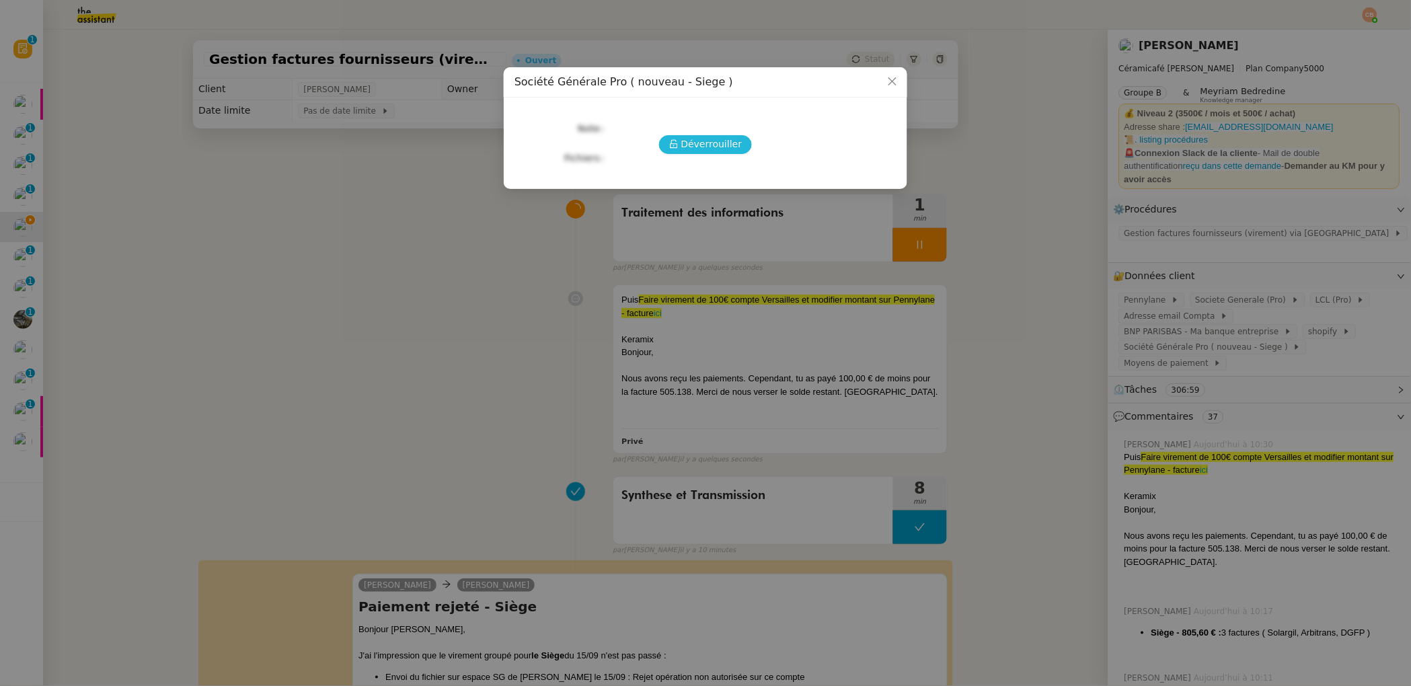
click at [733, 150] on span "Déverrouiller" at bounding box center [711, 143] width 61 height 15
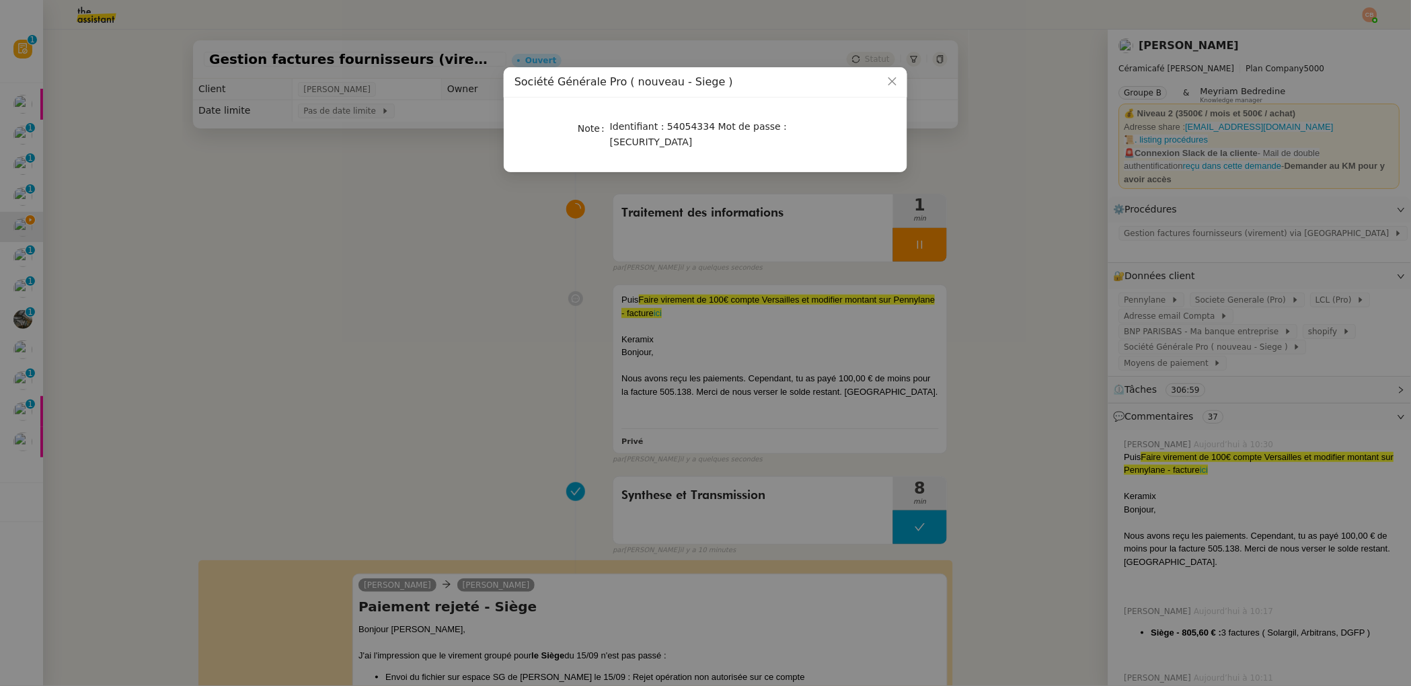
drag, startPoint x: 461, startPoint y: 193, endPoint x: 473, endPoint y: 187, distance: 14.1
click at [460, 193] on nz-modal-container "Société Générale Pro ( nouveau - Siege ) Note Identifiant : 54054334 Mot de pas…" at bounding box center [705, 343] width 1411 height 686
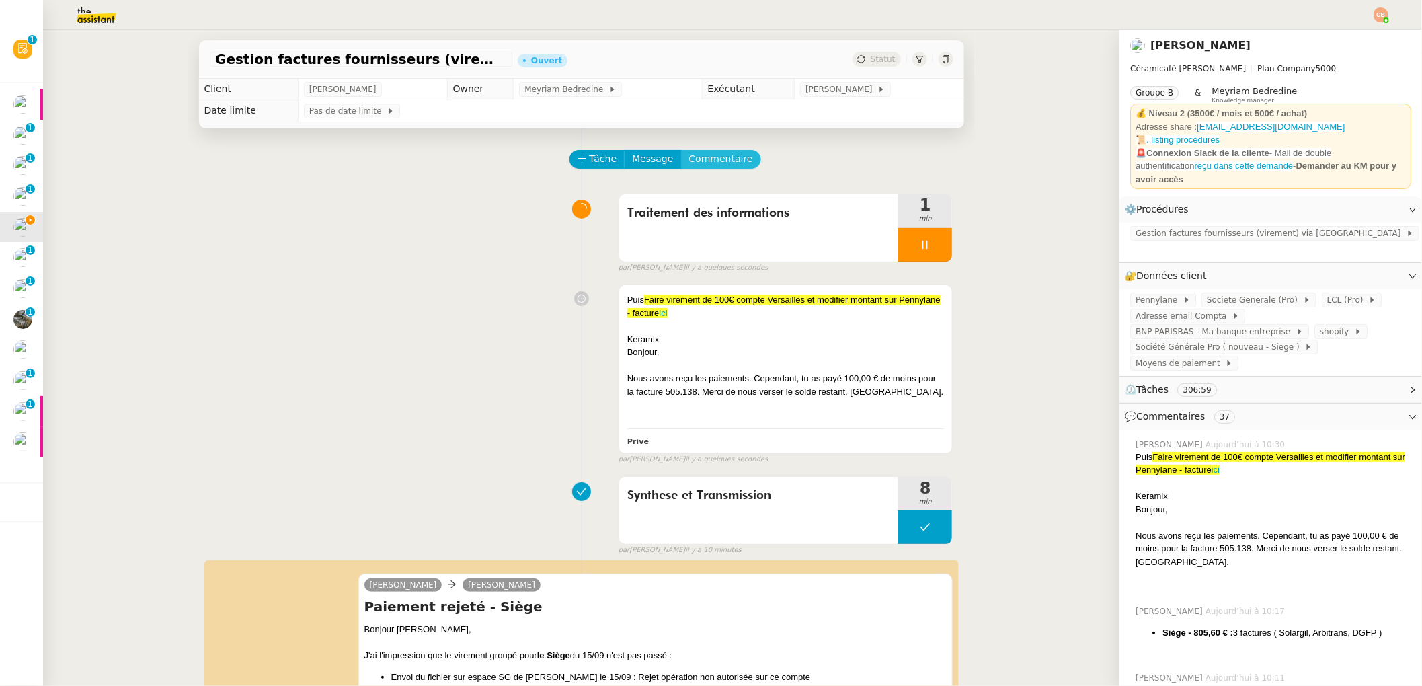
click at [689, 154] on span "Commentaire" at bounding box center [721, 158] width 64 height 15
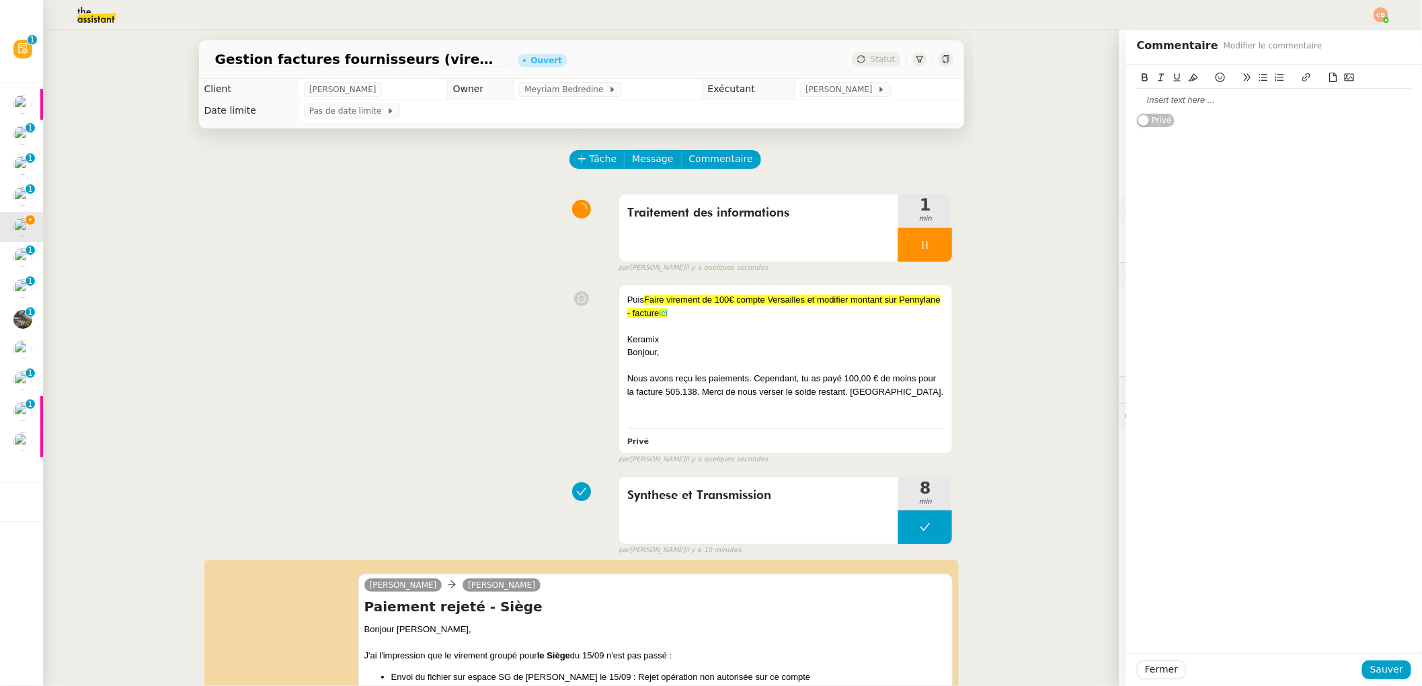
click at [1137, 103] on div at bounding box center [1274, 100] width 274 height 12
click at [1372, 672] on span "Sauver" at bounding box center [1386, 669] width 33 height 15
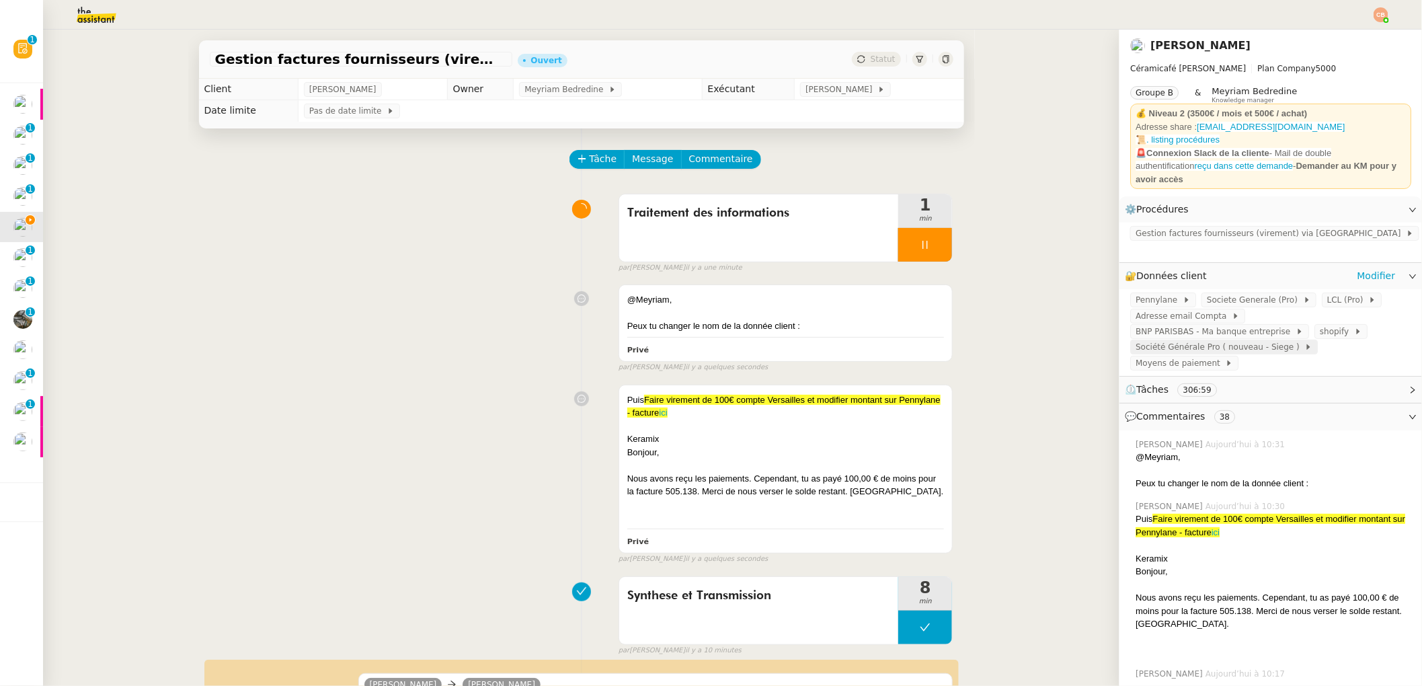
click at [1218, 340] on span "Société Générale Pro ( nouveau - Siege )" at bounding box center [1220, 346] width 169 height 13
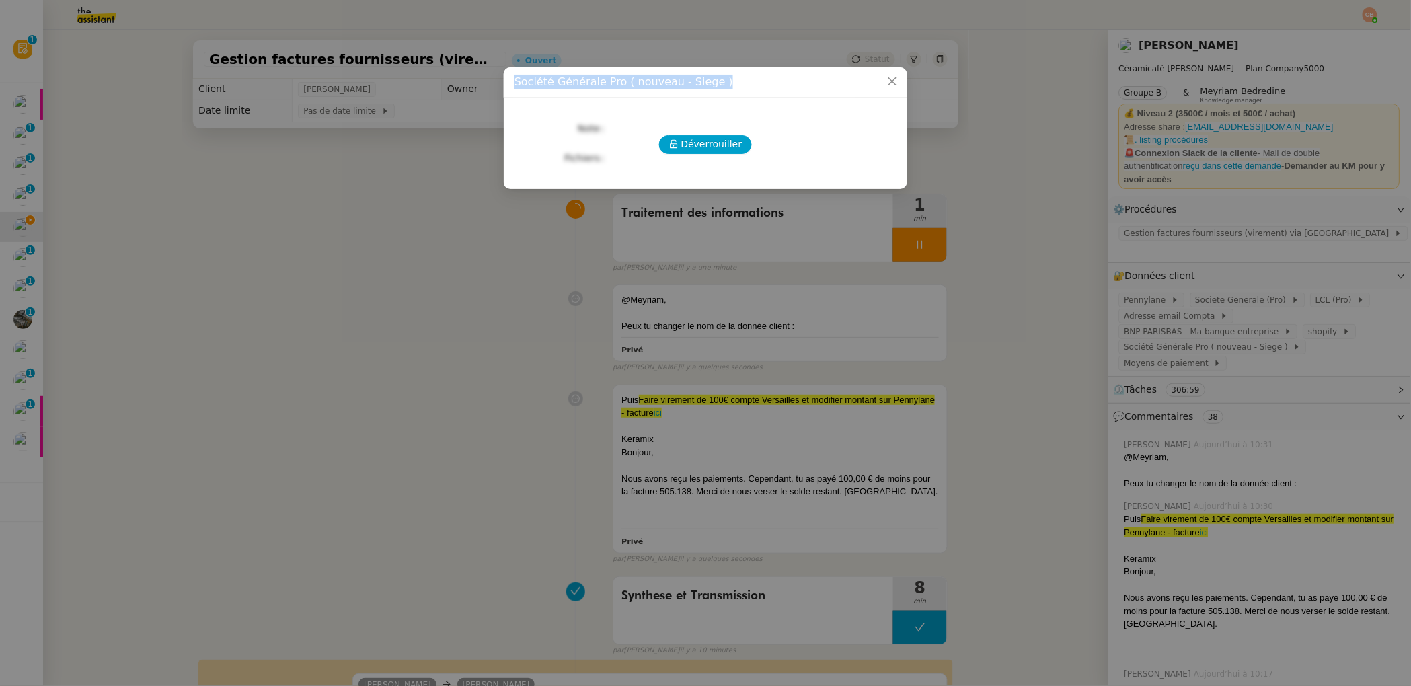
drag, startPoint x: 702, startPoint y: 80, endPoint x: 512, endPoint y: 86, distance: 190.4
click at [512, 86] on div "Société Générale Pro ( nouveau - Siege )" at bounding box center [705, 82] width 403 height 30
copy span "Société Générale Pro ( nouveau - Siege )"
click at [422, 192] on nz-modal-container "Société Générale Pro ( nouveau - Siege ) Déverrouiller Note Fichiers Upload" at bounding box center [705, 343] width 1411 height 686
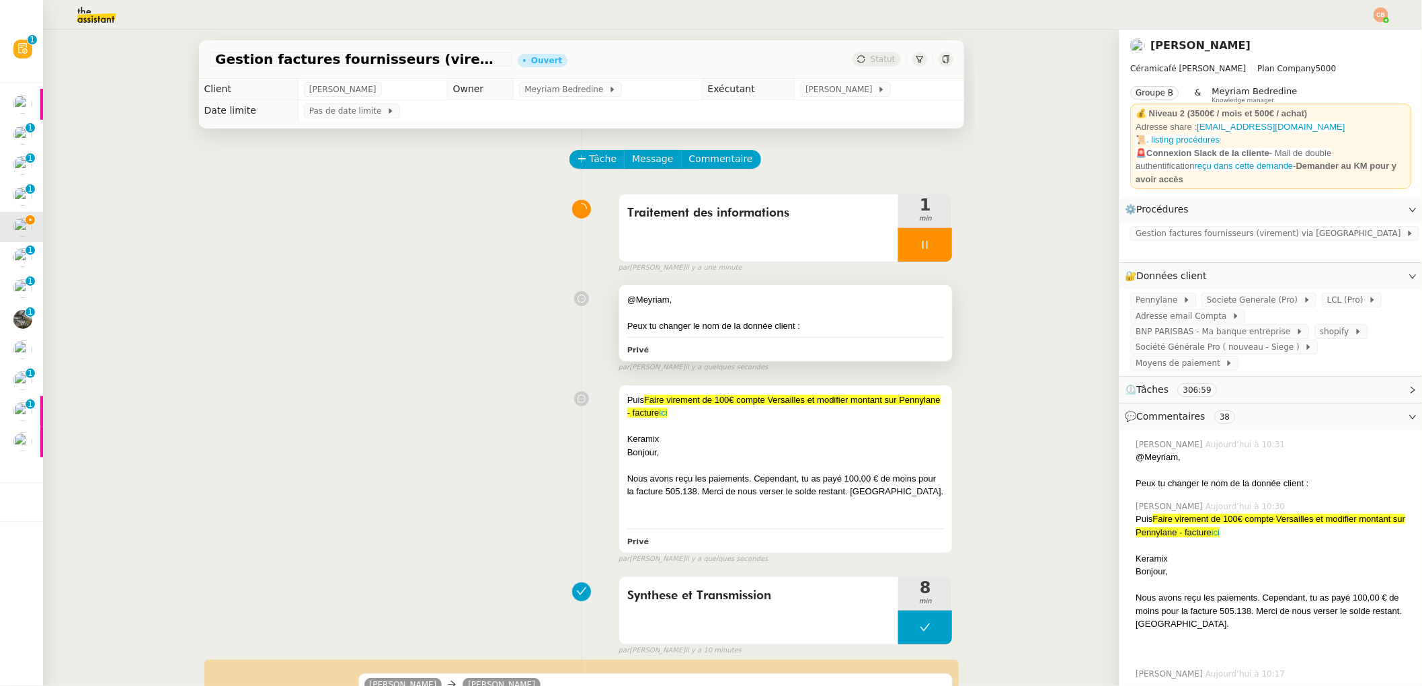
click at [806, 334] on div "@Meyriam, Peux tu changer le nom de la donnée client : Privé" at bounding box center [785, 323] width 333 height 76
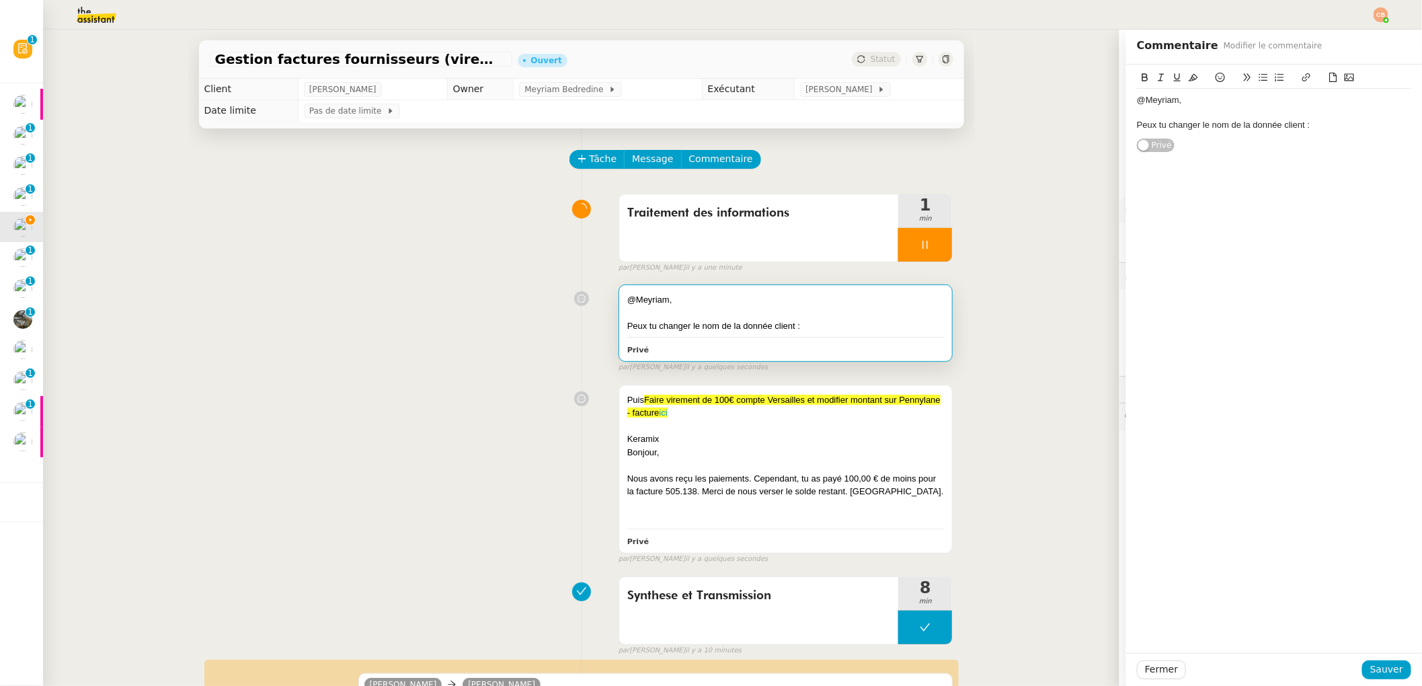
click at [1331, 127] on div "Peux tu changer le nom de la donnée client :" at bounding box center [1274, 125] width 274 height 12
click at [1137, 136] on div "Société Générale Pro ( nouveau - Siege )" at bounding box center [1274, 138] width 274 height 12
drag, startPoint x: 1281, startPoint y: 150, endPoint x: 1218, endPoint y: 151, distance: 62.5
click at [1218, 151] on div "Société Générale Pro ( nouveau - Siege )" at bounding box center [1274, 150] width 274 height 12
click at [1308, 149] on div "Société Générale Pro ( nouveau Siege )" at bounding box center [1274, 150] width 274 height 12
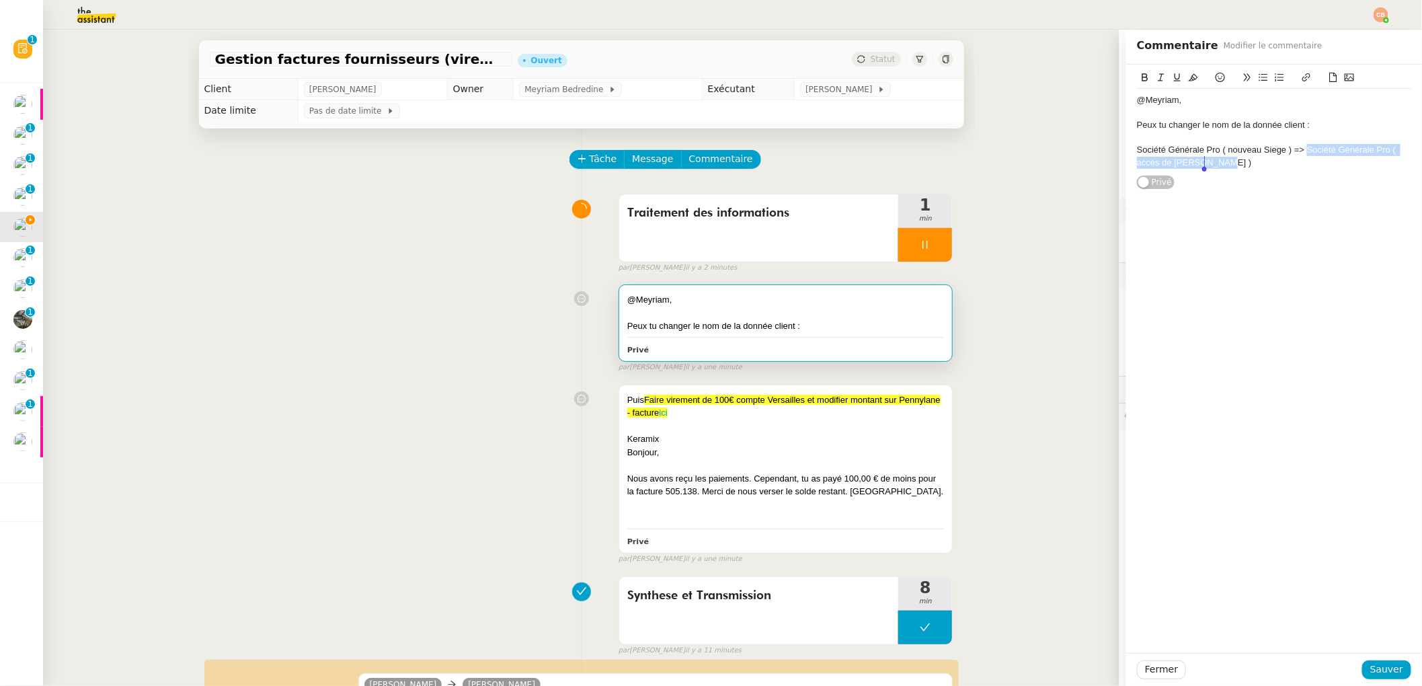
drag, startPoint x: 1297, startPoint y: 151, endPoint x: 1305, endPoint y: 163, distance: 14.0
click at [1305, 163] on div "Société Générale Pro ( nouveau Siege ) => Société Générale Pro ( accès de Bertr…" at bounding box center [1274, 156] width 274 height 25
click at [1189, 77] on icon at bounding box center [1193, 77] width 9 height 9
click at [1220, 160] on div "Société Générale Pro ( nouveau Siege ) => Société Générale Pro ( accès de Bertr…" at bounding box center [1274, 156] width 274 height 25
click at [1376, 668] on span "Sauver" at bounding box center [1386, 669] width 33 height 15
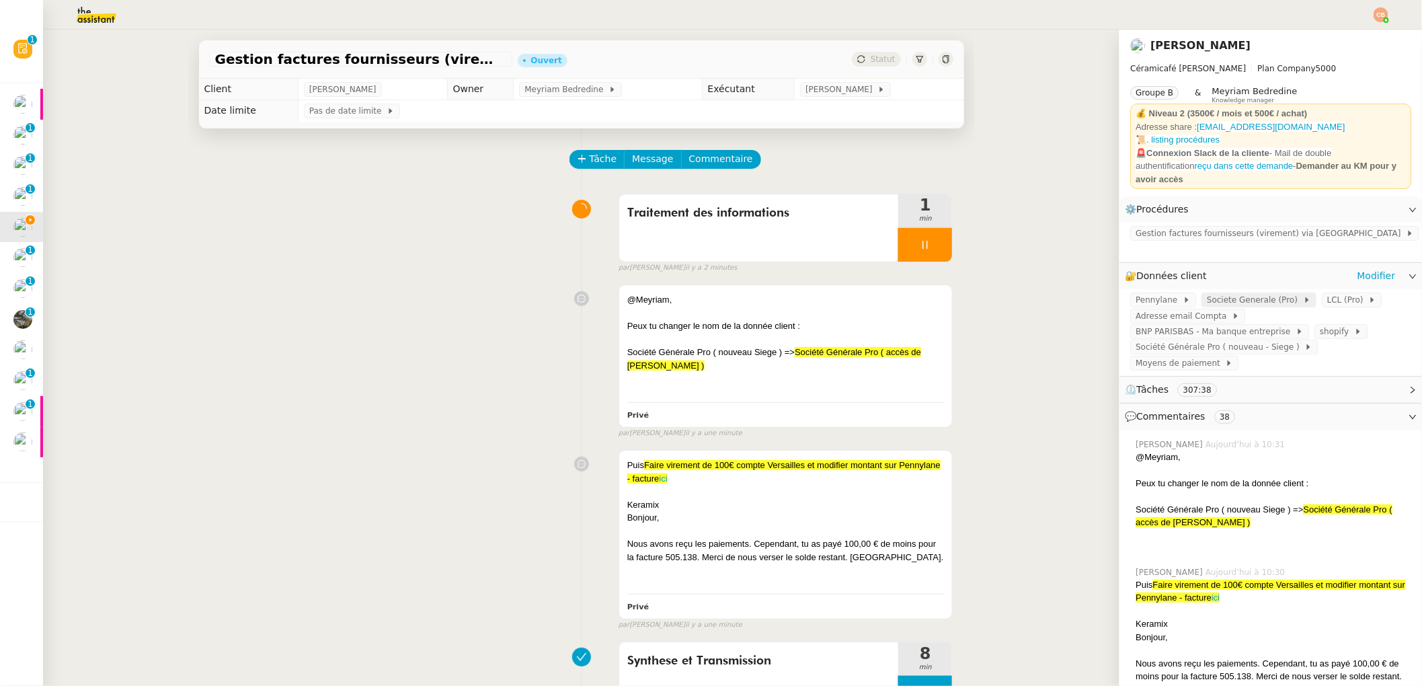
click at [1210, 293] on span "Societe Generale (Pro)" at bounding box center [1255, 299] width 96 height 13
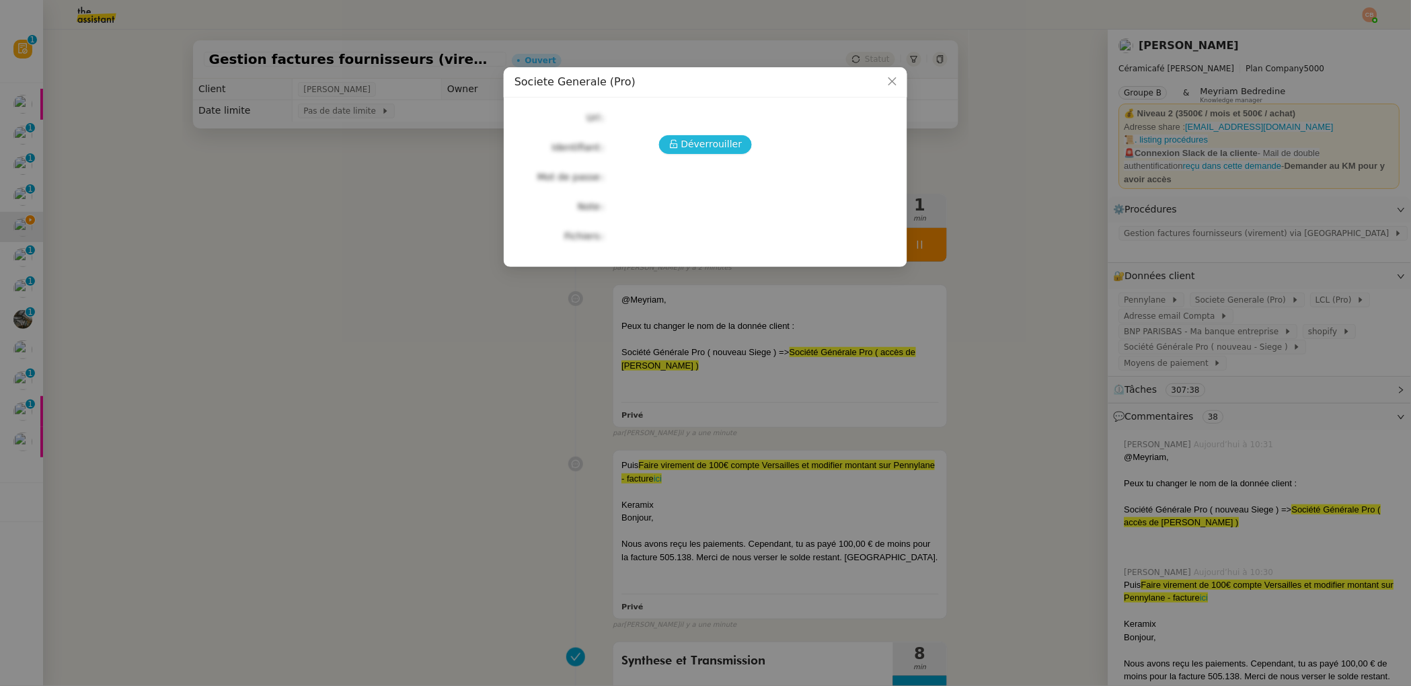
click at [688, 149] on span "Déverrouiller" at bounding box center [711, 143] width 61 height 15
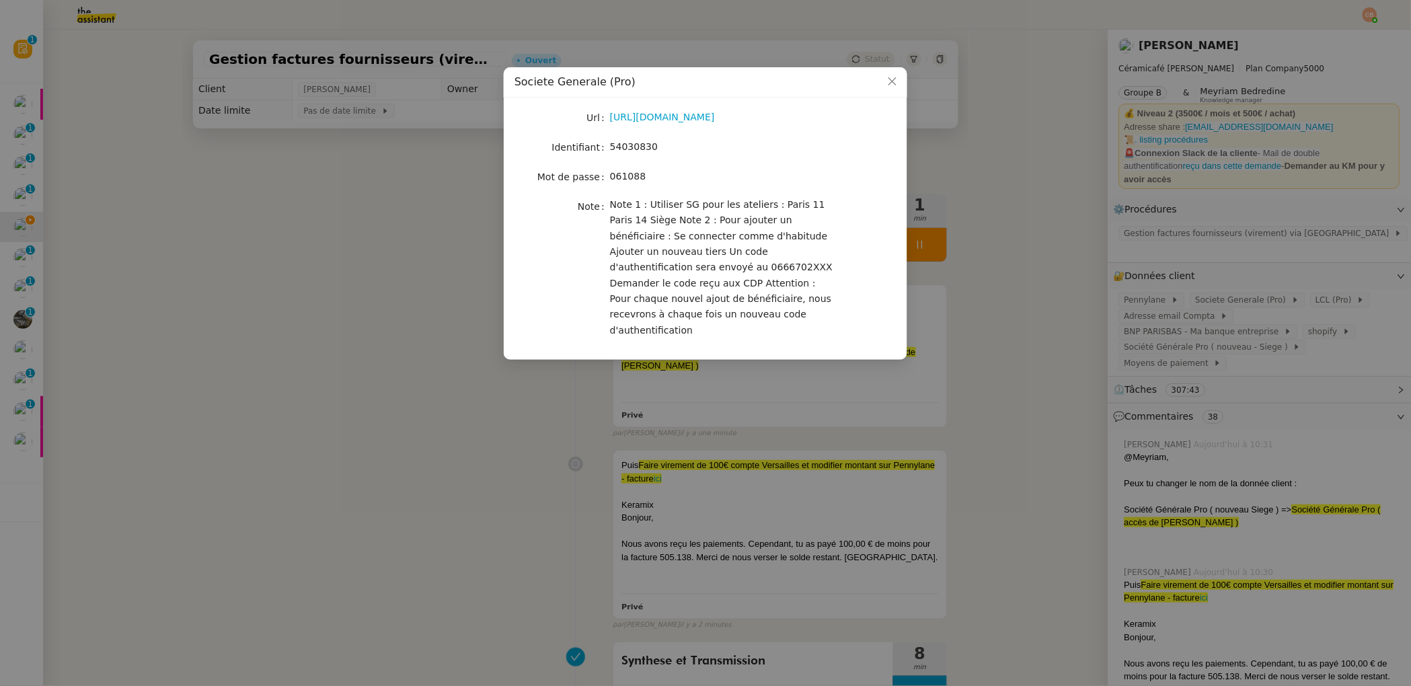
drag, startPoint x: 588, startPoint y: 117, endPoint x: 834, endPoint y: 112, distance: 246.1
click at [834, 112] on nz-form-item "Url https://professionnels.sg.fr/icd-web/syd-front/index-comptes.html#comptes" at bounding box center [705, 117] width 382 height 19
click at [715, 119] on link "https://professionnels.sg.fr/icd-web/syd-front/index-comptes.html#comptes" at bounding box center [662, 117] width 105 height 11
click at [312, 188] on nz-modal-container "Societe Generale (Pro) Url https://professionnels.sg.fr/icd-web/syd-front/index…" at bounding box center [705, 343] width 1411 height 686
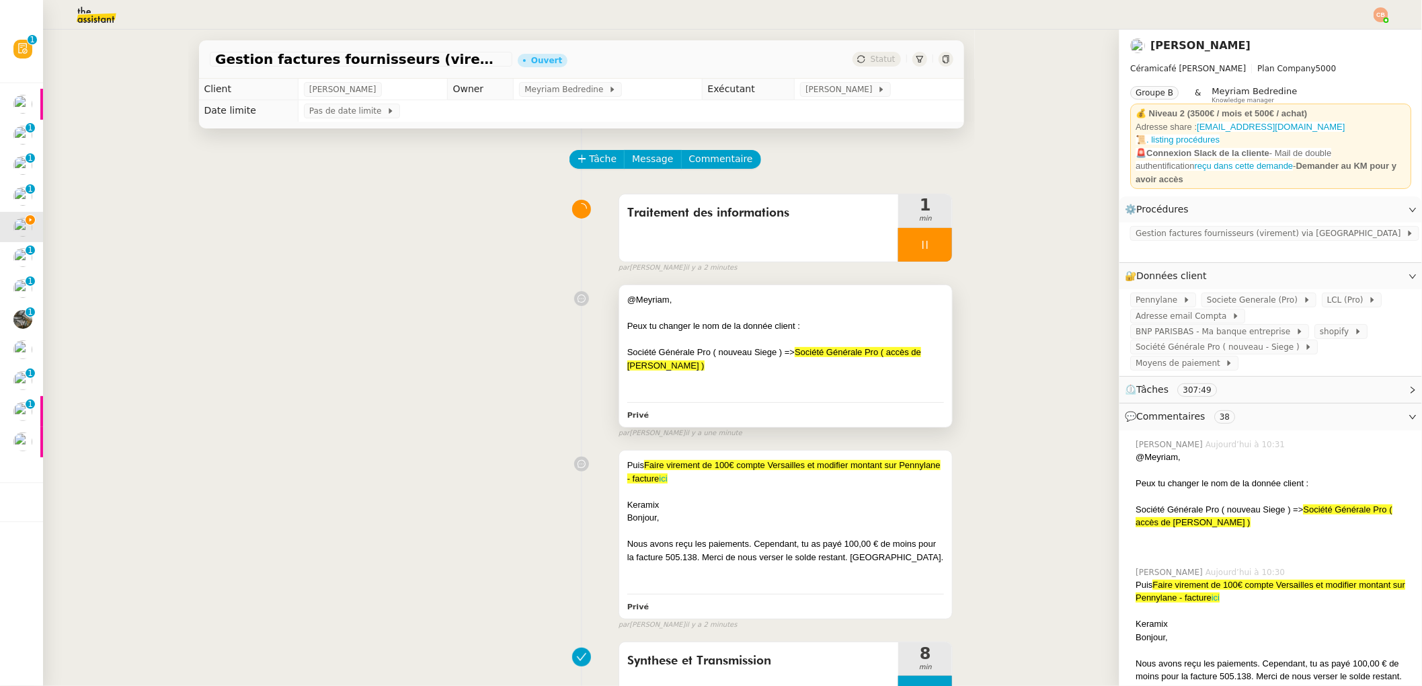
click at [750, 381] on div at bounding box center [785, 378] width 317 height 13
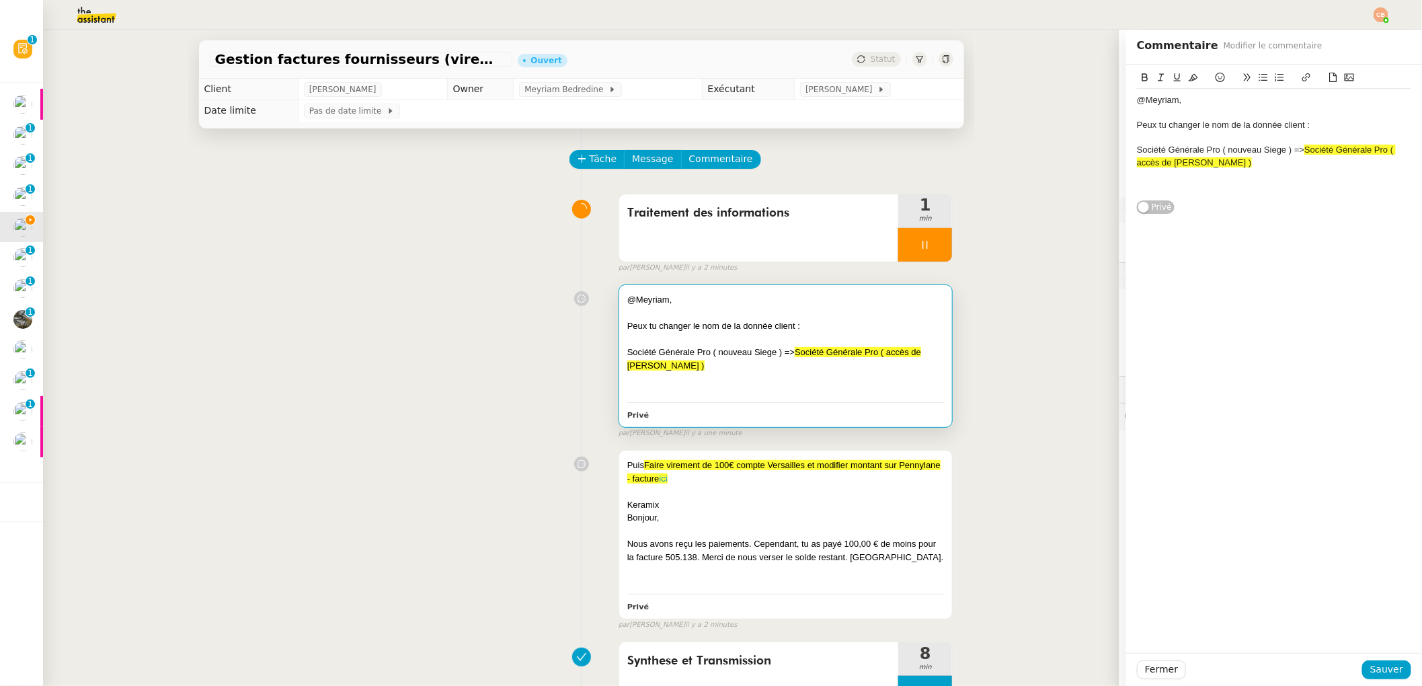
click at [1237, 167] on div "Société Générale Pro ( nouveau Siege ) => Société Générale Pro ( accès de Bertr…" at bounding box center [1274, 156] width 274 height 25
drag, startPoint x: 1242, startPoint y: 192, endPoint x: 1097, endPoint y: 188, distance: 146.0
click at [1097, 188] on app-ticket "Gestion factures fournisseurs (virement) via Pennylane- 2 septembre 2025 Ouvert…" at bounding box center [732, 358] width 1379 height 656
click at [1189, 76] on icon at bounding box center [1193, 77] width 9 height 9
click at [1209, 178] on div at bounding box center [1274, 175] width 274 height 12
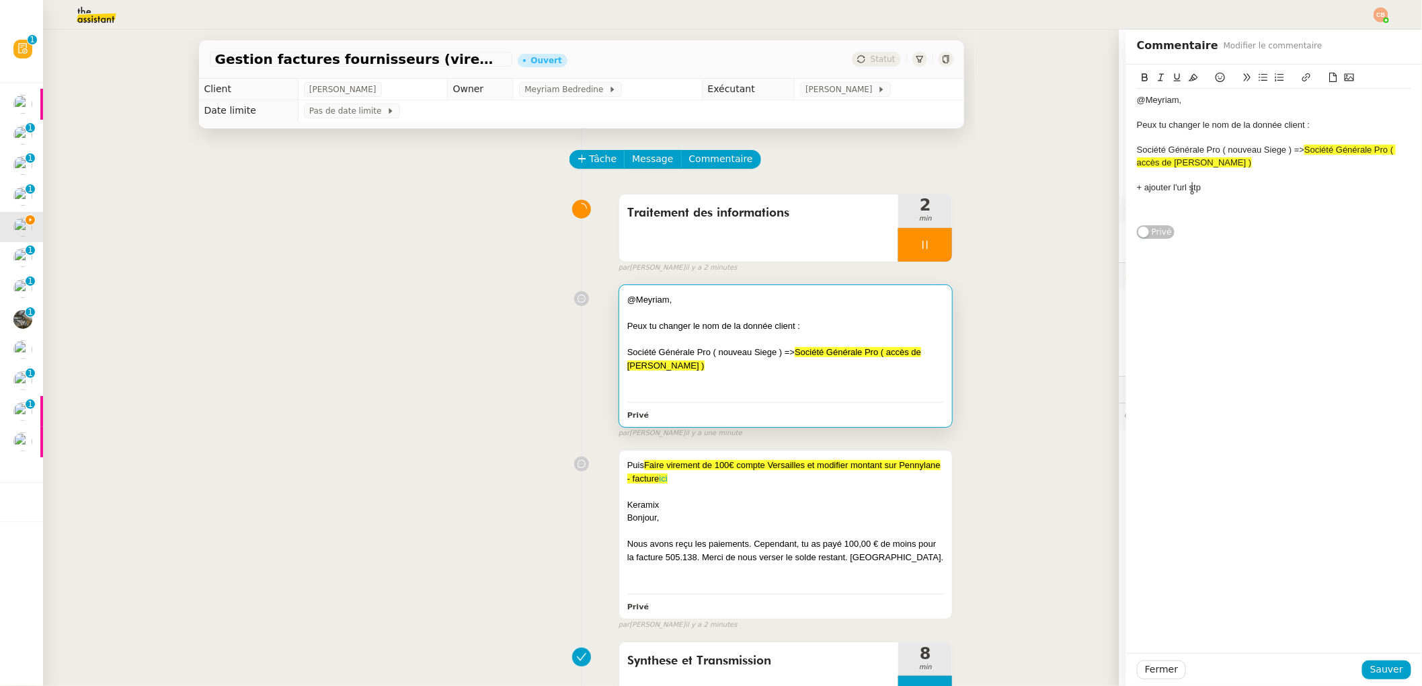
click at [1210, 192] on div "+ ajouter l'url stp" at bounding box center [1274, 188] width 274 height 12
click at [1378, 664] on span "Sauver" at bounding box center [1386, 669] width 33 height 15
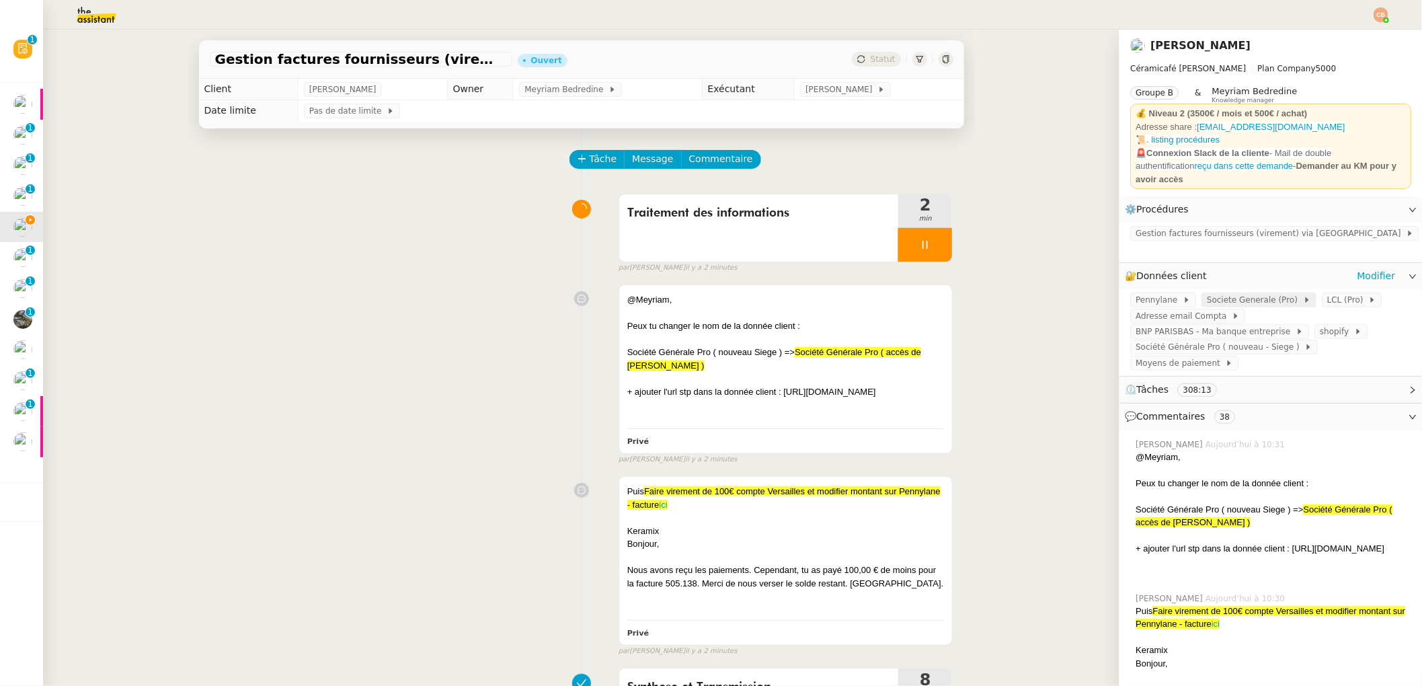
click at [1207, 293] on span "Societe Generale (Pro)" at bounding box center [1255, 299] width 96 height 13
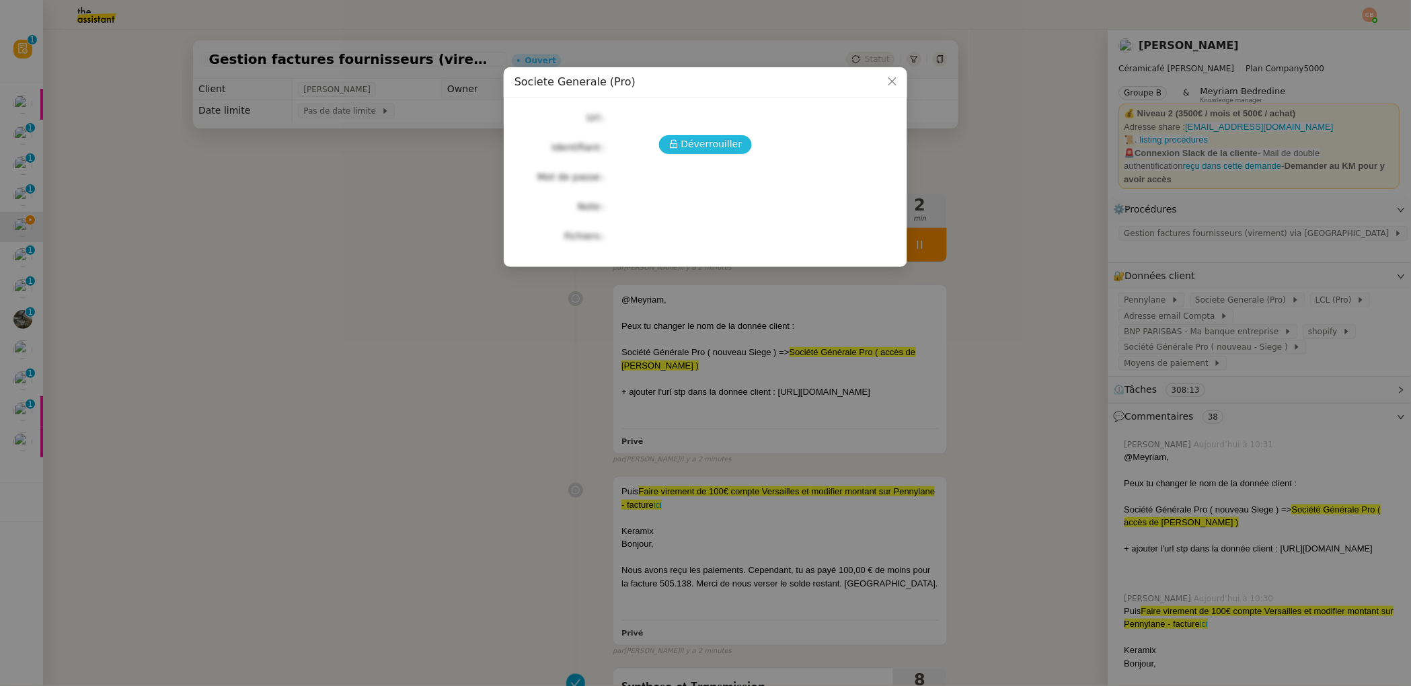
click at [701, 145] on span "Déverrouiller" at bounding box center [711, 143] width 61 height 15
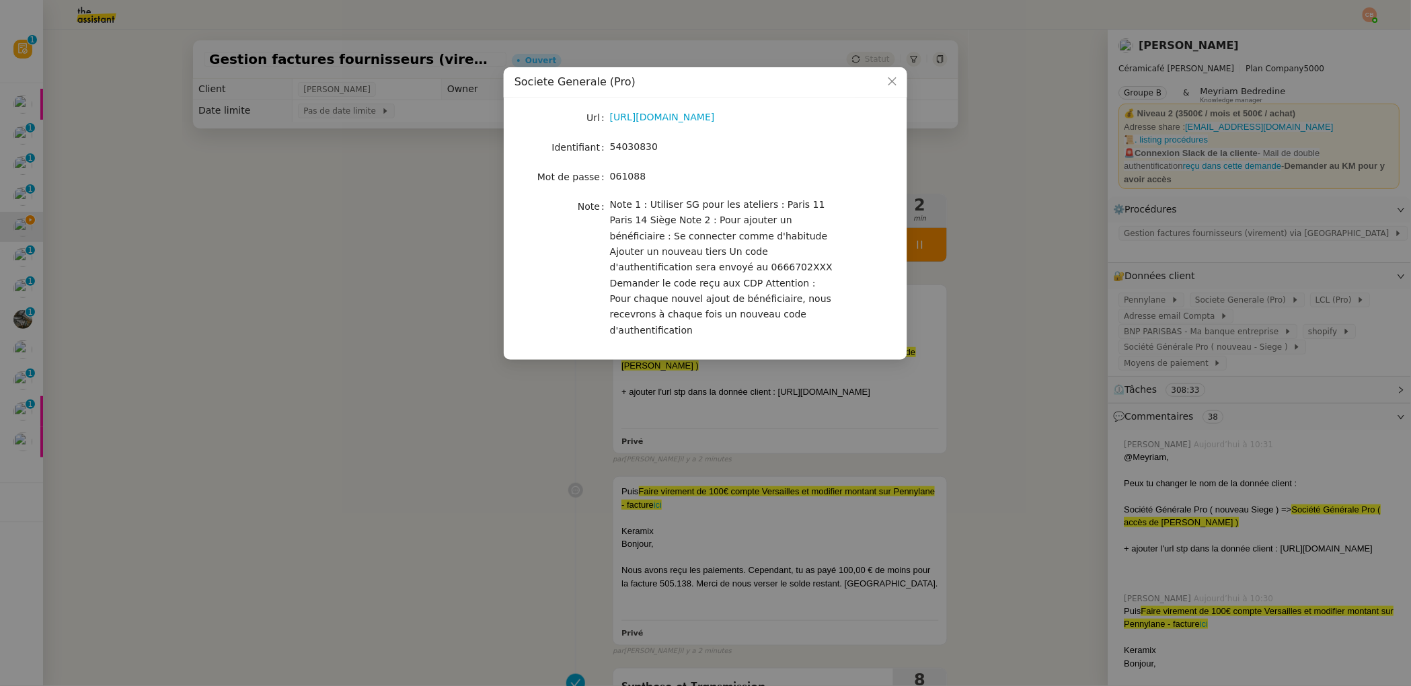
click at [448, 254] on nz-modal-container "Societe Generale (Pro) Url https://professionnels.sg.fr/icd-web/syd-front/index…" at bounding box center [705, 343] width 1411 height 686
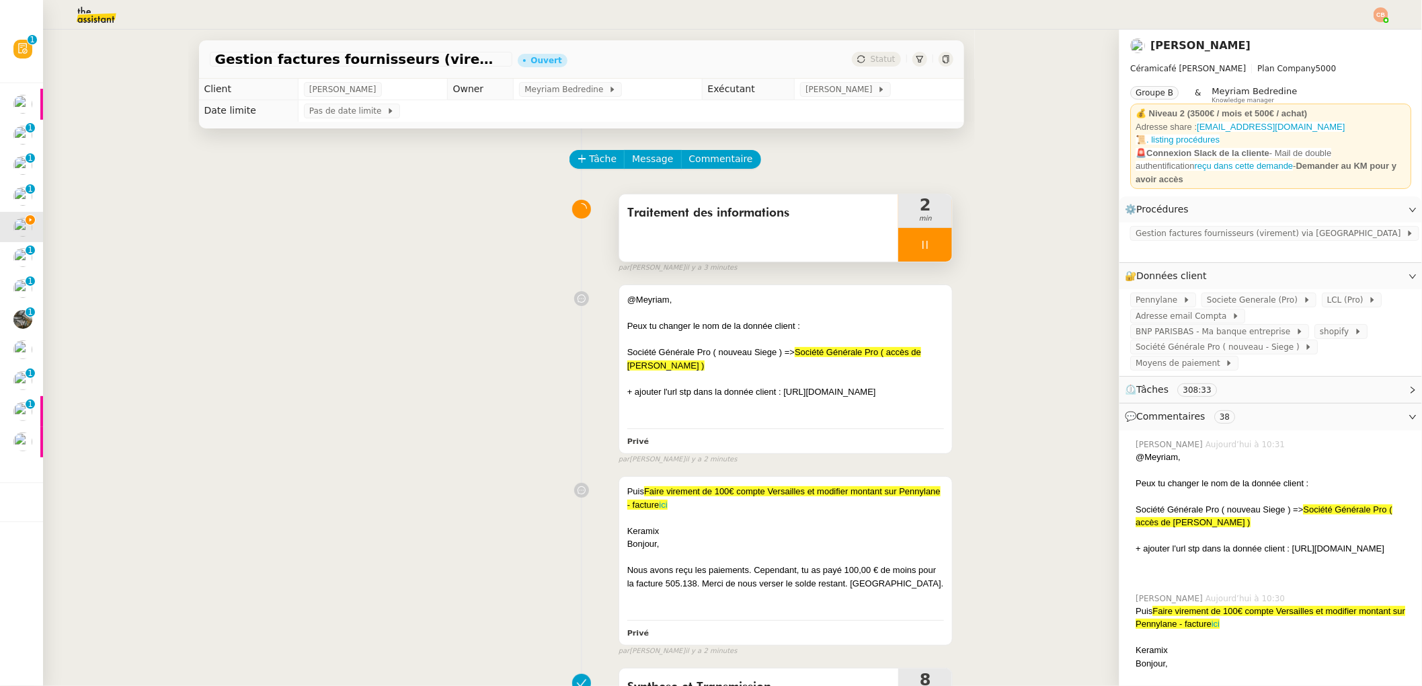
click at [898, 247] on div at bounding box center [925, 245] width 54 height 34
click at [932, 246] on button at bounding box center [938, 245] width 27 height 34
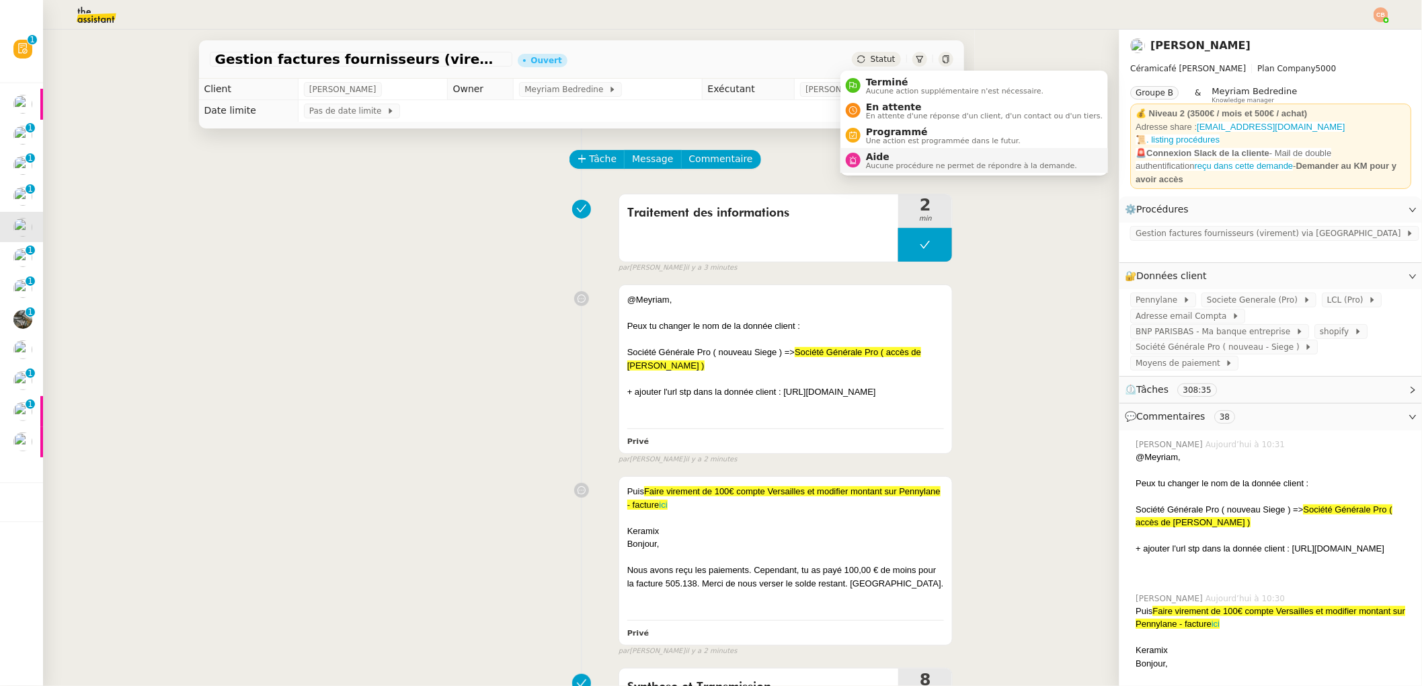
click at [883, 156] on span "Aide" at bounding box center [971, 156] width 211 height 11
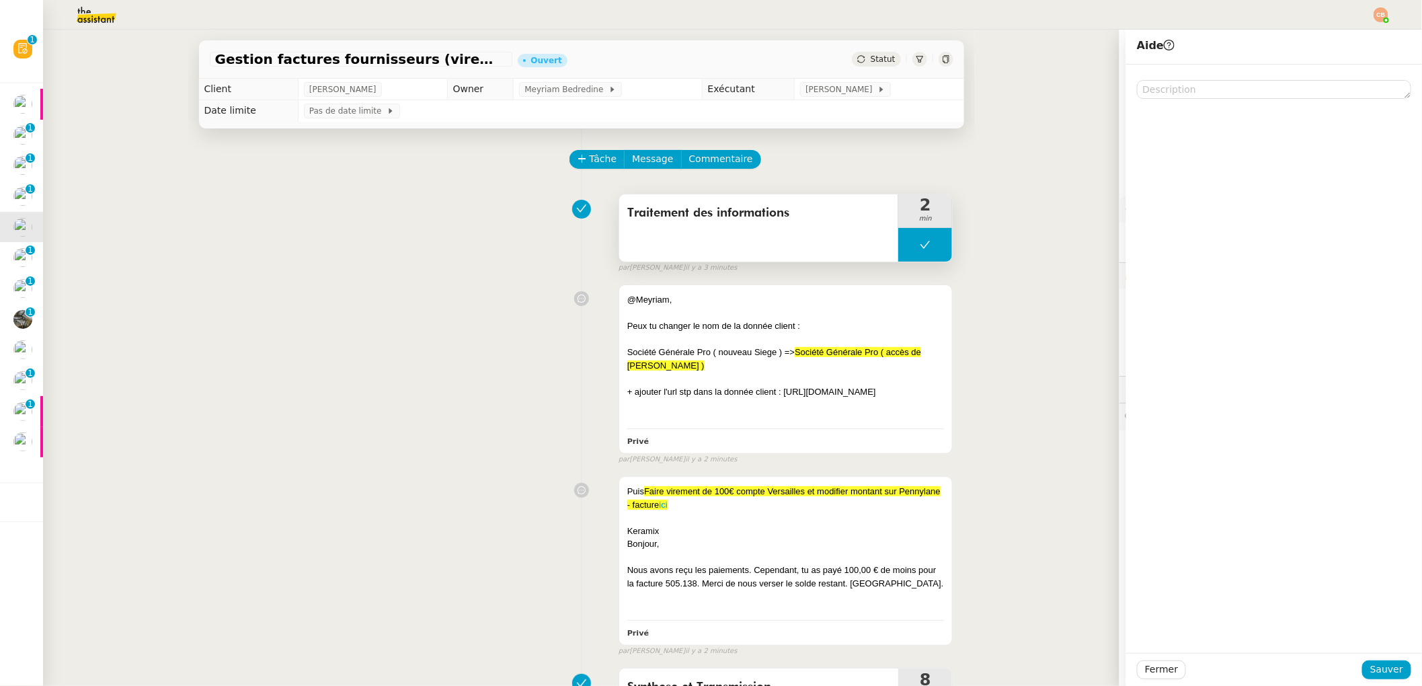
click at [900, 228] on button at bounding box center [925, 245] width 54 height 34
click at [910, 245] on icon at bounding box center [912, 244] width 5 height 7
click at [876, 313] on div at bounding box center [785, 313] width 317 height 13
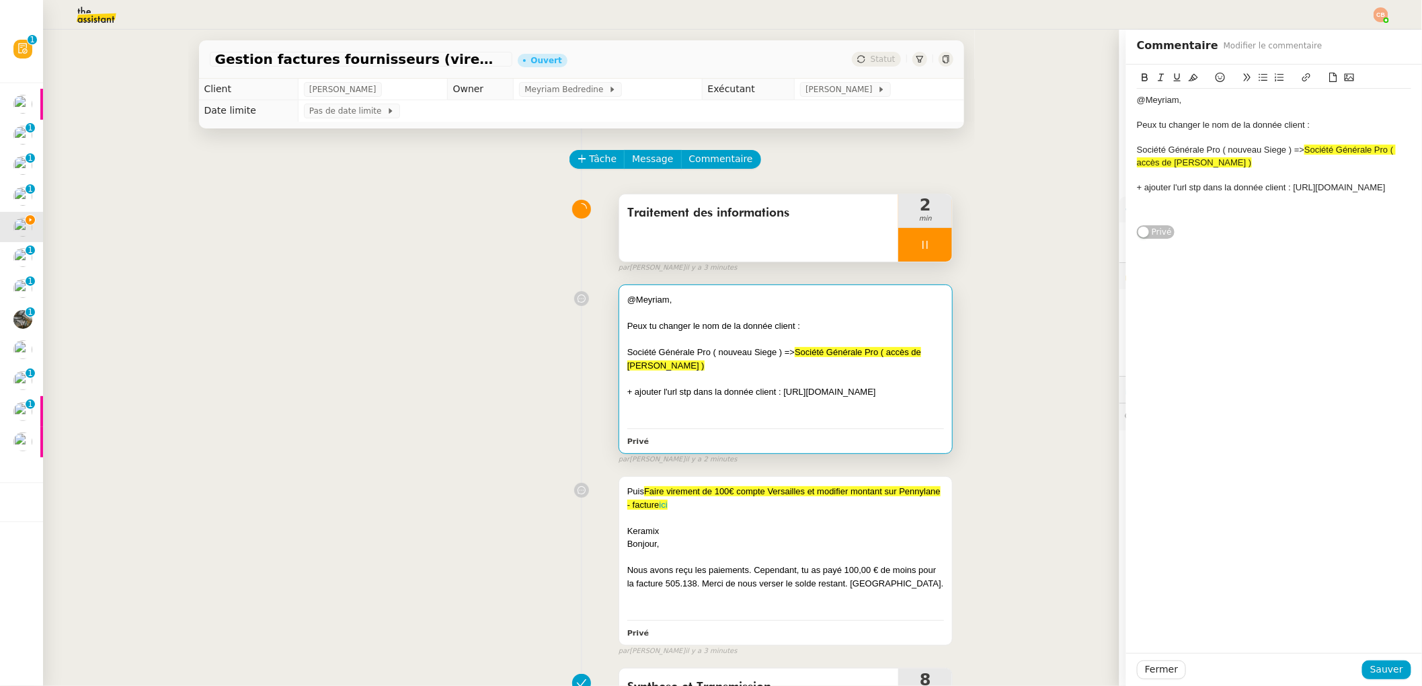
click at [331, 360] on div "@Meyriam, Peux tu changer le nom de la donnée client : Société Générale Pro ( n…" at bounding box center [582, 371] width 744 height 186
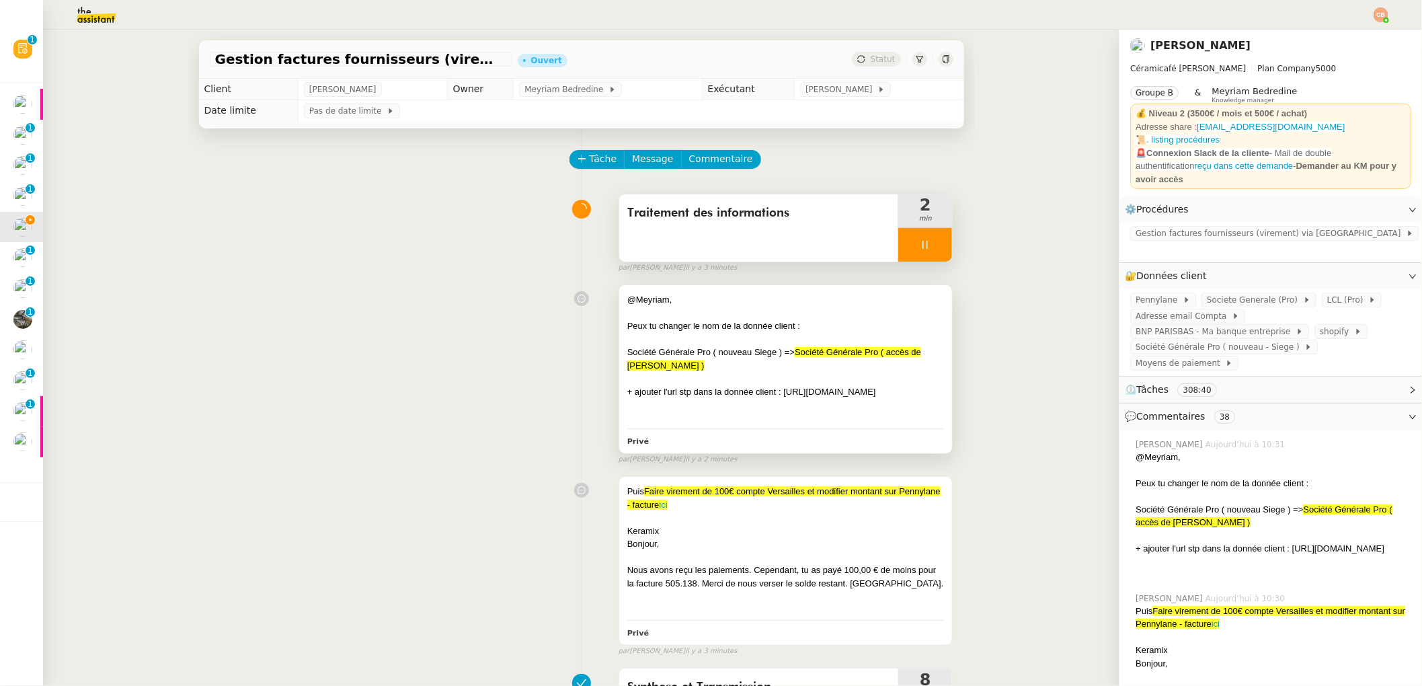
click at [858, 411] on div at bounding box center [785, 404] width 317 height 13
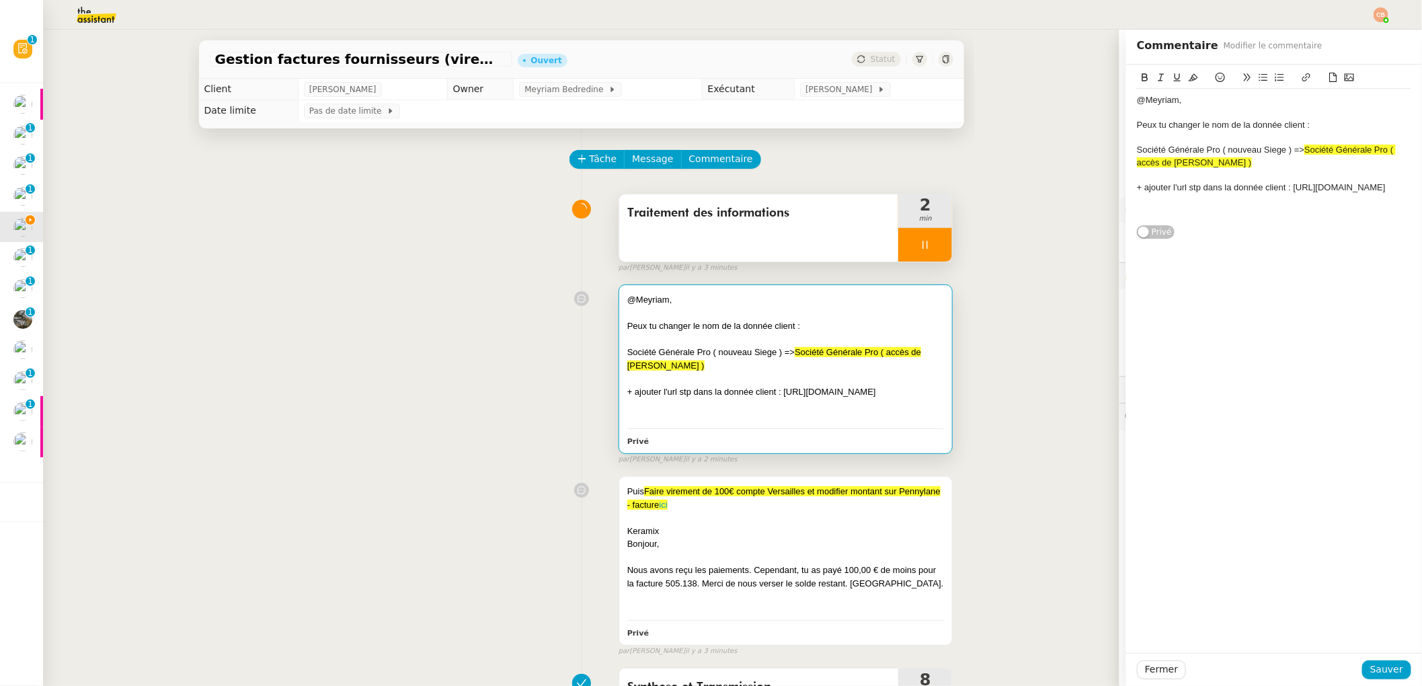
click at [1137, 125] on div "Peux tu changer le nom de la donnée client :" at bounding box center [1274, 125] width 274 height 12
click at [1259, 75] on icon at bounding box center [1263, 77] width 9 height 9
click at [1137, 153] on div "Société Générale Pro ( nouveau Siege ) => Société Générale Pro ( accès de Bertr…" at bounding box center [1274, 156] width 274 height 25
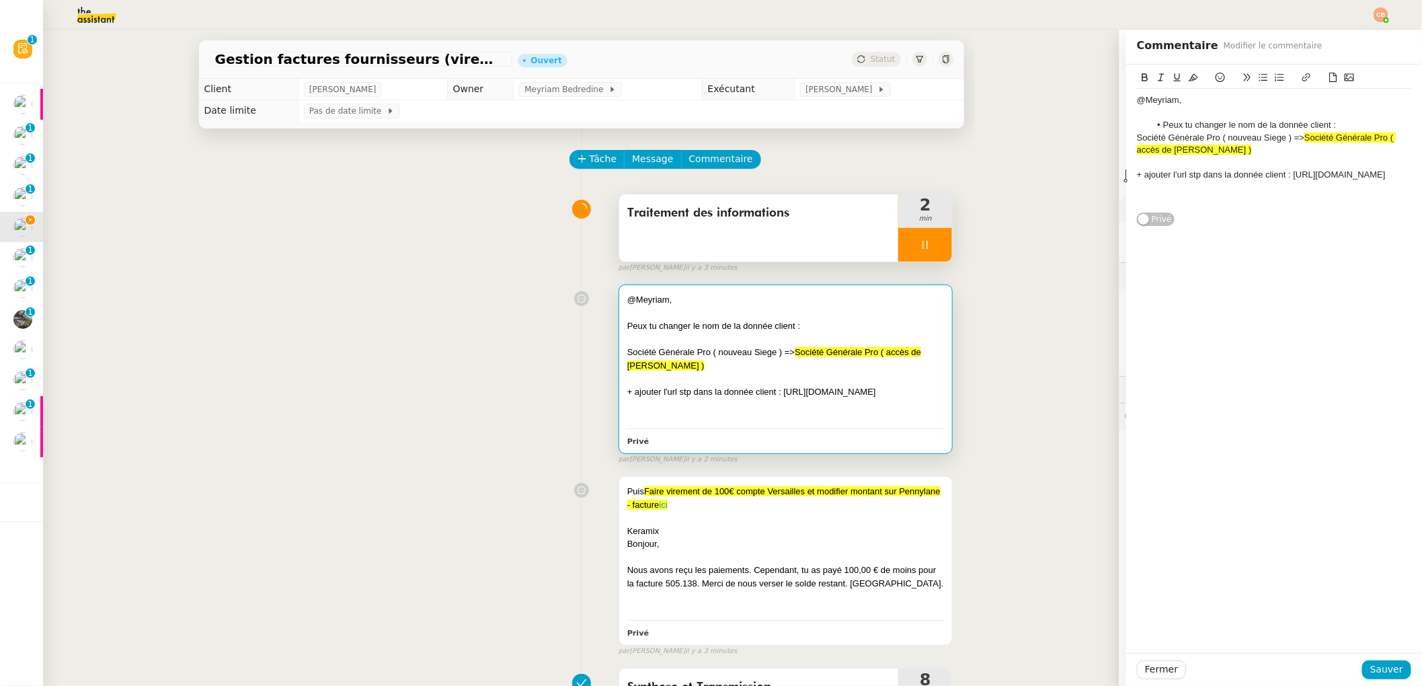
click at [1137, 175] on div "+ ajouter l'url stp dans la donnée client : [URL][DOMAIN_NAME]" at bounding box center [1274, 175] width 274 height 12
click at [1259, 75] on icon at bounding box center [1263, 77] width 9 height 9
click at [1260, 194] on li "+ ajouter l'url stp dans la donnée client : [URL][DOMAIN_NAME]" at bounding box center [1281, 181] width 262 height 25
click at [1255, 83] on button at bounding box center [1263, 77] width 16 height 15
click at [1376, 668] on span "Sauver" at bounding box center [1386, 669] width 33 height 15
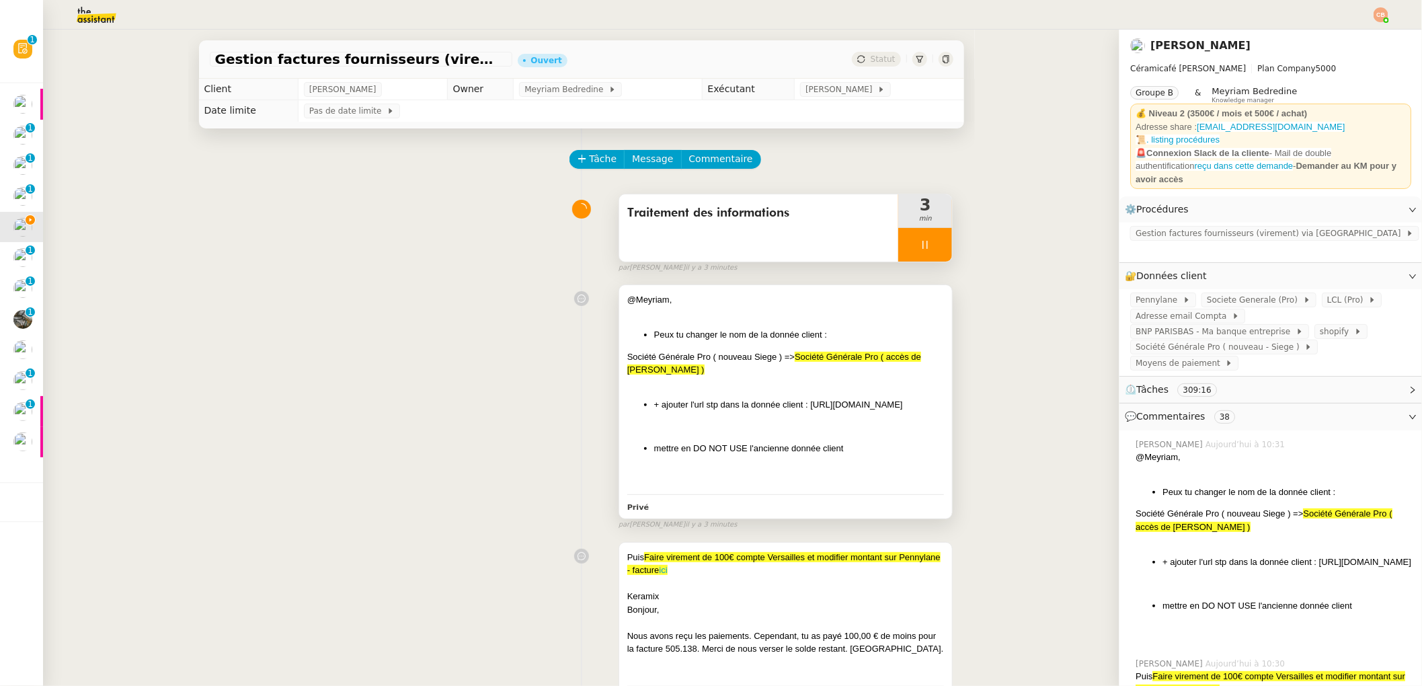
click at [879, 477] on div at bounding box center [785, 470] width 317 height 13
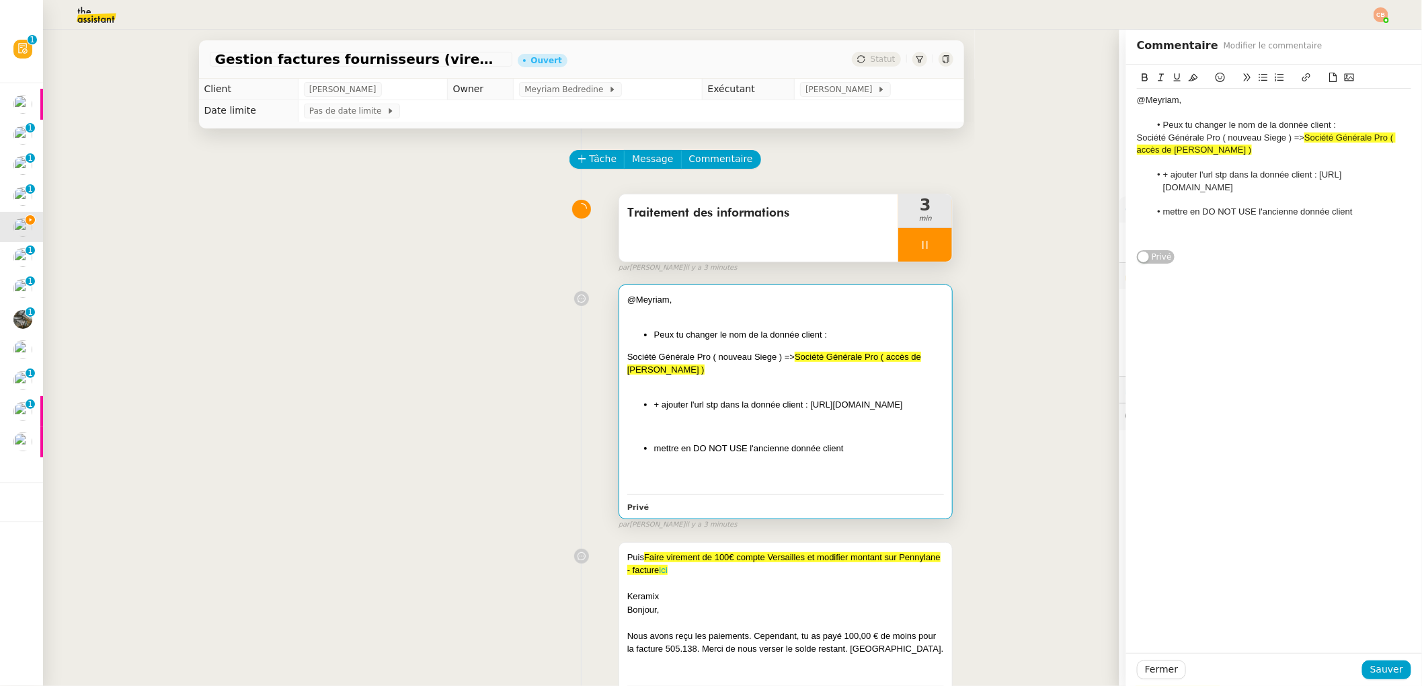
click at [1350, 218] on li "mettre en DO NOT USE l'ancienne donnée client" at bounding box center [1281, 212] width 262 height 12
click at [1370, 671] on span "Sauver" at bounding box center [1386, 669] width 33 height 15
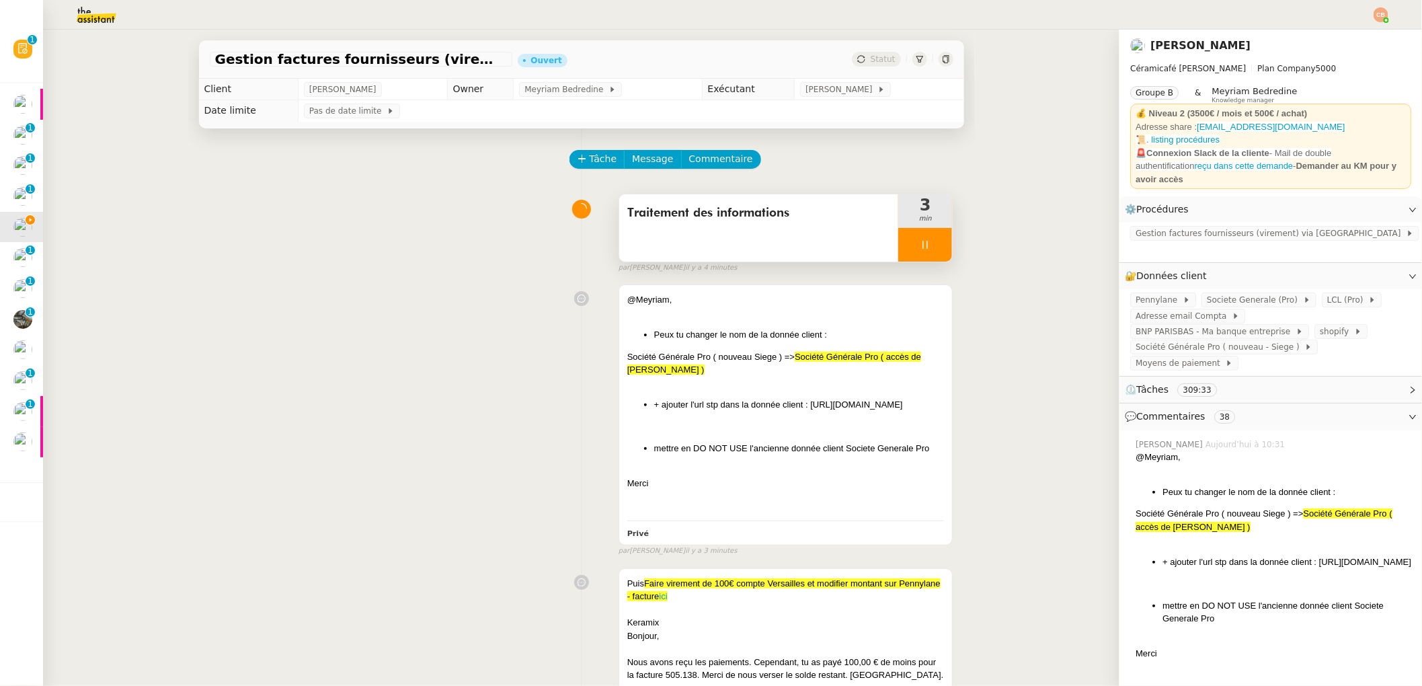
click at [920, 249] on icon at bounding box center [925, 244] width 11 height 11
click at [933, 244] on icon at bounding box center [938, 244] width 11 height 11
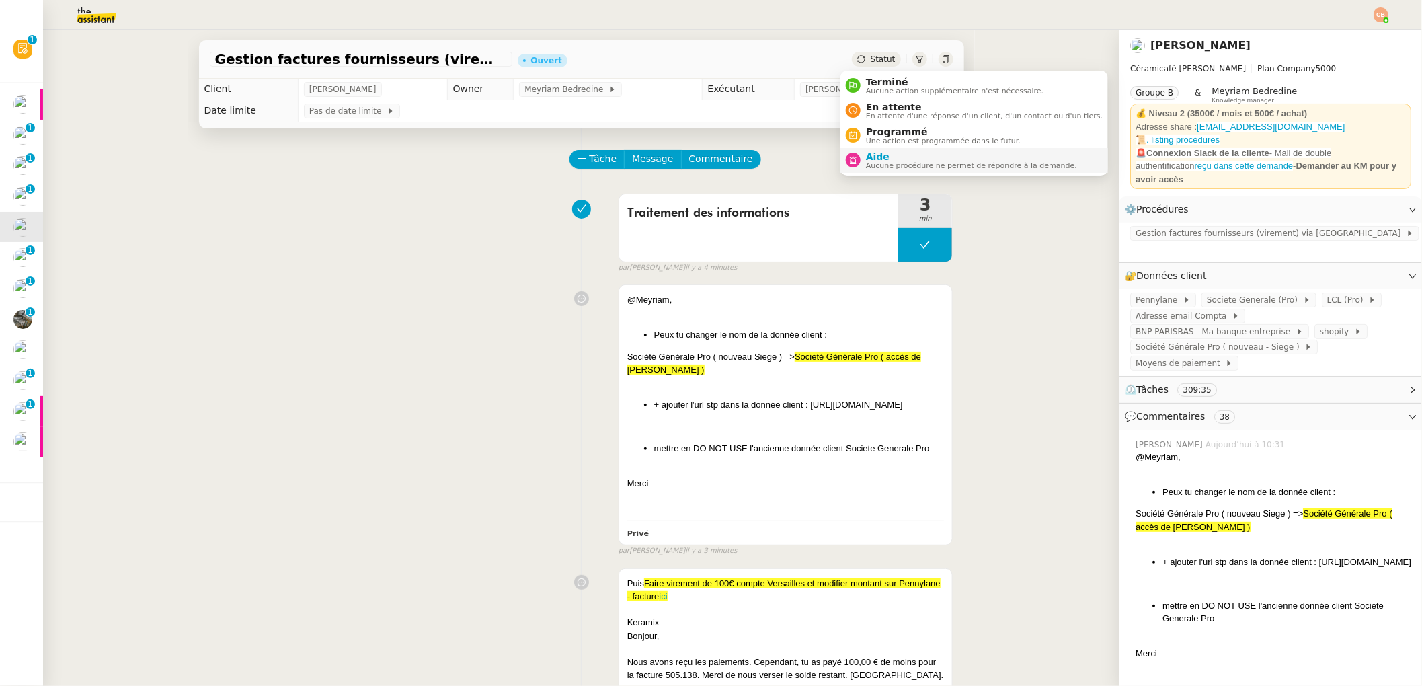
click at [881, 155] on span "Aide" at bounding box center [971, 156] width 211 height 11
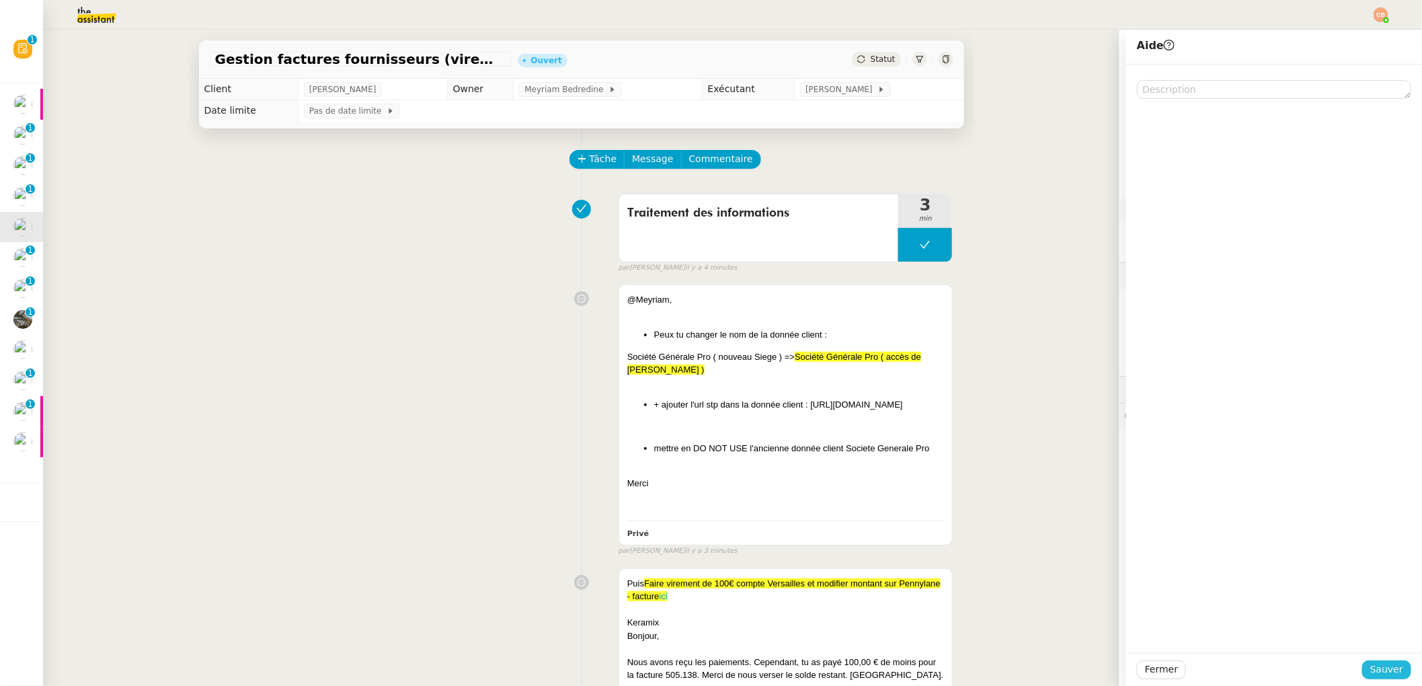
drag, startPoint x: 1370, startPoint y: 666, endPoint x: 1272, endPoint y: 629, distance: 104.0
click at [1370, 666] on span "Sauver" at bounding box center [1386, 669] width 33 height 15
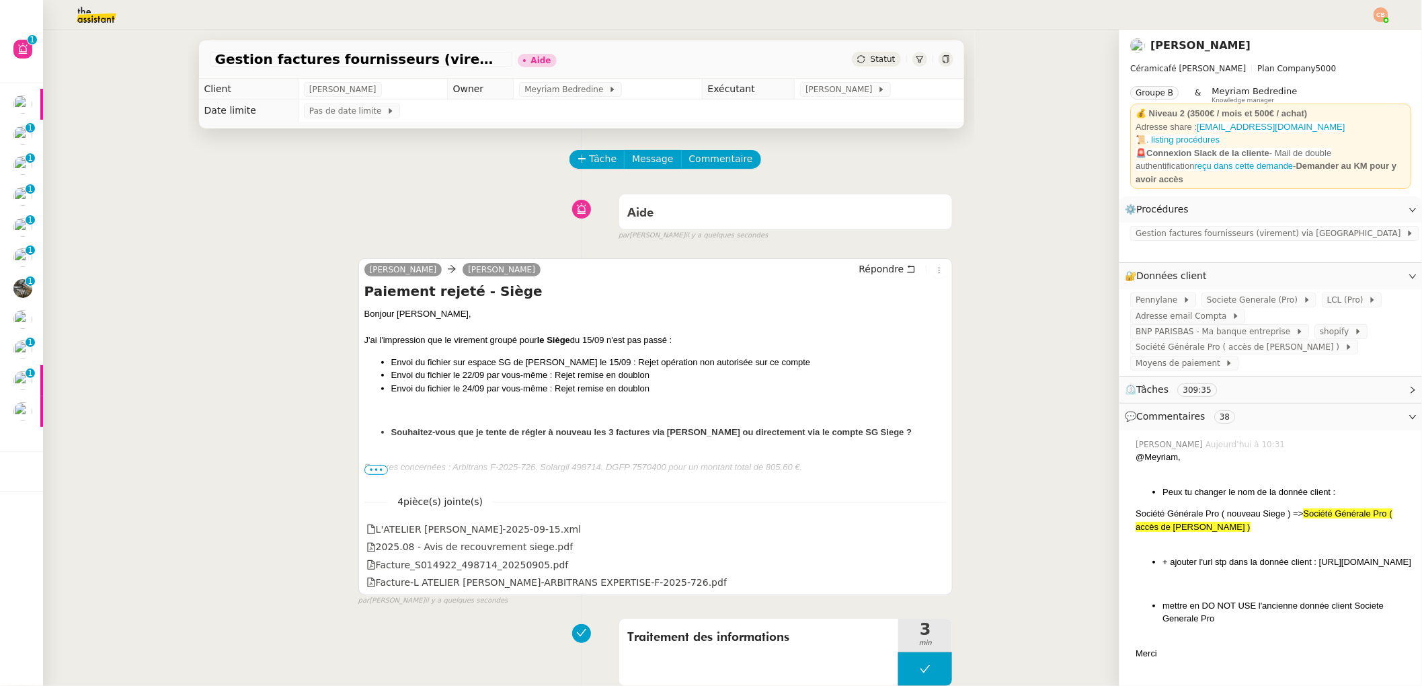
click at [555, 161] on div "Tâche Message Commentaire" at bounding box center [582, 166] width 744 height 32
click at [578, 159] on icon at bounding box center [582, 158] width 9 height 9
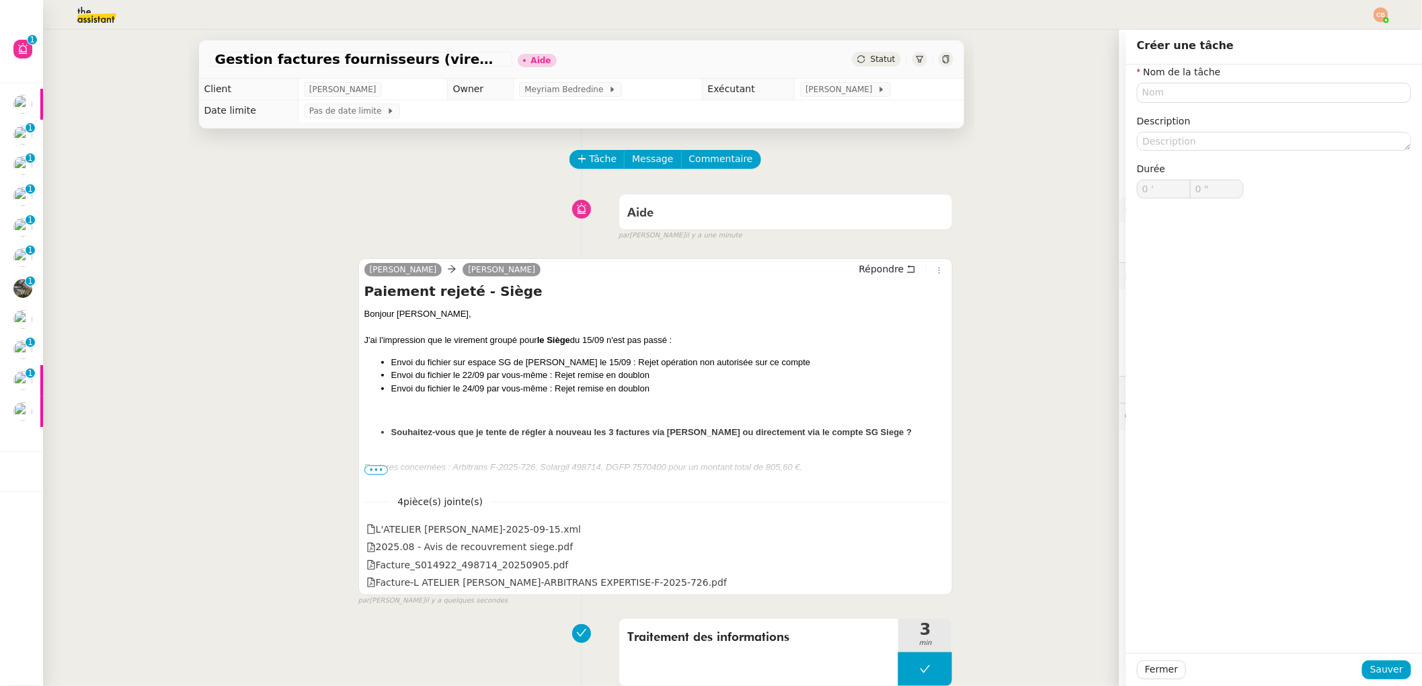
click at [44, 50] on div "Gestion factures fournisseurs (virement) via Pennylane- 2 septembre 2025 Aide S…" at bounding box center [581, 358] width 1076 height 656
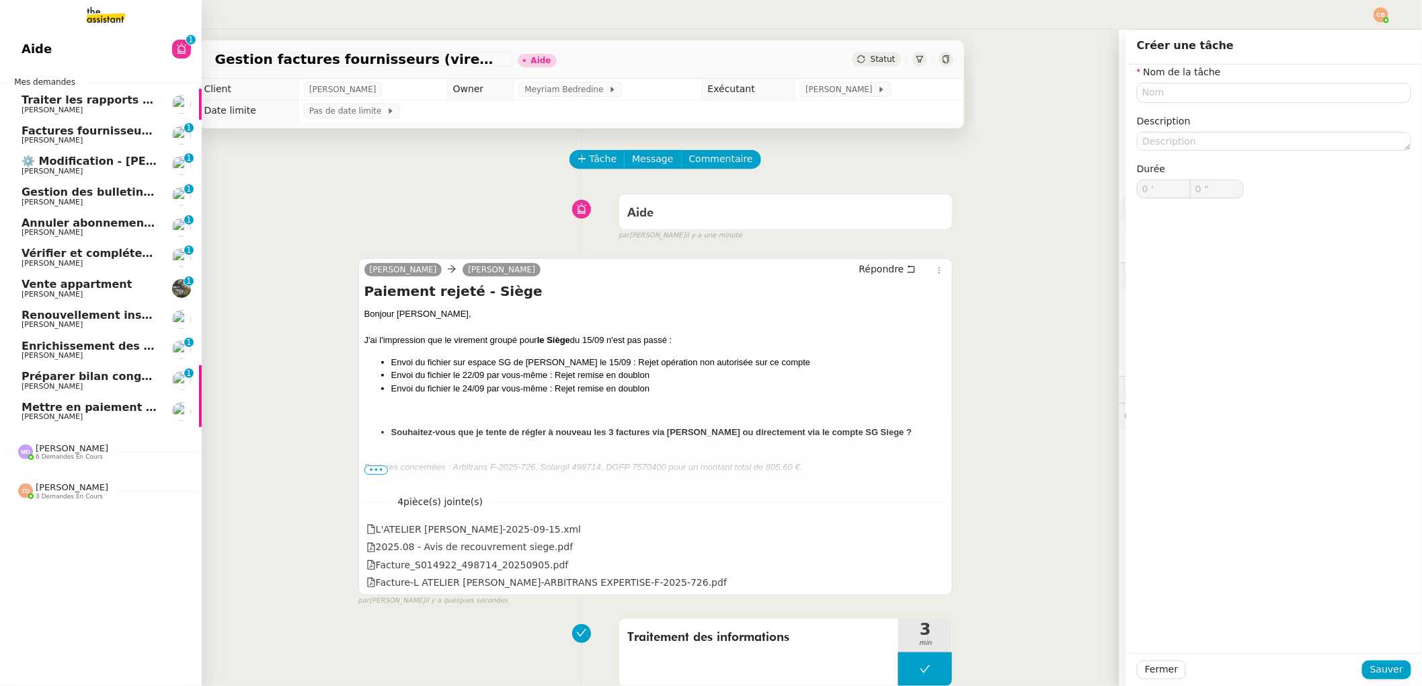
click at [32, 49] on span "Aide" at bounding box center [37, 49] width 30 height 20
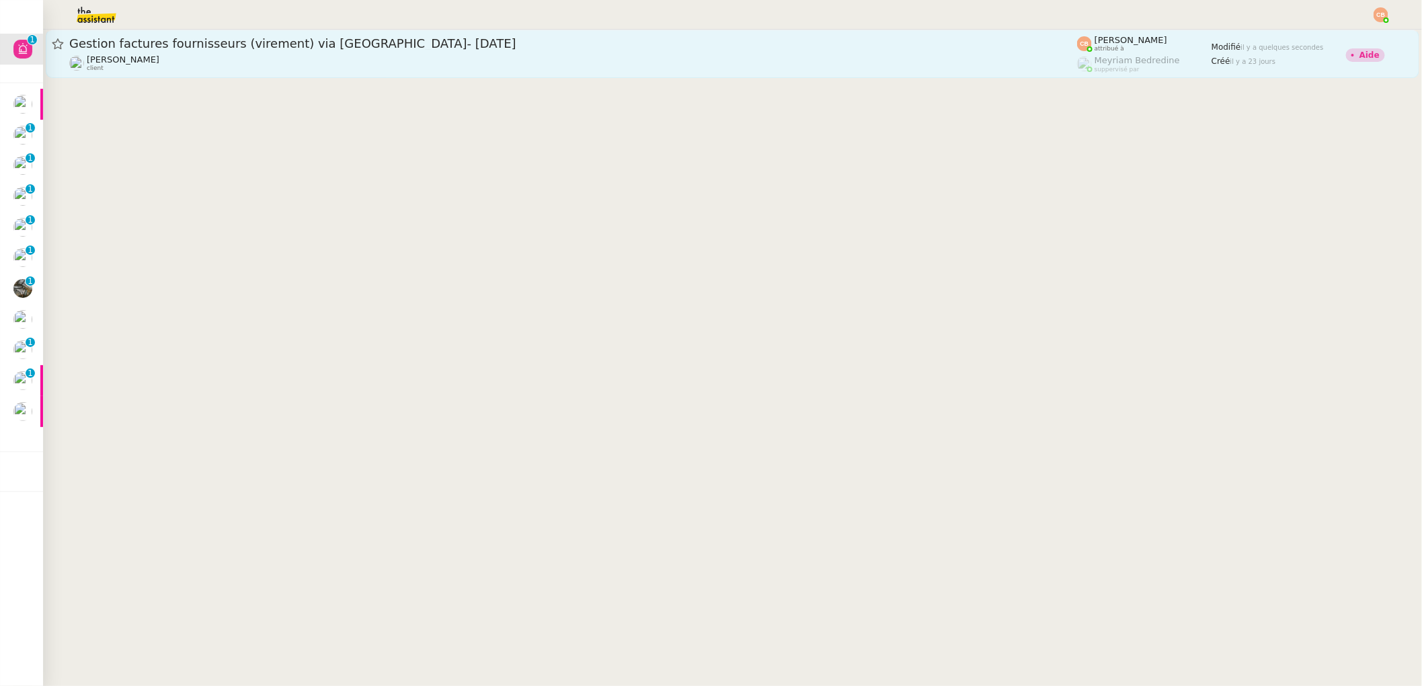
click at [266, 67] on div "Genevieve Landsmann client" at bounding box center [573, 62] width 1008 height 17
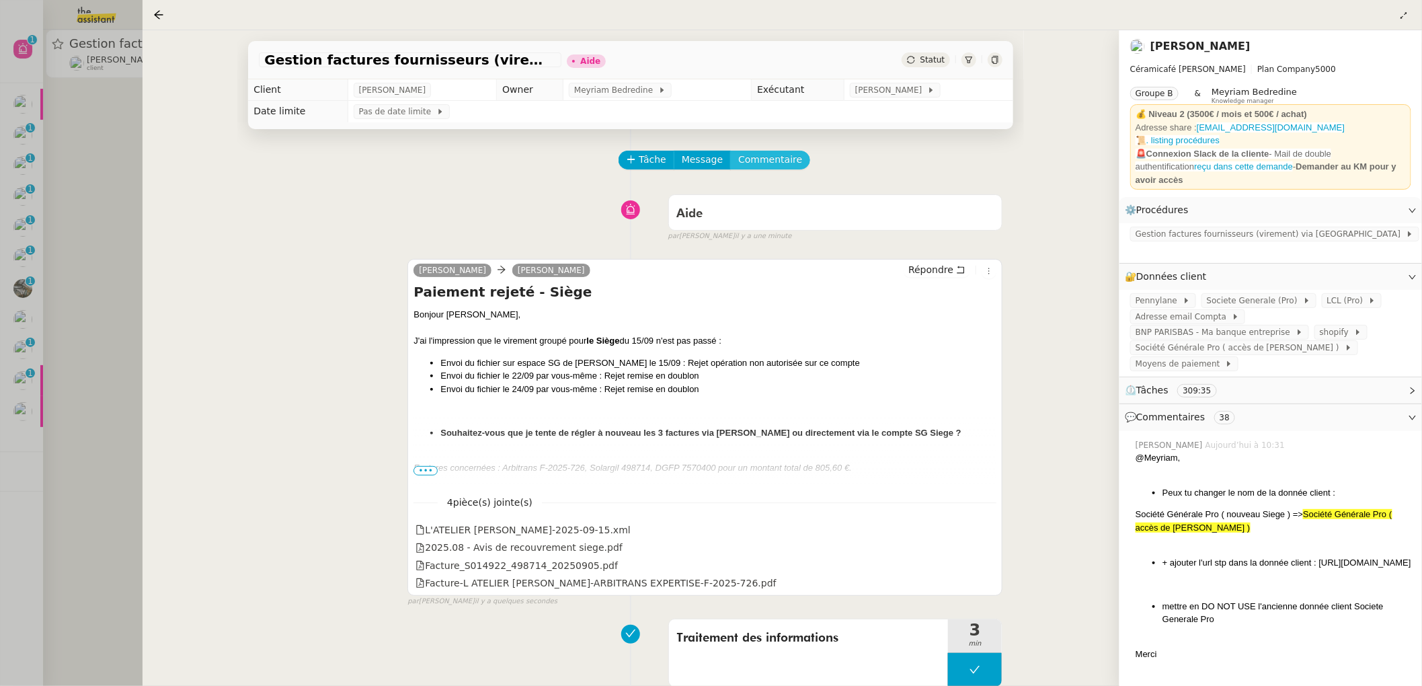
click at [782, 163] on span "Commentaire" at bounding box center [770, 159] width 64 height 15
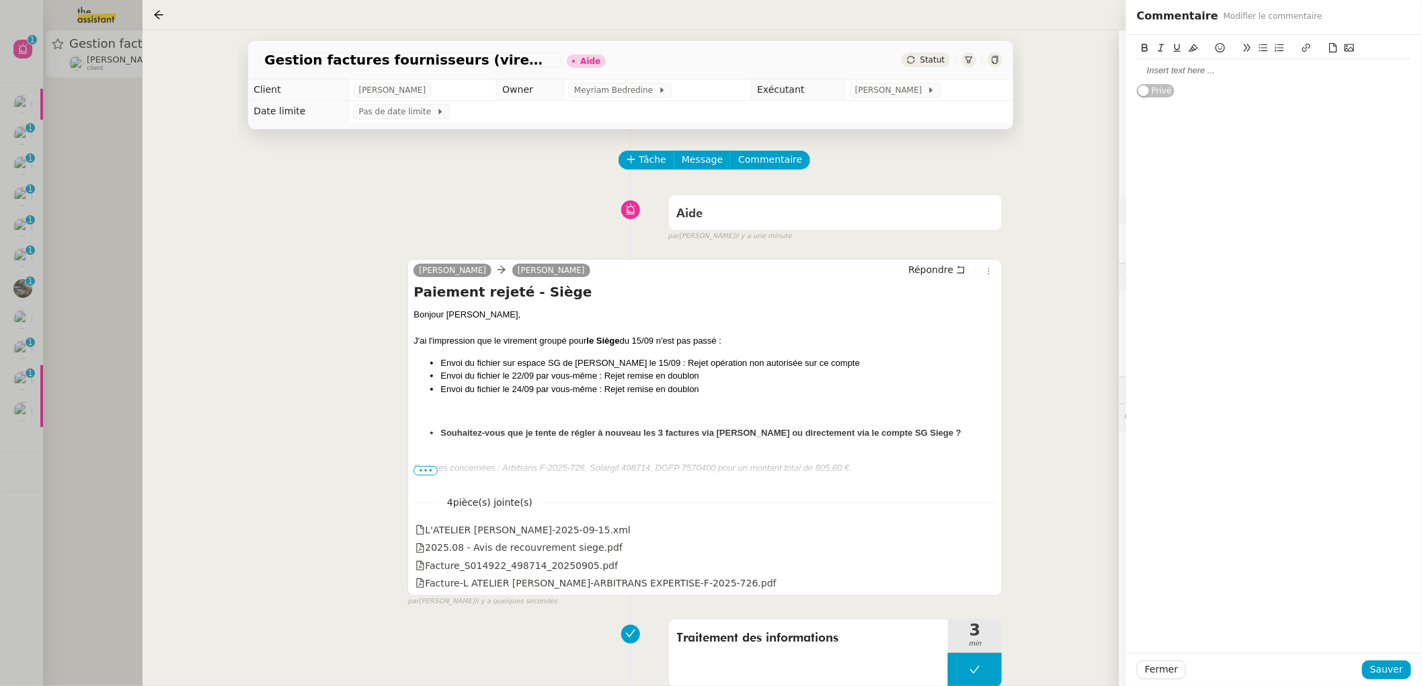
click at [1151, 67] on div at bounding box center [1274, 71] width 274 height 12
click at [1387, 675] on span "Sauver" at bounding box center [1386, 669] width 33 height 15
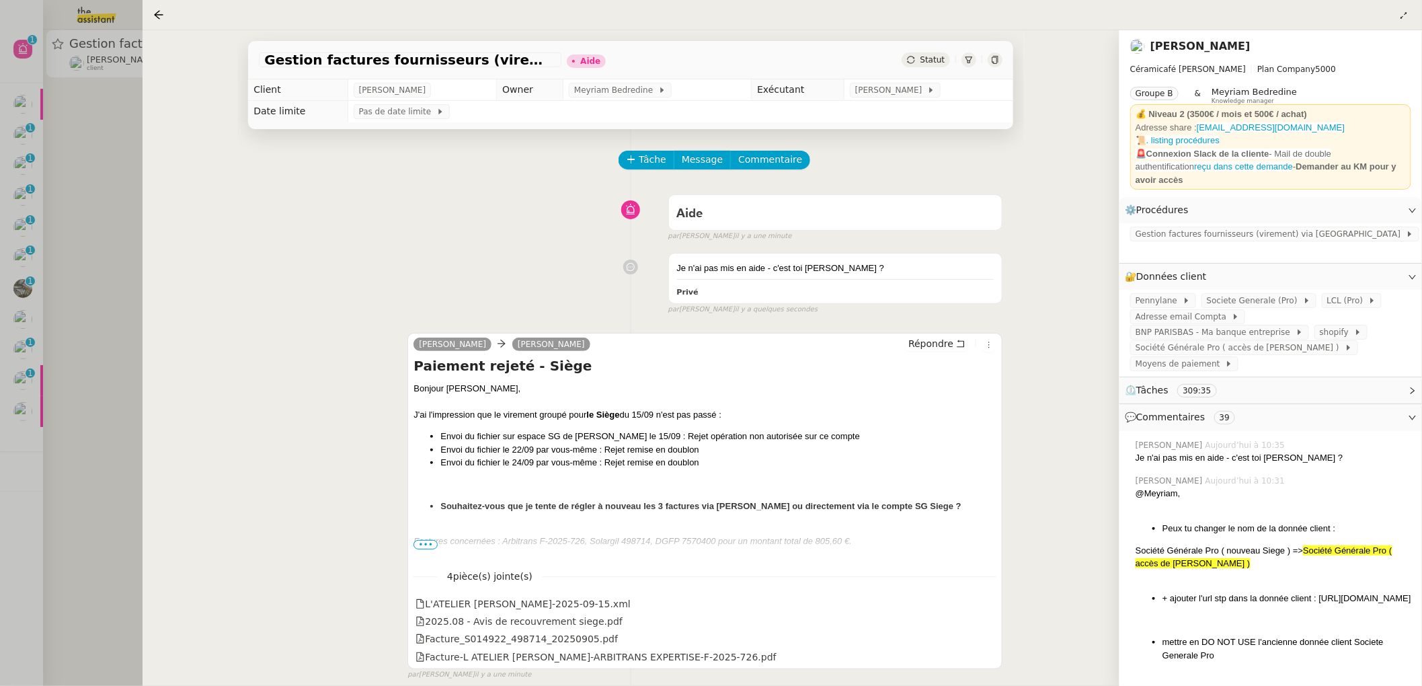
click at [164, 10] on div at bounding box center [161, 15] width 16 height 16
click at [154, 14] on icon at bounding box center [158, 14] width 11 height 11
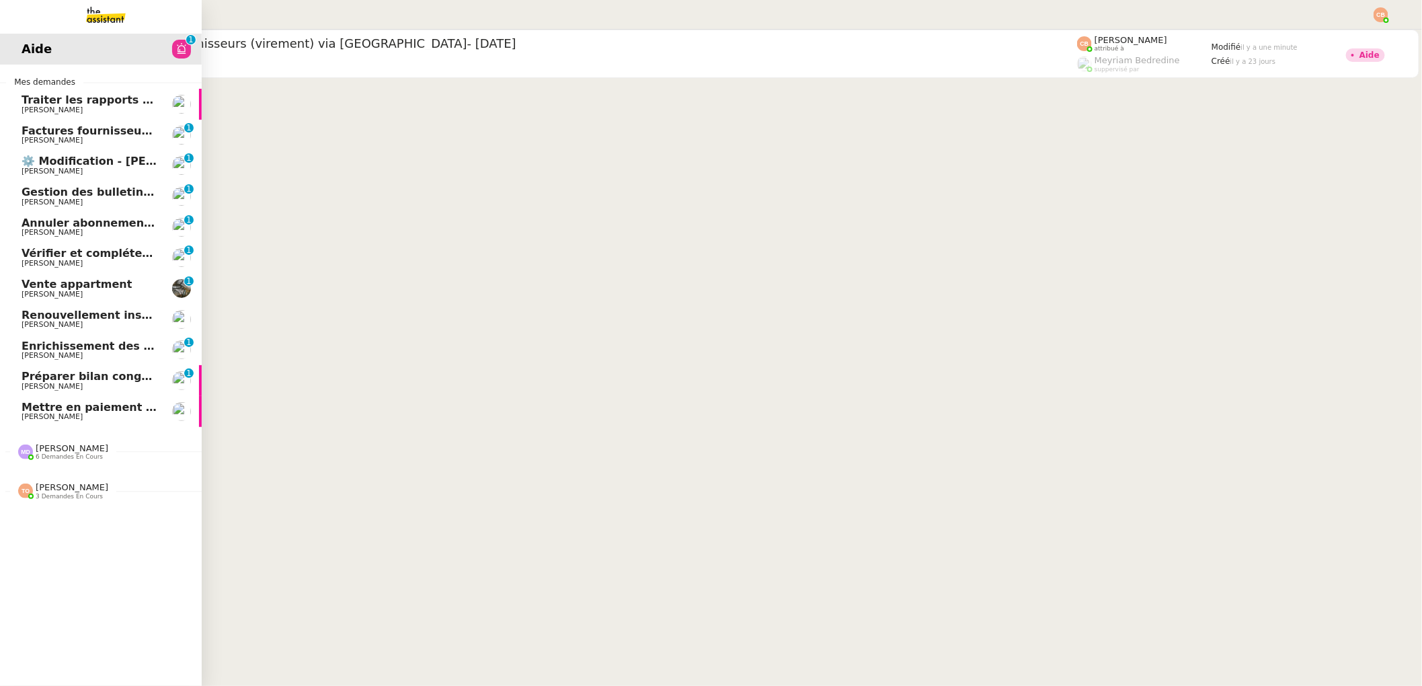
click at [71, 404] on span "Mettre en paiement deux factures" at bounding box center [126, 407] width 208 height 13
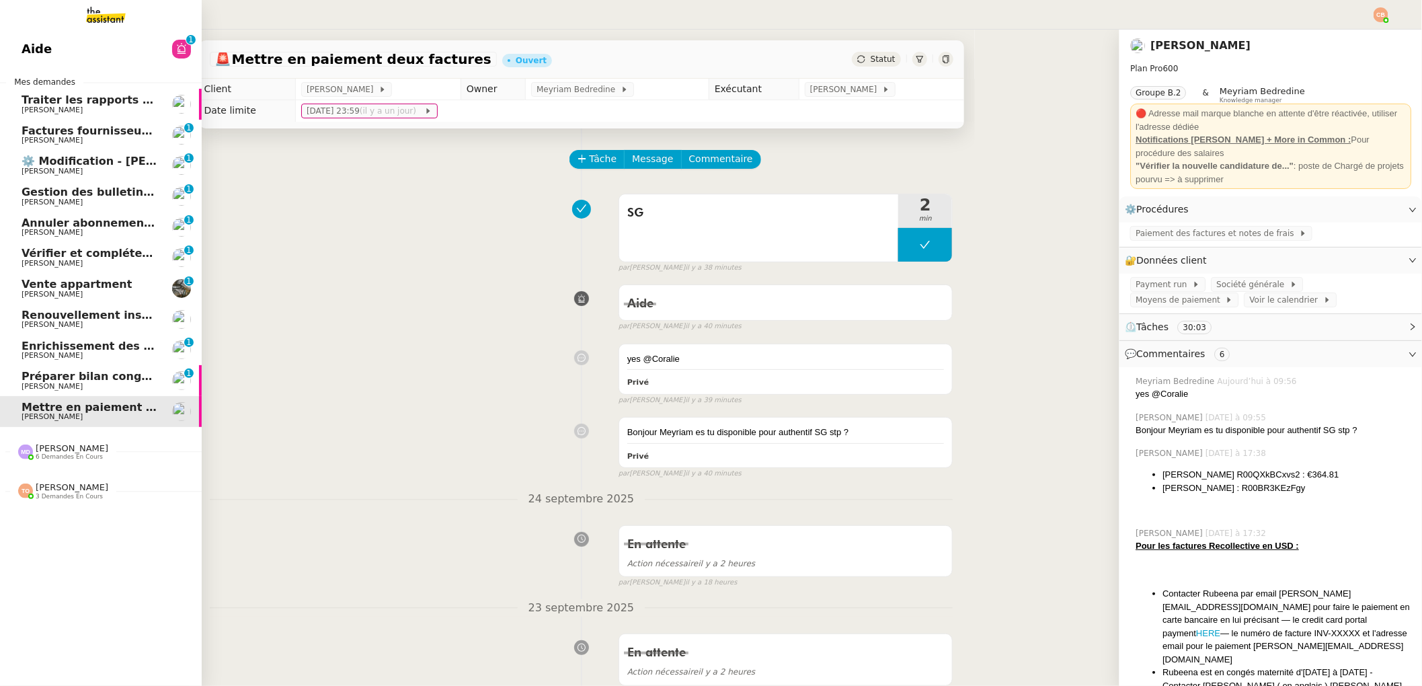
click at [129, 22] on img at bounding box center [95, 15] width 104 height 30
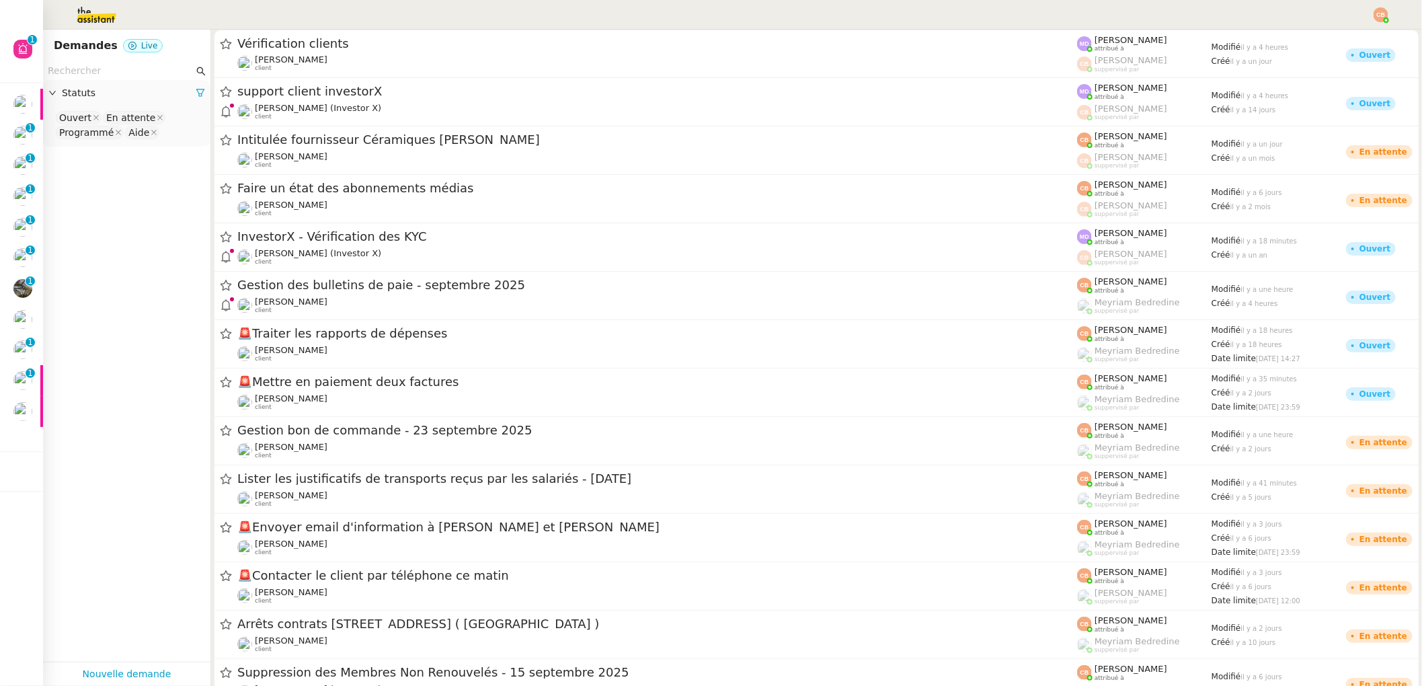
click at [102, 73] on input "text" at bounding box center [121, 70] width 146 height 15
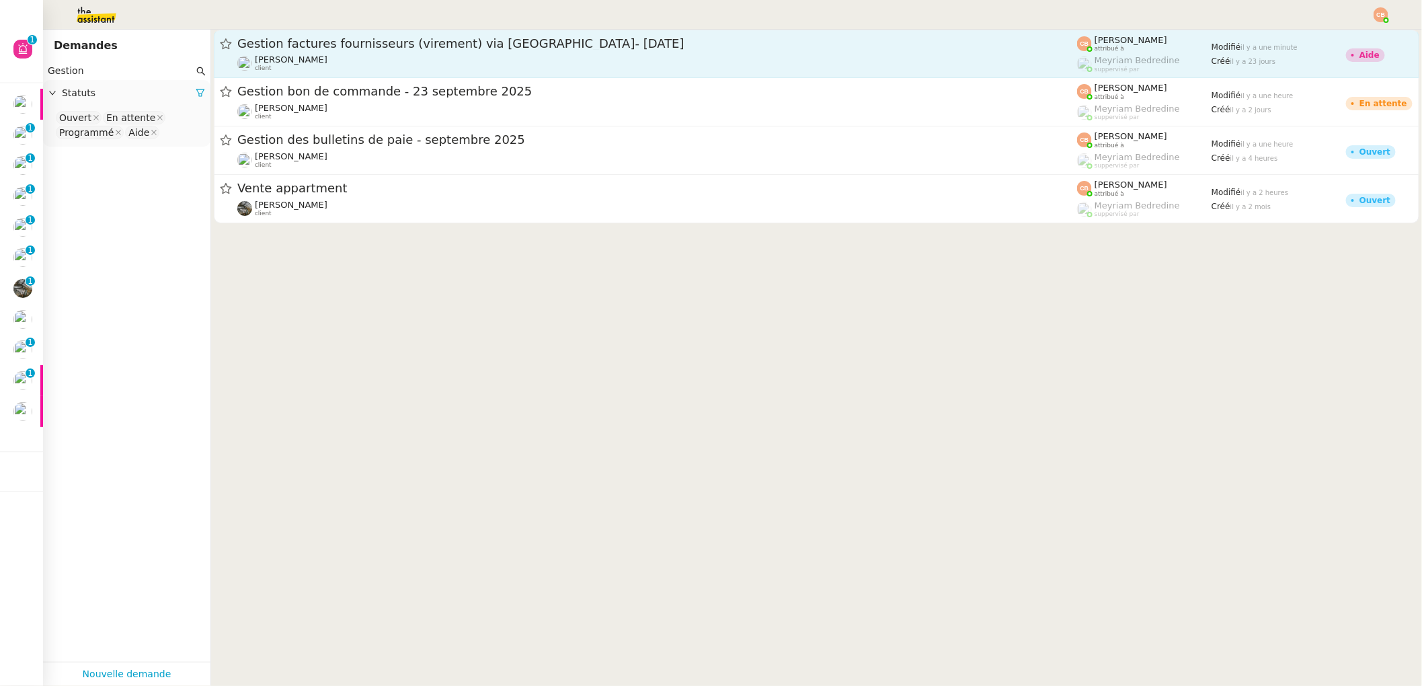
type input "Gestion"
click at [441, 59] on div "Genevieve Landsmann client" at bounding box center [657, 62] width 840 height 17
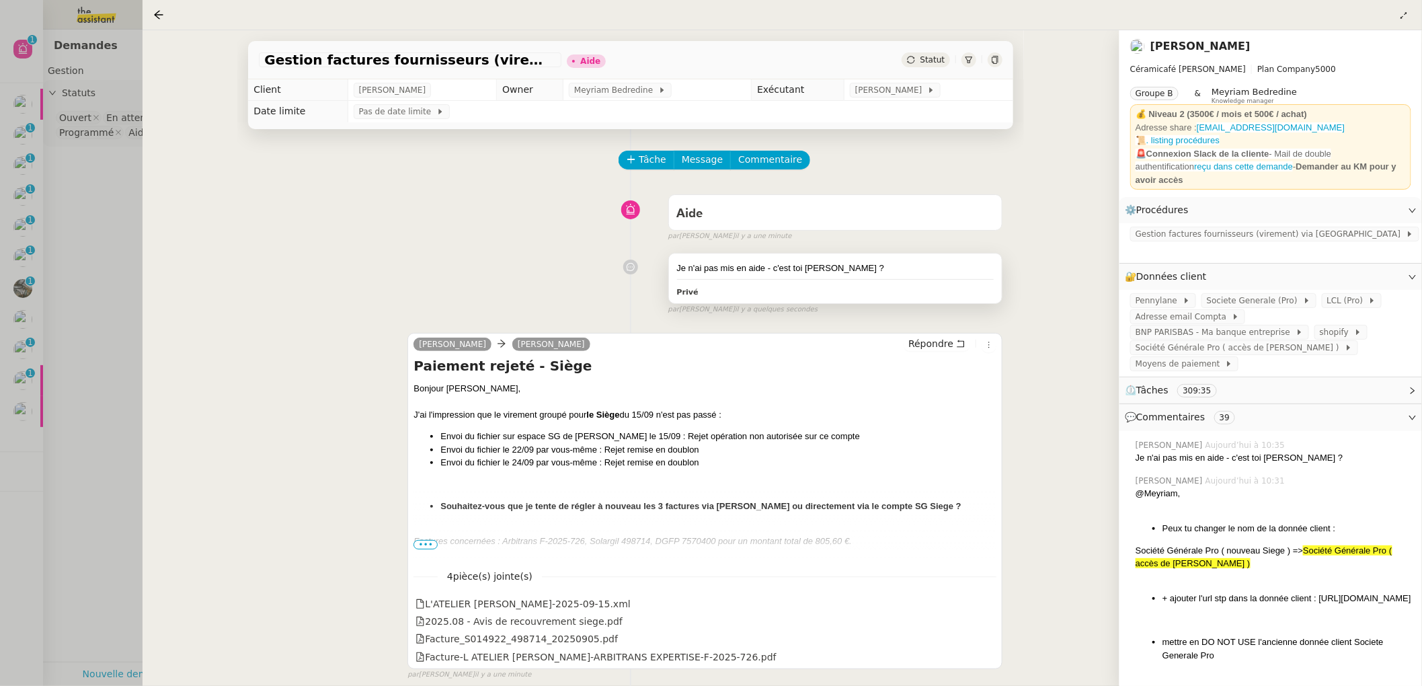
click at [783, 263] on div "Je n'ai pas mis en aide - c'est toi Meyriam ?" at bounding box center [835, 268] width 317 height 13
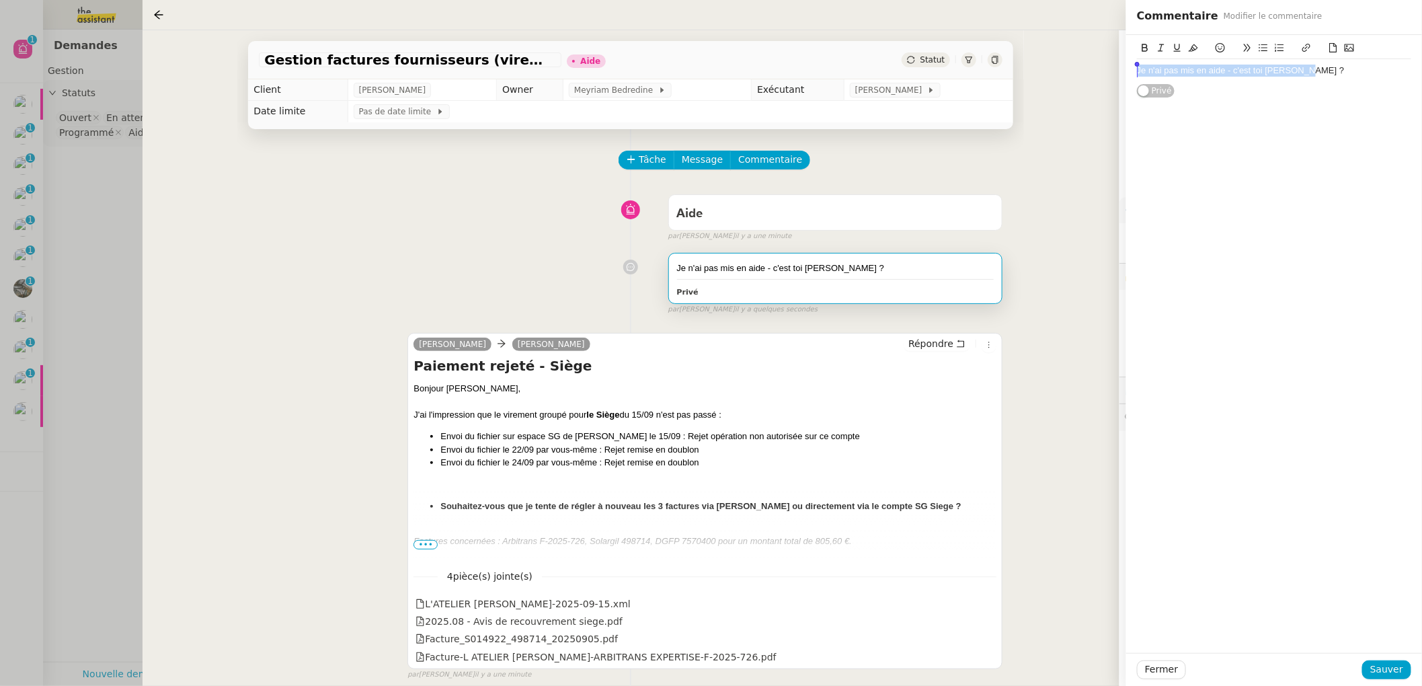
drag, startPoint x: 1317, startPoint y: 71, endPoint x: 1096, endPoint y: 77, distance: 221.3
click at [1096, 77] on app-ticket "Gestion factures fournisseurs (virement) via Pennylane- 2 septembre 2025 Aide S…" at bounding box center [783, 358] width 1280 height 656
click at [1394, 665] on span "Sauver" at bounding box center [1386, 669] width 33 height 15
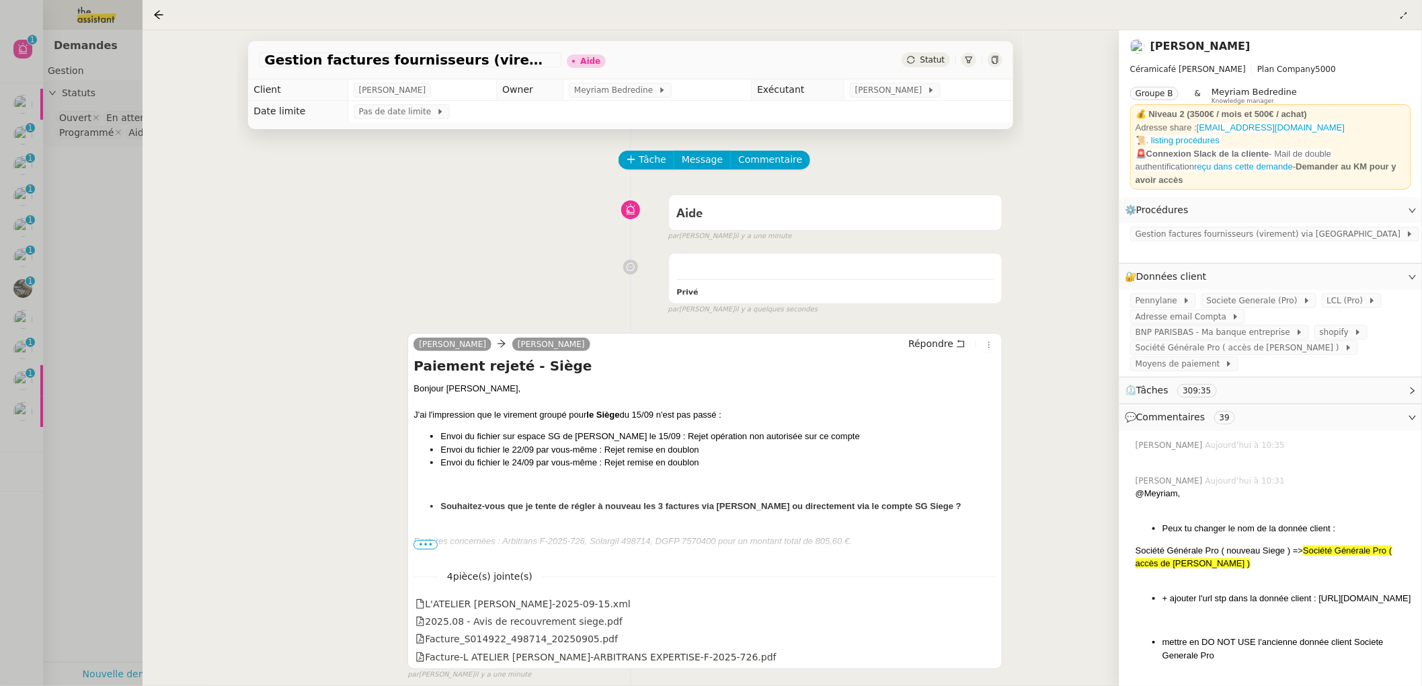
click at [196, 227] on div "Gestion factures fournisseurs (virement) via Pennylane- 2 septembre 2025 Aide S…" at bounding box center [632, 358] width 978 height 656
click at [157, 10] on icon at bounding box center [158, 14] width 11 height 11
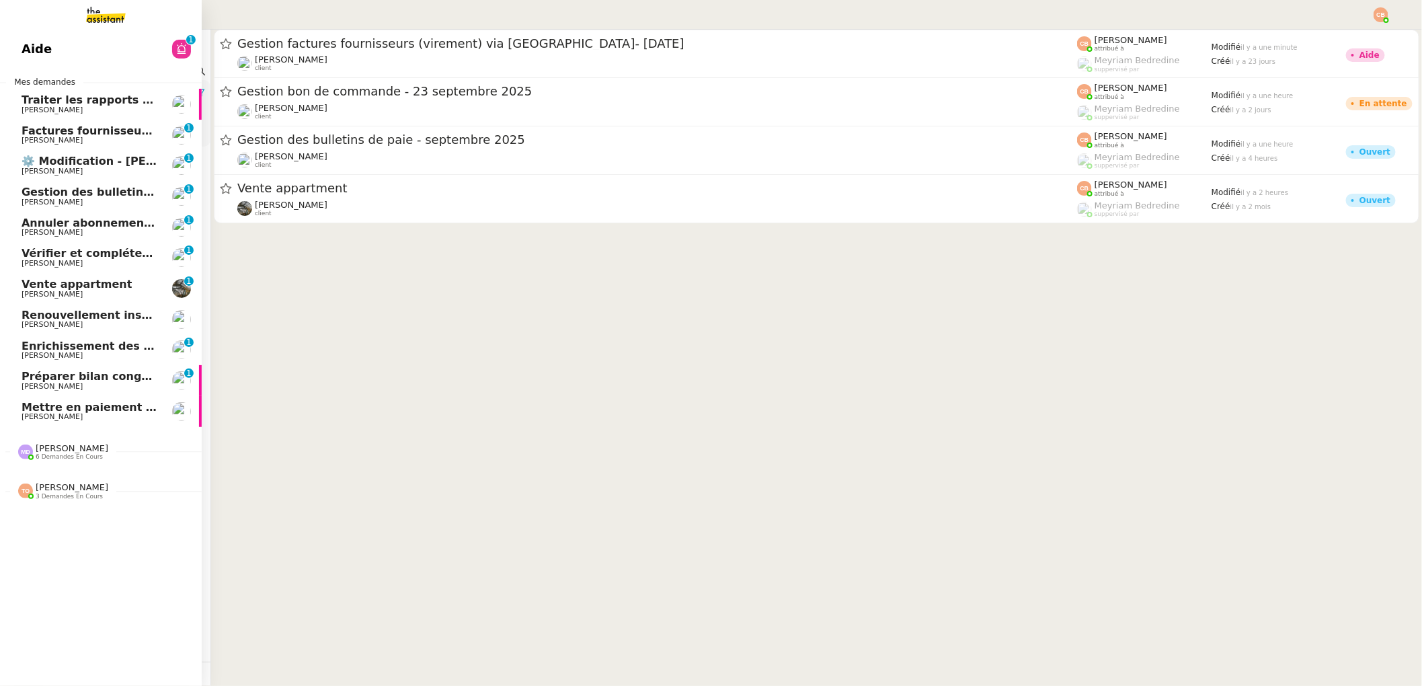
click at [38, 43] on span "Aide" at bounding box center [37, 49] width 30 height 20
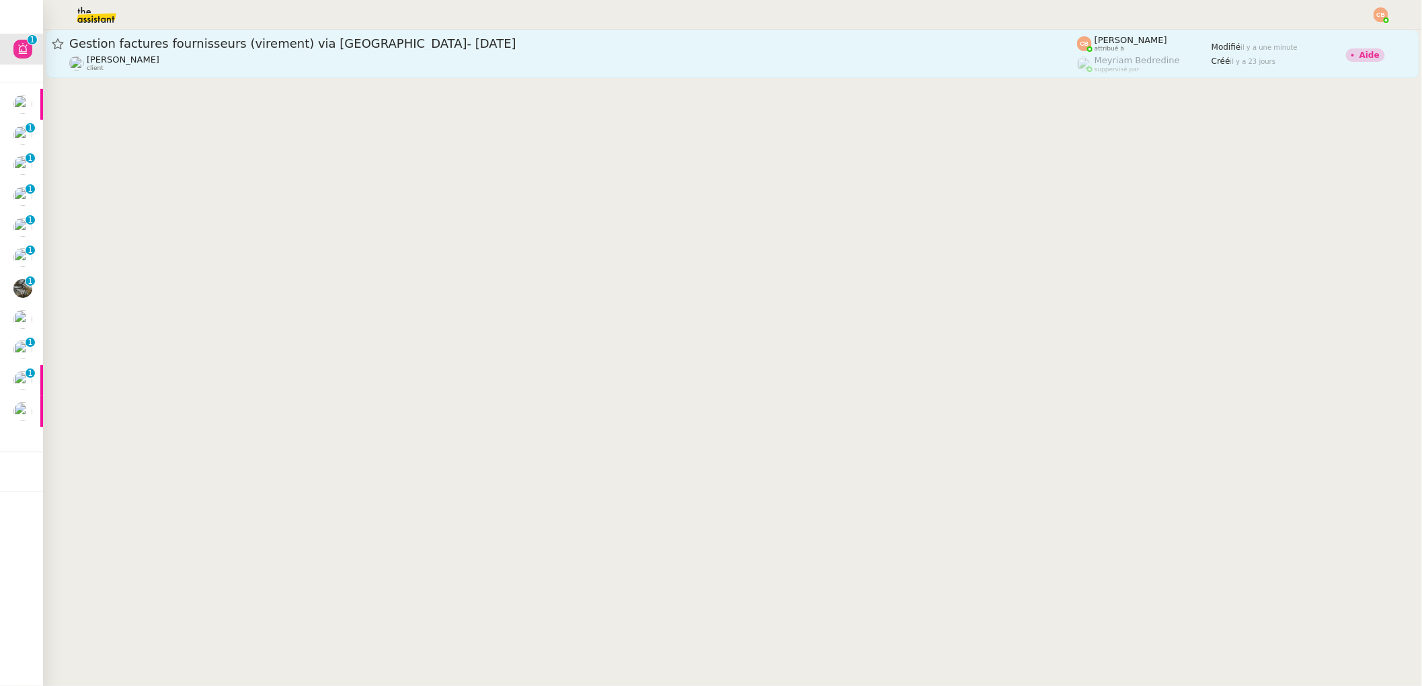
click at [348, 44] on span "Gestion factures fournisseurs (virement) via [GEOGRAPHIC_DATA]- [DATE]" at bounding box center [573, 44] width 1008 height 12
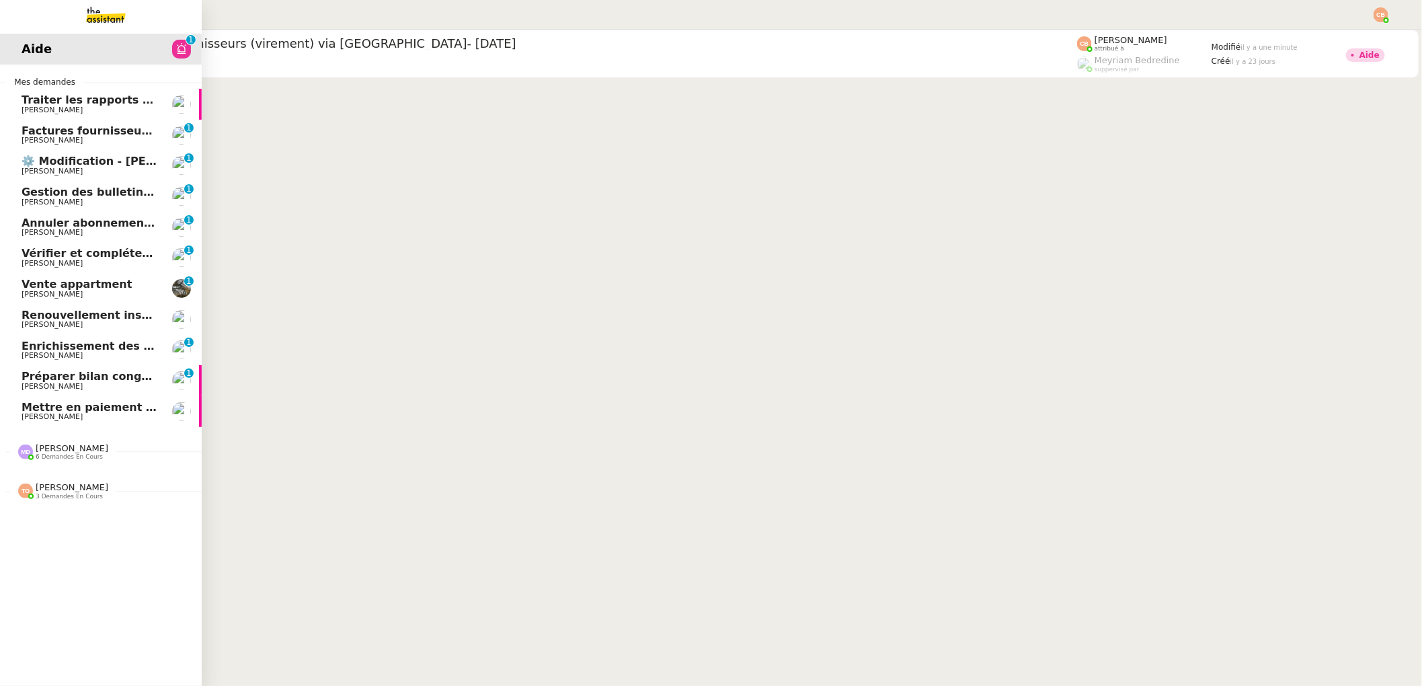
click at [102, 457] on div "[PERSON_NAME] 6 demandes en cours" at bounding box center [72, 451] width 73 height 17
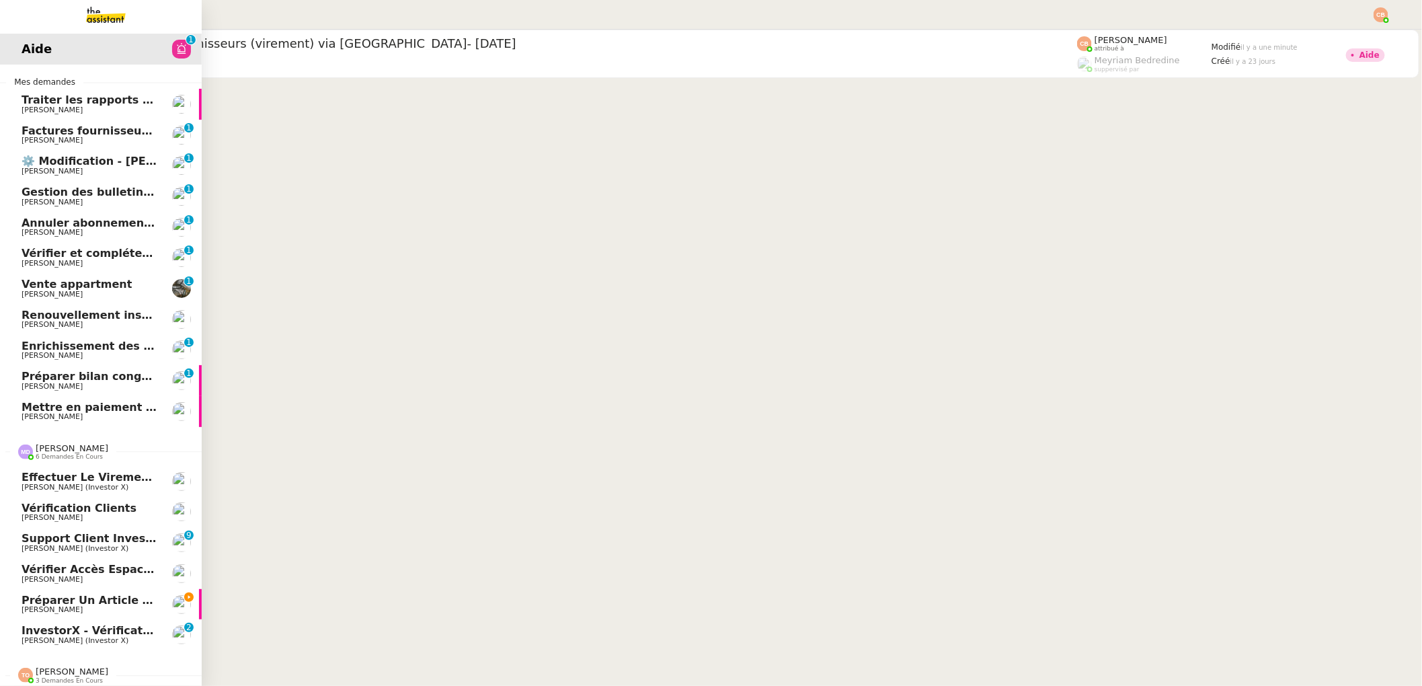
click at [102, 540] on span "support client investorX" at bounding box center [97, 538] width 150 height 13
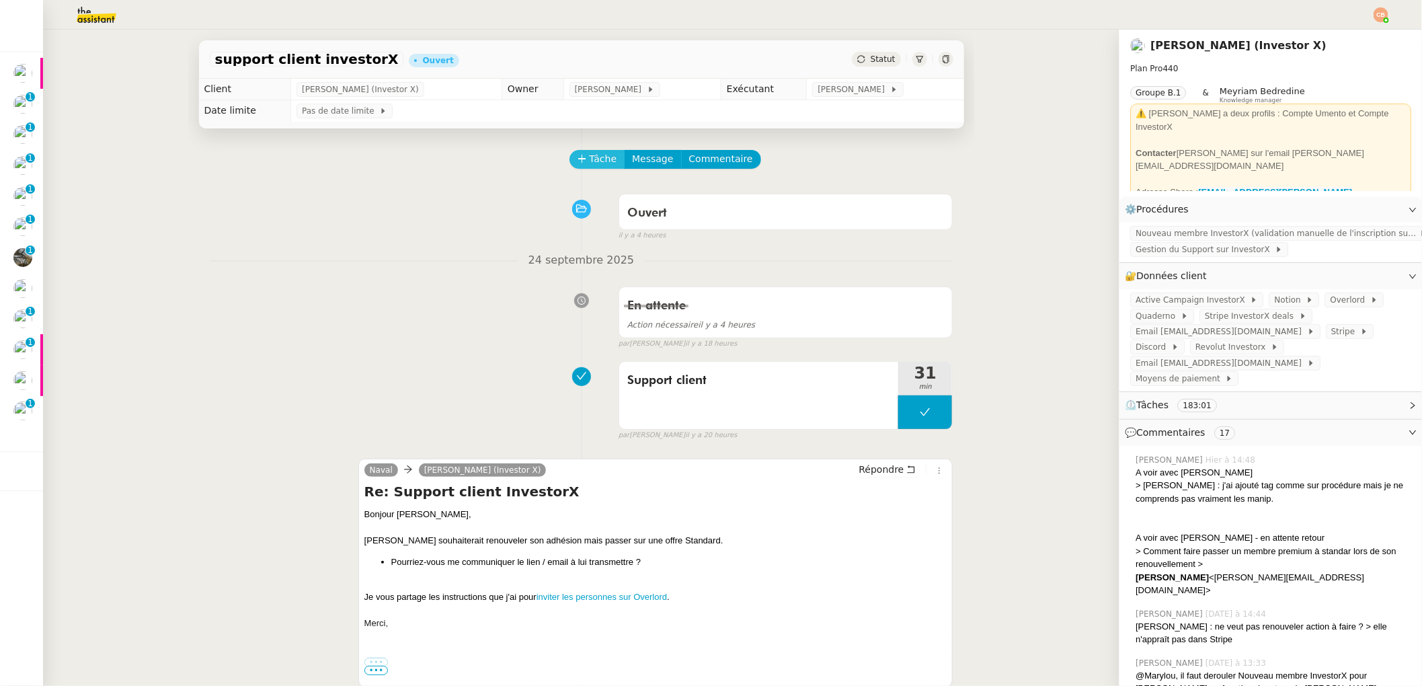
click at [578, 161] on icon at bounding box center [582, 158] width 9 height 9
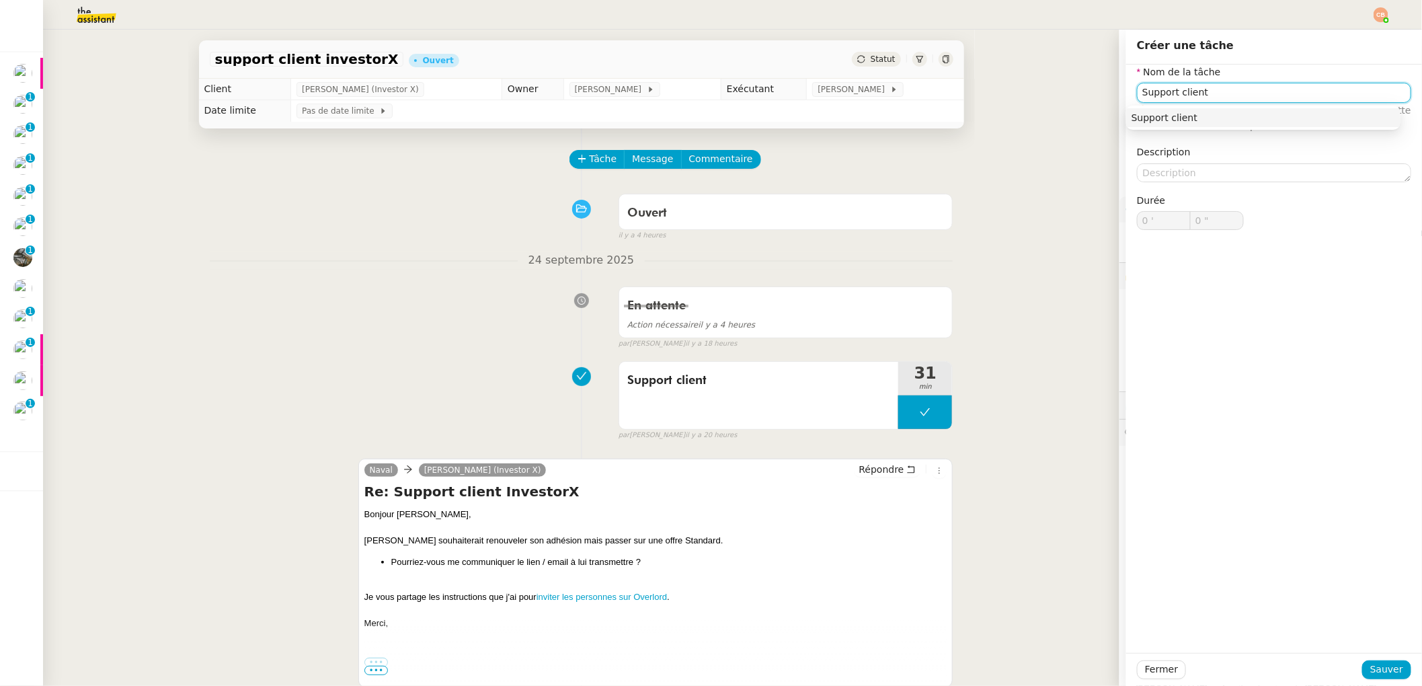
click at [1189, 116] on div "Support client" at bounding box center [1264, 118] width 264 height 12
type input "Support client"
click at [1384, 667] on span "Sauver" at bounding box center [1386, 669] width 33 height 15
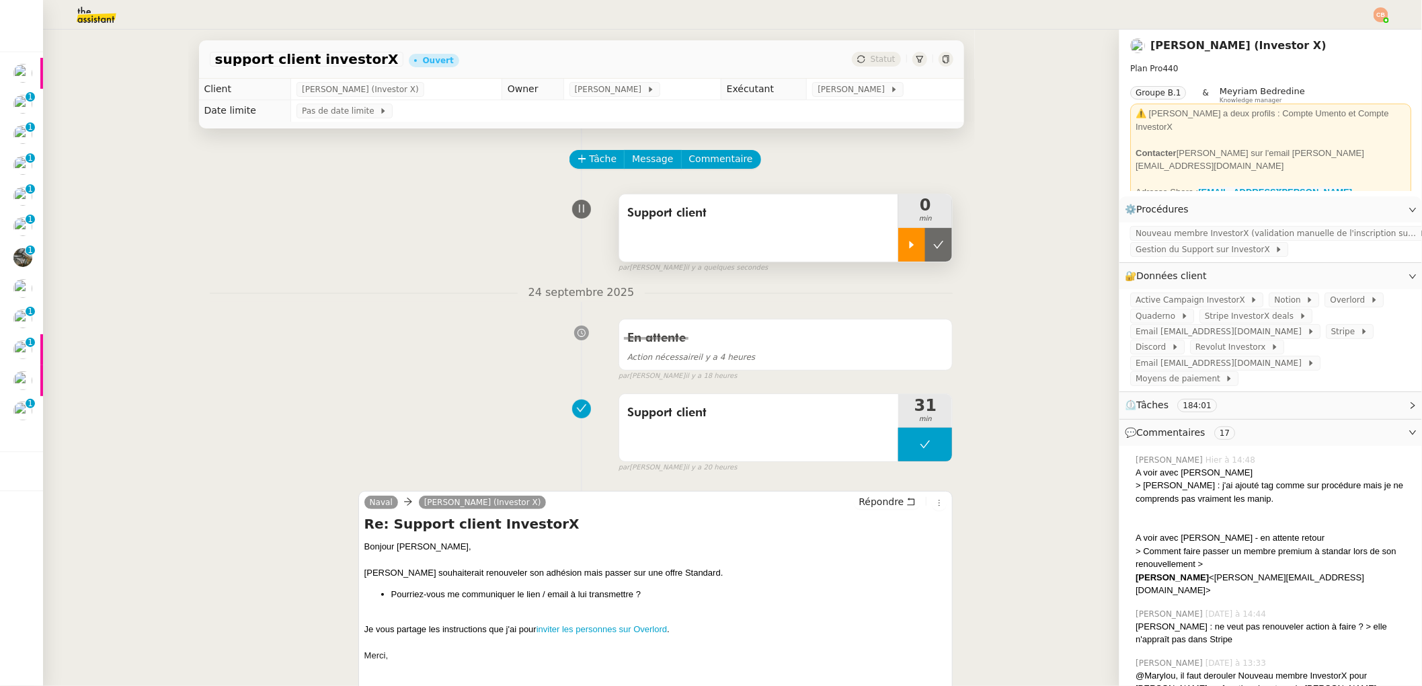
click at [898, 239] on div at bounding box center [911, 245] width 27 height 34
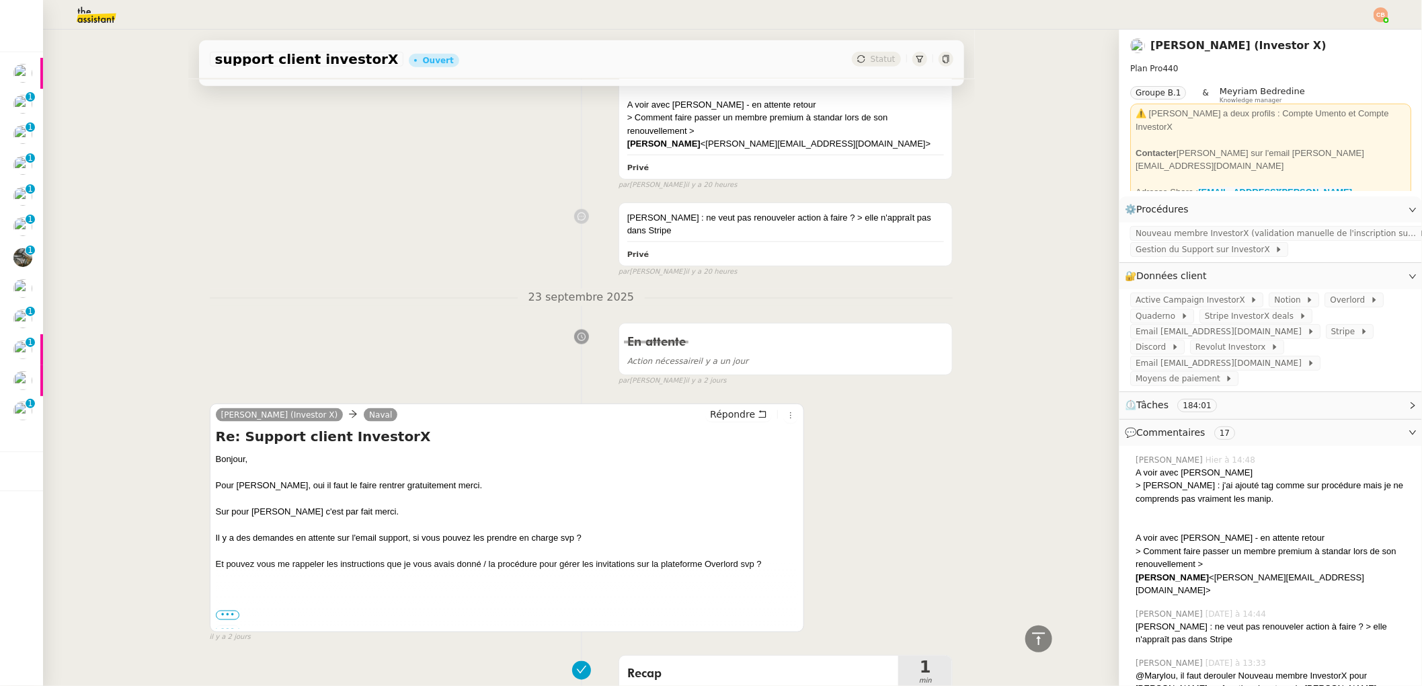
scroll to position [282, 0]
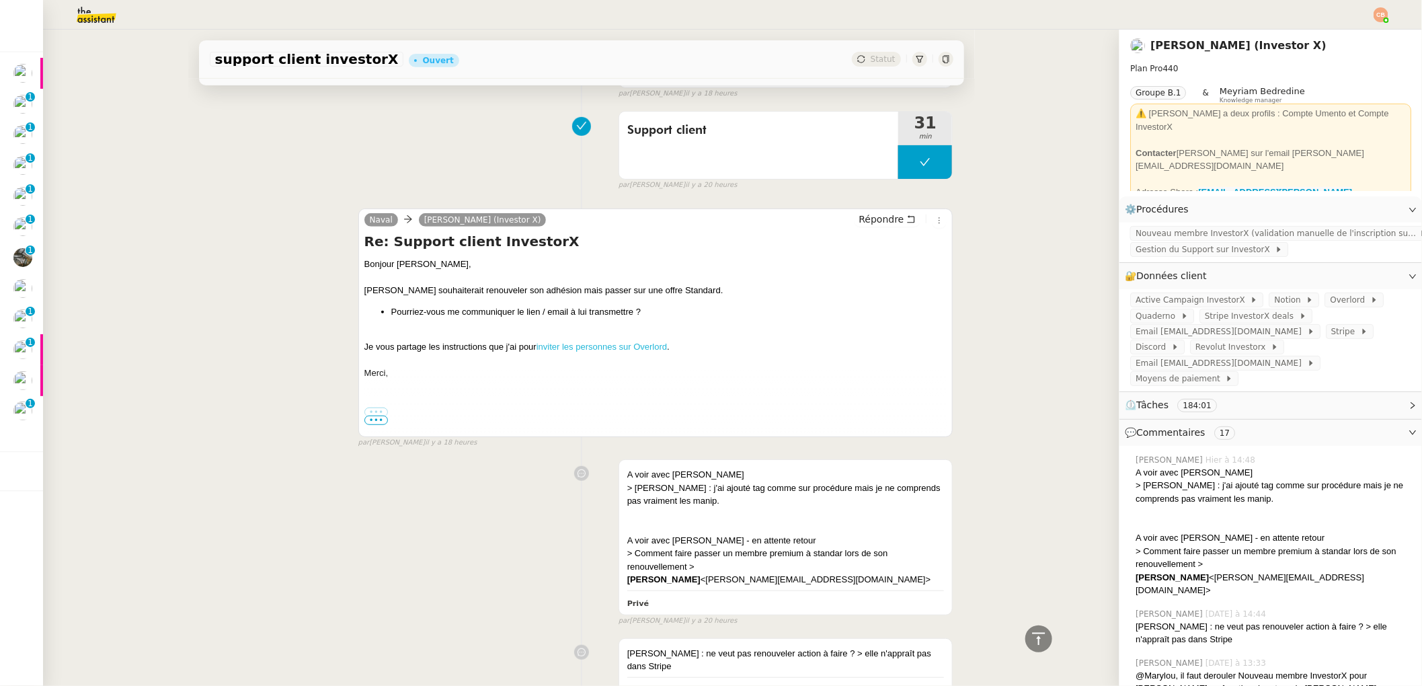
click at [565, 350] on link "inviter les personnes sur Overlord" at bounding box center [602, 347] width 130 height 10
drag, startPoint x: 358, startPoint y: 348, endPoint x: 391, endPoint y: 386, distance: 49.6
click at [391, 386] on div "Bonjour [PERSON_NAME], [PERSON_NAME] souhaiterait renouveler son adhésion mais …" at bounding box center [655, 443] width 583 height 371
copy div "Je vous partage les instructions que j'ai pour inviter les personnes sur Overlo…"
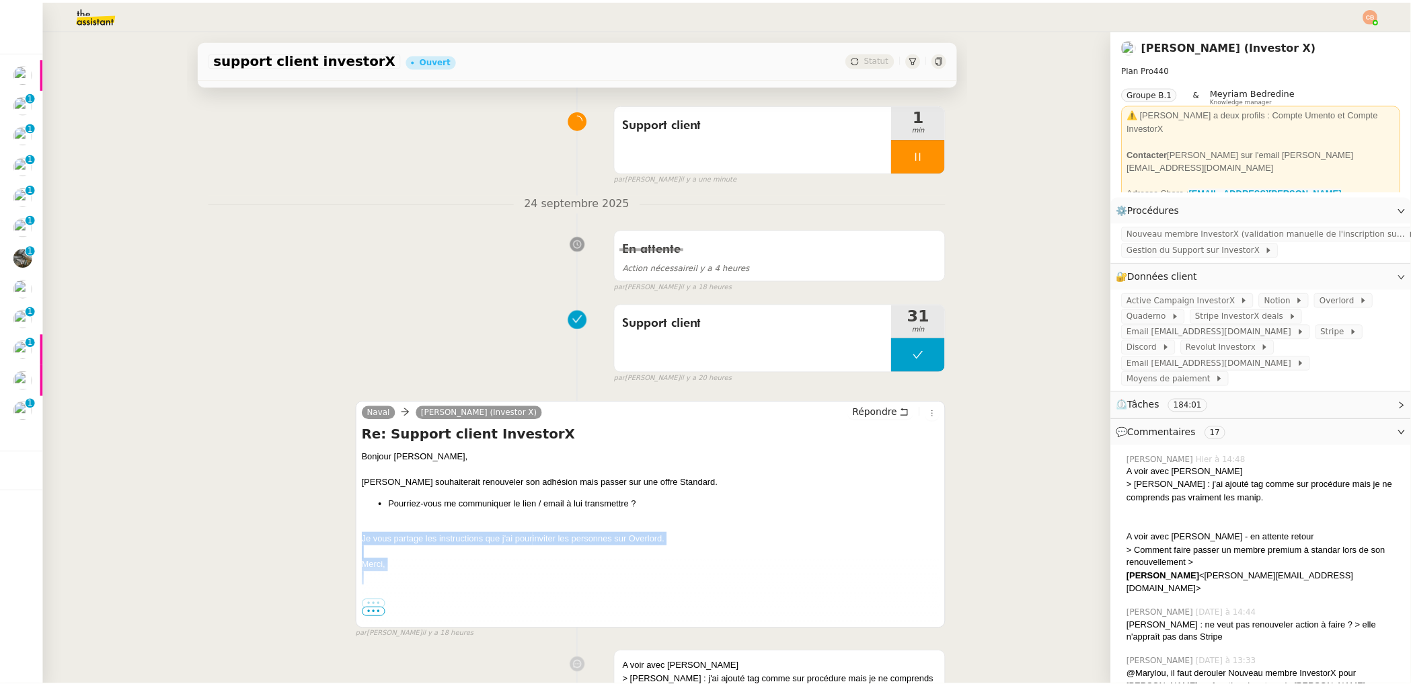
scroll to position [96, 0]
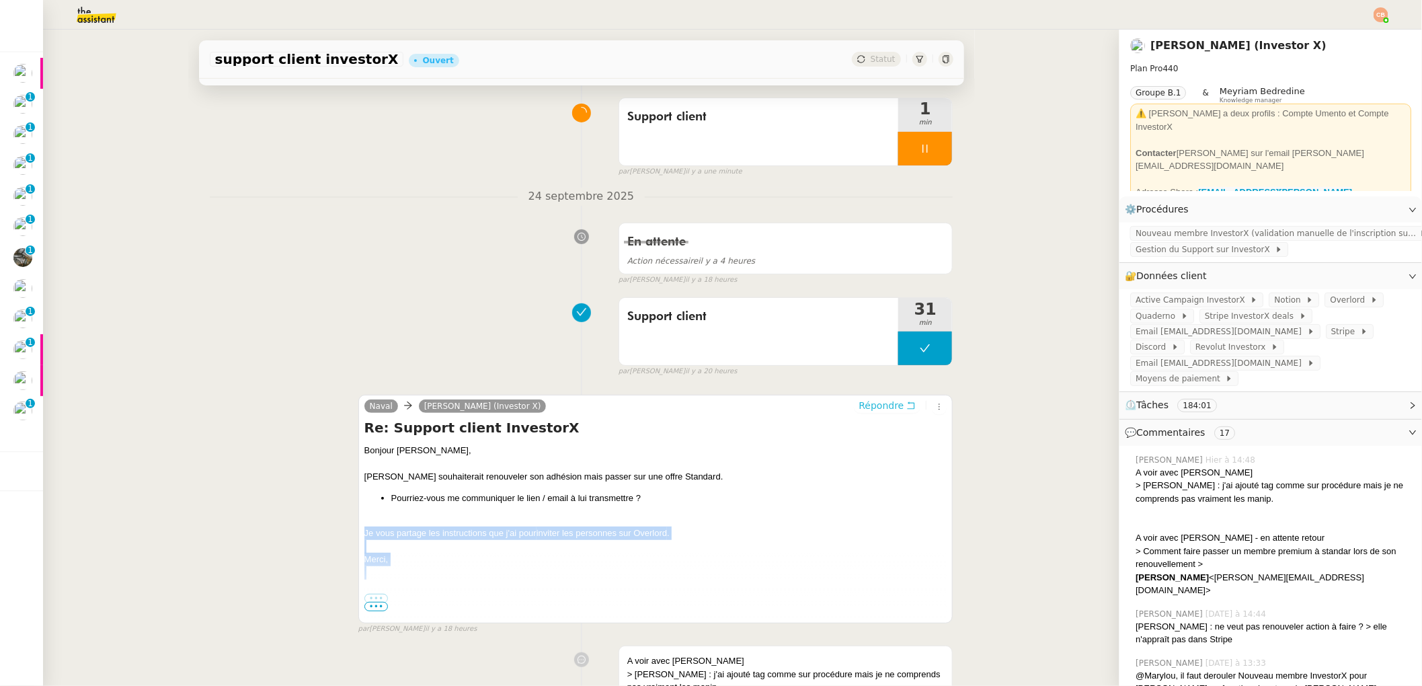
click at [859, 407] on span "Répondre" at bounding box center [881, 405] width 45 height 13
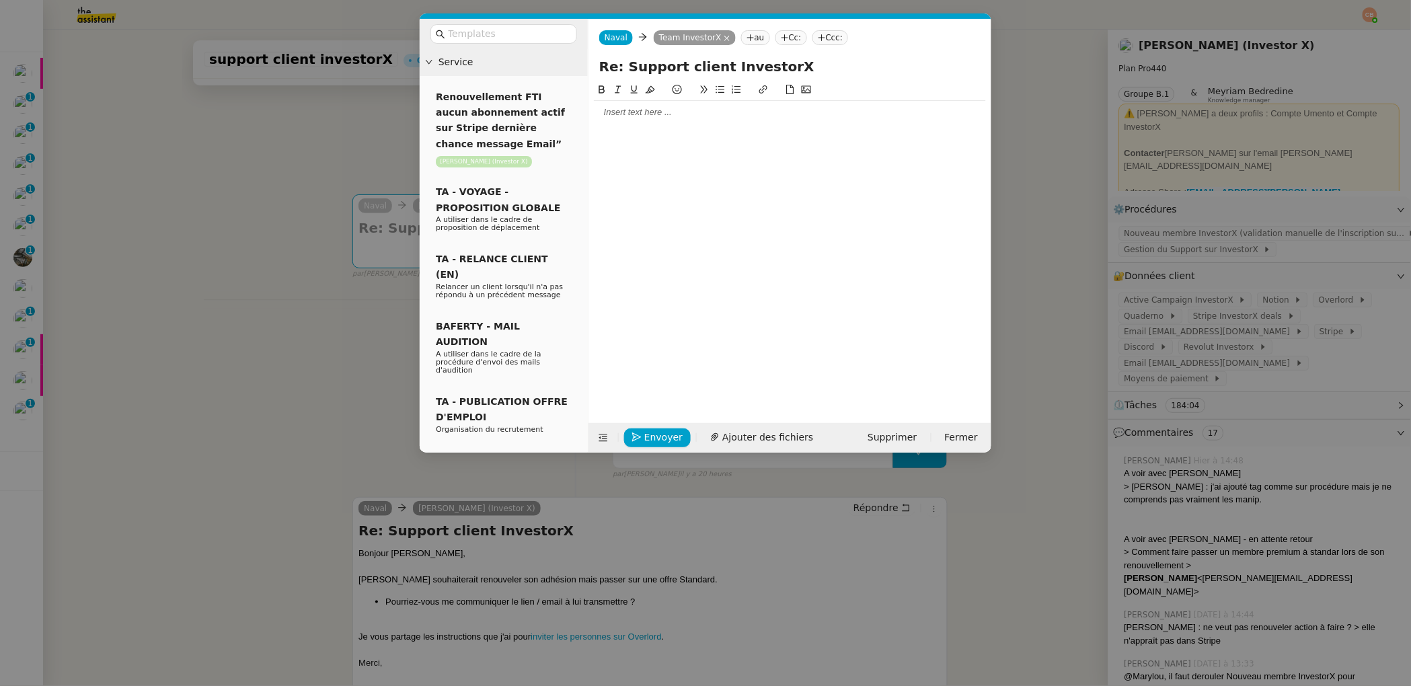
click at [682, 122] on div at bounding box center [790, 112] width 392 height 23
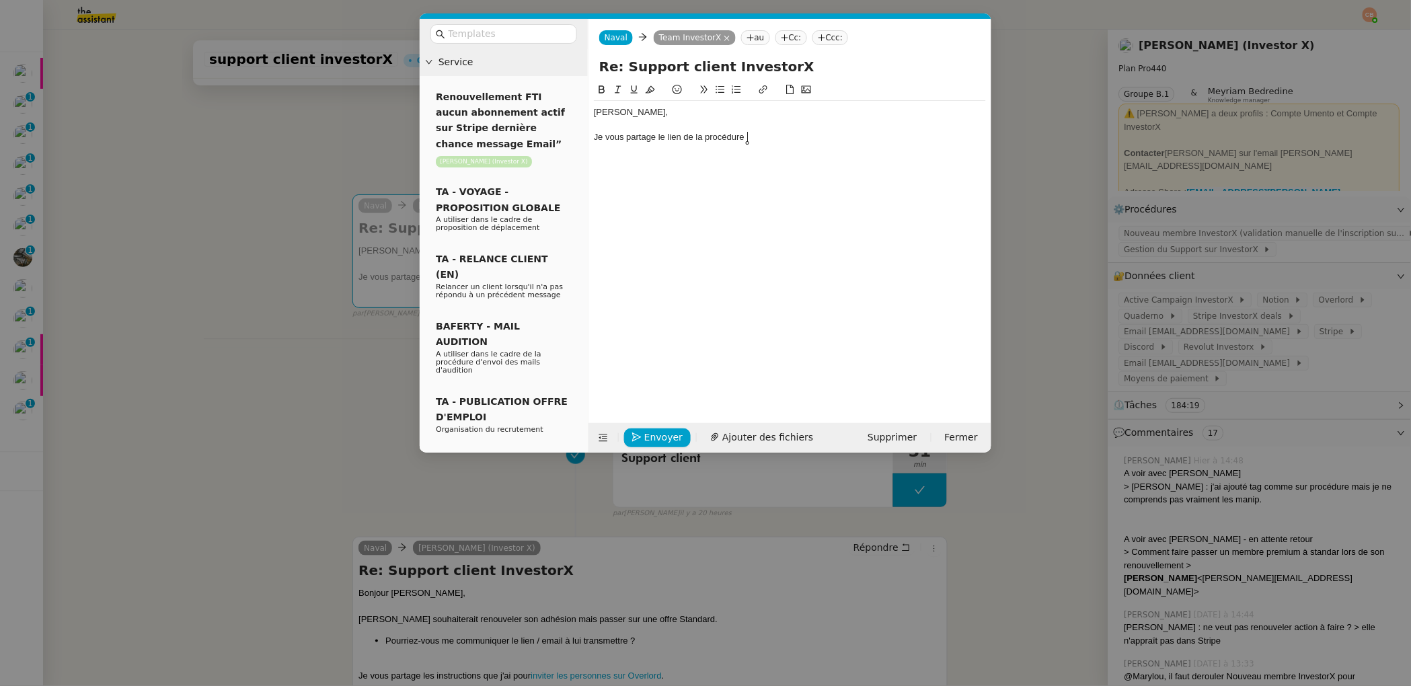
click at [284, 153] on nz-modal-container "Service Renouvellement FTI aucun abonnement actif sur Stripe dernière chance me…" at bounding box center [705, 343] width 1411 height 686
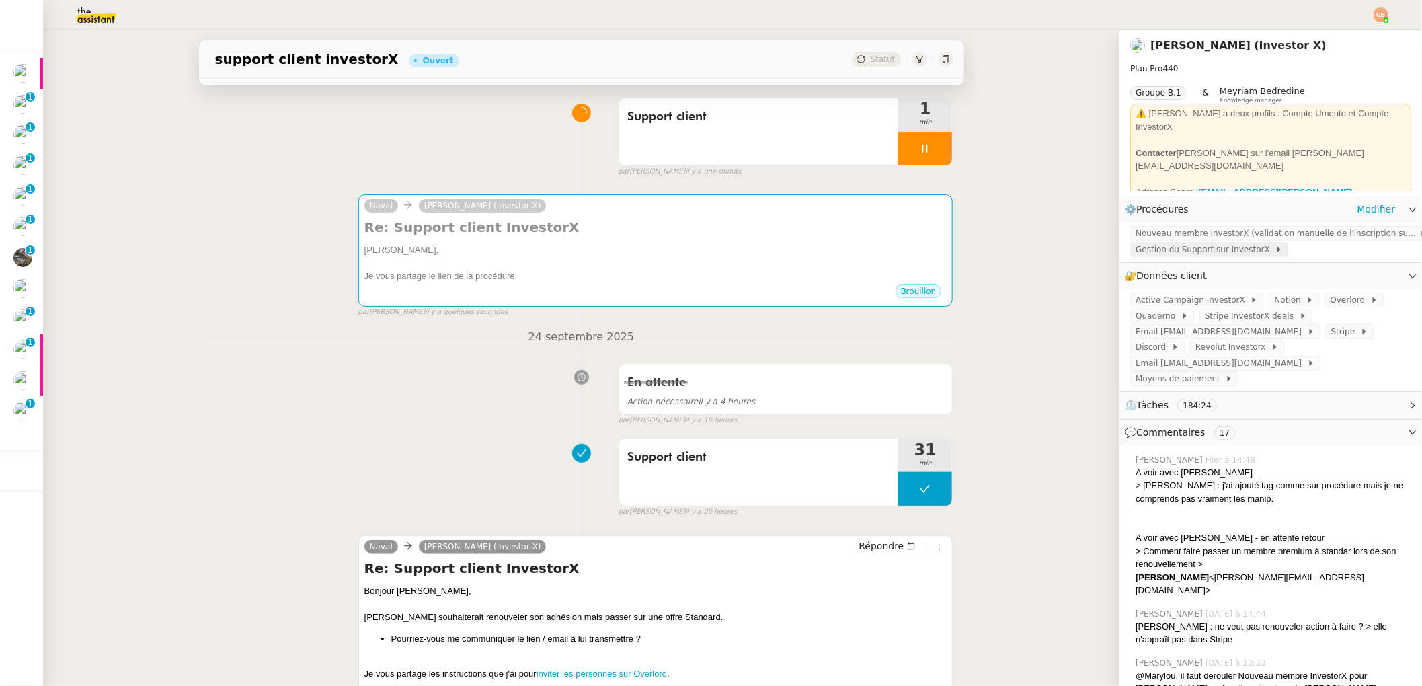
click at [1202, 248] on span "Gestion du Support sur InvestorX" at bounding box center [1205, 249] width 139 height 13
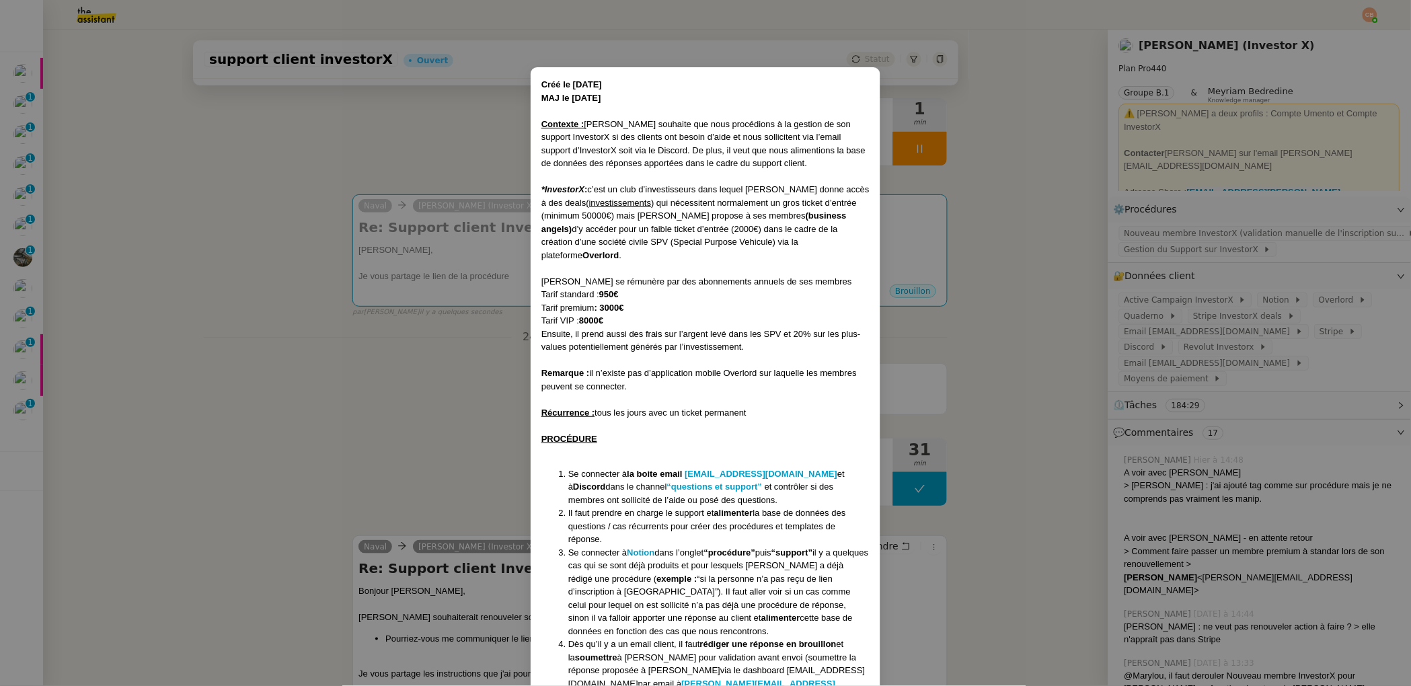
click at [315, 175] on nz-modal-container "Créé le [DATE] MAJ le [DATE] Contexte : [PERSON_NAME] souhaite que nous procédi…" at bounding box center [705, 343] width 1411 height 686
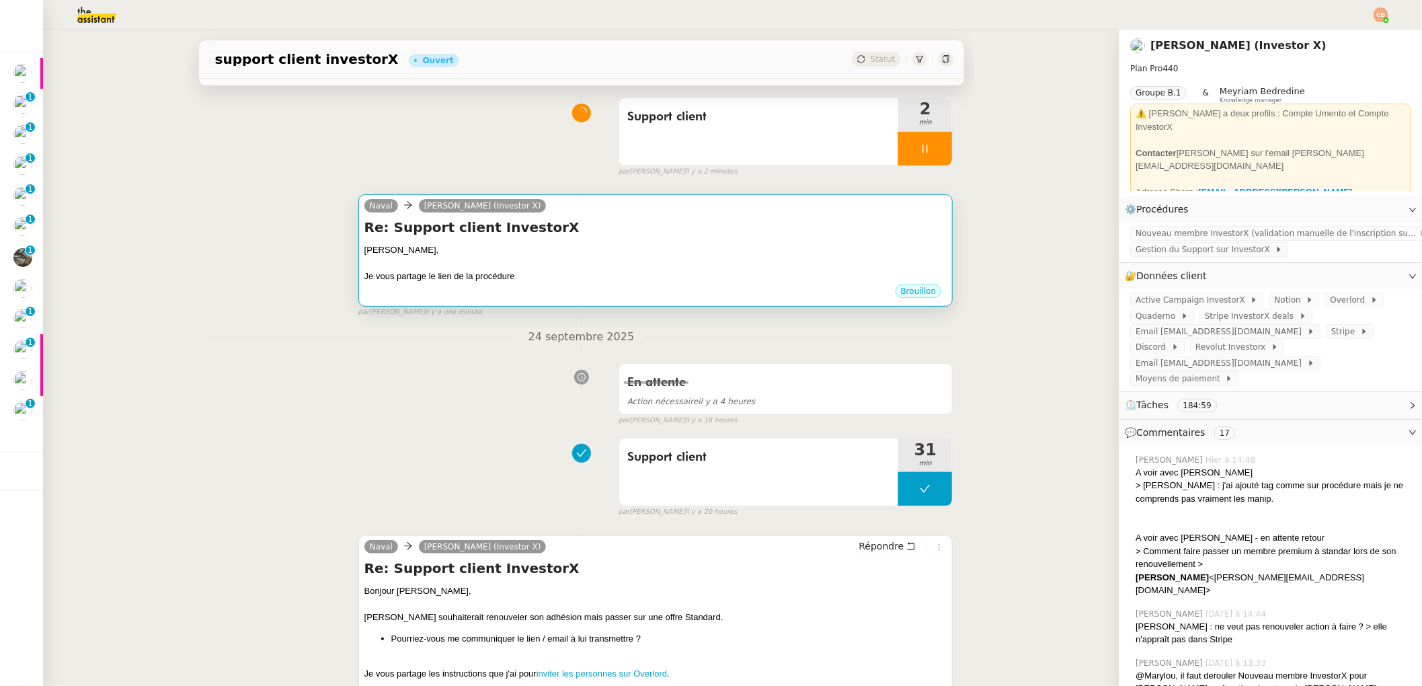
click at [736, 248] on div "[PERSON_NAME]," at bounding box center [655, 249] width 583 height 13
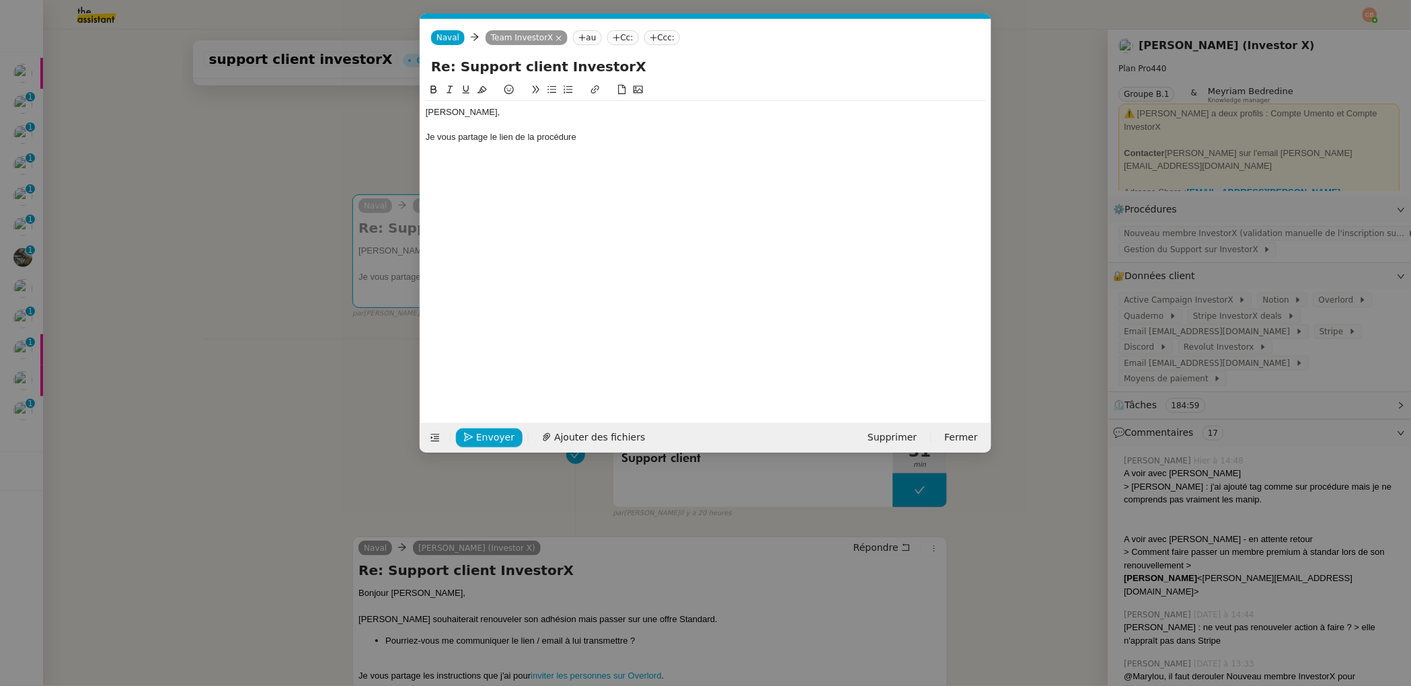
scroll to position [0, 28]
click at [630, 137] on div "Je vous partage le lien de la procédure" at bounding box center [706, 137] width 560 height 12
drag, startPoint x: 580, startPoint y: 136, endPoint x: 950, endPoint y: 139, distance: 370.5
click at [950, 139] on div "Je vous partage le lien de la procédure Faire rentrer un membre gratuitement ou…" at bounding box center [706, 137] width 560 height 12
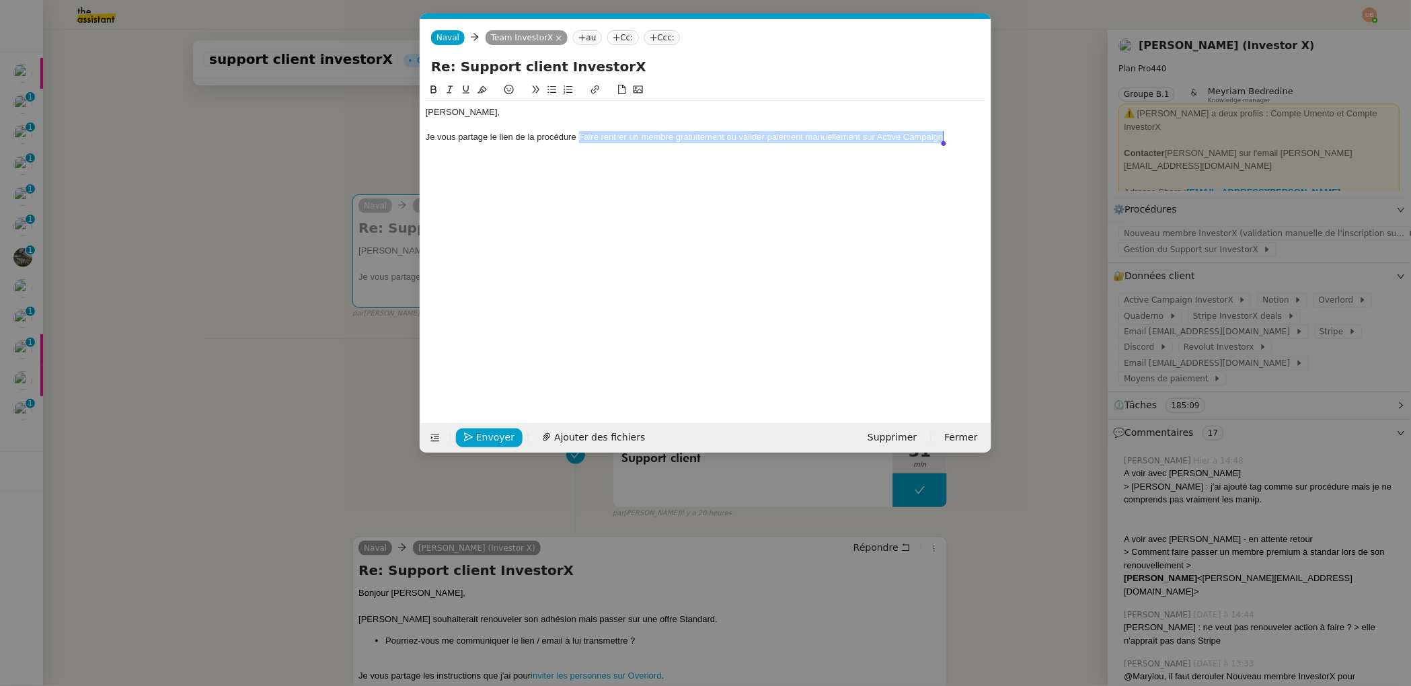
click at [594, 82] on button at bounding box center [595, 89] width 16 height 15
type input "[PERSON_NAME] rentrer un membre gratuitement ou valider paiement manuellement s…"
paste input "[URL][DOMAIN_NAME]"
type input "[URL][DOMAIN_NAME]"
click at [287, 155] on nz-modal-container "Service Renouvellement FTI aucun abonnement actif sur Stripe dernière chance me…" at bounding box center [705, 343] width 1411 height 686
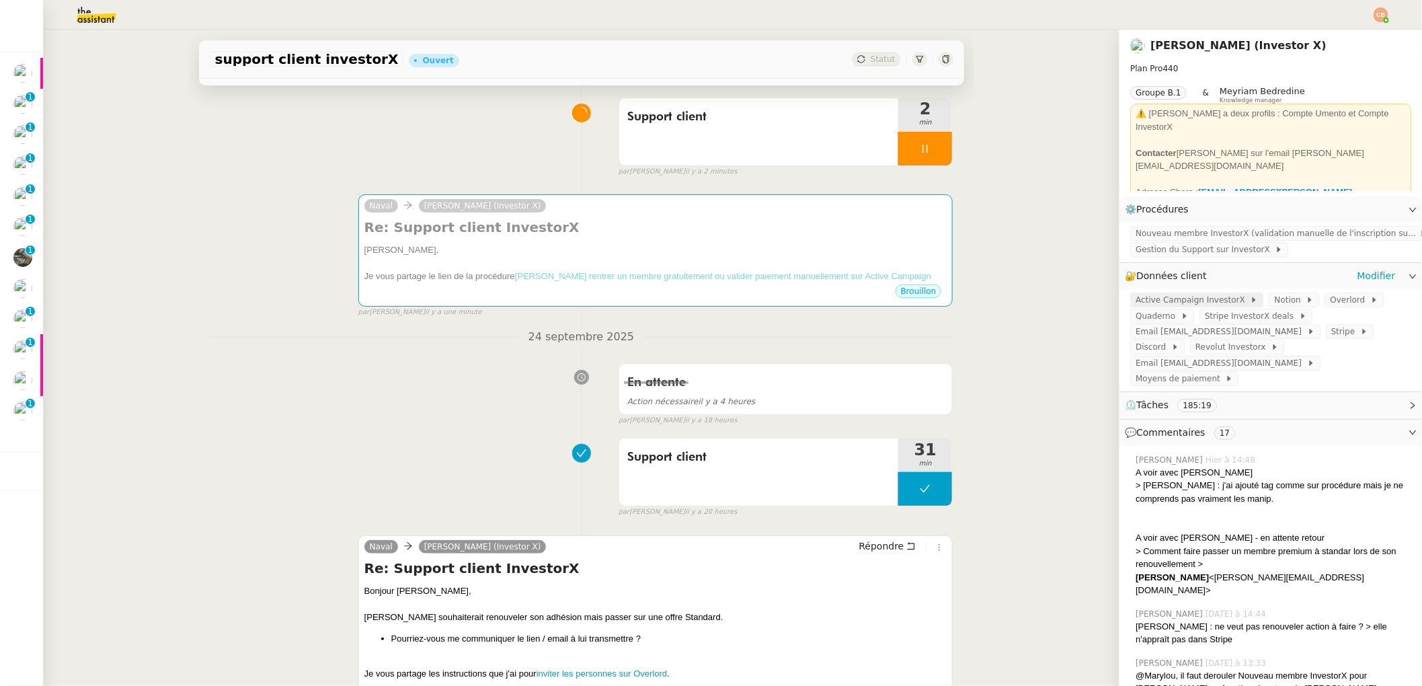
click at [1148, 297] on span "Active Campaign InvestorX" at bounding box center [1193, 299] width 114 height 13
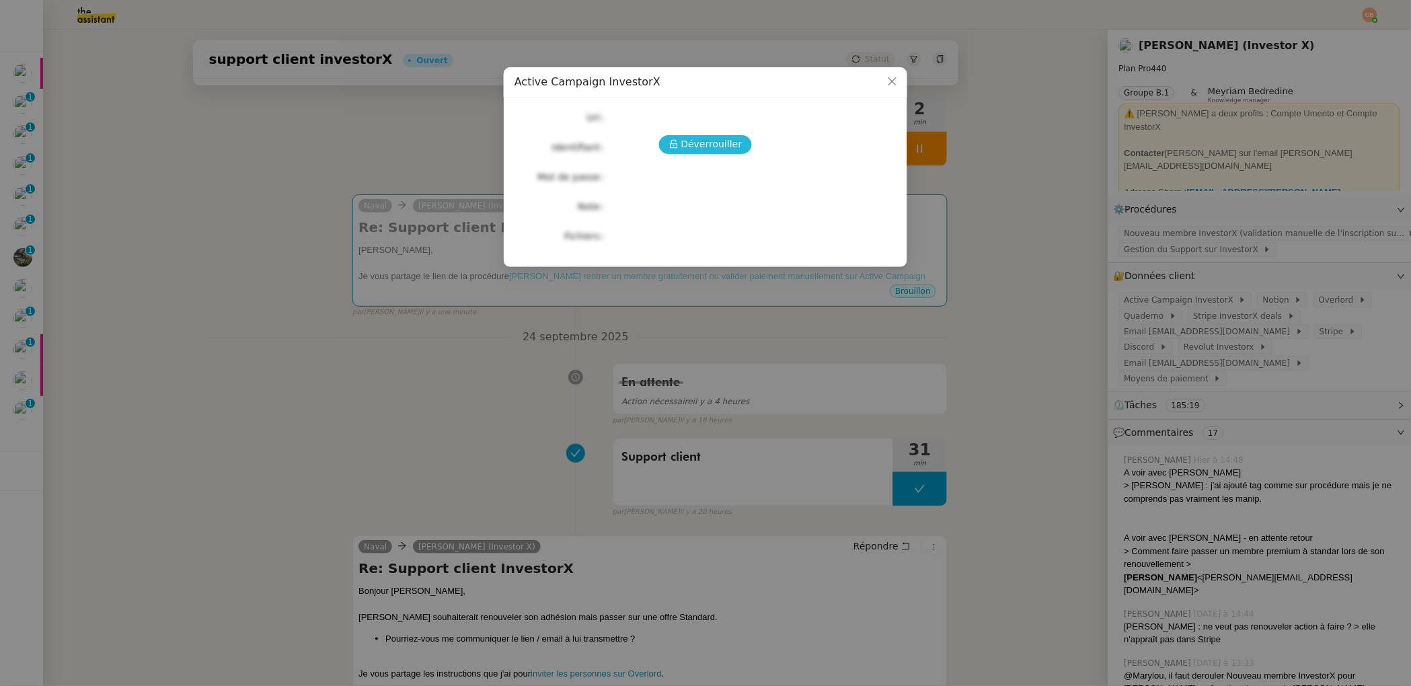
click at [707, 142] on span "Déverrouiller" at bounding box center [711, 143] width 61 height 15
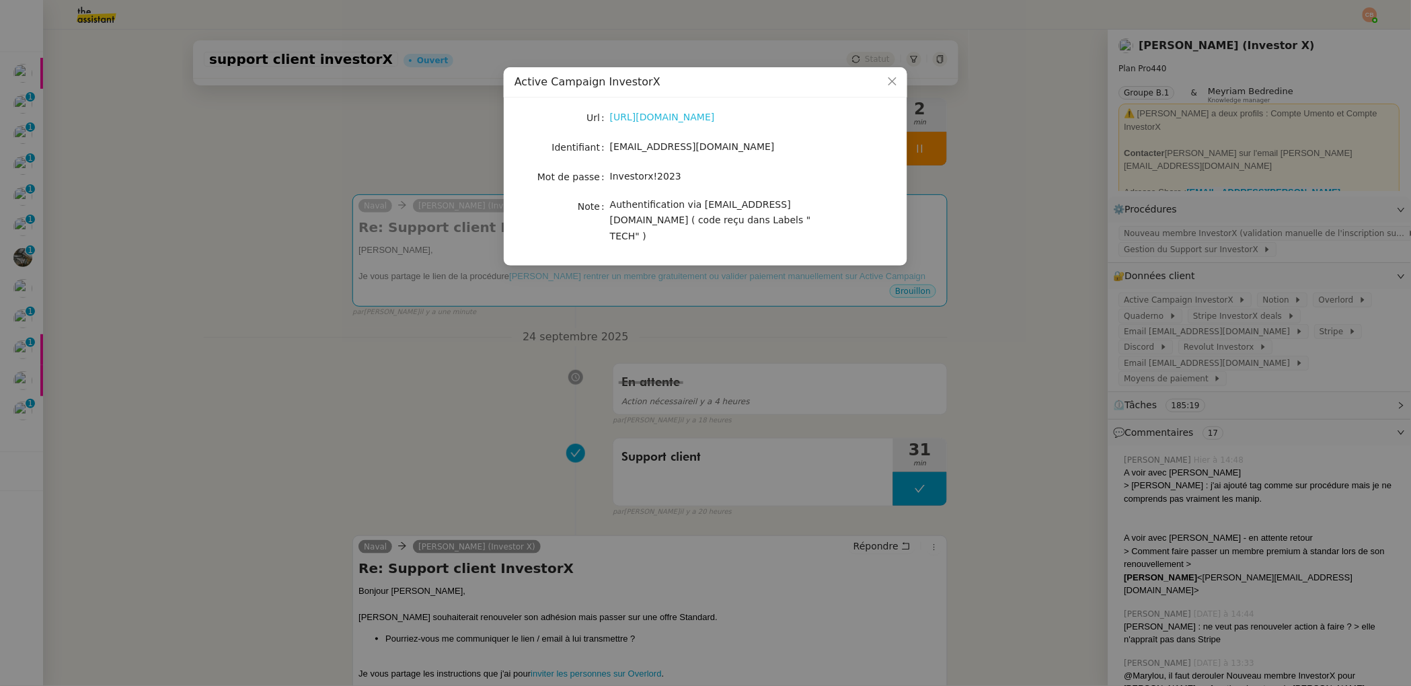
click at [629, 117] on link "[URL][DOMAIN_NAME]" at bounding box center [662, 117] width 105 height 11
drag, startPoint x: 609, startPoint y: 150, endPoint x: 716, endPoint y: 149, distance: 106.9
click at [715, 149] on div "[EMAIL_ADDRESS][DOMAIN_NAME]" at bounding box center [721, 146] width 223 height 15
drag, startPoint x: 725, startPoint y: 149, endPoint x: 612, endPoint y: 152, distance: 113.7
click at [612, 152] on div "[EMAIL_ADDRESS][DOMAIN_NAME]" at bounding box center [721, 146] width 223 height 15
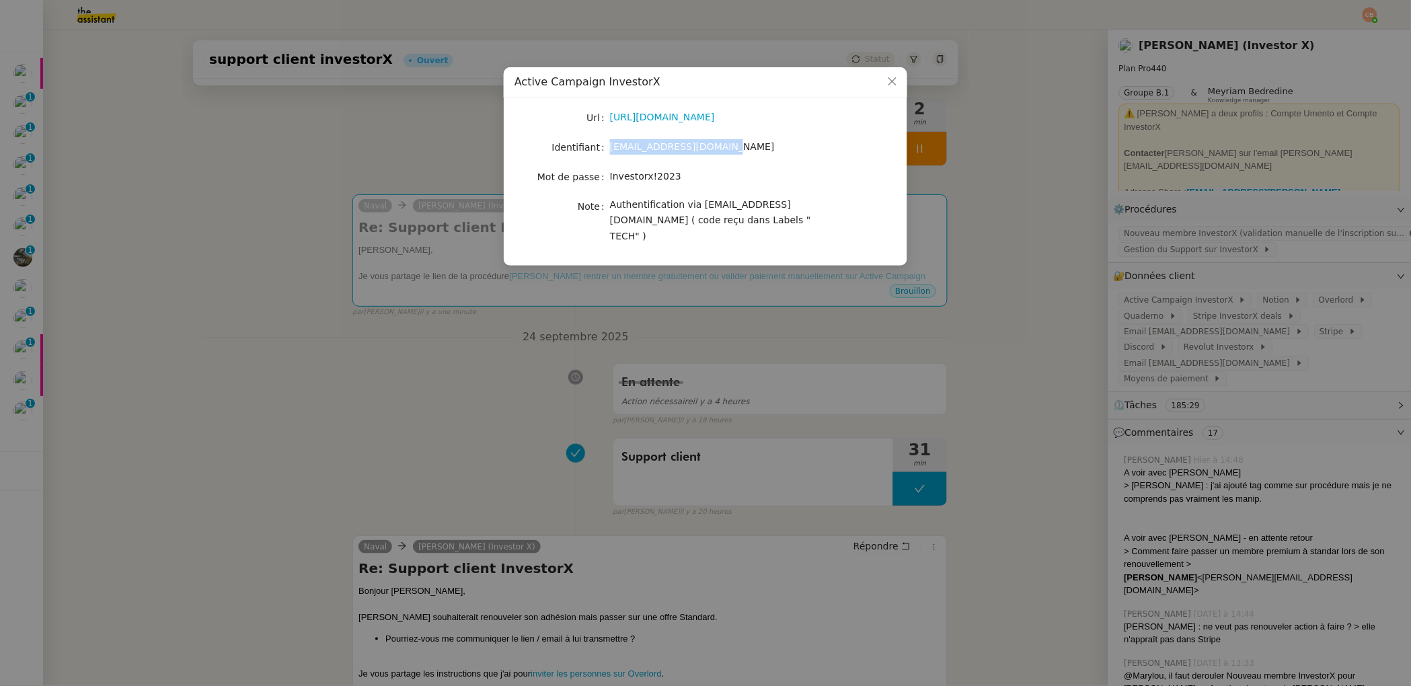
copy span "[EMAIL_ADDRESS][DOMAIN_NAME]"
drag, startPoint x: 610, startPoint y: 178, endPoint x: 702, endPoint y: 175, distance: 92.2
click at [702, 175] on div "Investorx!2023" at bounding box center [721, 176] width 223 height 15
copy span "Investorx!2023"
click at [132, 140] on nz-modal-container "Active Campaign InvestorX Url [URL][DOMAIN_NAME] Identifiant [EMAIL_ADDRESS][DO…" at bounding box center [705, 343] width 1411 height 686
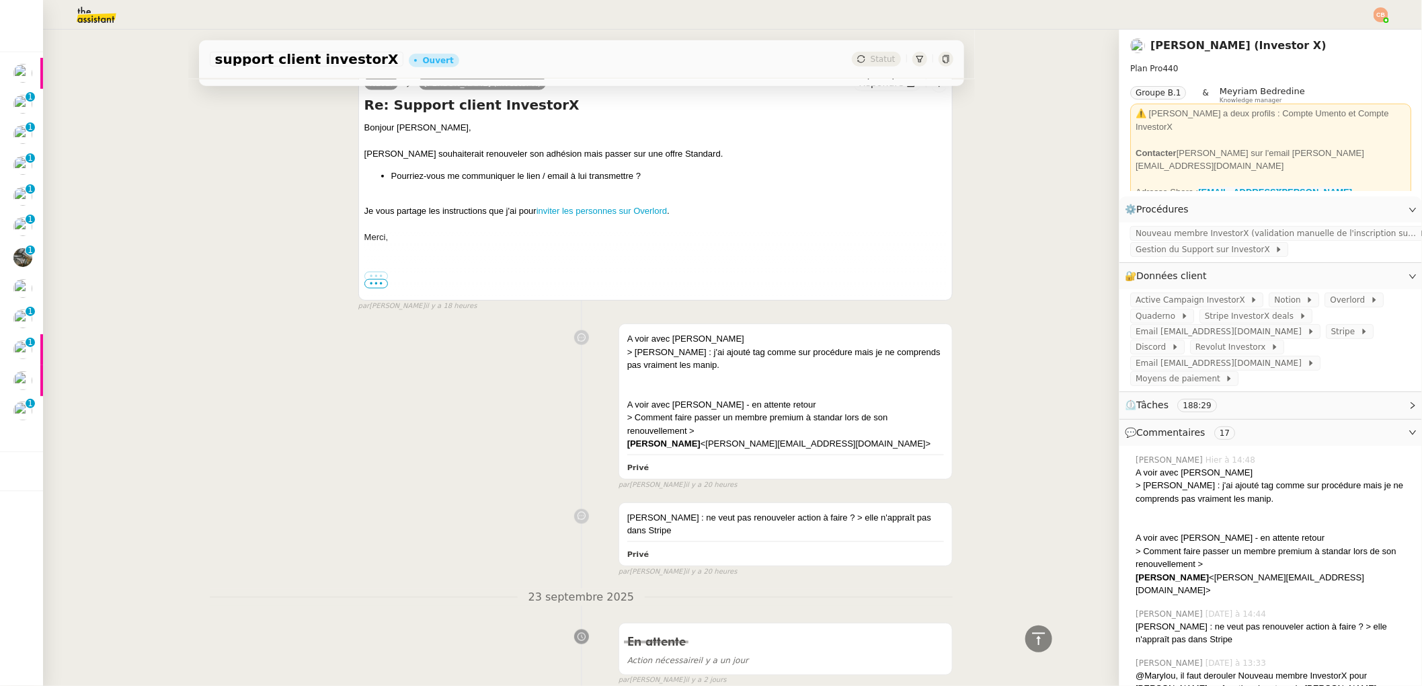
scroll to position [742, 0]
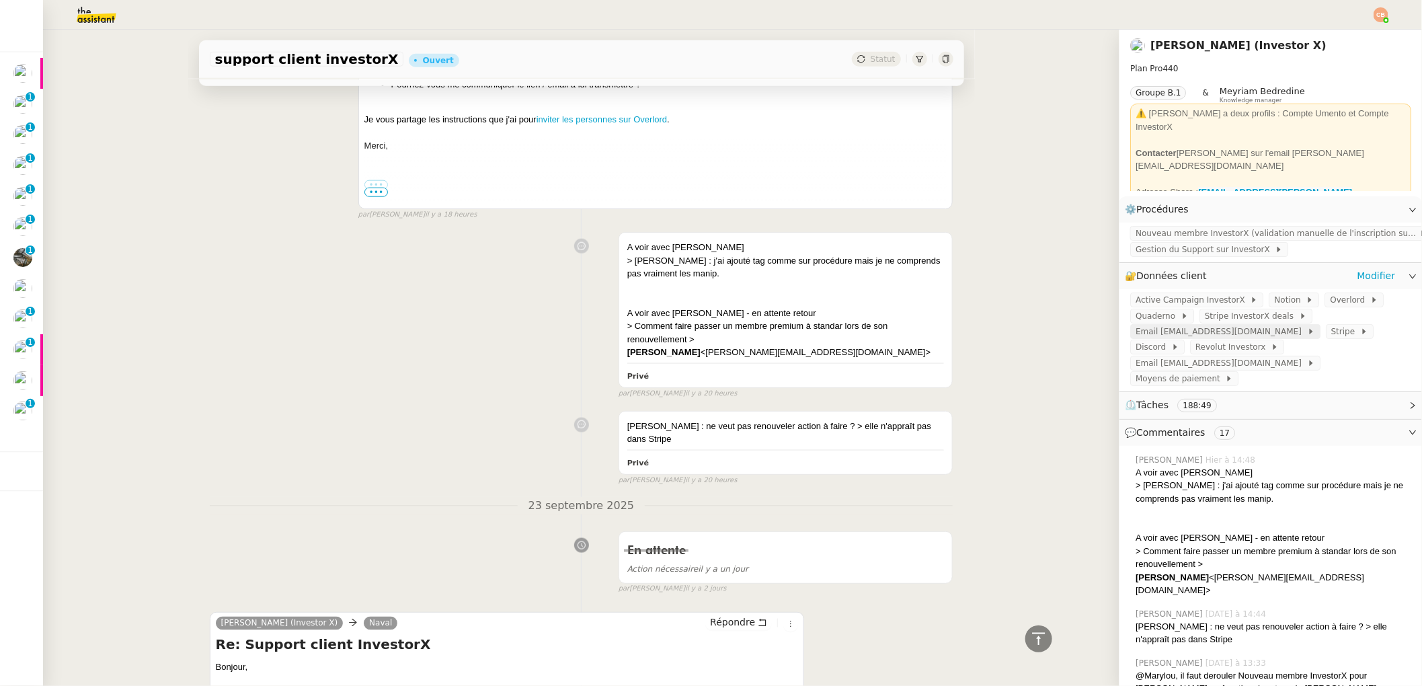
click at [1181, 332] on span "Email [EMAIL_ADDRESS][DOMAIN_NAME]" at bounding box center [1221, 331] width 171 height 13
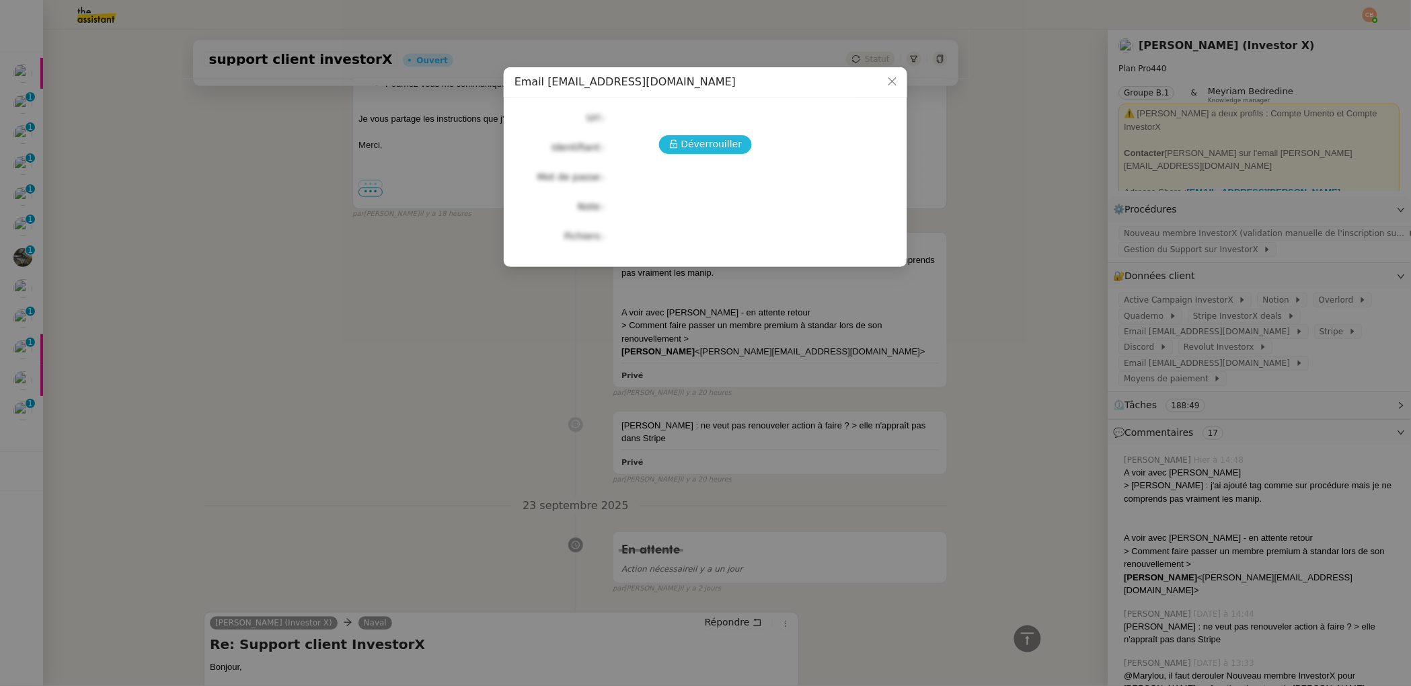
click at [693, 142] on span "Déverrouiller" at bounding box center [711, 143] width 61 height 15
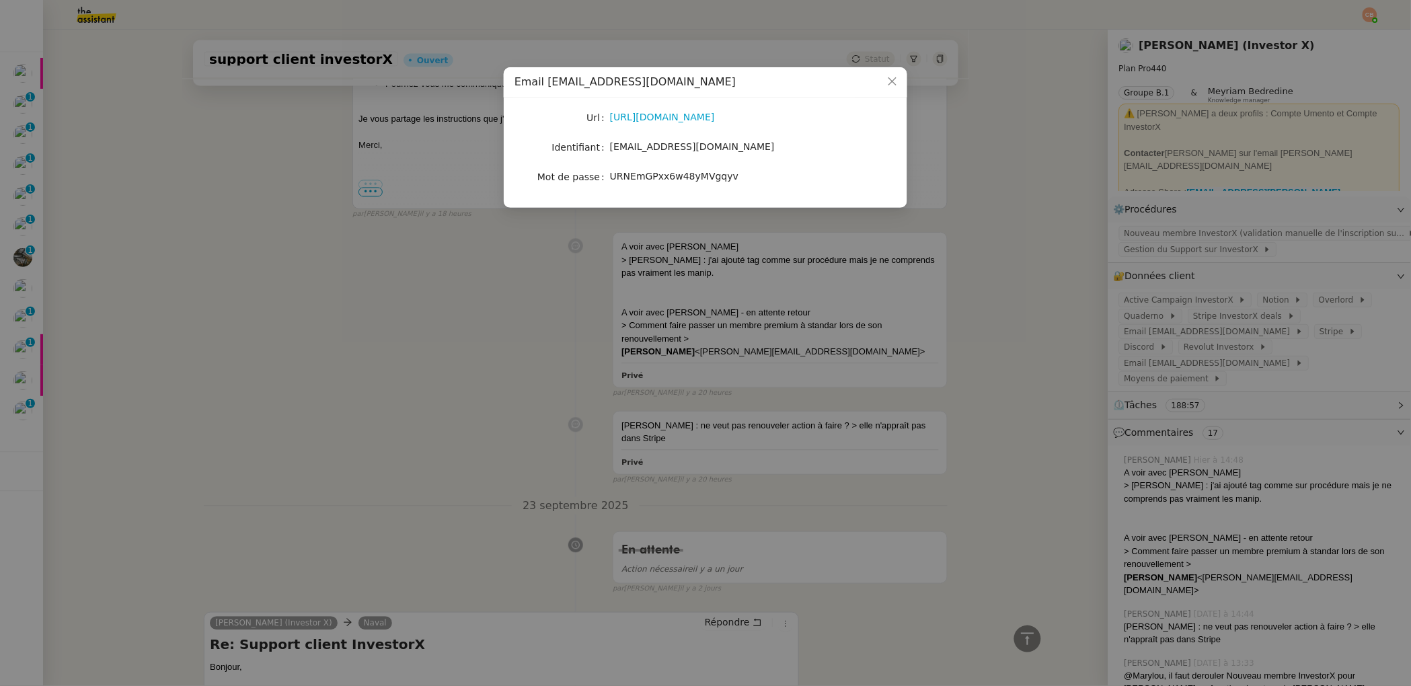
click at [609, 177] on nz-form-item "Mot de passe [SECURITY_DATA]" at bounding box center [705, 176] width 382 height 19
drag, startPoint x: 612, startPoint y: 177, endPoint x: 736, endPoint y: 175, distance: 123.7
click at [736, 175] on div "URNEmGPxx6w48yMVgqyv" at bounding box center [721, 176] width 223 height 15
copy span "URNEmGPxx6w48yMVgqyv"
click at [892, 85] on icon "Close" at bounding box center [892, 81] width 11 height 11
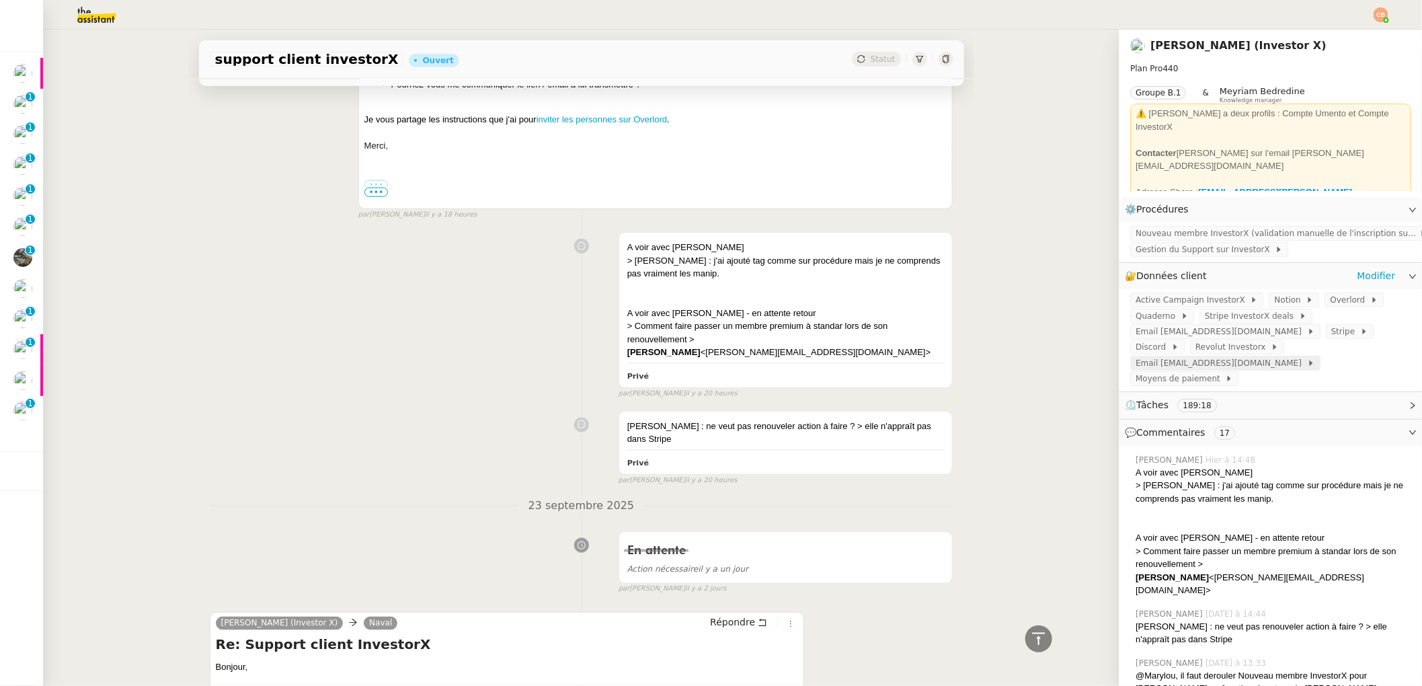
click at [1224, 356] on span "Email [EMAIL_ADDRESS][DOMAIN_NAME]" at bounding box center [1221, 362] width 171 height 13
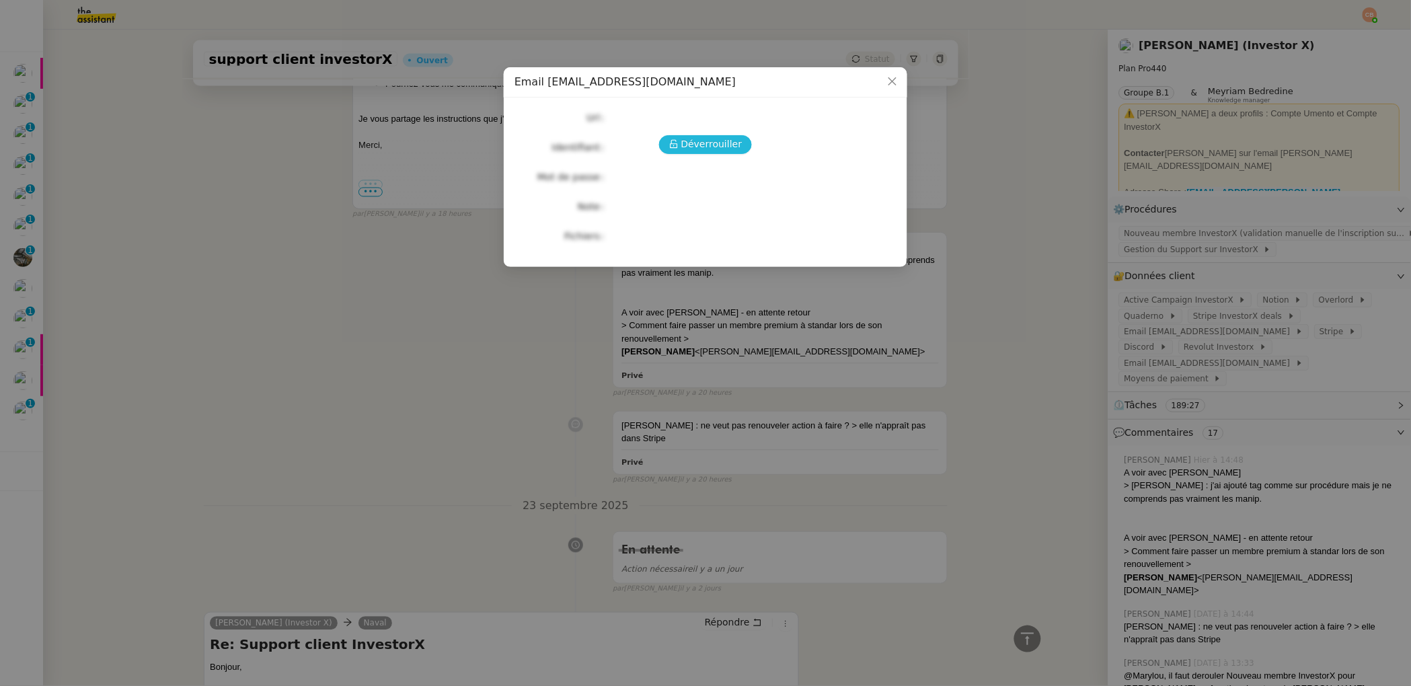
click at [732, 138] on span "Déverrouiller" at bounding box center [711, 143] width 61 height 15
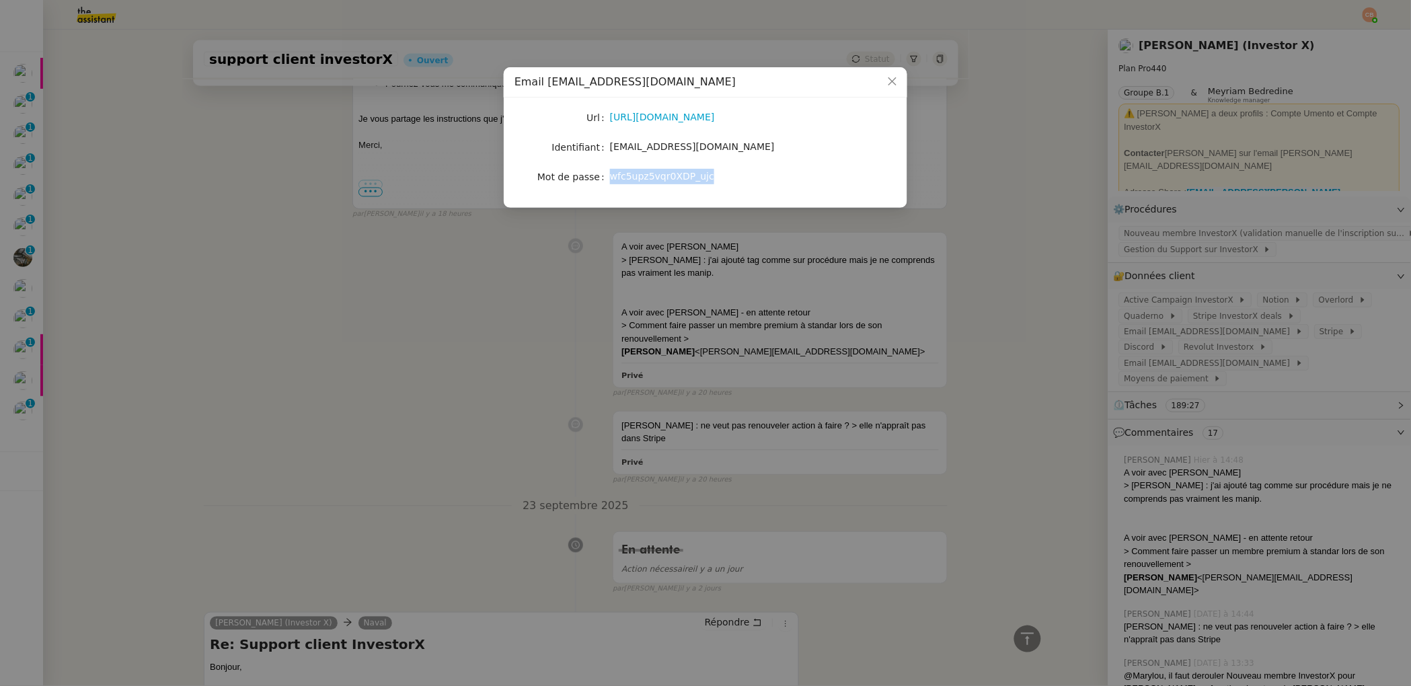
drag, startPoint x: 612, startPoint y: 177, endPoint x: 708, endPoint y: 178, distance: 96.2
click at [708, 178] on span "wfc5upz5vqr0XDP_ujc" at bounding box center [662, 176] width 104 height 11
copy span "wfc5upz5vqr0XDP_ujc"
click at [179, 198] on nz-modal-container "Email [EMAIL_ADDRESS][DOMAIN_NAME] Url [URL][DOMAIN_NAME] Identifiant [EMAIL_AD…" at bounding box center [705, 343] width 1411 height 686
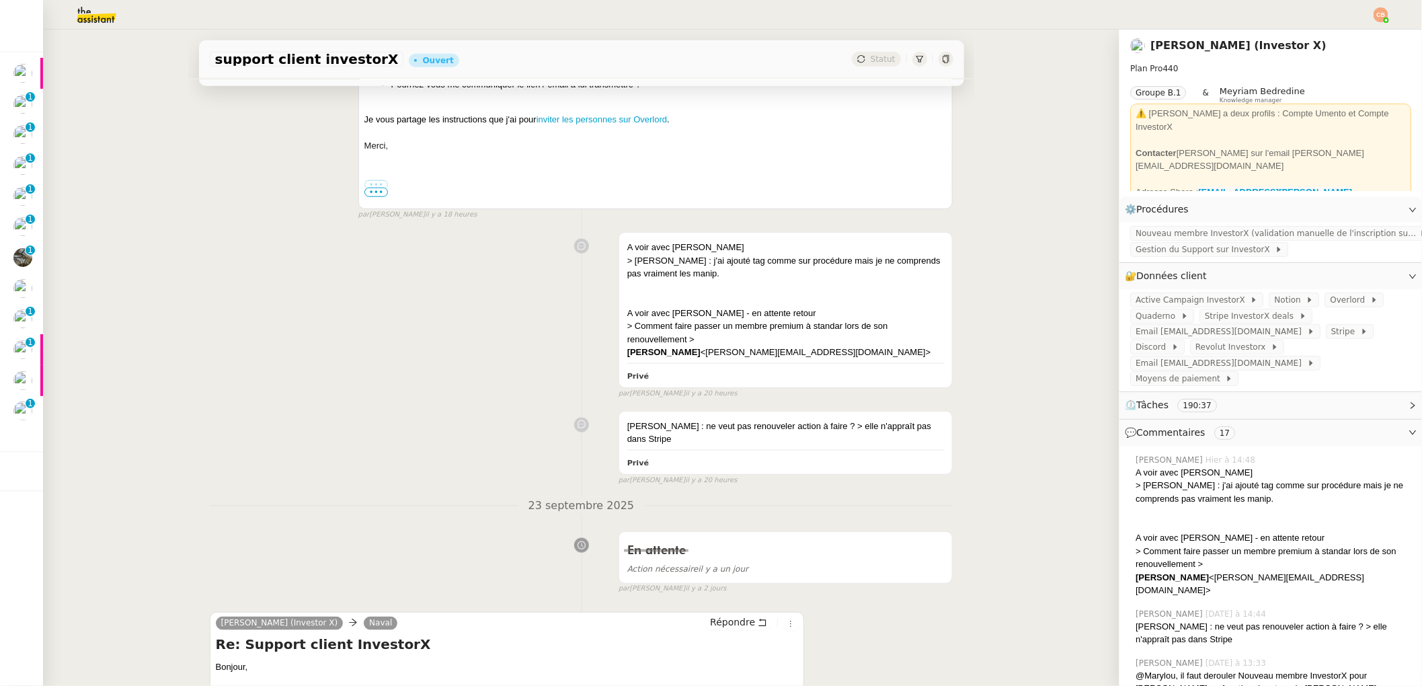
scroll to position [0, 0]
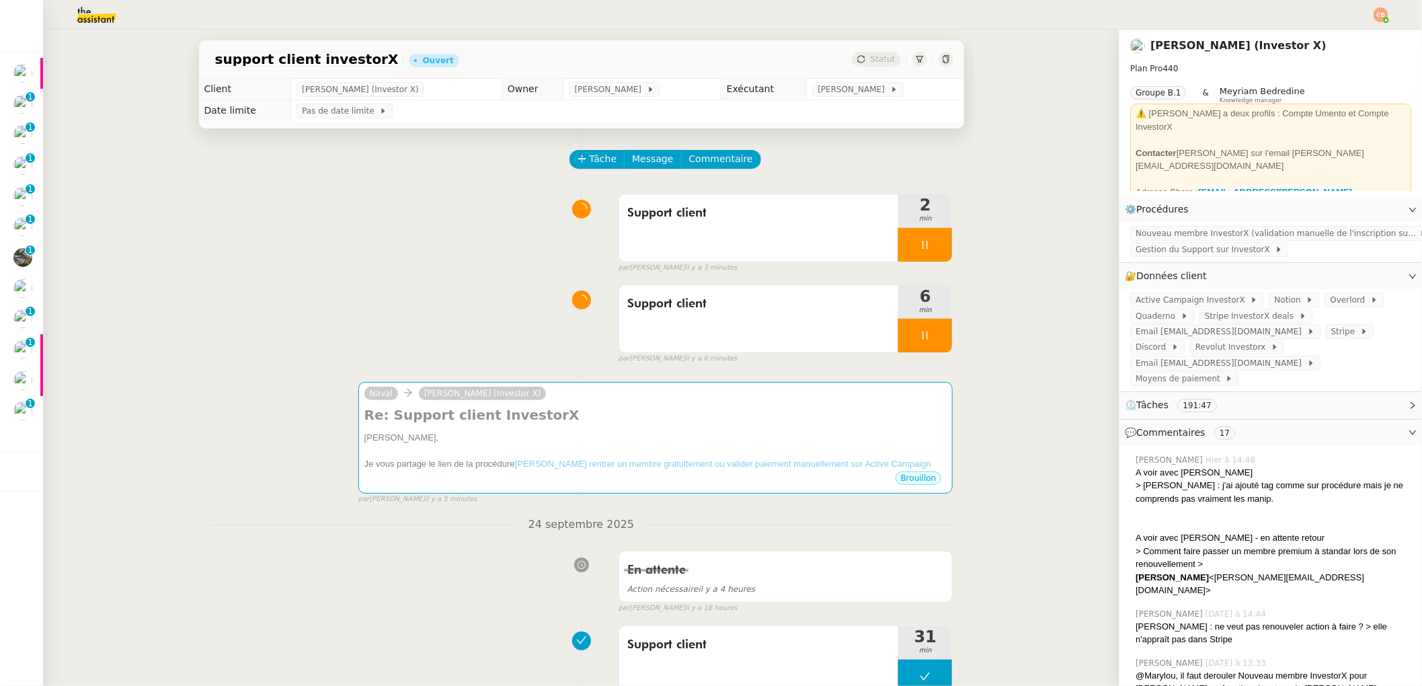
click at [1376, 10] on img at bounding box center [1381, 14] width 15 height 15
click at [1347, 31] on li "Suivi" at bounding box center [1344, 38] width 87 height 19
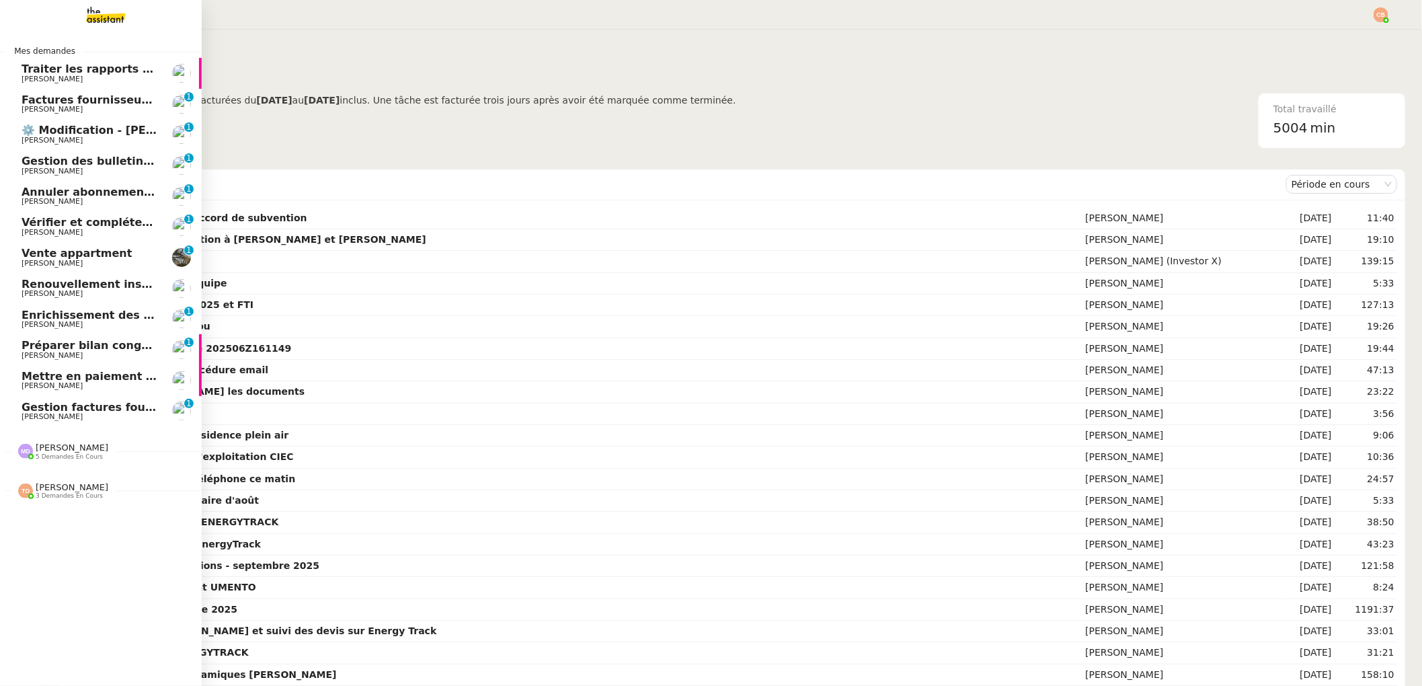
click at [56, 451] on span "[PERSON_NAME]" at bounding box center [72, 447] width 73 height 10
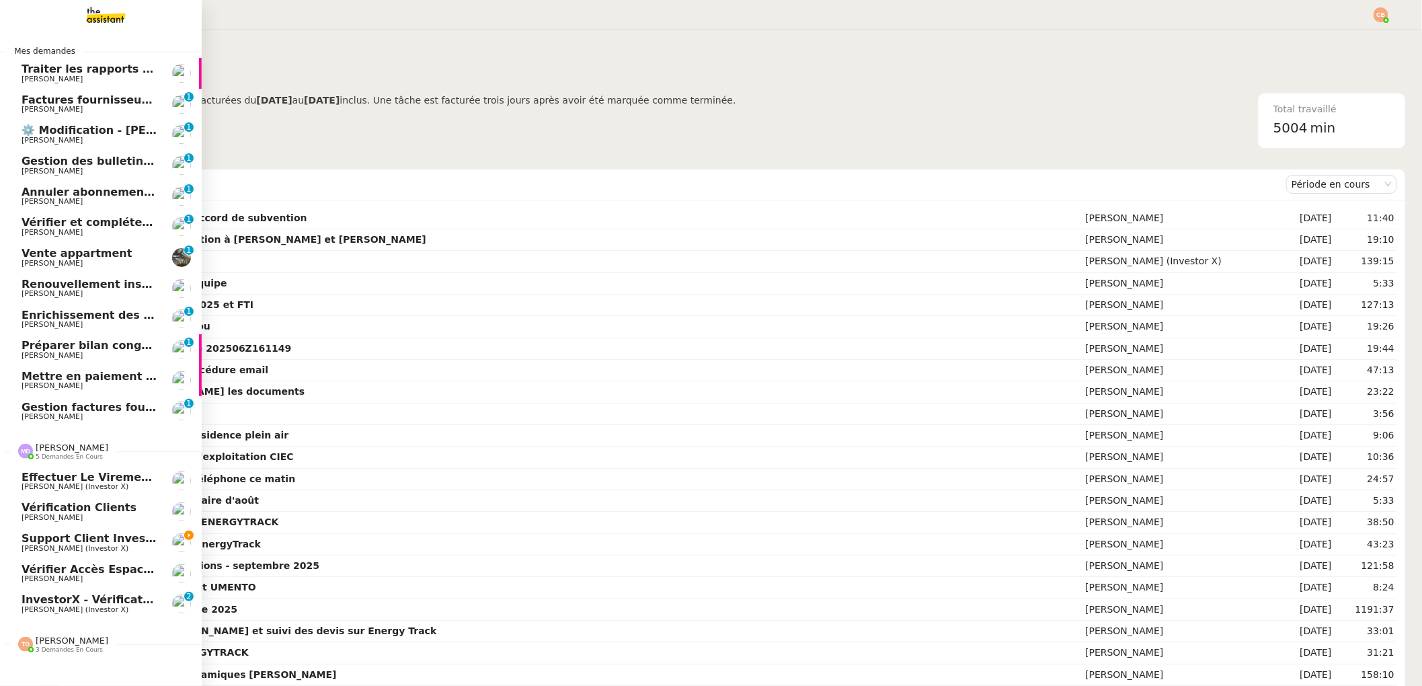
click at [84, 547] on span "[PERSON_NAME] (Investor X)" at bounding box center [75, 548] width 107 height 9
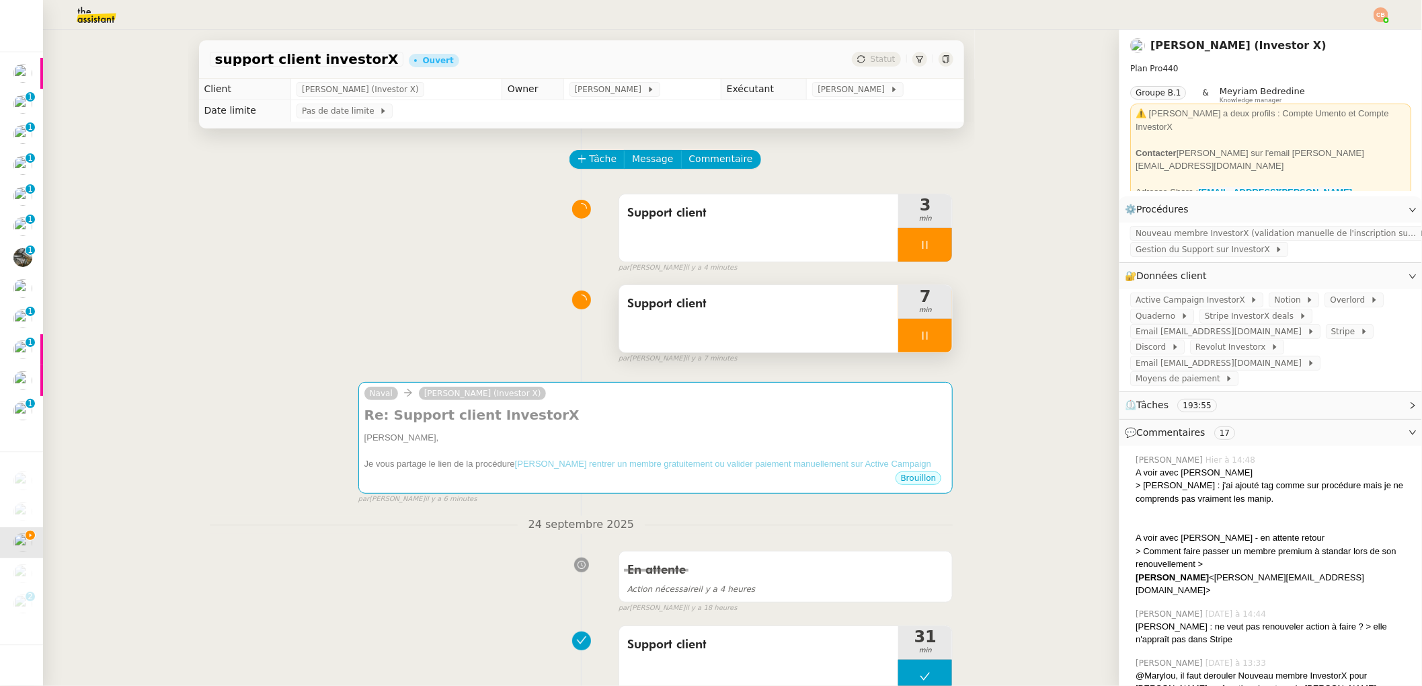
click at [899, 329] on div at bounding box center [925, 336] width 54 height 34
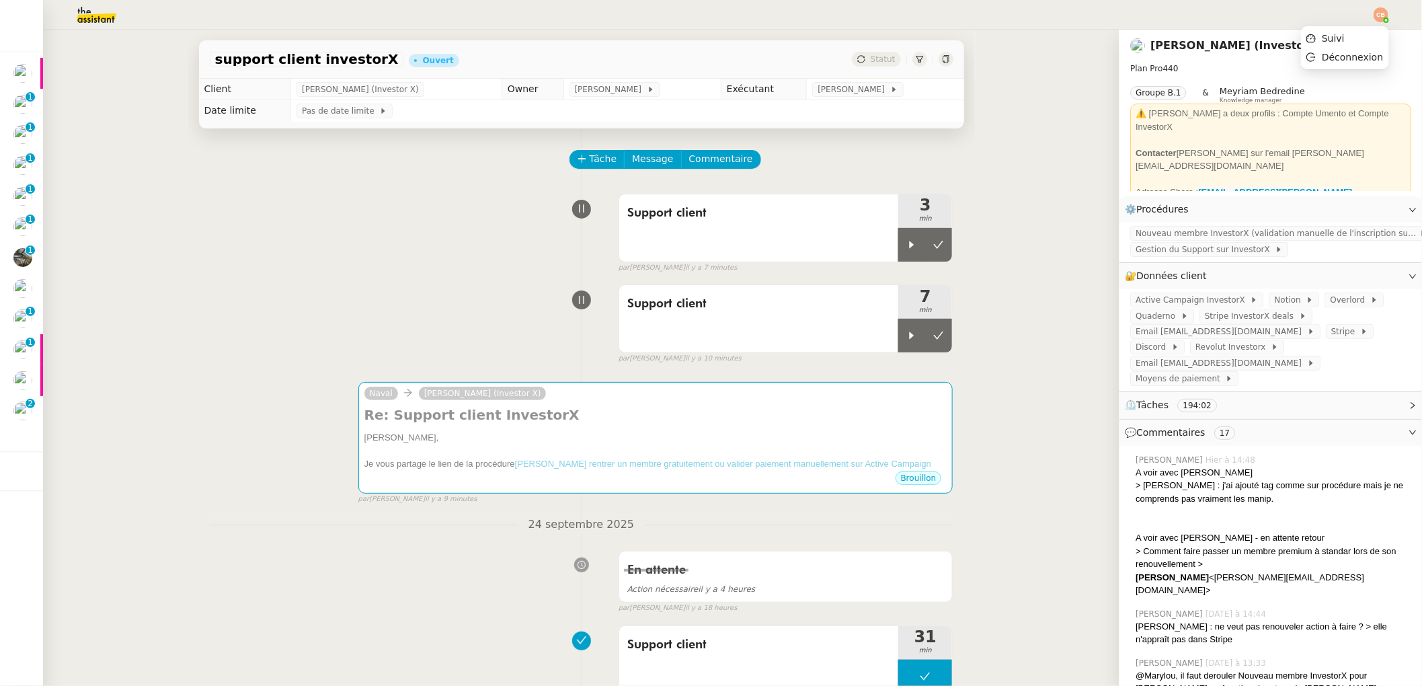
click at [1380, 18] on img at bounding box center [1381, 14] width 15 height 15
click at [1343, 34] on span "Suivi" at bounding box center [1333, 38] width 23 height 11
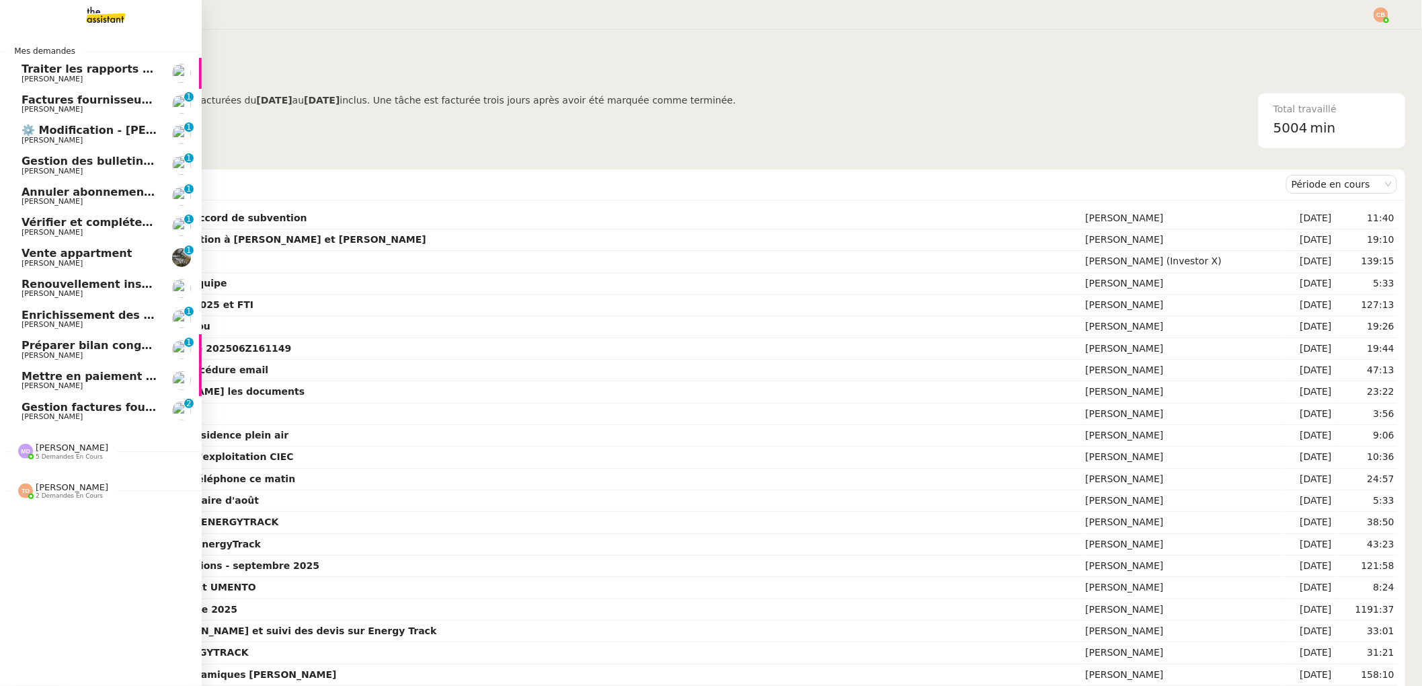
click at [56, 453] on span "5 demandes en cours" at bounding box center [69, 456] width 67 height 7
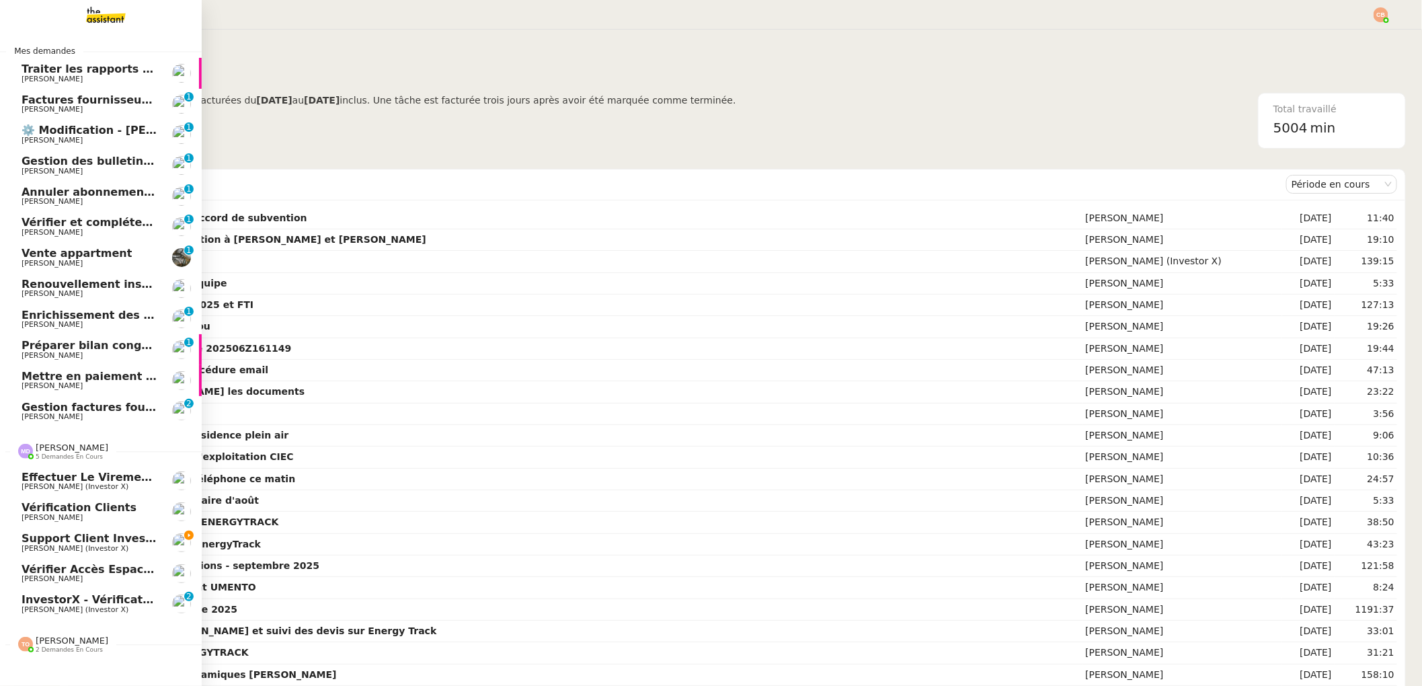
click at [54, 535] on span "support client investorX" at bounding box center [97, 538] width 150 height 13
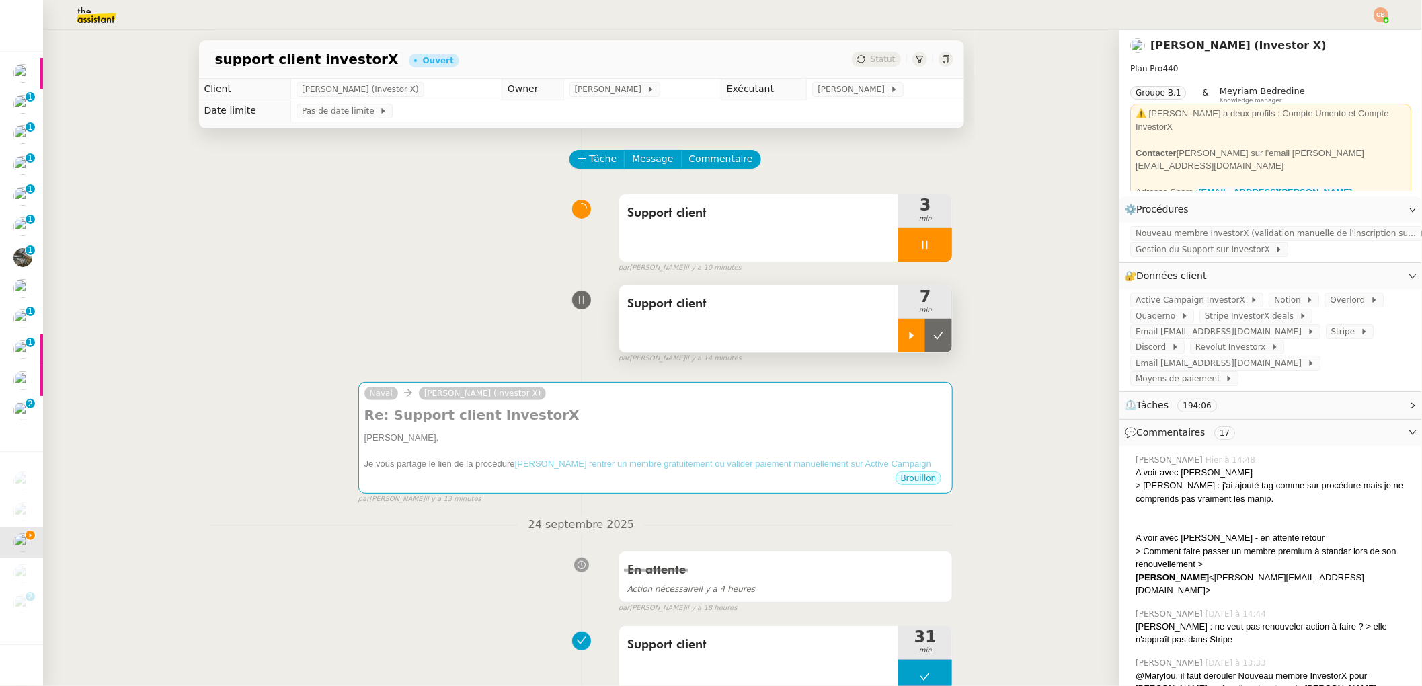
click at [907, 339] on icon at bounding box center [911, 335] width 11 height 11
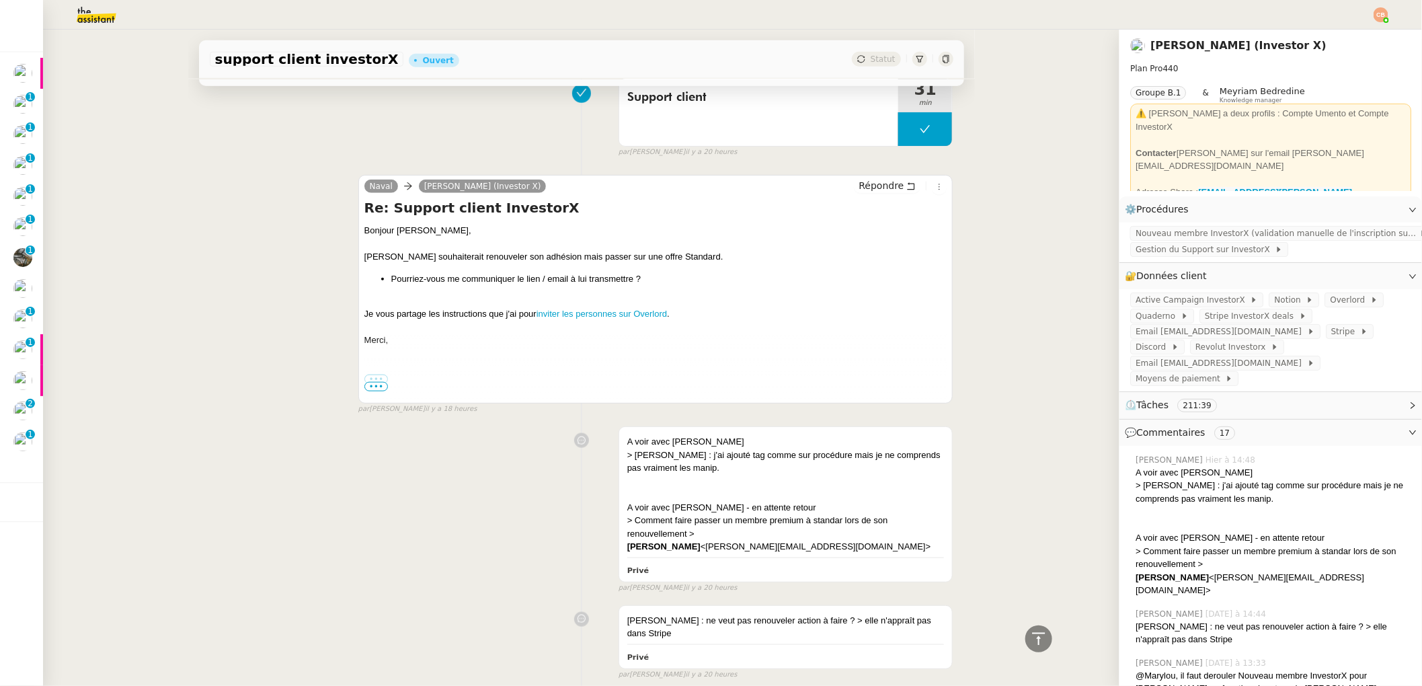
scroll to position [583, 0]
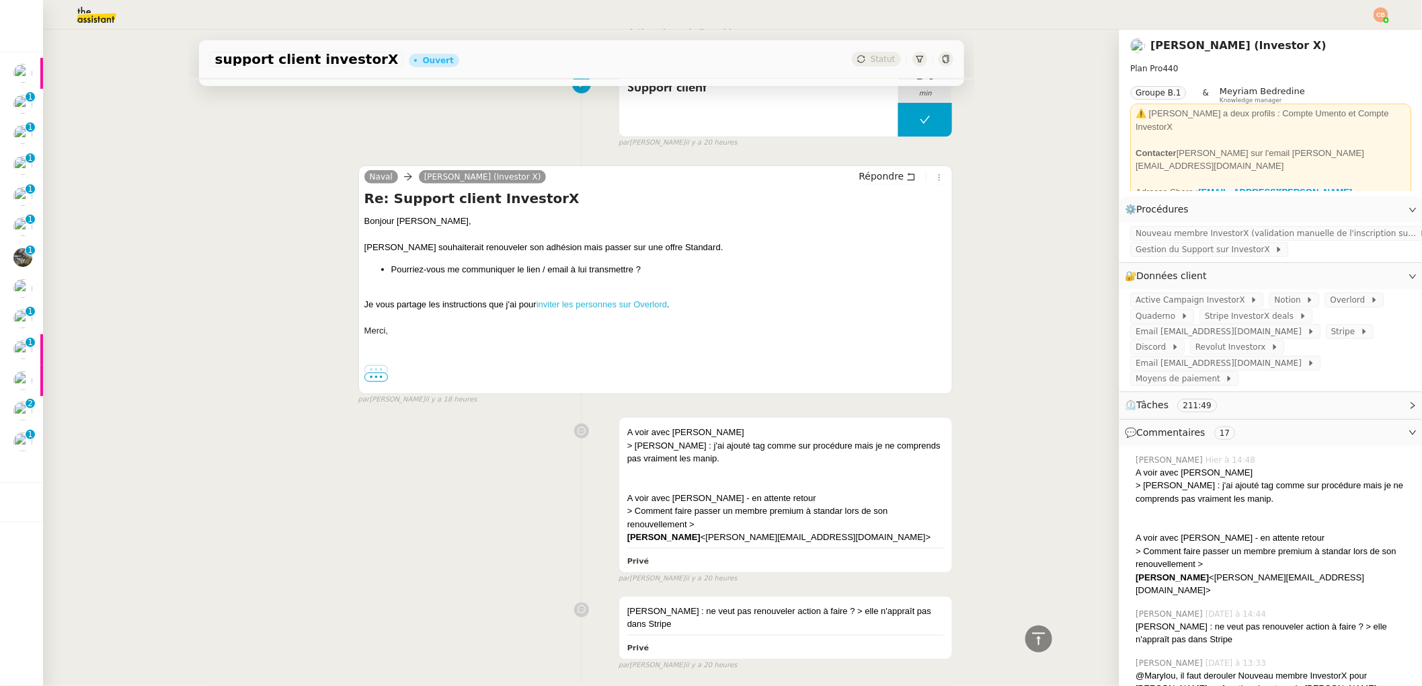
click at [588, 299] on link "inviter les personnes sur Overlord" at bounding box center [602, 304] width 130 height 10
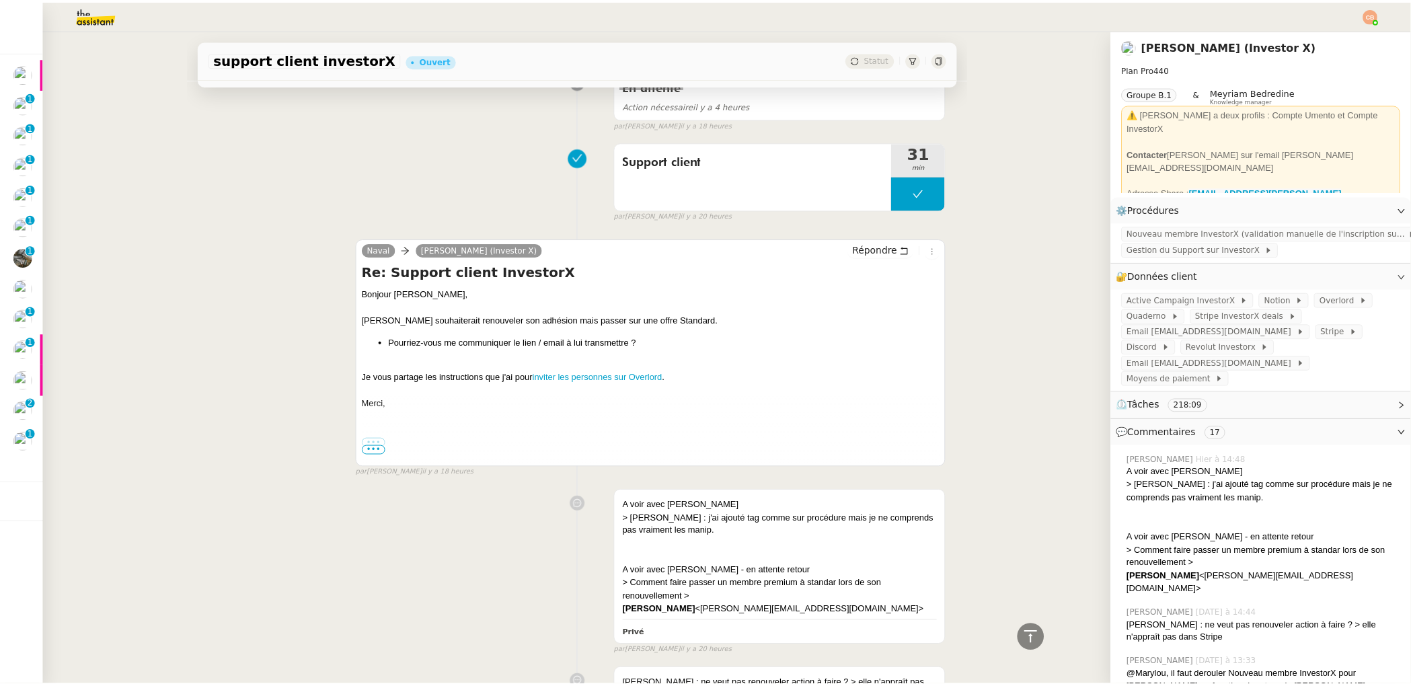
scroll to position [139, 0]
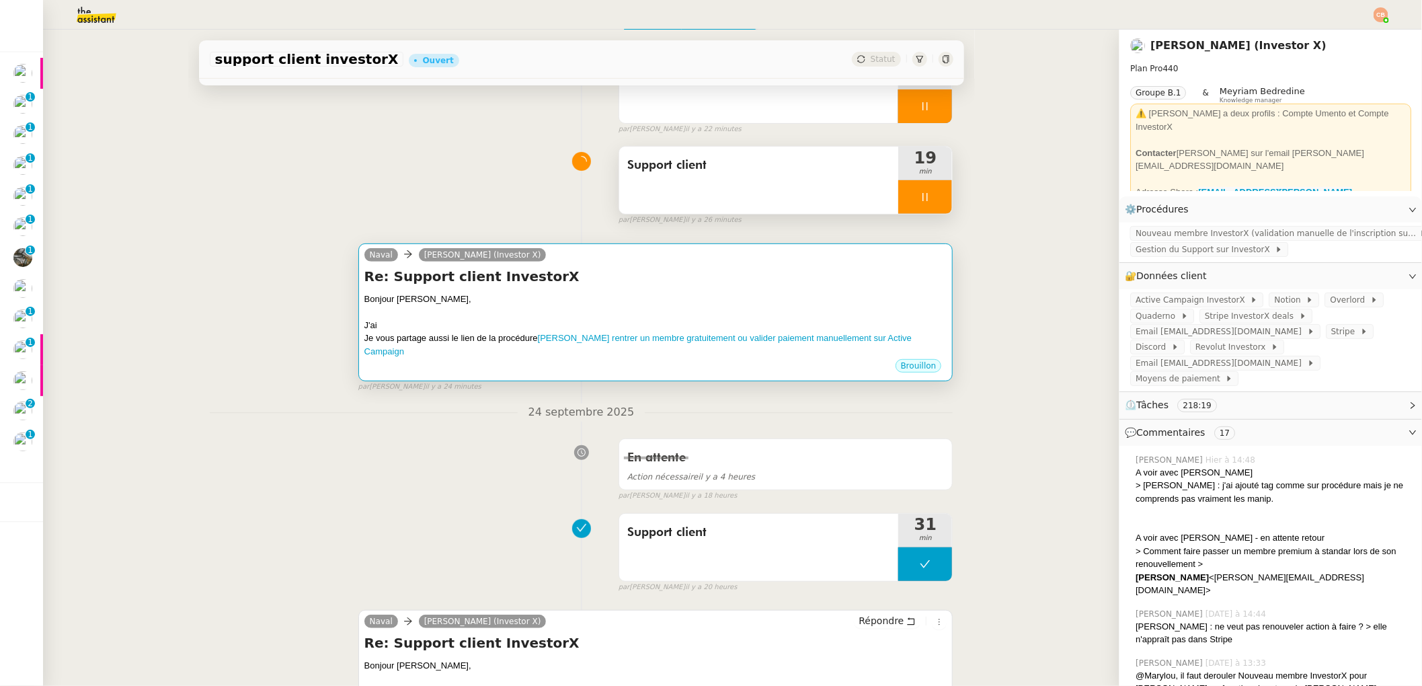
click at [485, 307] on div at bounding box center [655, 311] width 583 height 13
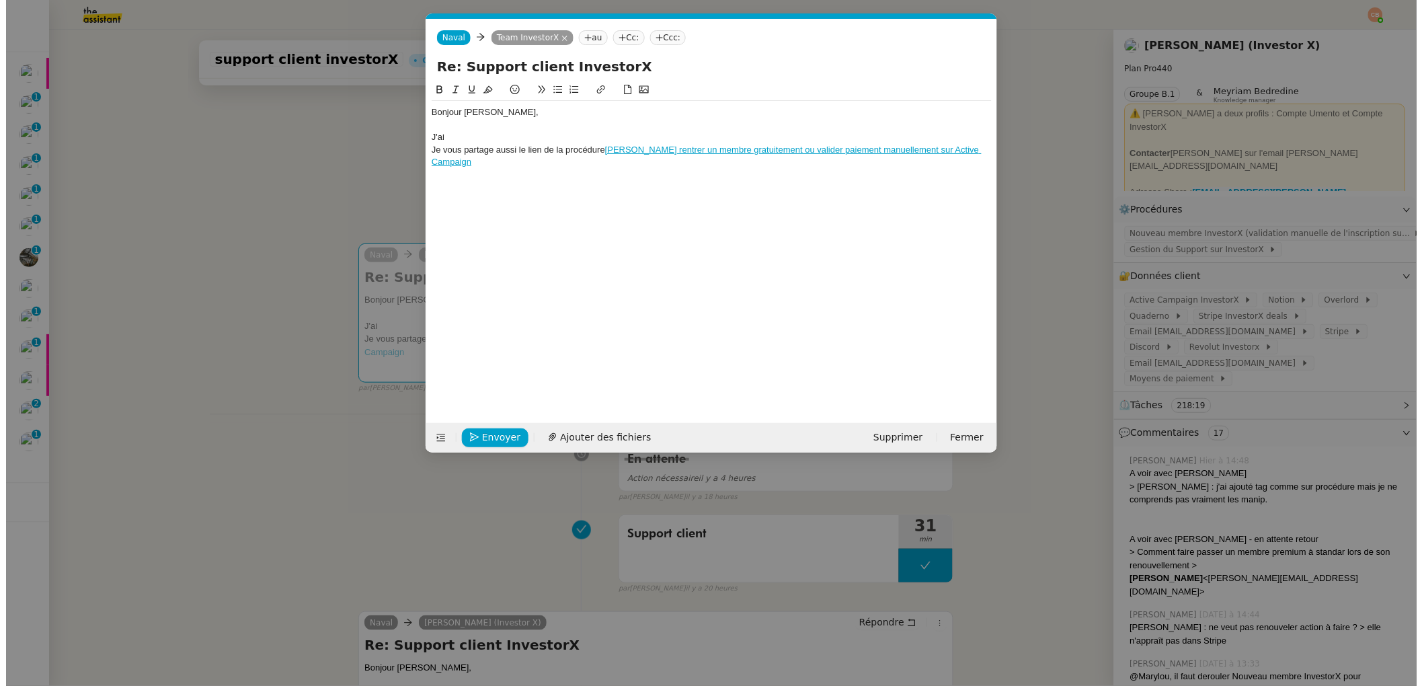
scroll to position [0, 28]
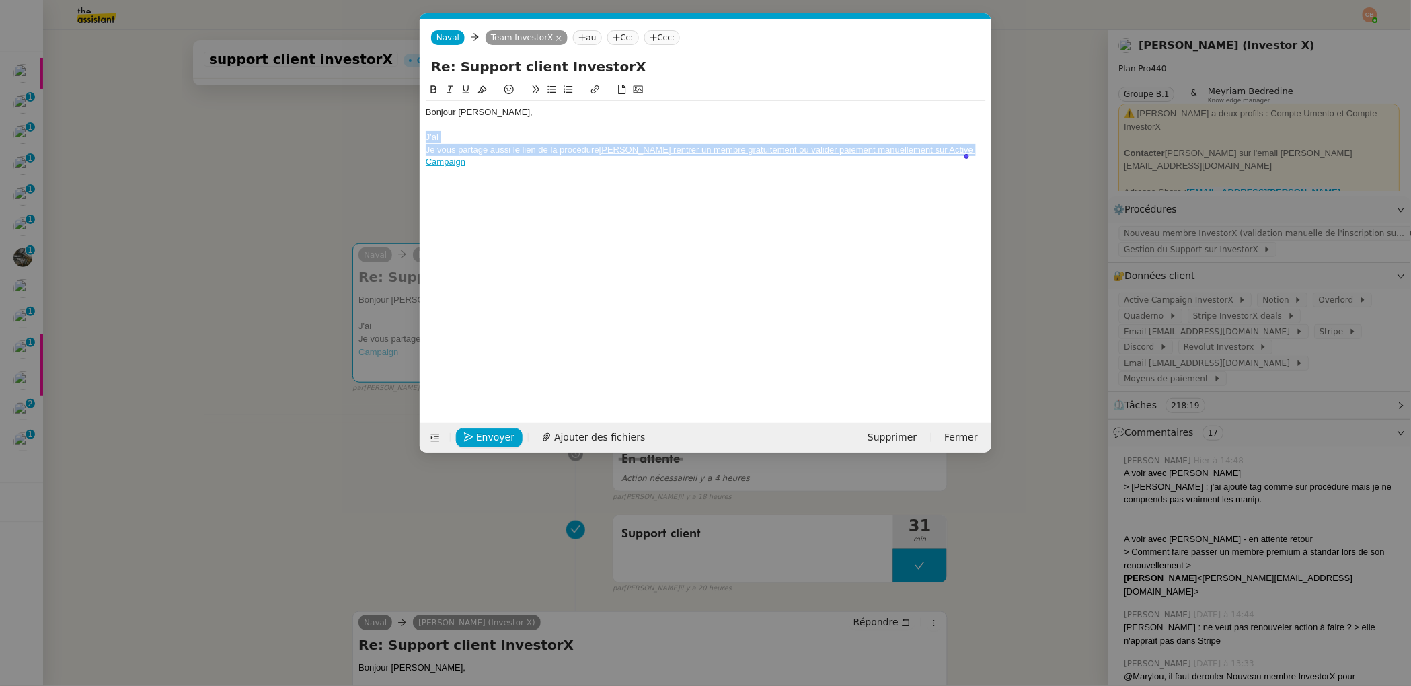
drag, startPoint x: 426, startPoint y: 134, endPoint x: 744, endPoint y: 170, distance: 320.0
click at [744, 170] on div "Bonjour [PERSON_NAME], J'ai Je vous partage aussi le lien de la procédure Faire…" at bounding box center [706, 242] width 560 height 320
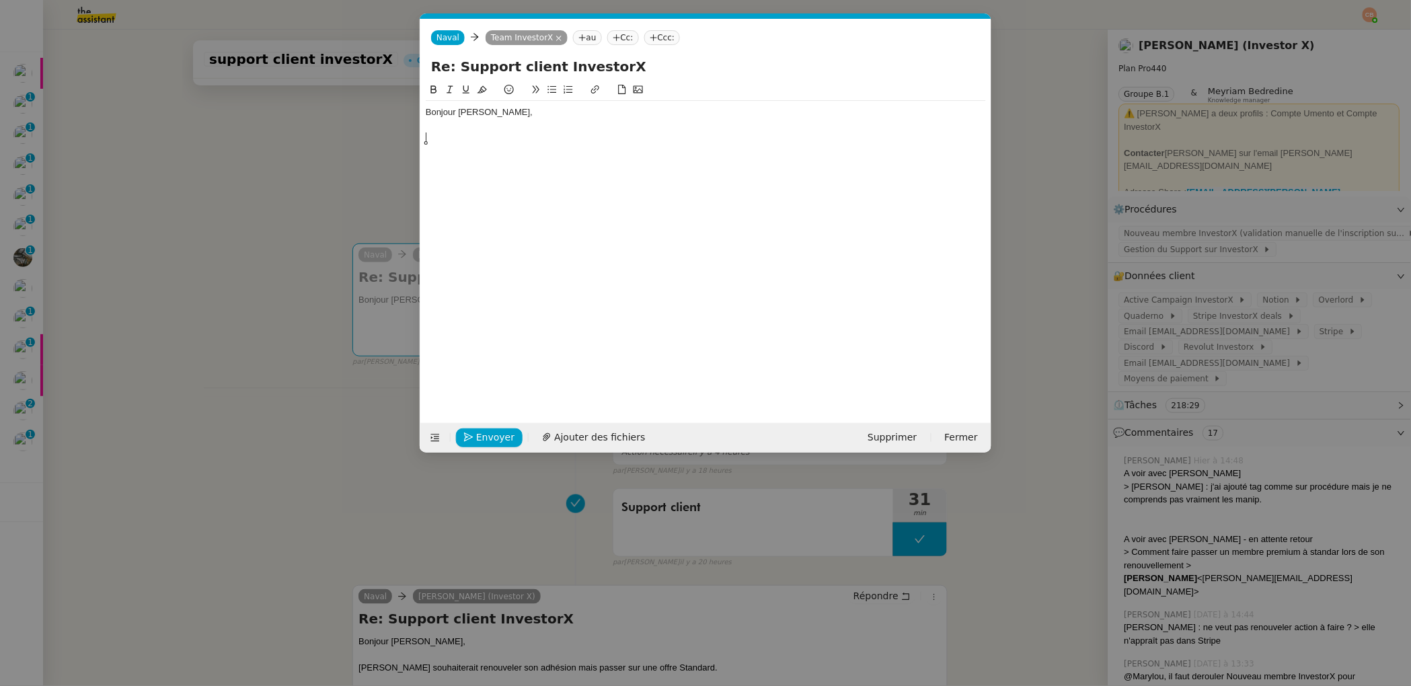
click at [230, 196] on nz-modal-container "Service Renouvellement FTI aucun abonnement actif sur Stripe dernière chance me…" at bounding box center [705, 343] width 1411 height 686
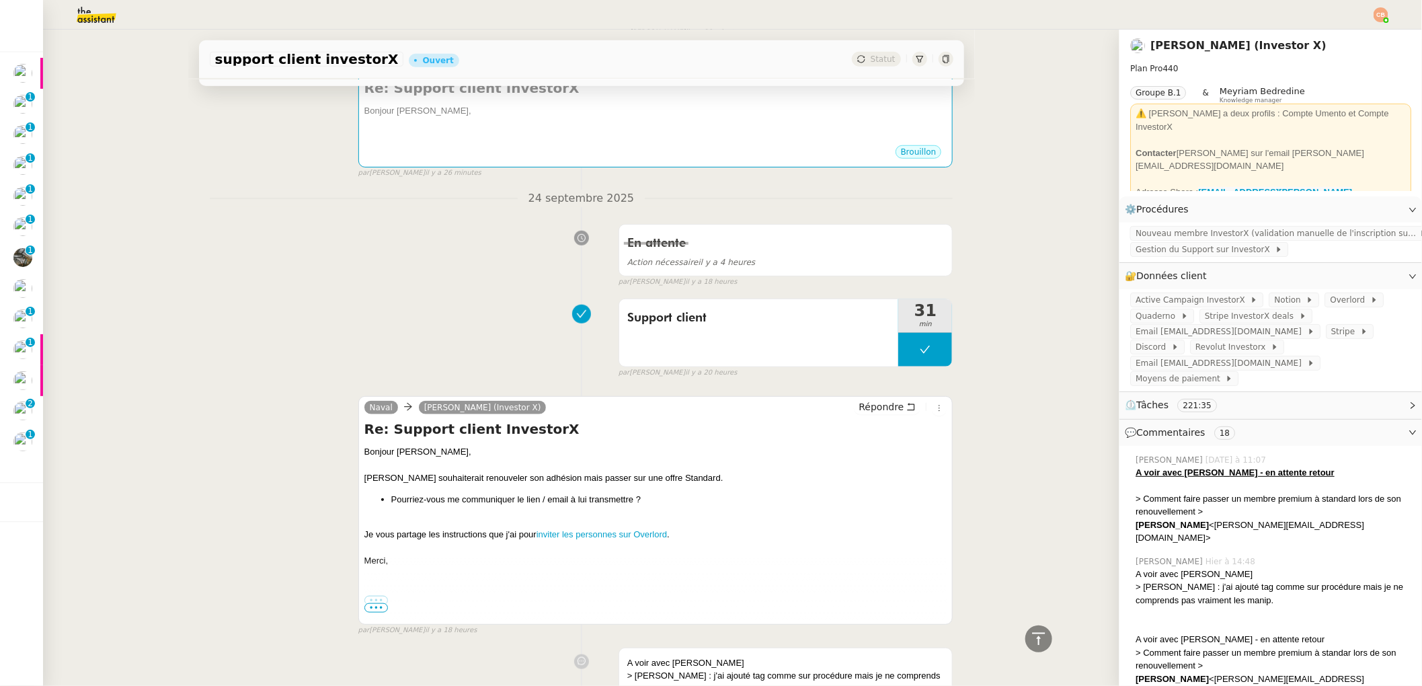
scroll to position [0, 0]
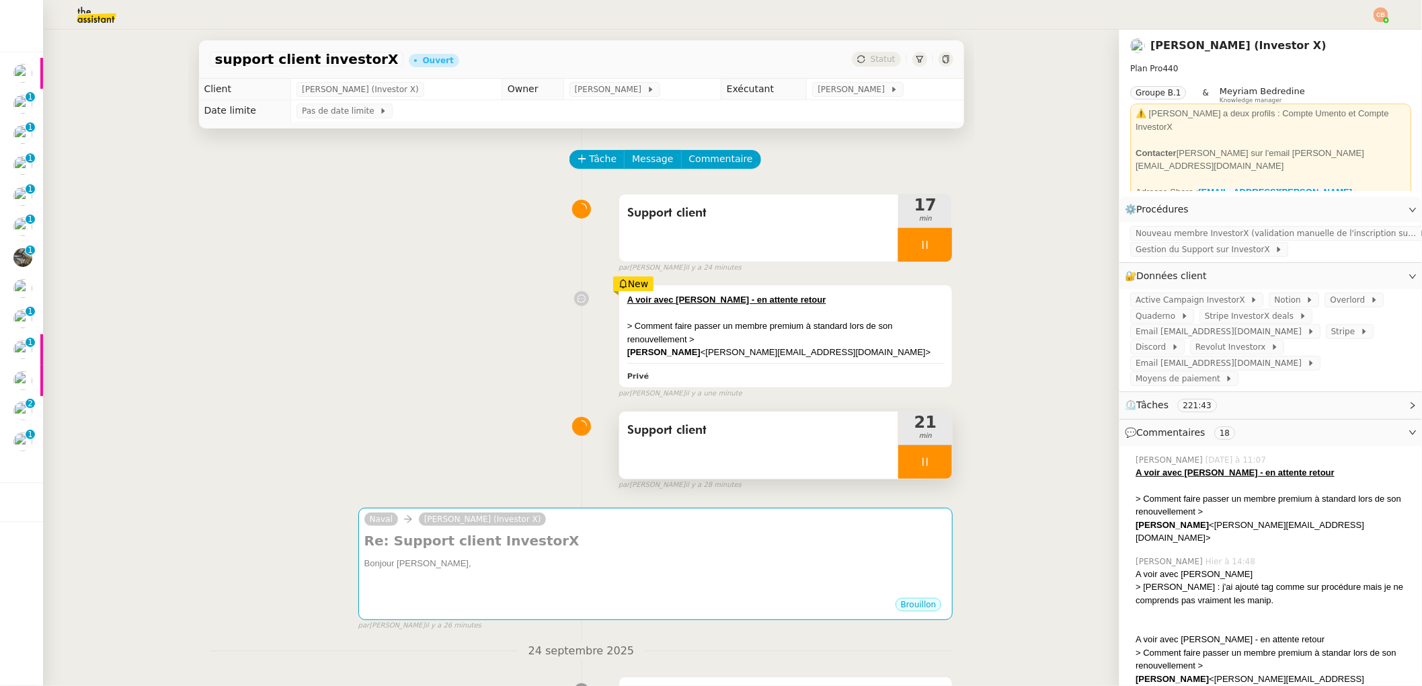
click at [921, 471] on div at bounding box center [925, 462] width 54 height 34
click at [925, 471] on button at bounding box center [938, 462] width 27 height 34
click at [275, 383] on div "A voir avec [PERSON_NAME] - en attente retour > Comment faire passer un membre …" at bounding box center [582, 338] width 744 height 120
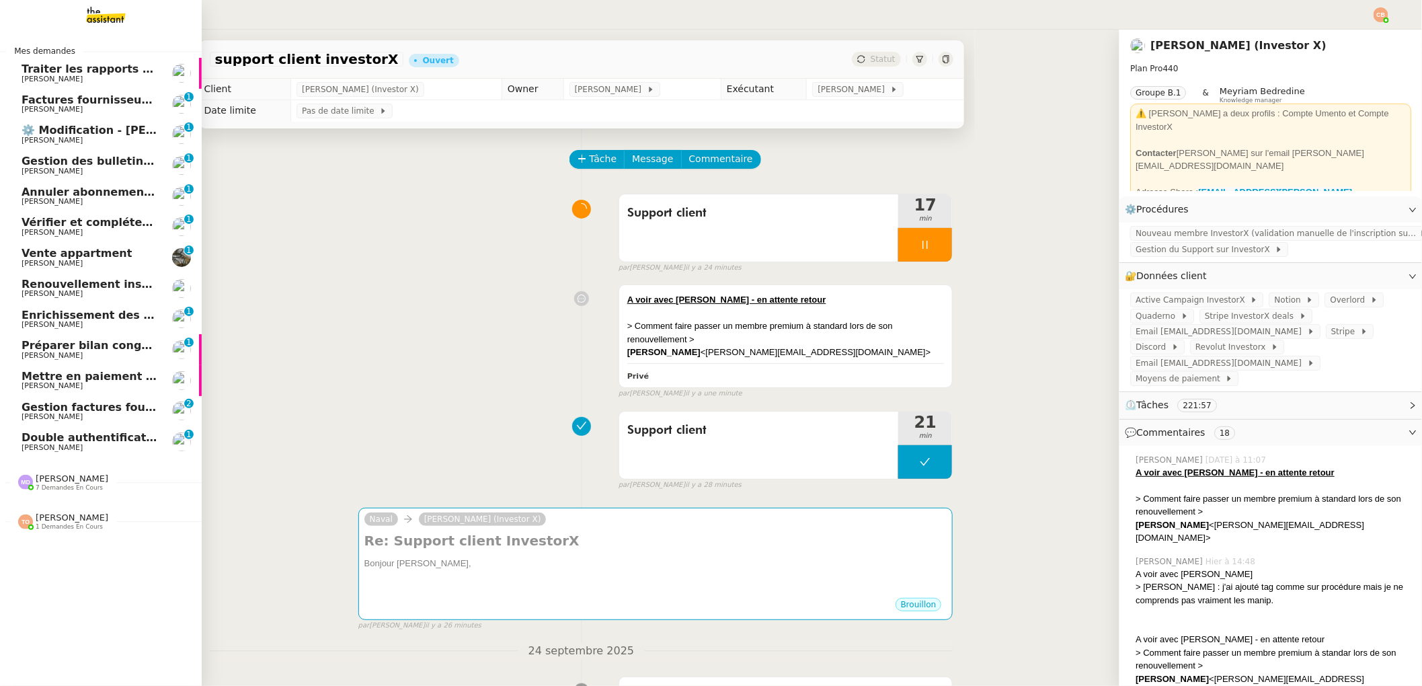
click at [52, 419] on span "[PERSON_NAME]" at bounding box center [52, 416] width 61 height 9
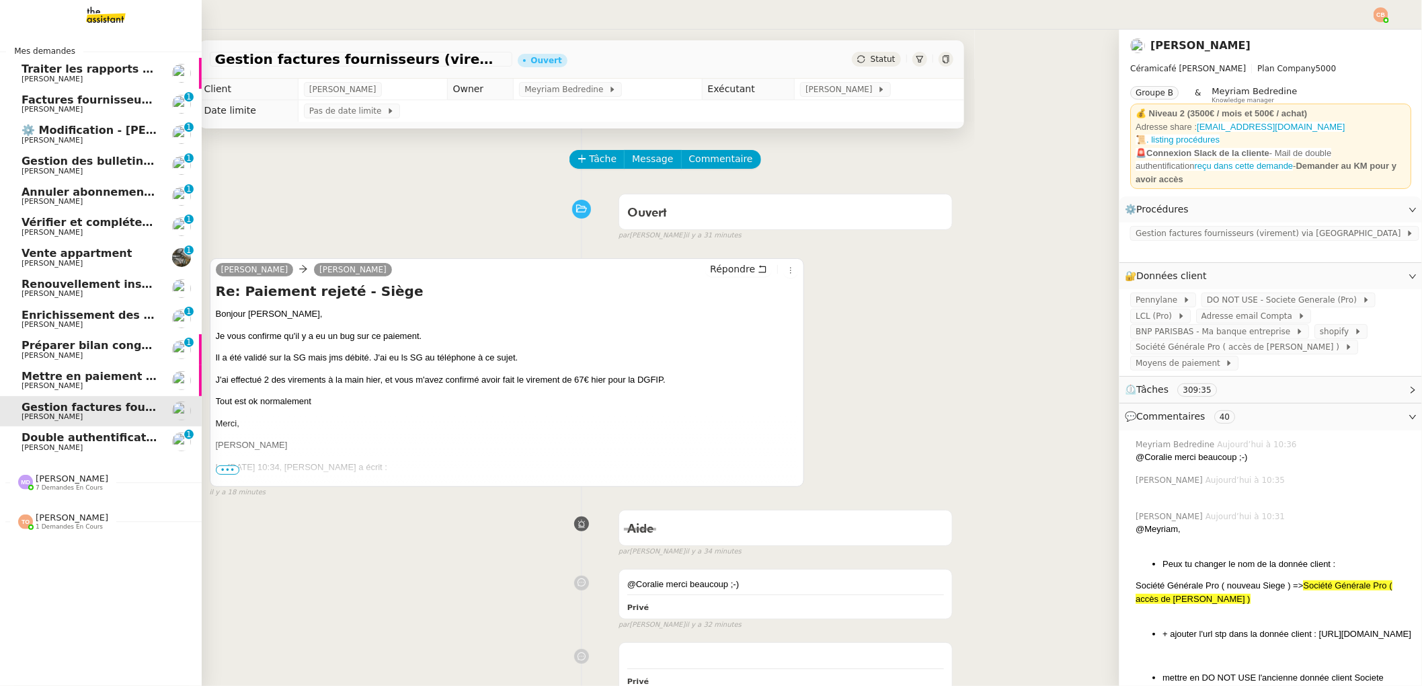
click at [53, 441] on span "Double authentification SG" at bounding box center [104, 437] width 164 height 13
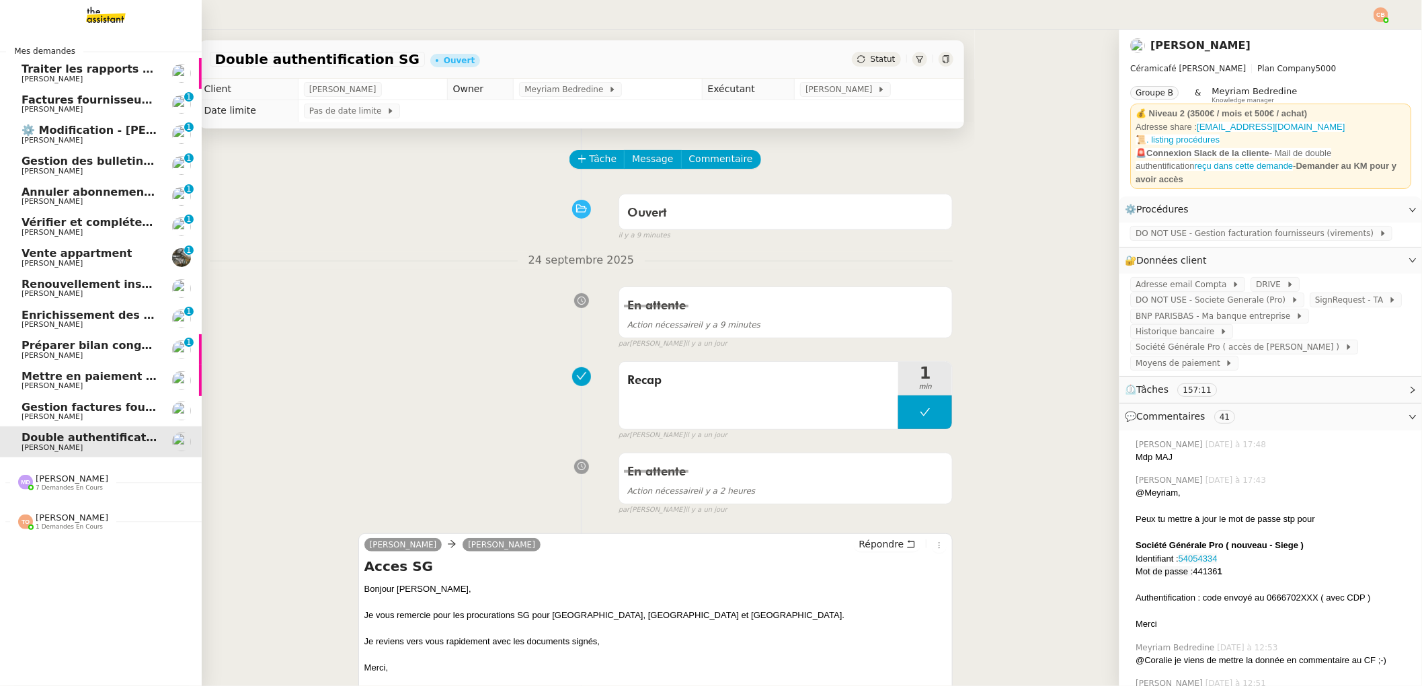
click at [52, 160] on span "Gestion des bulletins de paie - septembre 2025" at bounding box center [166, 161] width 288 height 13
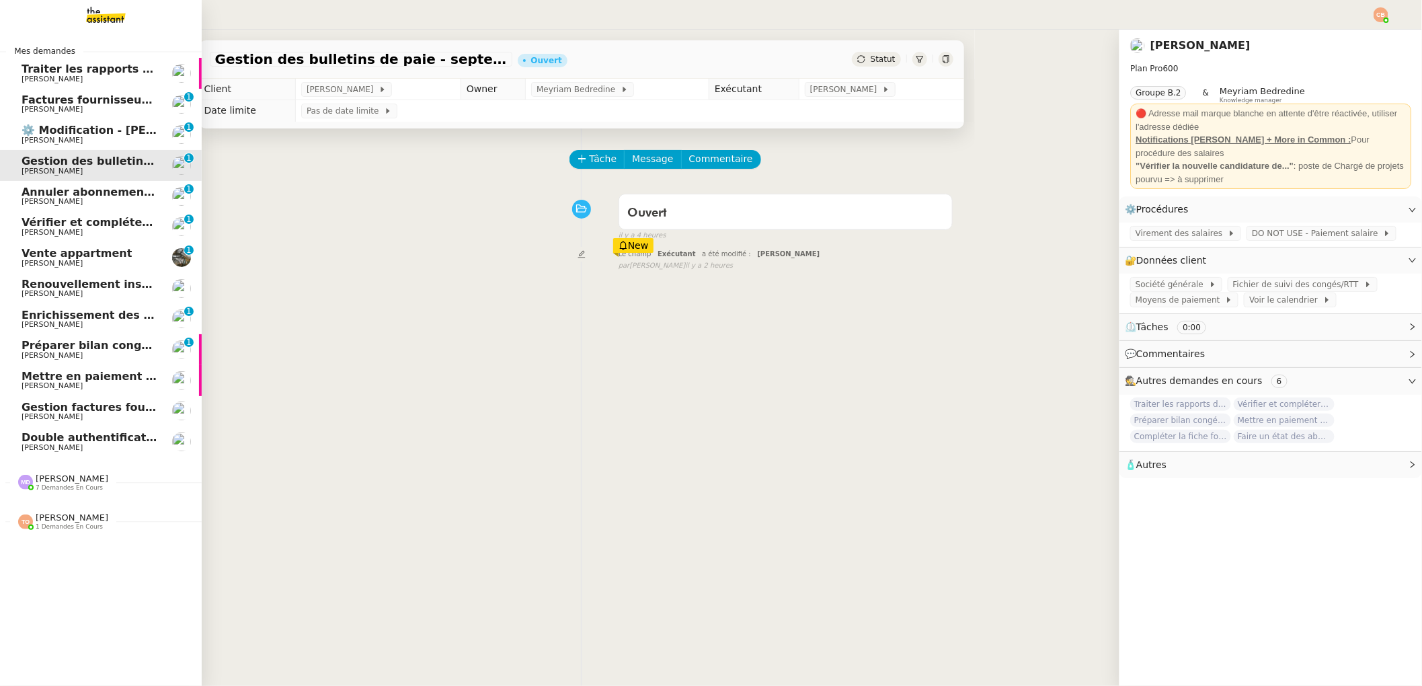
click at [59, 221] on span "Vérifier et compléter les feuilles de temps" at bounding box center [149, 222] width 255 height 13
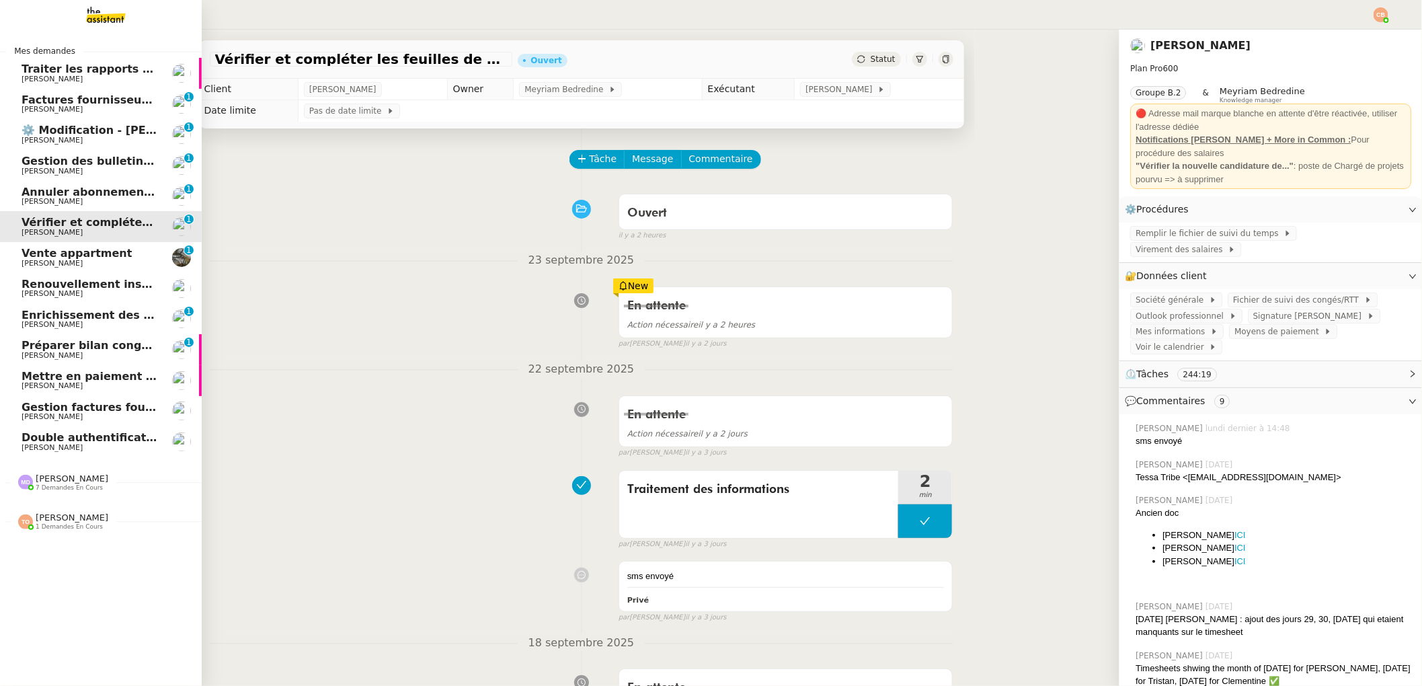
click at [58, 346] on span "Préparer bilan congés équipe" at bounding box center [111, 345] width 179 height 13
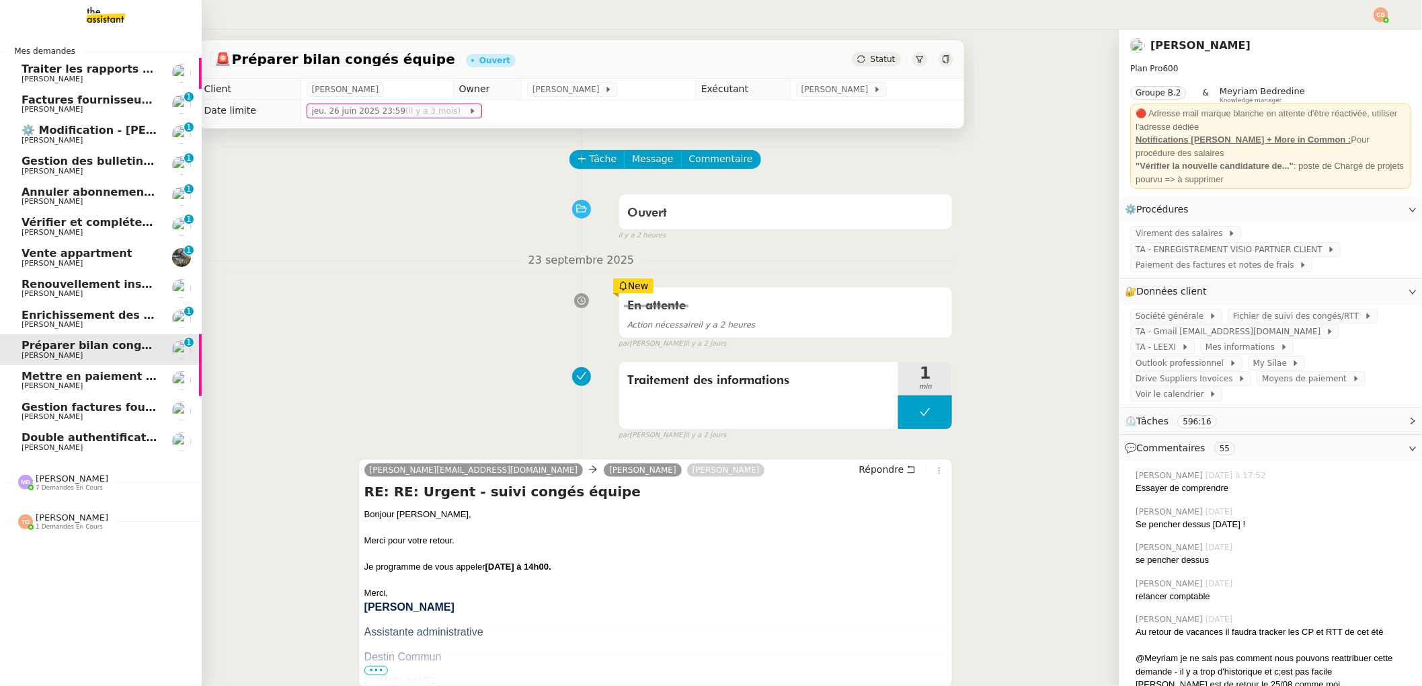
click at [56, 375] on span "Mettre en paiement deux factures" at bounding box center [126, 376] width 208 height 13
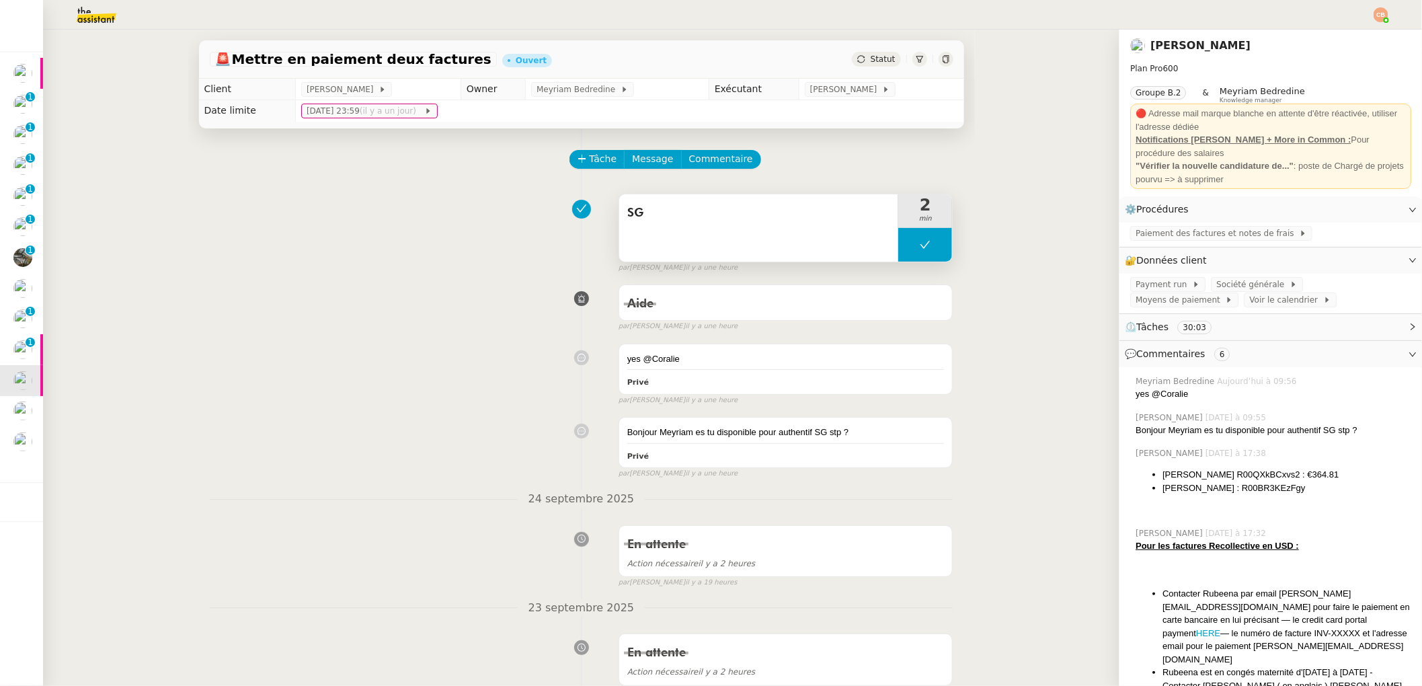
click at [898, 245] on button at bounding box center [925, 245] width 54 height 34
drag, startPoint x: 887, startPoint y: 245, endPoint x: 523, endPoint y: 196, distance: 367.6
click at [875, 243] on div "SG 2 min" at bounding box center [786, 228] width 335 height 69
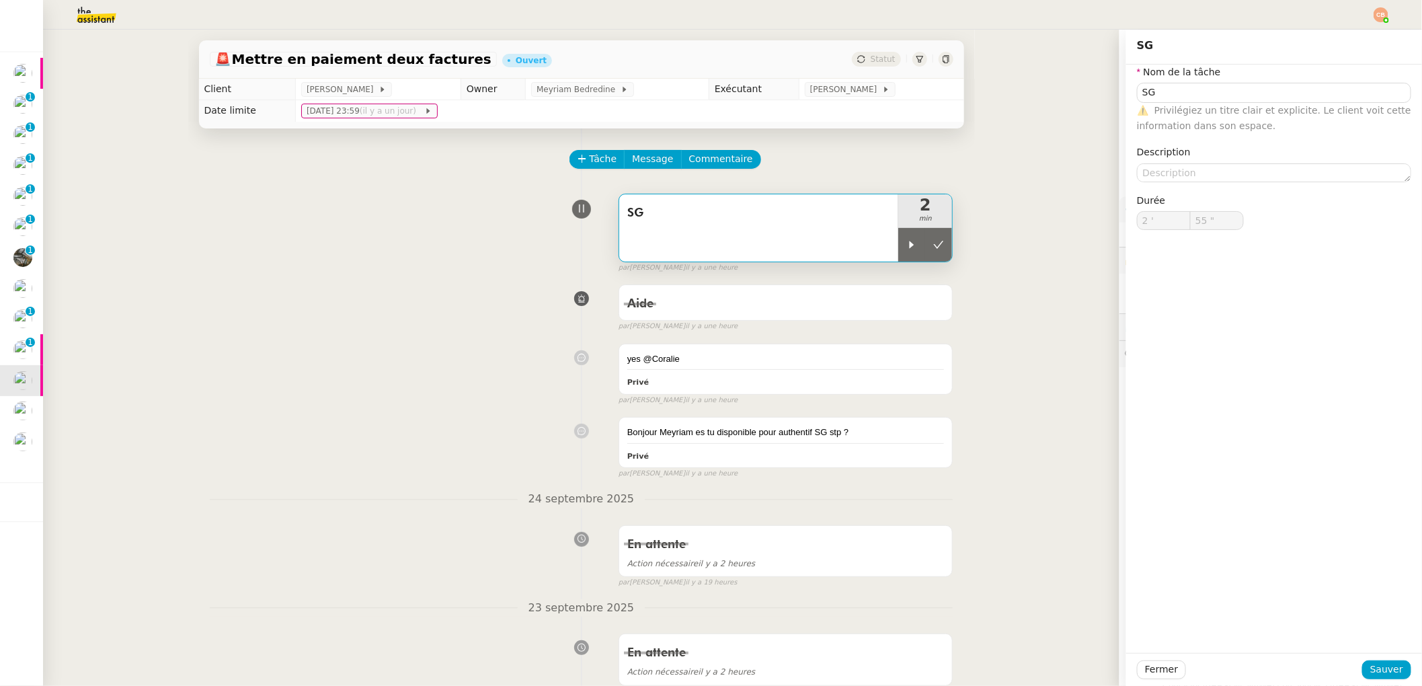
click at [416, 285] on div "Aide false par [PERSON_NAME] il y a une heure" at bounding box center [582, 305] width 744 height 54
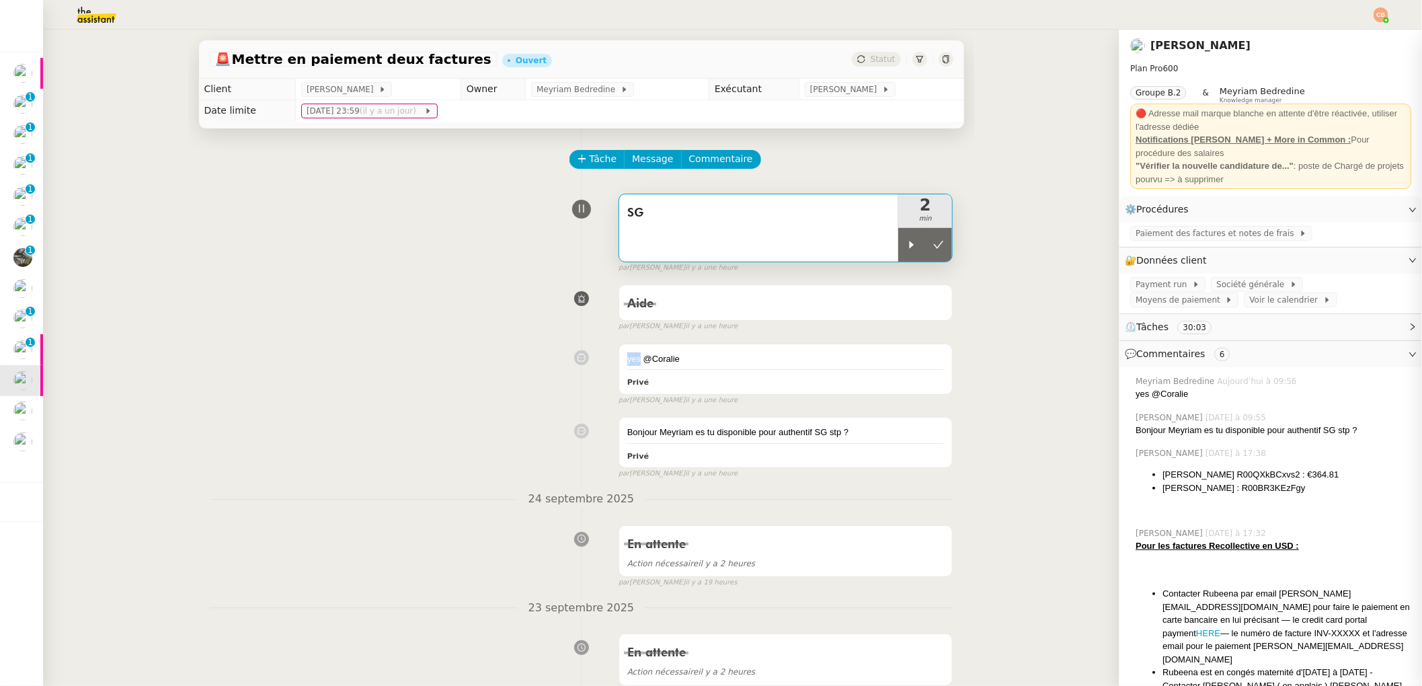
click at [416, 285] on div "Aide false par [PERSON_NAME] il y a une heure" at bounding box center [582, 305] width 744 height 54
click at [898, 250] on div at bounding box center [911, 245] width 27 height 34
click at [1217, 288] on span "Société générale" at bounding box center [1252, 284] width 73 height 13
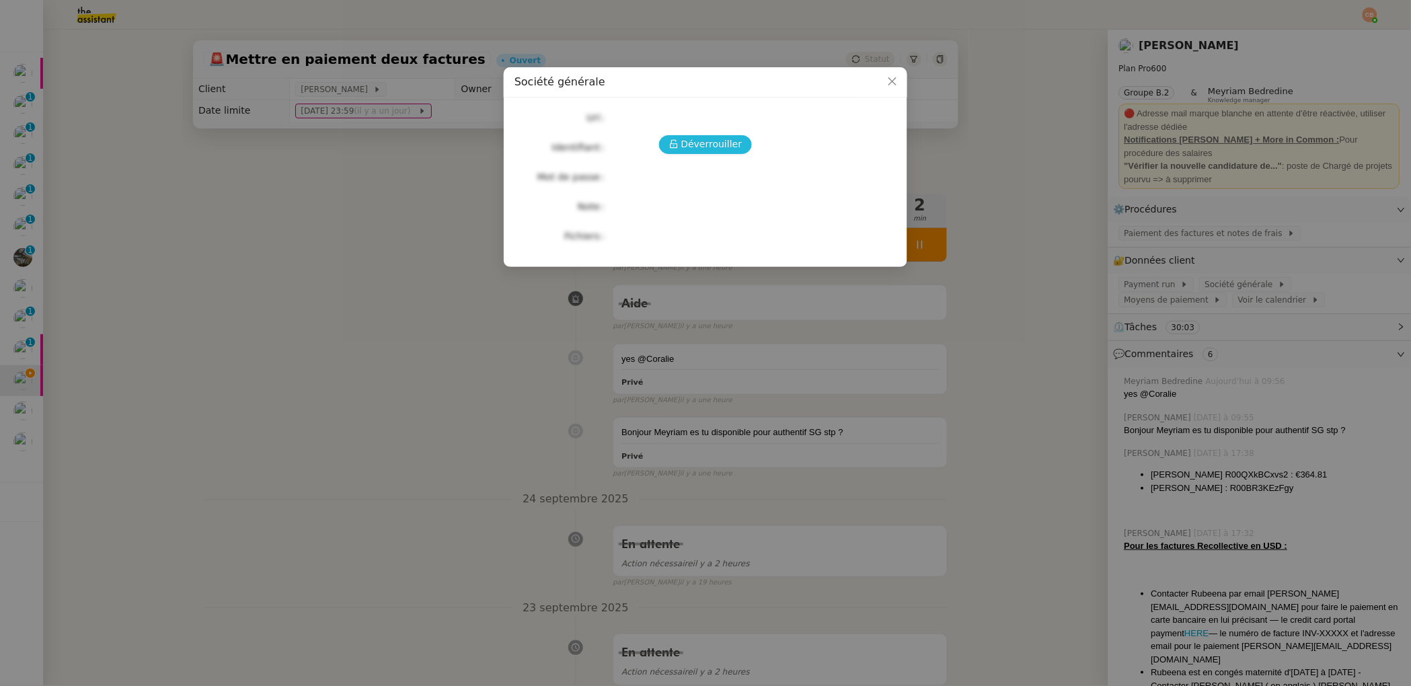
click at [726, 143] on span "Déverrouiller" at bounding box center [711, 143] width 61 height 15
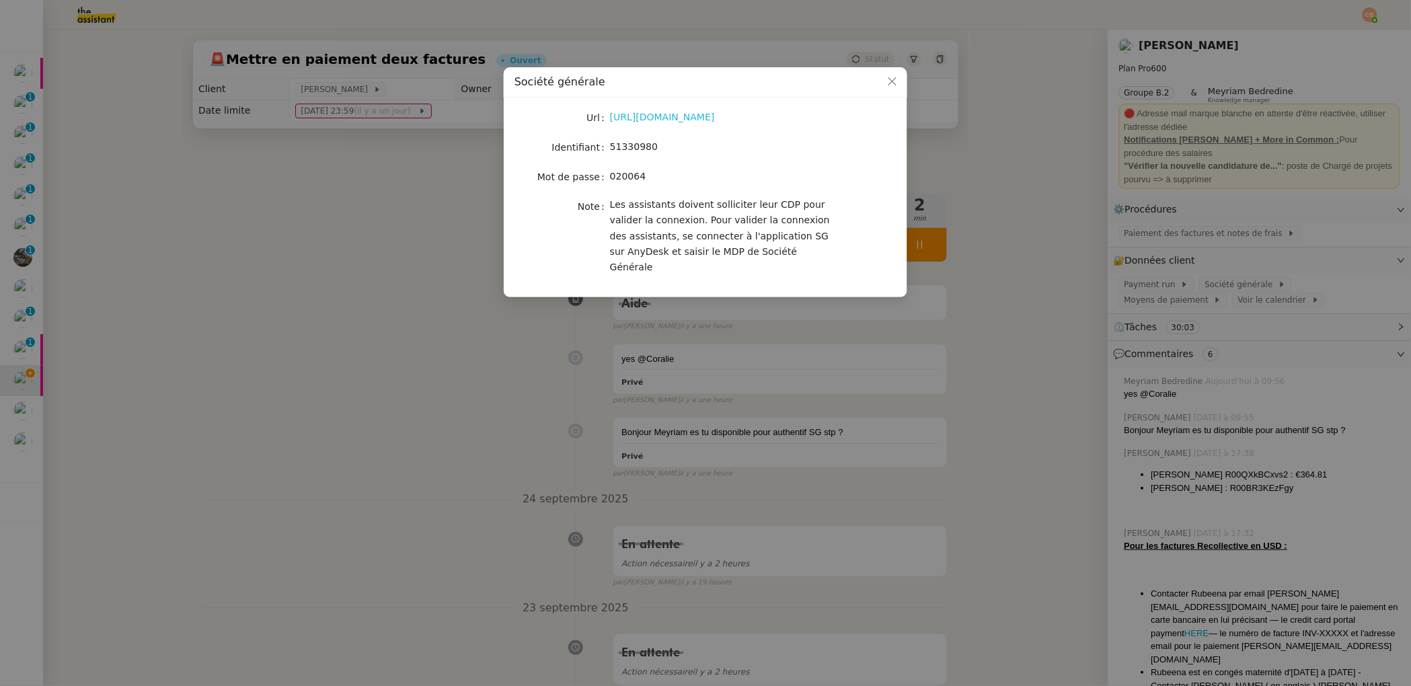
click at [694, 119] on link "[URL][DOMAIN_NAME]" at bounding box center [662, 117] width 105 height 11
drag, startPoint x: 610, startPoint y: 149, endPoint x: 684, endPoint y: 148, distance: 73.3
click at [684, 148] on div "51330980" at bounding box center [721, 146] width 223 height 15
copy span "51330980"
click at [294, 245] on nz-modal-container "Société générale Url [URL][DOMAIN_NAME] Identifiant 51330980 Mot de passe [SECU…" at bounding box center [705, 343] width 1411 height 686
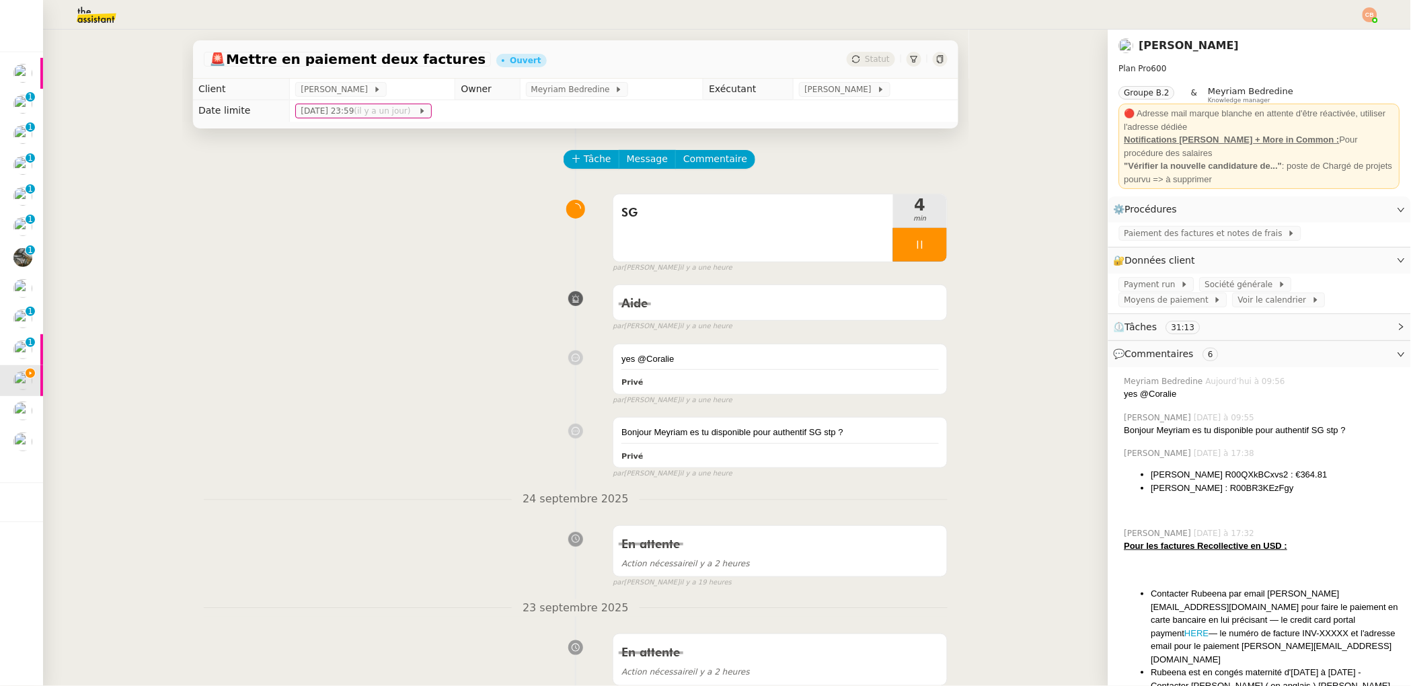
click at [294, 245] on nz-modal-container "Société générale Url [URL][DOMAIN_NAME] Identifiant 51330980 Mot de passe [SECU…" at bounding box center [705, 343] width 1411 height 686
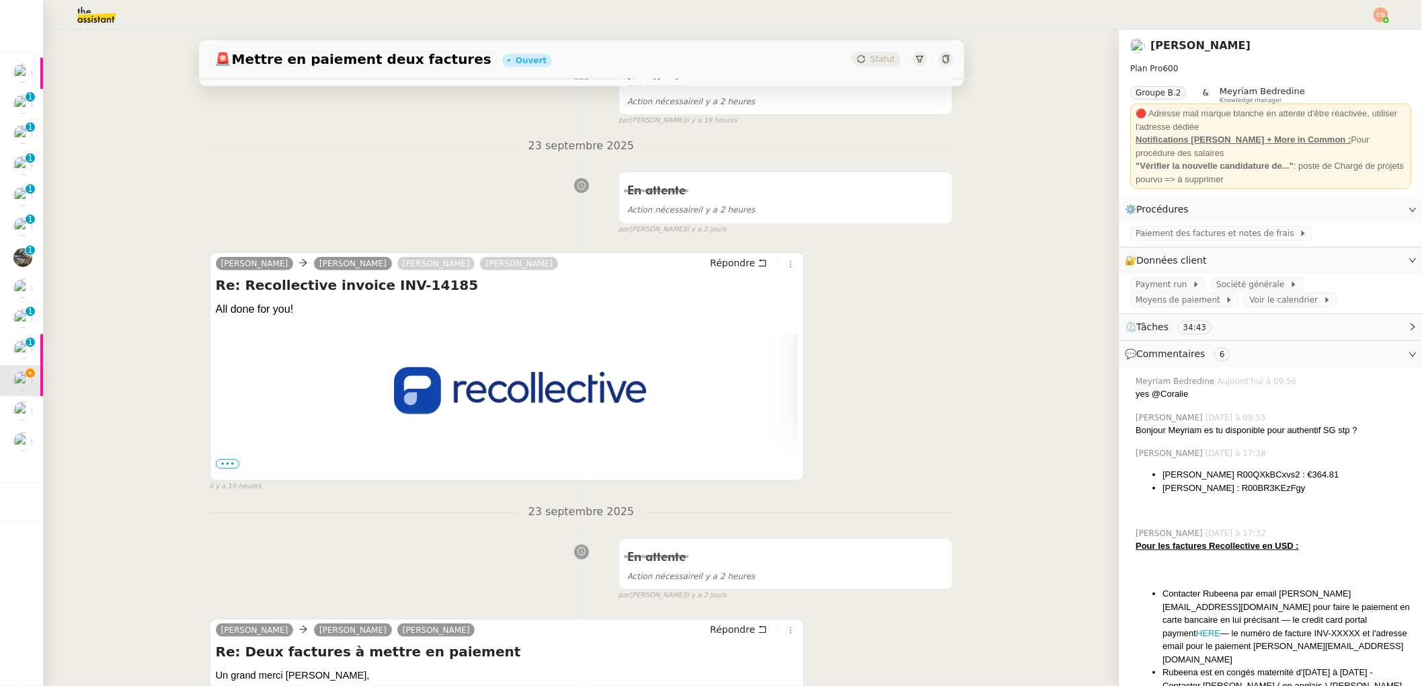
scroll to position [464, 0]
click at [227, 462] on span "•••" at bounding box center [228, 461] width 24 height 9
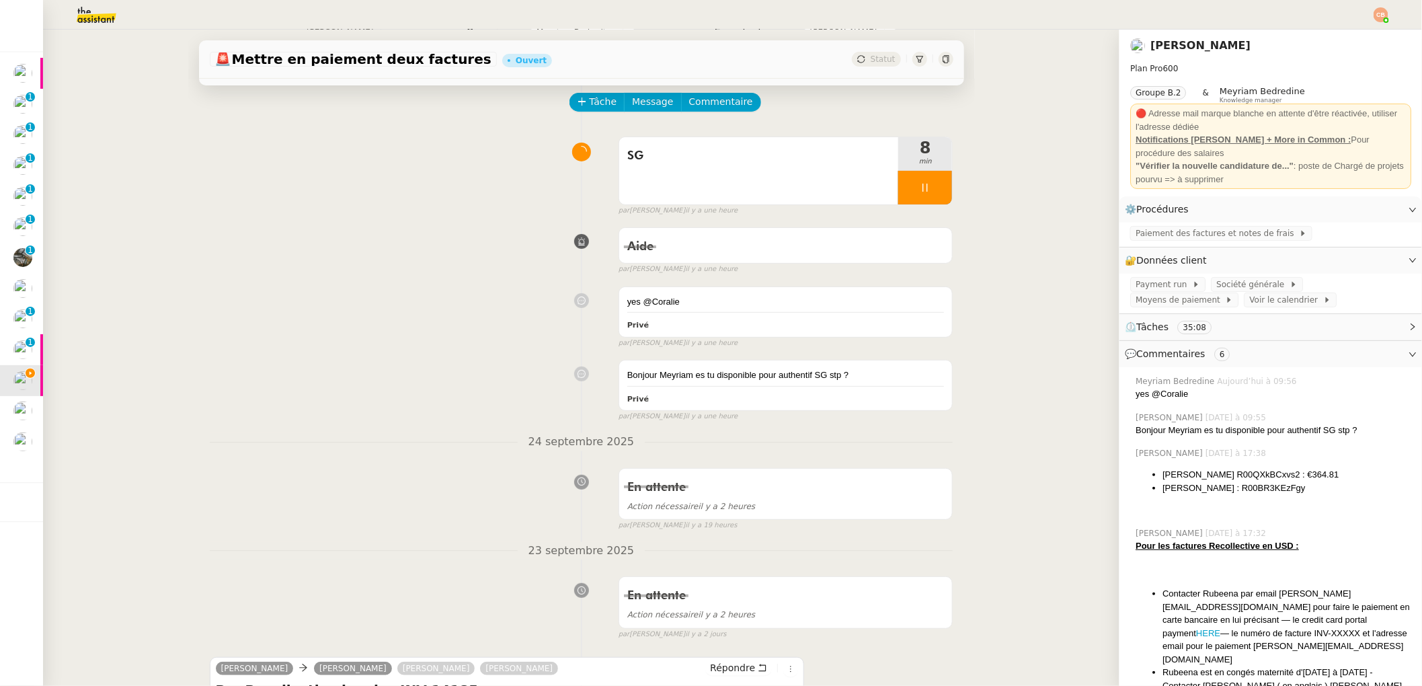
scroll to position [0, 0]
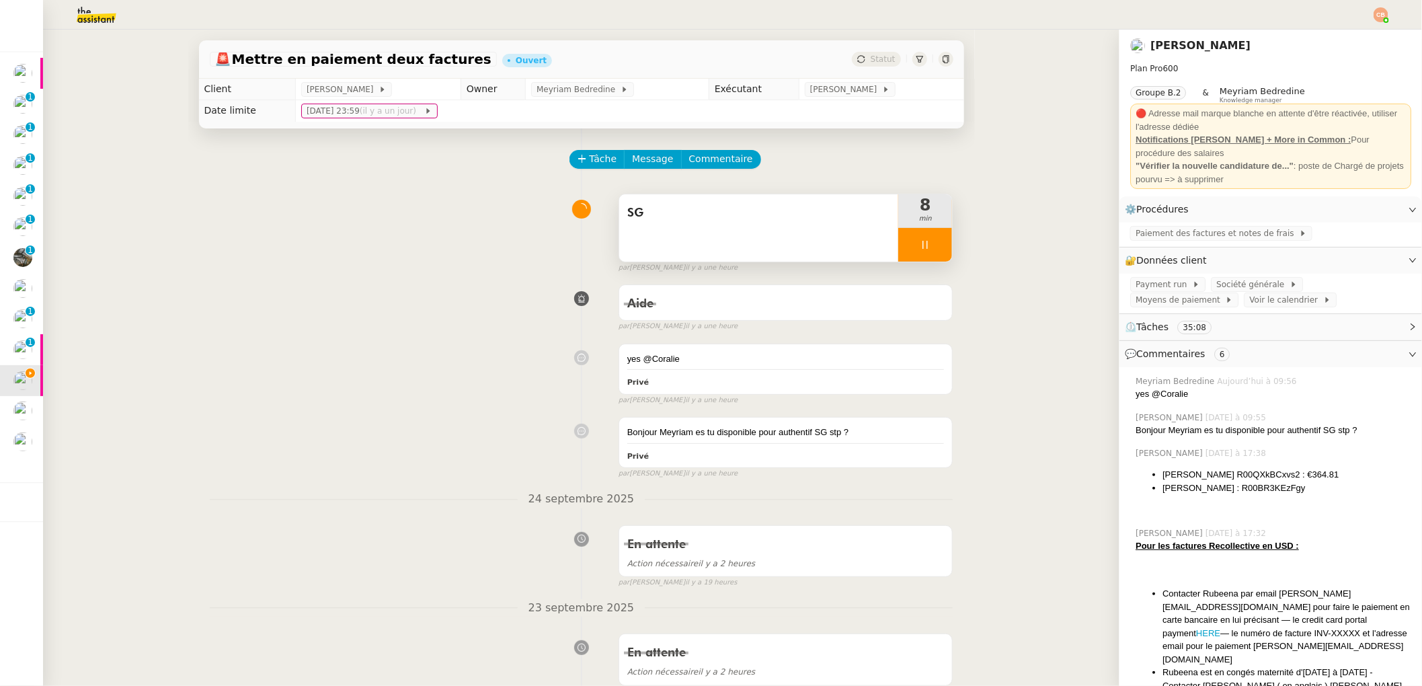
click at [900, 253] on div at bounding box center [925, 245] width 54 height 34
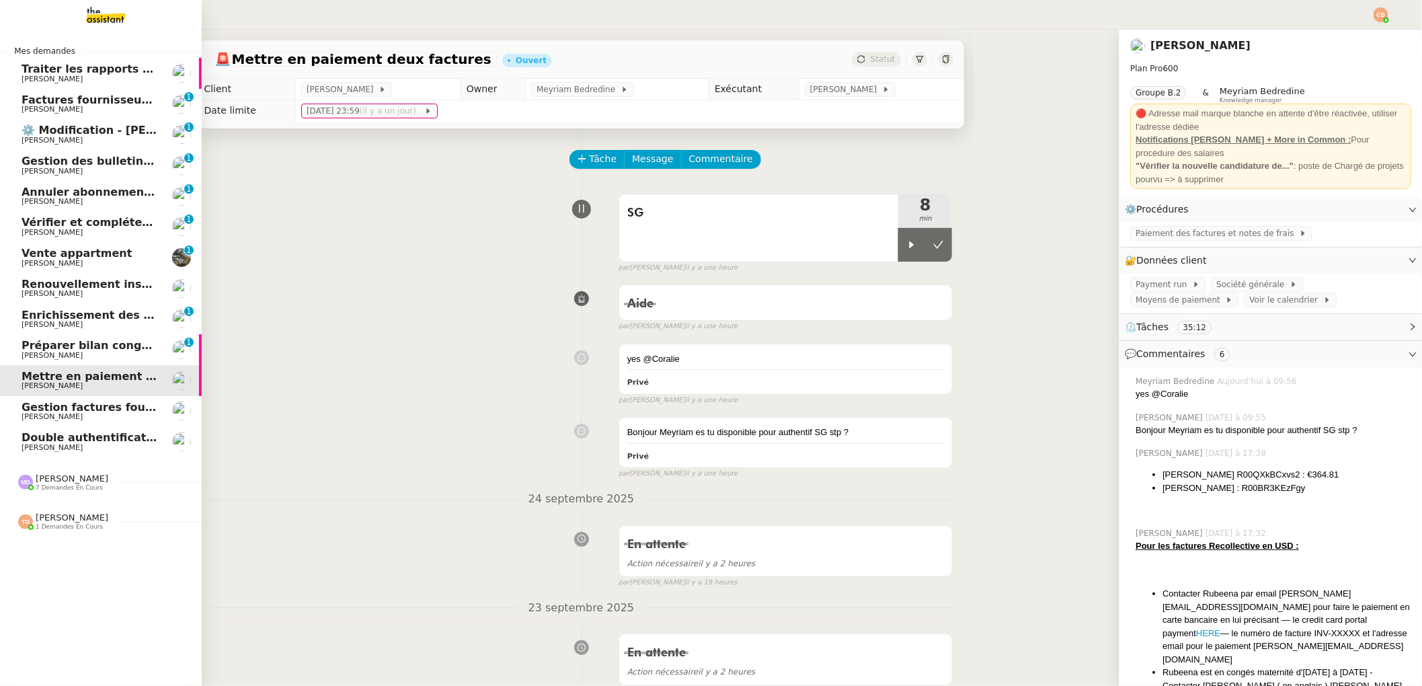
click at [34, 79] on span "[PERSON_NAME]" at bounding box center [52, 79] width 61 height 9
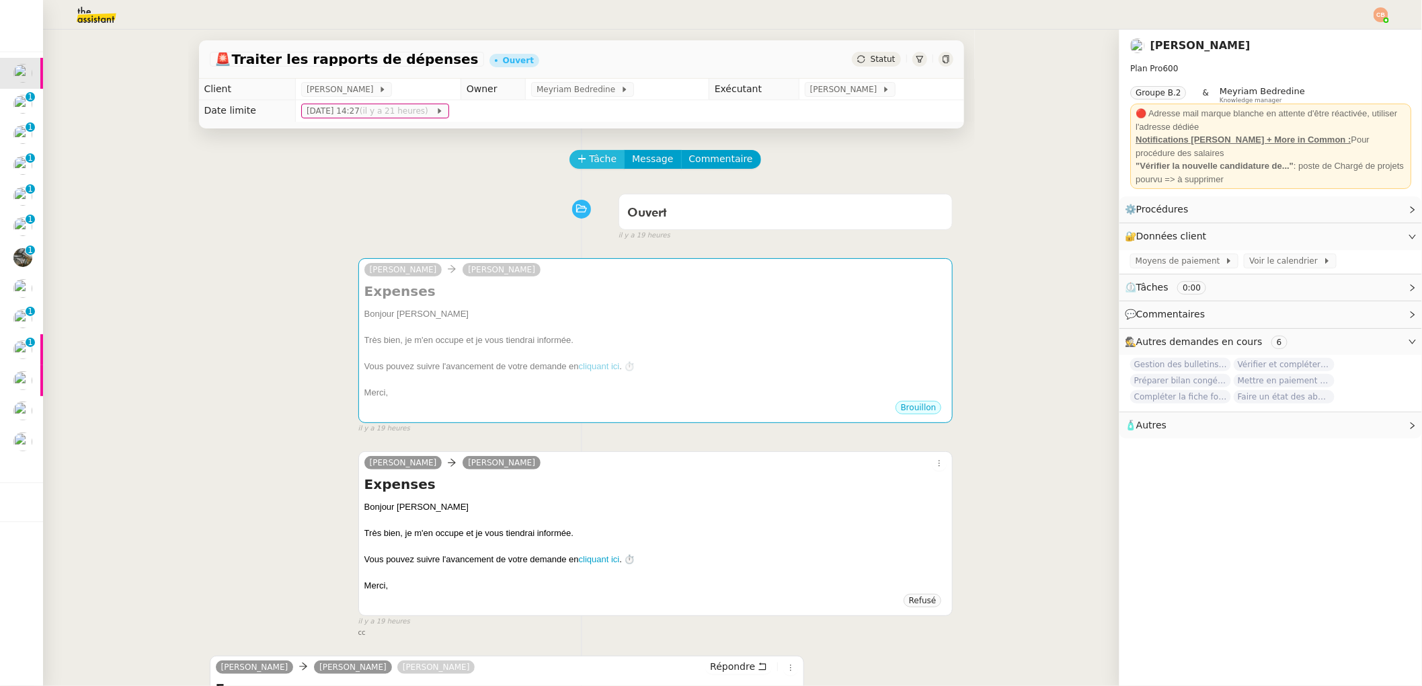
click at [590, 158] on span "Tâche" at bounding box center [604, 158] width 28 height 15
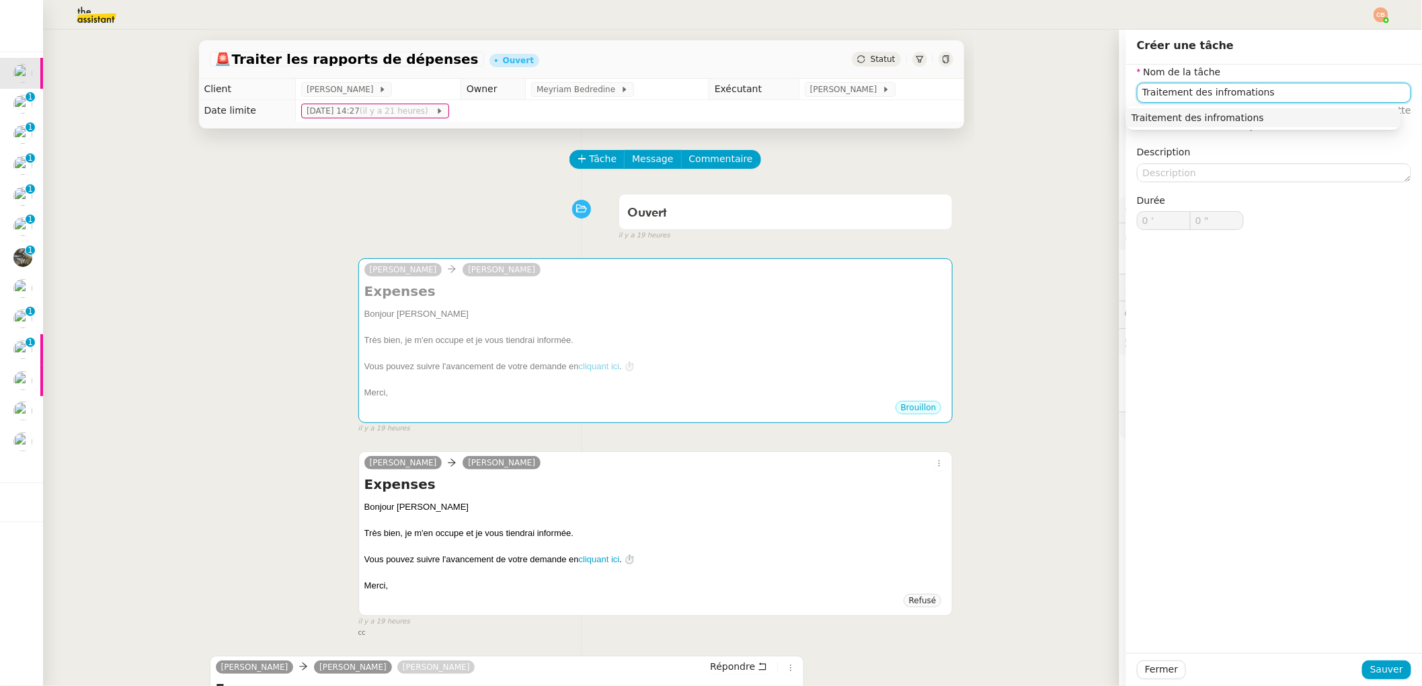
click at [1191, 117] on div "Traitement des infromations" at bounding box center [1264, 118] width 264 height 12
click at [1215, 90] on input "Traitement des infromations" at bounding box center [1274, 92] width 274 height 19
click at [1215, 90] on input "Traitement des infomations" at bounding box center [1274, 92] width 274 height 19
click at [1218, 114] on div "Traitement des informations" at bounding box center [1264, 118] width 264 height 12
type input "Traitement des informations"
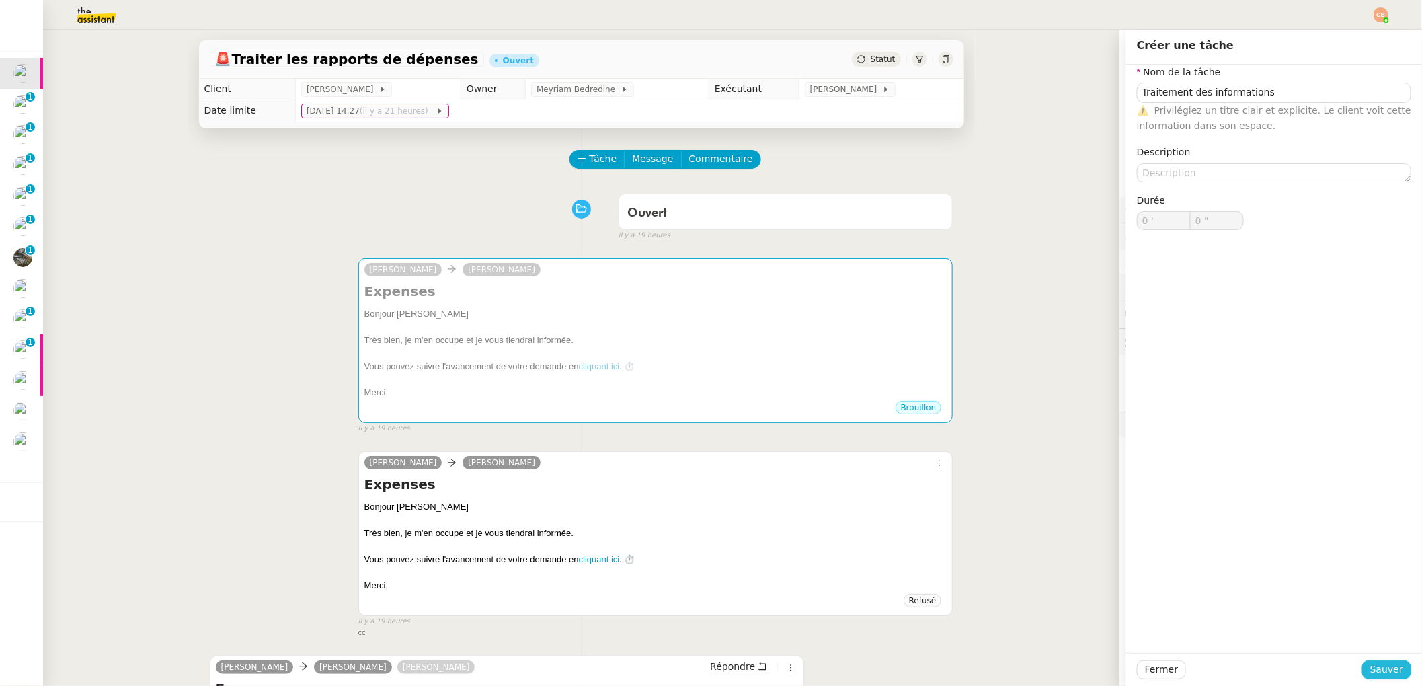
click at [1386, 668] on span "Sauver" at bounding box center [1386, 669] width 33 height 15
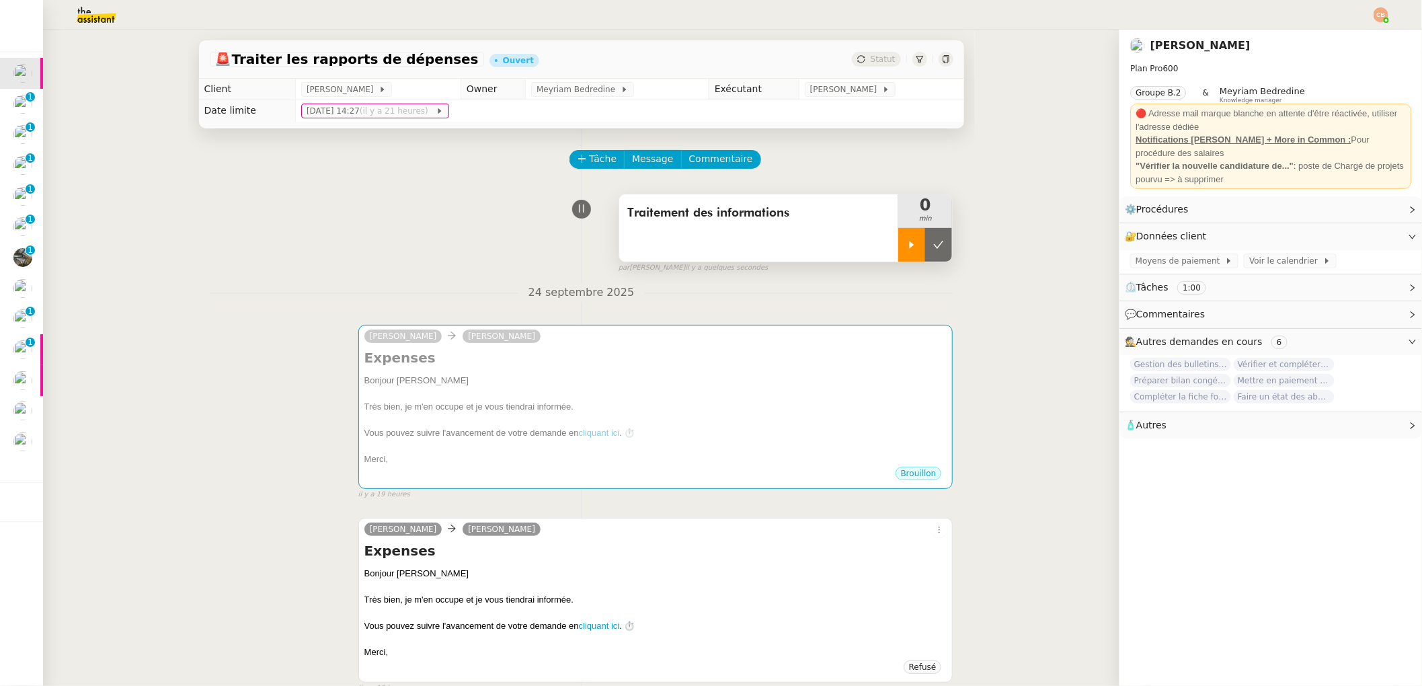
click at [898, 251] on div at bounding box center [911, 245] width 27 height 34
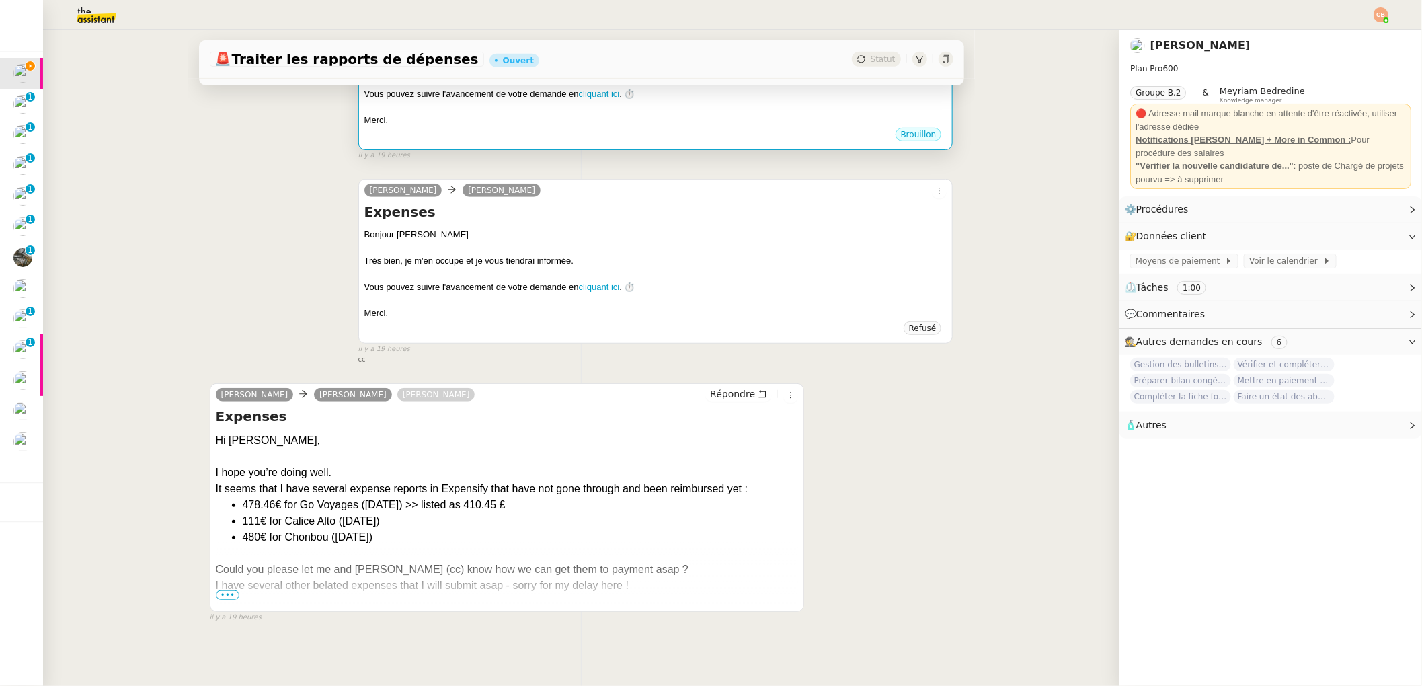
scroll to position [347, 0]
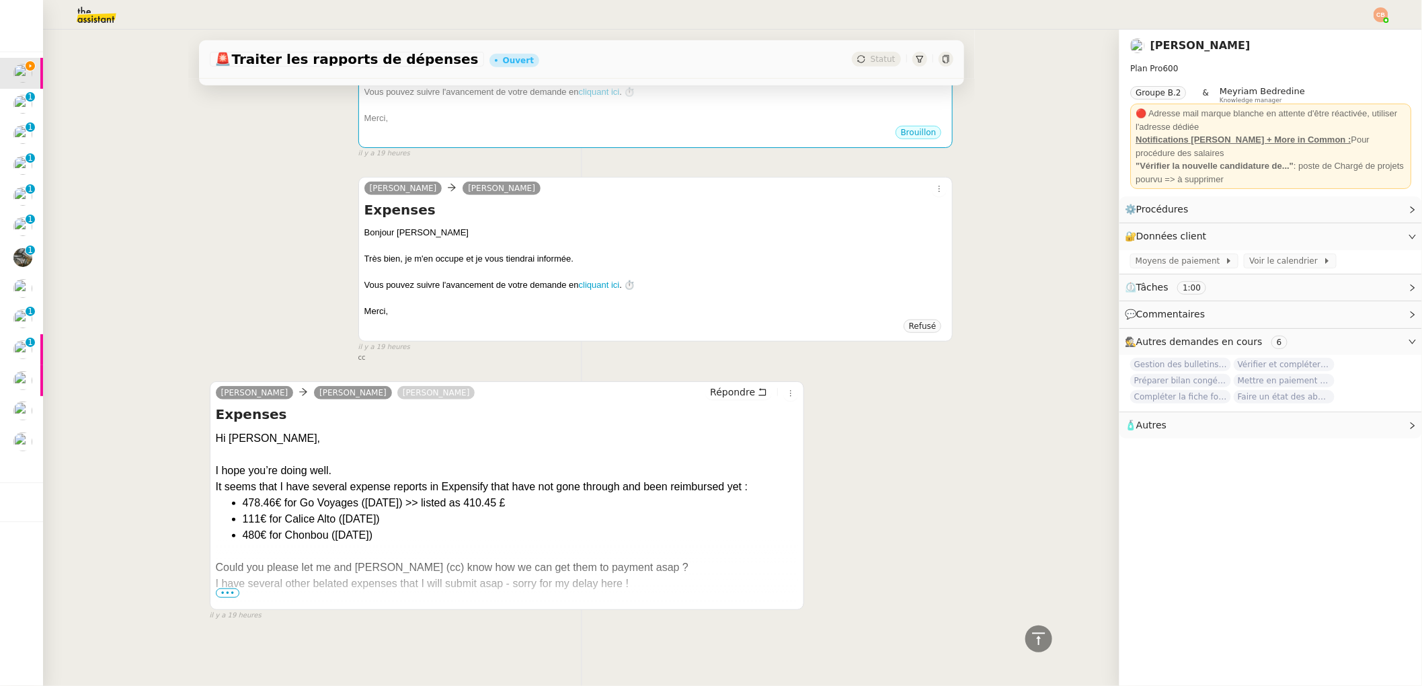
click at [233, 588] on span "•••" at bounding box center [228, 592] width 24 height 9
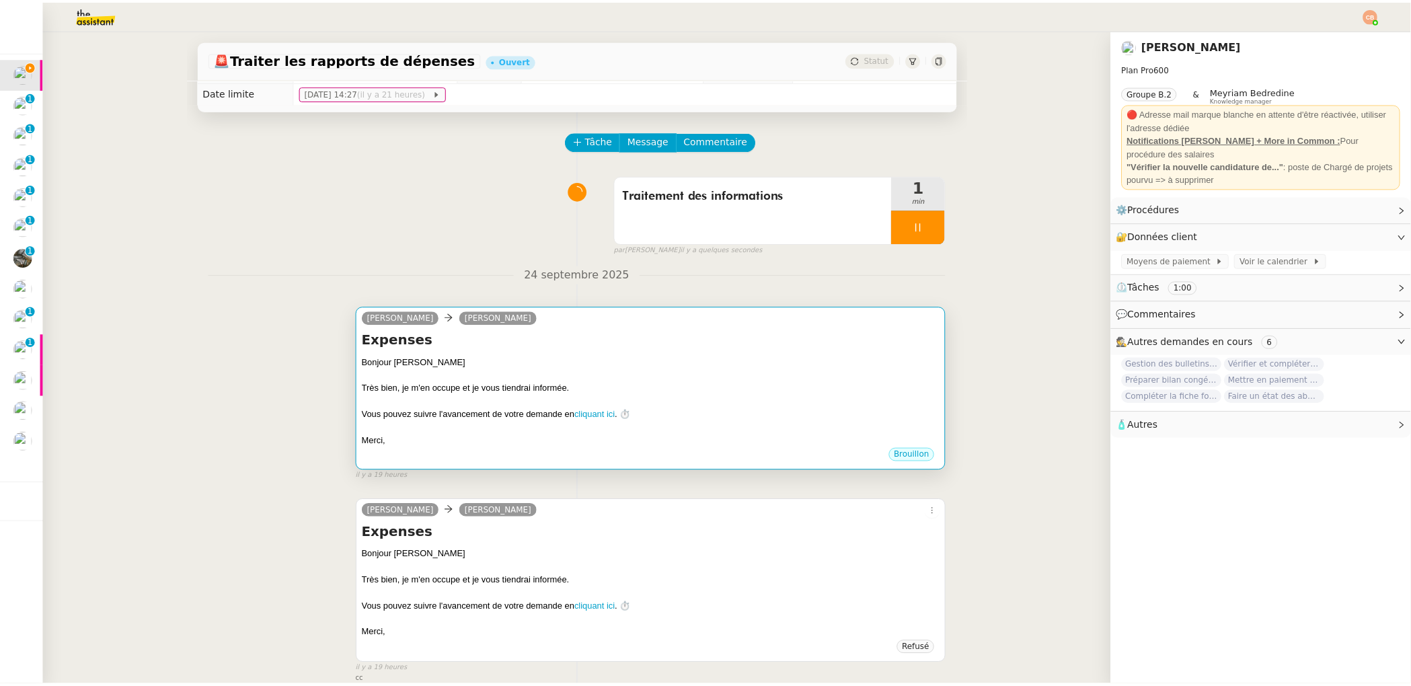
scroll to position [0, 0]
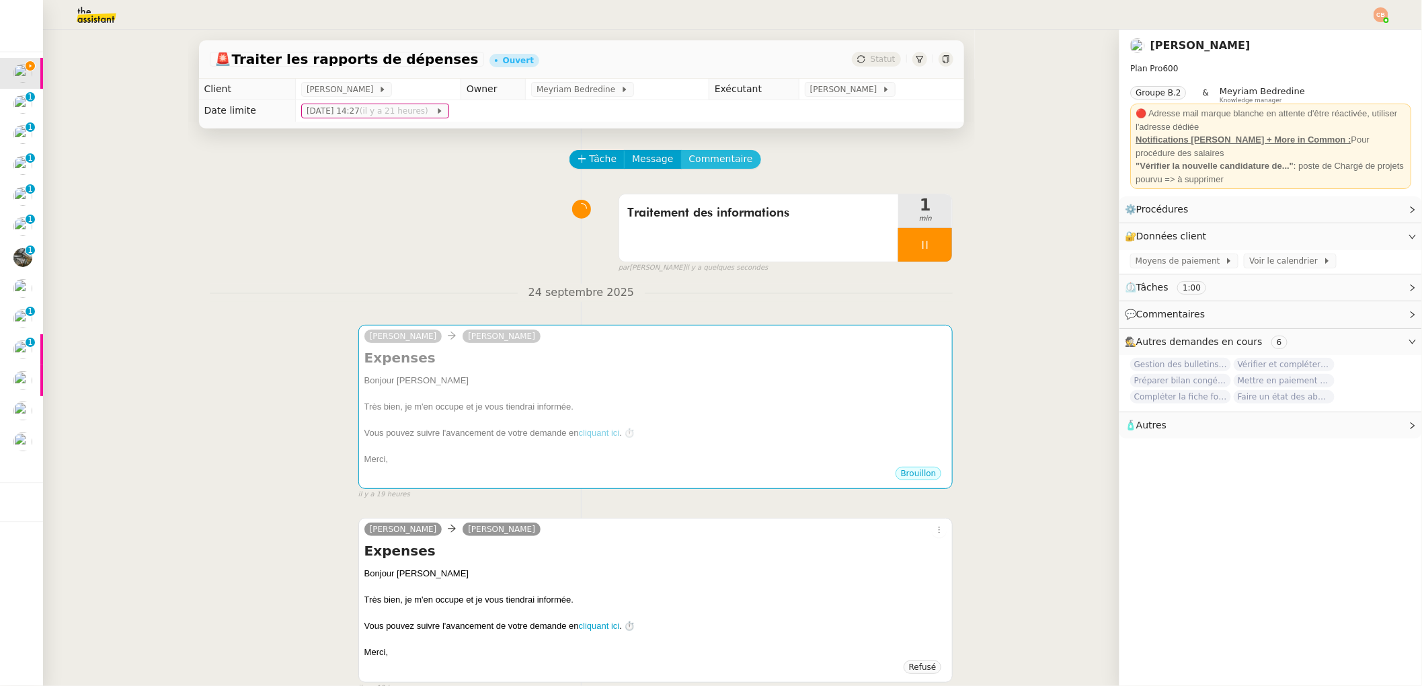
click at [703, 155] on span "Commentaire" at bounding box center [721, 158] width 64 height 15
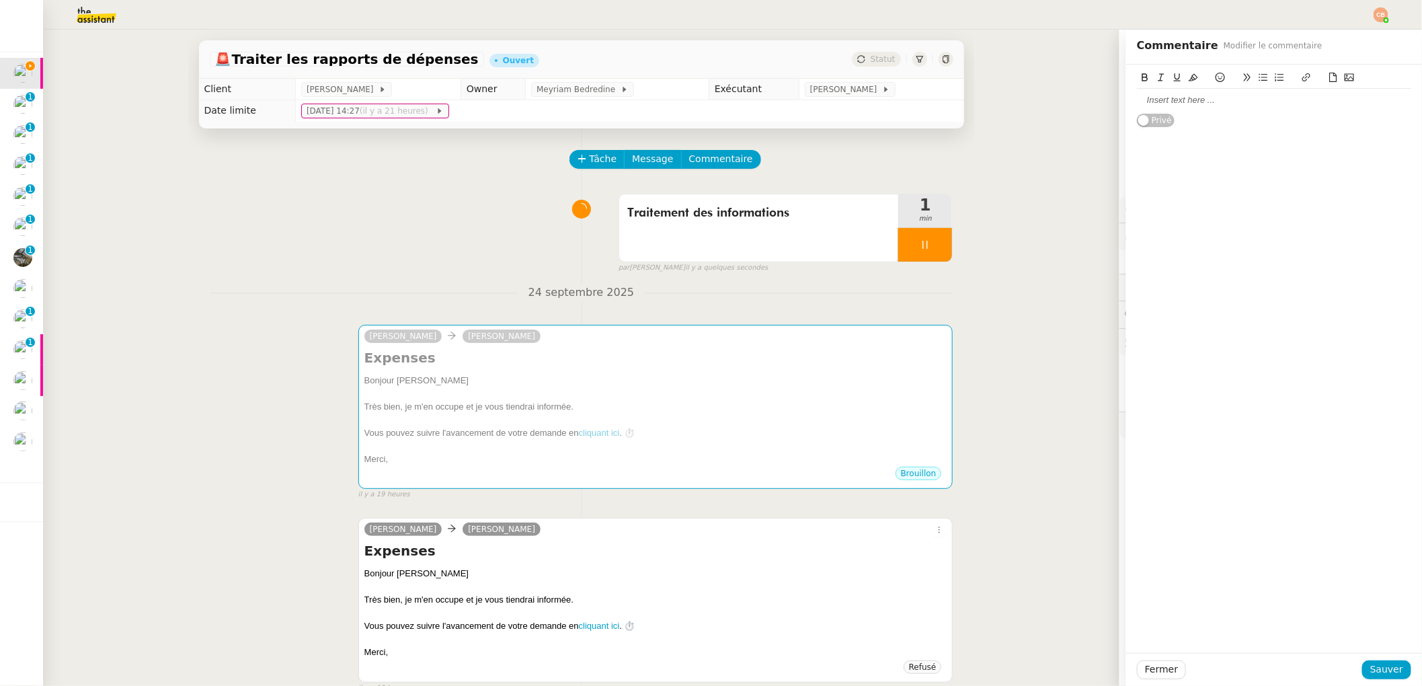
click at [1139, 104] on div at bounding box center [1274, 100] width 274 height 12
click at [1394, 664] on button "Sauver" at bounding box center [1386, 669] width 49 height 19
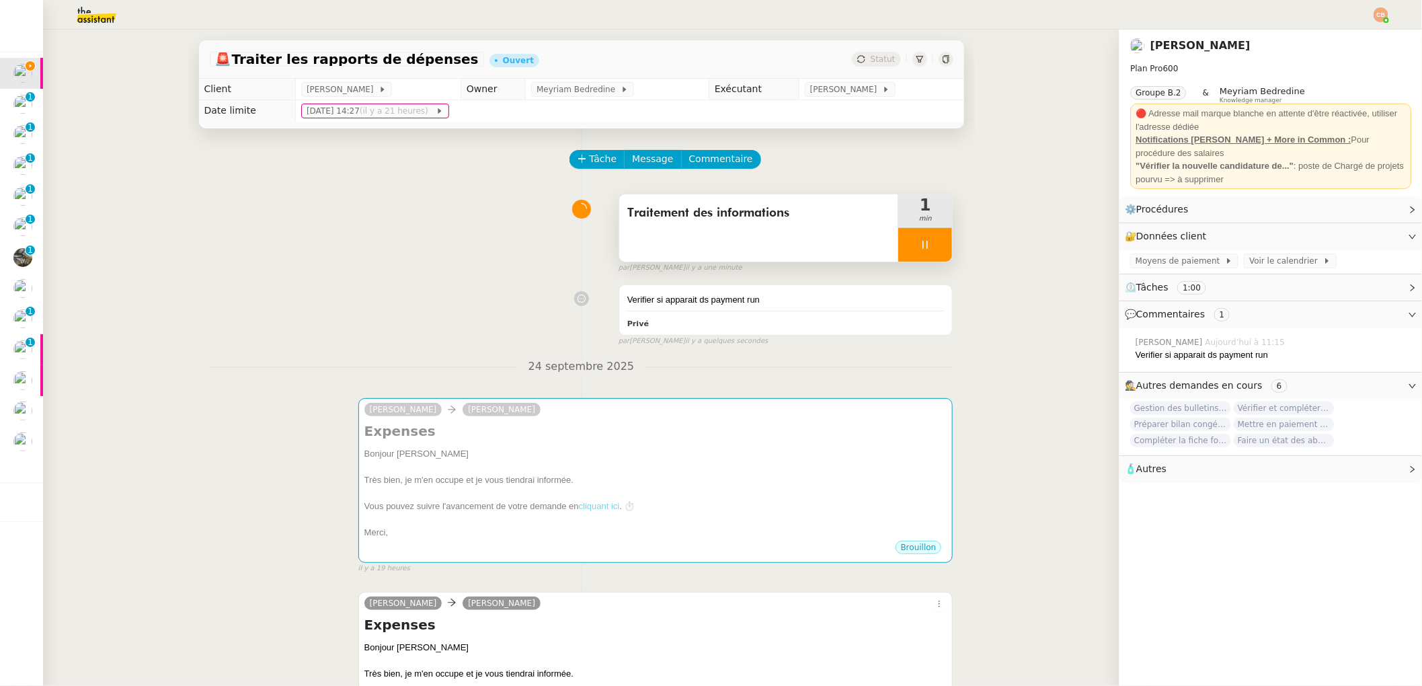
click at [918, 235] on div at bounding box center [925, 245] width 54 height 34
click at [933, 244] on icon at bounding box center [938, 244] width 11 height 11
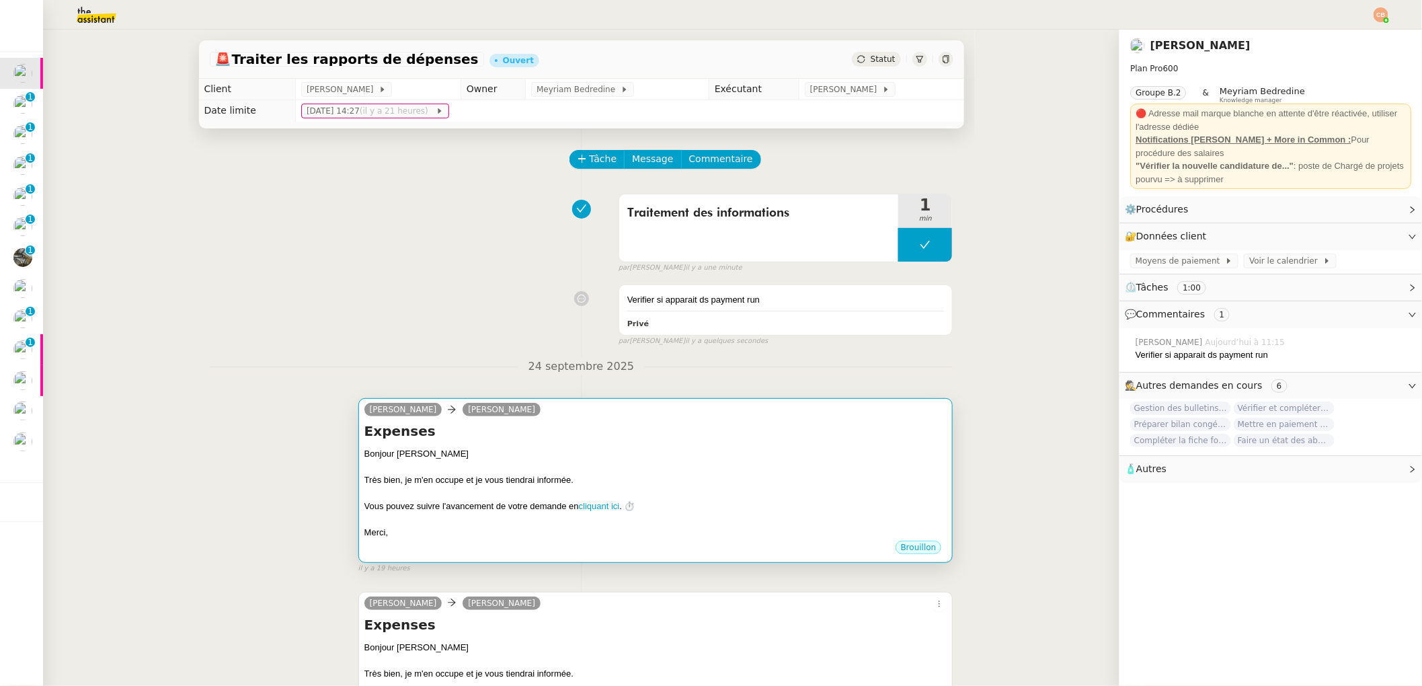
click at [884, 422] on h4 "Expenses" at bounding box center [655, 431] width 583 height 19
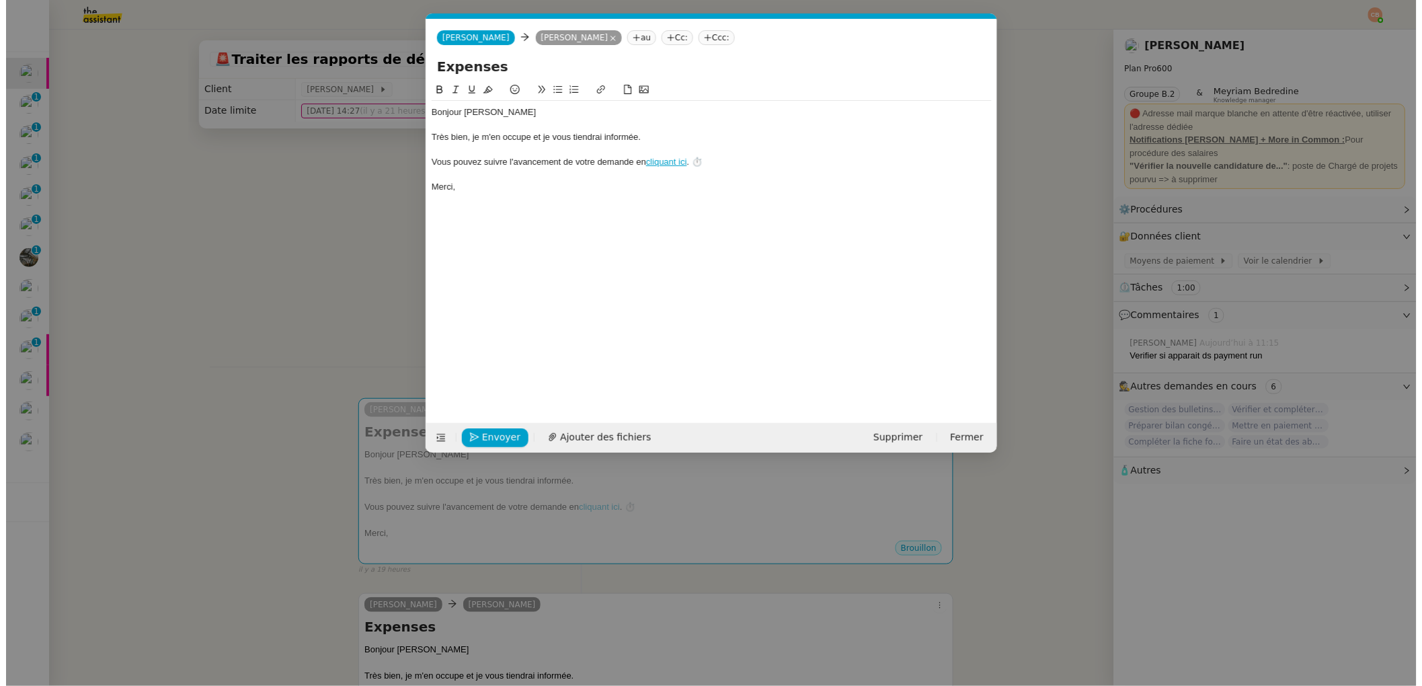
scroll to position [0, 28]
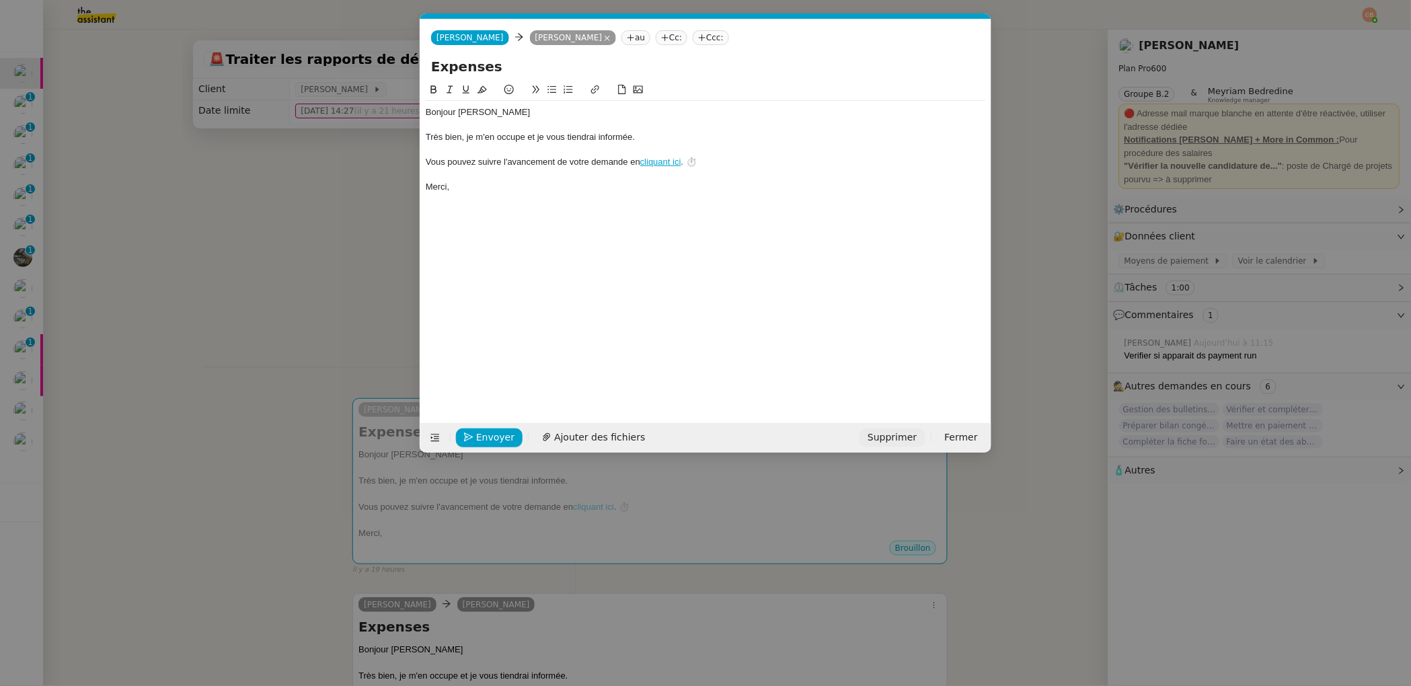
click at [890, 438] on span "Supprimer" at bounding box center [891, 437] width 49 height 15
click at [1010, 403] on span "OK" at bounding box center [1016, 401] width 13 height 13
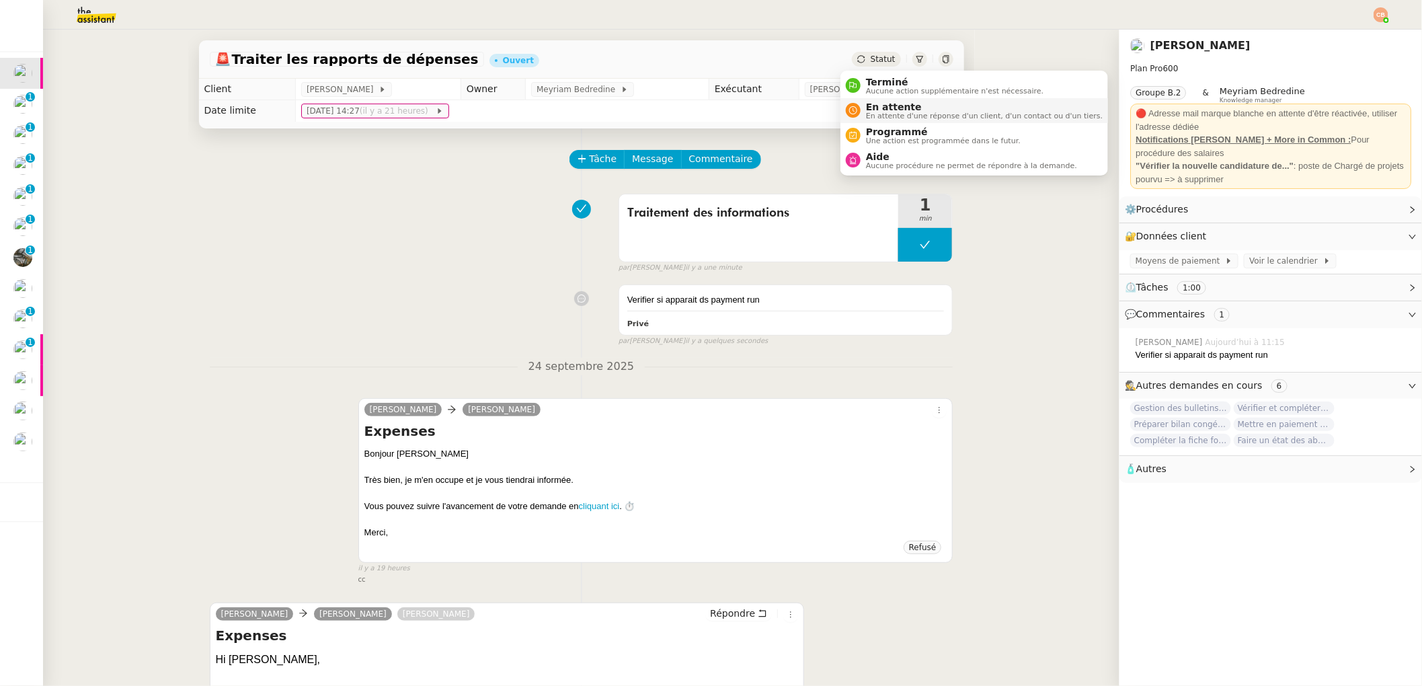
click at [885, 116] on span "En attente d'une réponse d'un client, d'un contact ou d'un tiers." at bounding box center [984, 115] width 237 height 7
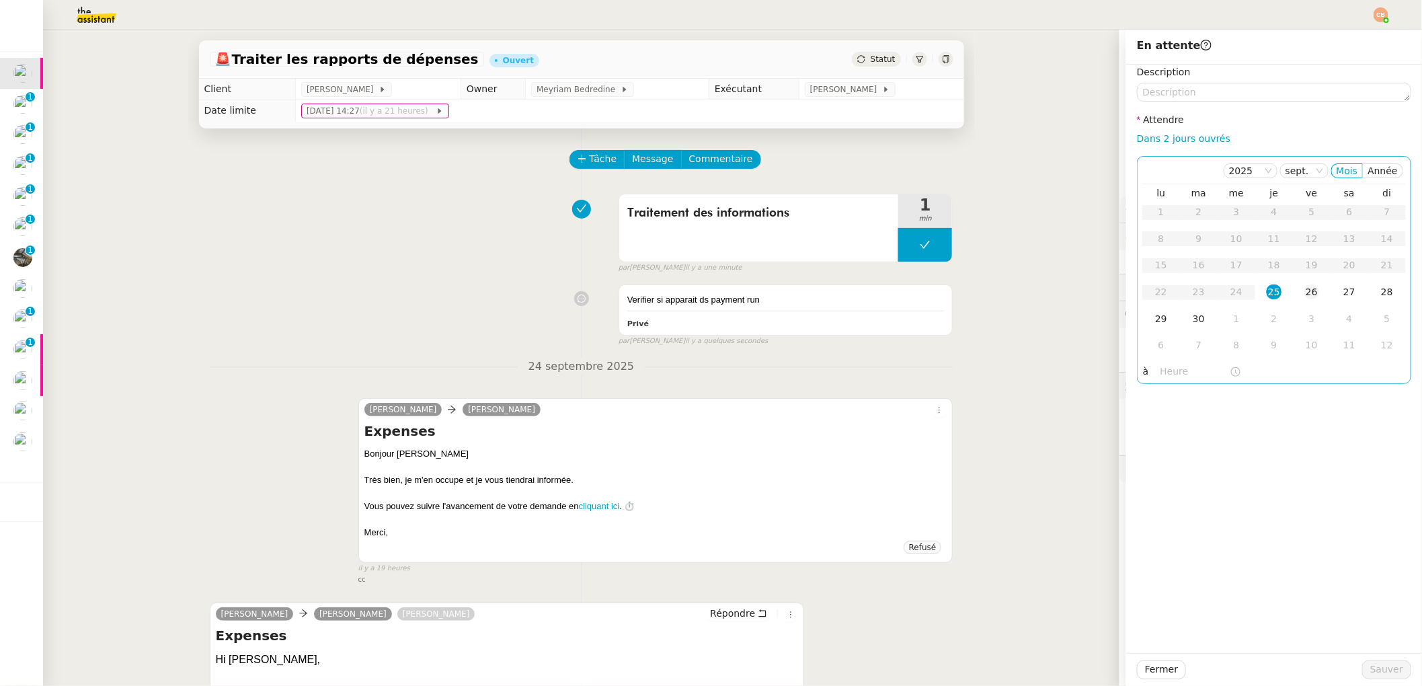
click at [1304, 292] on div "26" at bounding box center [1311, 291] width 15 height 15
click at [1169, 371] on input "text" at bounding box center [1194, 371] width 69 height 15
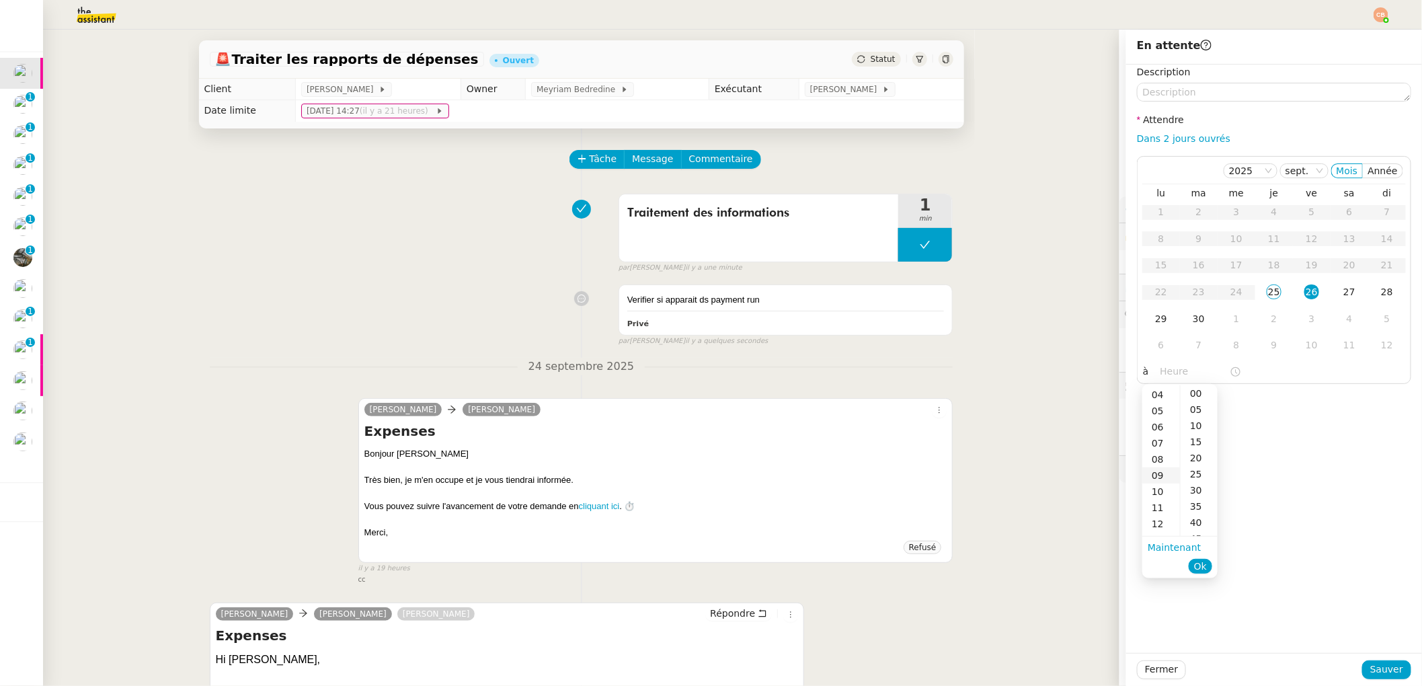
click at [1164, 469] on div "09" at bounding box center [1161, 475] width 38 height 16
click at [1195, 393] on div "00" at bounding box center [1199, 393] width 37 height 16
type input "09:00"
drag, startPoint x: 1298, startPoint y: 389, endPoint x: 1303, endPoint y: 397, distance: 9.7
click at [1300, 389] on div "Description Attendre Dans 2 jours ouvrés [DATE] Mois Année lu ma me je ve sa di…" at bounding box center [1274, 359] width 296 height 588
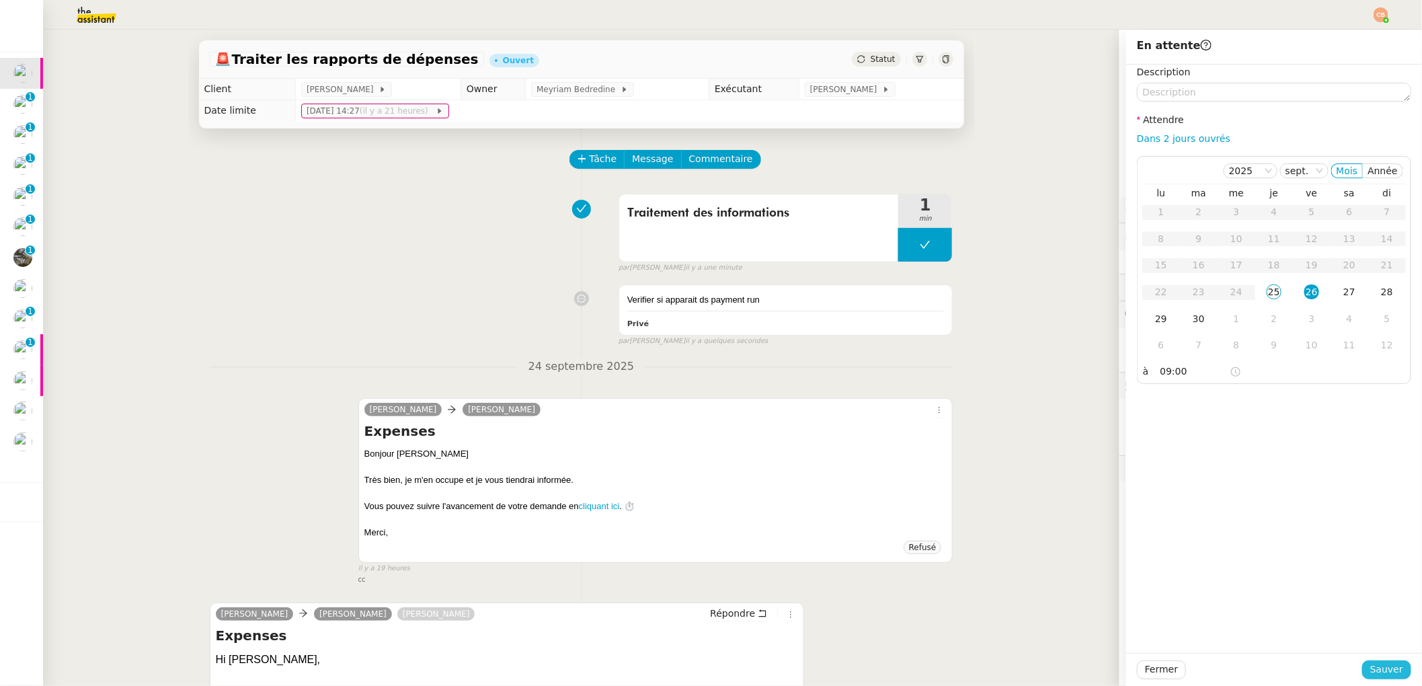
click at [1384, 664] on span "Sauver" at bounding box center [1386, 669] width 33 height 15
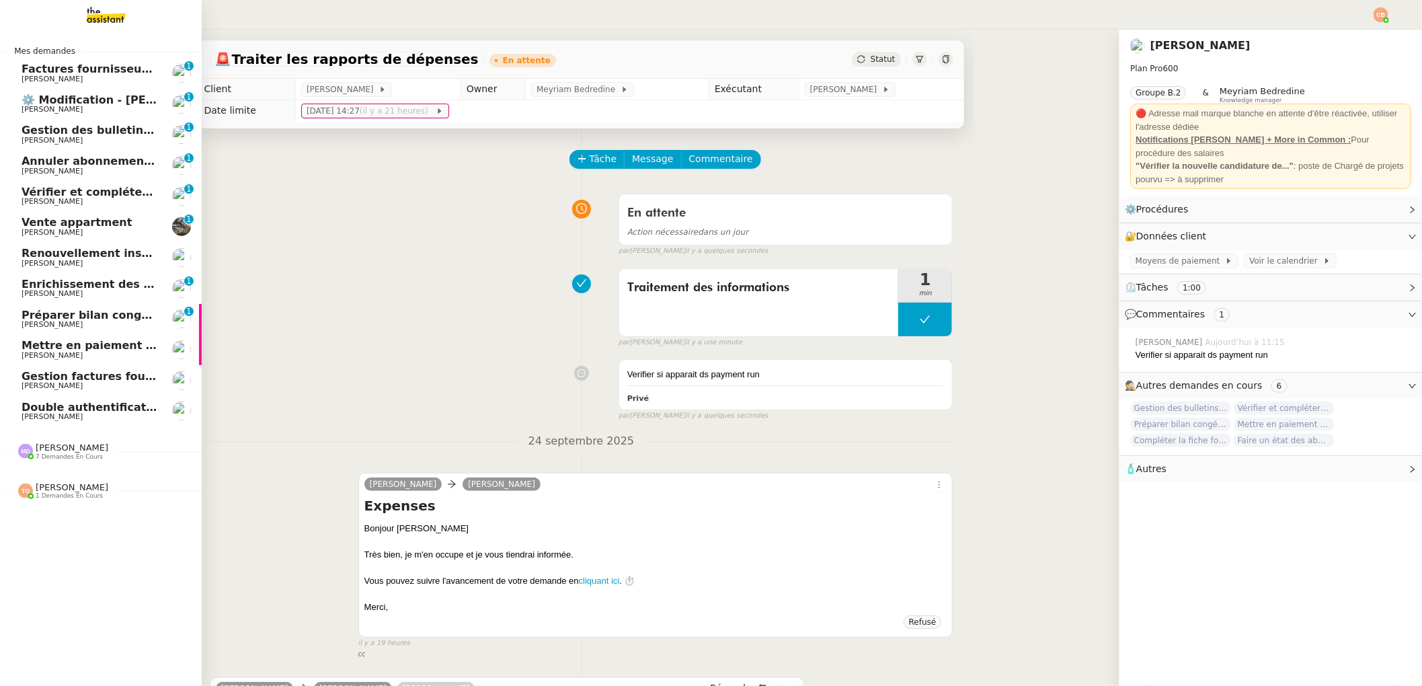
click at [67, 350] on span "Mettre en paiement deux factures" at bounding box center [126, 345] width 208 height 13
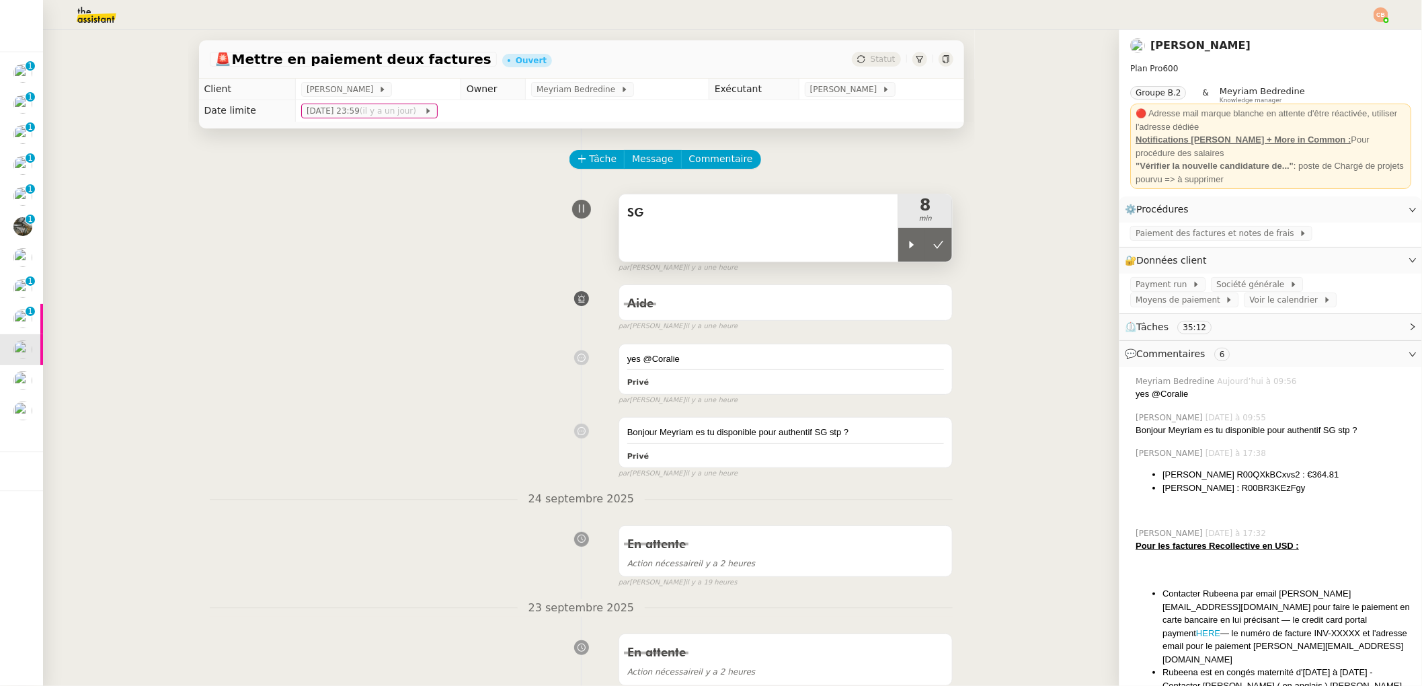
click at [835, 247] on div "SG" at bounding box center [759, 227] width 280 height 67
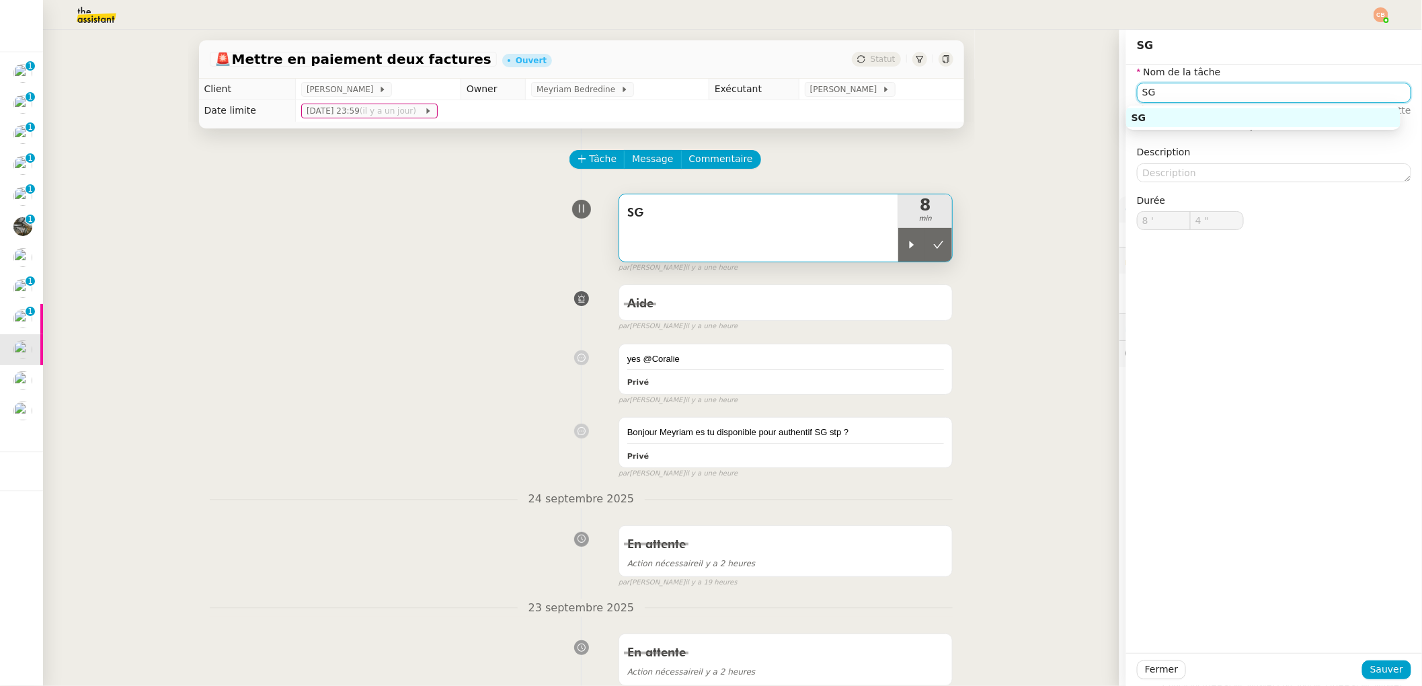
drag, startPoint x: 1201, startPoint y: 93, endPoint x: 1091, endPoint y: 93, distance: 110.3
click at [1091, 93] on app-ticket "🚨 Mettre en paiement deux factures Ouvert Statut Client [PERSON_NAME] Owner Mey…" at bounding box center [732, 358] width 1379 height 656
click at [1144, 121] on div "Preparation virements + suivi" at bounding box center [1264, 118] width 264 height 12
type input "Preparation virements + suivi"
click at [1380, 671] on span "Sauver" at bounding box center [1386, 669] width 33 height 15
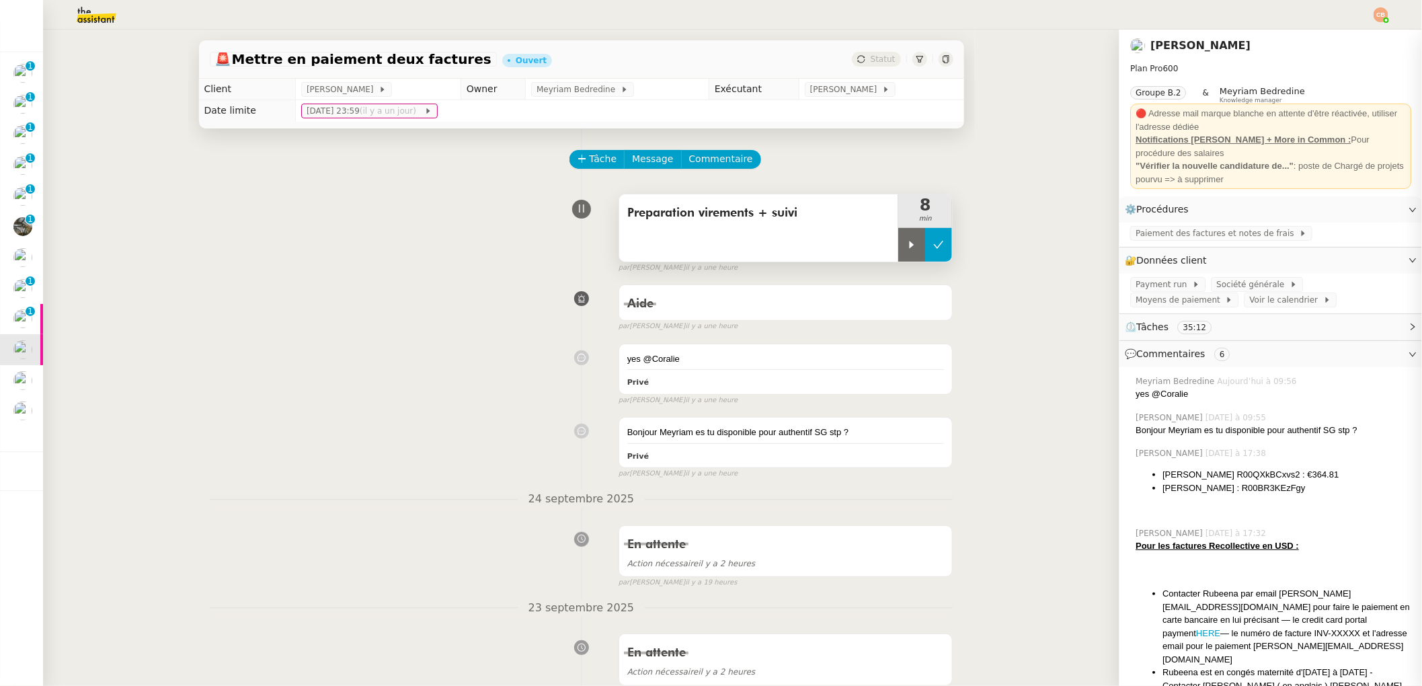
click at [931, 246] on button at bounding box center [938, 245] width 27 height 34
click at [590, 159] on span "Tâche" at bounding box center [604, 158] width 28 height 15
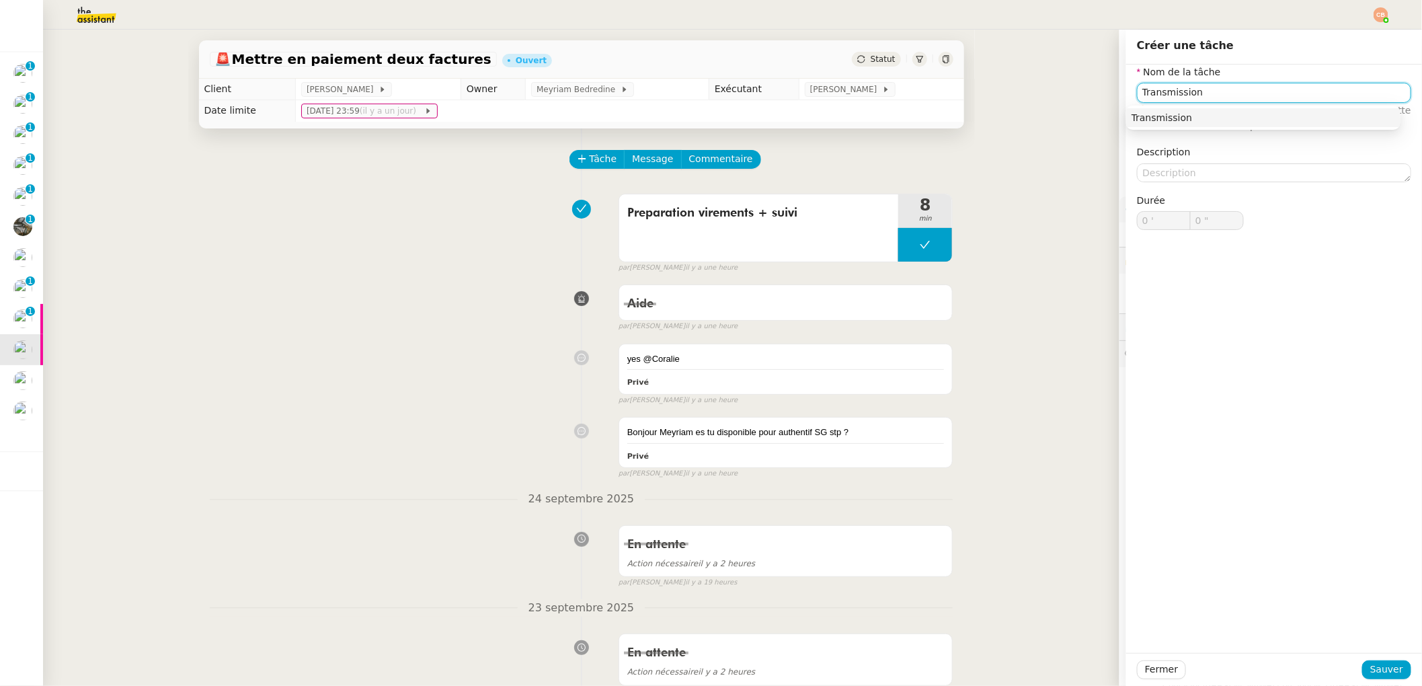
click at [1184, 119] on div "Transmission" at bounding box center [1264, 118] width 264 height 12
type input "Transmission"
click at [1370, 662] on span "Sauver" at bounding box center [1386, 669] width 33 height 15
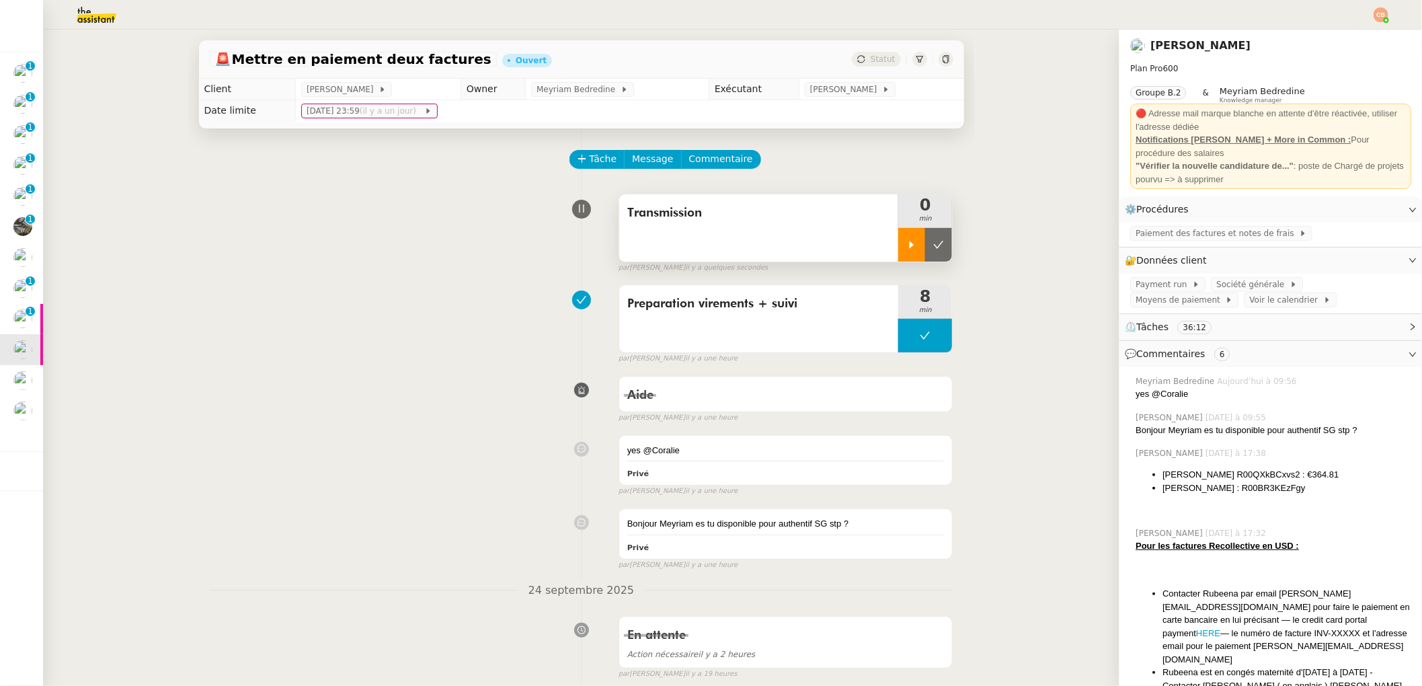
click at [906, 241] on icon at bounding box center [911, 244] width 11 height 11
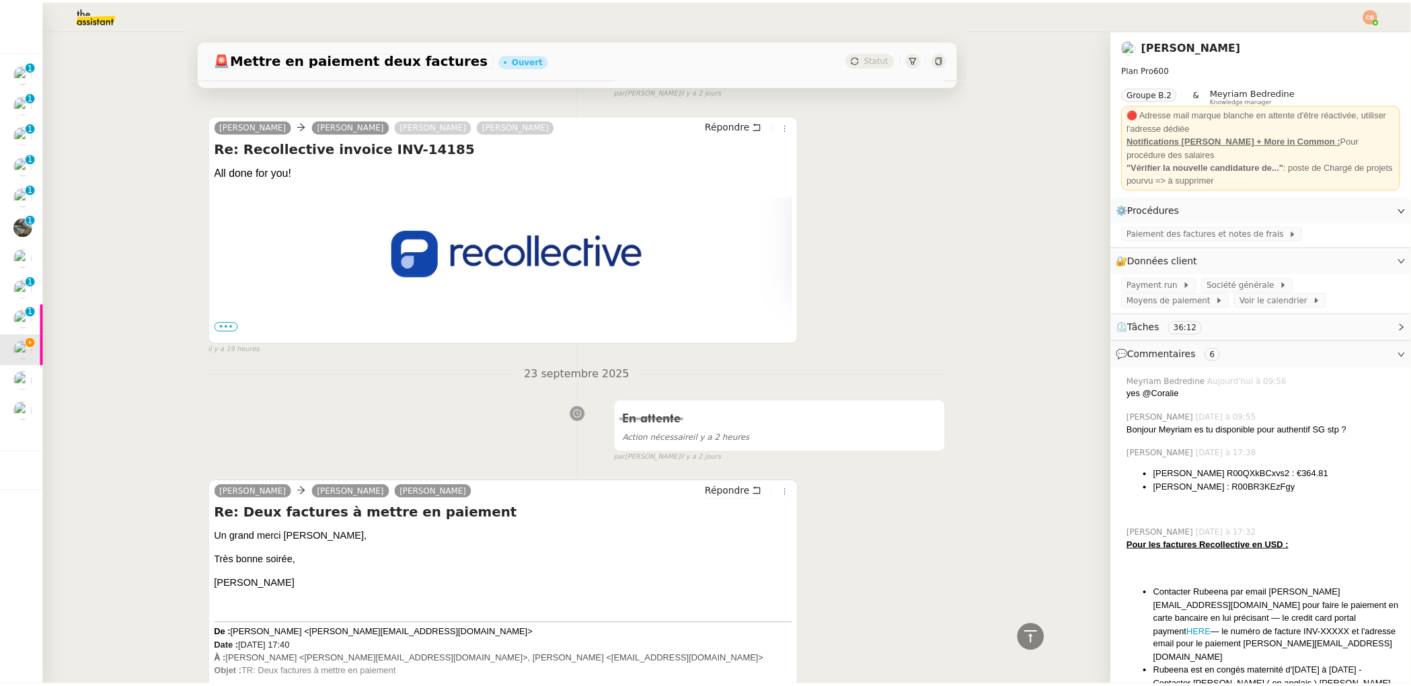
scroll to position [538, 0]
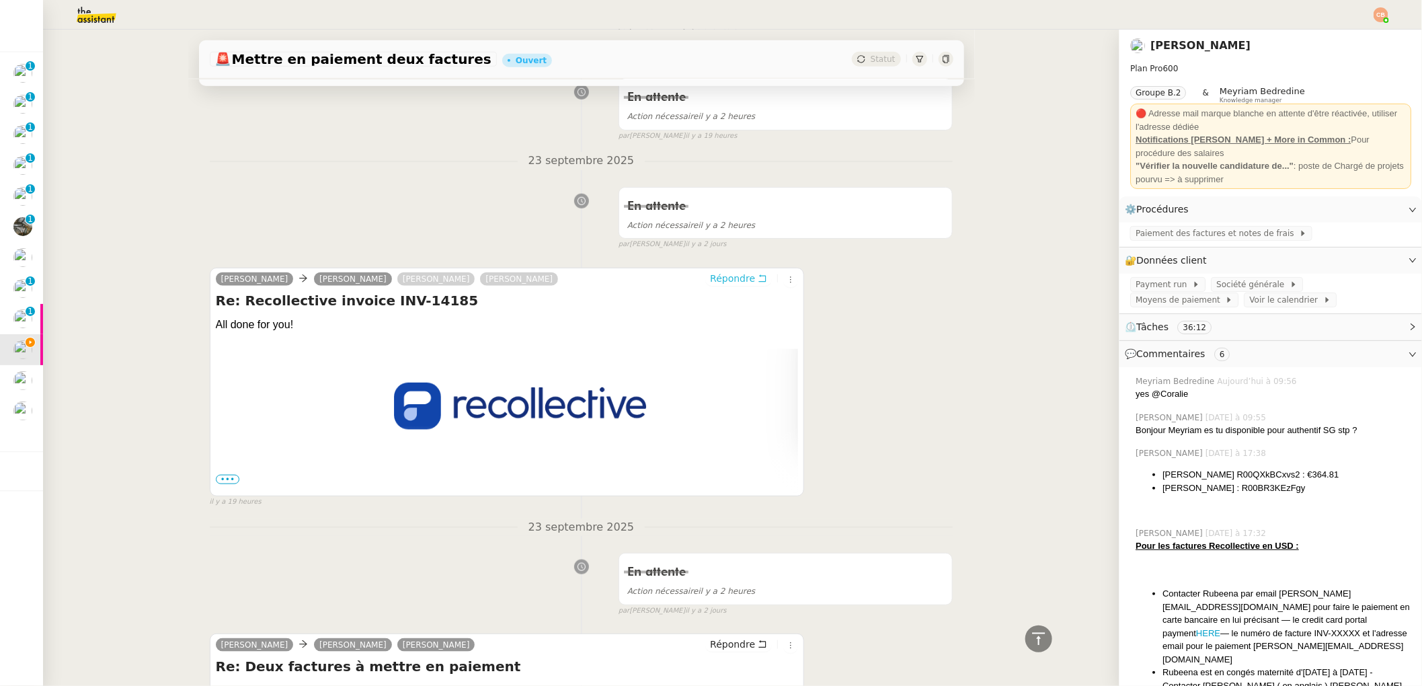
click at [711, 278] on span "Répondre" at bounding box center [732, 278] width 45 height 13
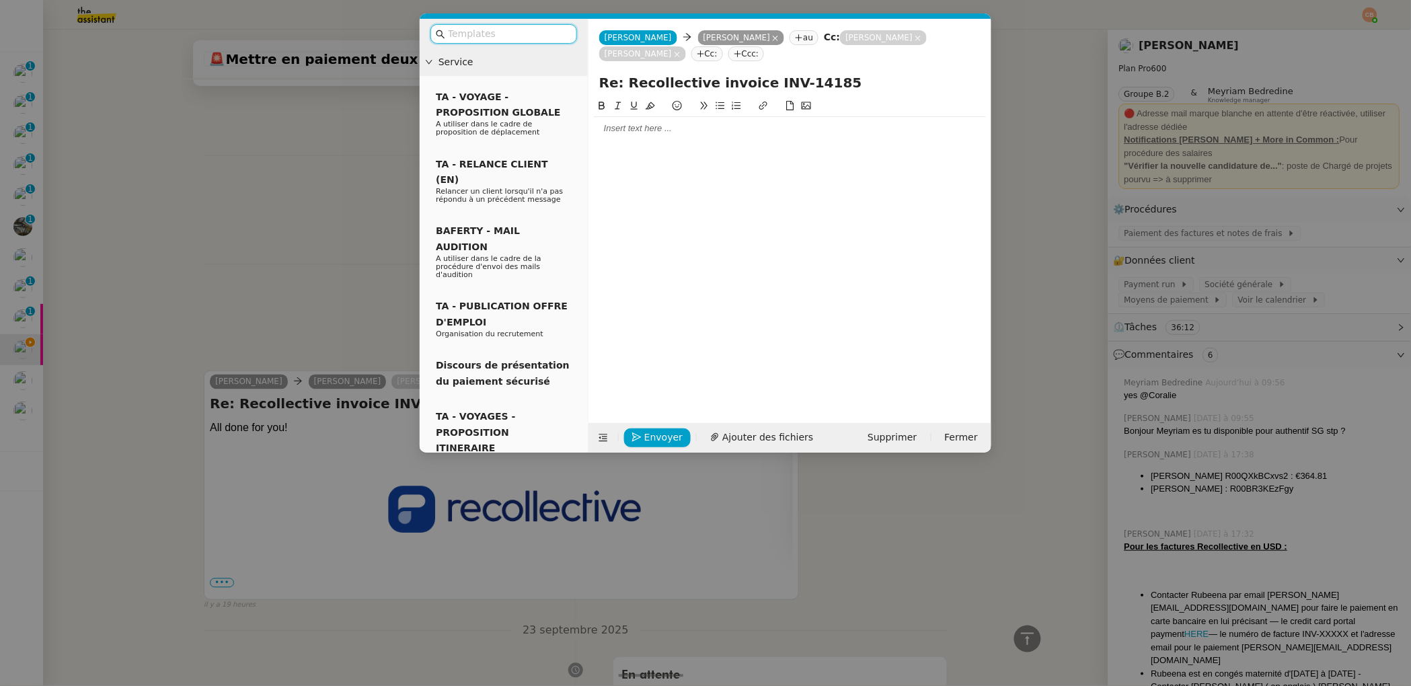
scroll to position [641, 0]
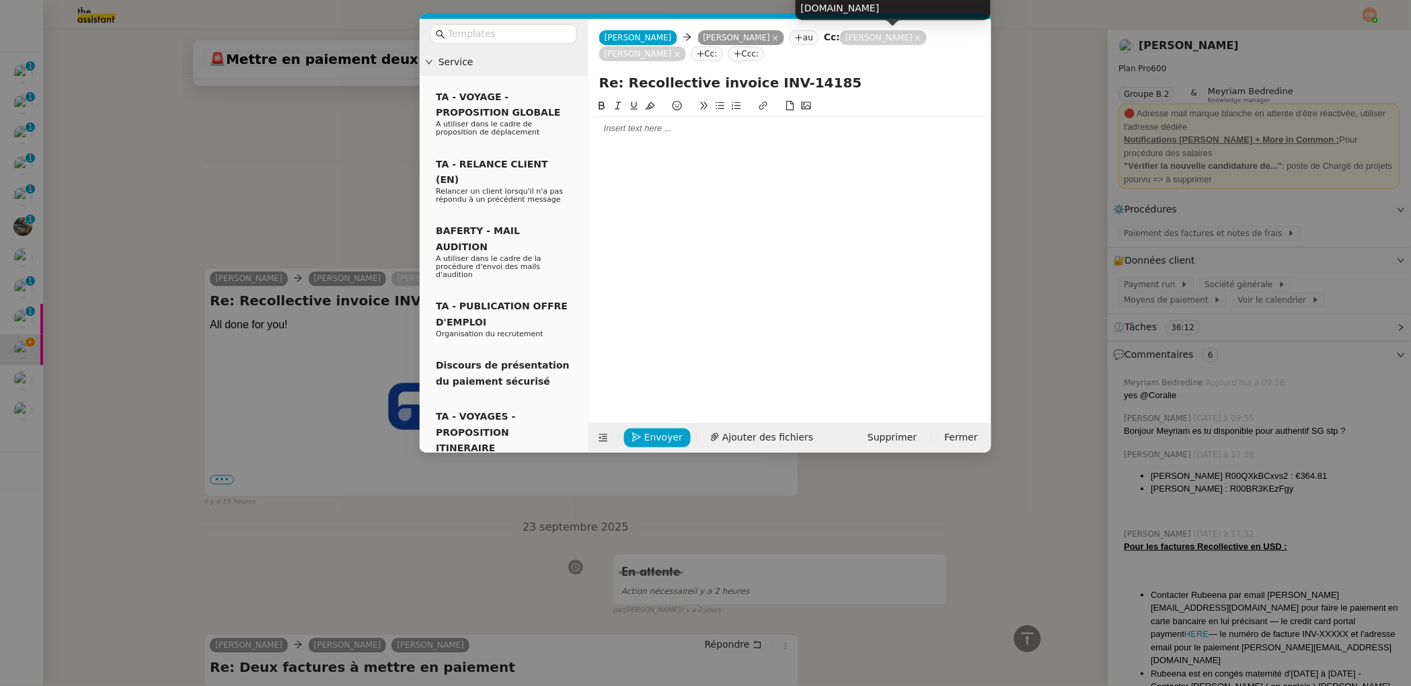
click at [915, 39] on icon at bounding box center [917, 38] width 5 height 5
click at [915, 37] on icon at bounding box center [917, 38] width 5 height 5
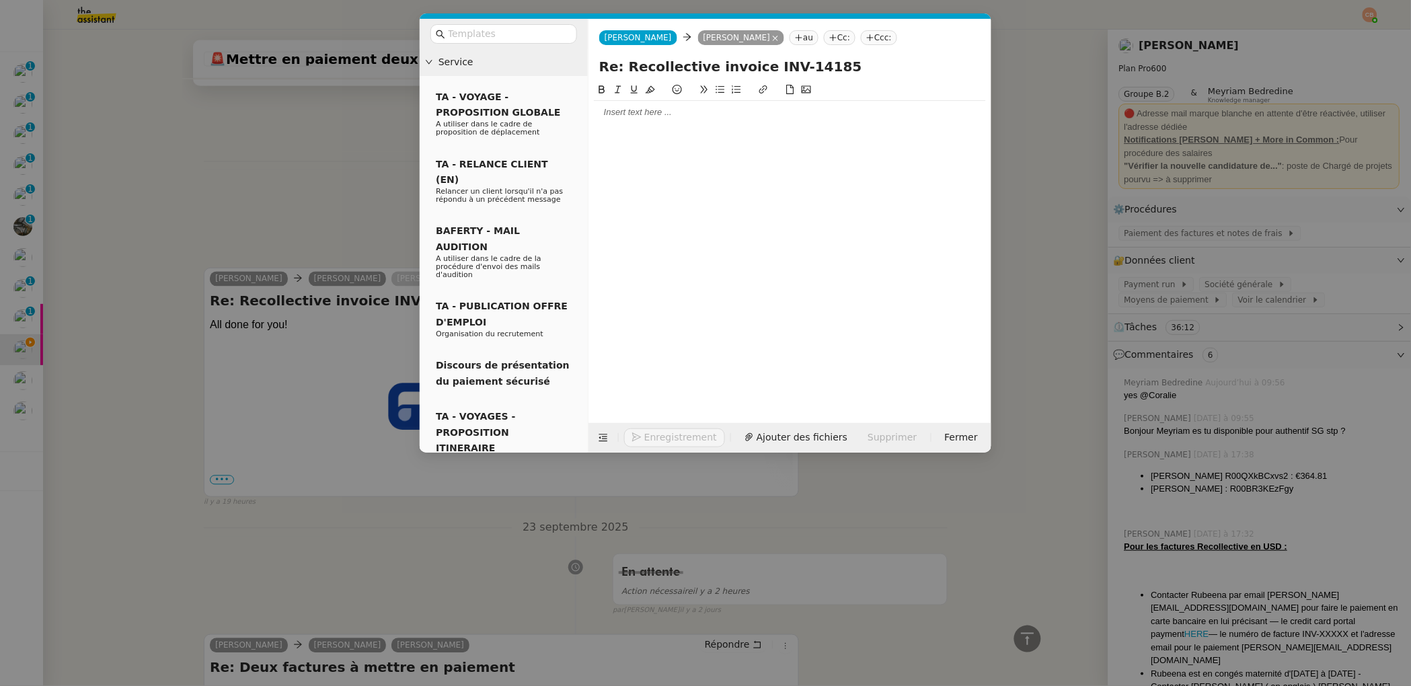
click at [662, 115] on div at bounding box center [790, 112] width 392 height 12
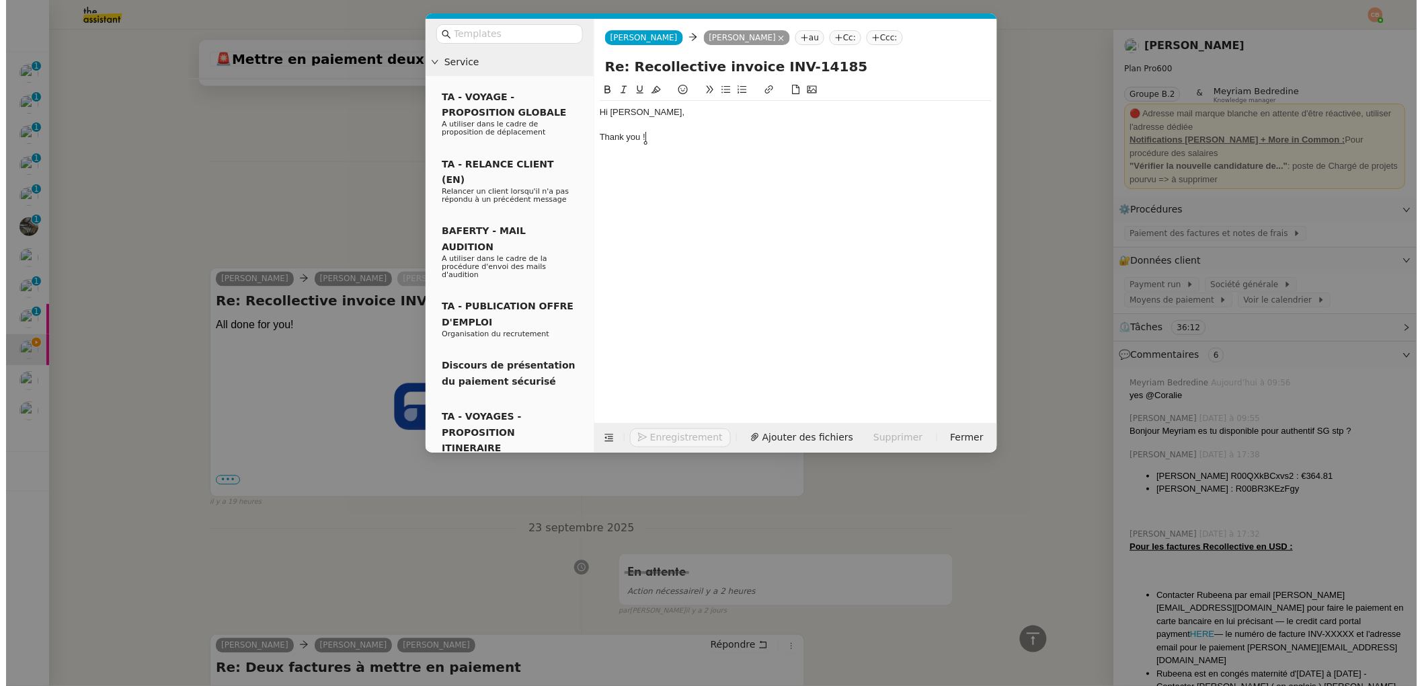
scroll to position [680, 0]
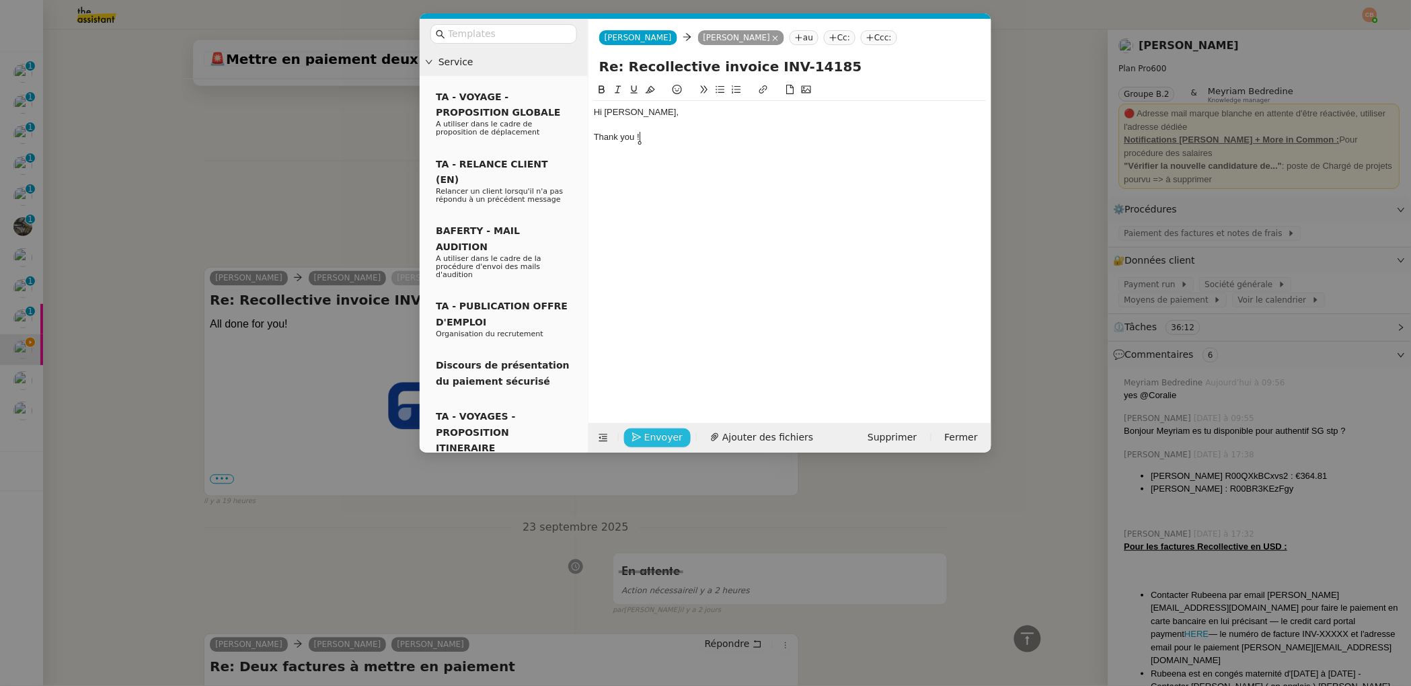
click at [667, 438] on span "Envoyer" at bounding box center [663, 437] width 38 height 15
click at [667, 426] on span "Confirmer l'envoi" at bounding box center [684, 418] width 81 height 15
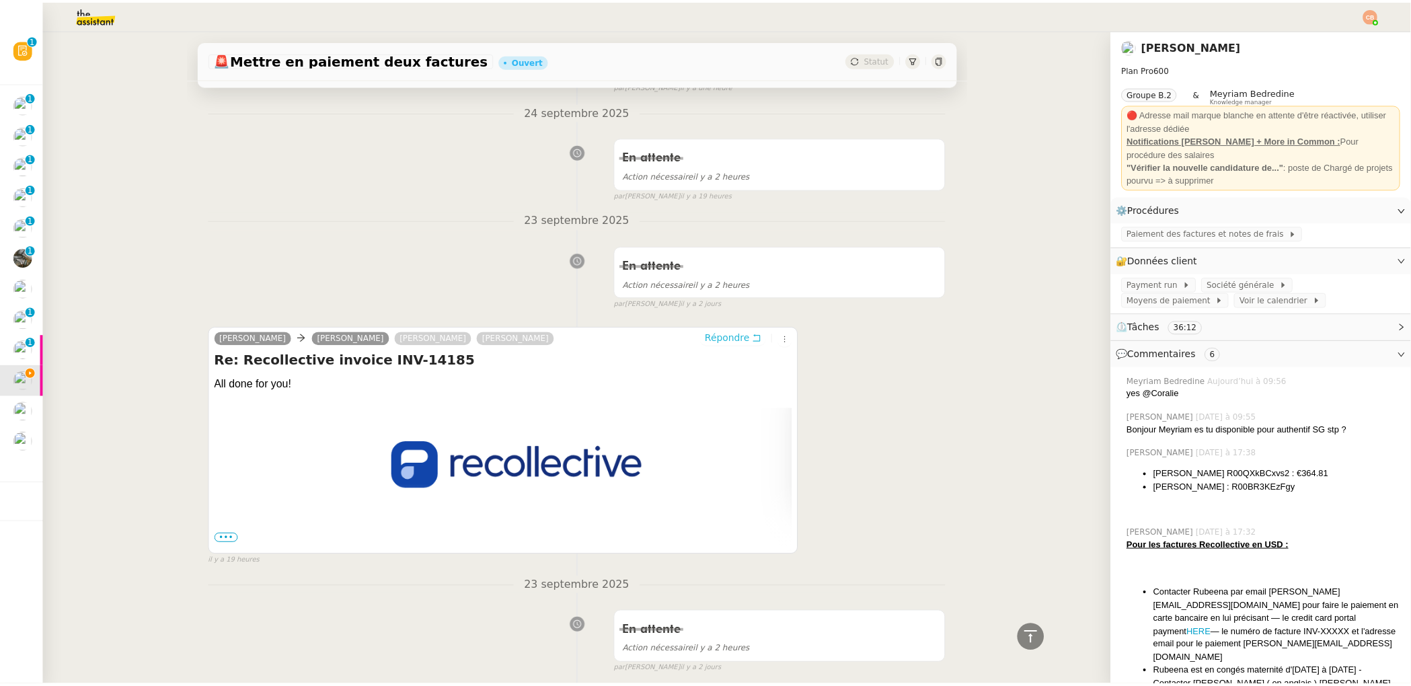
scroll to position [0, 0]
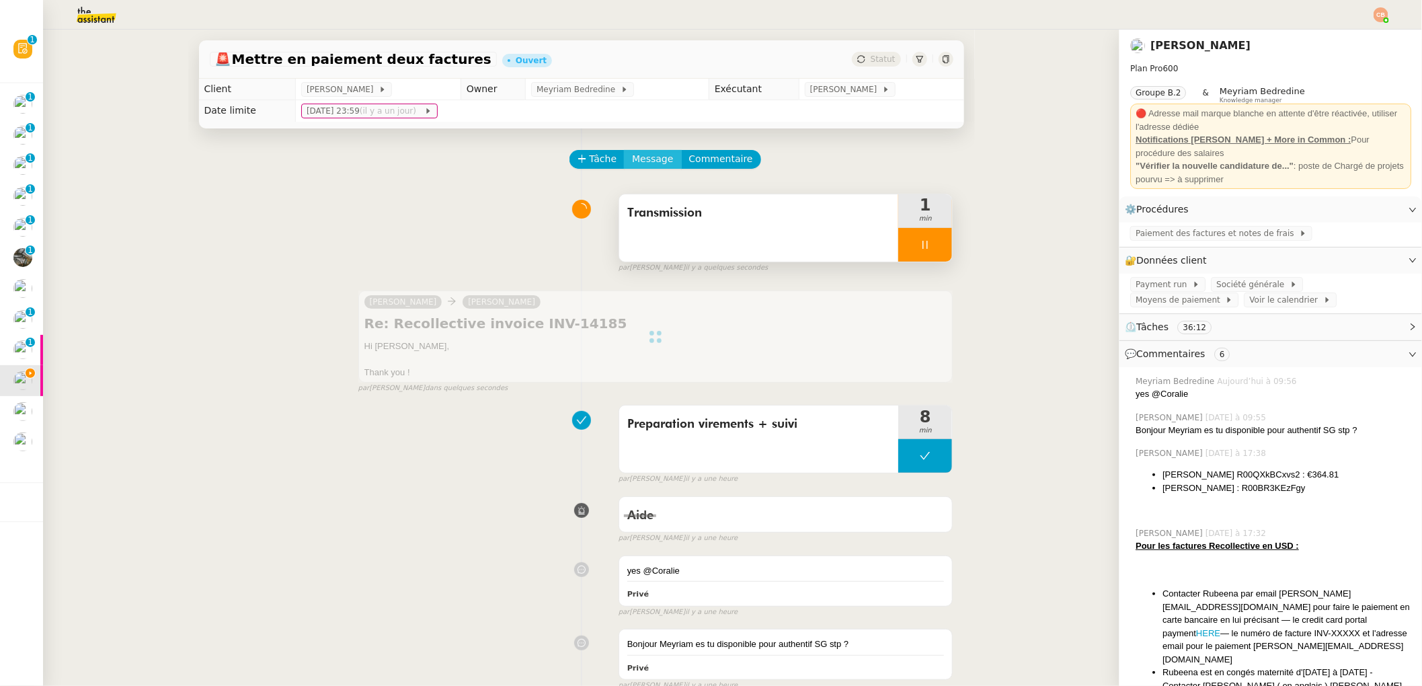
click at [632, 157] on span "Message" at bounding box center [652, 158] width 41 height 15
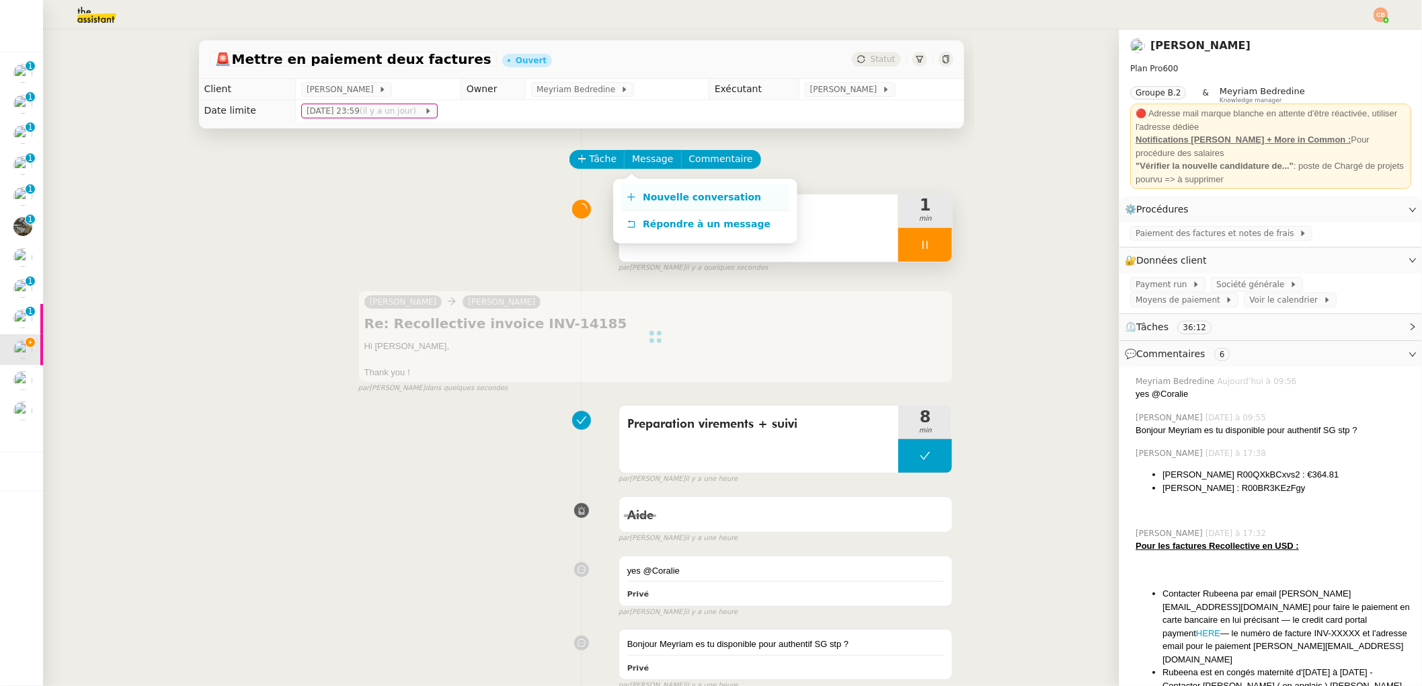
click at [639, 192] on link "Nouvelle conversation" at bounding box center [705, 197] width 168 height 27
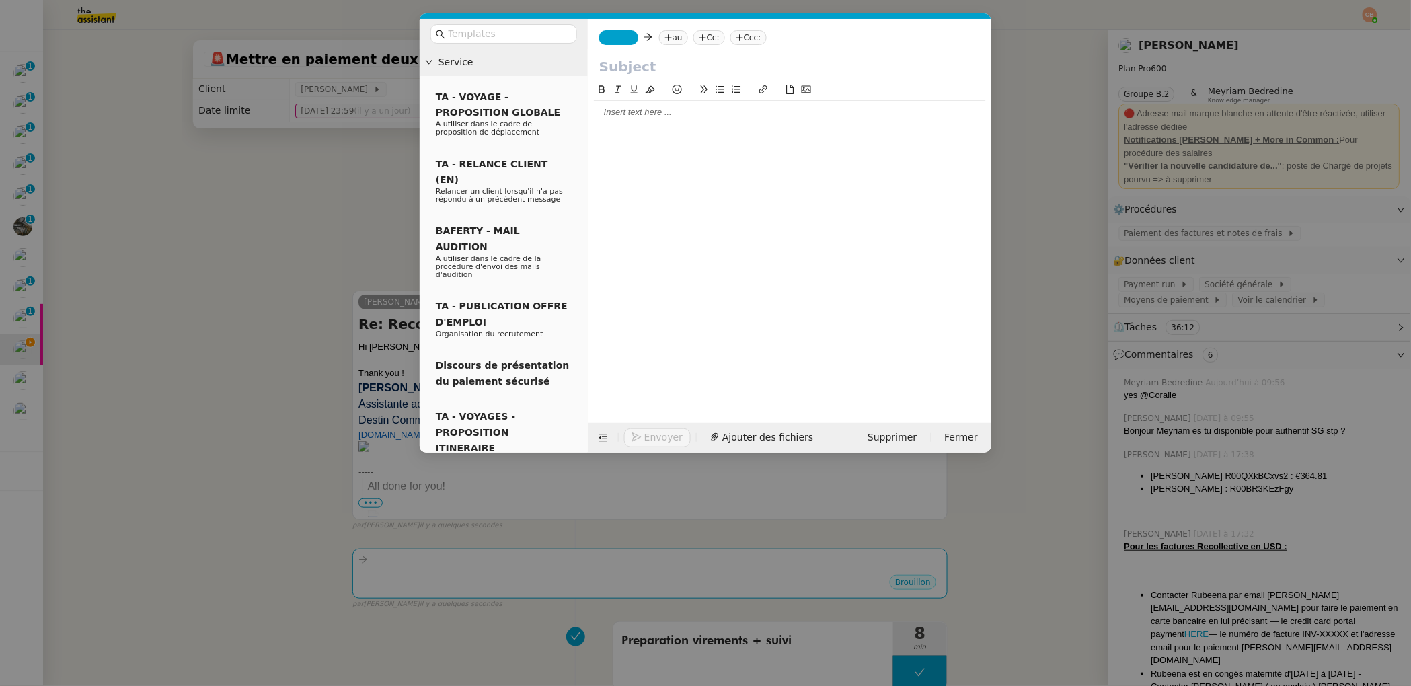
click at [628, 40] on span "_______" at bounding box center [618, 37] width 28 height 9
click at [628, 65] on span "[PERSON_NAME][EMAIL_ADDRESS][DOMAIN_NAME]" at bounding box center [700, 68] width 191 height 7
click at [701, 40] on nz-tag "au" at bounding box center [712, 37] width 29 height 15
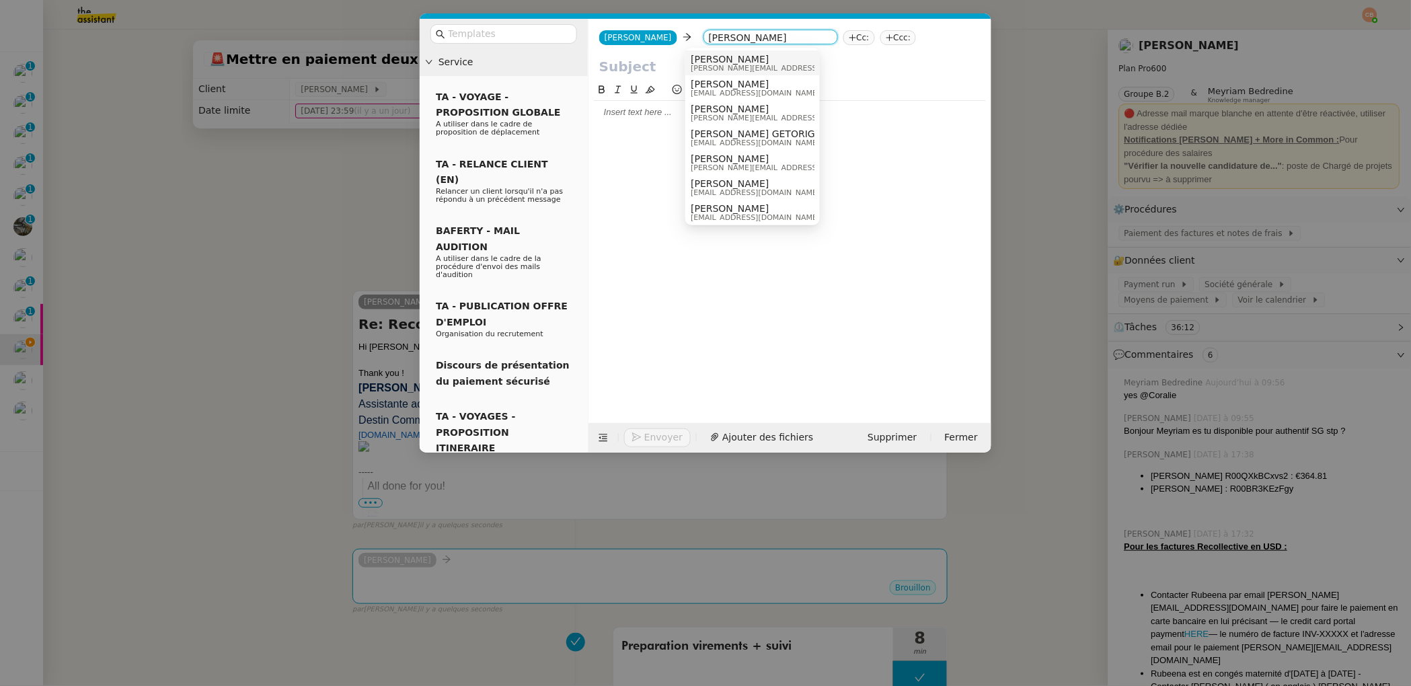
type input "[PERSON_NAME]"
click at [705, 59] on span "[PERSON_NAME]" at bounding box center [785, 59] width 191 height 11
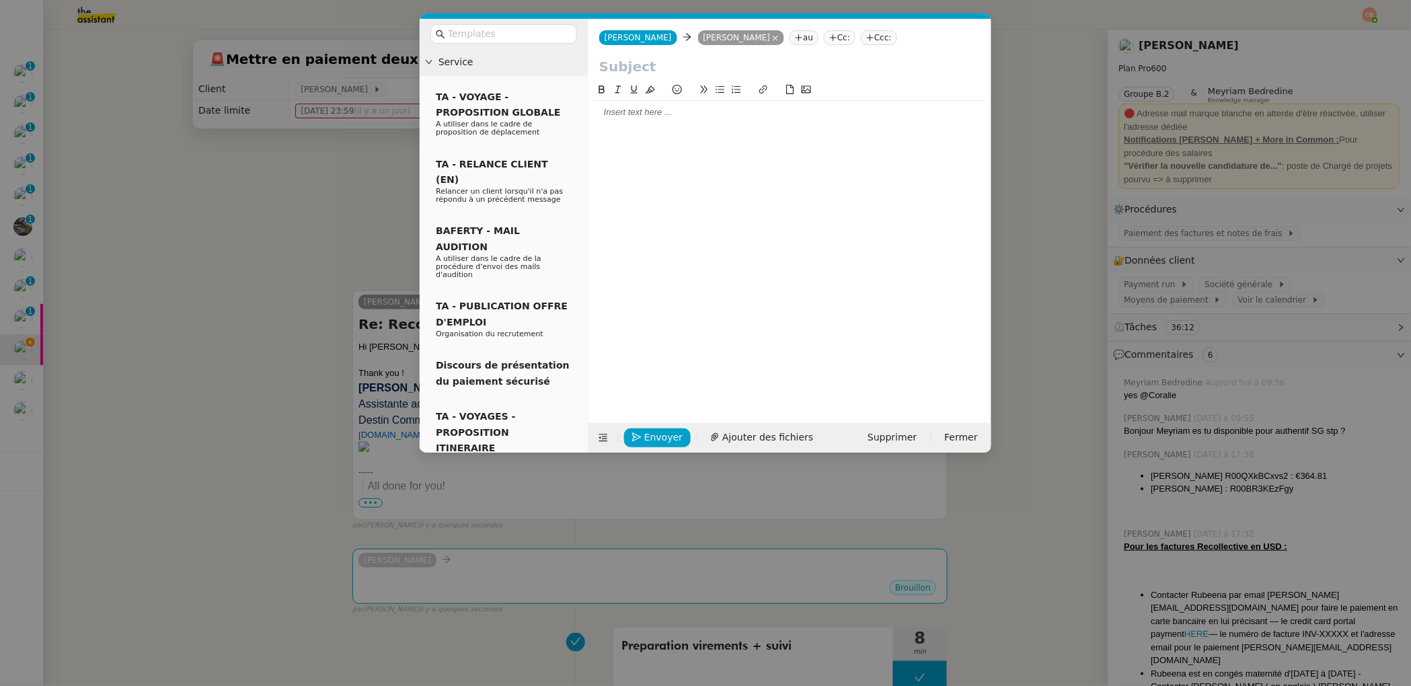
click at [633, 71] on input "text" at bounding box center [789, 66] width 381 height 20
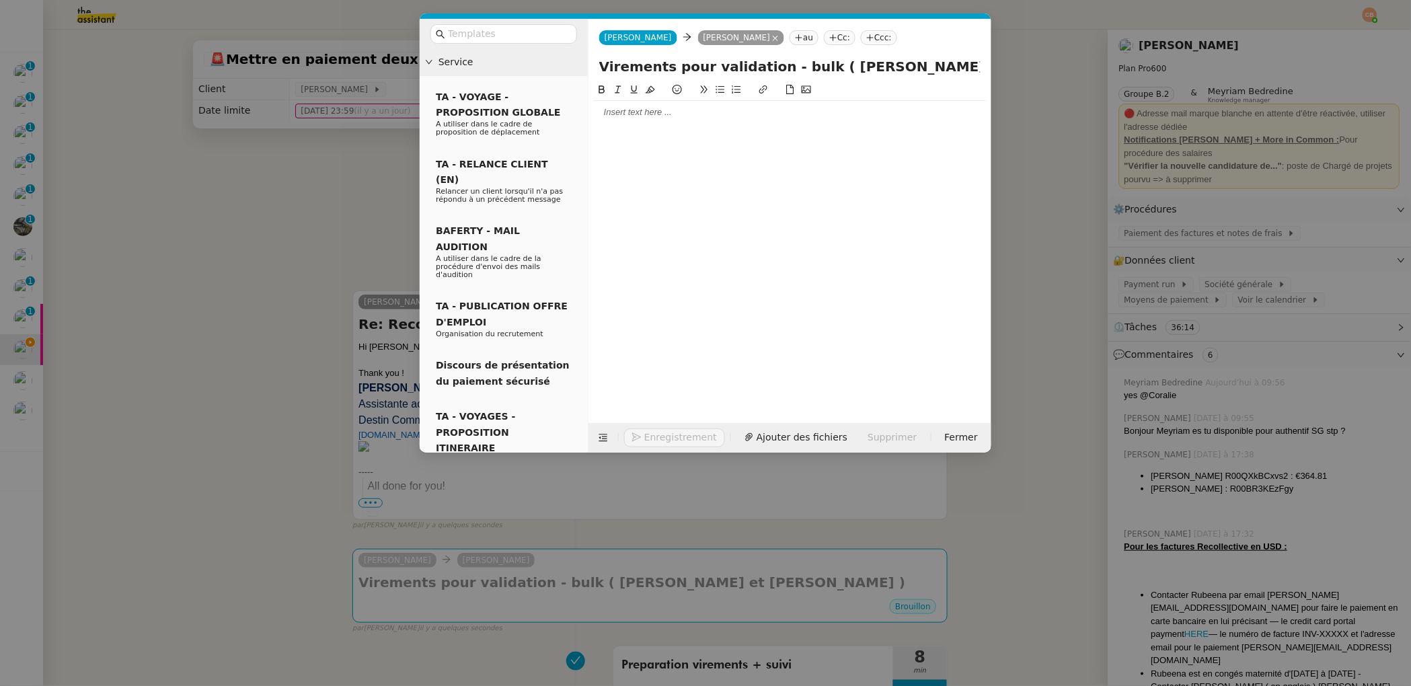
type input "Virements pour validation - bulk ( [PERSON_NAME] et [PERSON_NAME] )"
click at [630, 106] on div at bounding box center [790, 112] width 392 height 23
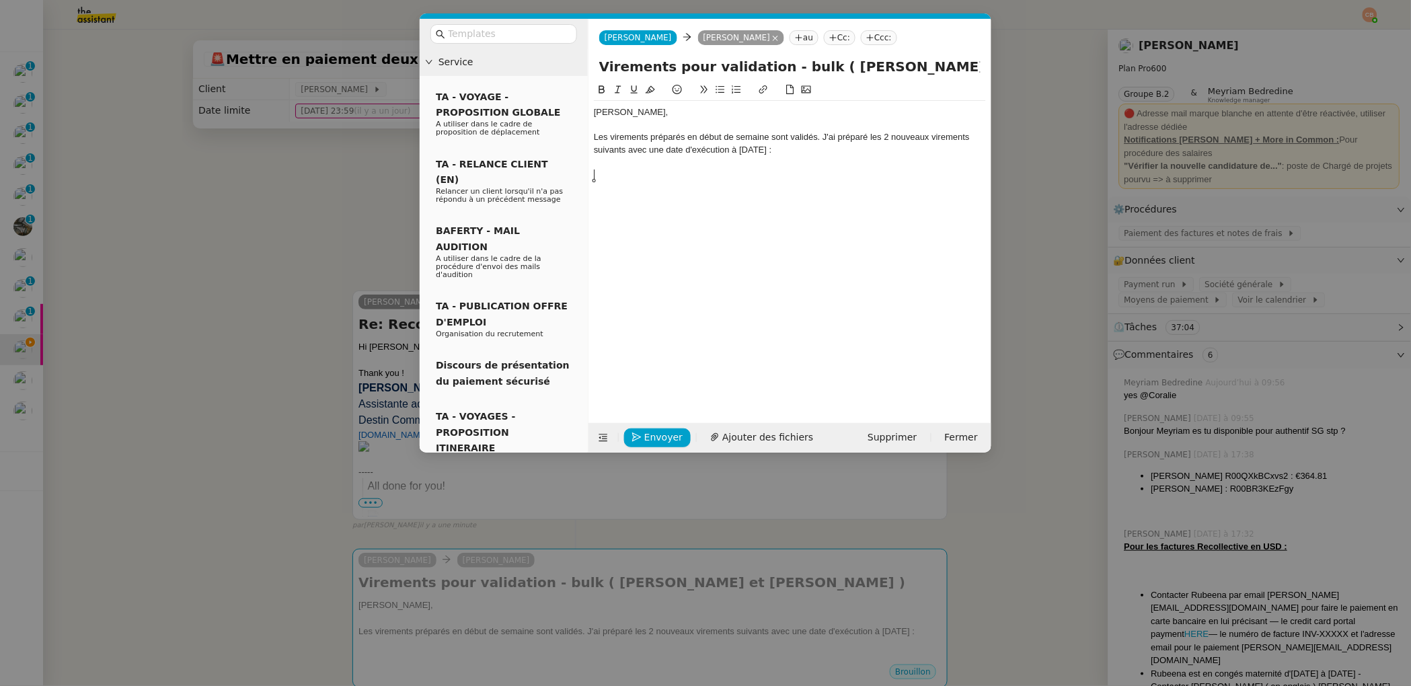
click at [720, 89] on icon at bounding box center [720, 89] width 9 height 7
click at [672, 175] on li "Tristan GurraR00PYhfR5RiZ" at bounding box center [796, 175] width 379 height 12
click at [662, 175] on li "[PERSON_NAME] R00PYhfR5RiZ" at bounding box center [796, 175] width 379 height 12
click at [760, 170] on li "[PERSON_NAME] R00PYhfR5RiZ" at bounding box center [796, 175] width 379 height 12
drag, startPoint x: 740, startPoint y: 149, endPoint x: 886, endPoint y: 146, distance: 145.9
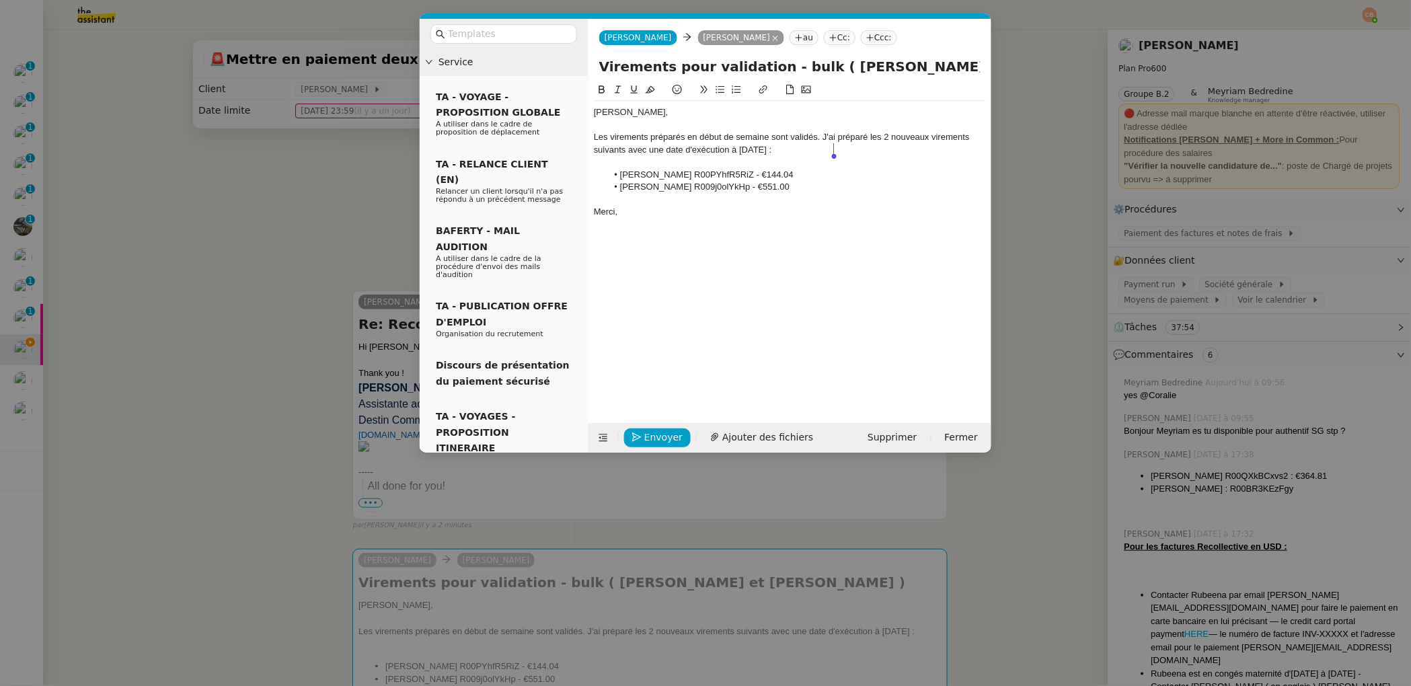
click at [886, 146] on div "Les virements préparés en début de semaine sont validés. J'ai préparé les 2 nou…" at bounding box center [790, 143] width 392 height 25
click at [596, 85] on button at bounding box center [602, 89] width 16 height 15
drag, startPoint x: 796, startPoint y: 163, endPoint x: 762, endPoint y: 167, distance: 33.8
click at [796, 163] on div at bounding box center [790, 162] width 392 height 12
drag, startPoint x: 621, startPoint y: 175, endPoint x: 679, endPoint y: 176, distance: 58.5
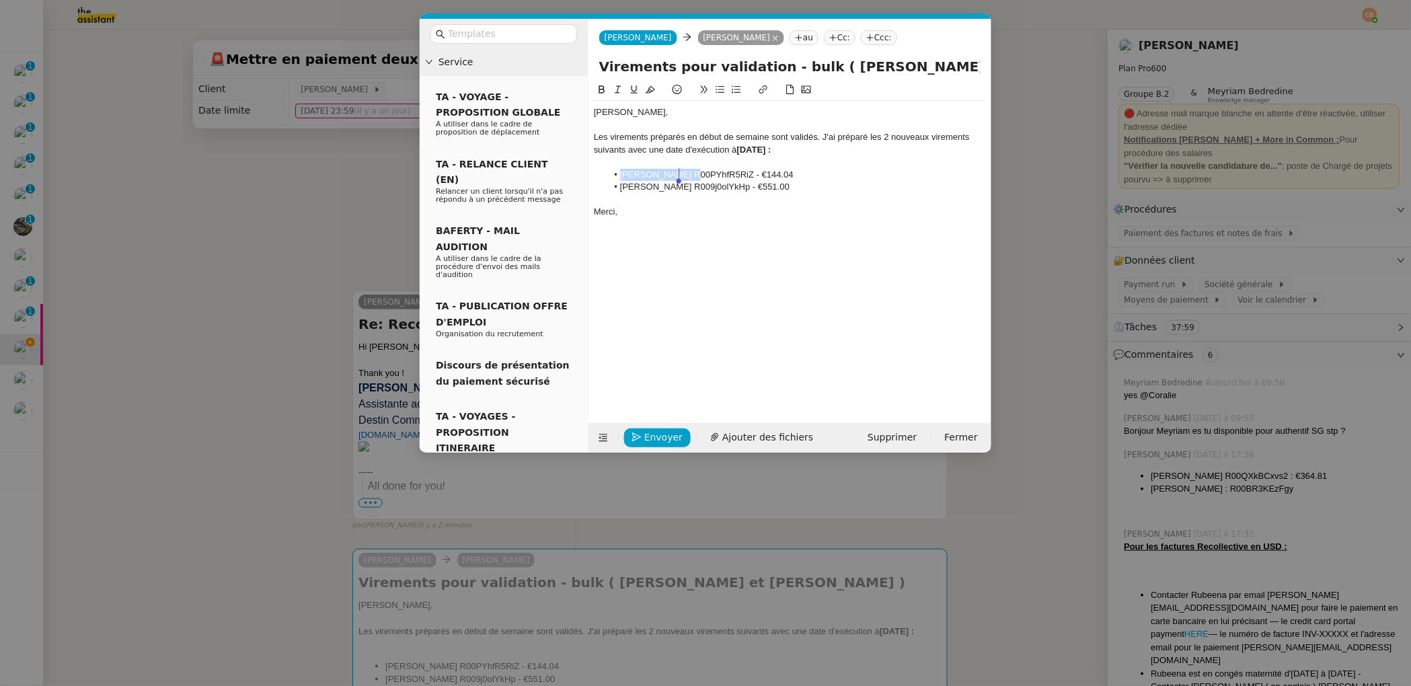
click at [679, 176] on li "[PERSON_NAME] R00PYhfR5RiZ - €144.04" at bounding box center [796, 175] width 379 height 12
click at [605, 85] on icon at bounding box center [601, 89] width 9 height 9
click at [631, 178] on strong "[PERSON_NAME]" at bounding box center [656, 174] width 73 height 10
drag, startPoint x: 621, startPoint y: 188, endPoint x: 683, endPoint y: 189, distance: 61.9
click at [683, 189] on li "[PERSON_NAME] R009j0olYkHp - €551.00" at bounding box center [796, 187] width 379 height 12
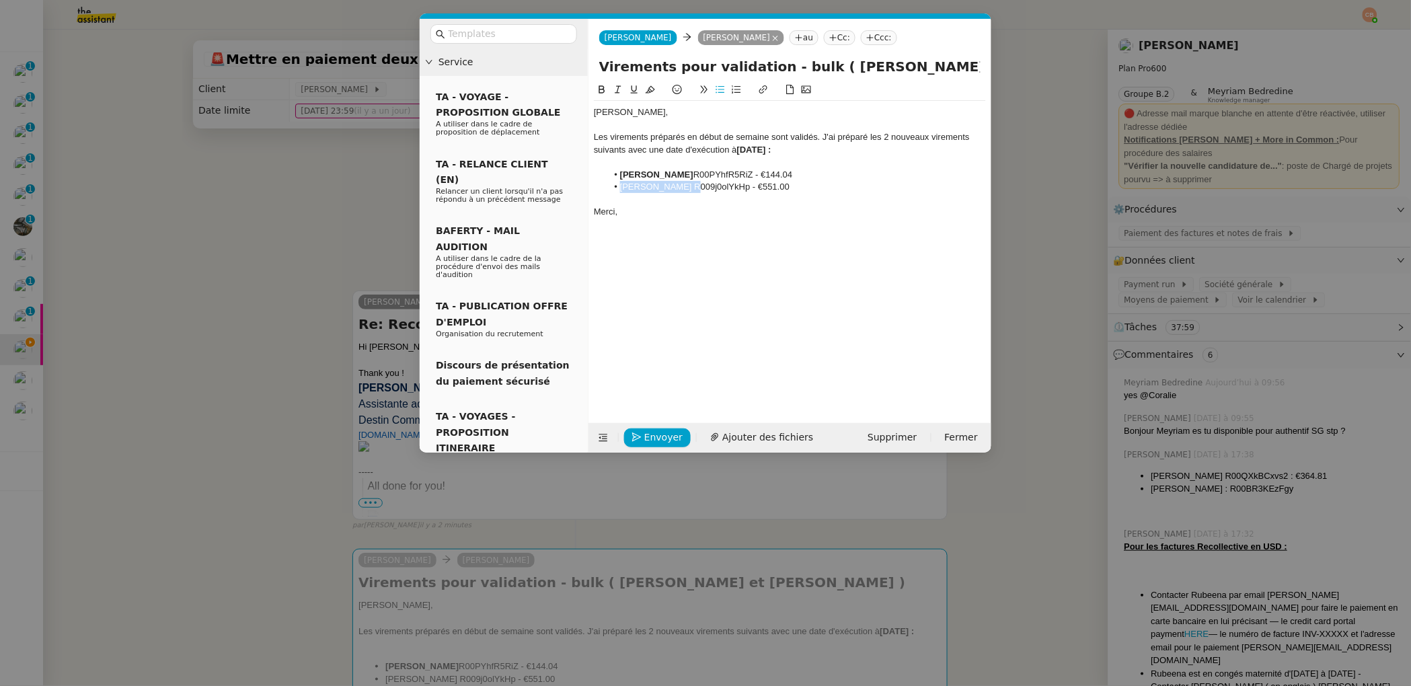
click at [602, 85] on icon at bounding box center [601, 89] width 9 height 9
click at [892, 200] on div at bounding box center [790, 200] width 392 height 12
click at [672, 437] on span "Envoyer" at bounding box center [663, 437] width 38 height 15
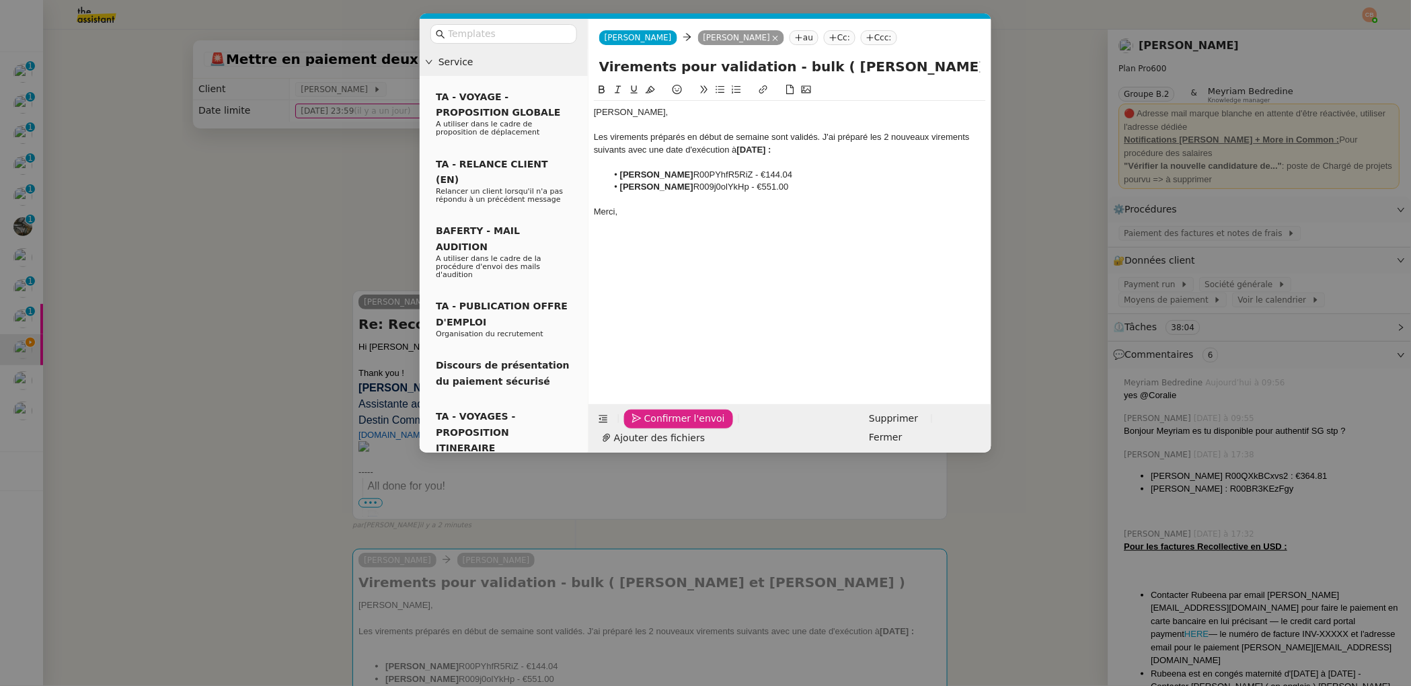
click at [672, 426] on span "Confirmer l'envoi" at bounding box center [684, 418] width 81 height 15
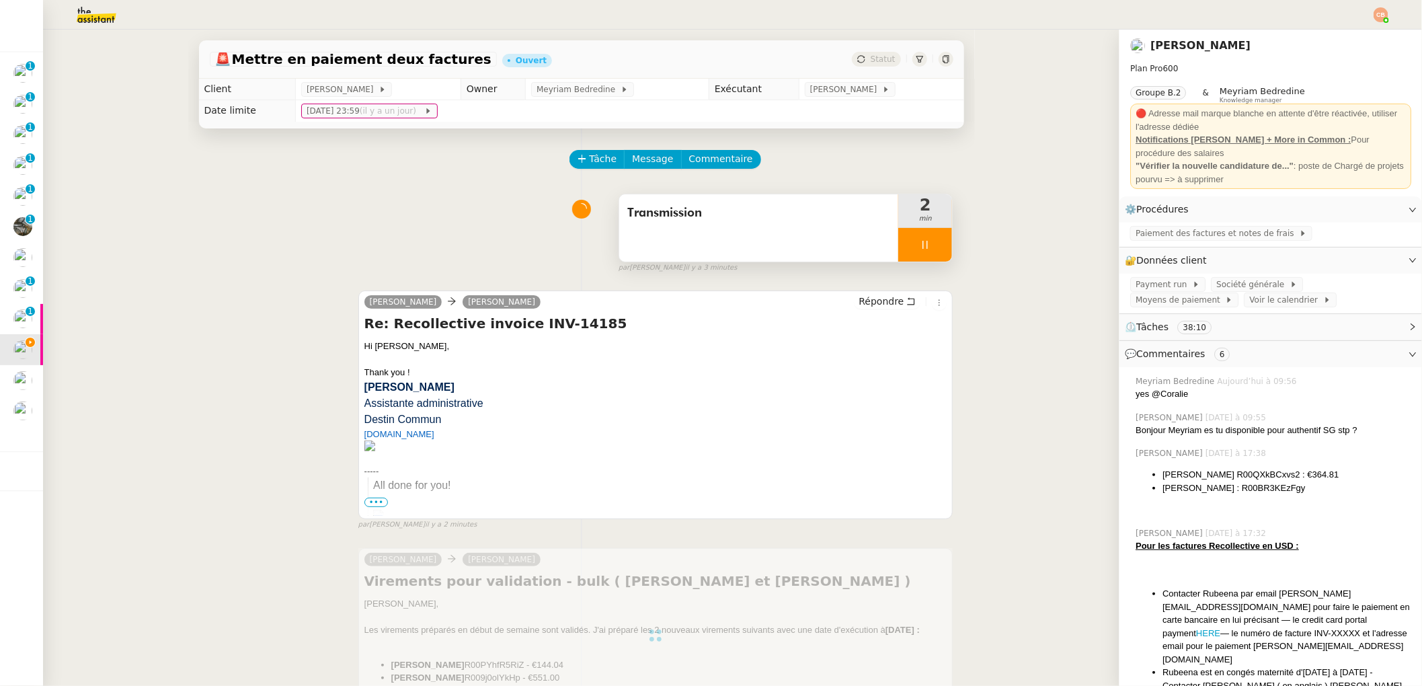
click at [911, 253] on div at bounding box center [925, 245] width 54 height 34
click at [933, 243] on icon at bounding box center [938, 244] width 11 height 11
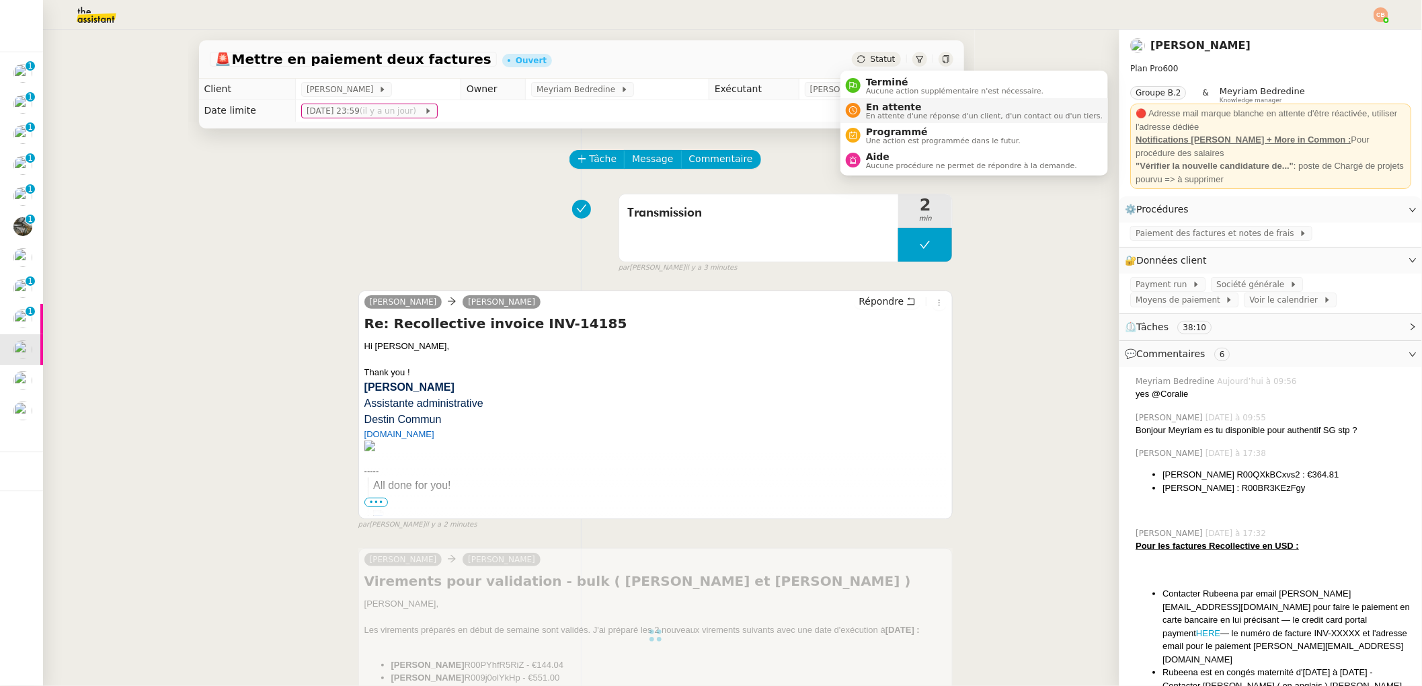
click at [880, 112] on span "En attente d'une réponse d'un client, d'un contact ou d'un tiers." at bounding box center [984, 115] width 237 height 7
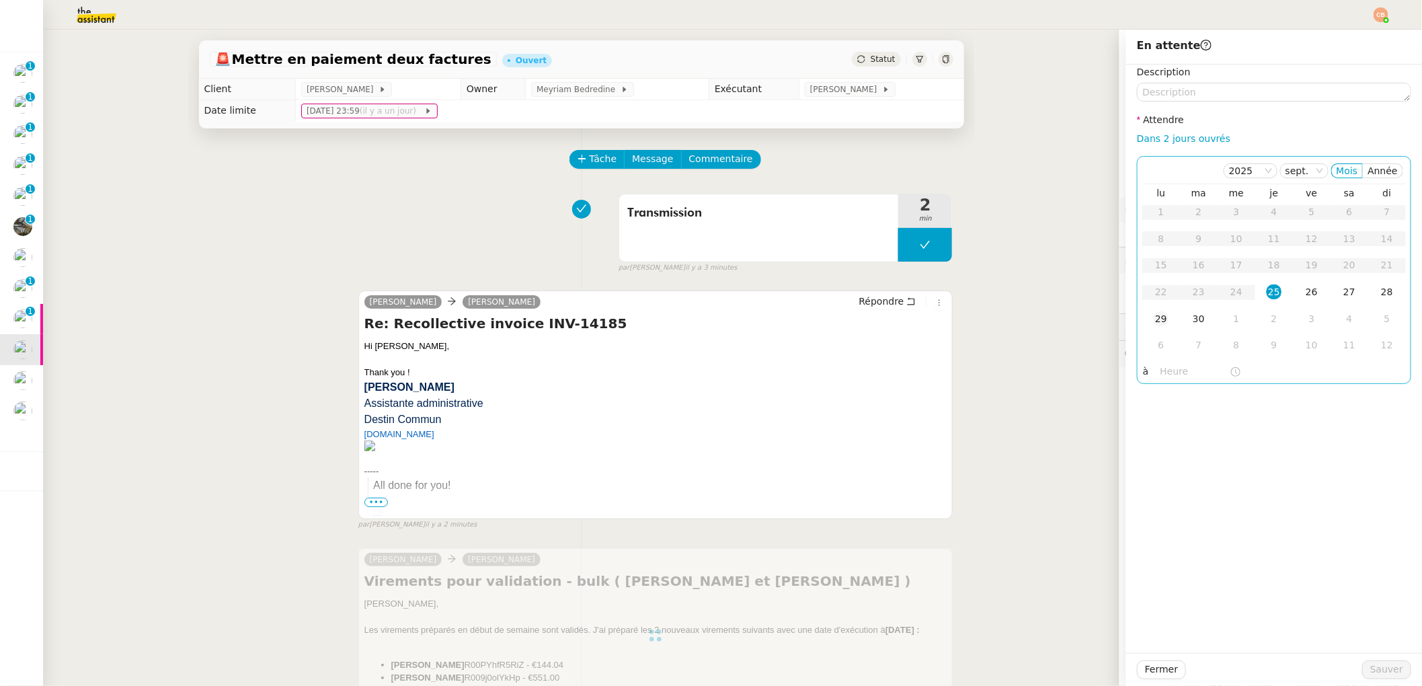
click at [1154, 322] on div "29" at bounding box center [1161, 318] width 15 height 15
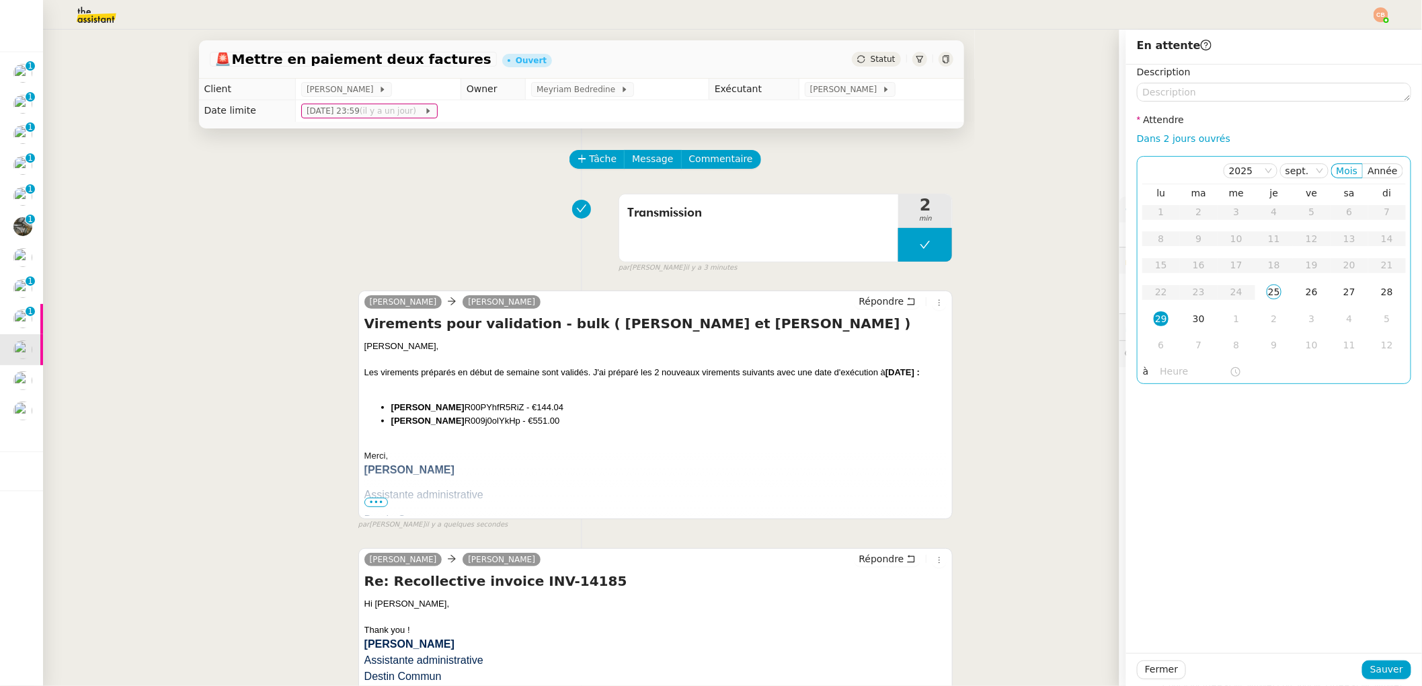
click at [1160, 374] on input "text" at bounding box center [1194, 371] width 69 height 15
click at [1160, 437] on div "09" at bounding box center [1161, 435] width 38 height 16
click at [1193, 391] on div "00" at bounding box center [1199, 393] width 37 height 16
type input "09:00"
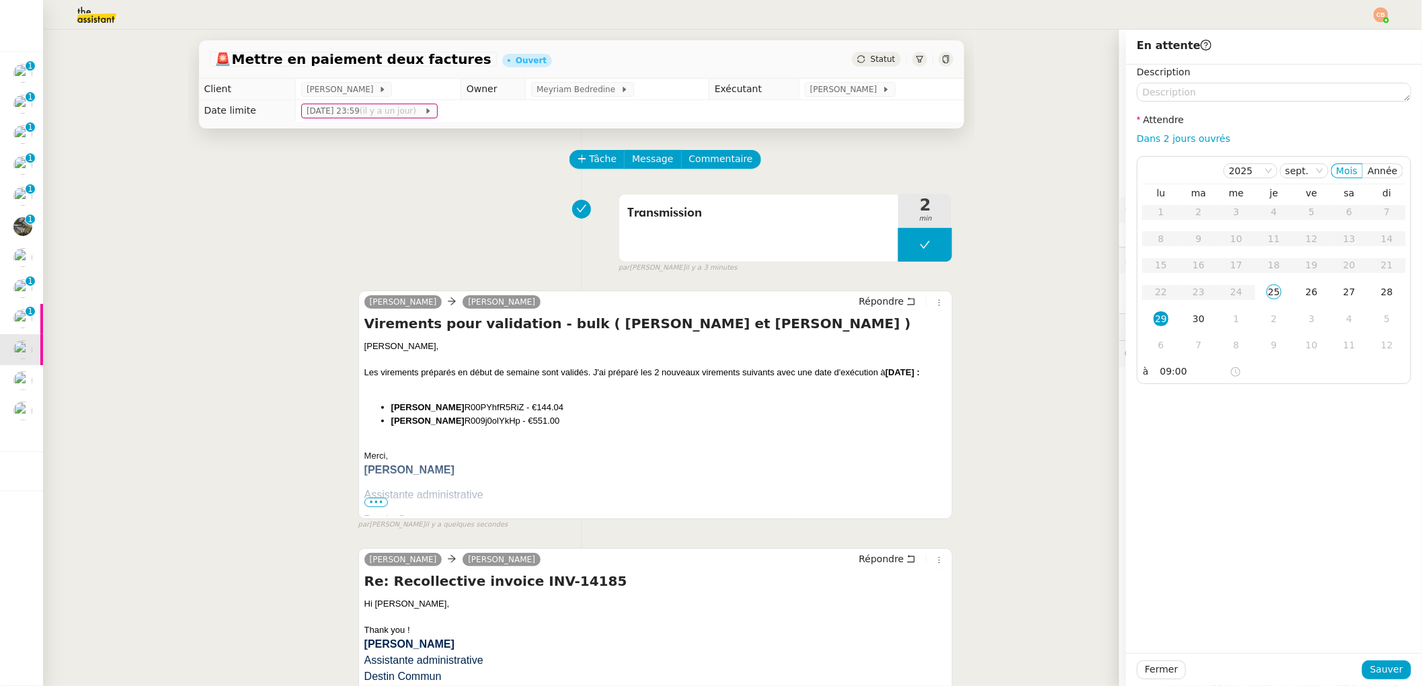
drag, startPoint x: 1255, startPoint y: 389, endPoint x: 1261, endPoint y: 397, distance: 10.0
click at [1255, 390] on div "Description Attendre Dans 2 jours ouvrés [DATE] Mois Année lu ma me je ve sa di…" at bounding box center [1274, 359] width 296 height 588
click at [1376, 667] on span "Sauver" at bounding box center [1386, 669] width 33 height 15
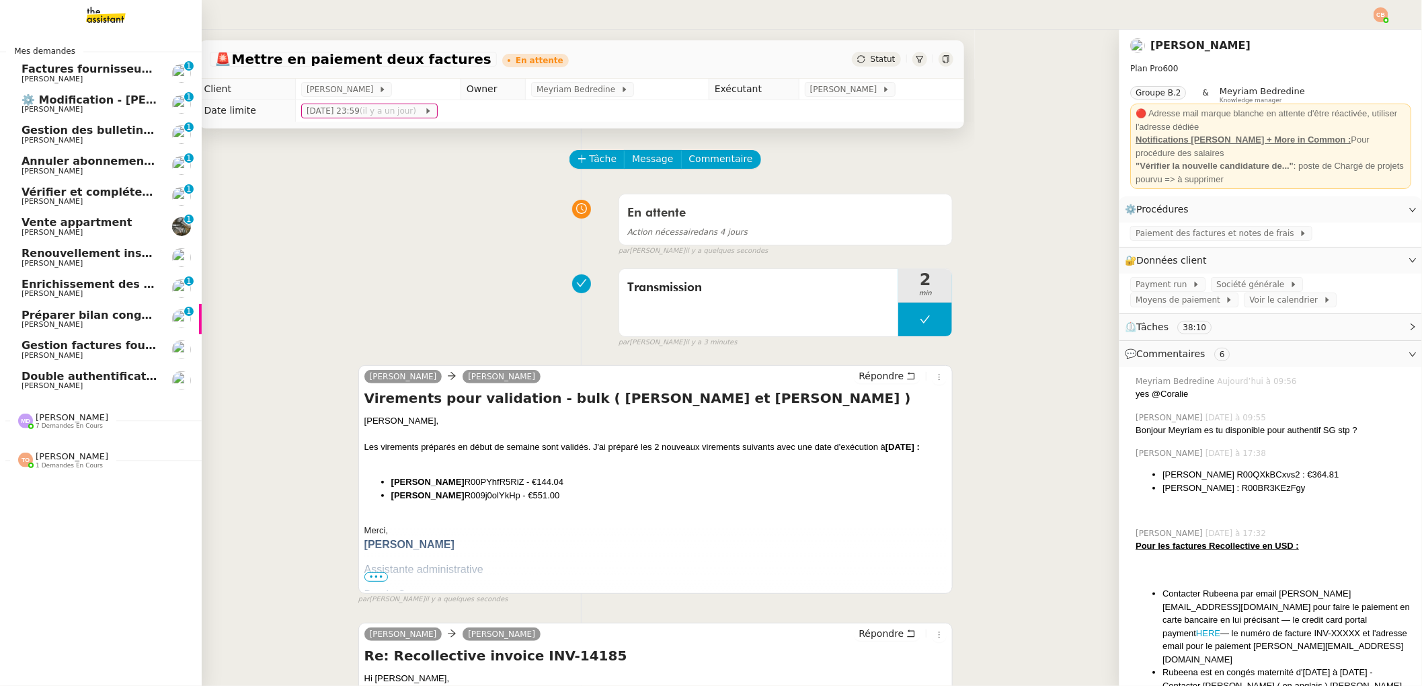
click at [61, 73] on span "Factures fournisseurs règlement par prélèvement, CB et espèces via Pennylane - …" at bounding box center [319, 69] width 595 height 13
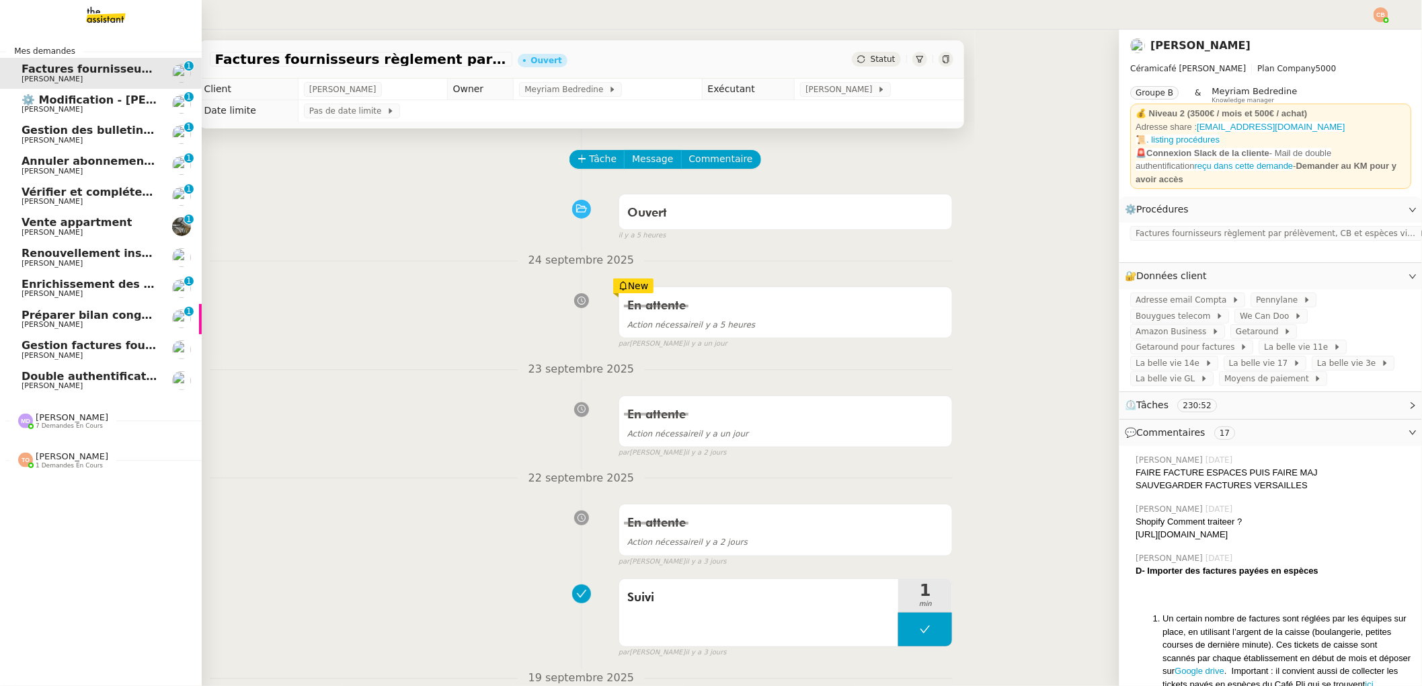
click at [60, 190] on span "Vérifier et compléter les feuilles de temps" at bounding box center [149, 192] width 255 height 13
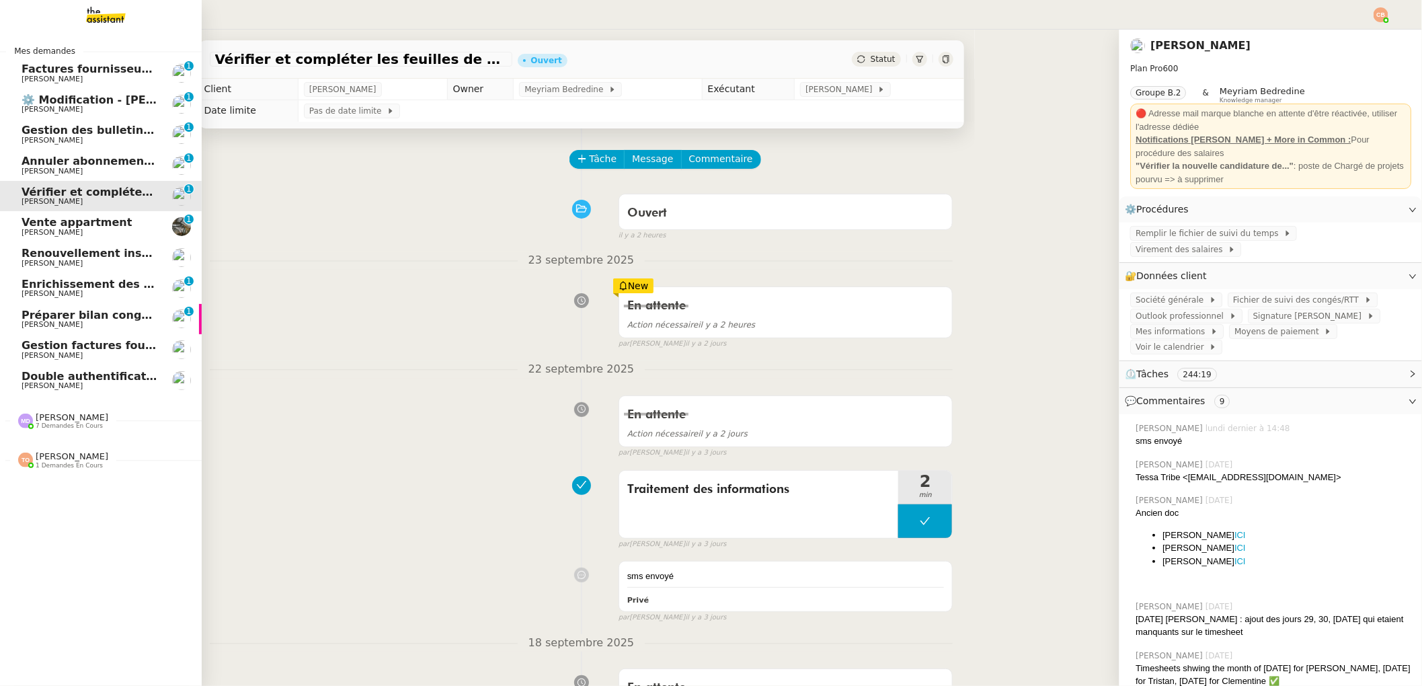
click at [61, 344] on span "Gestion factures fournisseurs (virement) via [GEOGRAPHIC_DATA]- [DATE]" at bounding box center [246, 345] width 448 height 13
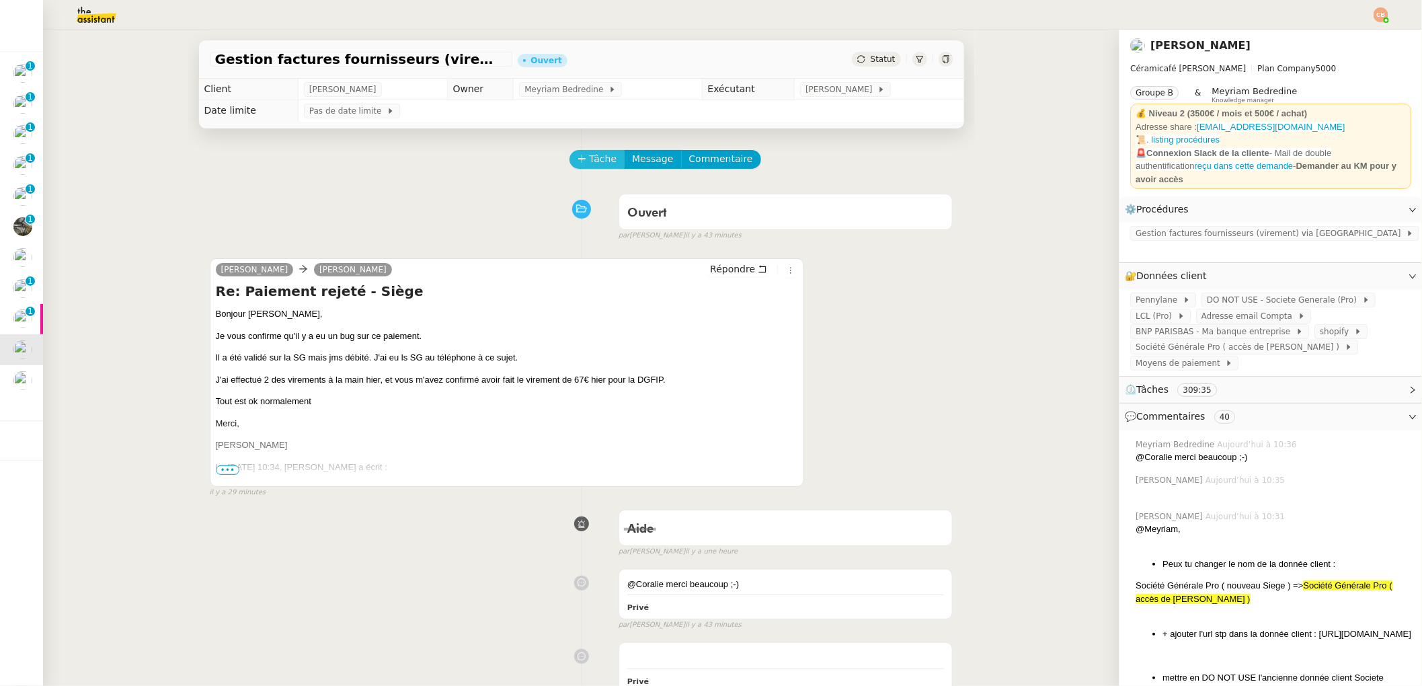
click at [569, 159] on button "Tâche" at bounding box center [597, 159] width 56 height 19
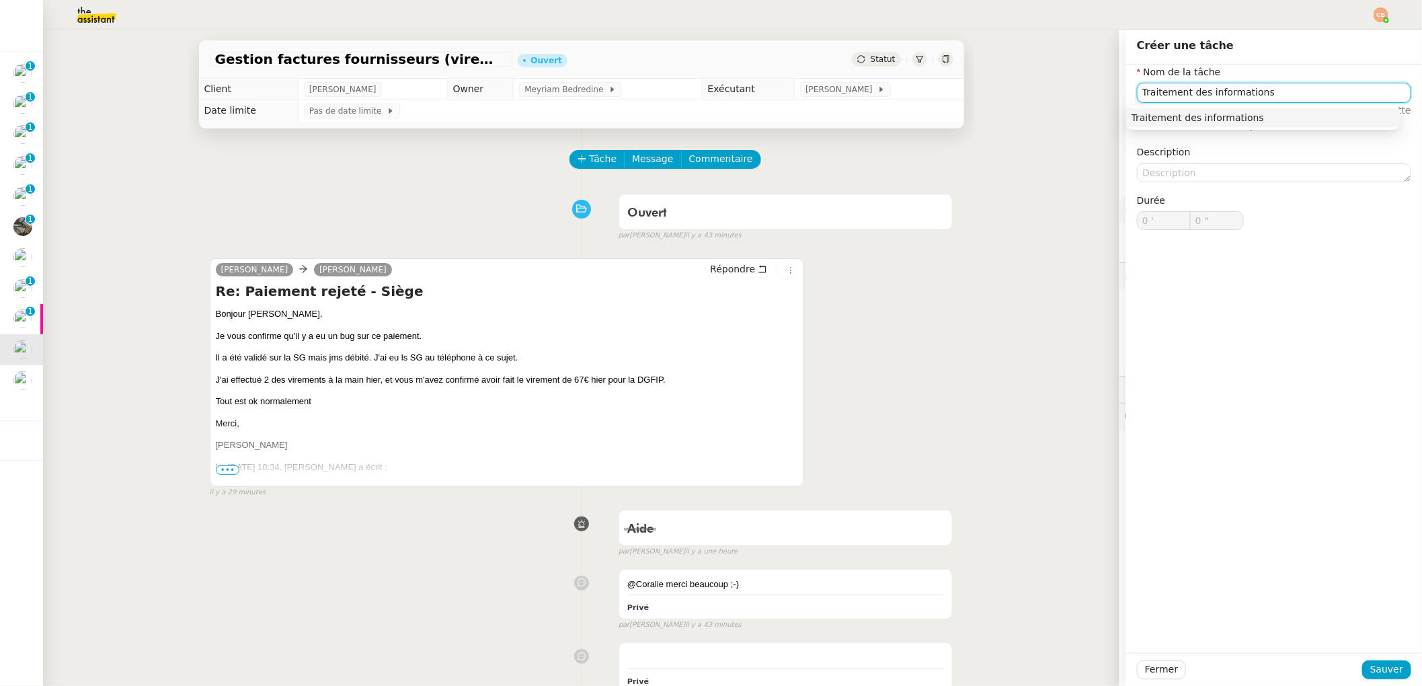
click at [1245, 112] on div "Traitement des informations" at bounding box center [1264, 118] width 264 height 12
type input "Traitement des informations"
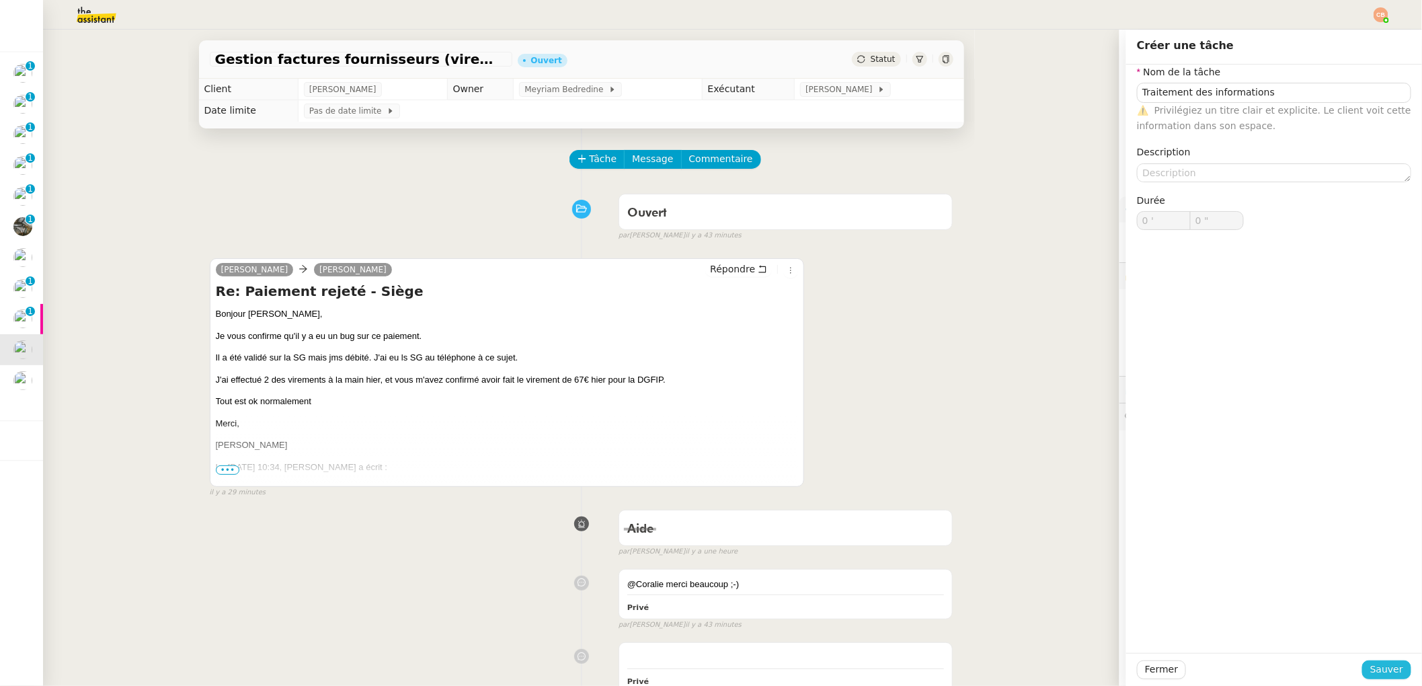
click at [1380, 674] on span "Sauver" at bounding box center [1386, 669] width 33 height 15
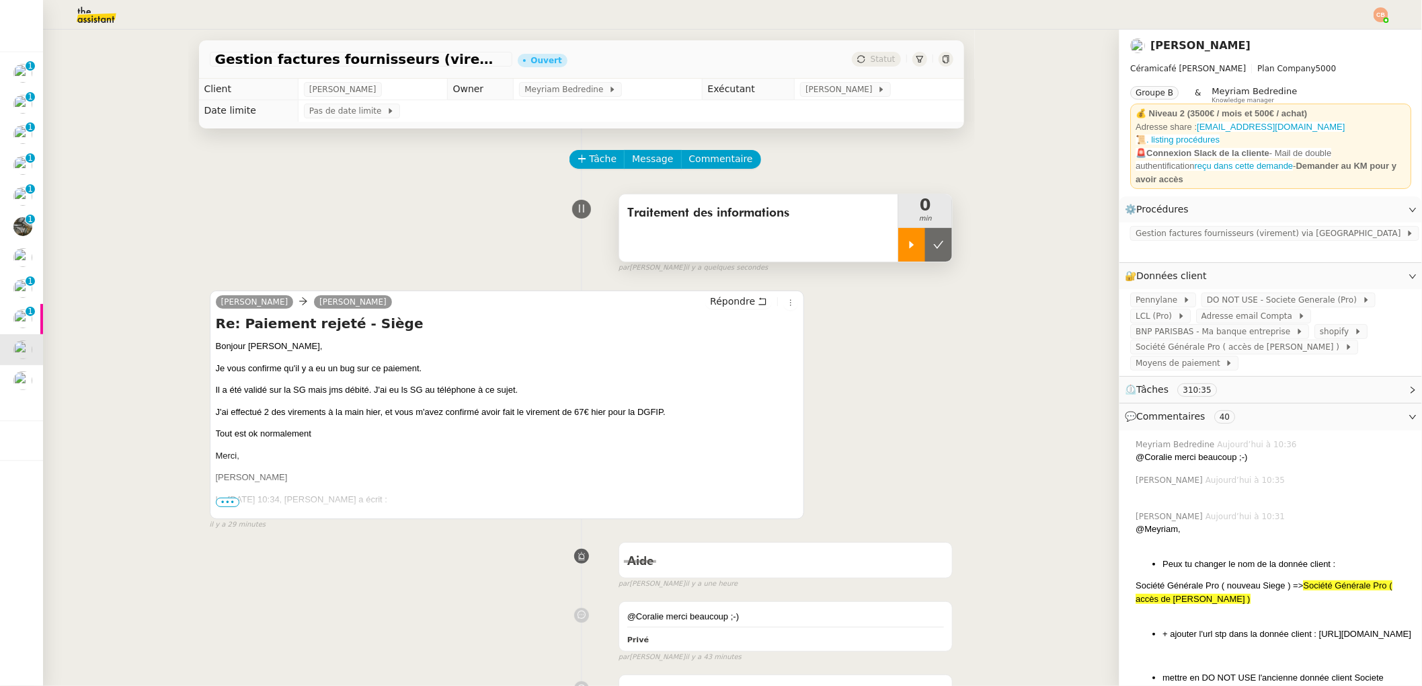
click at [906, 248] on icon at bounding box center [911, 244] width 11 height 11
click at [1157, 293] on span "Pennylane" at bounding box center [1159, 299] width 47 height 13
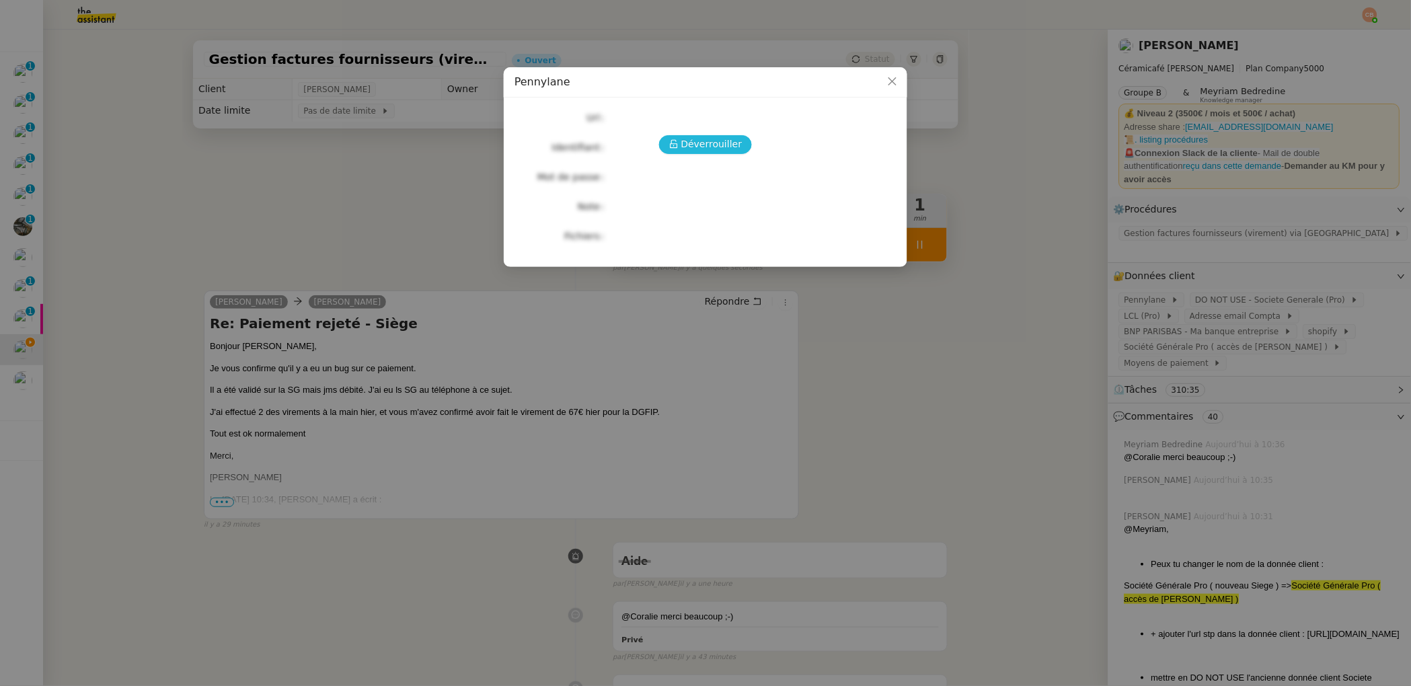
click at [696, 149] on span "Déverrouiller" at bounding box center [711, 143] width 61 height 15
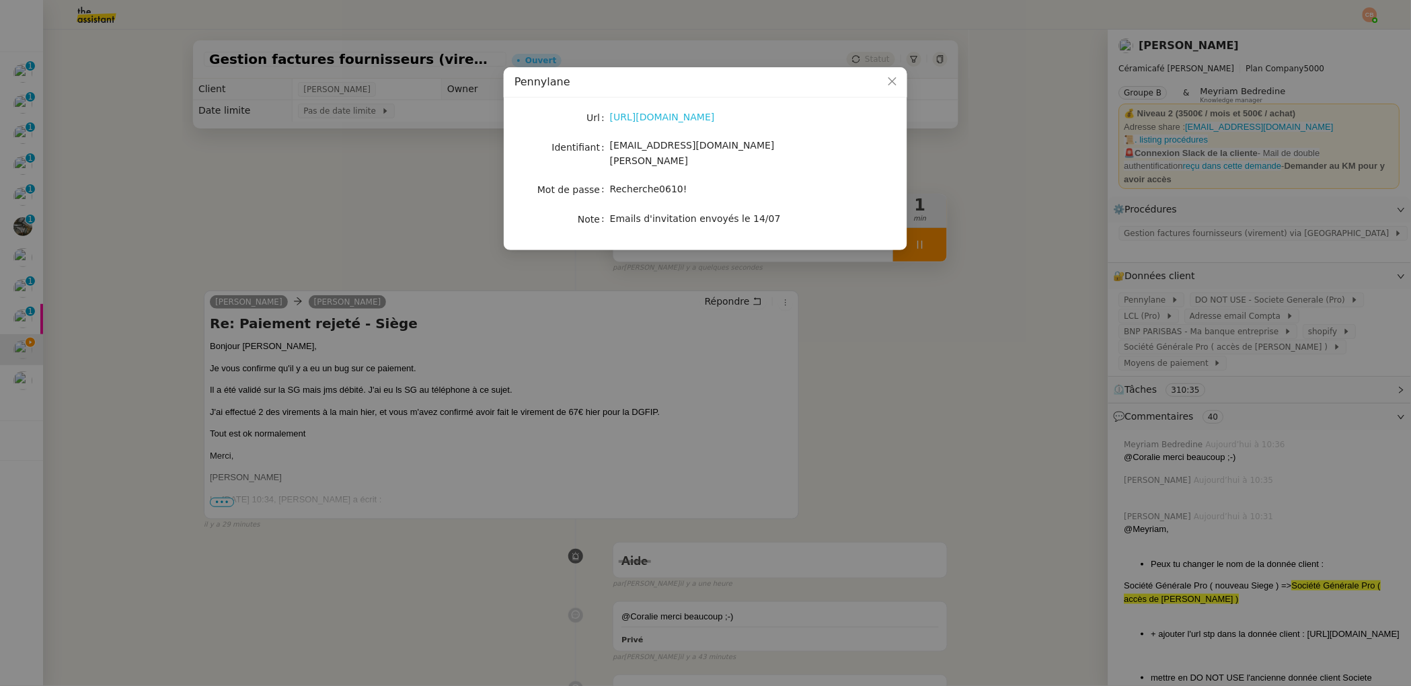
click at [647, 118] on link "[URL][DOMAIN_NAME]" at bounding box center [662, 117] width 105 height 11
click at [235, 198] on nz-modal-container "Pennylane Url [URL][DOMAIN_NAME] Identifiant [EMAIL_ADDRESS][DOMAIN_NAME][PERSO…" at bounding box center [705, 343] width 1411 height 686
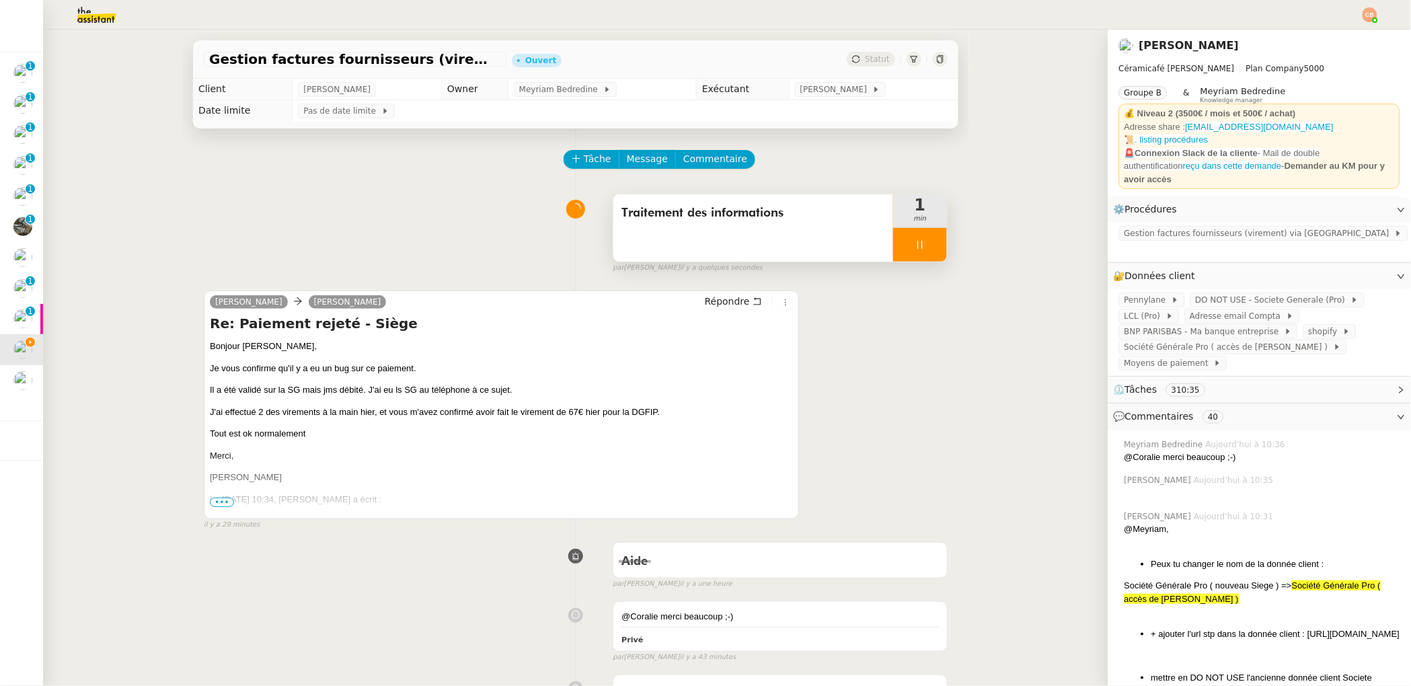
click at [235, 198] on nz-modal-container "Pennylane Url [URL][DOMAIN_NAME] Identifiant [EMAIL_ADDRESS][DOMAIN_NAME][PERSO…" at bounding box center [705, 343] width 1411 height 686
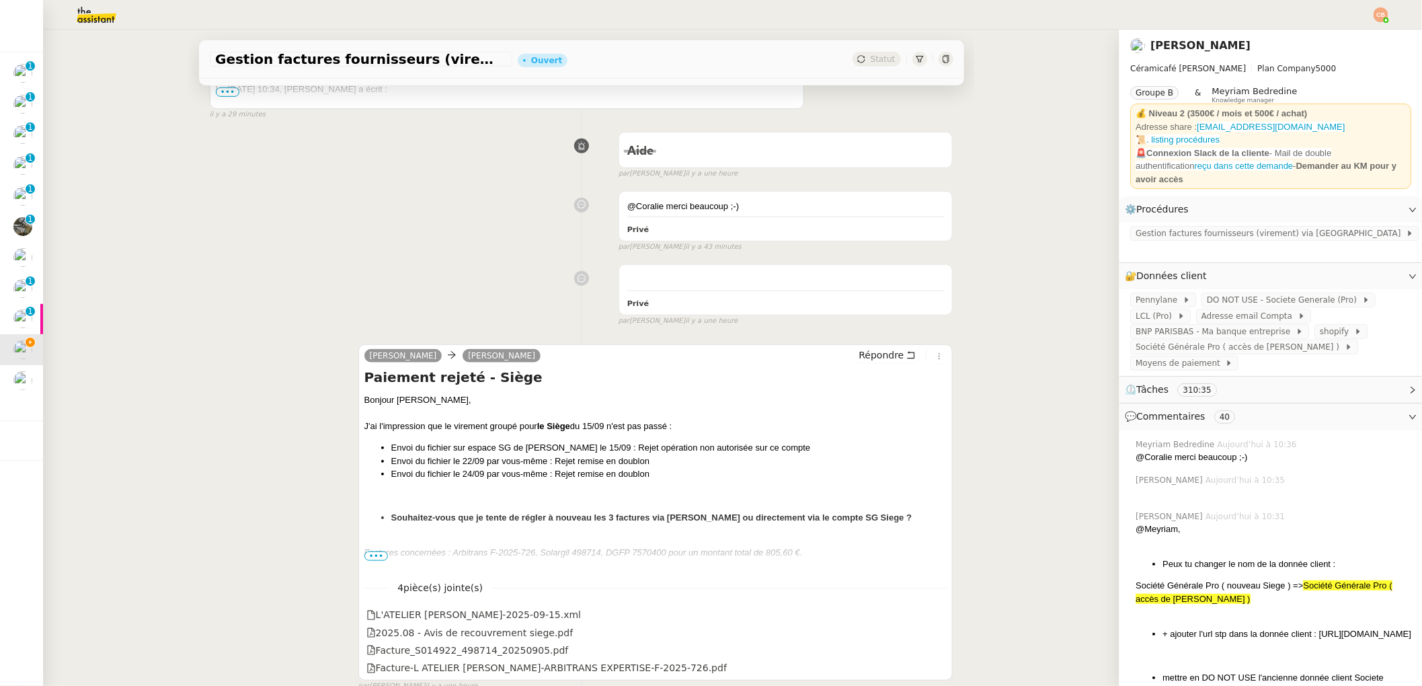
scroll to position [441, 0]
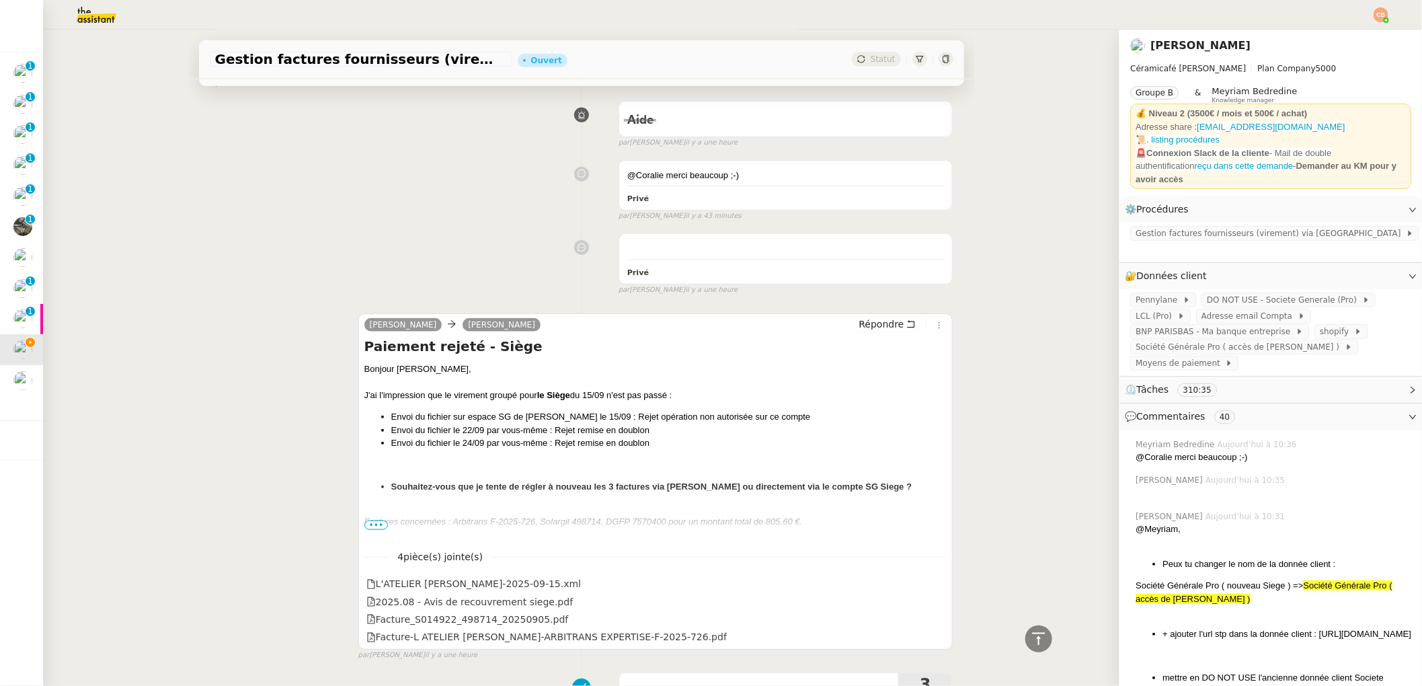
click at [368, 526] on span "•••" at bounding box center [376, 524] width 24 height 9
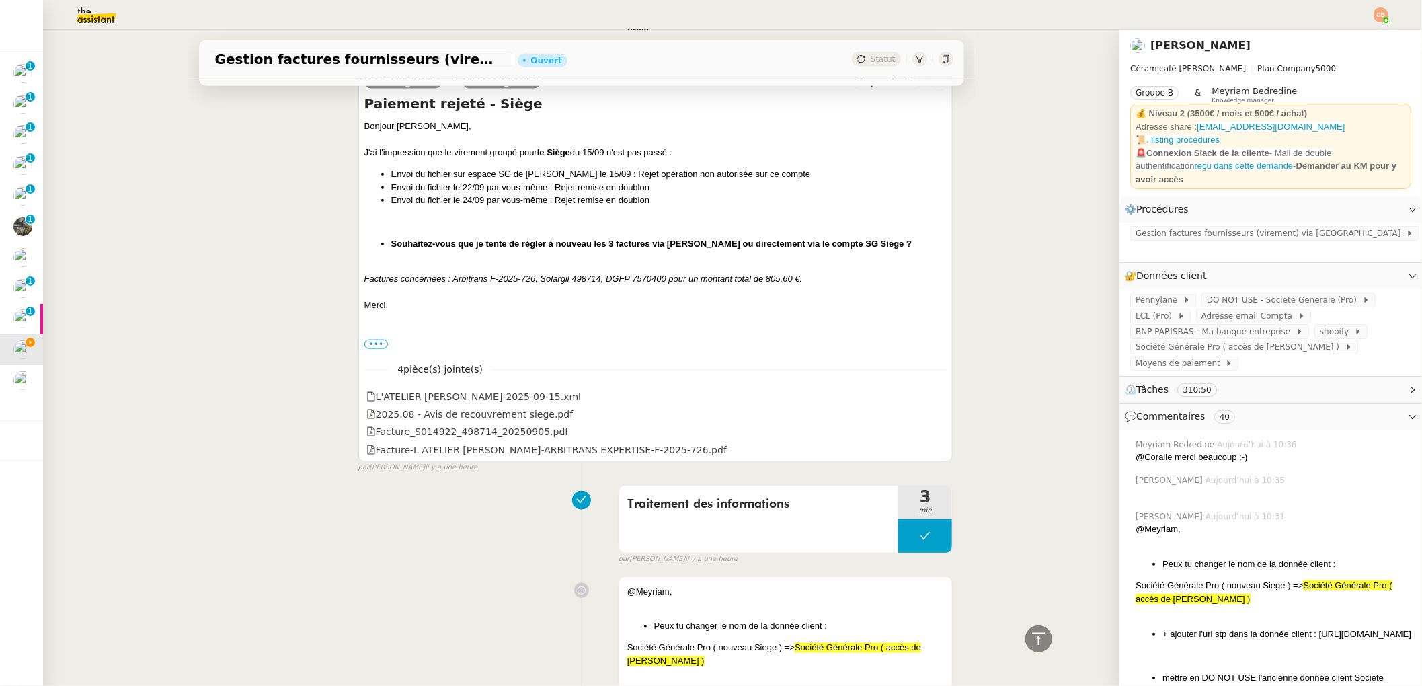
scroll to position [726, 0]
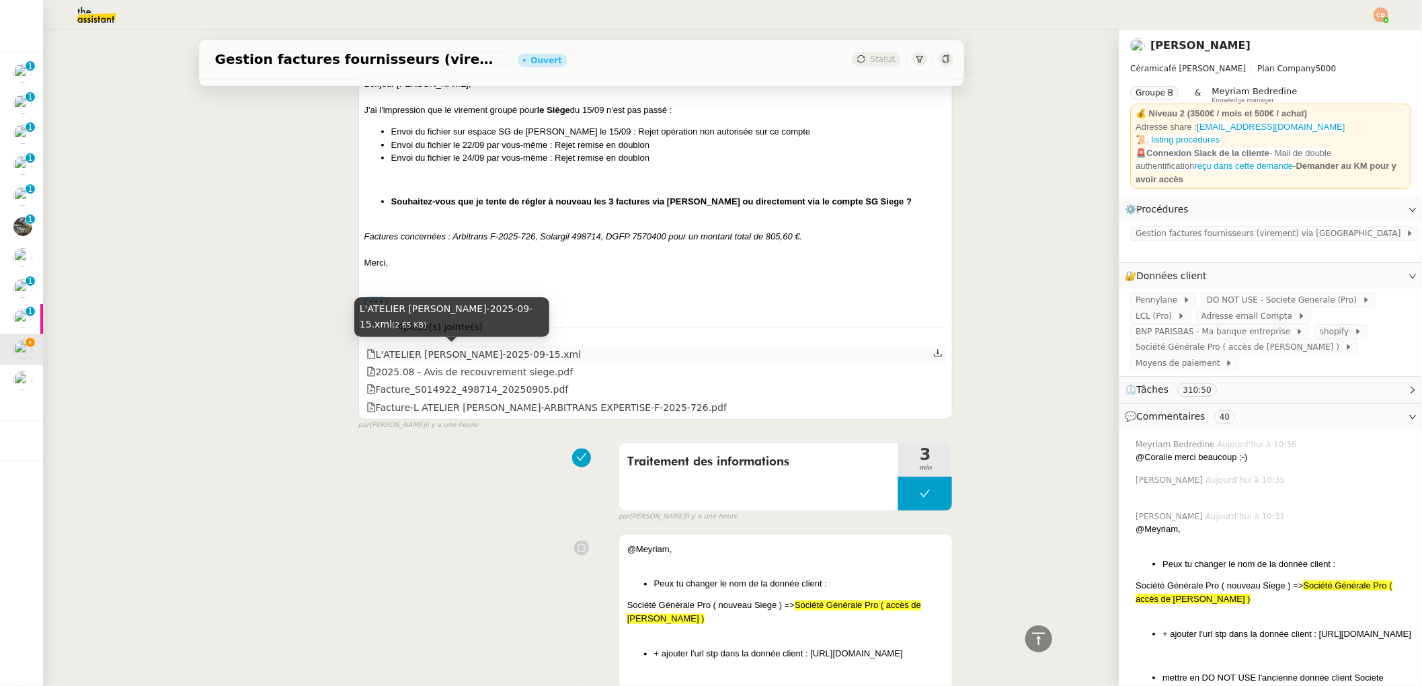
click at [415, 357] on div "L'ATELIER [PERSON_NAME]-2025-09-15.xml" at bounding box center [473, 354] width 214 height 15
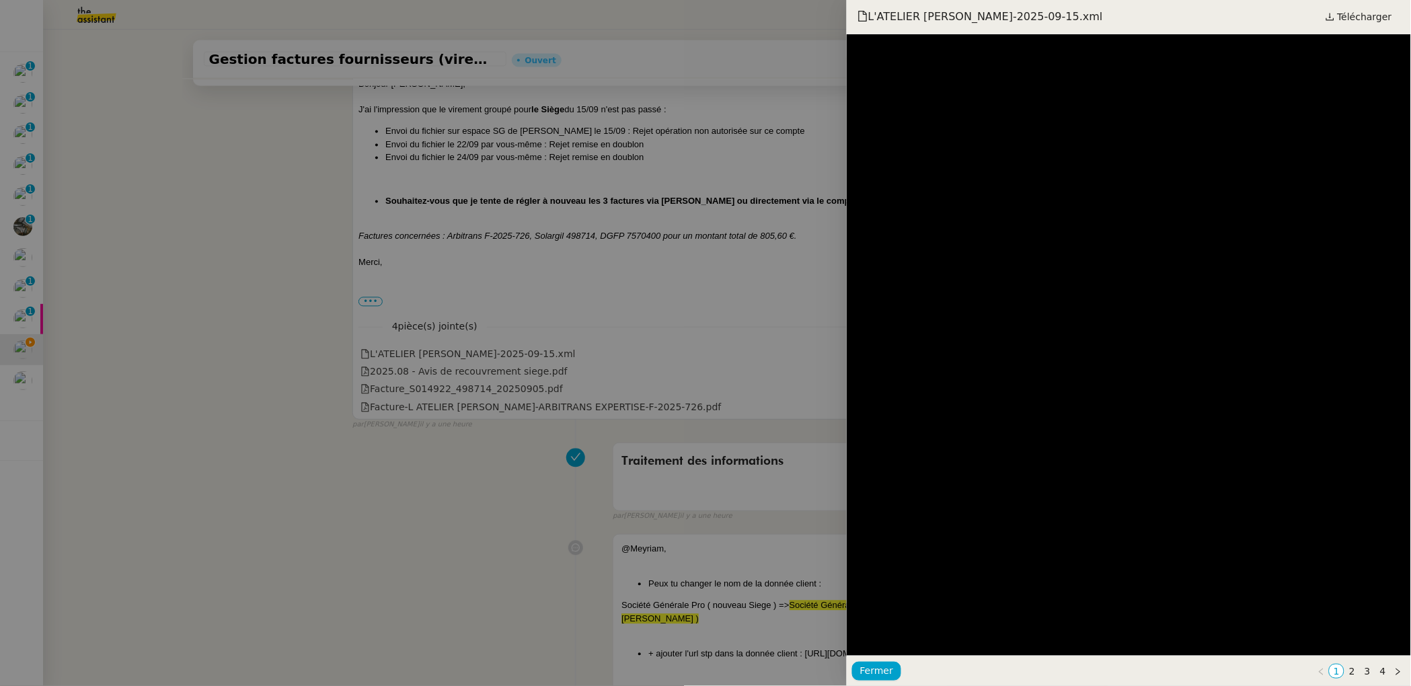
click at [409, 370] on div at bounding box center [705, 343] width 1411 height 686
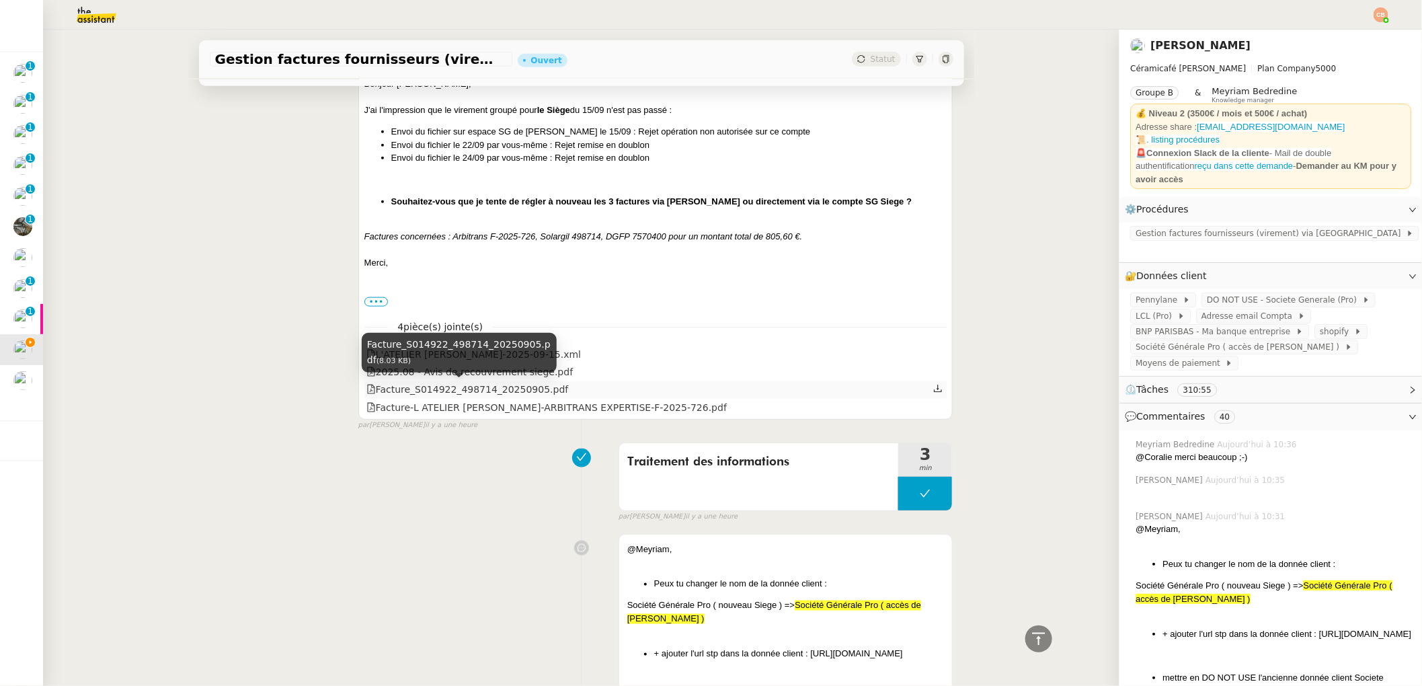
click at [396, 389] on div "Facture_S014922_498714_20250905.pdf" at bounding box center [467, 389] width 202 height 15
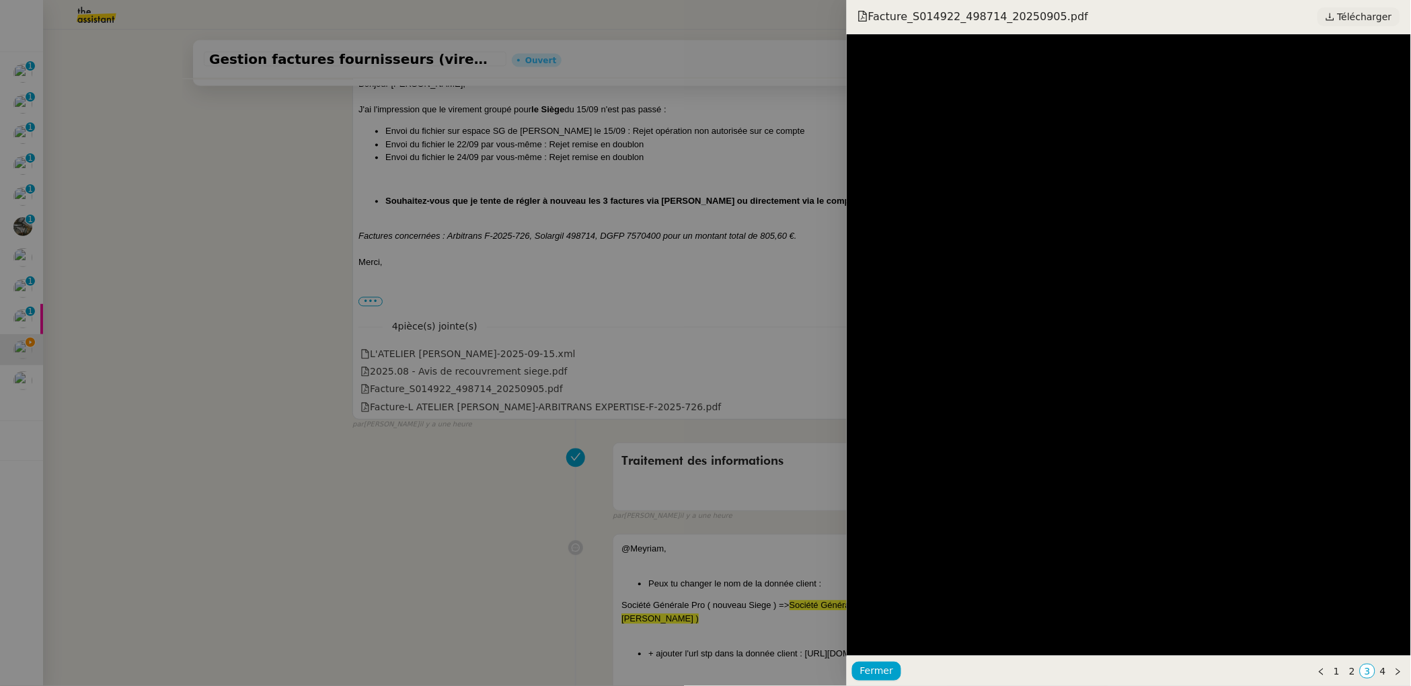
click at [1343, 19] on span "Télécharger" at bounding box center [1364, 16] width 54 height 17
click at [407, 405] on div at bounding box center [705, 343] width 1411 height 686
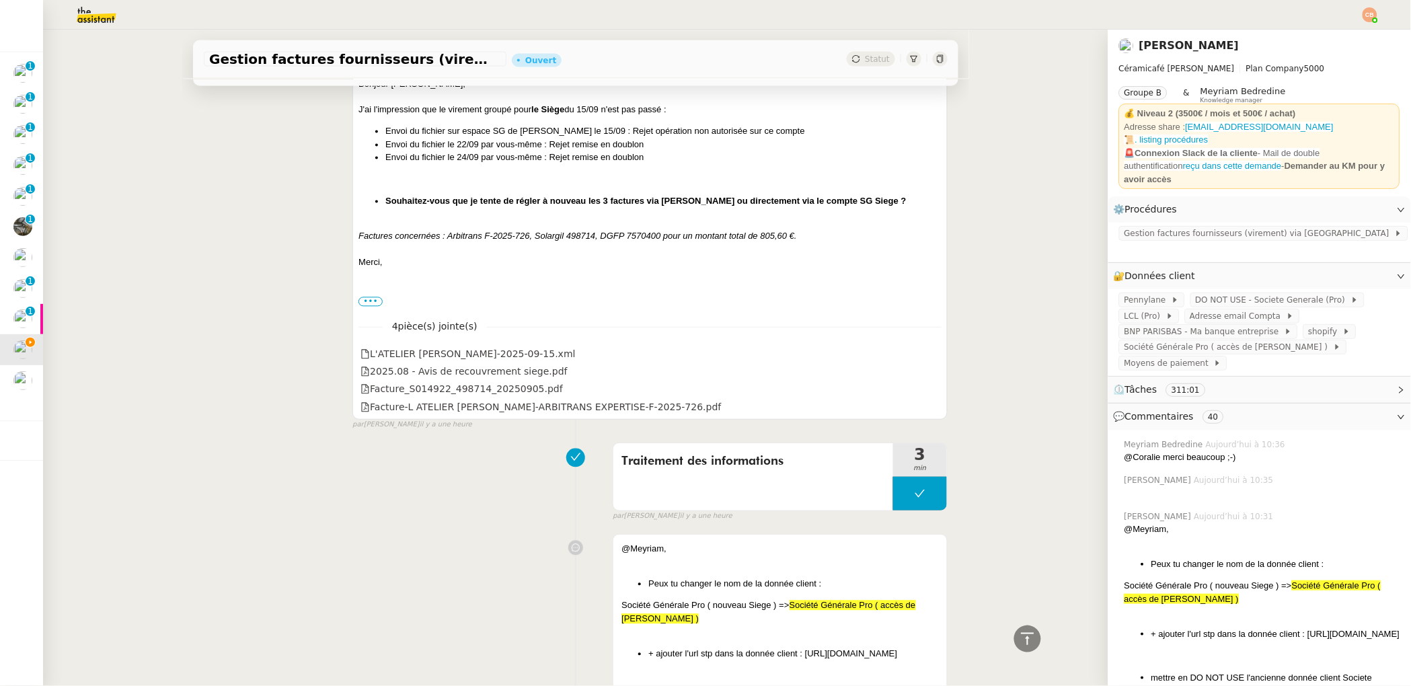
click at [407, 407] on div "Facture-L ATELIER [PERSON_NAME]-ARBITRANS EXPERTISE-F-2025-726.pdf" at bounding box center [540, 407] width 360 height 15
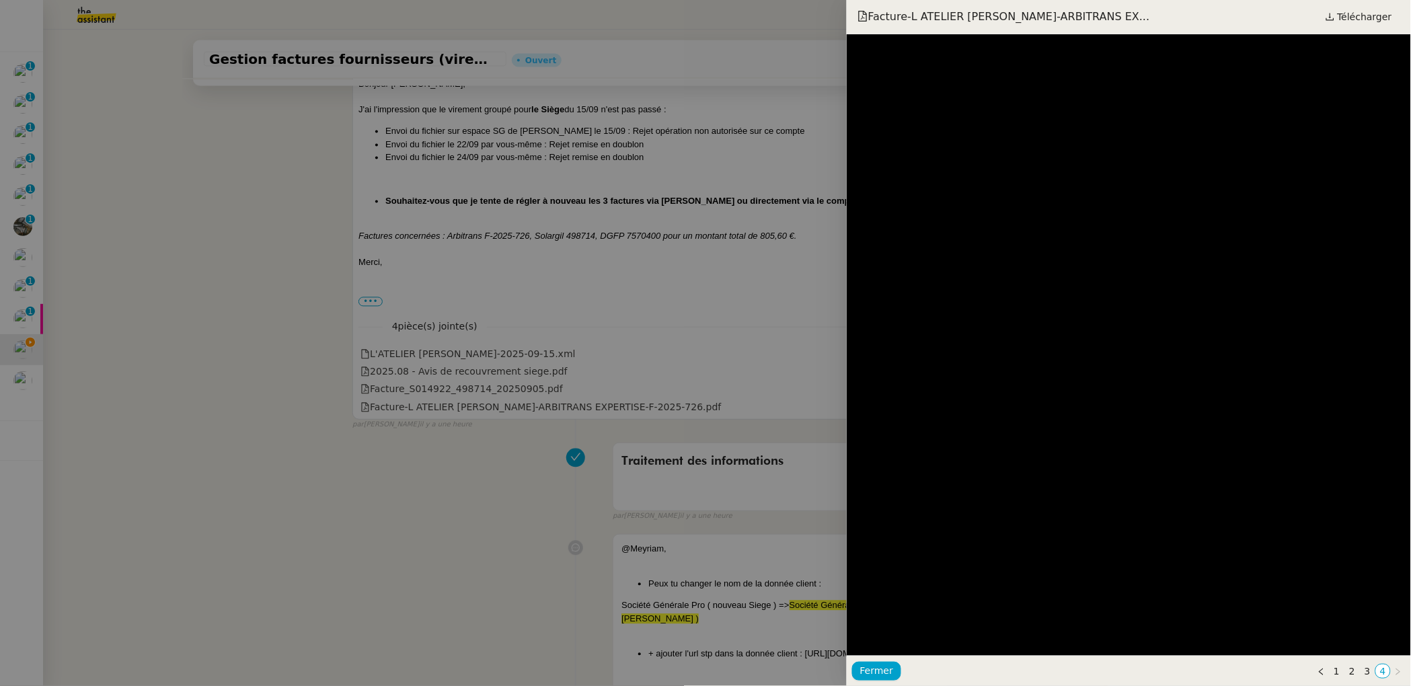
click at [274, 237] on div at bounding box center [705, 343] width 1411 height 686
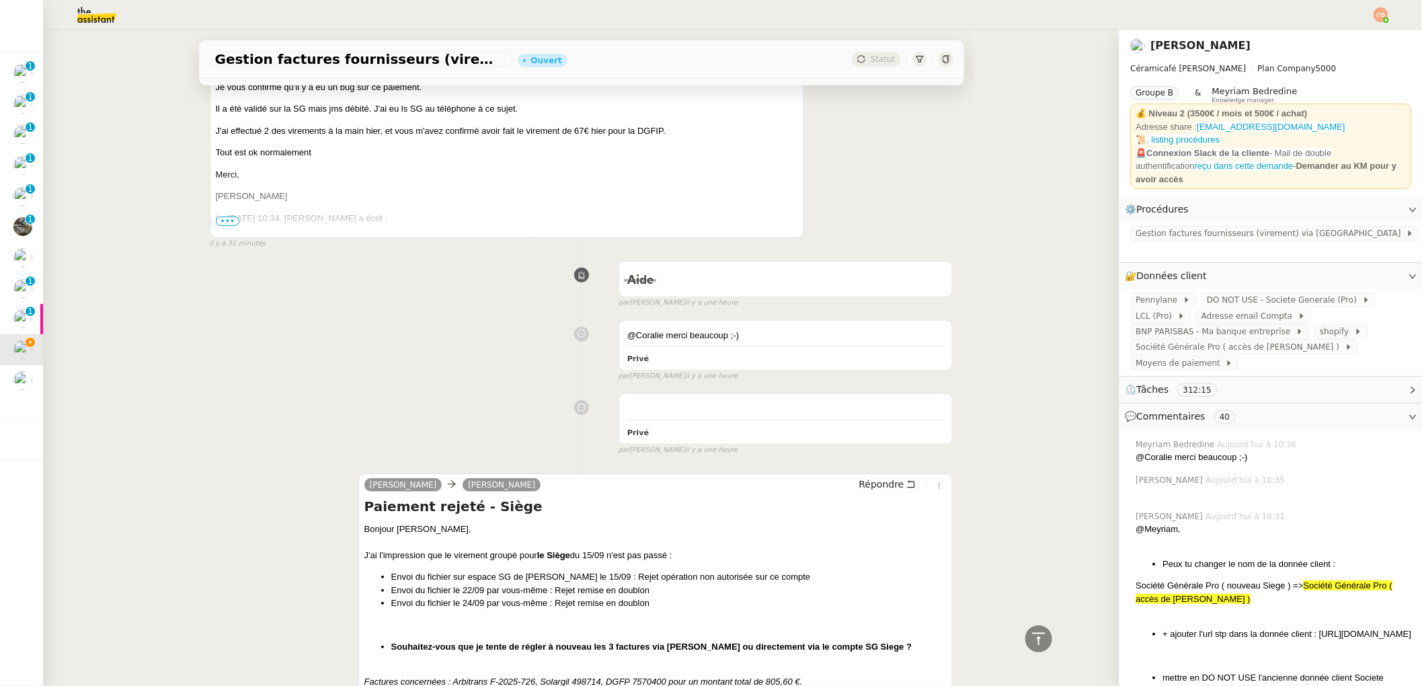
scroll to position [571, 0]
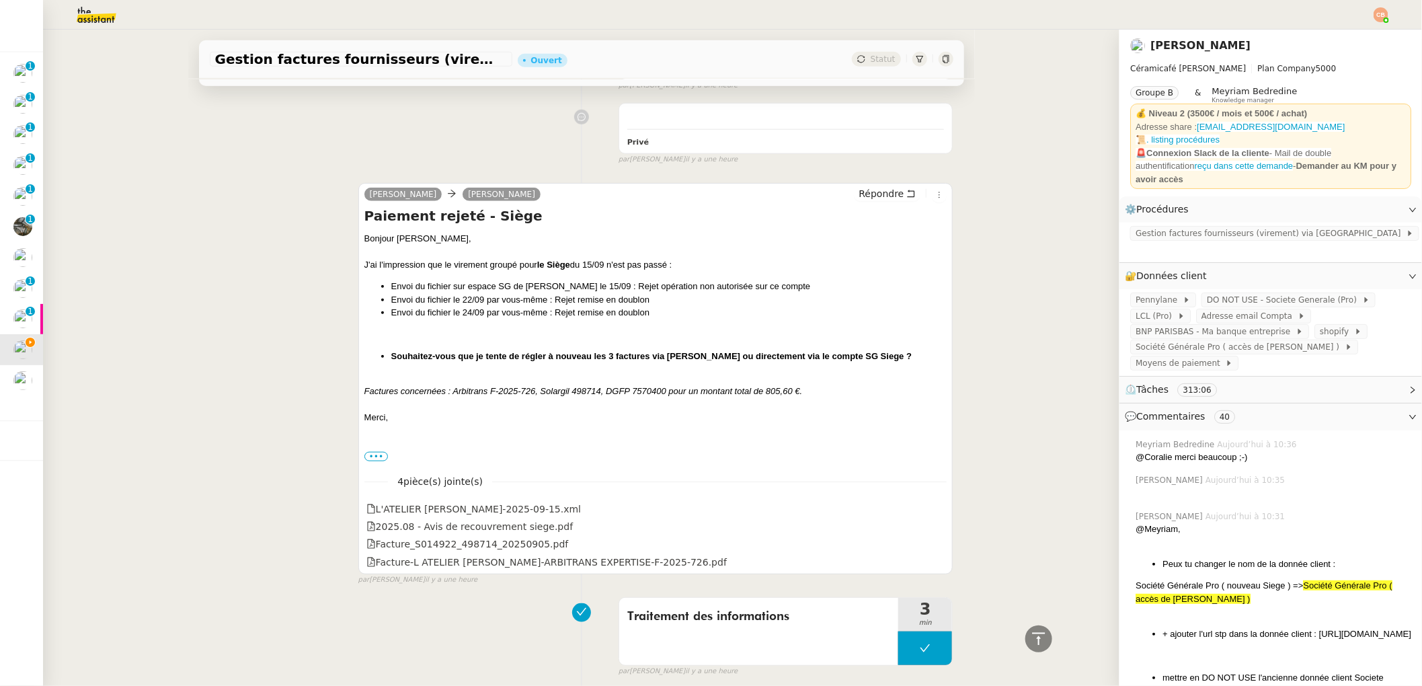
click at [331, 280] on div "[PERSON_NAME] Répondre Paiement rejeté - Siège Bonjour [PERSON_NAME], J'ai l'im…" at bounding box center [582, 378] width 744 height 415
drag, startPoint x: 625, startPoint y: 391, endPoint x: 597, endPoint y: 393, distance: 27.6
click at [597, 393] on em "Factures concernées : Arbitrans F-2025-726, Solargil 498714, DGFP 7570400 pour …" at bounding box center [563, 391] width 399 height 10
copy em "DGFP"
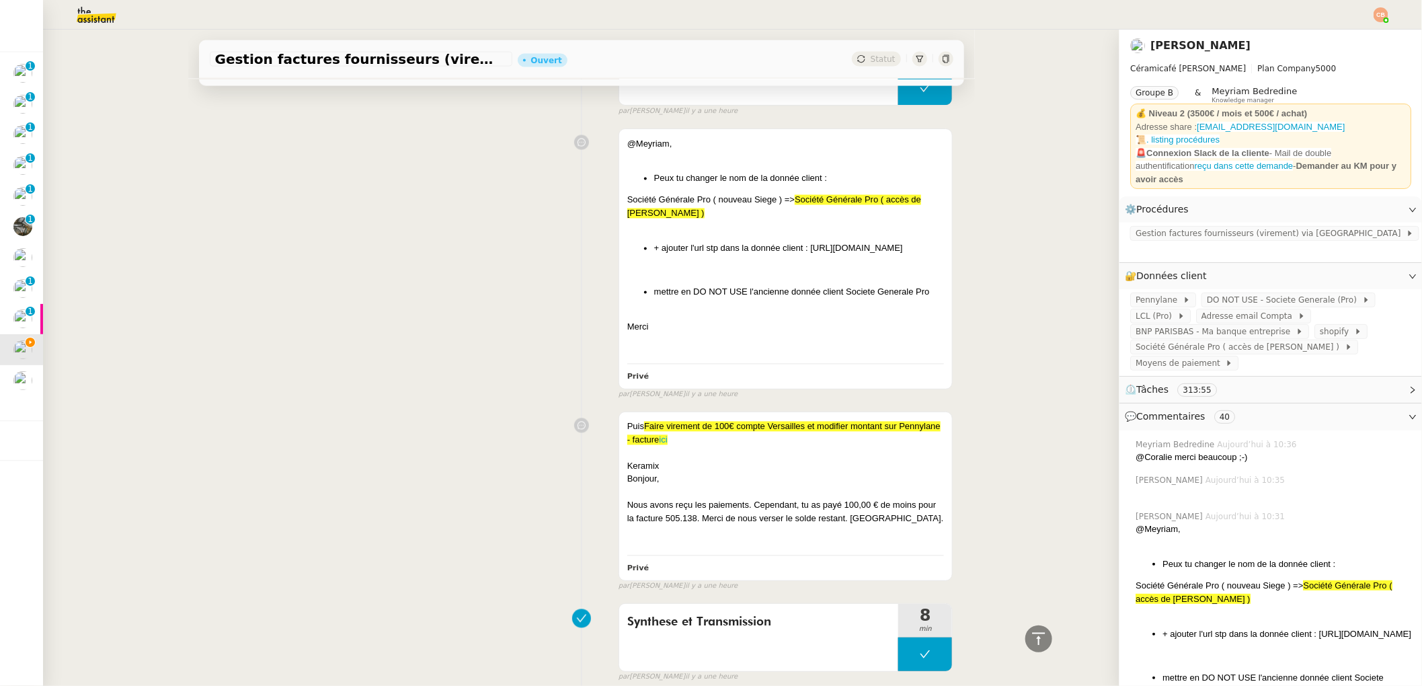
scroll to position [1197, 0]
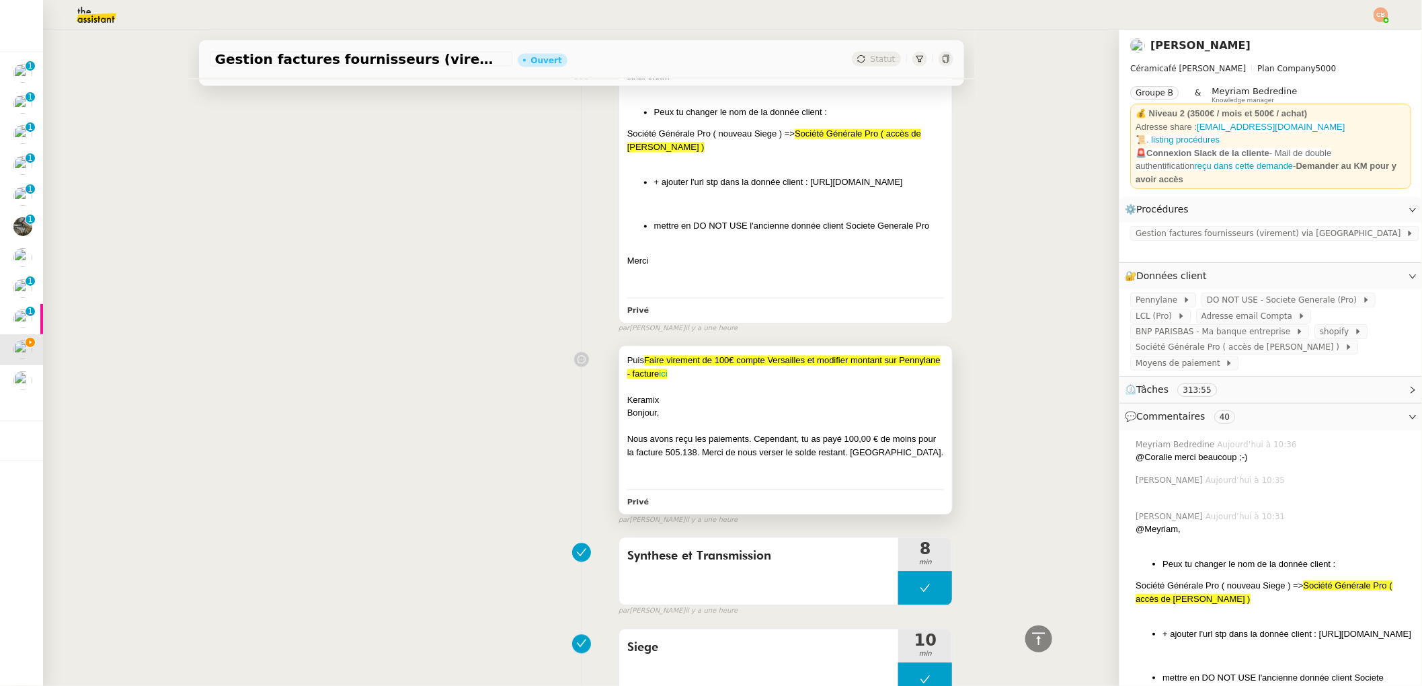
click at [761, 448] on div "Nous avons reçu les paiements. Cependant, tu as payé 100,00 € de moins pour la …" at bounding box center [785, 446] width 317 height 26
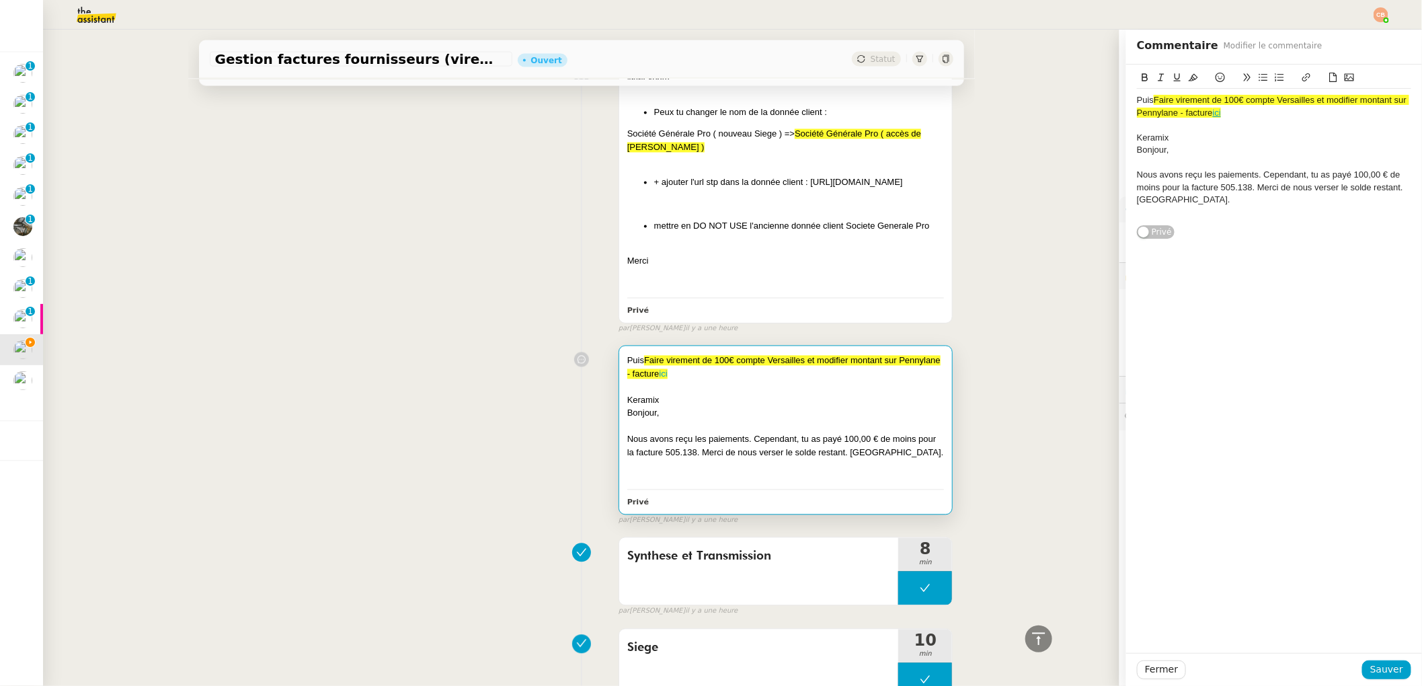
drag, startPoint x: 1124, startPoint y: 100, endPoint x: 1152, endPoint y: 99, distance: 28.2
click at [1152, 99] on div "Puis Faire virement de 100€ compte Versailles et modifier montant sur Pennylane…" at bounding box center [1274, 152] width 296 height 175
drag, startPoint x: 1234, startPoint y: 116, endPoint x: 1114, endPoint y: 93, distance: 121.8
click at [1126, 93] on div "Puis Faire virement de 100€ compte Versailles et modifier montant sur Pennylane…" at bounding box center [1274, 152] width 296 height 175
copy div "Puis Faire virement de 100€ compte Versailles et modifier montant sur Pennylane…"
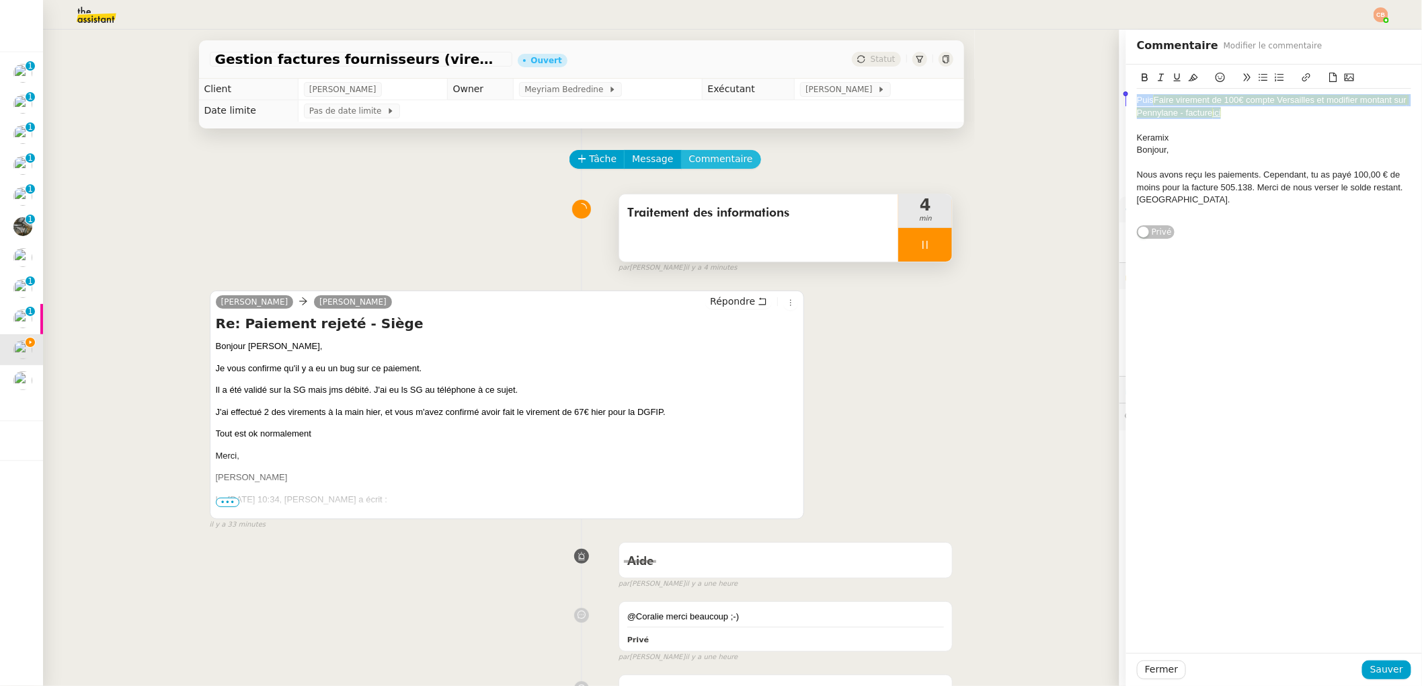
click at [692, 153] on span "Commentaire" at bounding box center [721, 158] width 64 height 15
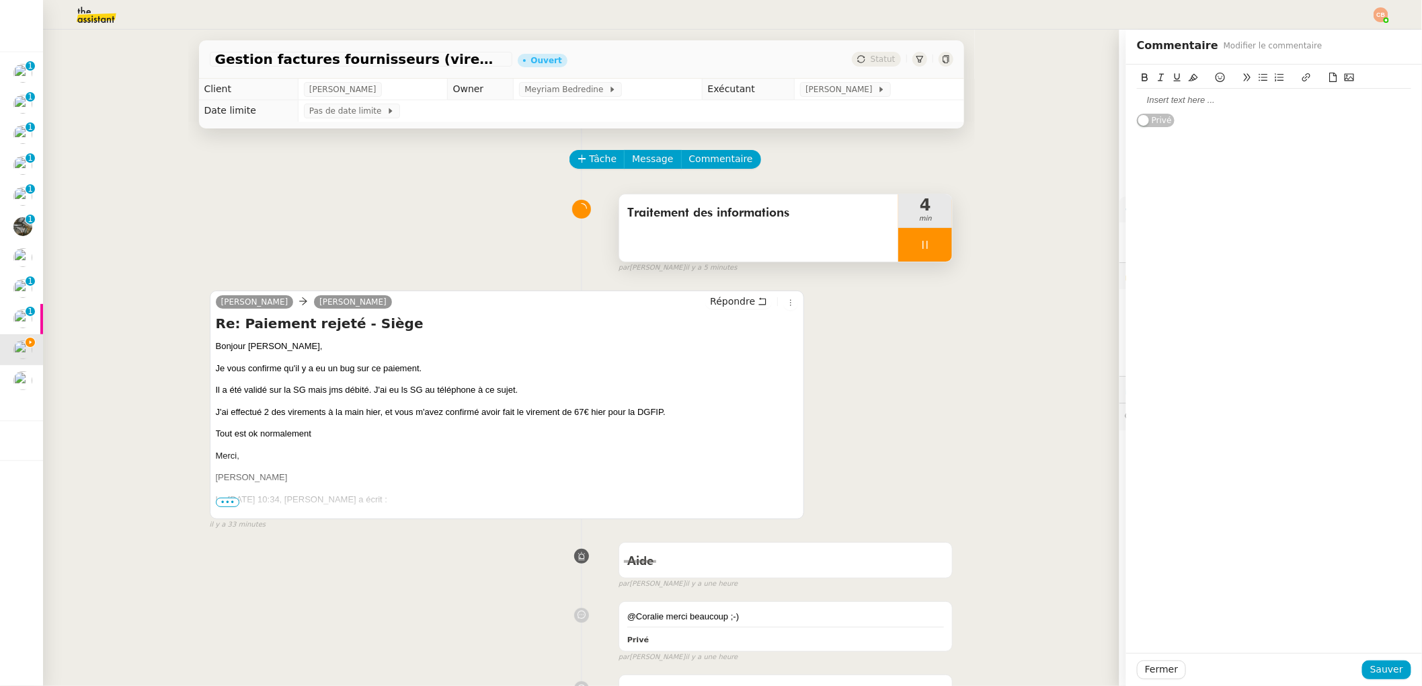
click at [1146, 104] on div at bounding box center [1274, 100] width 274 height 12
paste div
click at [1372, 664] on span "Sauver" at bounding box center [1386, 669] width 33 height 15
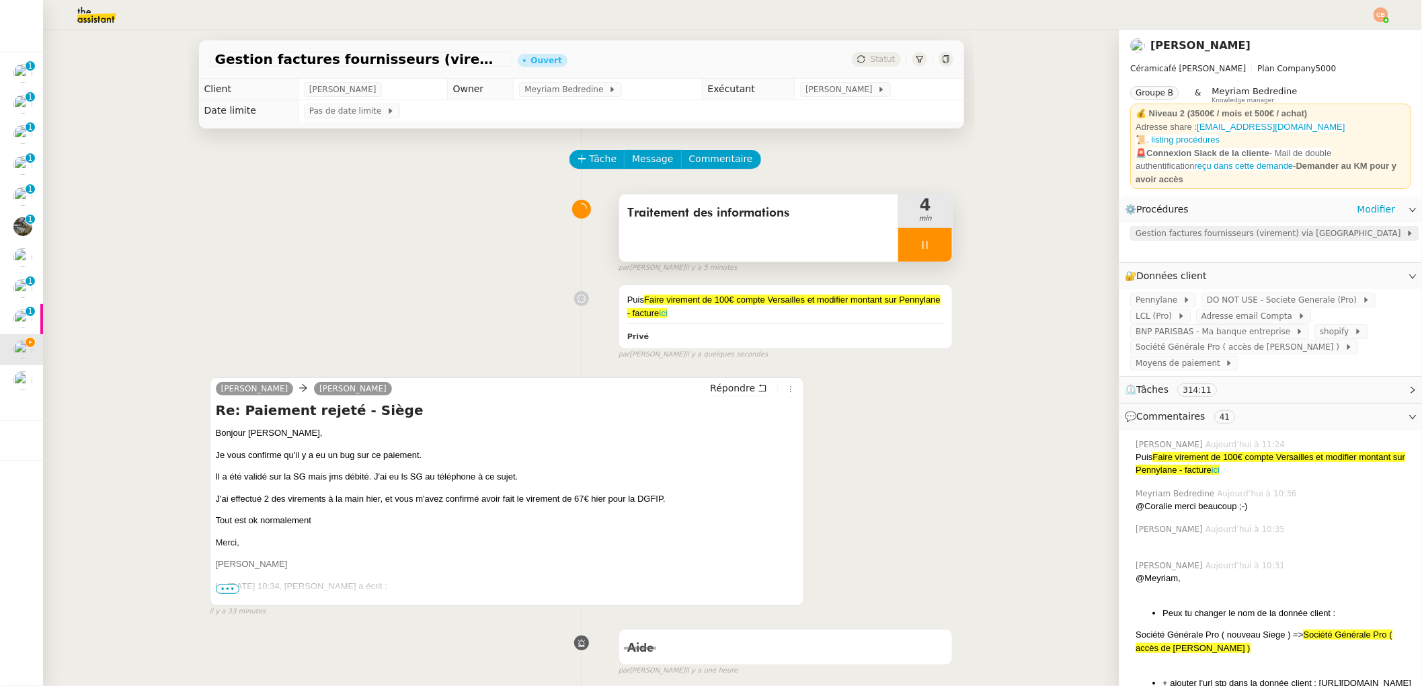
click at [1162, 229] on span "Gestion factures fournisseurs (virement) via [GEOGRAPHIC_DATA]" at bounding box center [1271, 233] width 270 height 13
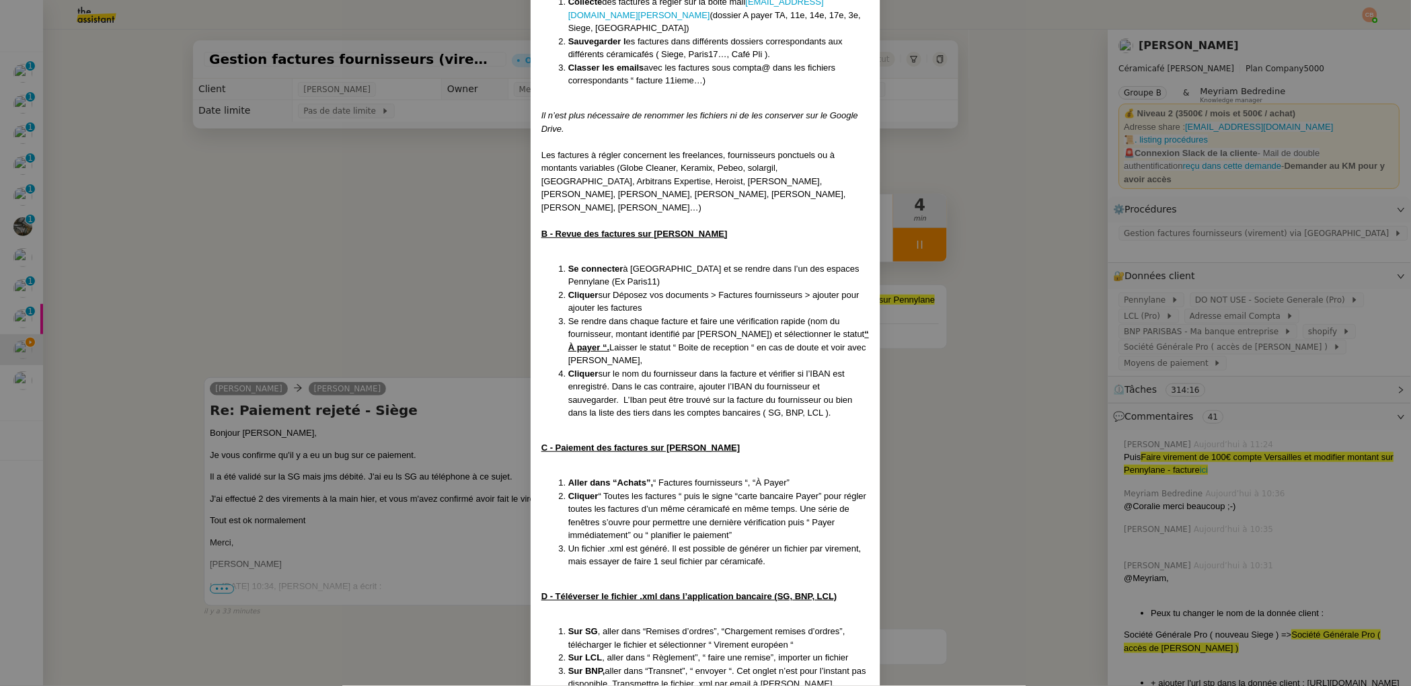
scroll to position [673, 0]
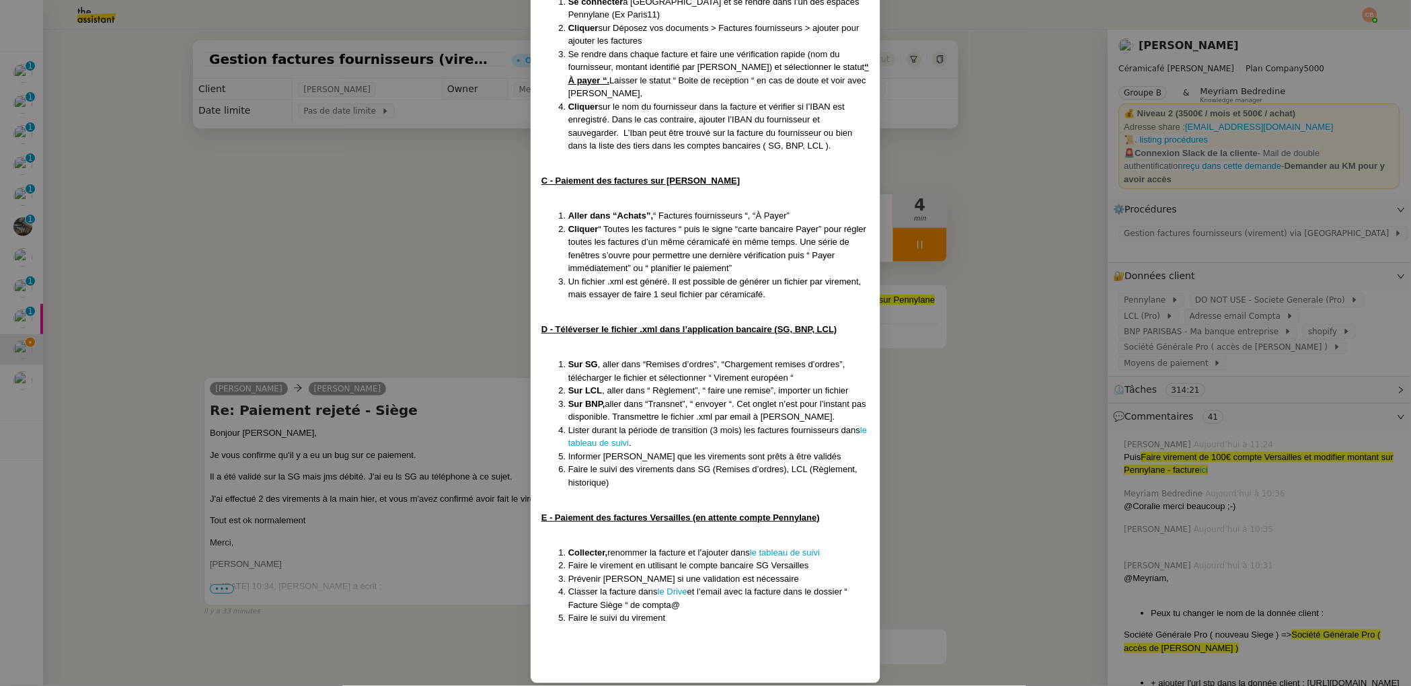
click at [433, 381] on nz-modal-container "MAJ le [DATE] Contexte : [PERSON_NAME] souhaite que nous gérions le paiement de…" at bounding box center [705, 343] width 1411 height 686
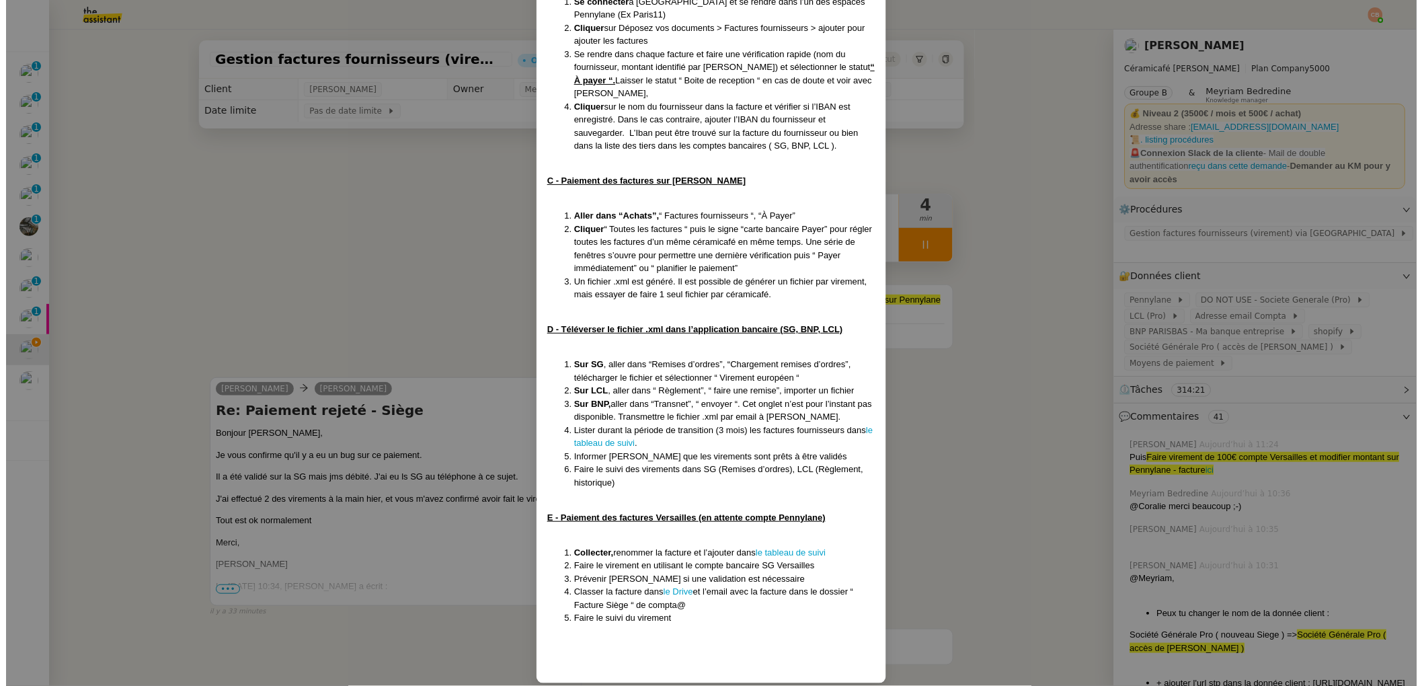
scroll to position [606, 0]
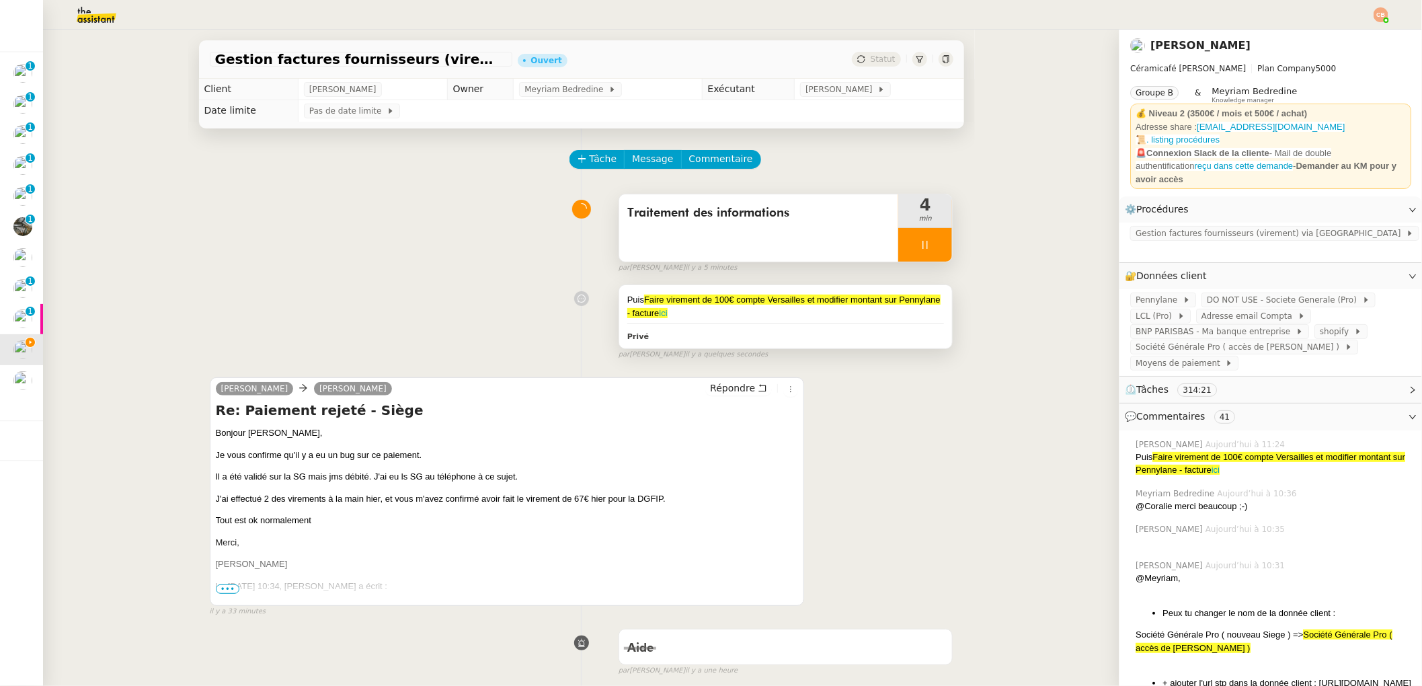
click at [858, 322] on div "Puis Faire virement de 100€ compte Versailles et modifier montant sur Pennylane…" at bounding box center [785, 316] width 333 height 63
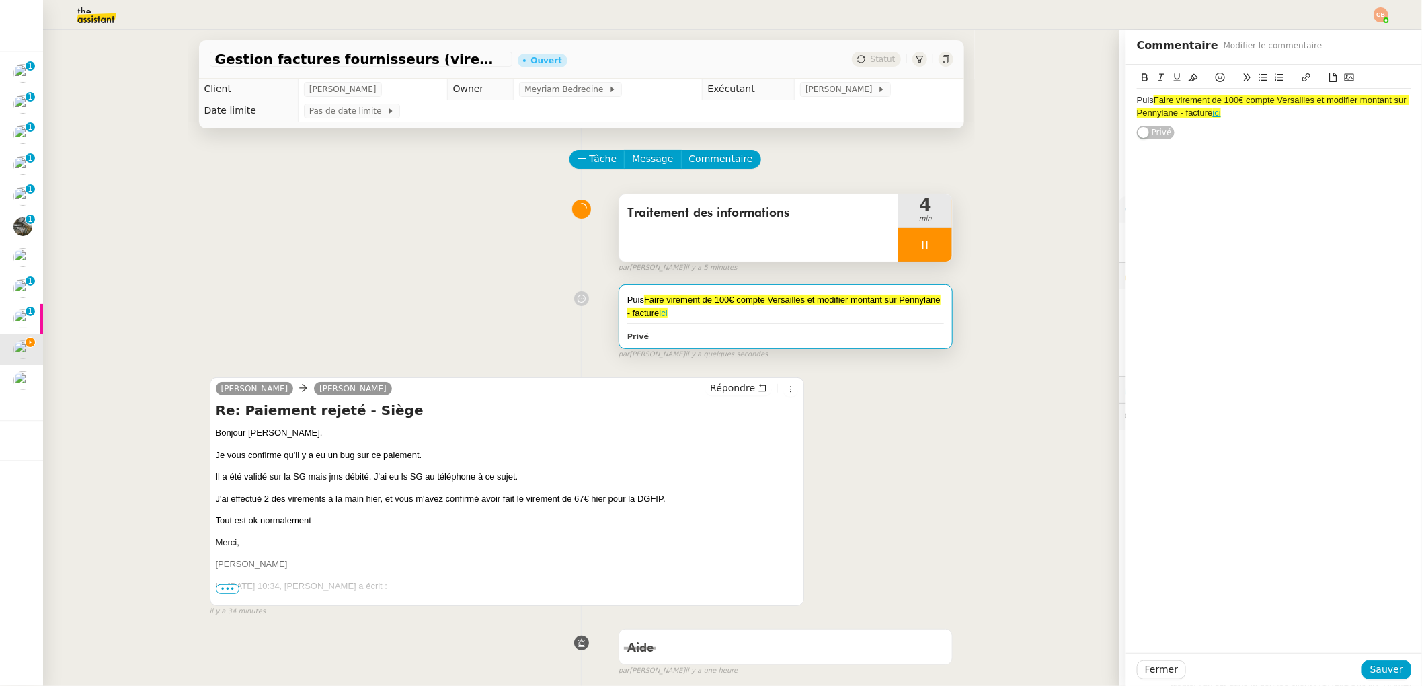
click at [1245, 118] on div "Puis Faire virement de 100€ compte Versailles et modifier montant sur Pennylane…" at bounding box center [1274, 106] width 274 height 25
drag, startPoint x: 1237, startPoint y: 139, endPoint x: 1055, endPoint y: 139, distance: 182.2
click at [1055, 139] on app-ticket "Gestion factures fournisseurs (virement) via Pennylane- [DATE] Ouvert Statut Cl…" at bounding box center [732, 358] width 1379 height 656
click at [1185, 71] on button at bounding box center [1193, 77] width 16 height 15
click at [1218, 139] on div "Puis je peux fermer" at bounding box center [1274, 138] width 274 height 12
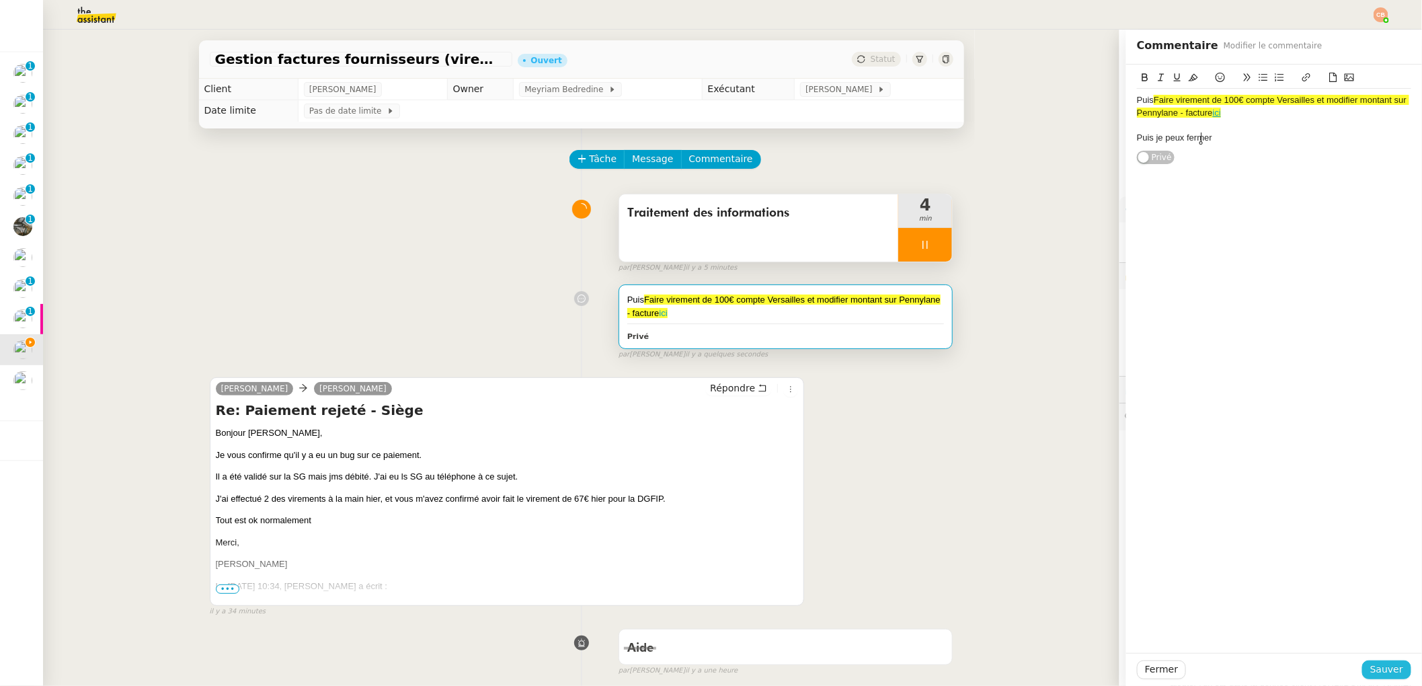
click at [1374, 665] on span "Sauver" at bounding box center [1386, 669] width 33 height 15
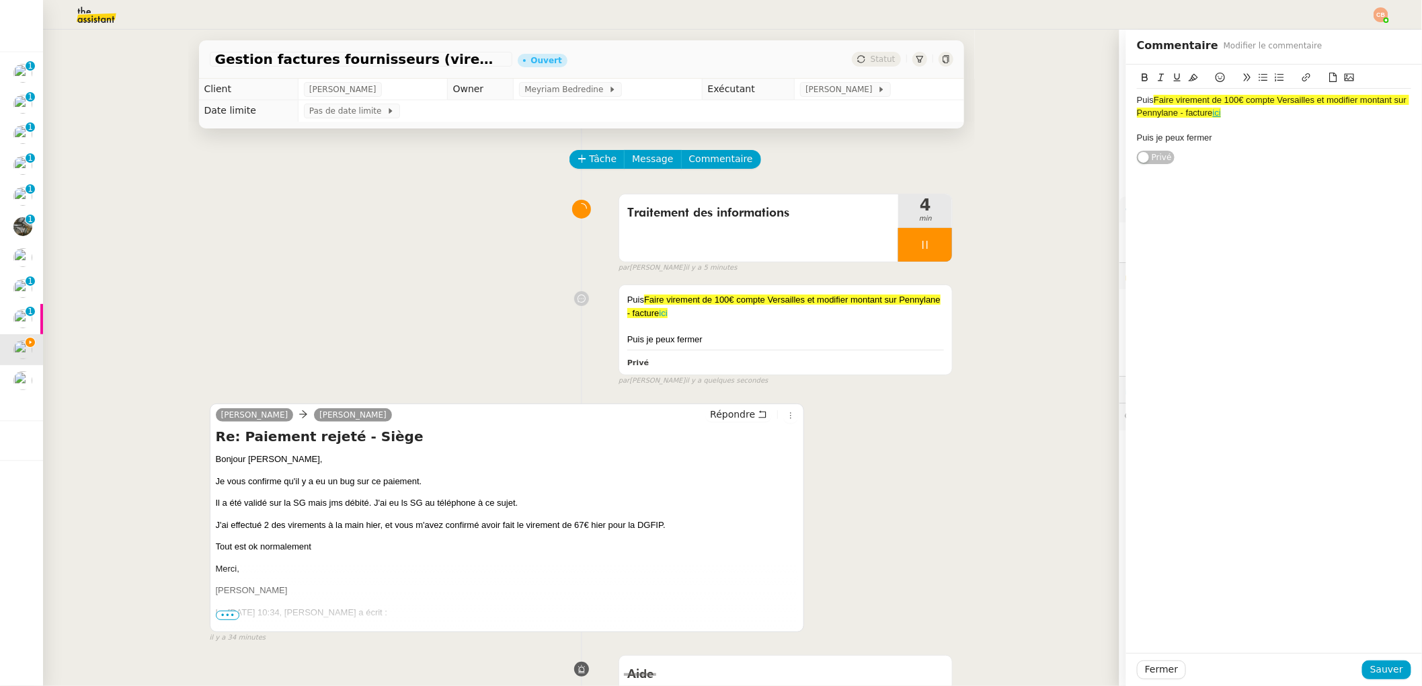
click at [920, 242] on icon at bounding box center [925, 244] width 11 height 11
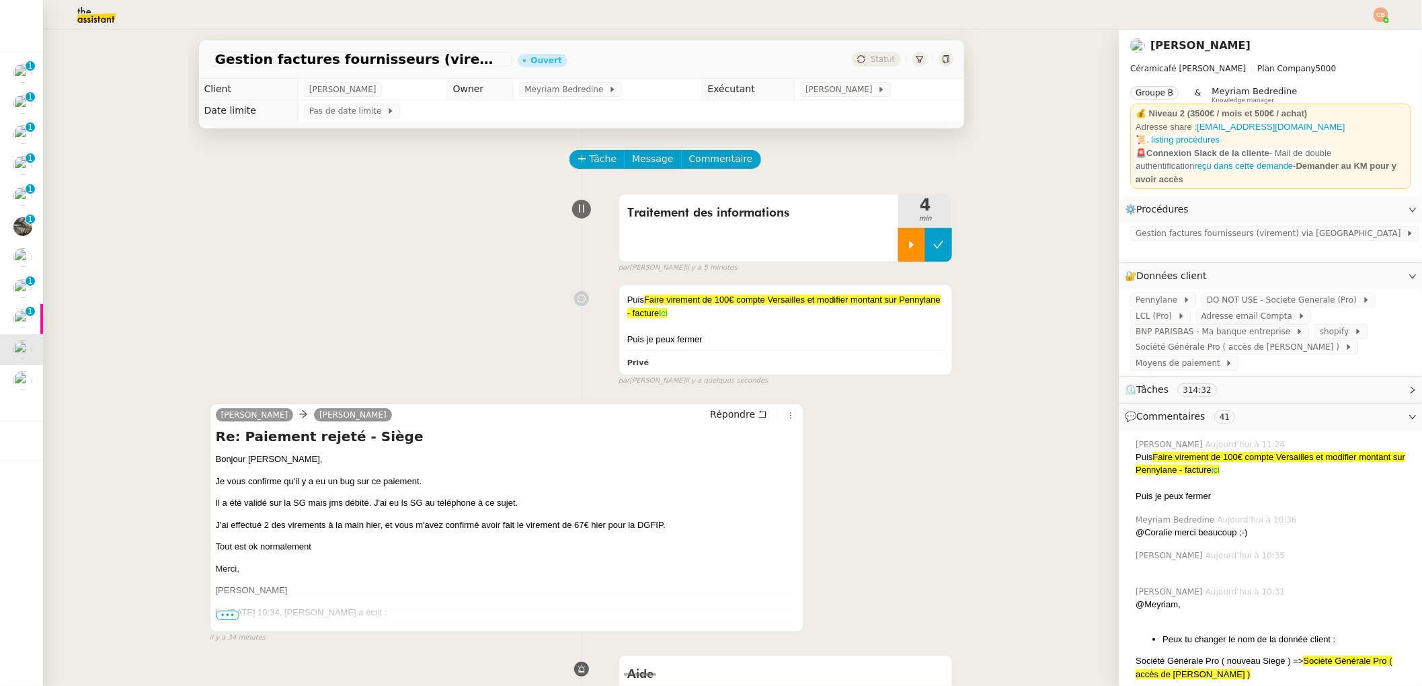
click at [933, 242] on icon at bounding box center [938, 244] width 11 height 11
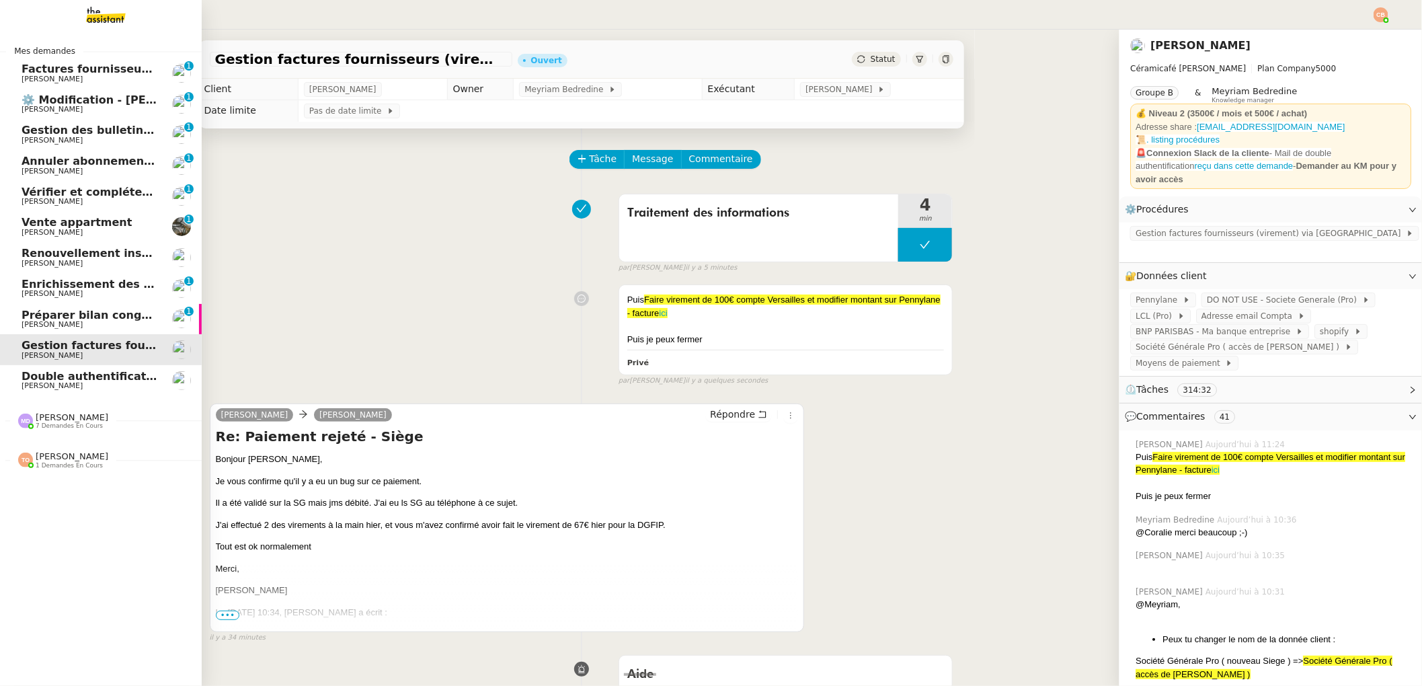
click at [108, 378] on span "Double authentification SG" at bounding box center [104, 376] width 164 height 13
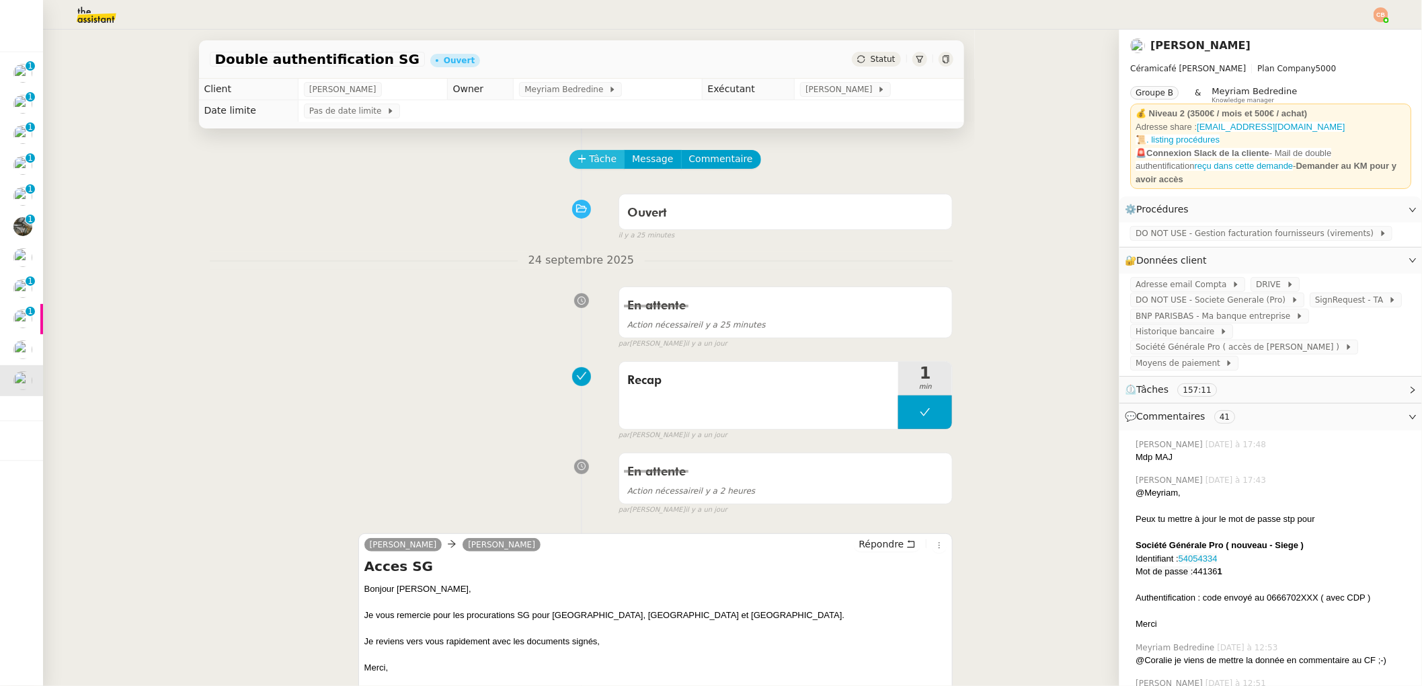
click at [578, 161] on icon at bounding box center [582, 158] width 9 height 9
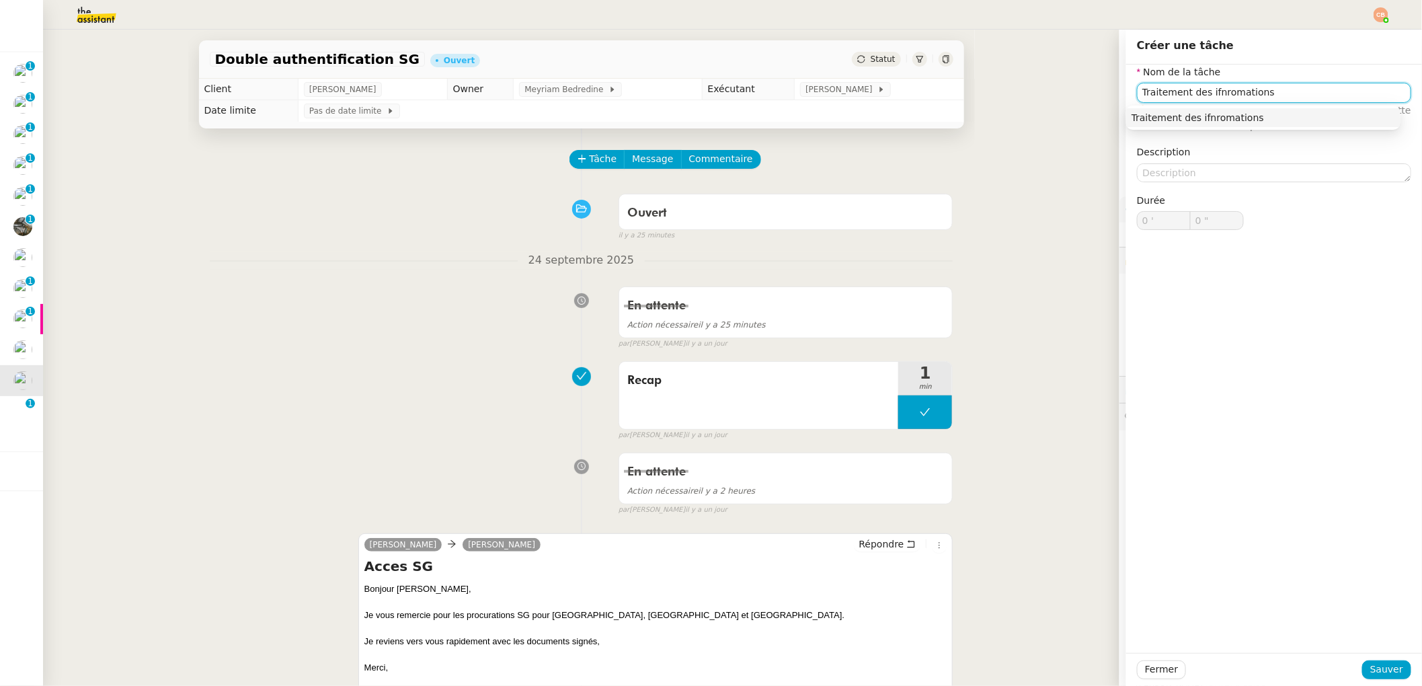
click at [1203, 89] on input "Traitement des ifnromations" at bounding box center [1274, 92] width 274 height 19
click at [1210, 92] on input "Traitement des inromations" at bounding box center [1274, 92] width 274 height 19
click at [1214, 90] on input "Traitement des infomations" at bounding box center [1274, 92] width 274 height 19
click at [1221, 116] on div "Traitement des informations" at bounding box center [1264, 118] width 264 height 12
type input "Traitement des informations"
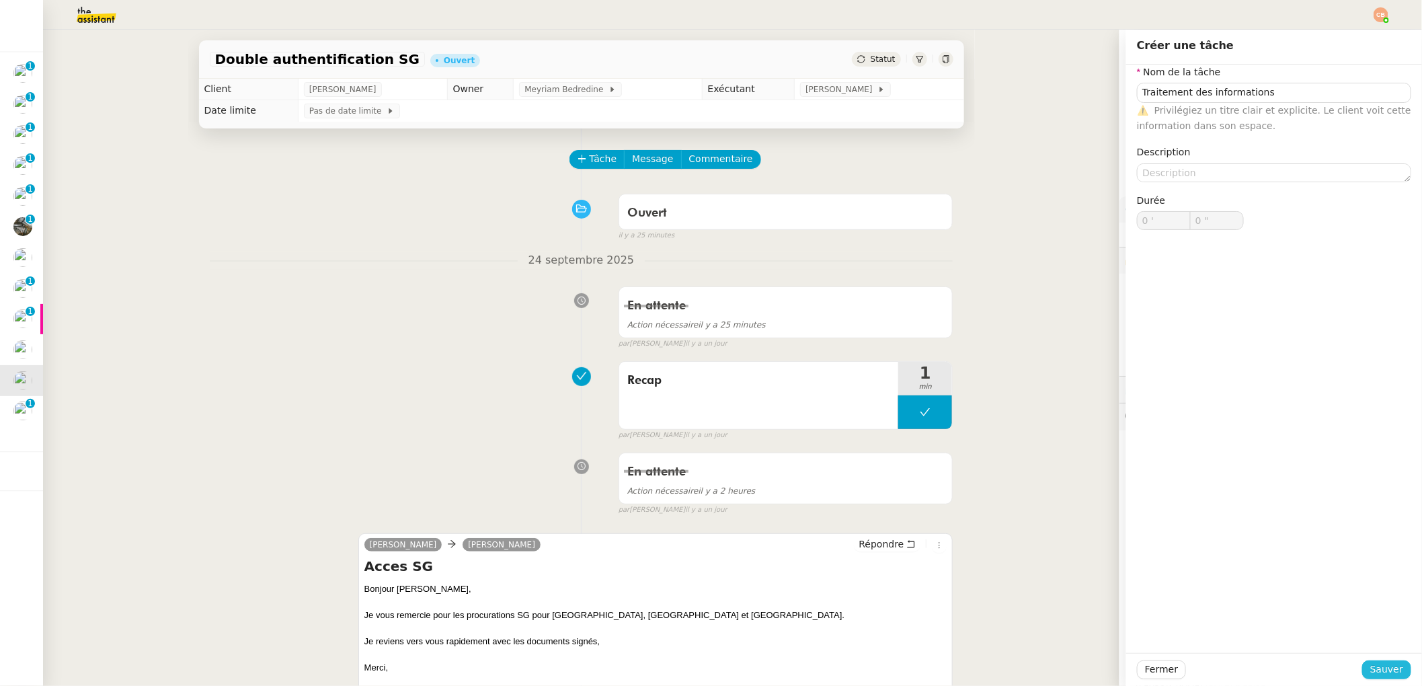
click at [1378, 668] on div "Fermer Sauver" at bounding box center [1274, 669] width 296 height 33
click at [1378, 668] on span "Sauver" at bounding box center [1386, 669] width 33 height 15
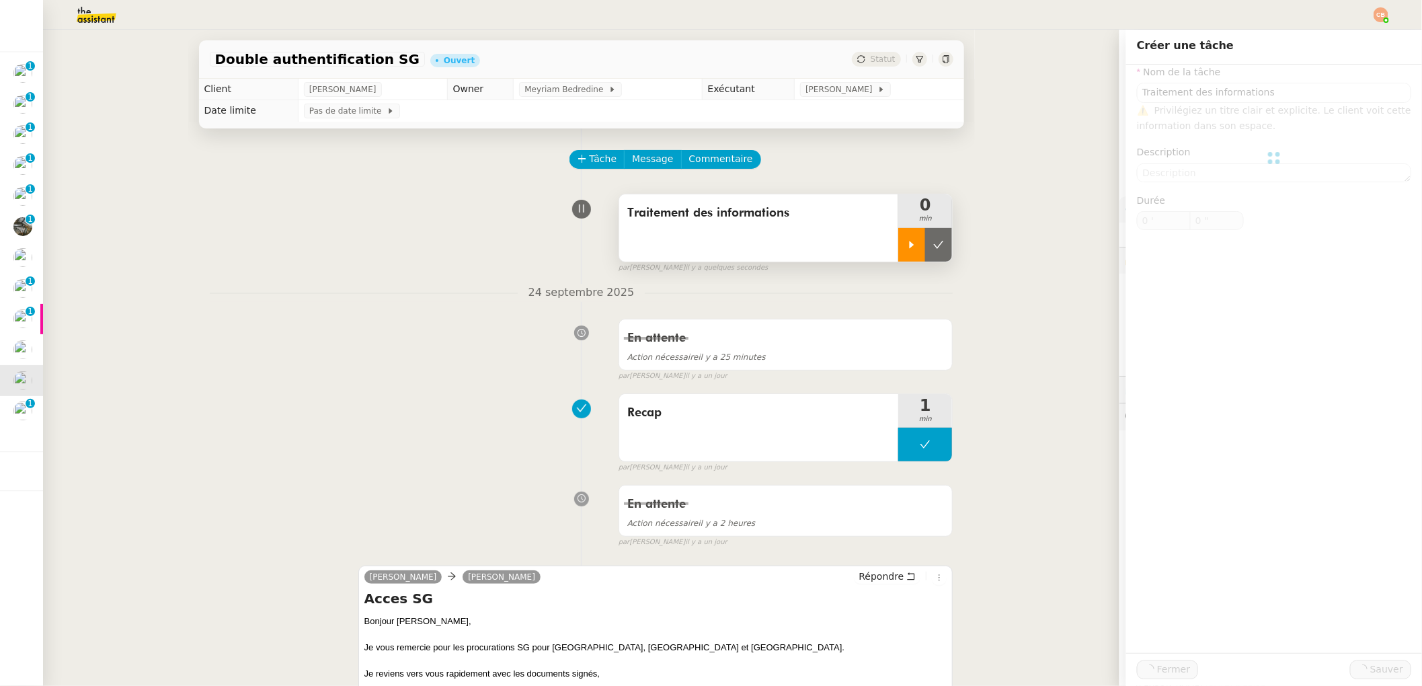
click at [906, 244] on icon at bounding box center [911, 244] width 11 height 11
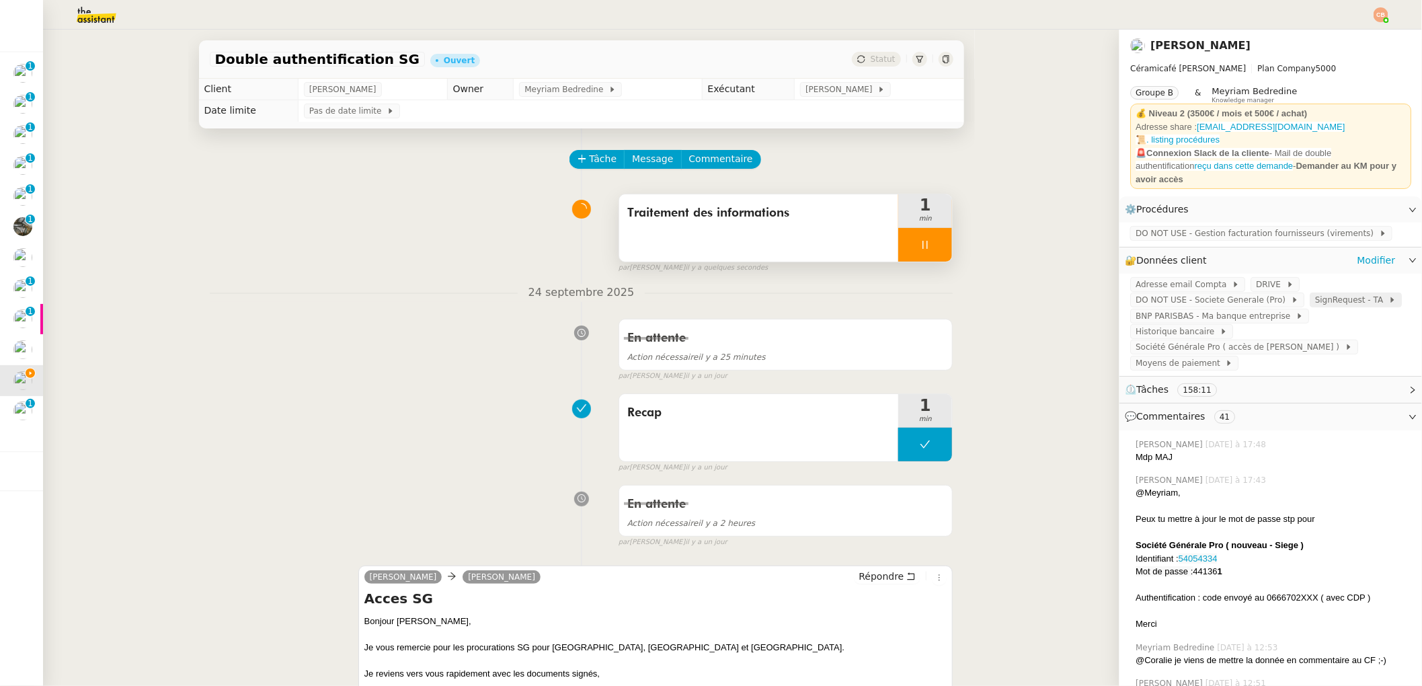
click at [1315, 295] on span "SignRequest - TA" at bounding box center [1351, 299] width 73 height 13
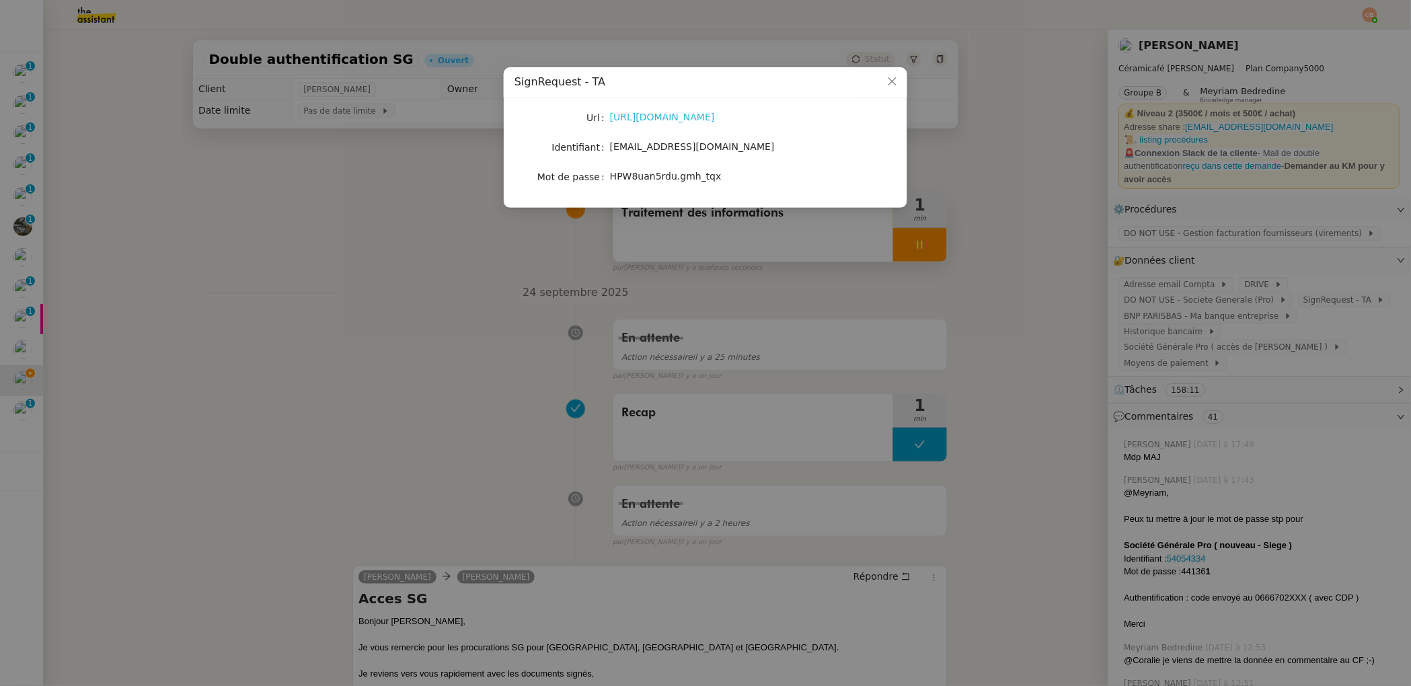
click at [651, 119] on link "[URL][DOMAIN_NAME]" at bounding box center [662, 117] width 105 height 11
drag, startPoint x: 612, startPoint y: 150, endPoint x: 785, endPoint y: 154, distance: 173.5
click at [785, 154] on div "[EMAIL_ADDRESS][DOMAIN_NAME]" at bounding box center [721, 146] width 223 height 15
copy span "[EMAIL_ADDRESS][DOMAIN_NAME]"
drag, startPoint x: 612, startPoint y: 177, endPoint x: 732, endPoint y: 180, distance: 119.7
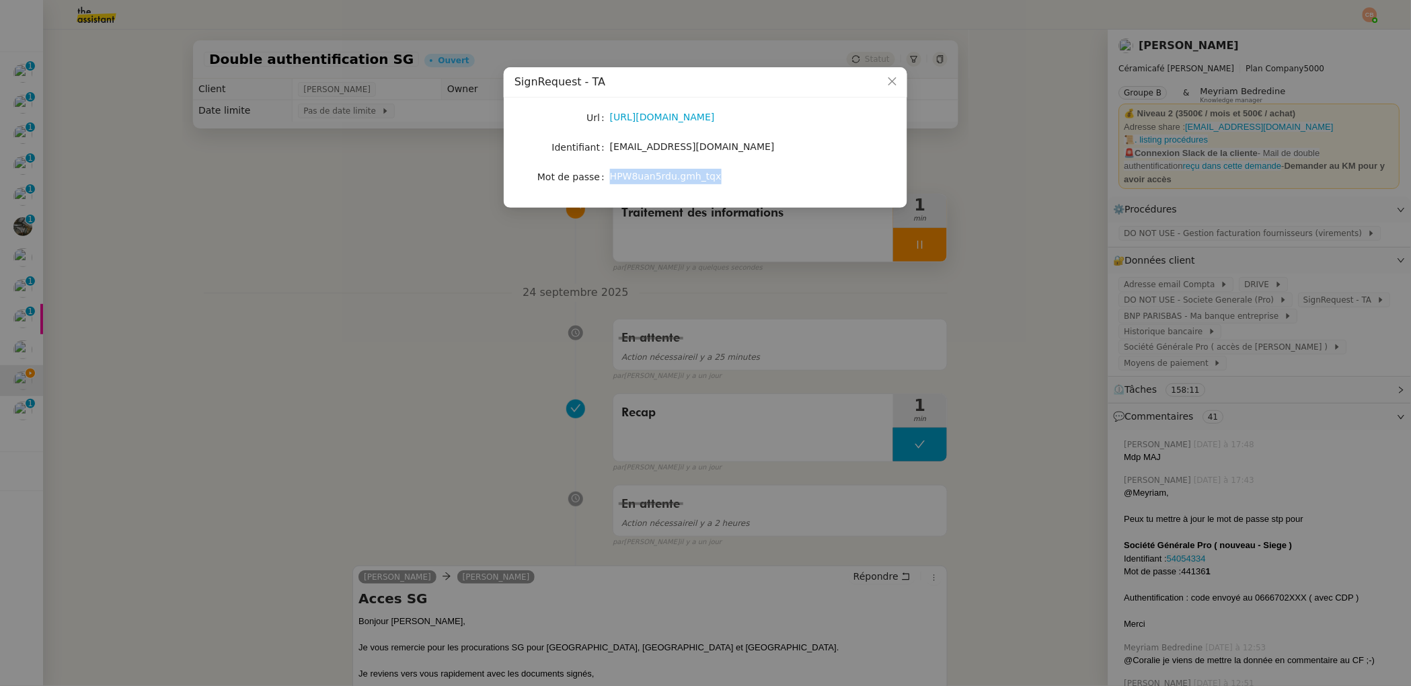
click at [732, 180] on div "HPW8uan5rdu.gmh_tqx" at bounding box center [721, 176] width 223 height 15
copy span "HPW8uan5rdu.gmh_tqx"
click at [152, 139] on nz-modal-container "SignRequest - TA Url [URL][DOMAIN_NAME] Identifiant [EMAIL_ADDRESS][DOMAIN_NAME…" at bounding box center [705, 343] width 1411 height 686
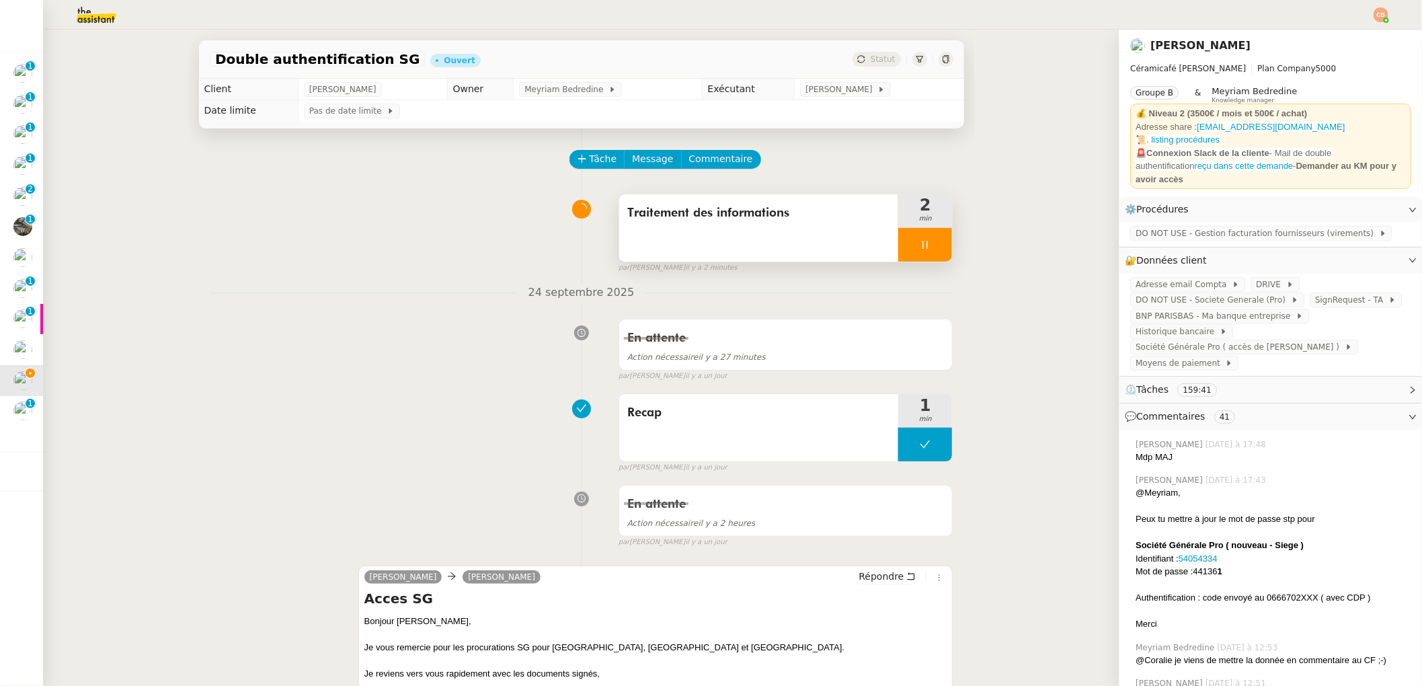
click at [920, 239] on icon at bounding box center [925, 244] width 11 height 11
click at [933, 242] on icon at bounding box center [938, 244] width 11 height 11
